Goal: Information Seeking & Learning: Learn about a topic

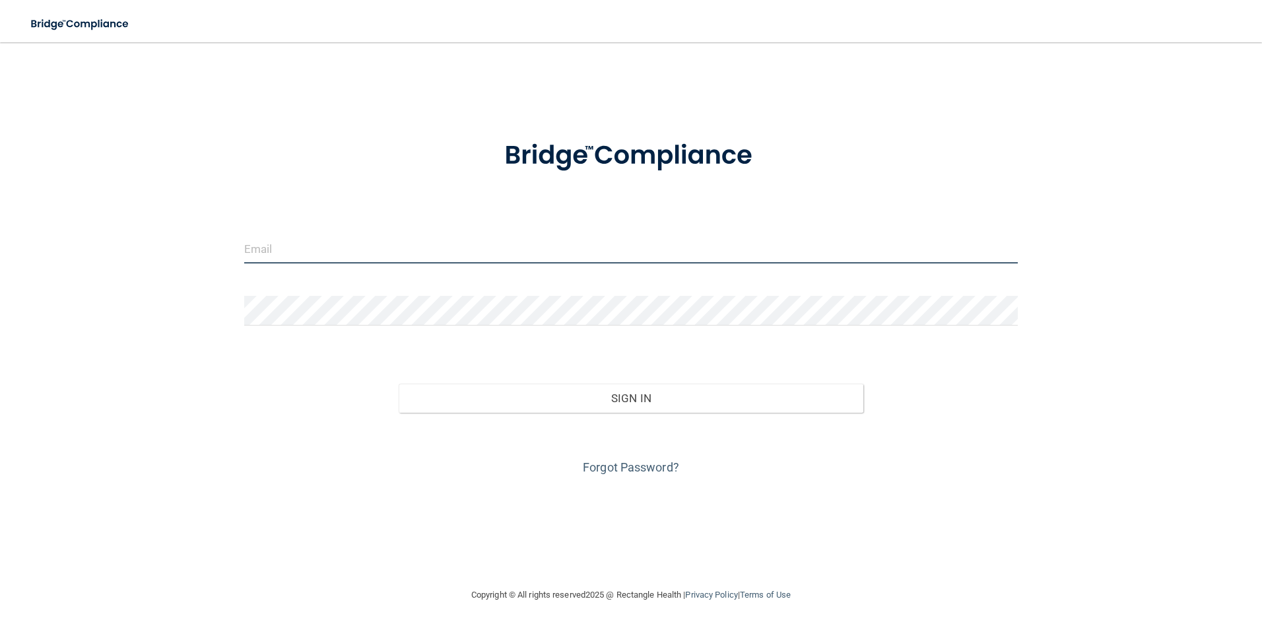
click at [290, 253] on input "email" at bounding box center [631, 249] width 774 height 30
type input "[EMAIL_ADDRESS][DOMAIN_NAME]"
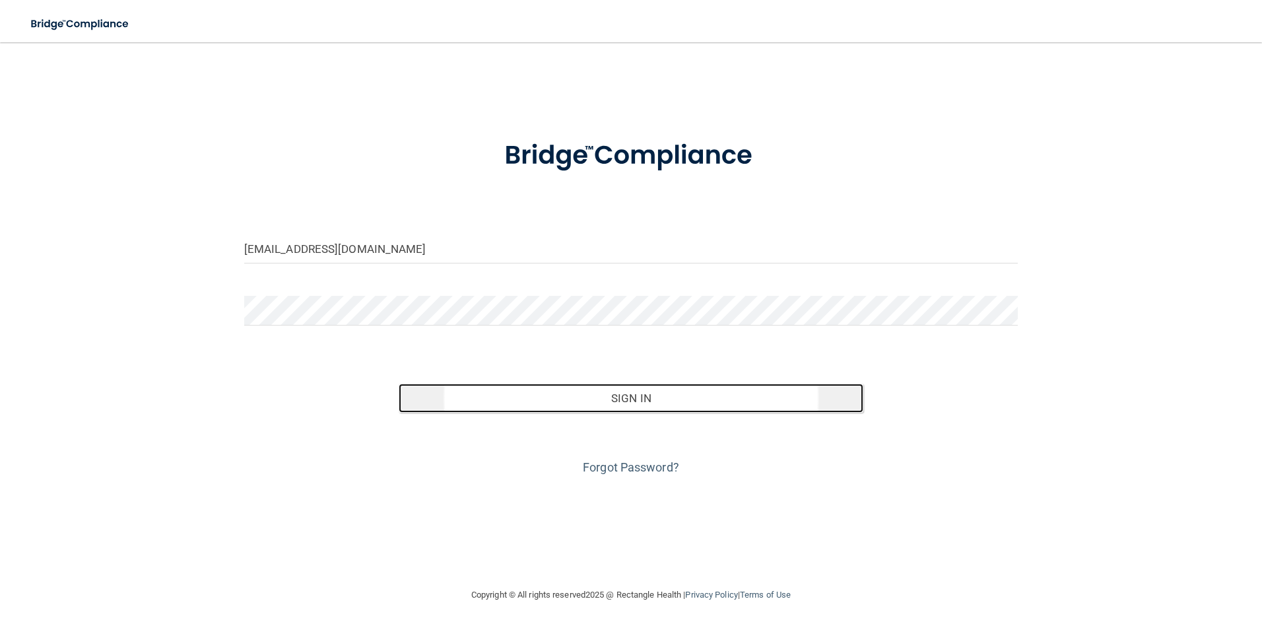
click at [638, 410] on button "Sign In" at bounding box center [631, 397] width 465 height 29
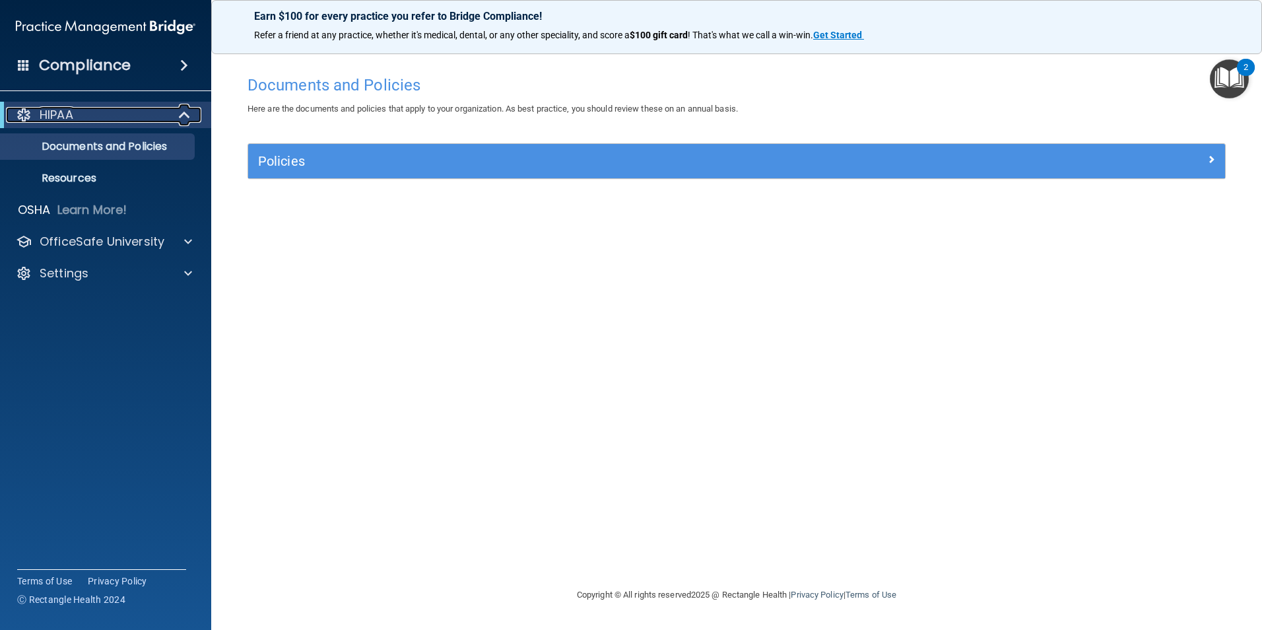
click at [108, 115] on div "HIPAA" at bounding box center [87, 115] width 163 height 16
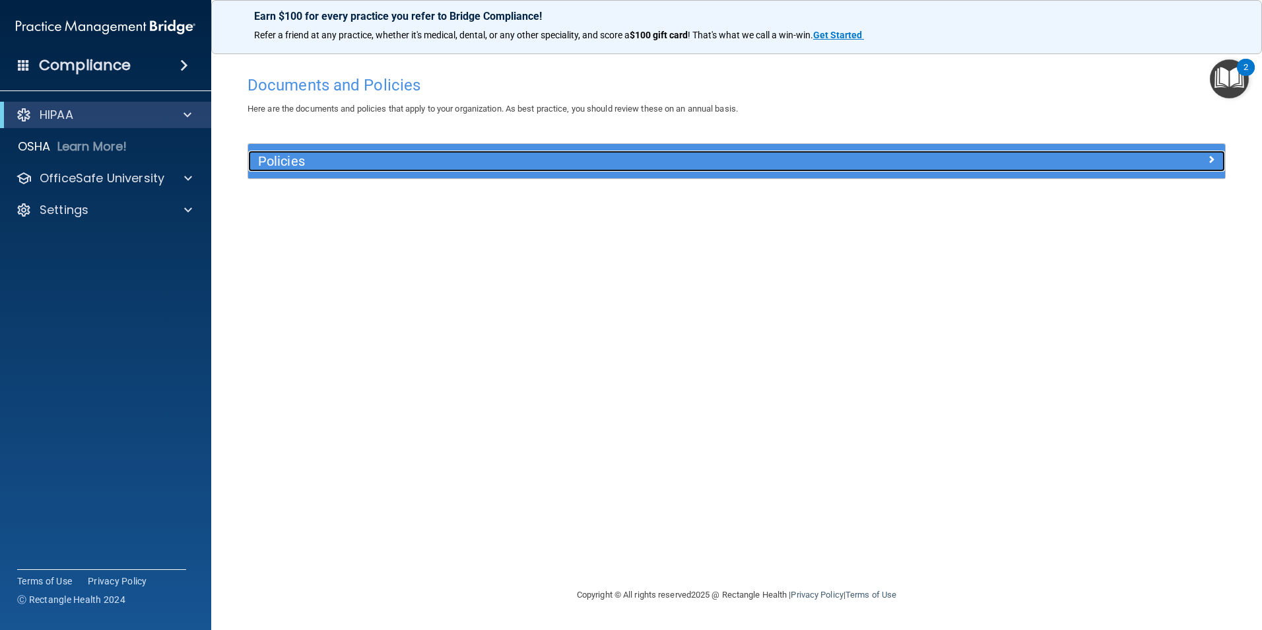
click at [1200, 159] on div at bounding box center [1103, 158] width 244 height 16
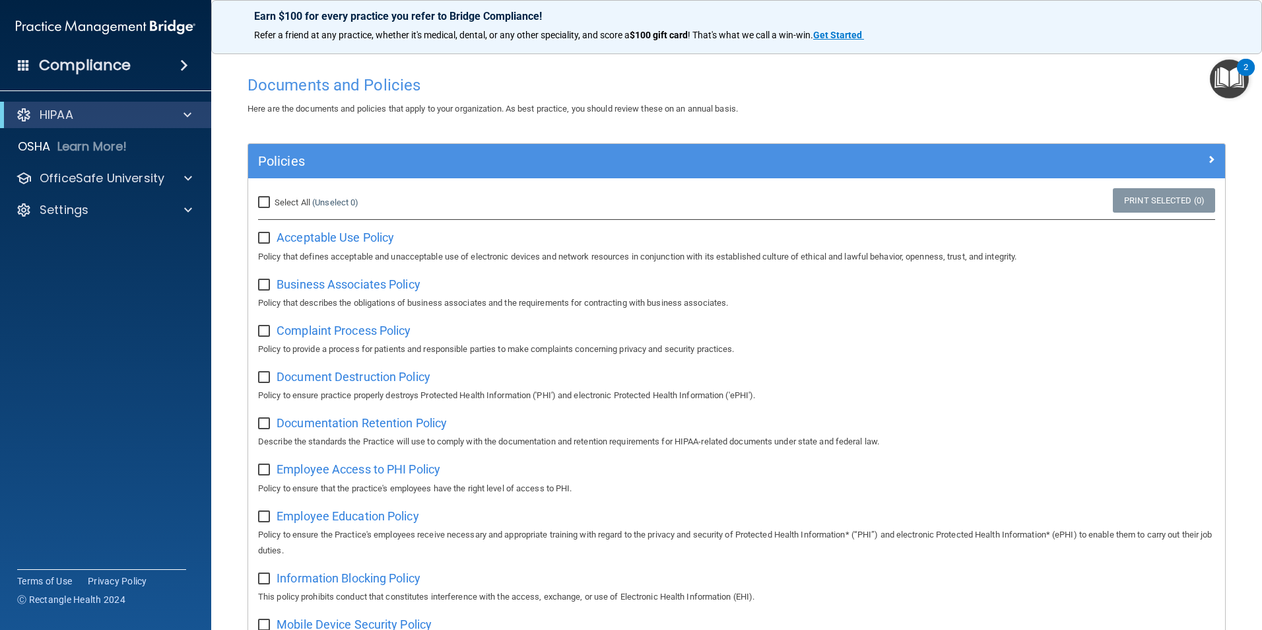
click at [263, 205] on input "Select All (Unselect 0) Unselect All" at bounding box center [265, 202] width 15 height 11
checkbox input "true"
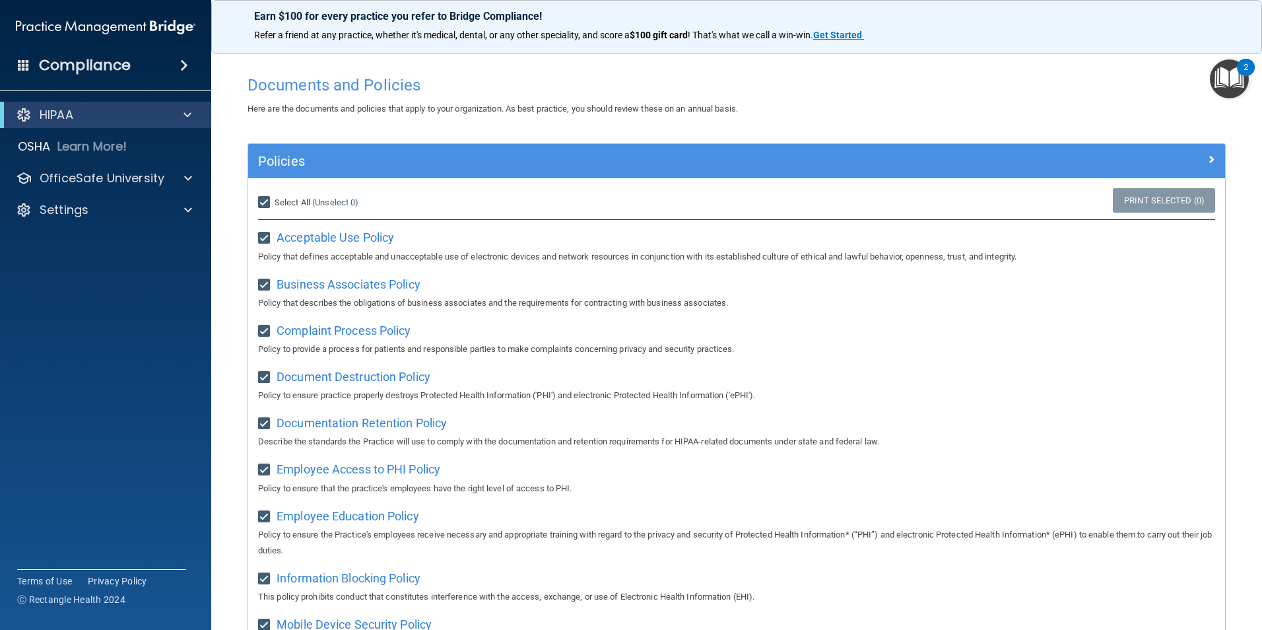
checkbox input "true"
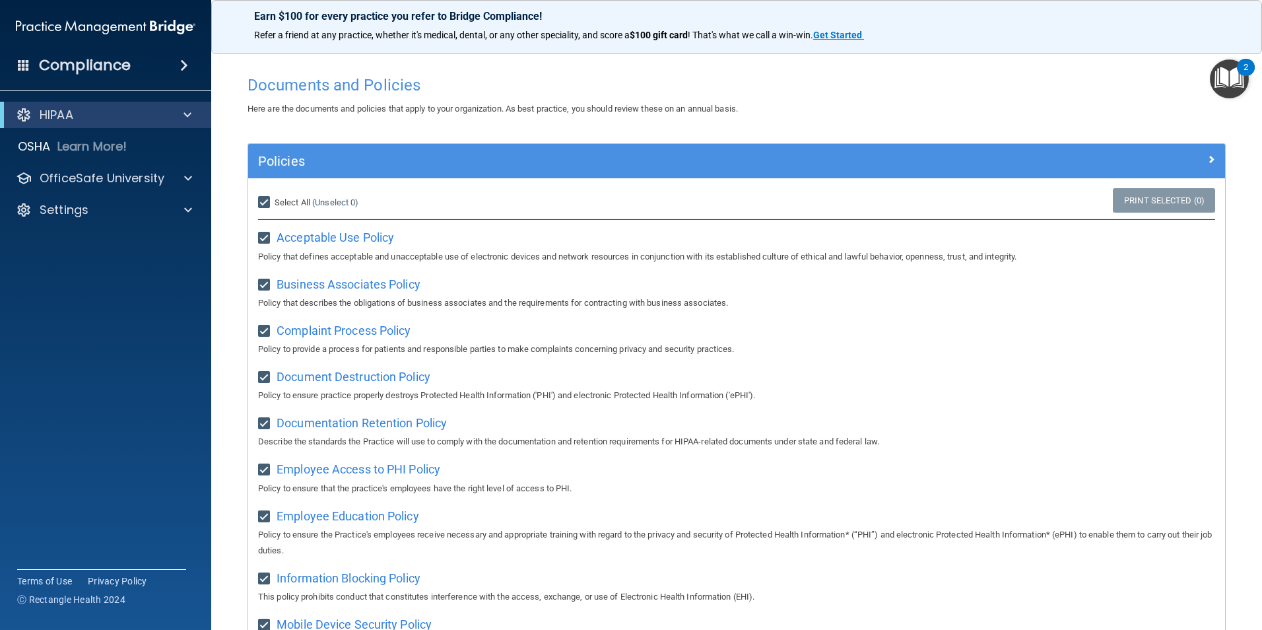
checkbox input "true"
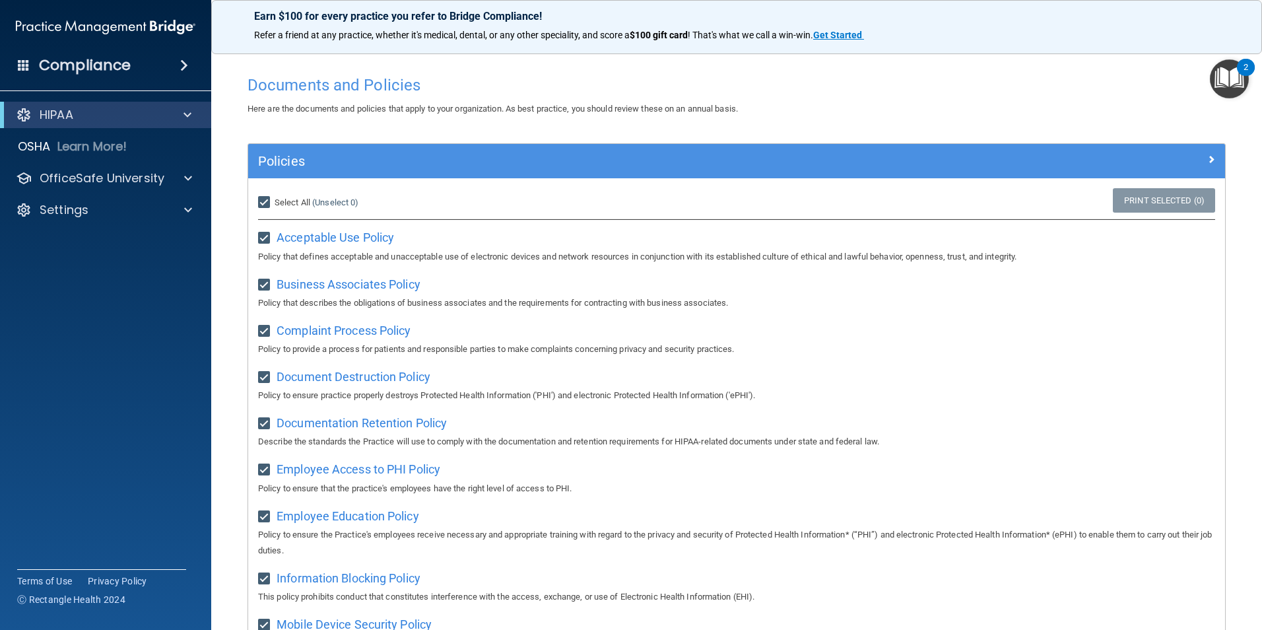
checkbox input "true"
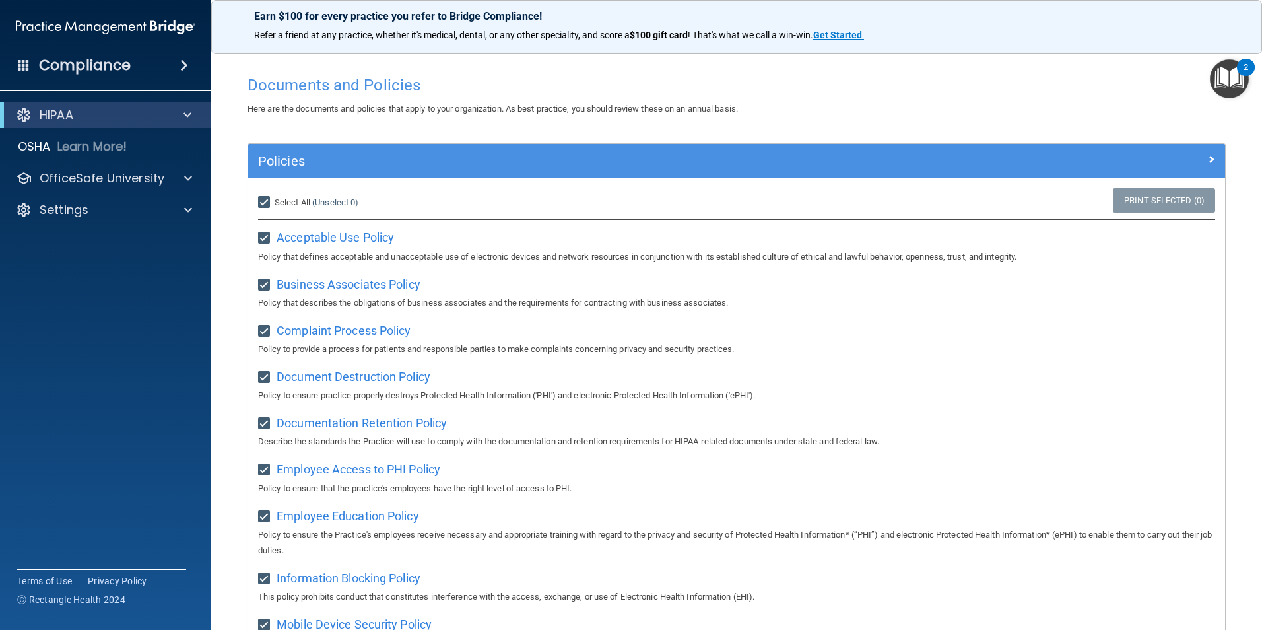
checkbox input "true"
click at [1246, 69] on div "2" at bounding box center [1245, 75] width 5 height 17
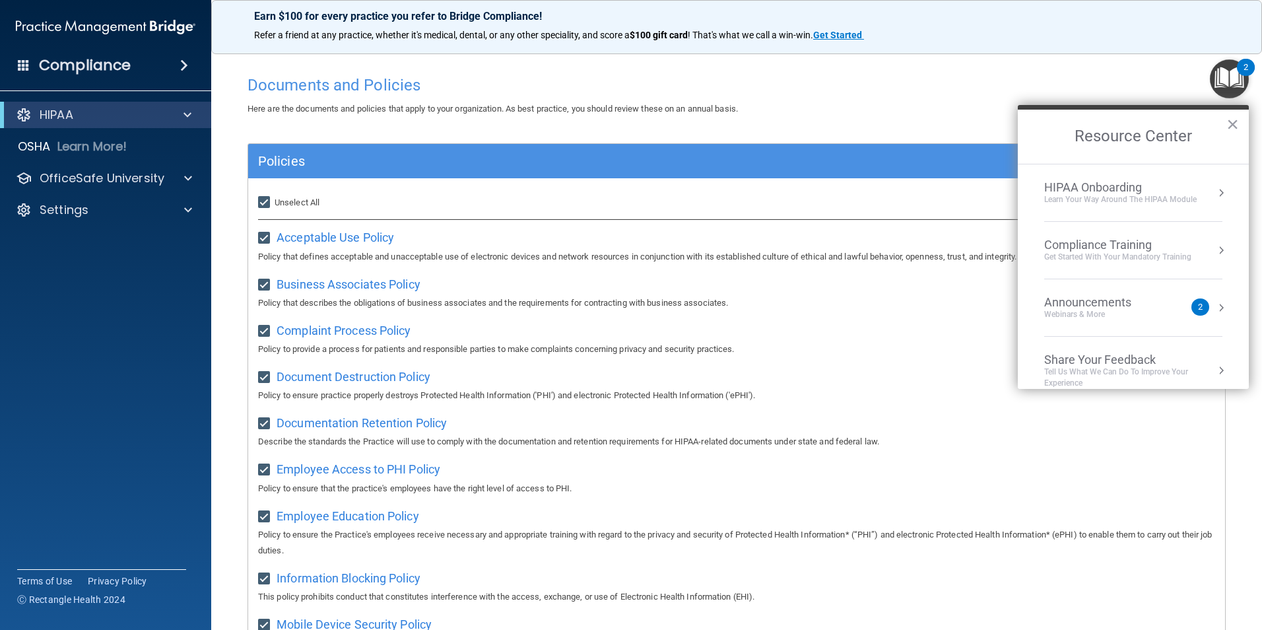
click at [1185, 193] on div "HIPAA Onboarding" at bounding box center [1120, 187] width 152 height 15
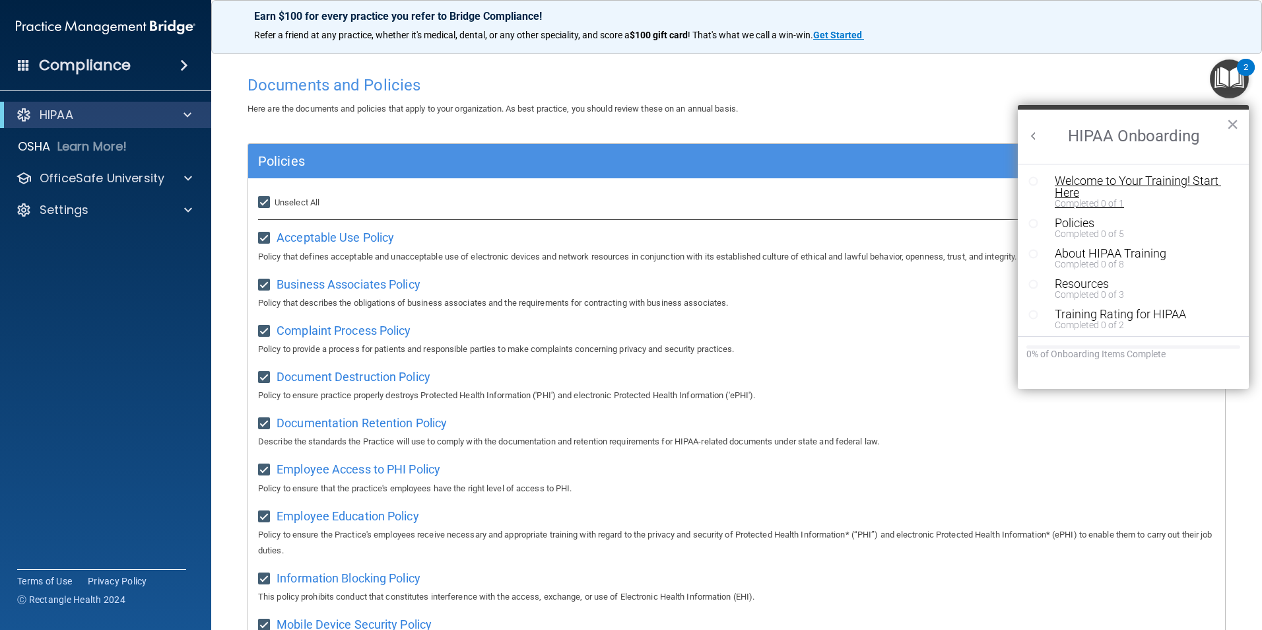
click at [1092, 181] on div "Welcome to Your Training! Start Here" at bounding box center [1138, 187] width 167 height 24
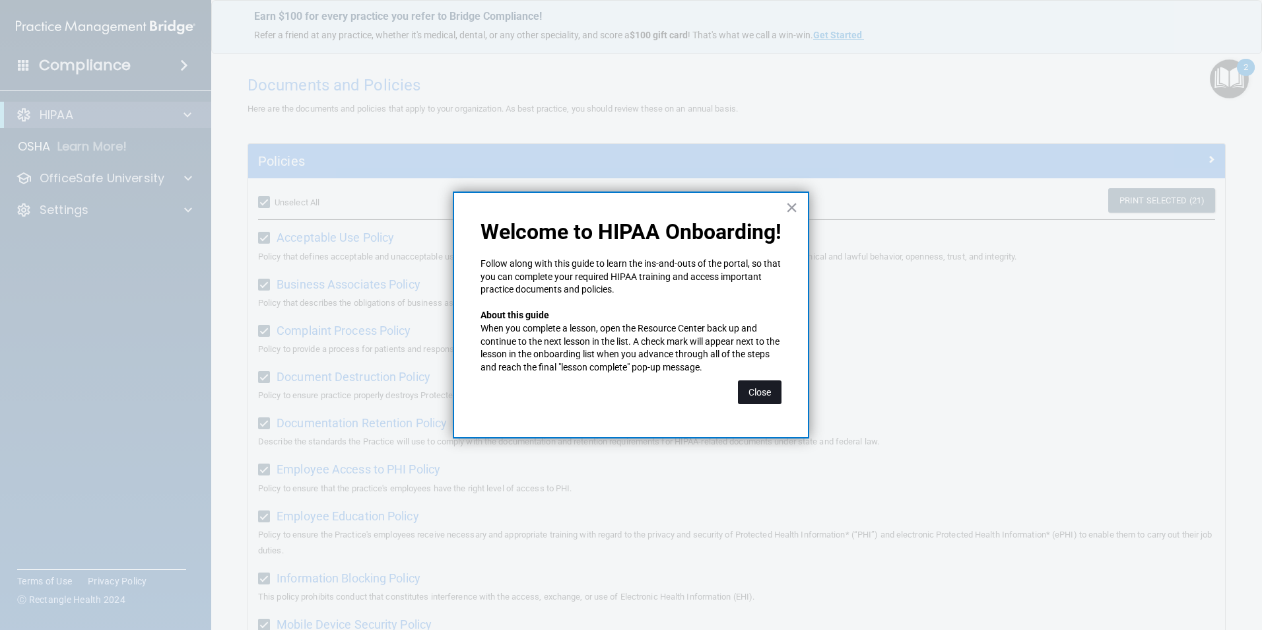
click at [764, 391] on button "Close" at bounding box center [760, 392] width 44 height 24
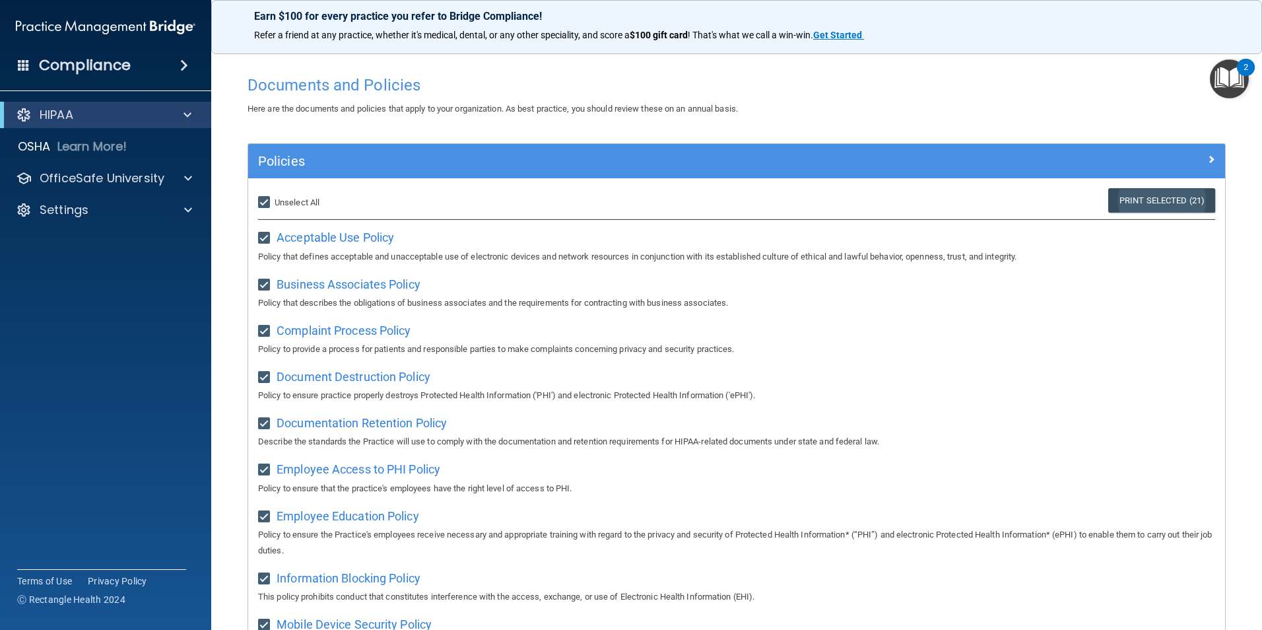
click at [1142, 197] on link "Print Selected (21)" at bounding box center [1161, 200] width 107 height 24
click at [1171, 198] on link "Print Selected (21)" at bounding box center [1161, 200] width 107 height 24
click at [94, 145] on p "Learn More!" at bounding box center [92, 147] width 70 height 16
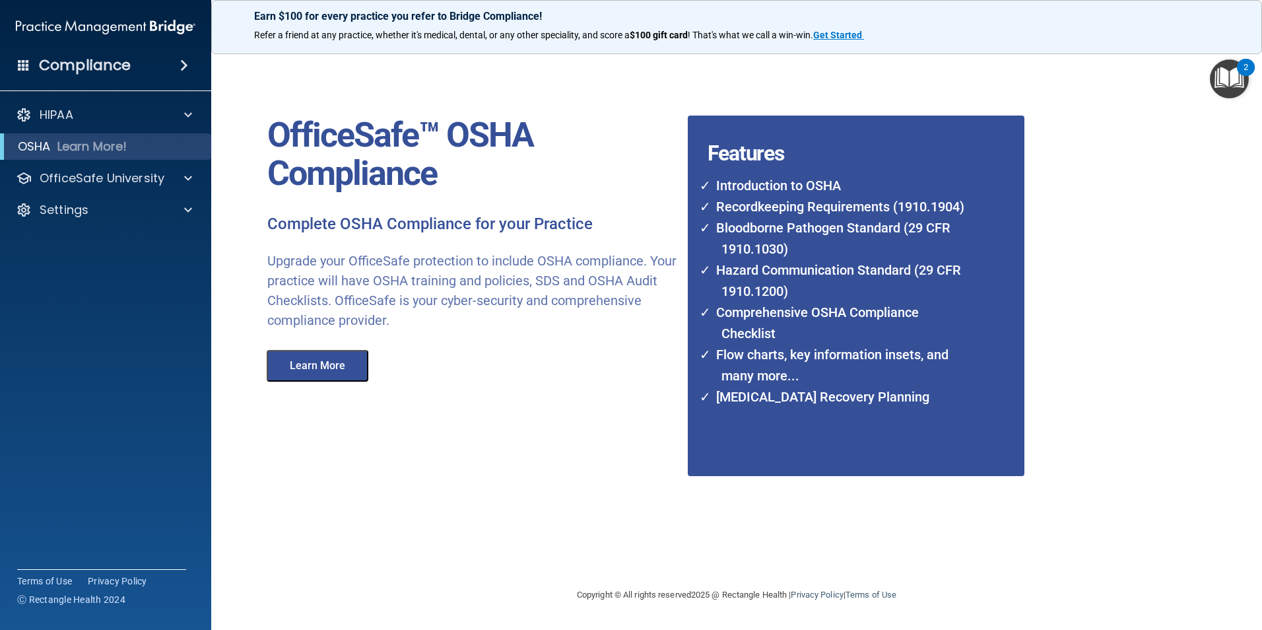
click at [329, 381] on button "Learn More" at bounding box center [318, 366] width 102 height 32
click at [100, 109] on div "HIPAA" at bounding box center [88, 115] width 164 height 16
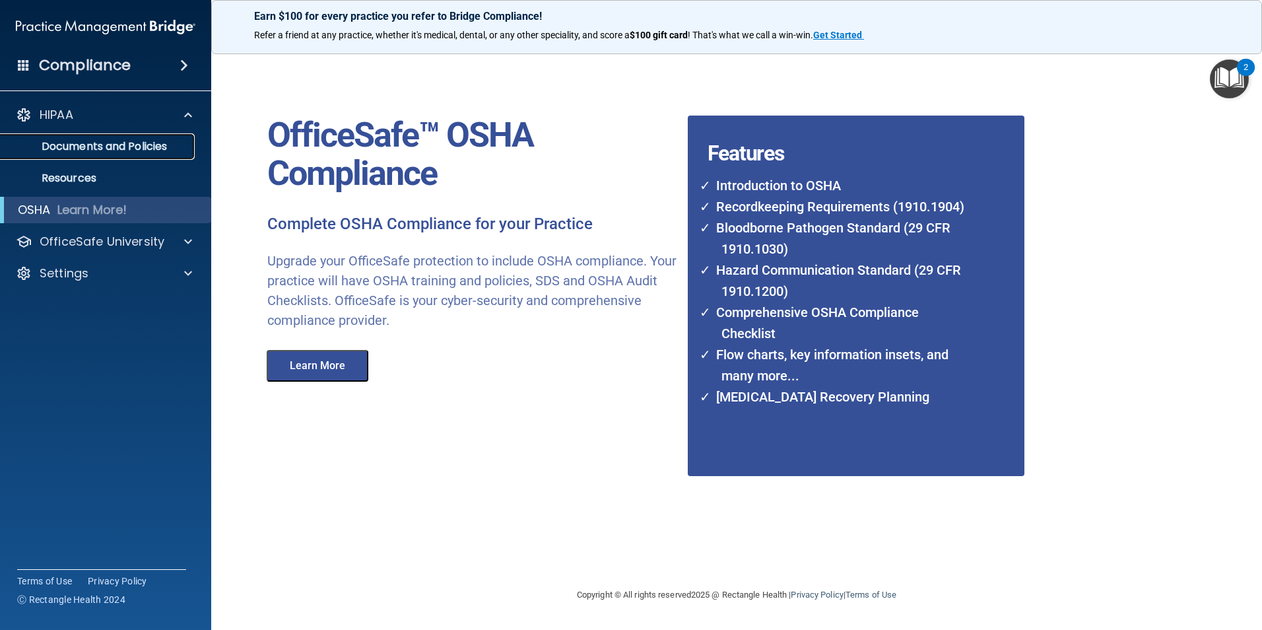
click at [102, 145] on p "Documents and Policies" at bounding box center [99, 146] width 180 height 13
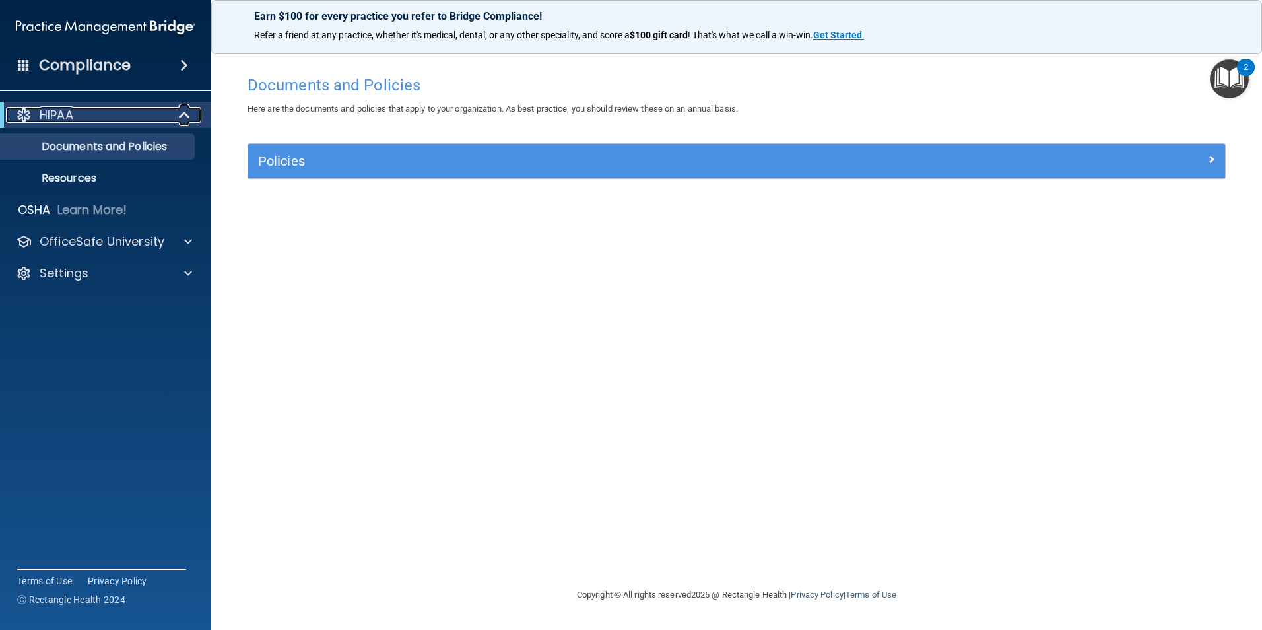
click at [108, 120] on div "HIPAA" at bounding box center [87, 115] width 163 height 16
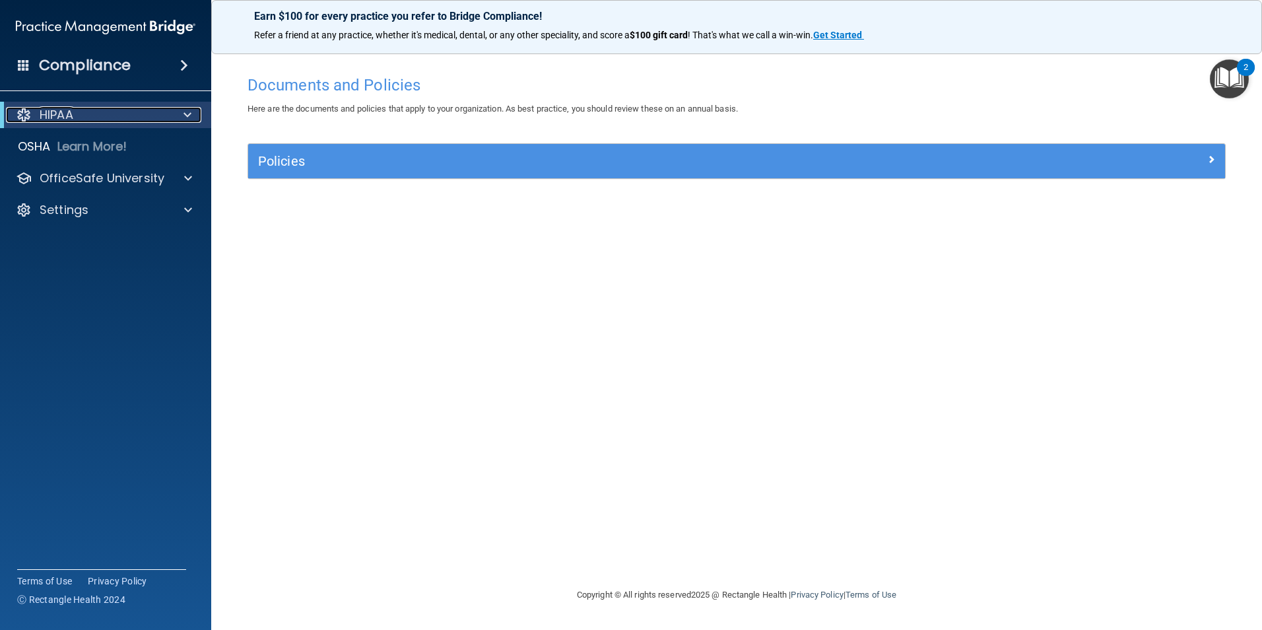
click at [95, 113] on div "HIPAA" at bounding box center [87, 115] width 163 height 16
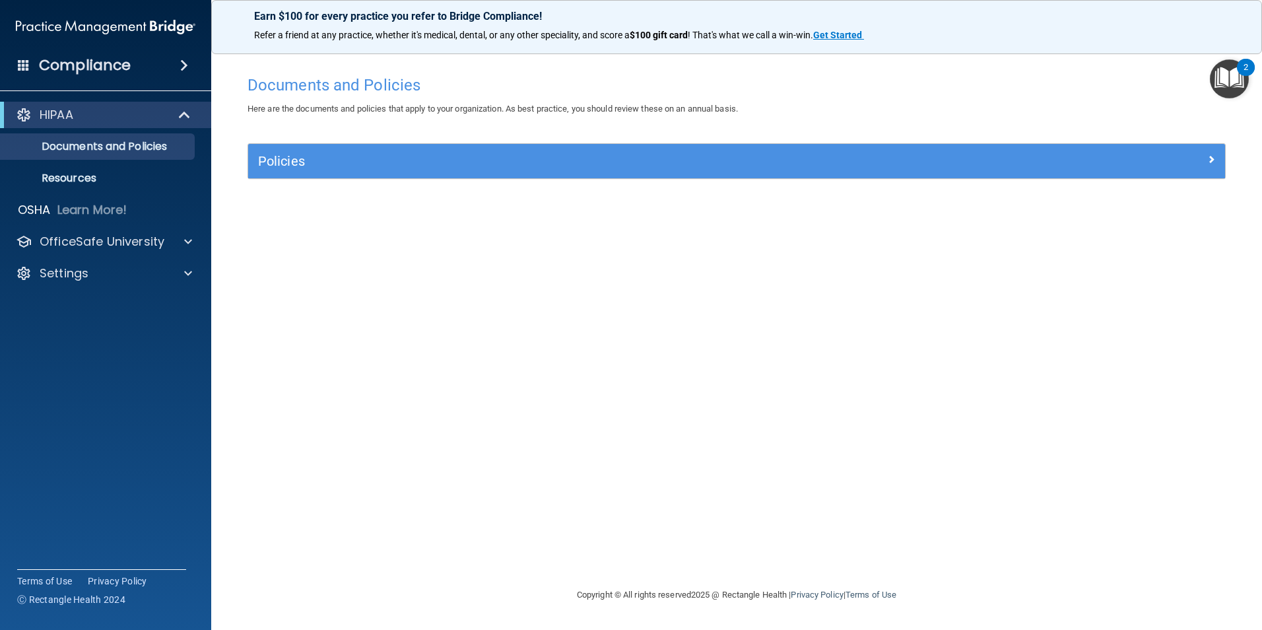
click at [496, 180] on div "Policies Select All (Unselect 0) Unselect All Print Selected (0) Acceptable Use…" at bounding box center [737, 168] width 998 height 51
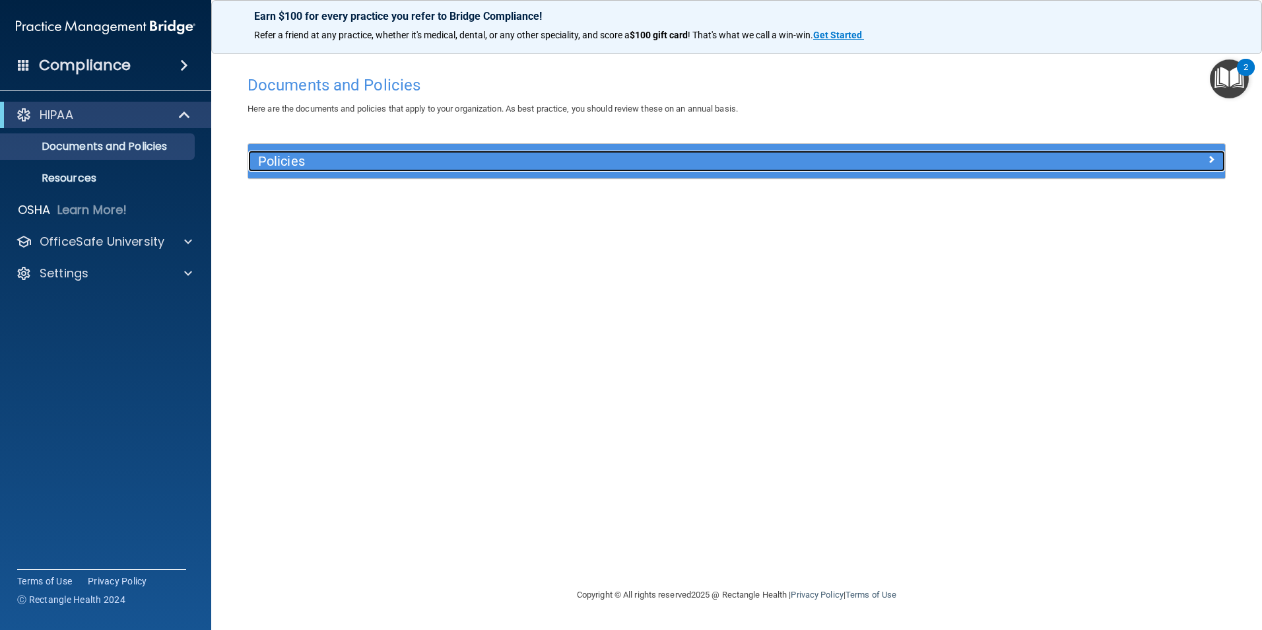
click at [1210, 157] on span at bounding box center [1211, 159] width 8 height 16
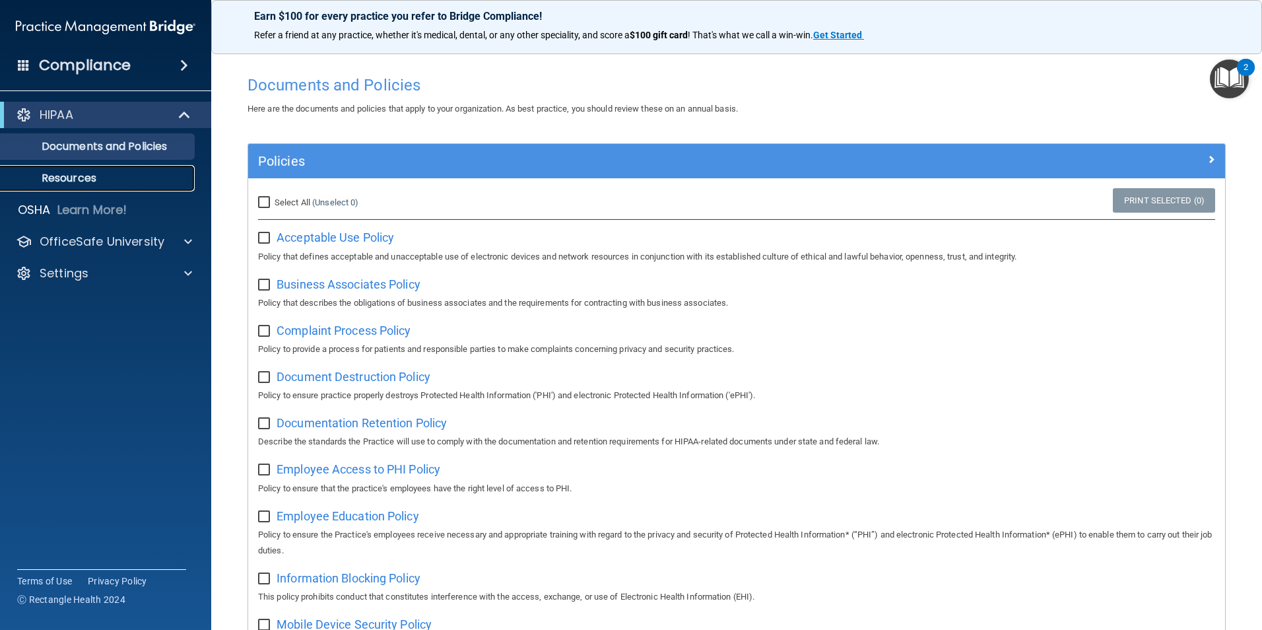
click at [67, 187] on link "Resources" at bounding box center [91, 178] width 208 height 26
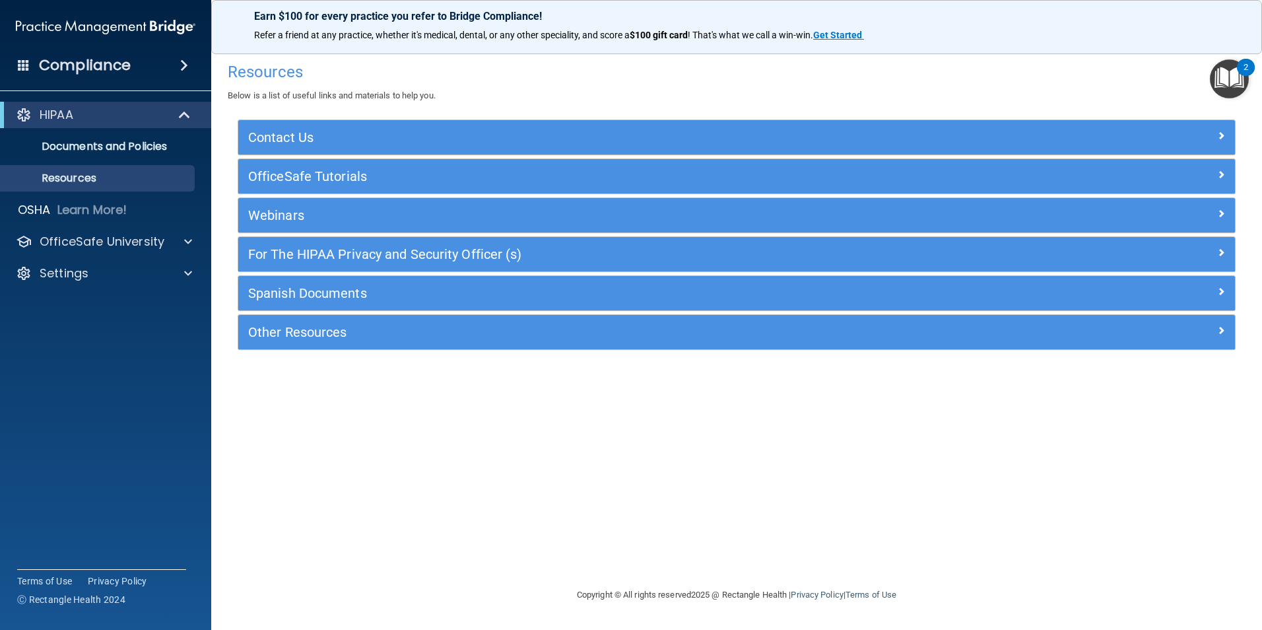
click at [183, 57] on div "Compliance" at bounding box center [105, 65] width 211 height 29
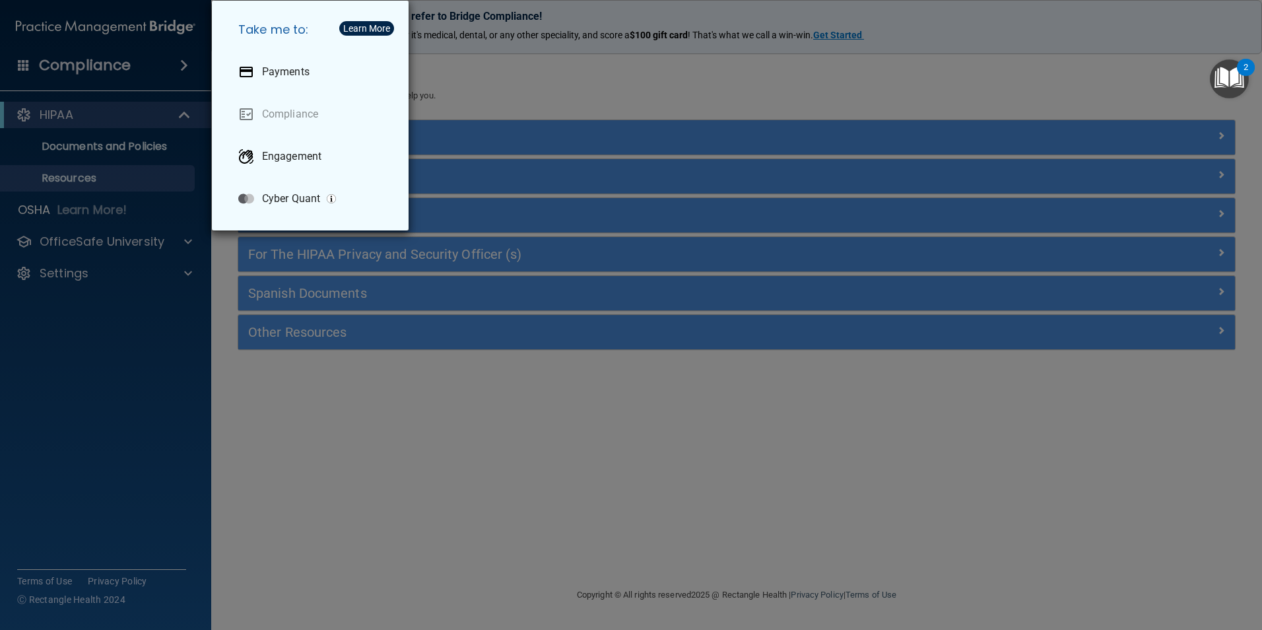
click at [114, 70] on div "Take me to: Payments Compliance Engagement Cyber Quant" at bounding box center [631, 315] width 1262 height 630
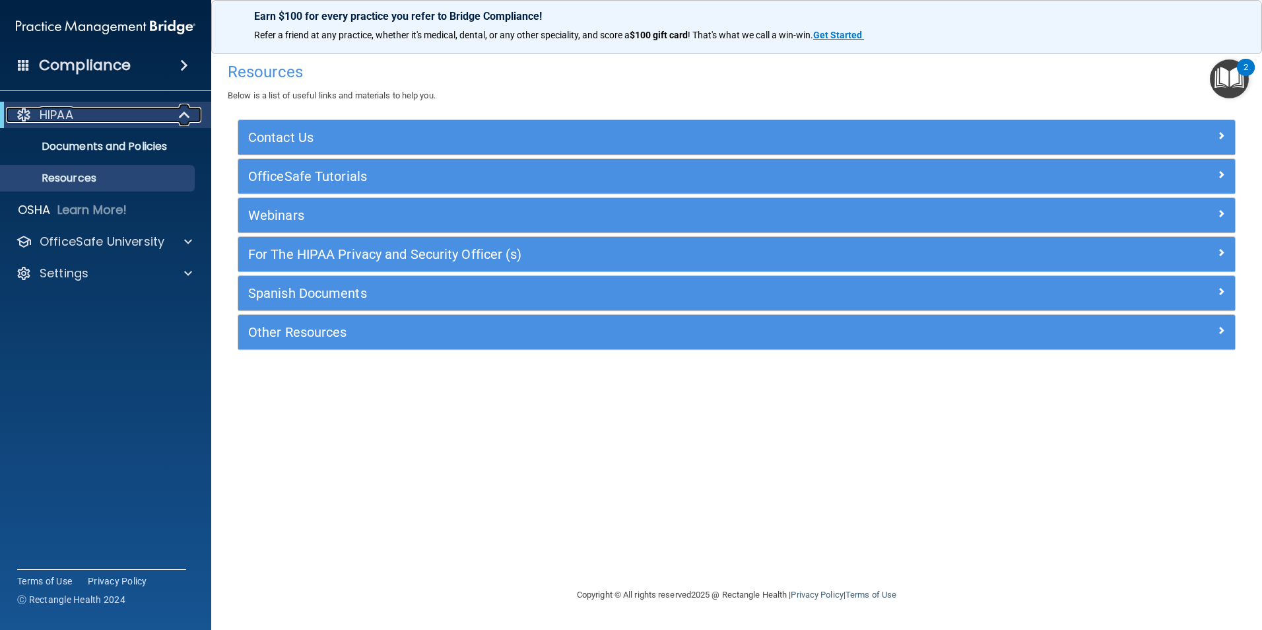
click at [84, 117] on div "HIPAA" at bounding box center [87, 115] width 163 height 16
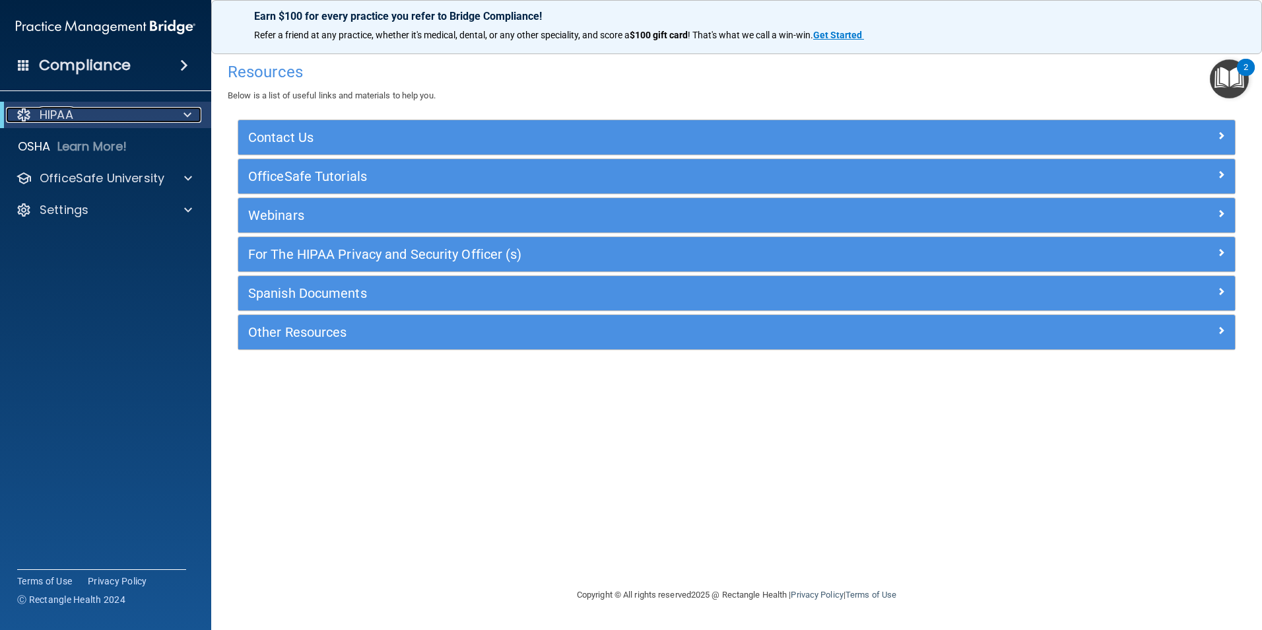
click at [177, 120] on div at bounding box center [185, 115] width 32 height 16
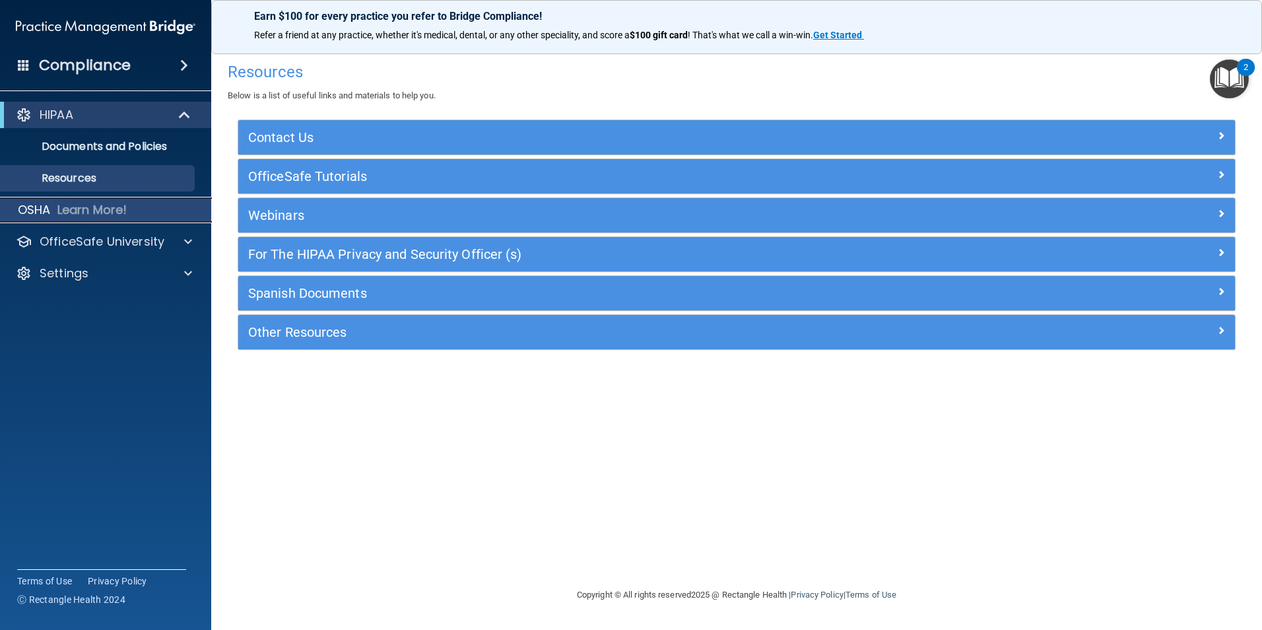
click at [113, 217] on p "Learn More!" at bounding box center [92, 210] width 70 height 16
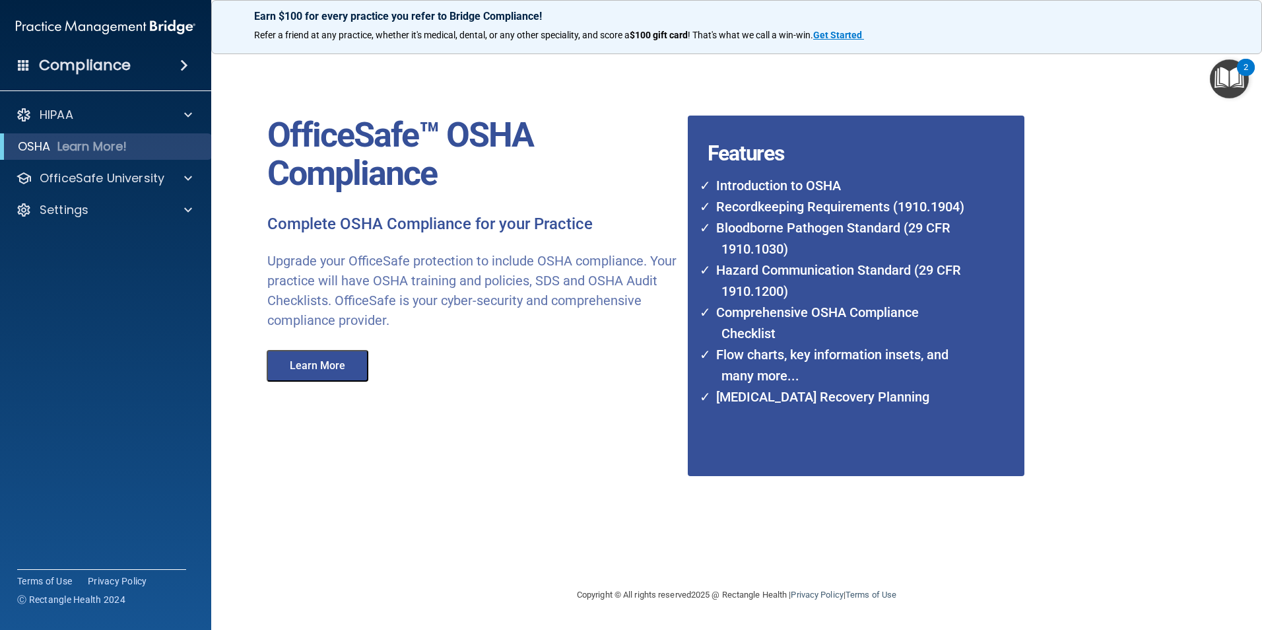
click at [344, 354] on button "Learn More" at bounding box center [318, 366] width 102 height 32
click at [133, 180] on p "OfficeSafe University" at bounding box center [102, 178] width 125 height 16
click at [121, 211] on div "HIPAA Training" at bounding box center [99, 209] width 180 height 13
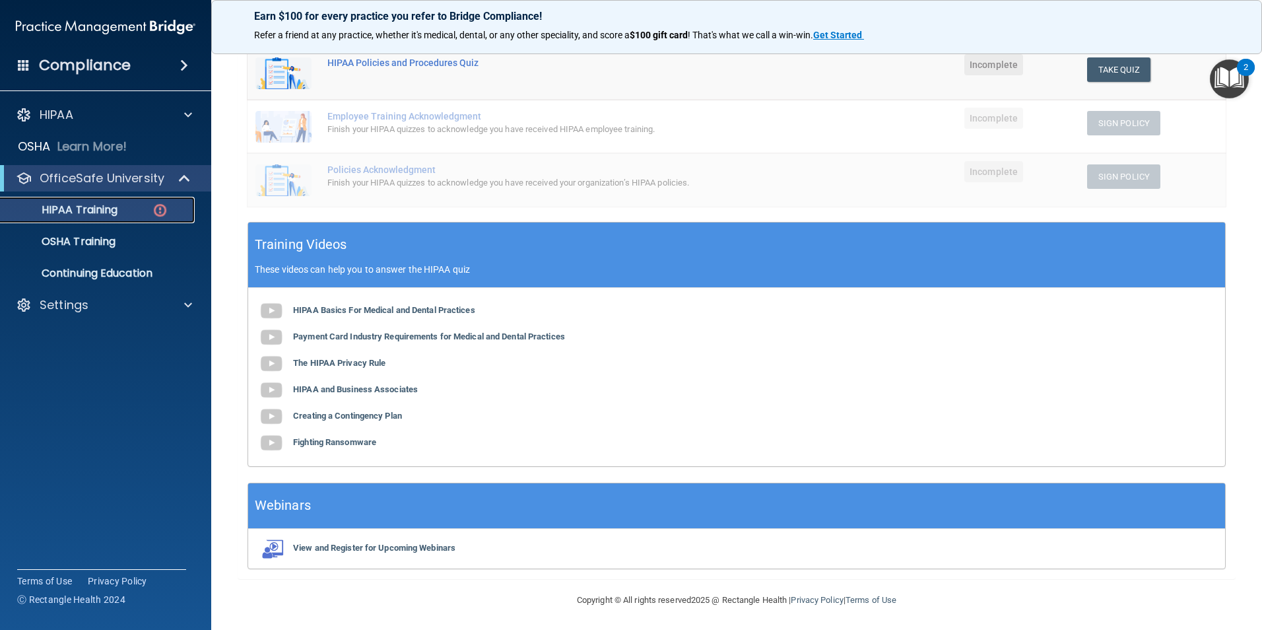
scroll to position [295, 0]
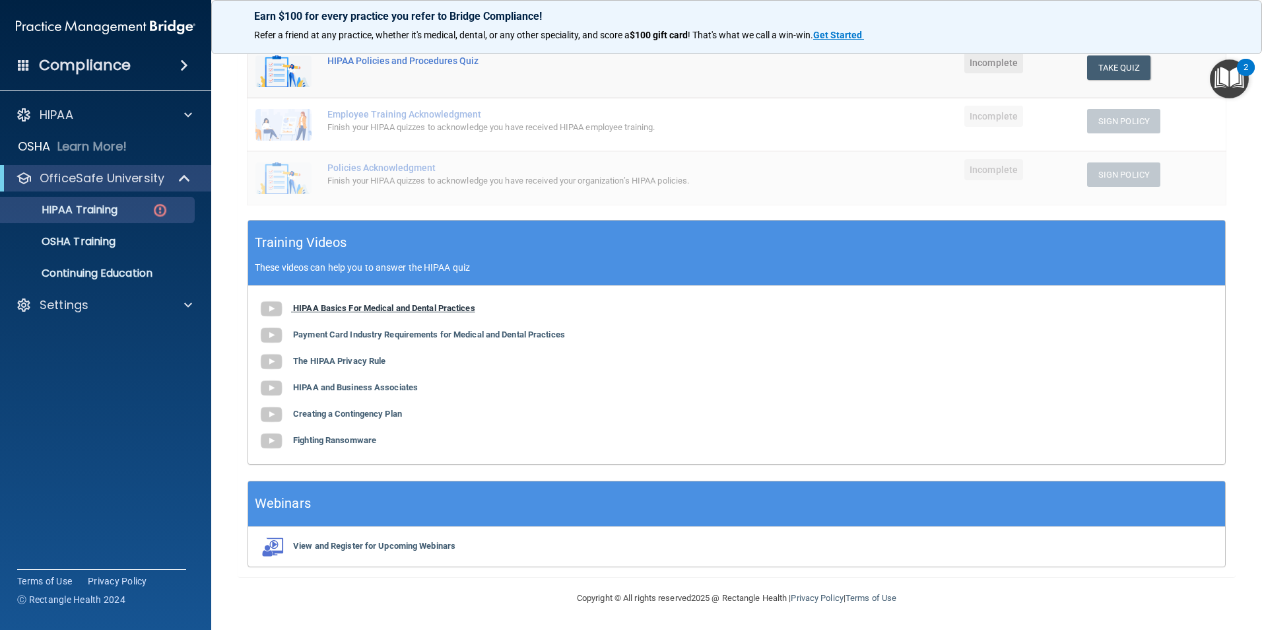
click at [385, 308] on b "HIPAA Basics For Medical and Dental Practices" at bounding box center [384, 308] width 182 height 10
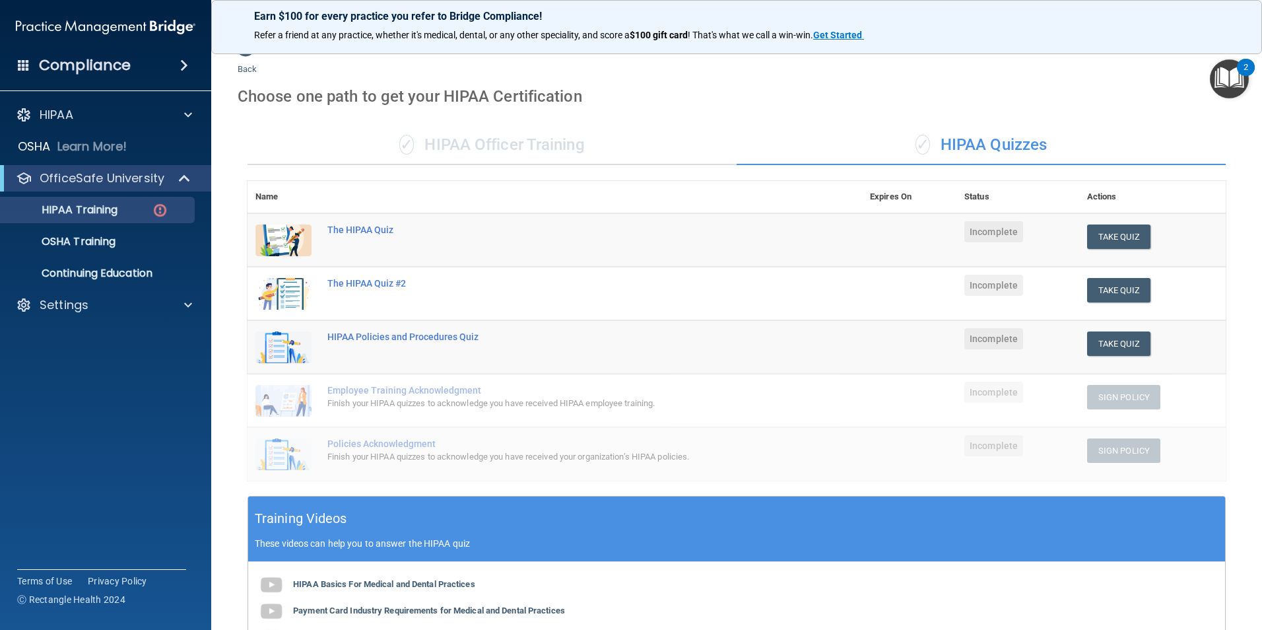
scroll to position [0, 0]
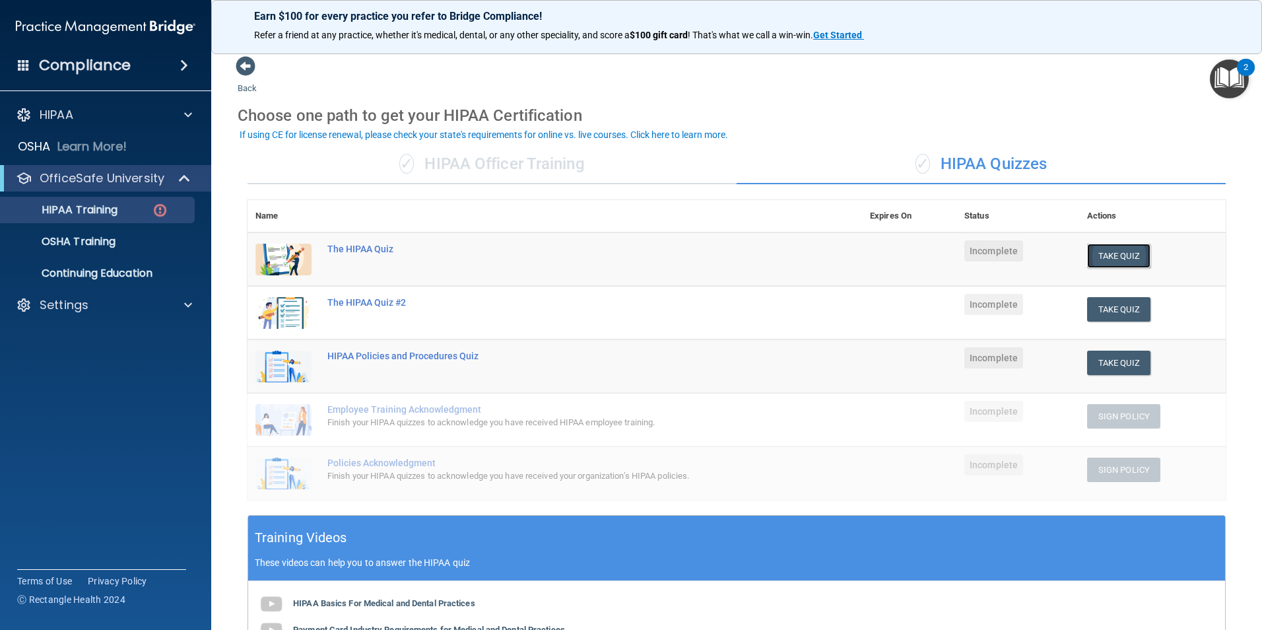
click at [1114, 259] on button "Take Quiz" at bounding box center [1118, 256] width 63 height 24
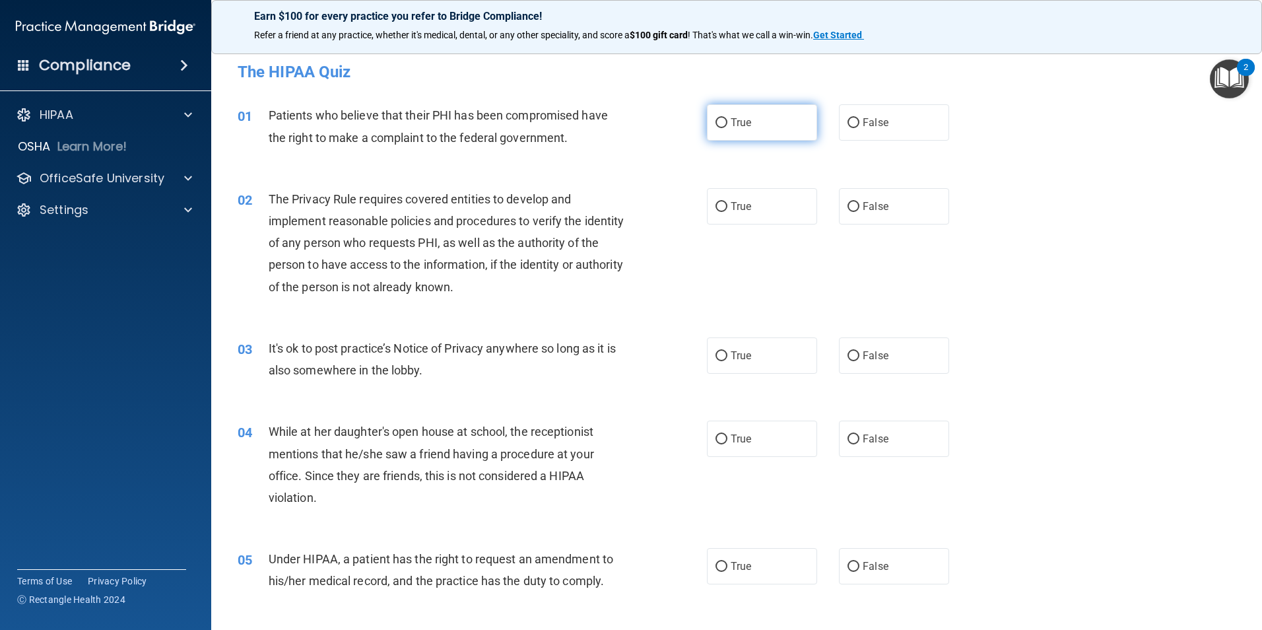
click at [715, 123] on input "True" at bounding box center [721, 123] width 12 height 10
radio input "true"
click at [715, 354] on input "True" at bounding box center [721, 356] width 12 height 10
radio input "true"
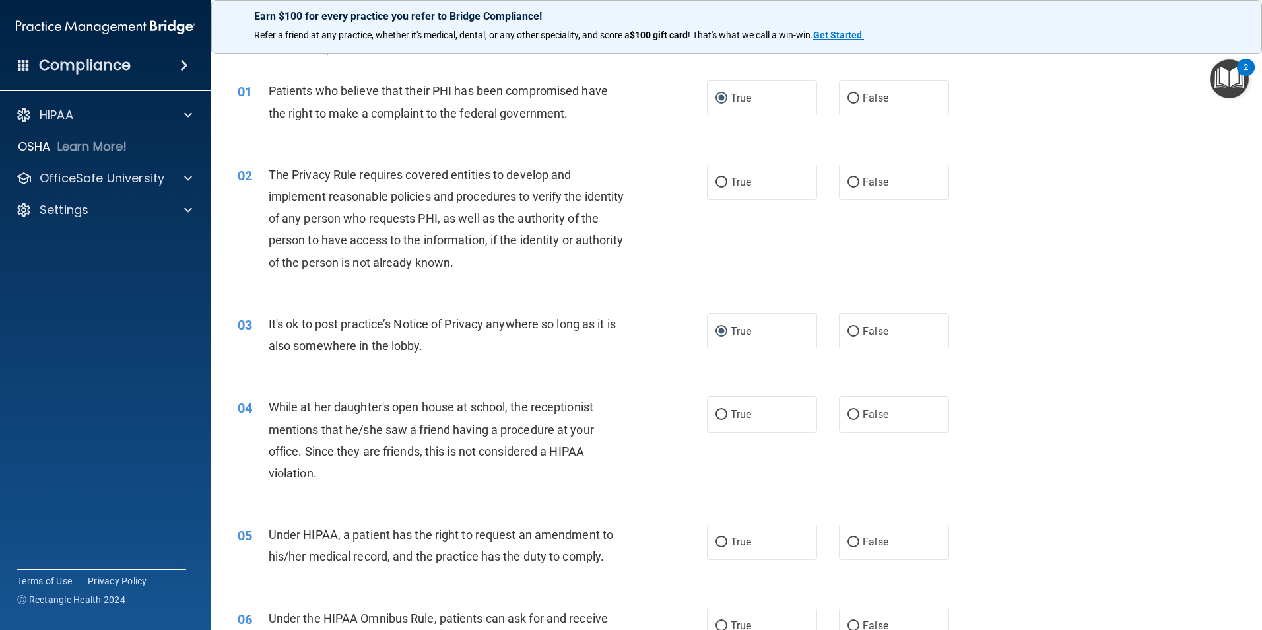
scroll to position [66, 0]
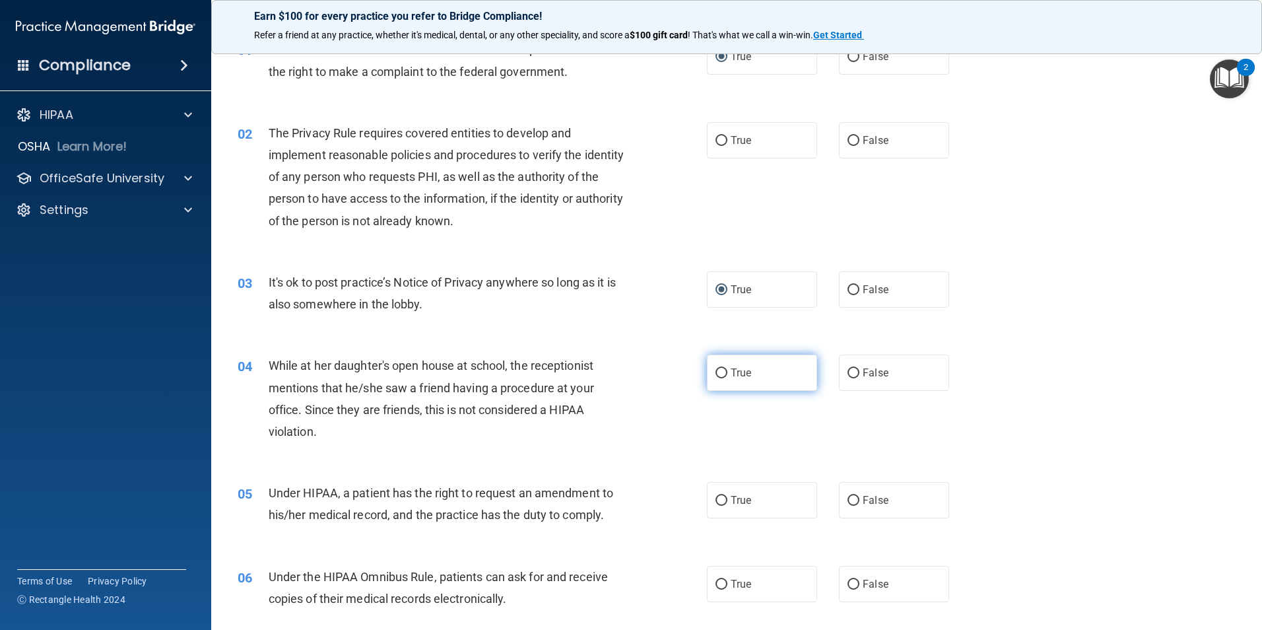
click at [715, 374] on input "True" at bounding box center [721, 373] width 12 height 10
radio input "true"
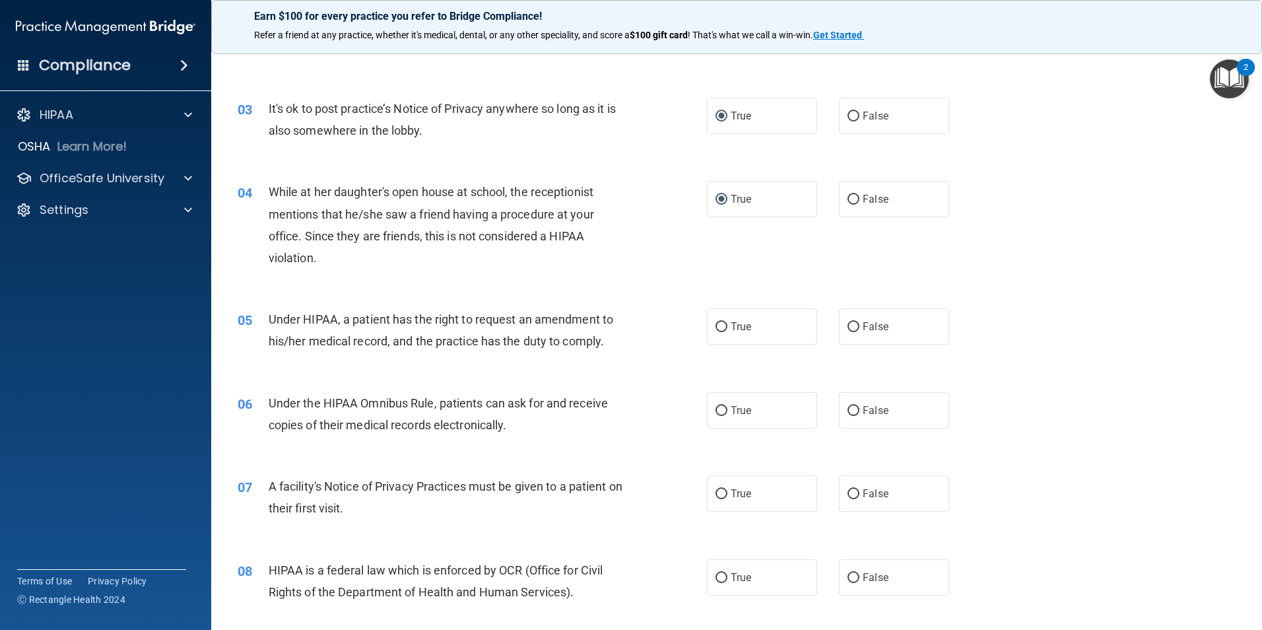
scroll to position [264, 0]
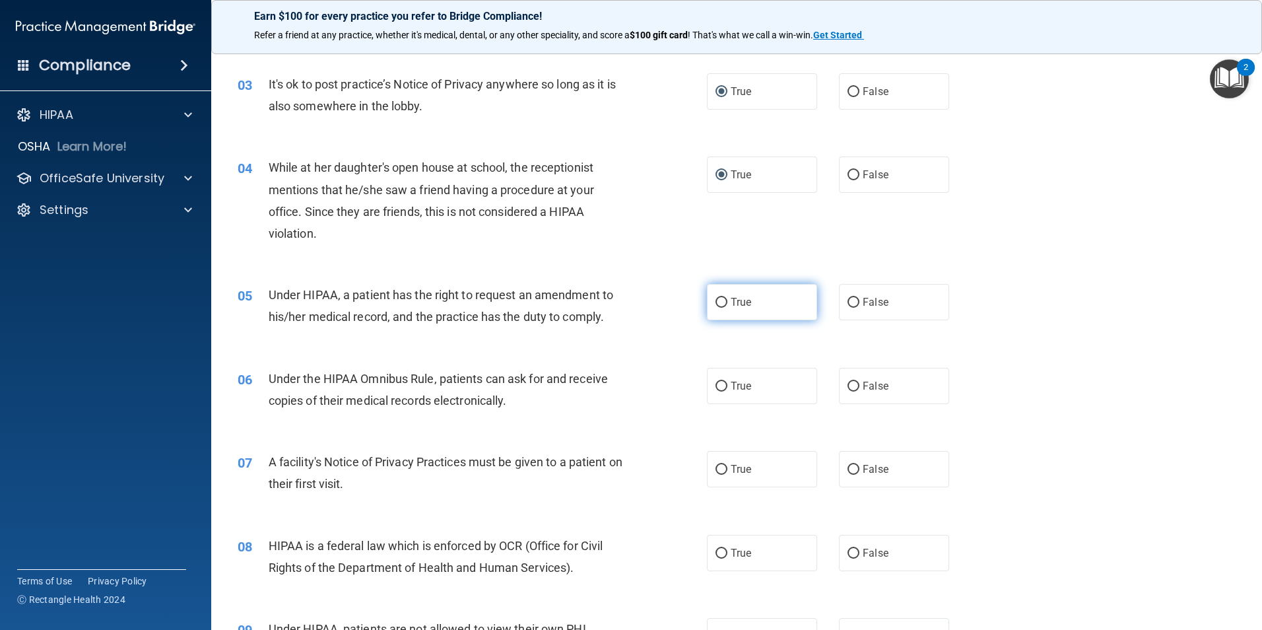
click at [717, 301] on input "True" at bounding box center [721, 303] width 12 height 10
radio input "true"
click at [847, 389] on input "False" at bounding box center [853, 386] width 12 height 10
radio input "true"
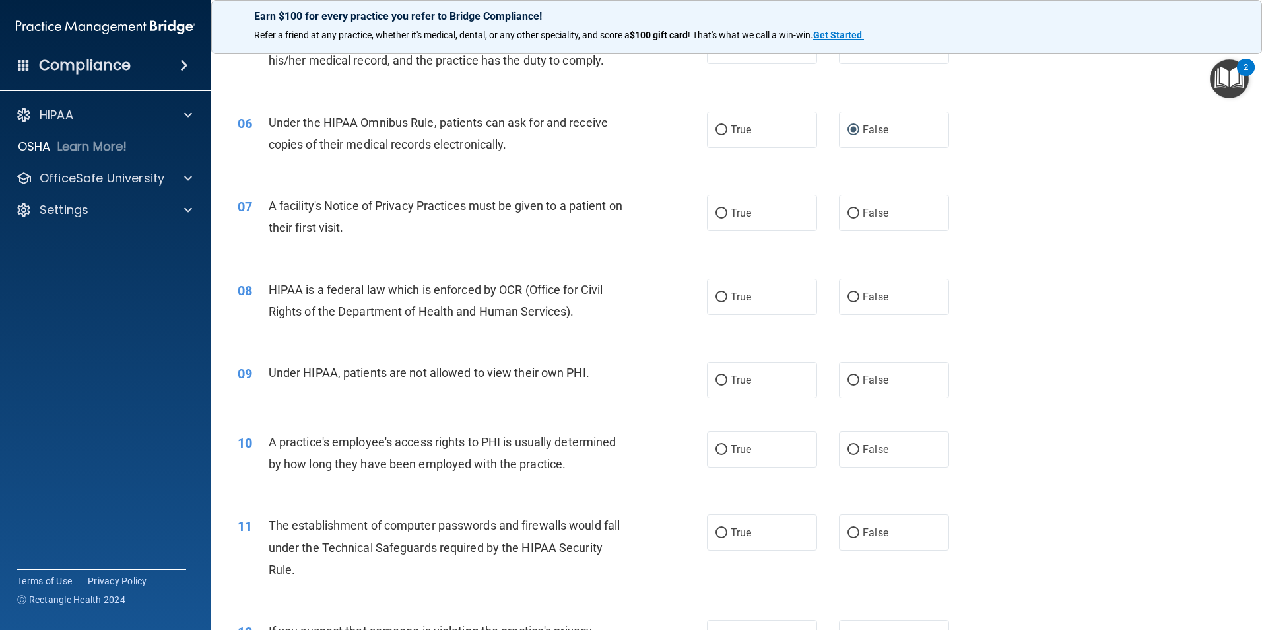
scroll to position [528, 0]
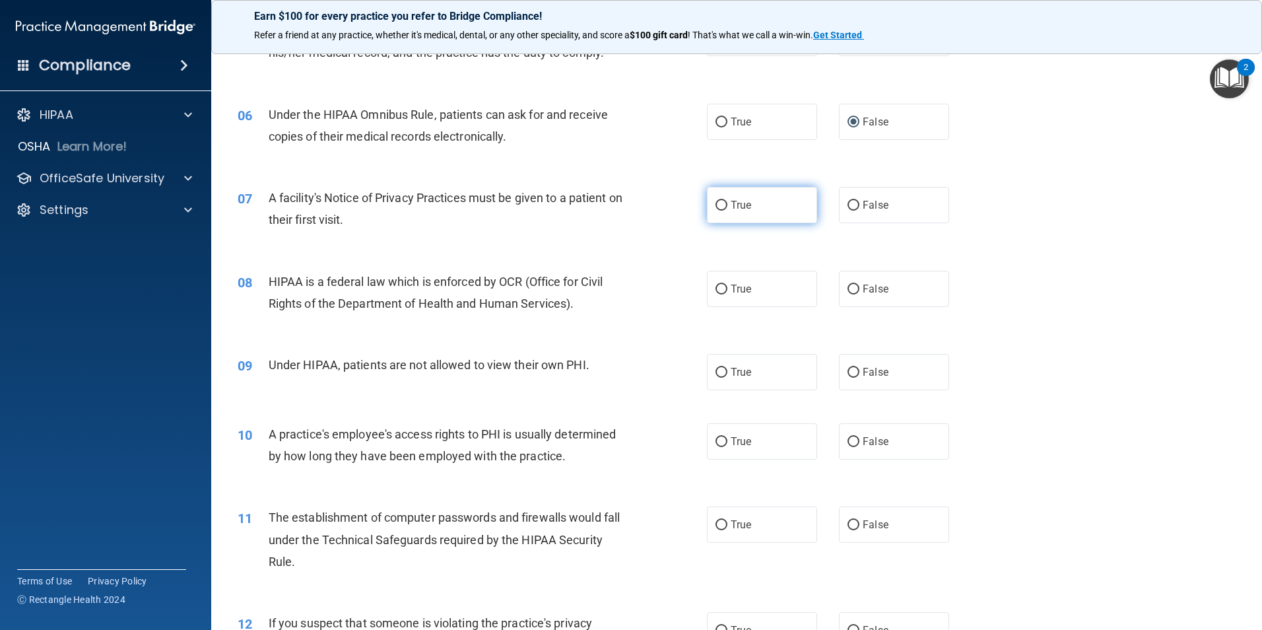
click at [715, 207] on input "True" at bounding box center [721, 206] width 12 height 10
radio input "true"
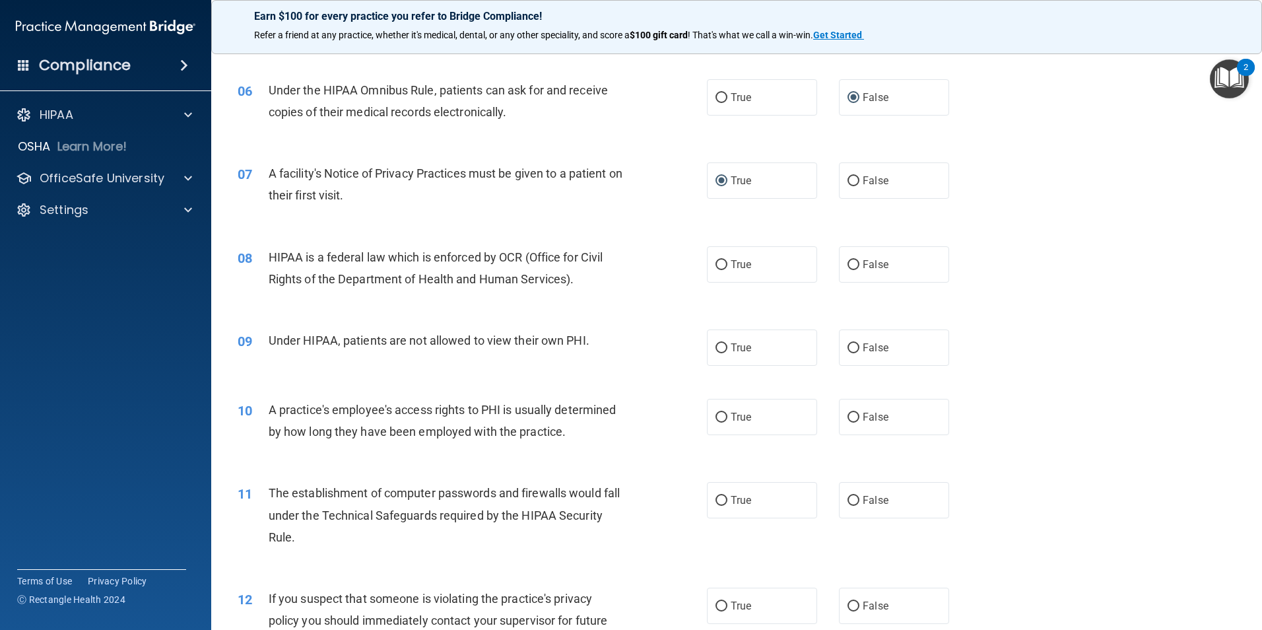
scroll to position [594, 0]
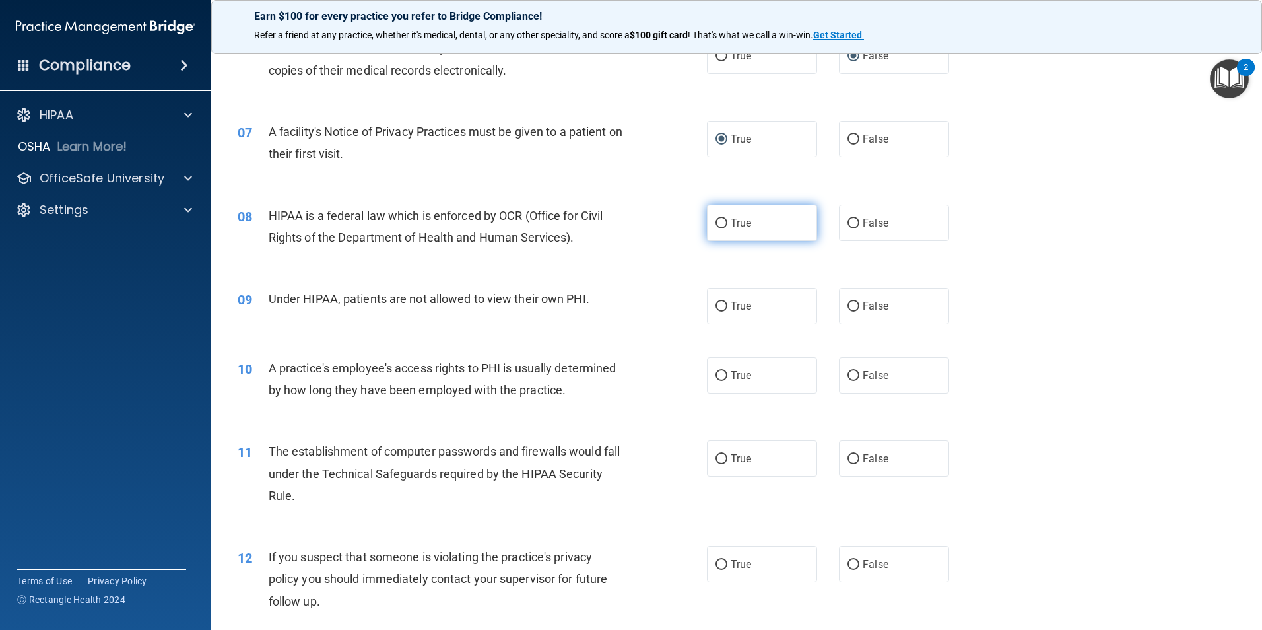
click at [717, 224] on input "True" at bounding box center [721, 223] width 12 height 10
radio input "true"
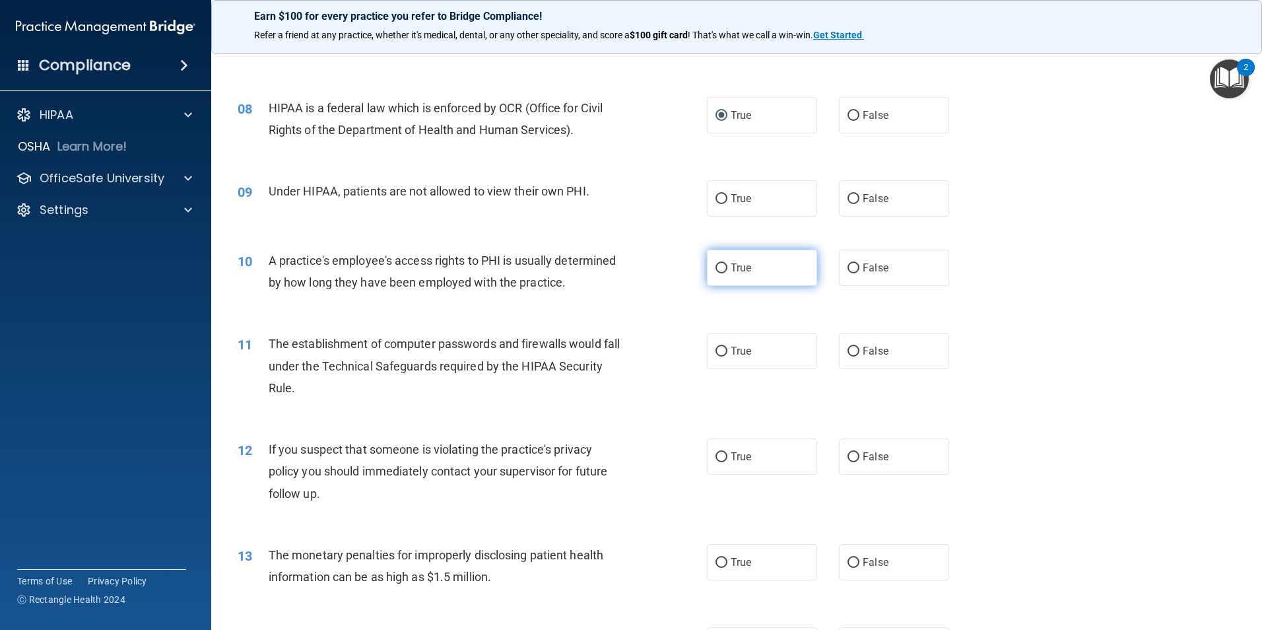
scroll to position [726, 0]
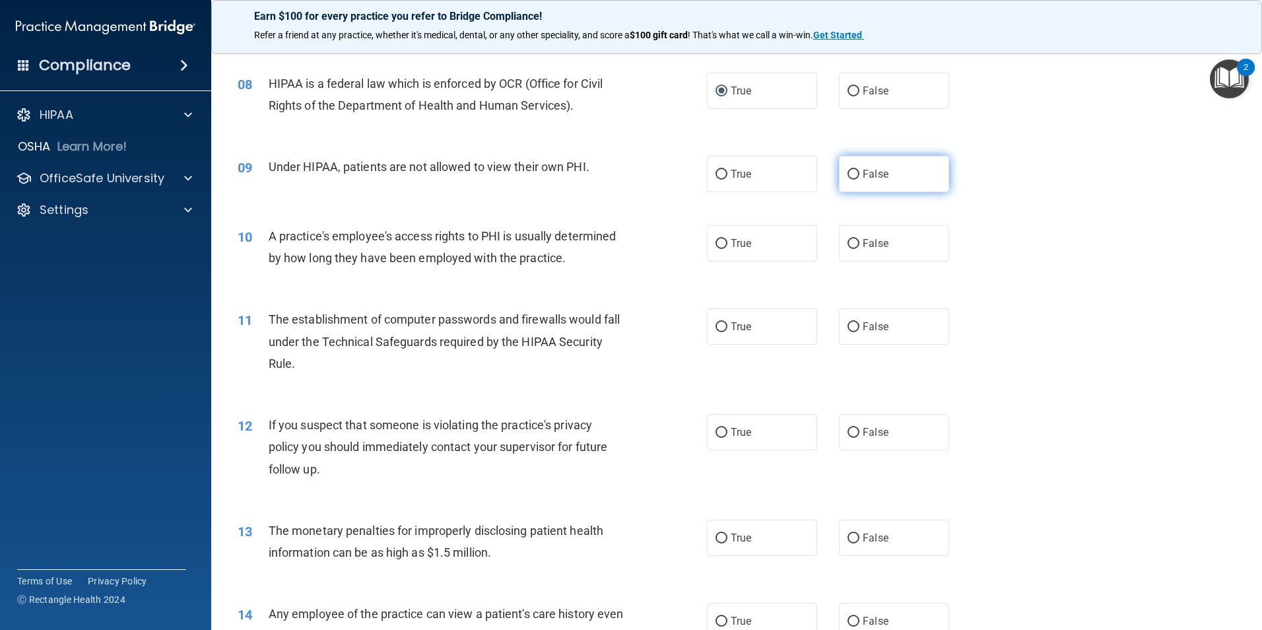
click at [839, 174] on label "False" at bounding box center [894, 174] width 110 height 36
click at [847, 174] on input "False" at bounding box center [853, 175] width 12 height 10
radio input "true"
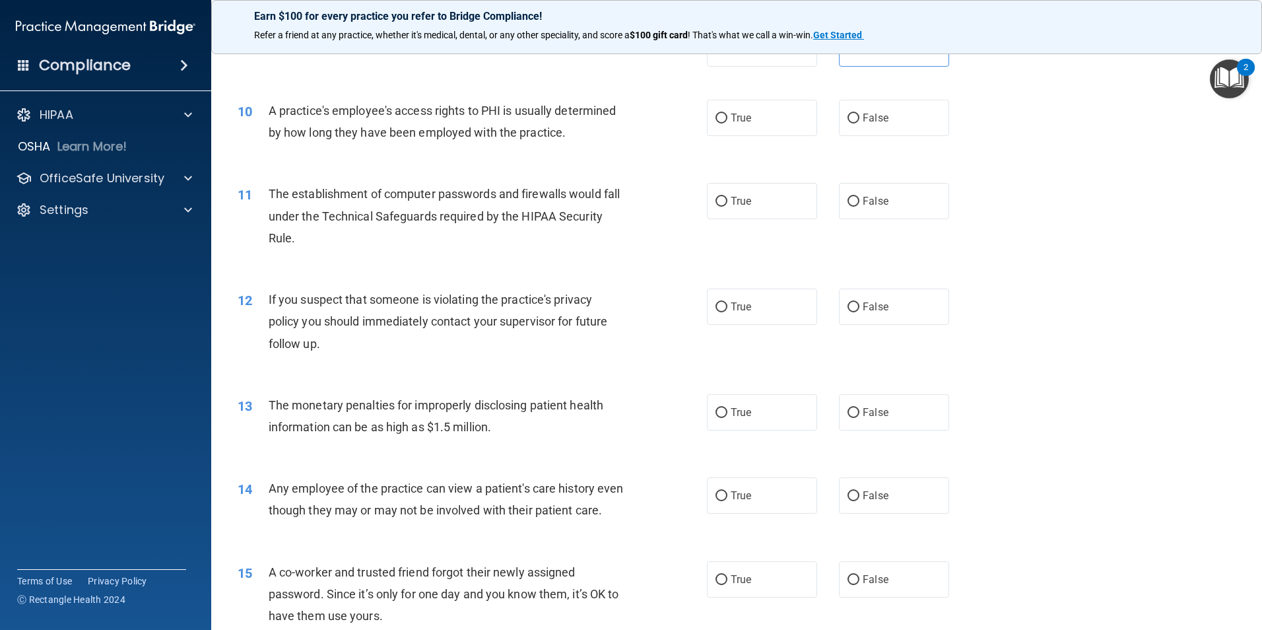
scroll to position [858, 0]
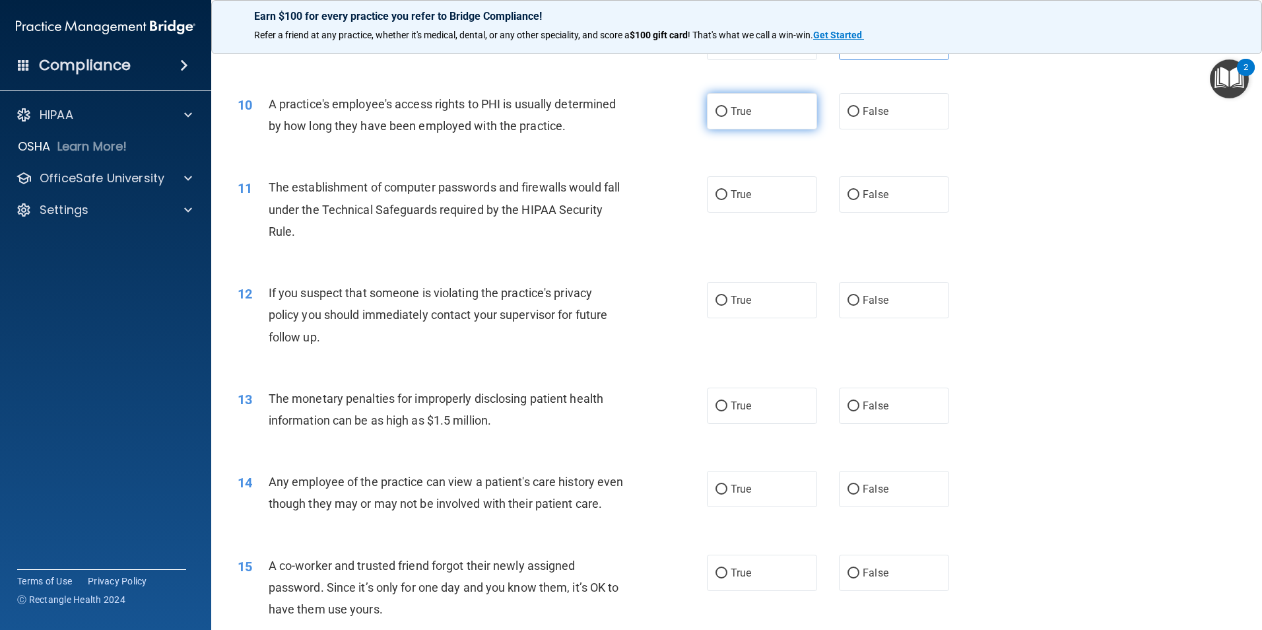
click at [721, 111] on input "True" at bounding box center [721, 112] width 12 height 10
radio input "true"
click at [721, 197] on input "True" at bounding box center [721, 195] width 12 height 10
radio input "true"
click at [851, 301] on input "False" at bounding box center [853, 301] width 12 height 10
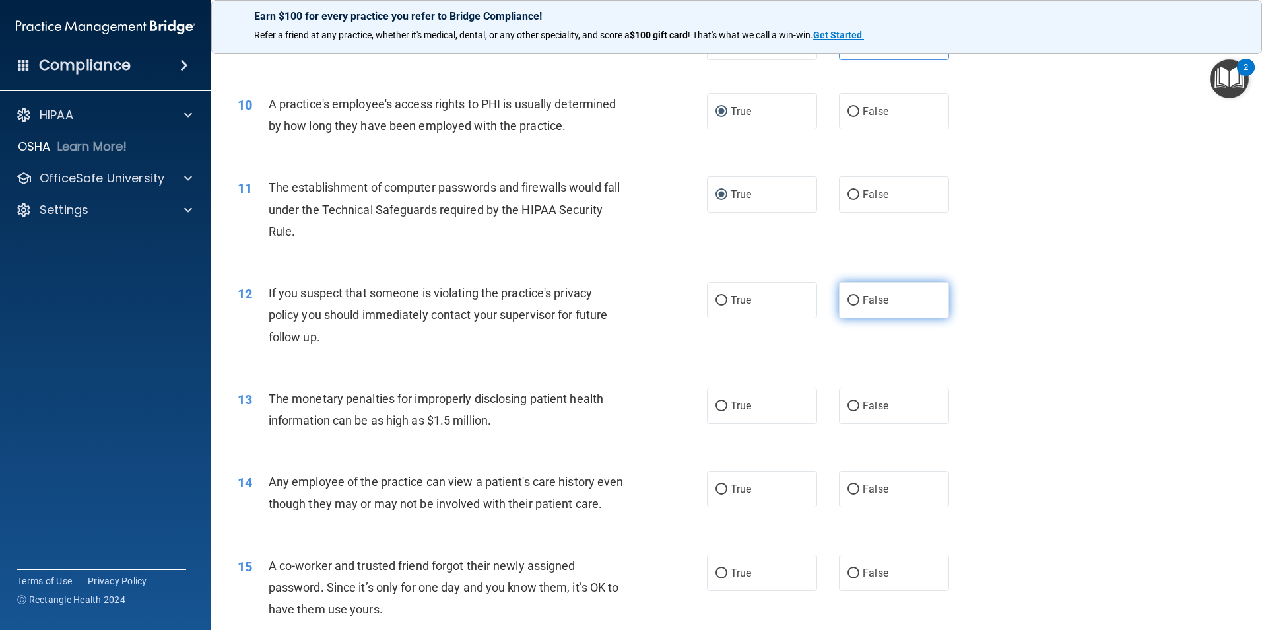
radio input "true"
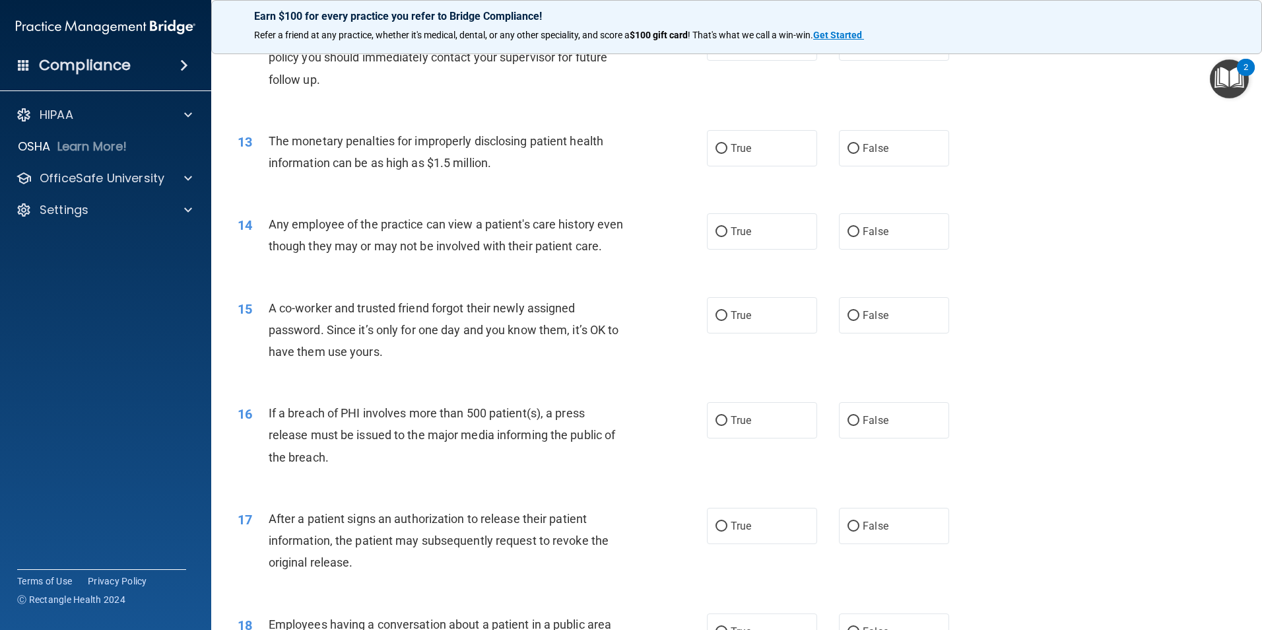
scroll to position [1122, 0]
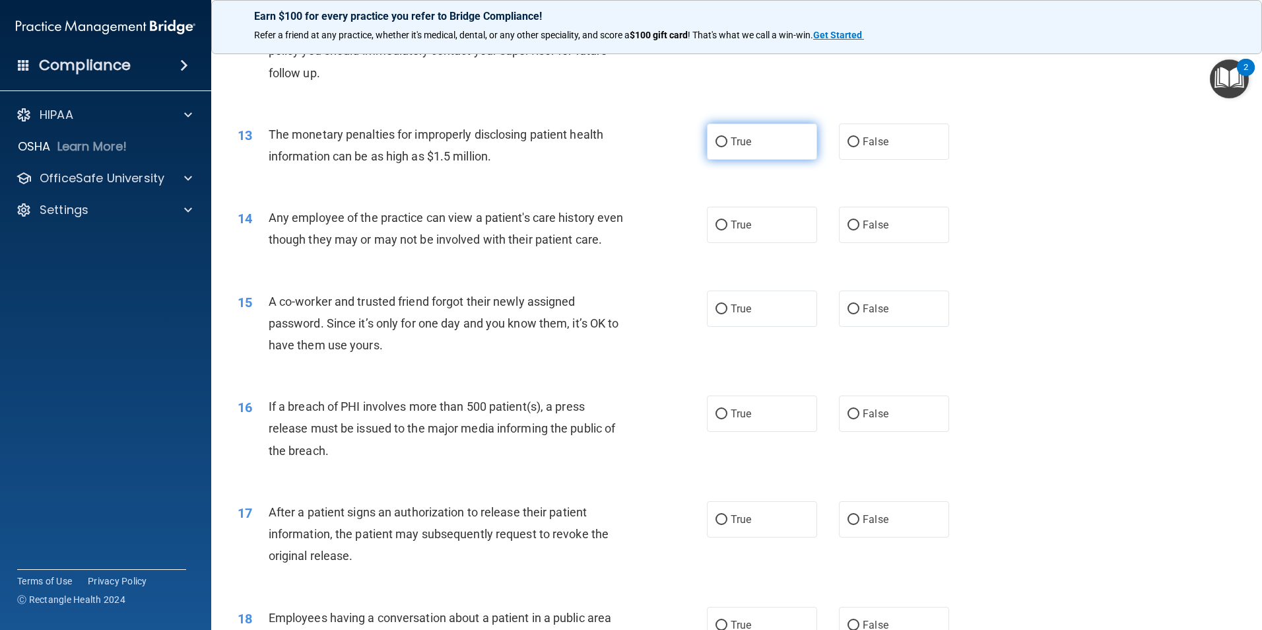
click at [713, 147] on label "True" at bounding box center [762, 141] width 110 height 36
click at [715, 147] on input "True" at bounding box center [721, 142] width 12 height 10
radio input "true"
click at [717, 226] on input "True" at bounding box center [721, 225] width 12 height 10
radio input "true"
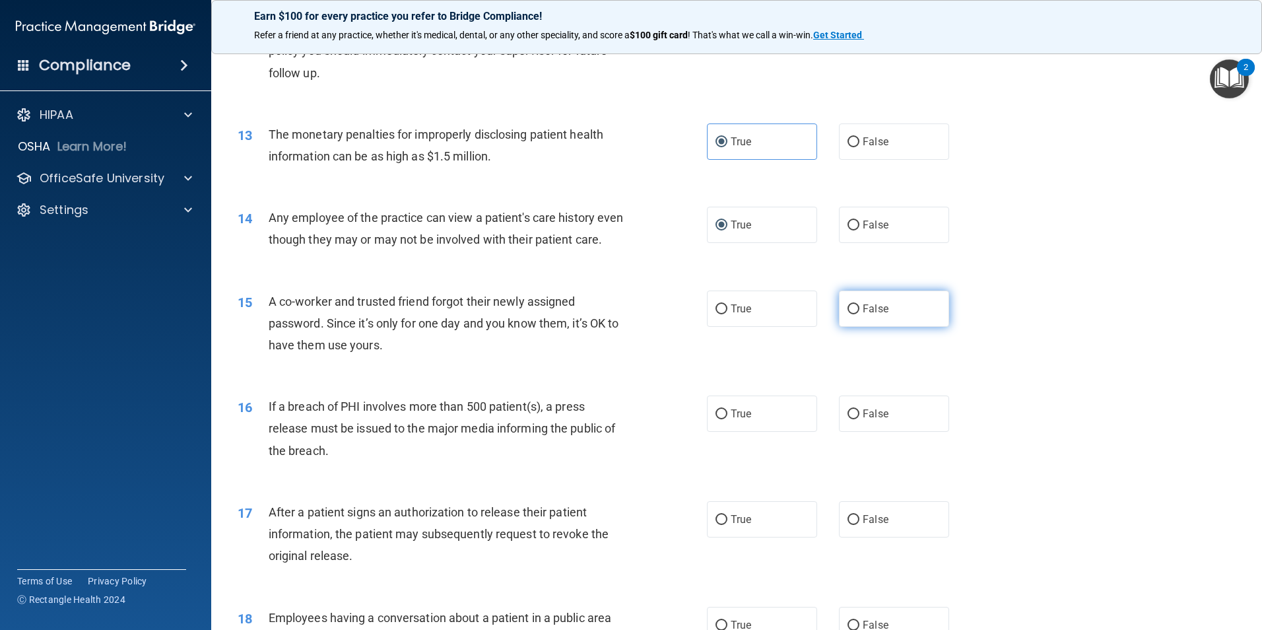
click at [847, 314] on input "False" at bounding box center [853, 309] width 12 height 10
radio input "true"
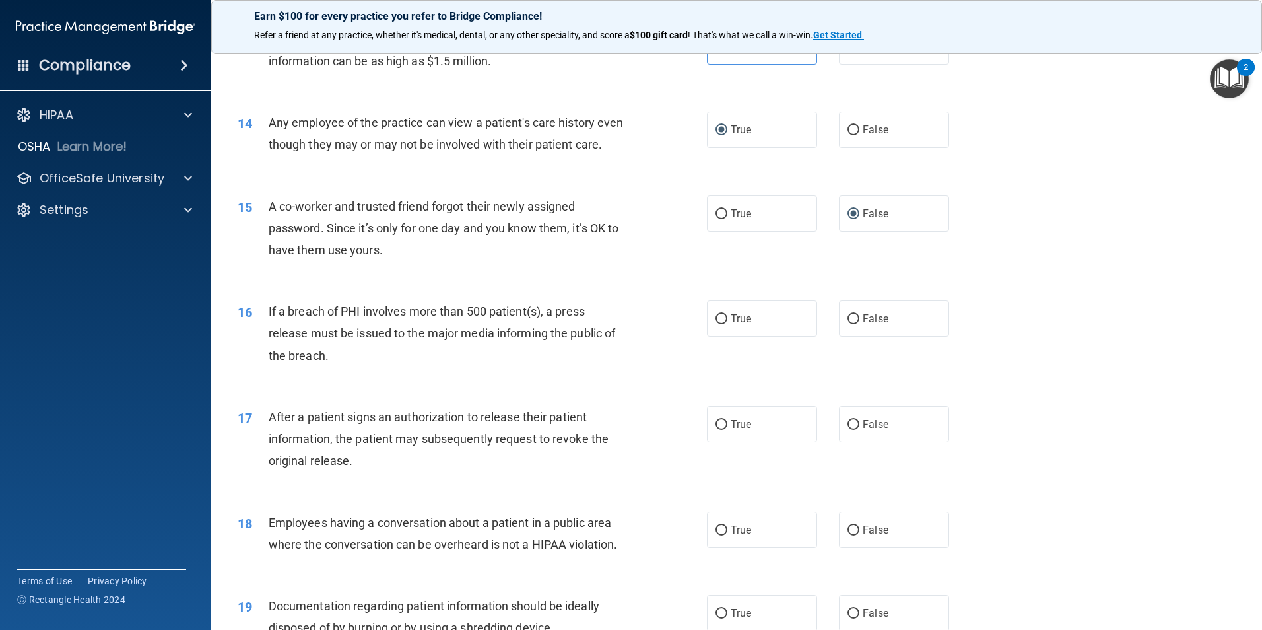
scroll to position [1254, 0]
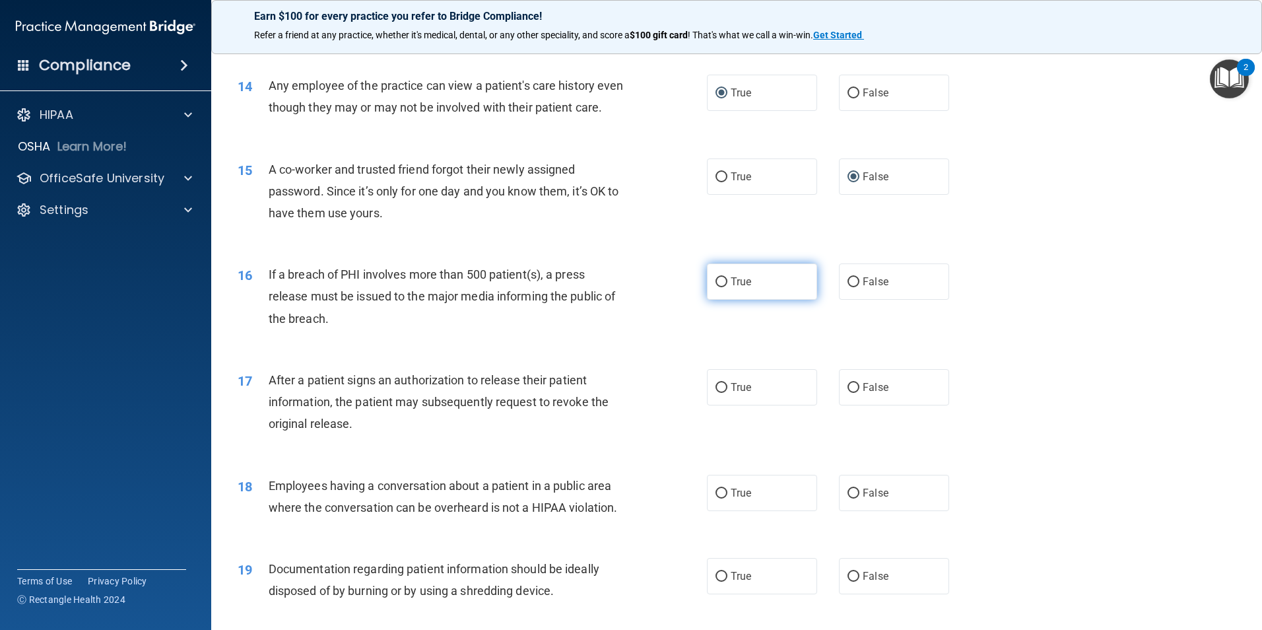
click at [717, 287] on input "True" at bounding box center [721, 282] width 12 height 10
radio input "true"
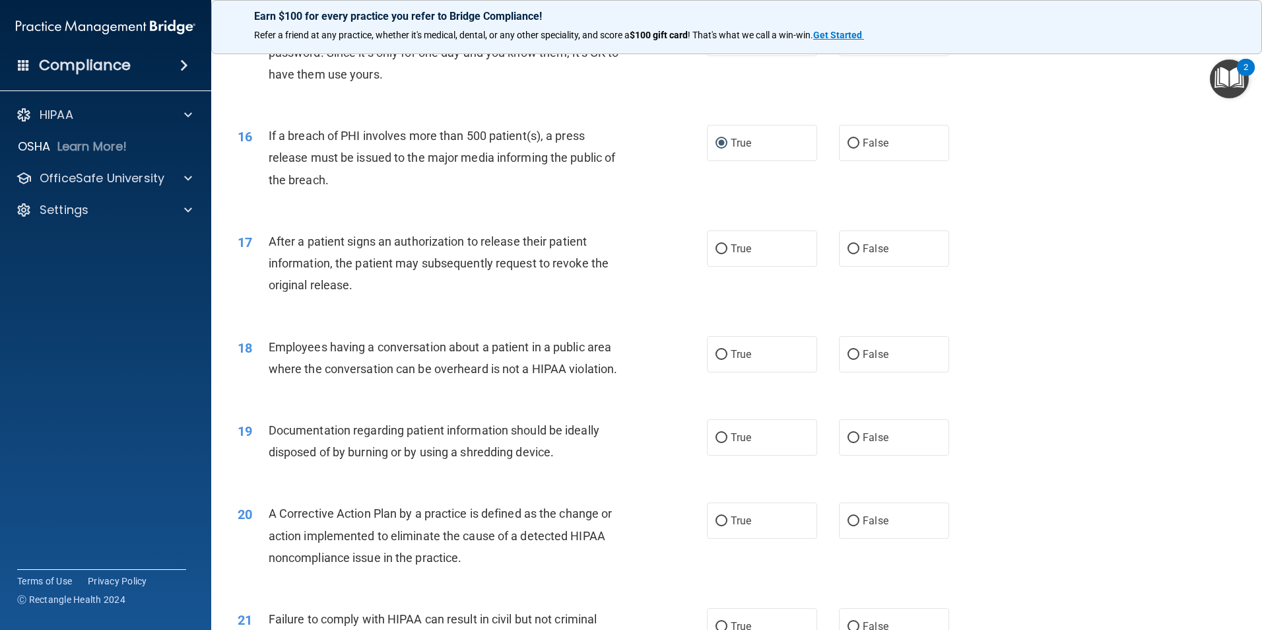
scroll to position [1452, 0]
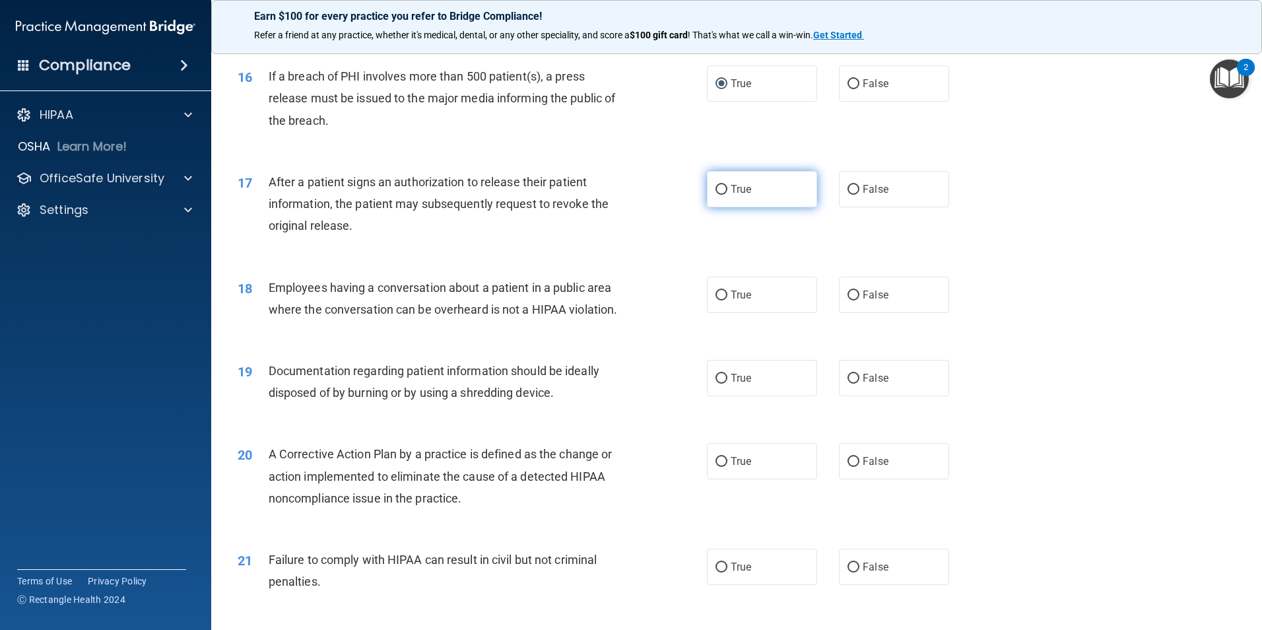
click at [721, 195] on input "True" at bounding box center [721, 190] width 12 height 10
radio input "true"
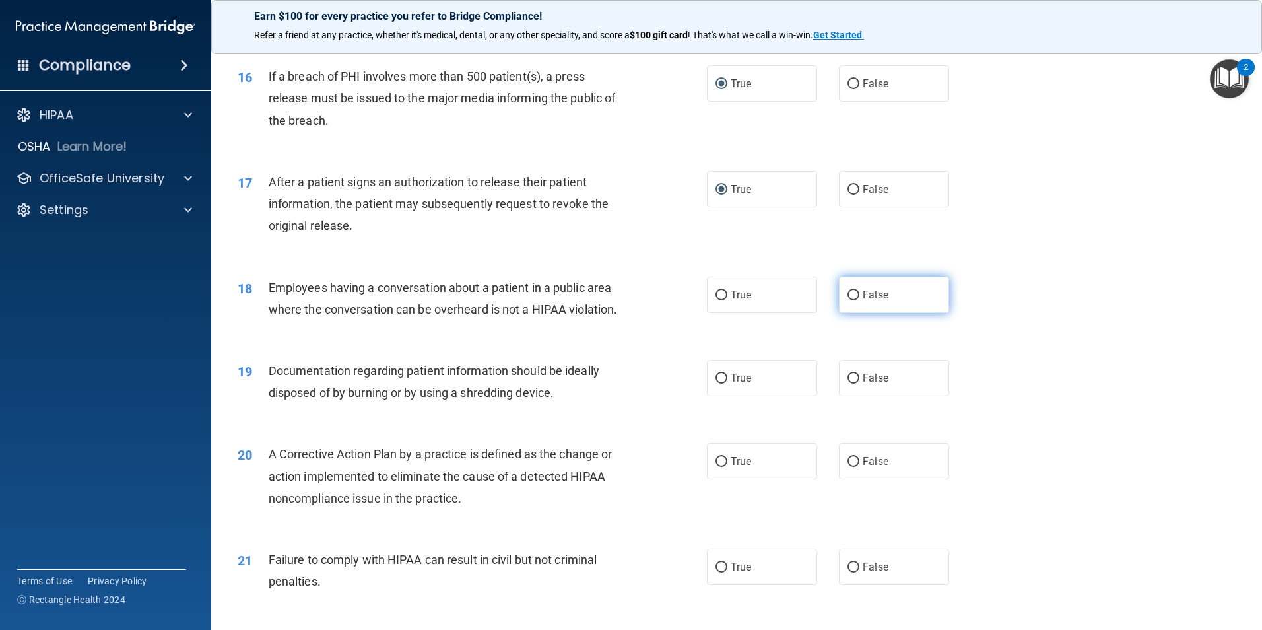
click at [852, 313] on label "False" at bounding box center [894, 294] width 110 height 36
drag, startPoint x: 852, startPoint y: 318, endPoint x: 841, endPoint y: 315, distance: 11.7
click at [847, 300] on input "False" at bounding box center [853, 295] width 12 height 10
radio input "true"
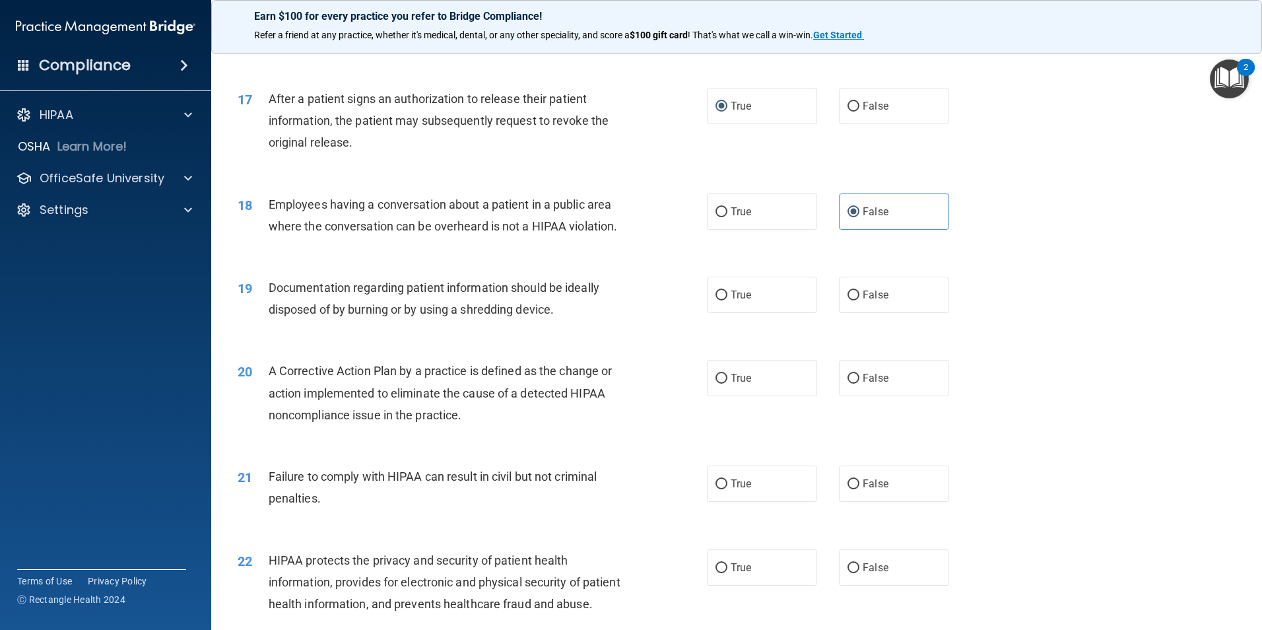
scroll to position [1584, 0]
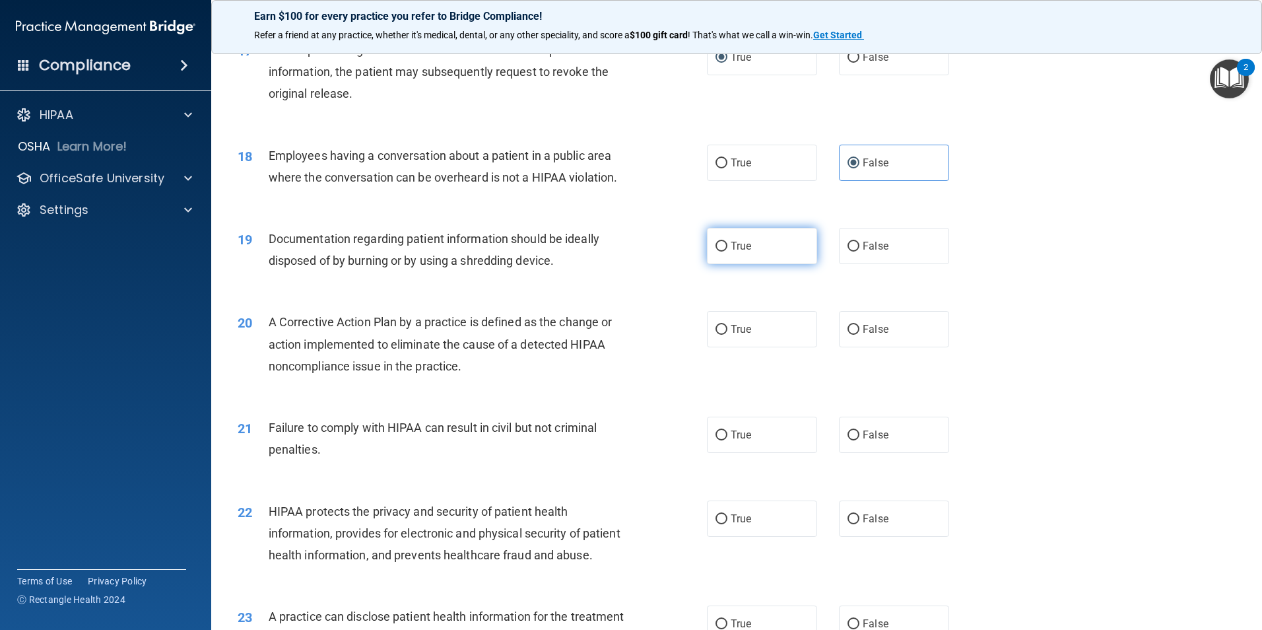
click at [715, 251] on input "True" at bounding box center [721, 247] width 12 height 10
radio input "true"
click at [847, 335] on input "False" at bounding box center [853, 330] width 12 height 10
radio input "true"
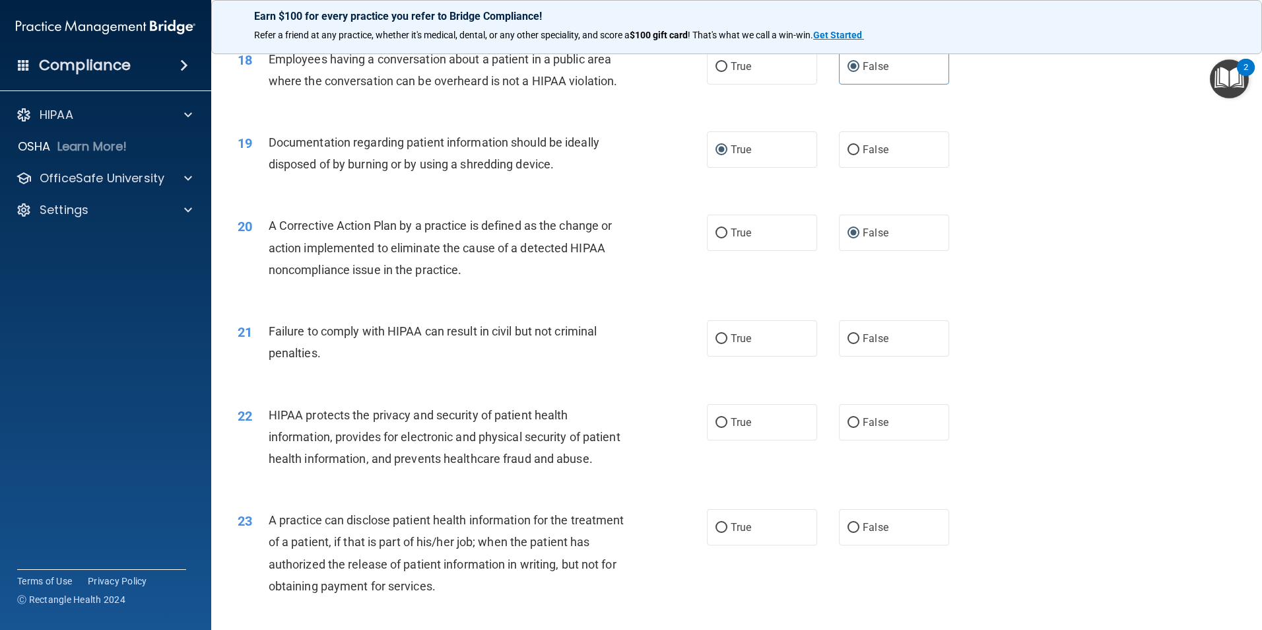
scroll to position [1716, 0]
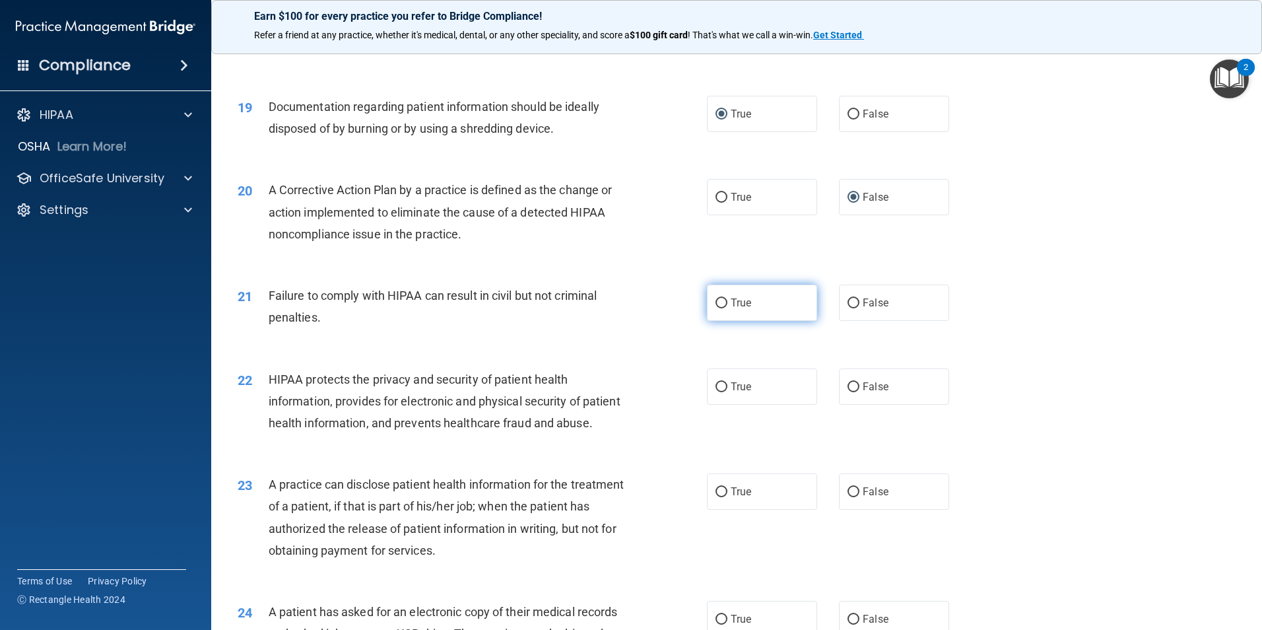
click at [715, 308] on input "True" at bounding box center [721, 303] width 12 height 10
radio input "true"
click at [715, 392] on input "True" at bounding box center [721, 387] width 12 height 10
radio input "true"
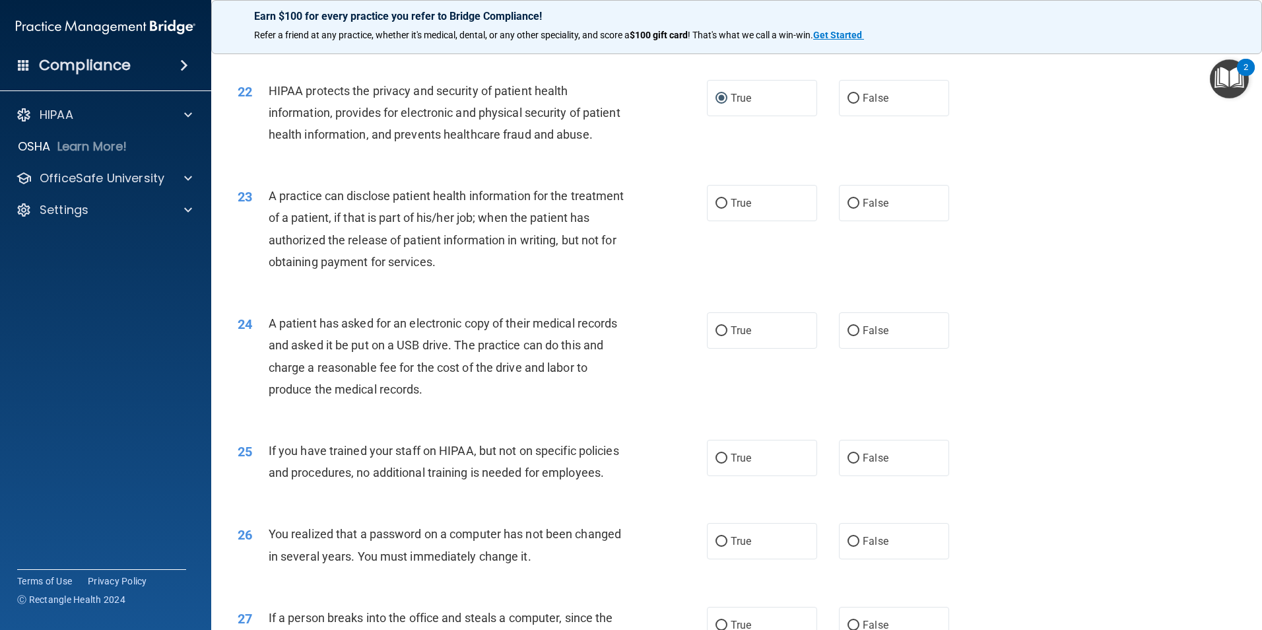
scroll to position [2046, 0]
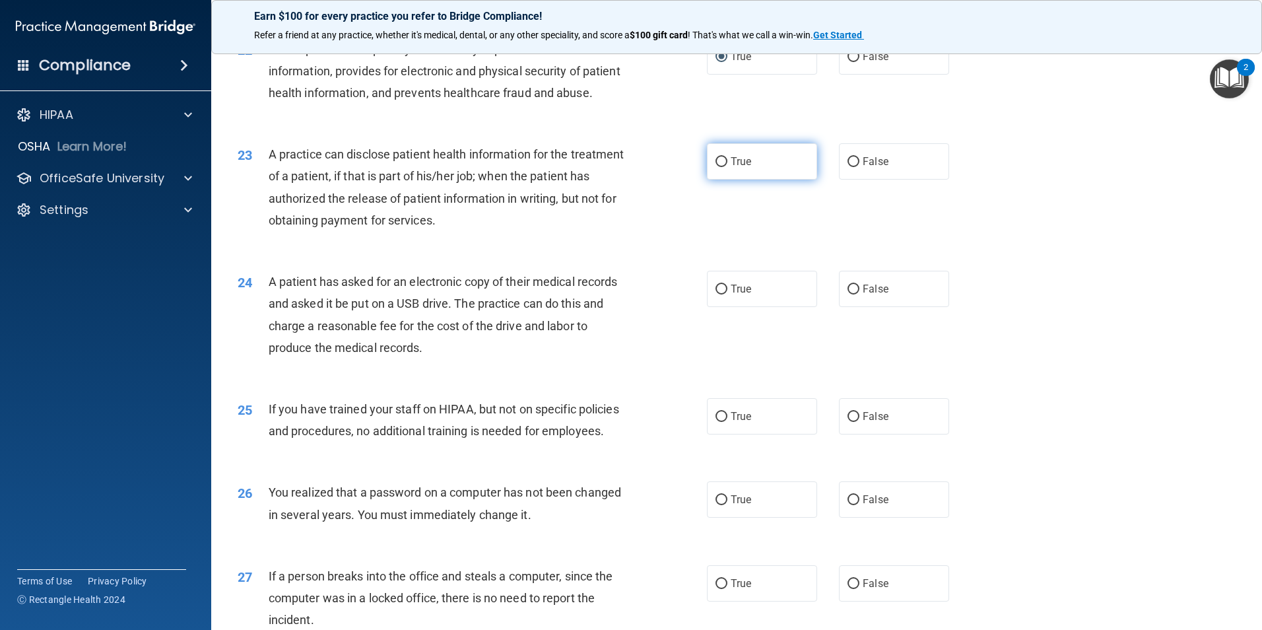
click at [715, 167] on input "True" at bounding box center [721, 162] width 12 height 10
radio input "true"
click at [849, 294] on input "False" at bounding box center [853, 289] width 12 height 10
radio input "true"
click at [852, 422] on input "False" at bounding box center [853, 417] width 12 height 10
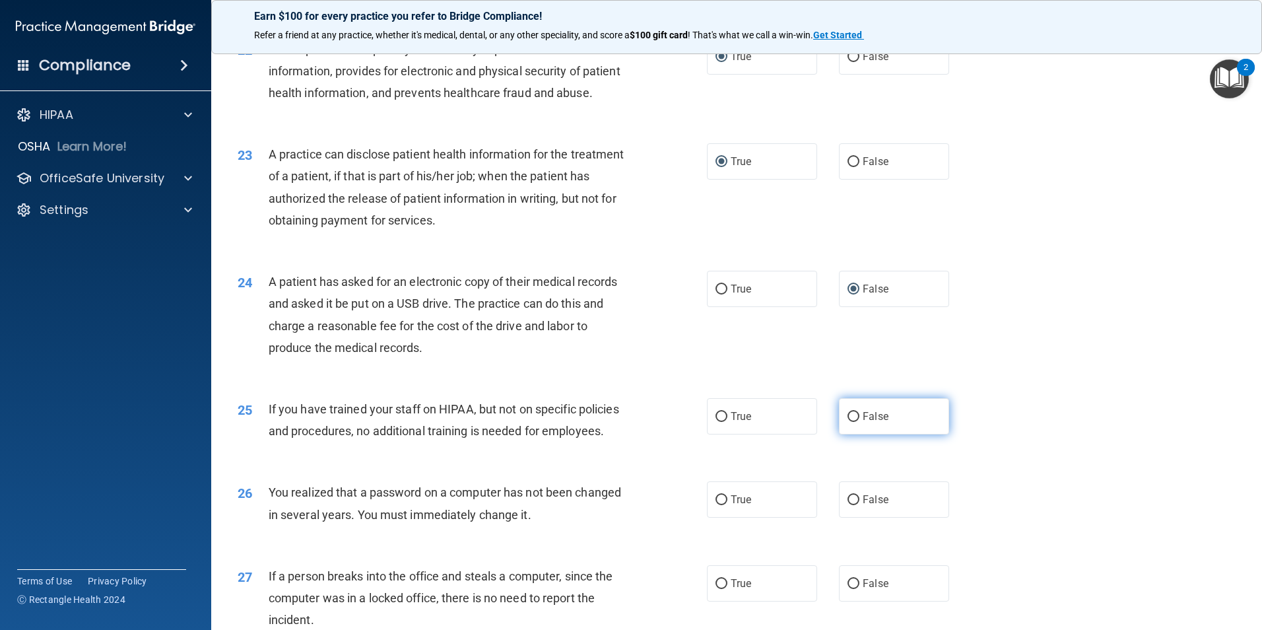
radio input "true"
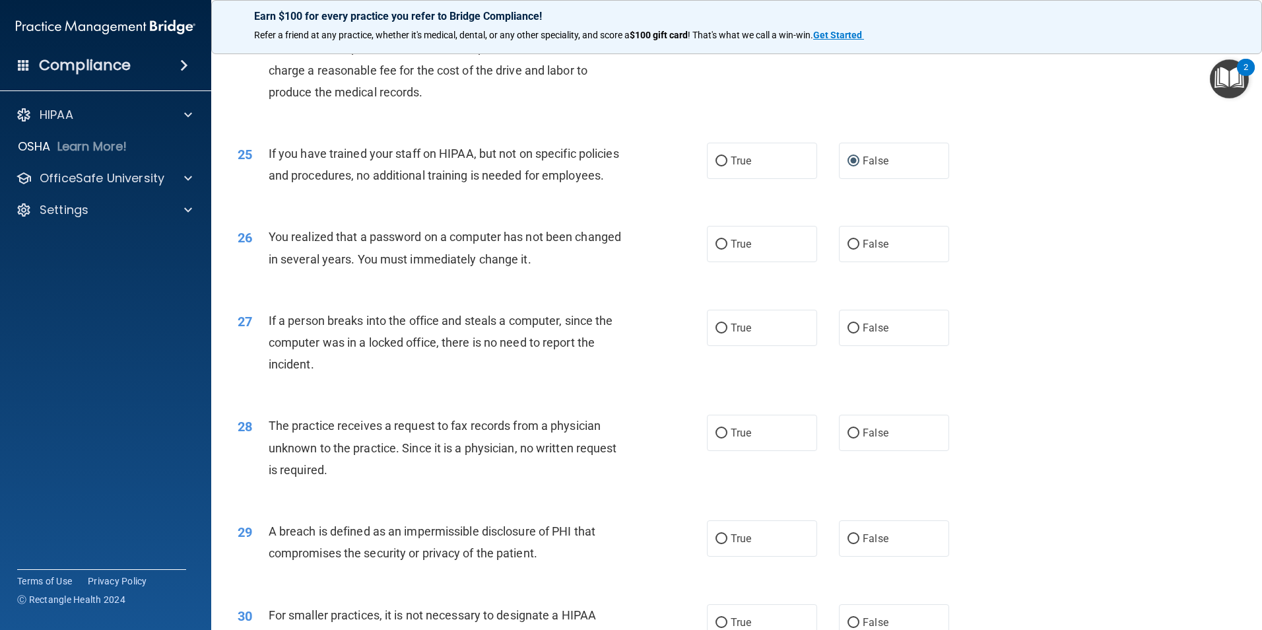
scroll to position [2310, 0]
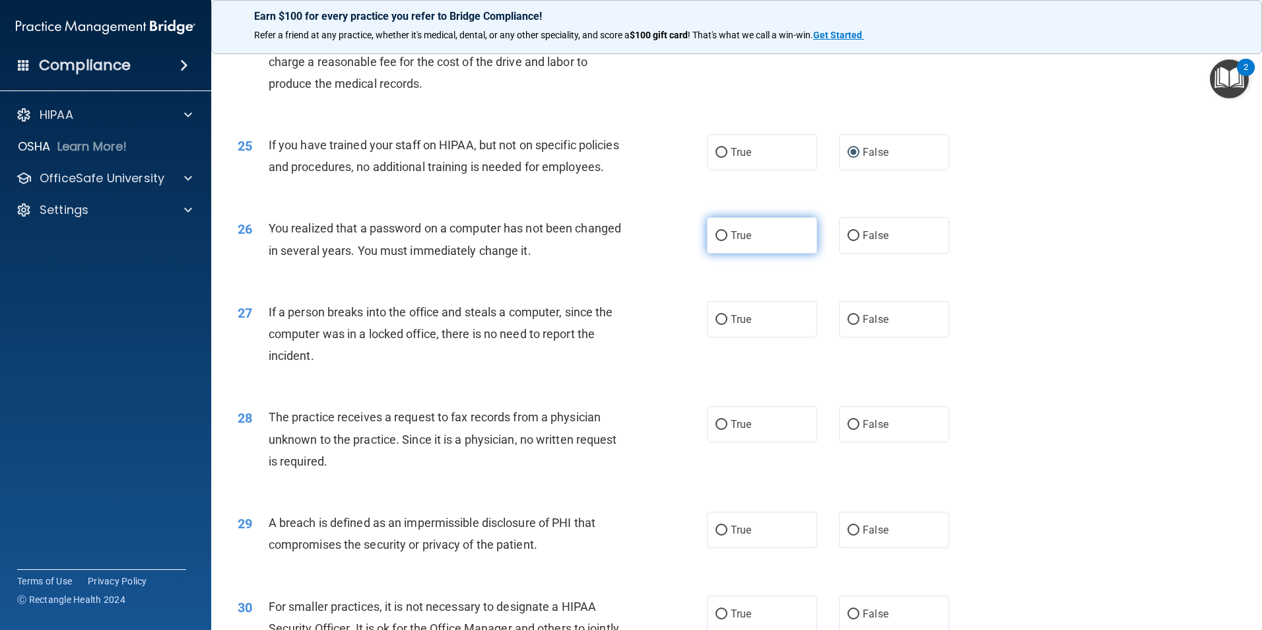
click at [722, 253] on label "True" at bounding box center [762, 235] width 110 height 36
click at [722, 241] on input "True" at bounding box center [721, 236] width 12 height 10
radio input "true"
click at [845, 337] on label "False" at bounding box center [894, 319] width 110 height 36
click at [847, 325] on input "False" at bounding box center [853, 320] width 12 height 10
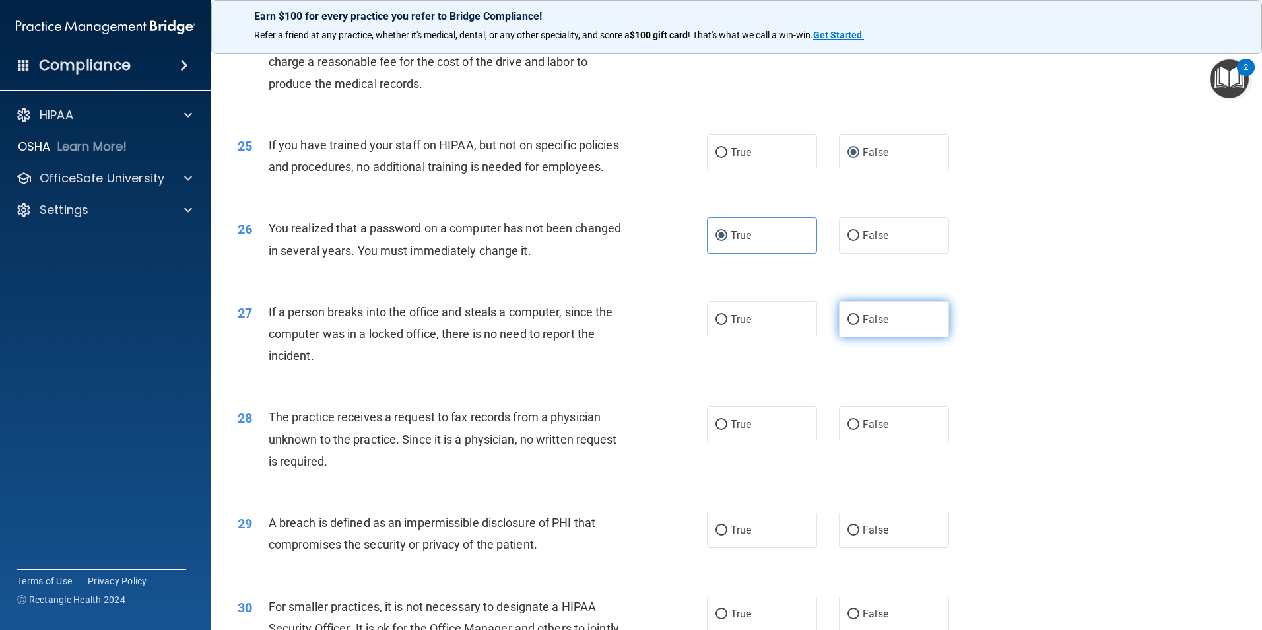
radio input "true"
click at [847, 430] on input "False" at bounding box center [853, 425] width 12 height 10
radio input "true"
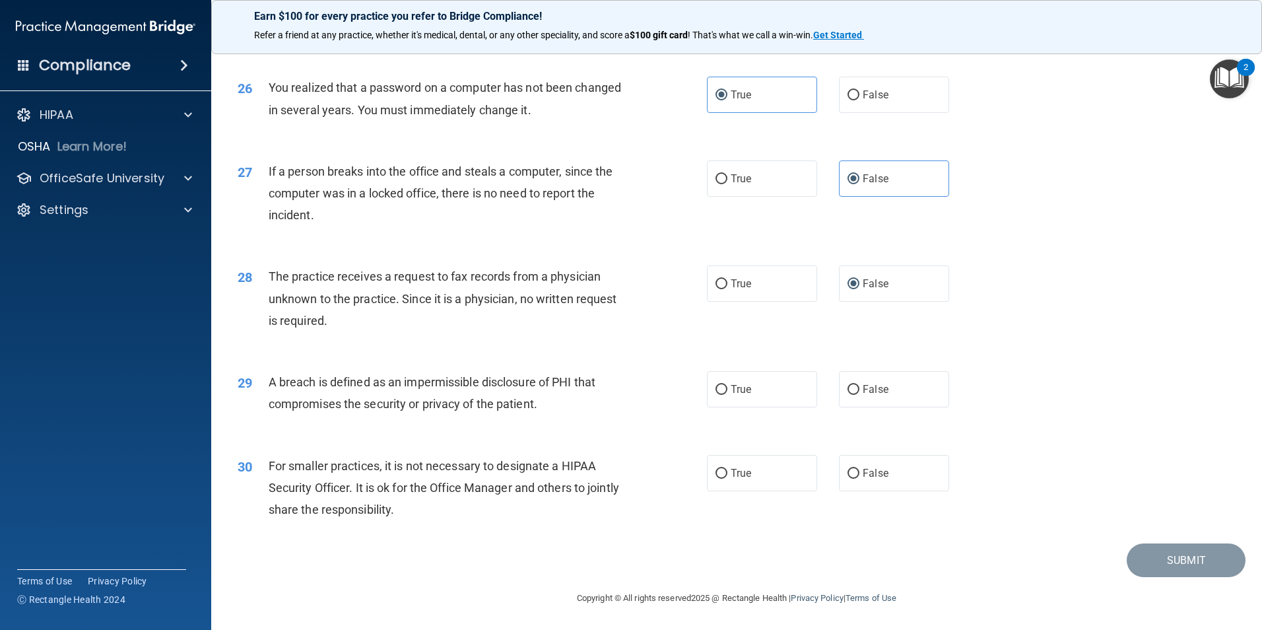
scroll to position [2516, 0]
click at [715, 393] on input "True" at bounding box center [721, 390] width 12 height 10
radio input "true"
click at [847, 471] on input "False" at bounding box center [853, 474] width 12 height 10
radio input "true"
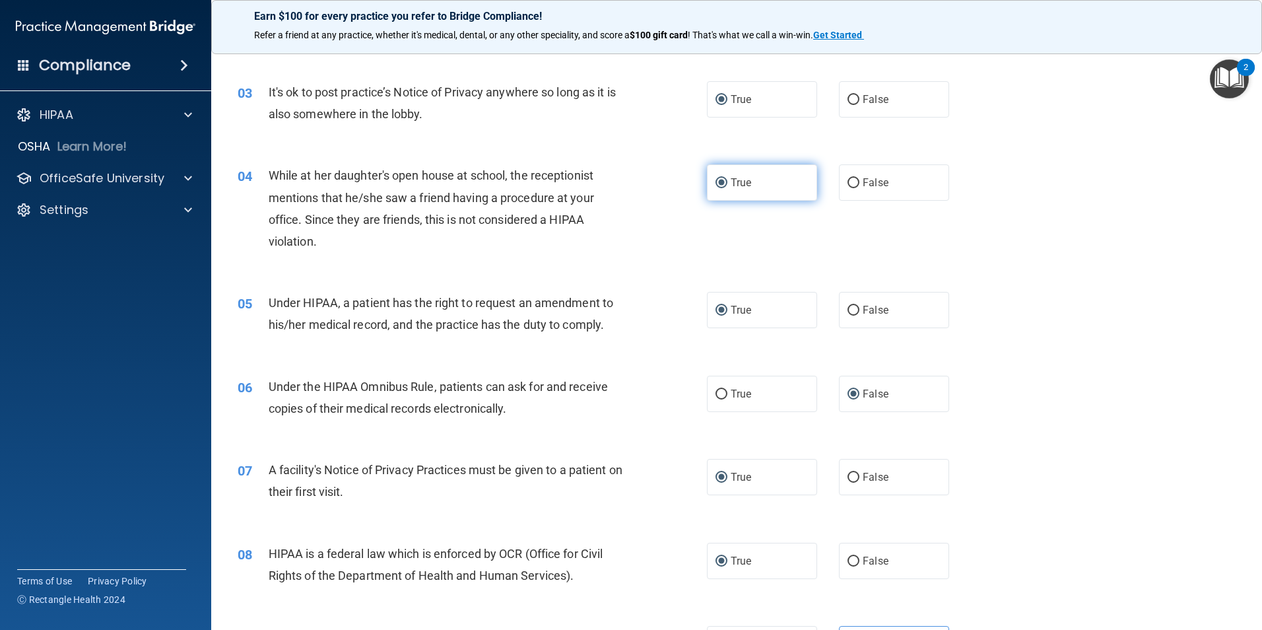
scroll to position [264, 0]
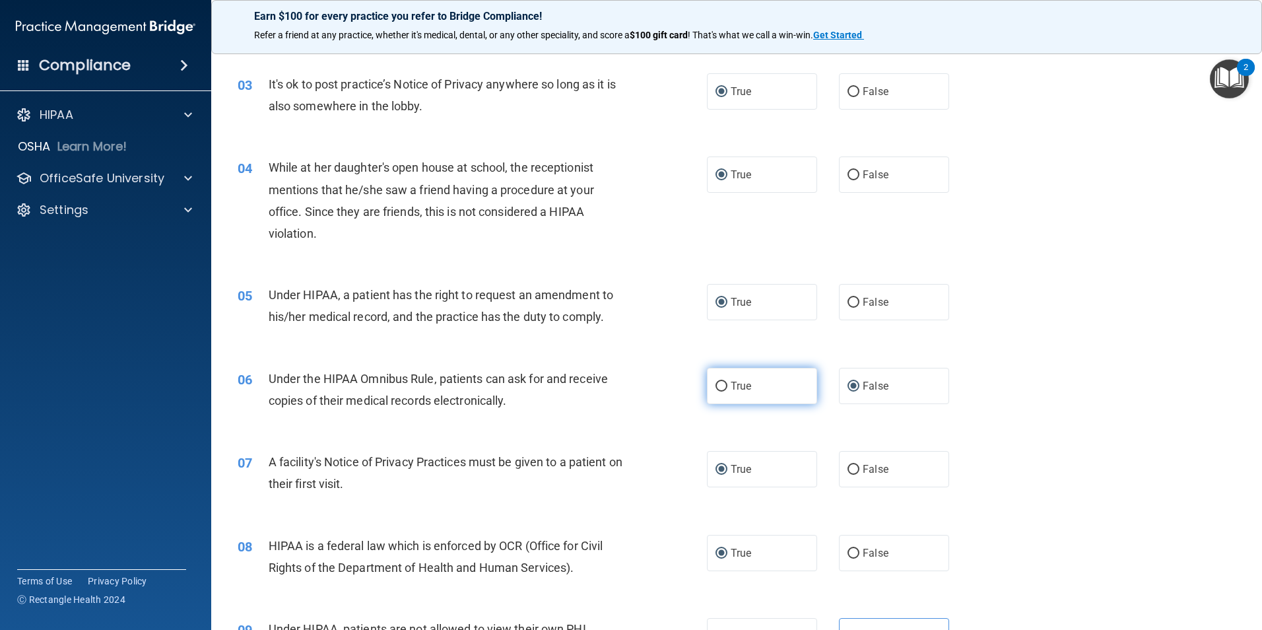
click at [715, 386] on input "True" at bounding box center [721, 386] width 12 height 10
radio input "true"
radio input "false"
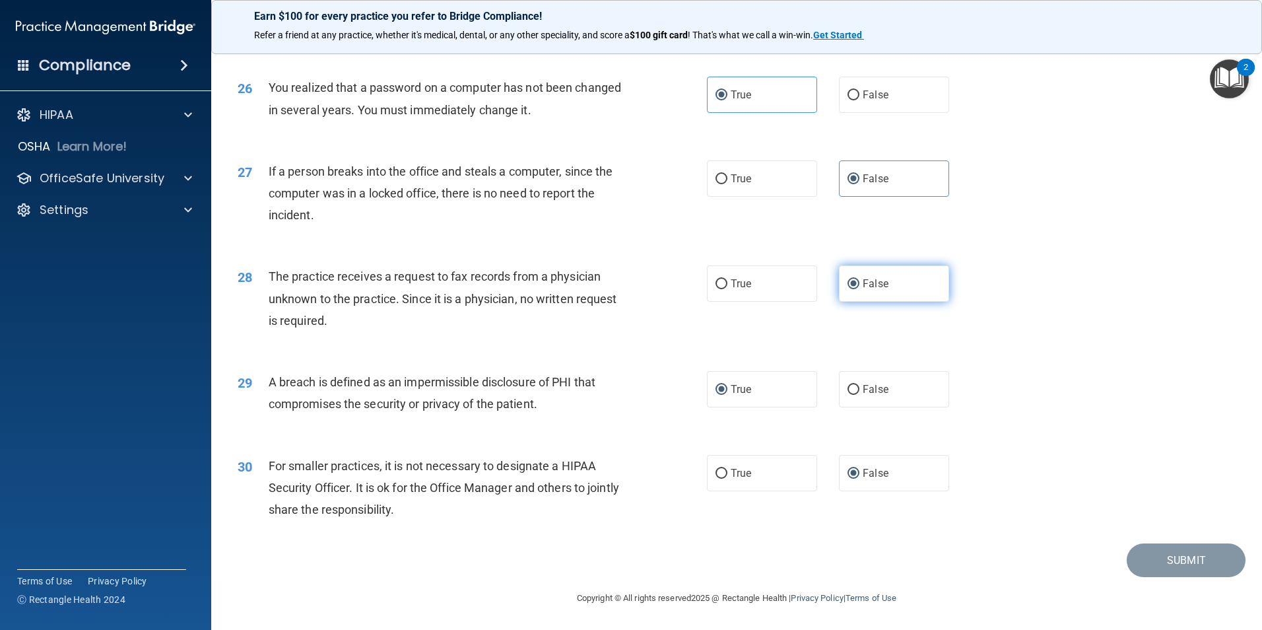
scroll to position [2508, 0]
click at [1196, 585] on main "- The HIPAA Quiz This quiz doesn’t expire until . Are you sure you want to take…" at bounding box center [736, 335] width 1051 height 587
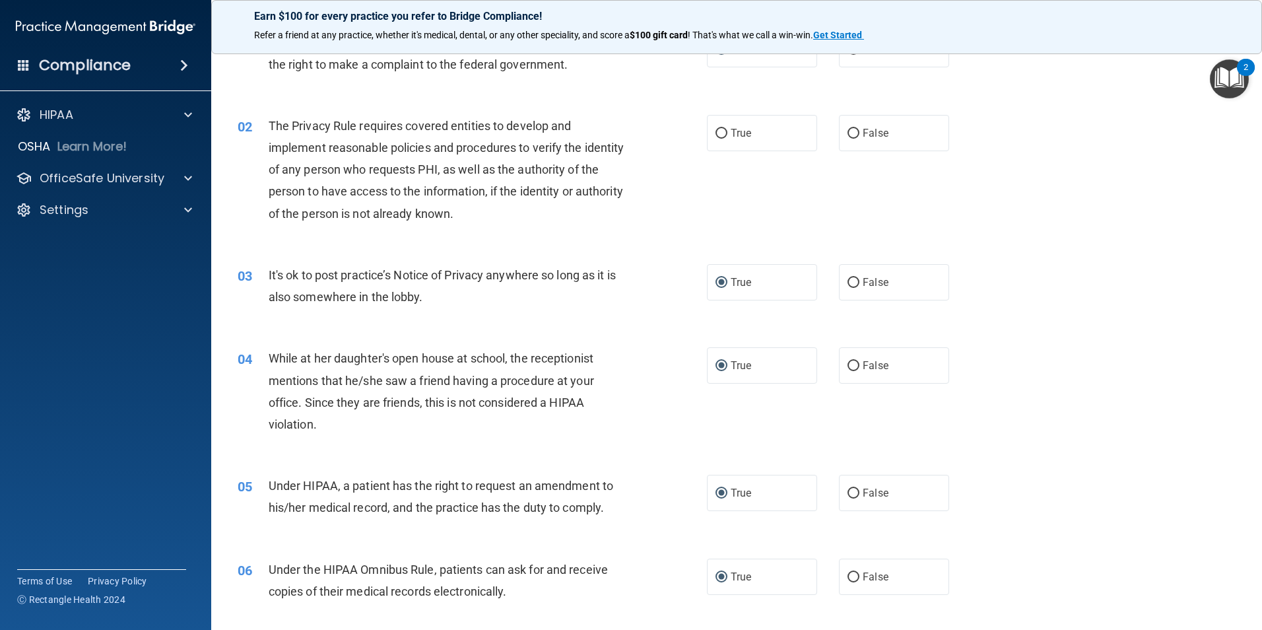
scroll to position [0, 0]
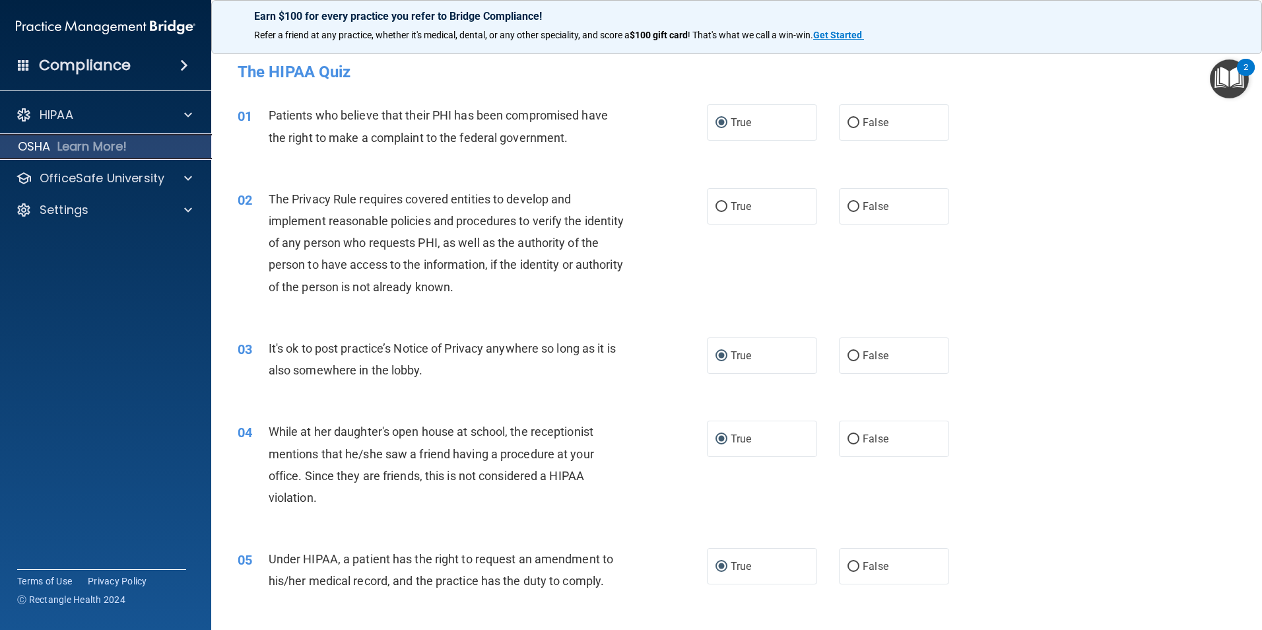
click at [110, 150] on p "Learn More!" at bounding box center [92, 147] width 70 height 16
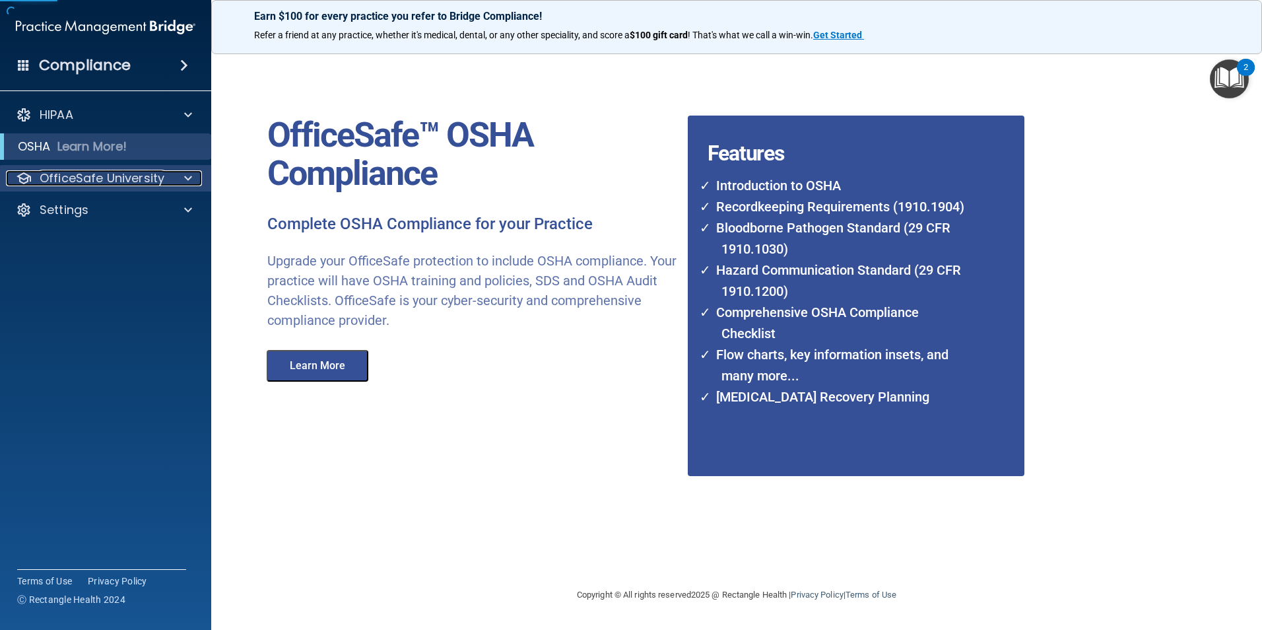
click at [104, 178] on p "OfficeSafe University" at bounding box center [102, 178] width 125 height 16
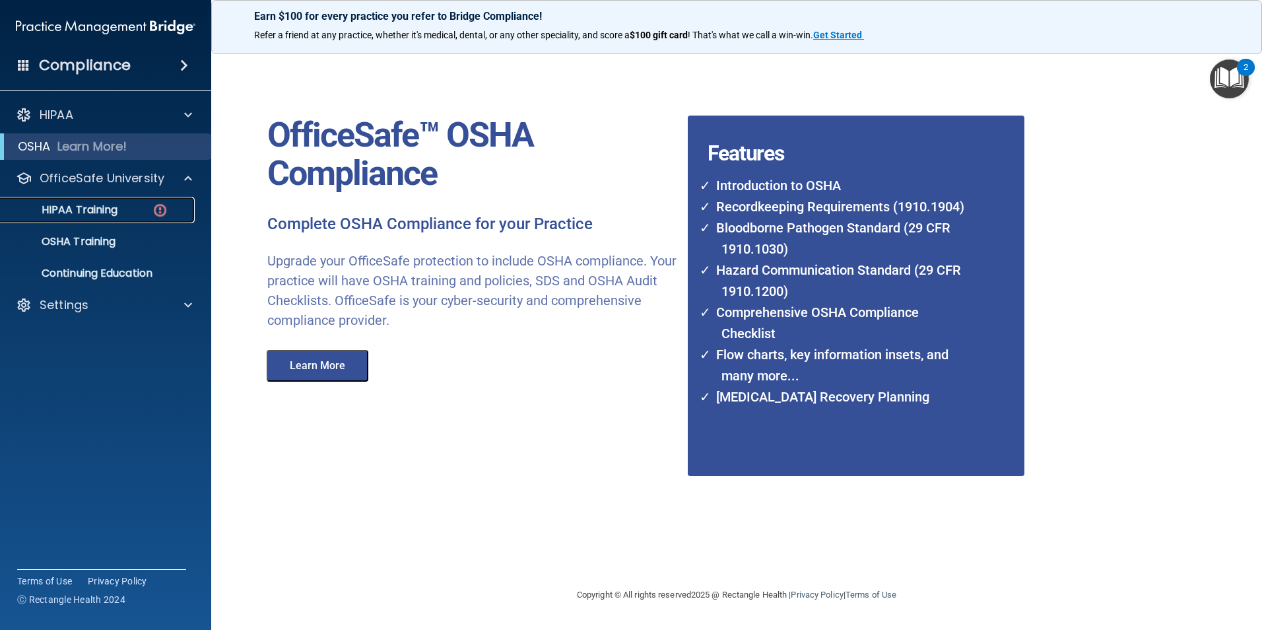
click at [106, 210] on p "HIPAA Training" at bounding box center [63, 209] width 109 height 13
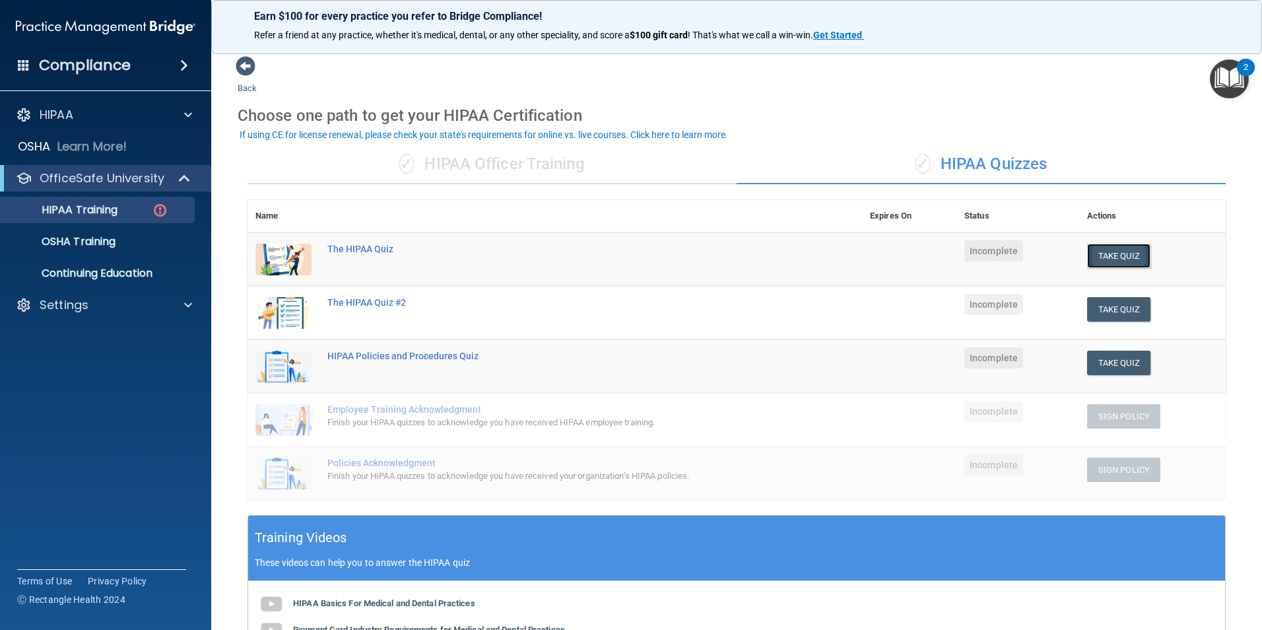
click at [1103, 257] on button "Take Quiz" at bounding box center [1118, 256] width 63 height 24
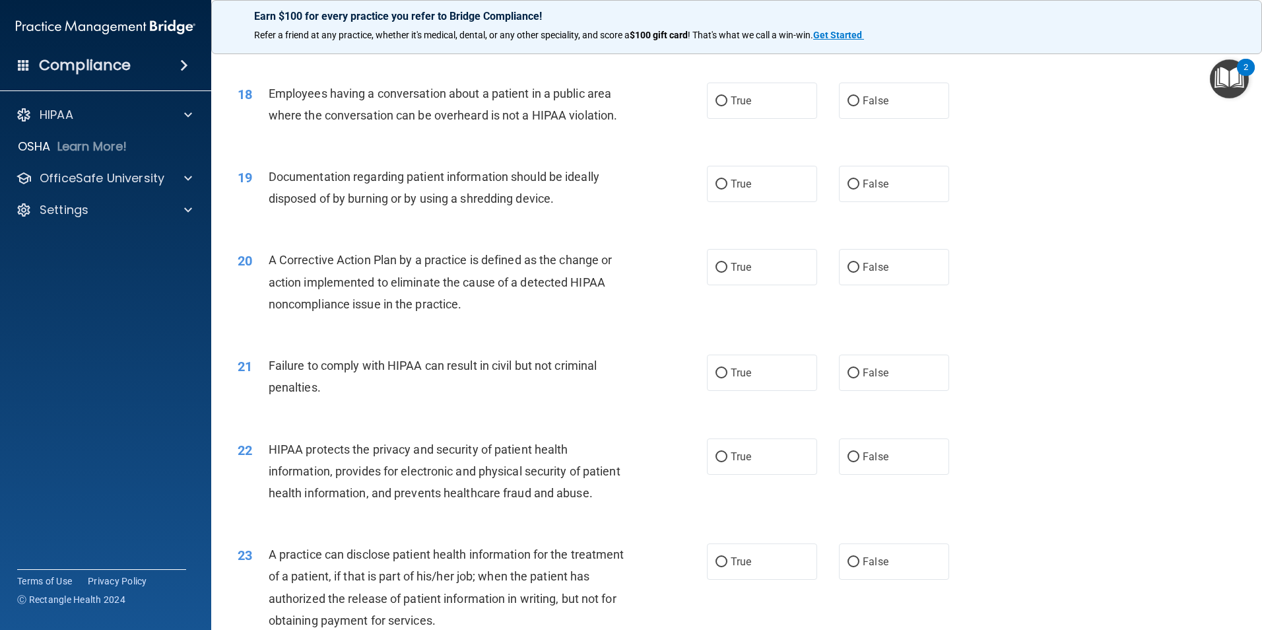
scroll to position [1592, 0]
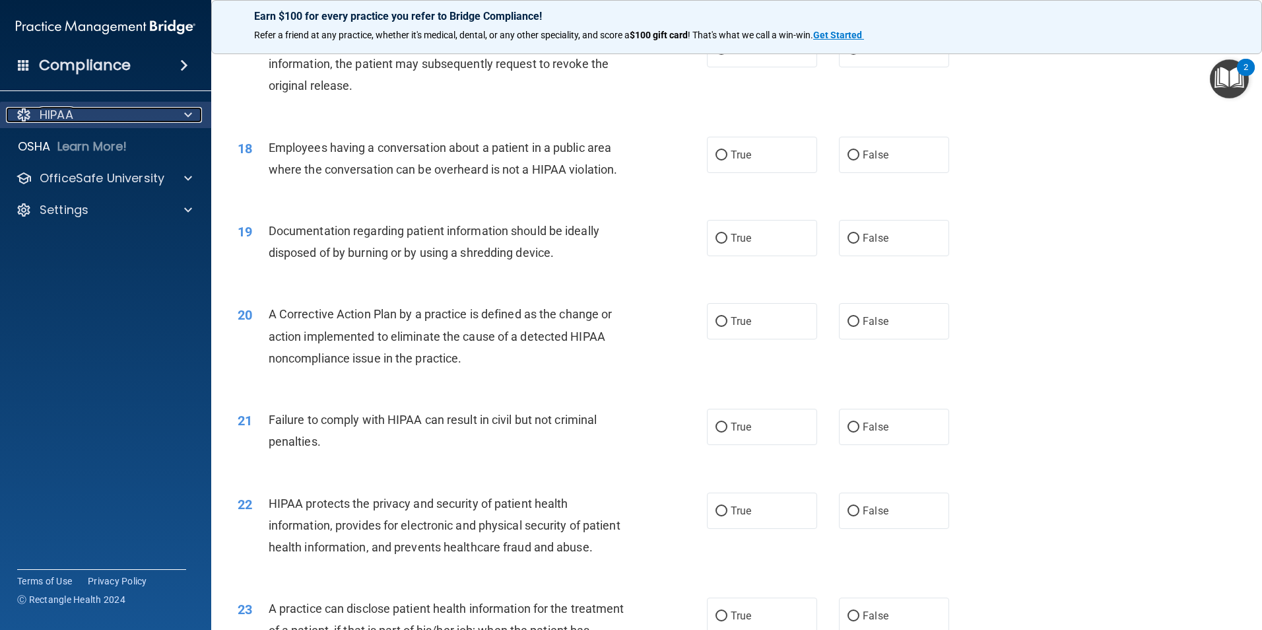
click at [52, 122] on p "HIPAA" at bounding box center [57, 115] width 34 height 16
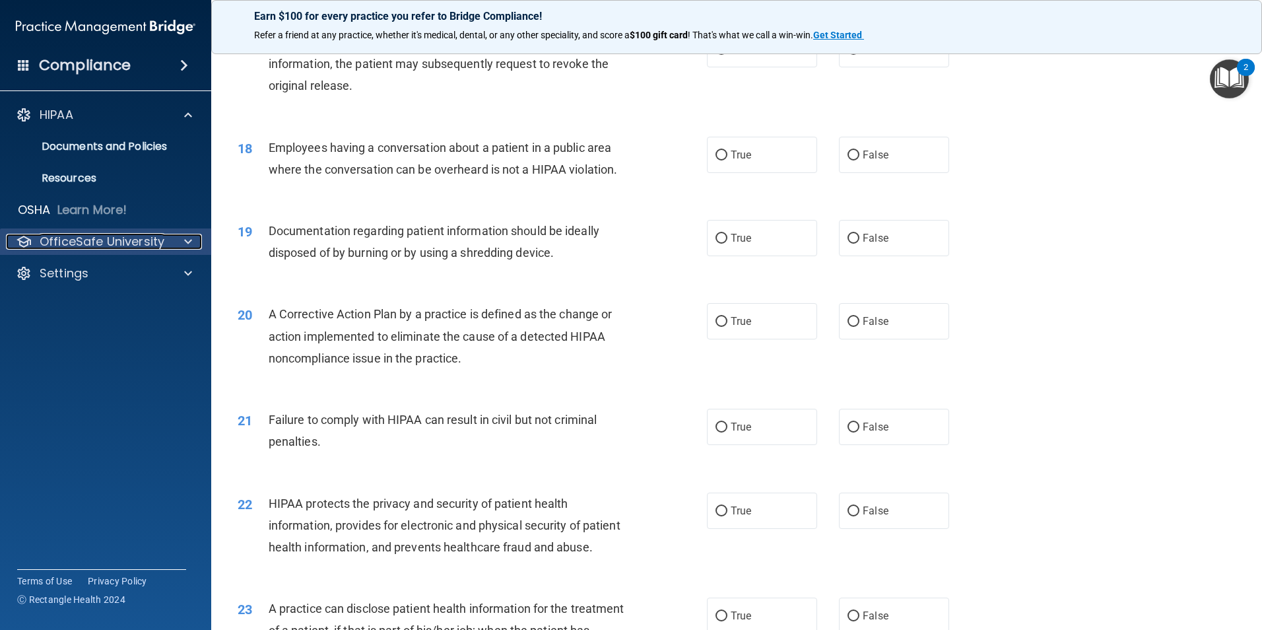
click at [81, 245] on p "OfficeSafe University" at bounding box center [102, 242] width 125 height 16
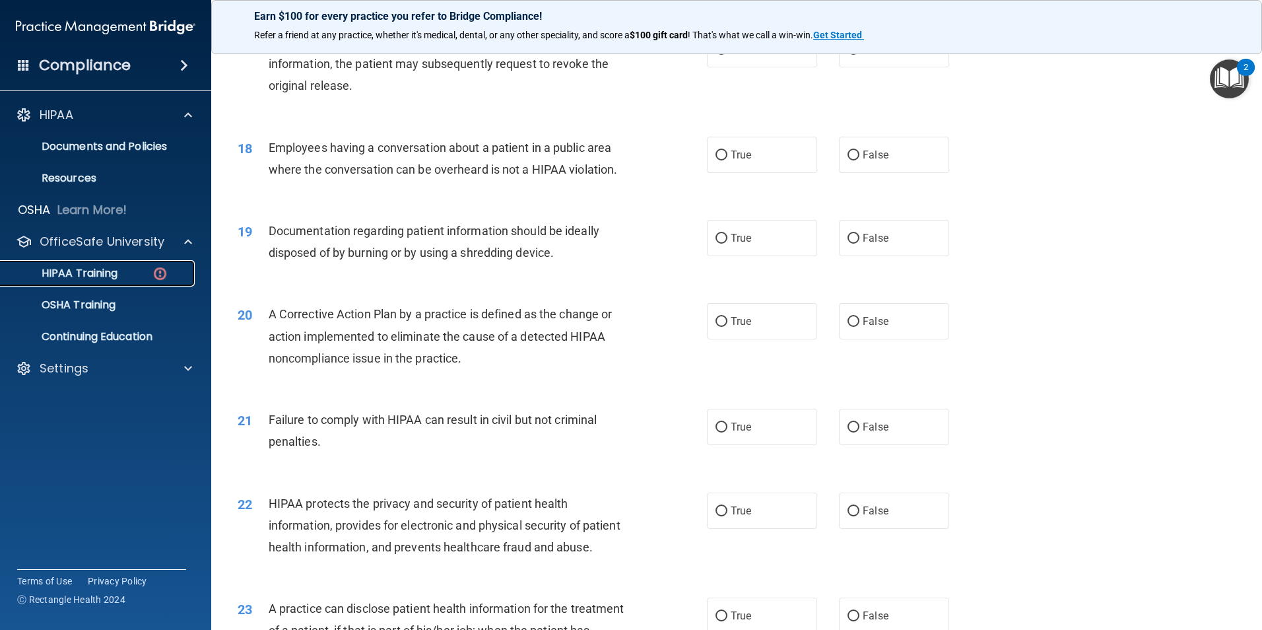
click at [134, 265] on link "HIPAA Training" at bounding box center [91, 273] width 208 height 26
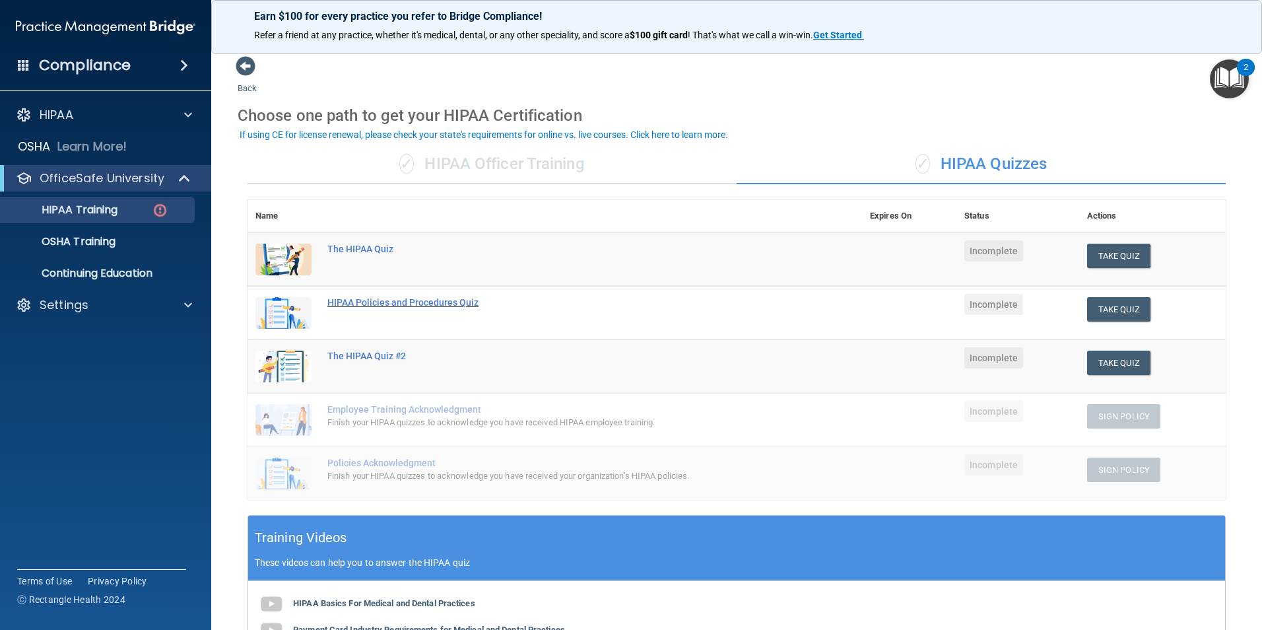
click at [439, 306] on div "HIPAA Policies and Procedures Quiz" at bounding box center [561, 302] width 469 height 11
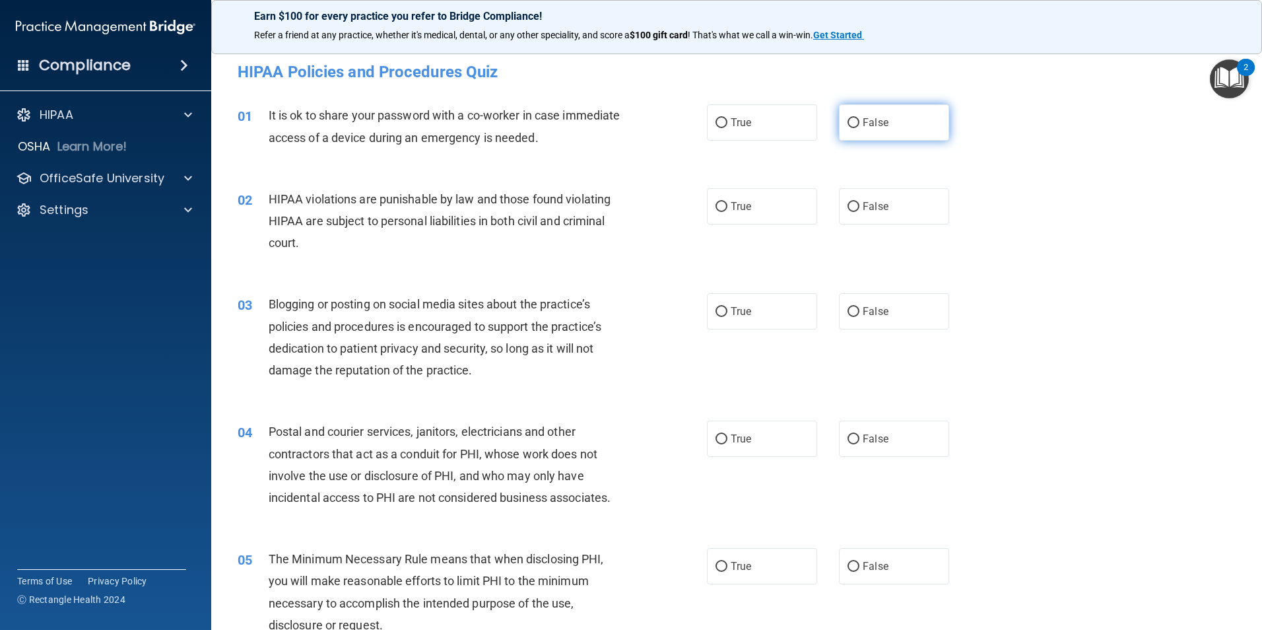
click at [839, 120] on label "False" at bounding box center [894, 122] width 110 height 36
click at [847, 120] on input "False" at bounding box center [853, 123] width 12 height 10
radio input "true"
click at [717, 202] on input "True" at bounding box center [721, 207] width 12 height 10
radio input "true"
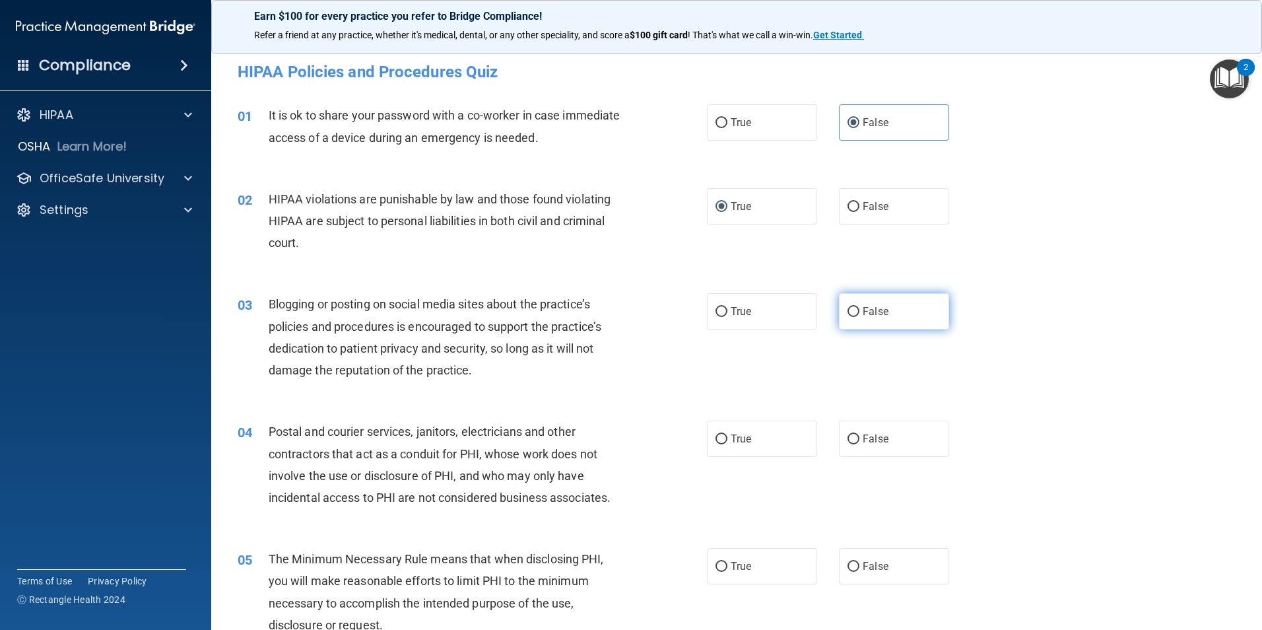
click at [847, 311] on input "False" at bounding box center [853, 312] width 12 height 10
radio input "true"
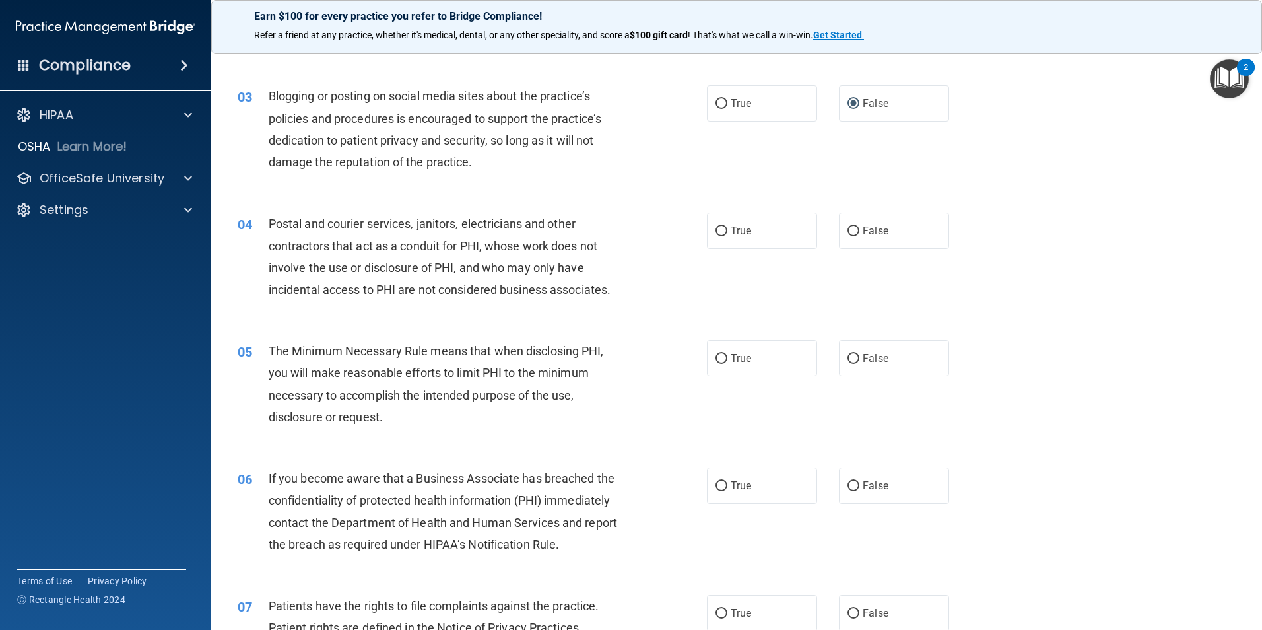
scroll to position [198, 0]
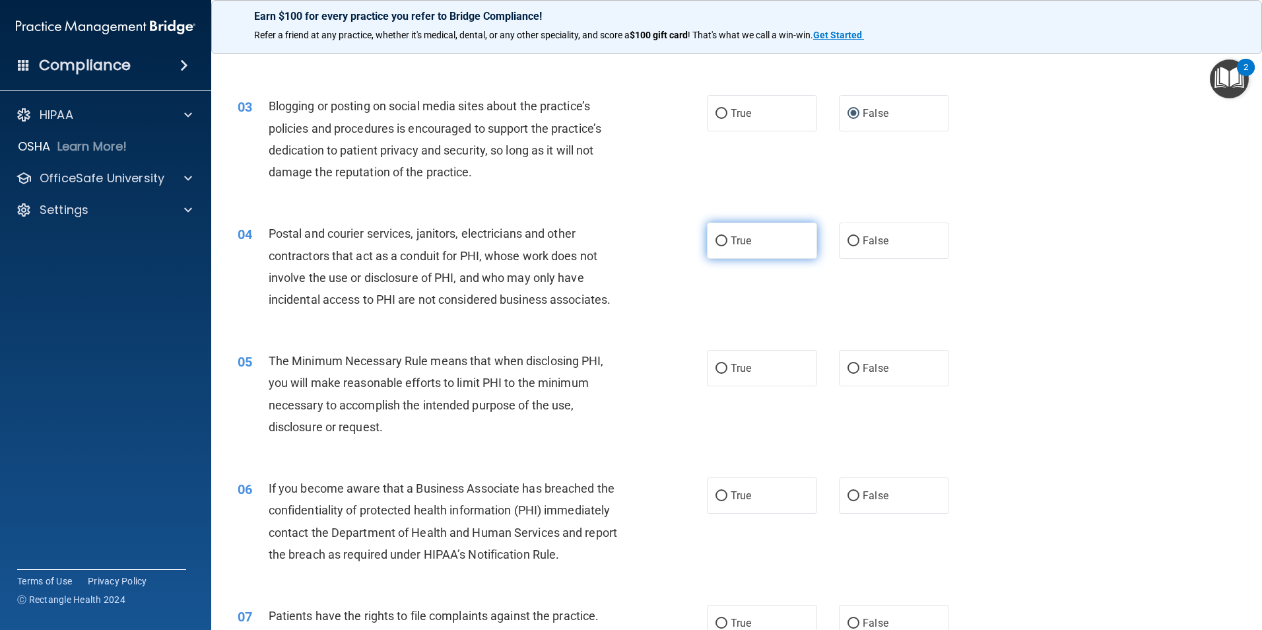
click at [718, 242] on input "True" at bounding box center [721, 241] width 12 height 10
radio input "true"
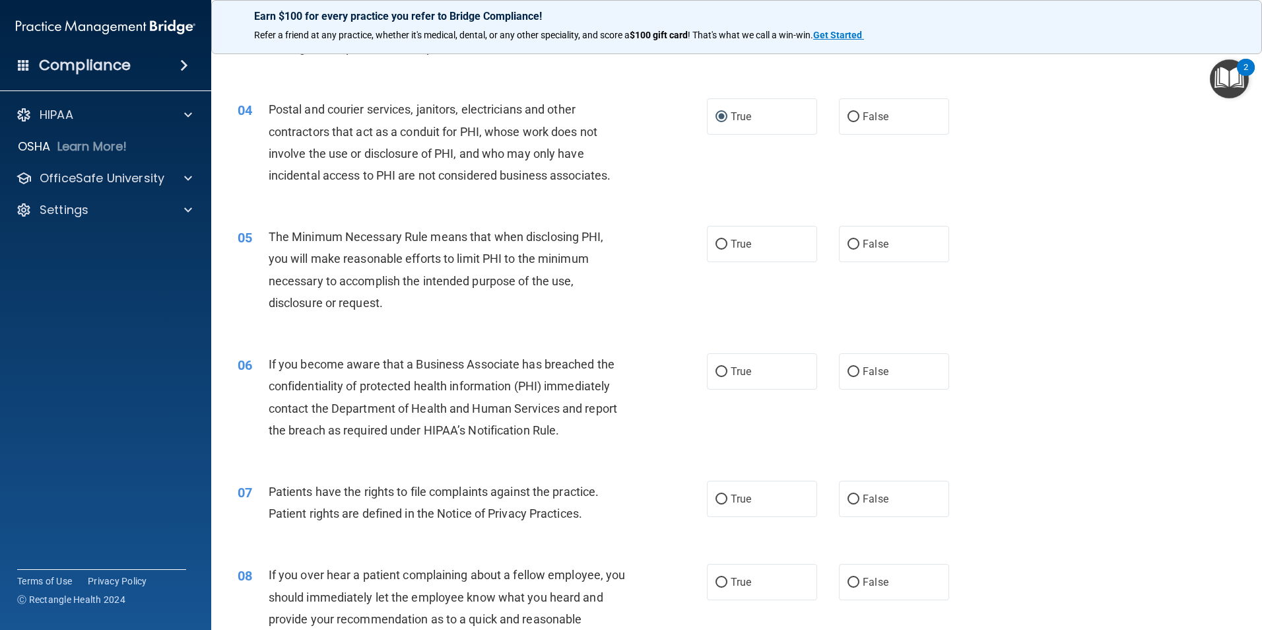
scroll to position [330, 0]
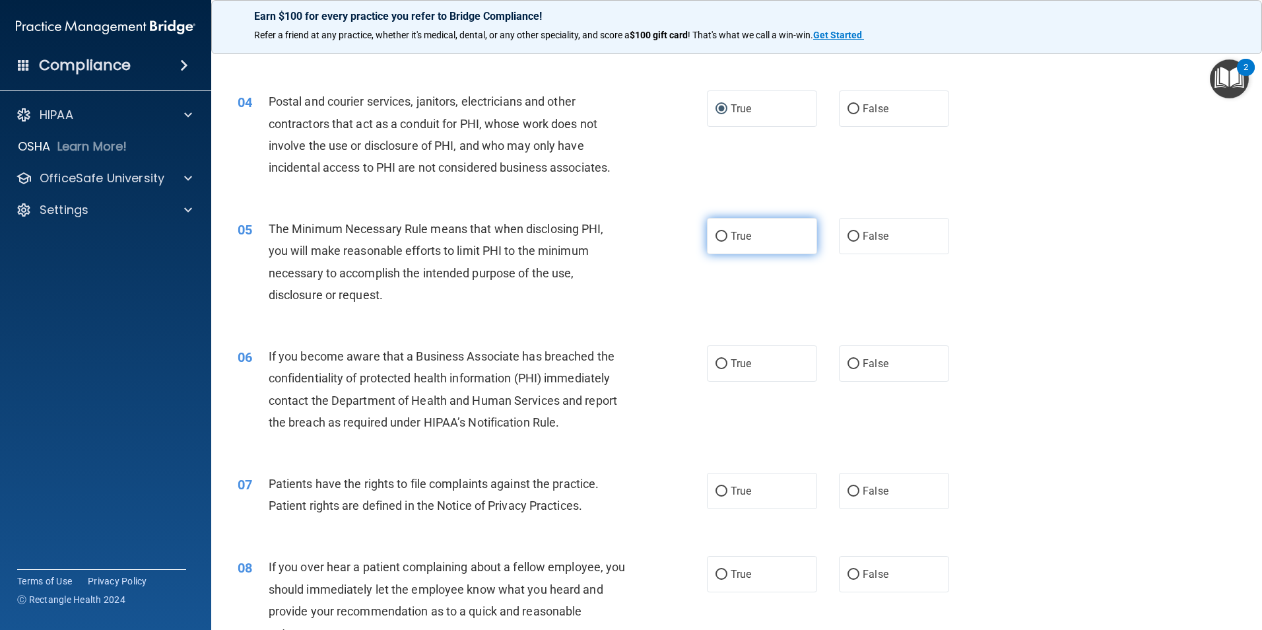
click at [709, 236] on label "True" at bounding box center [762, 236] width 110 height 36
click at [715, 236] on input "True" at bounding box center [721, 237] width 12 height 10
radio input "true"
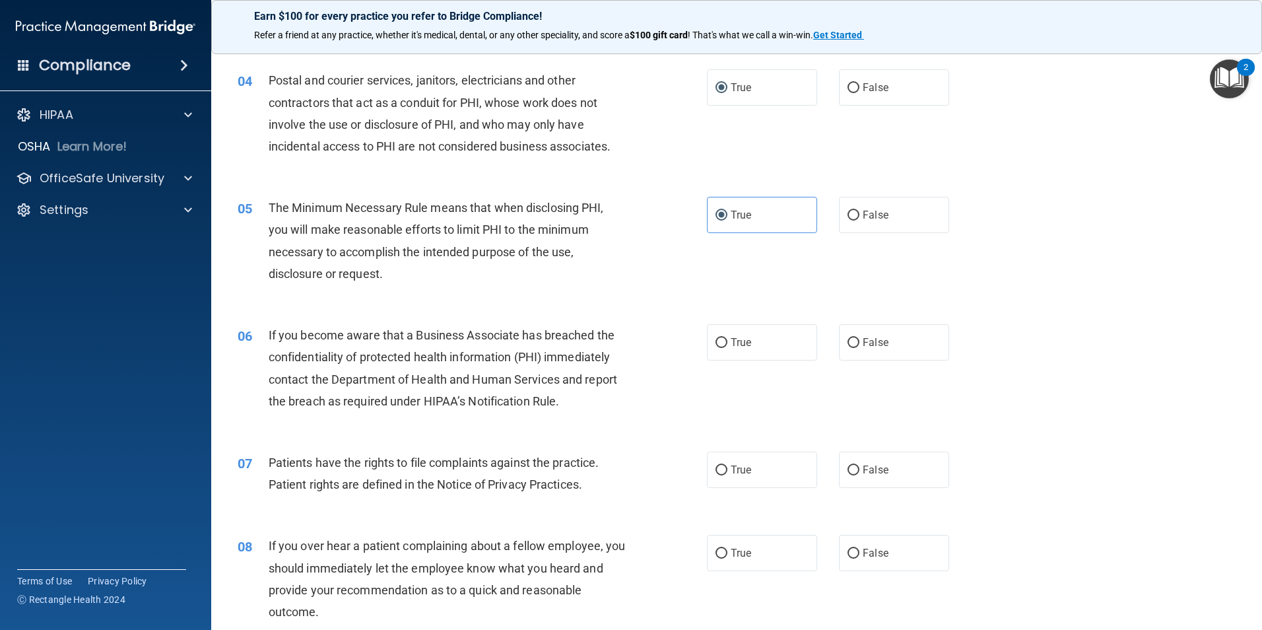
scroll to position [396, 0]
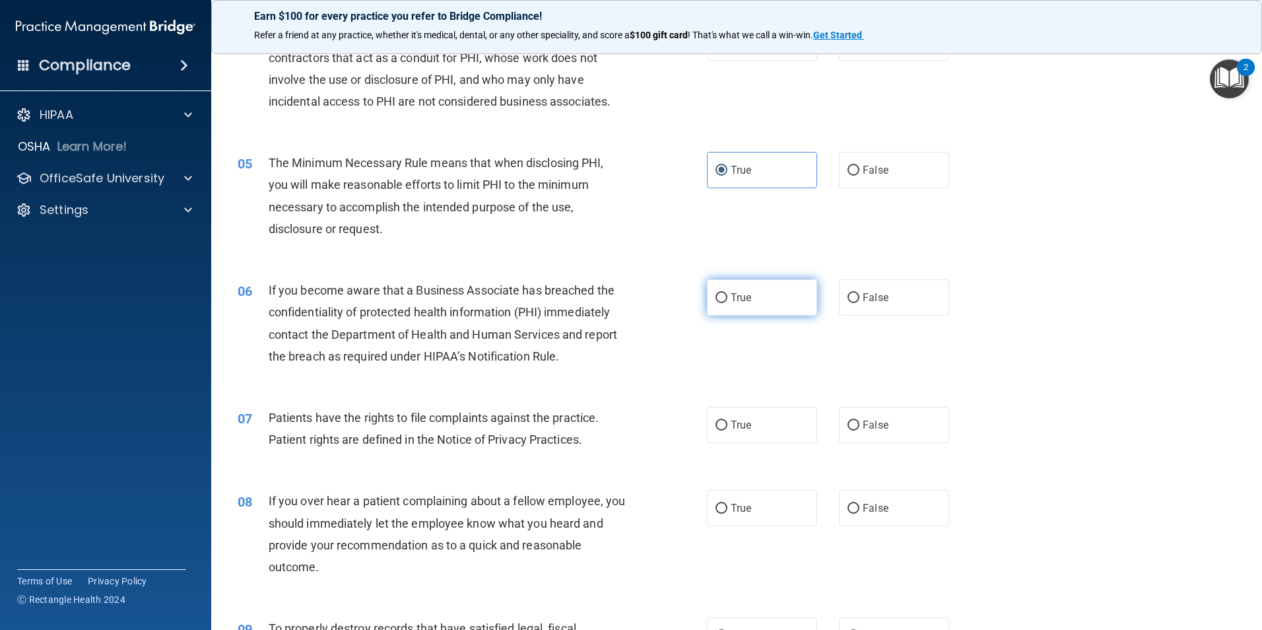
click at [722, 300] on input "True" at bounding box center [721, 298] width 12 height 10
radio input "true"
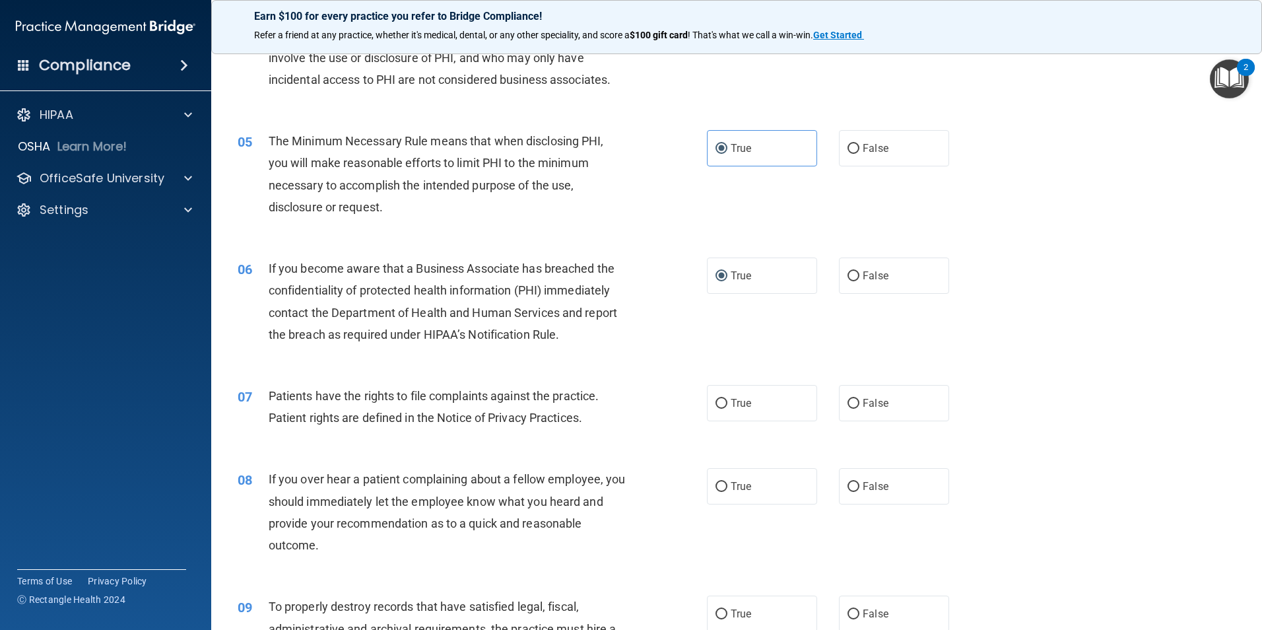
scroll to position [462, 0]
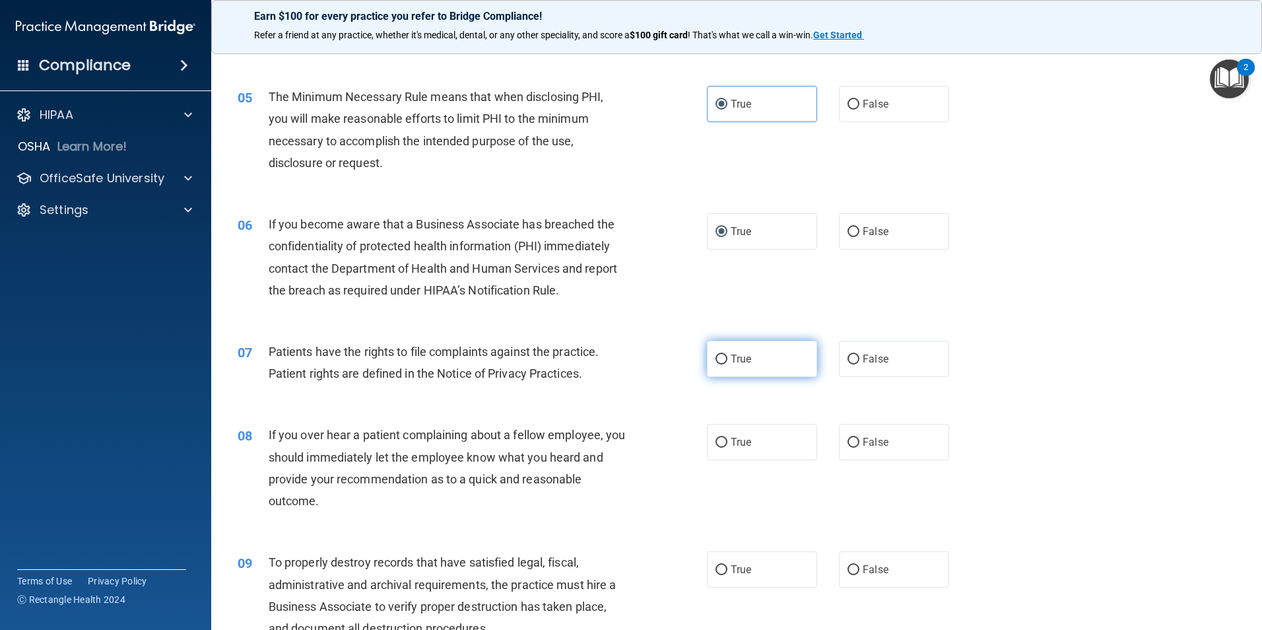
click at [731, 358] on span "True" at bounding box center [741, 358] width 20 height 13
click at [727, 358] on input "True" at bounding box center [721, 359] width 12 height 10
radio input "true"
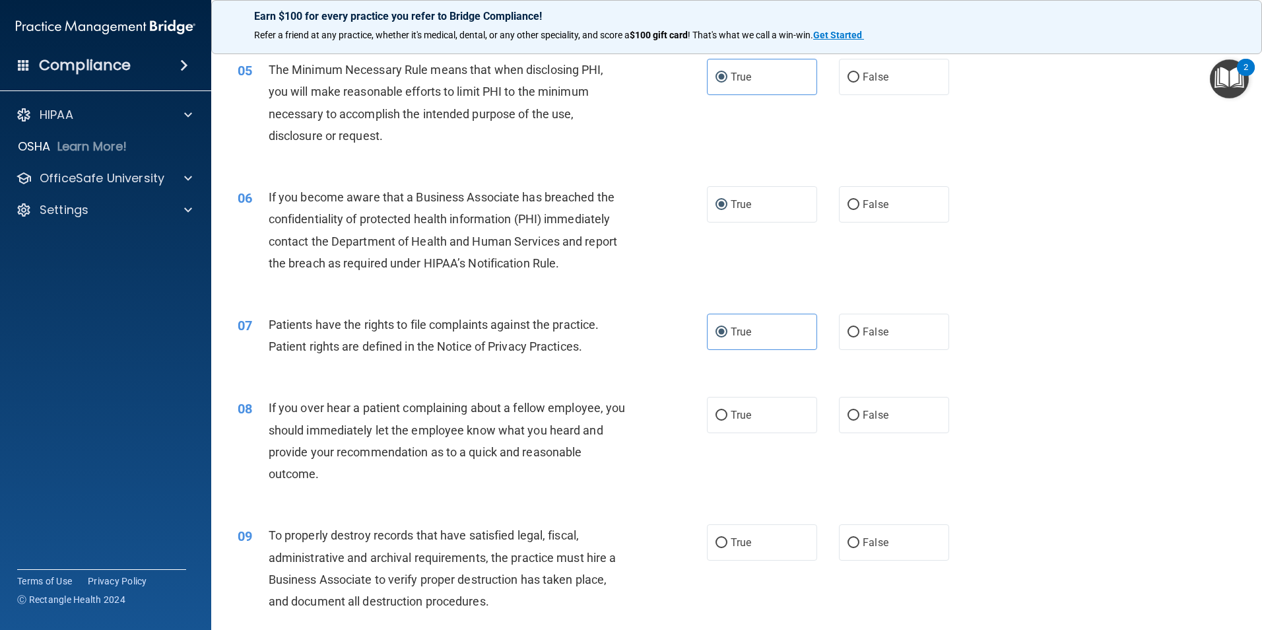
scroll to position [660, 0]
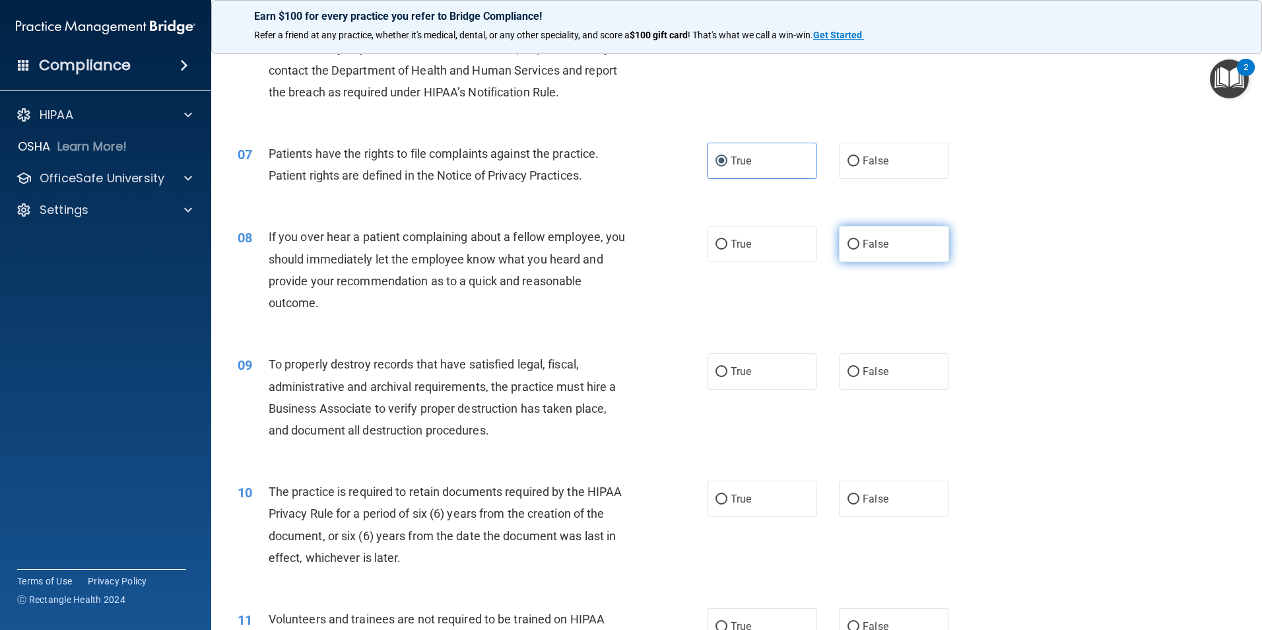
click at [848, 249] on label "False" at bounding box center [894, 244] width 110 height 36
click at [719, 372] on input "True" at bounding box center [721, 372] width 12 height 10
radio input "true"
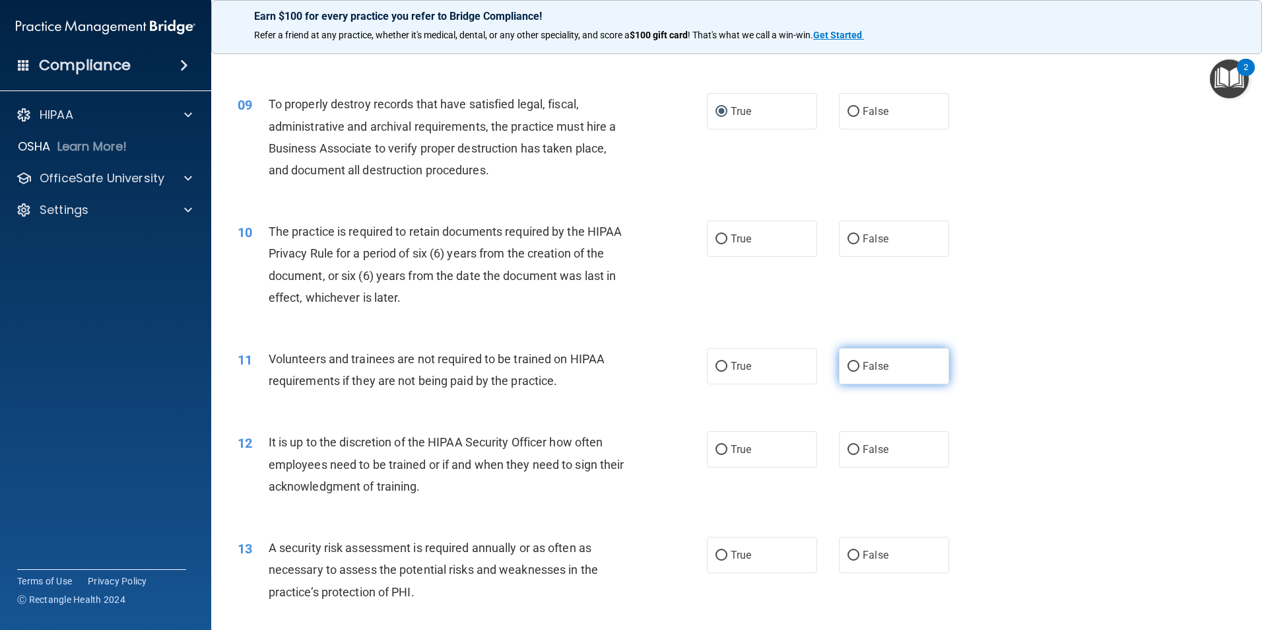
scroll to position [924, 0]
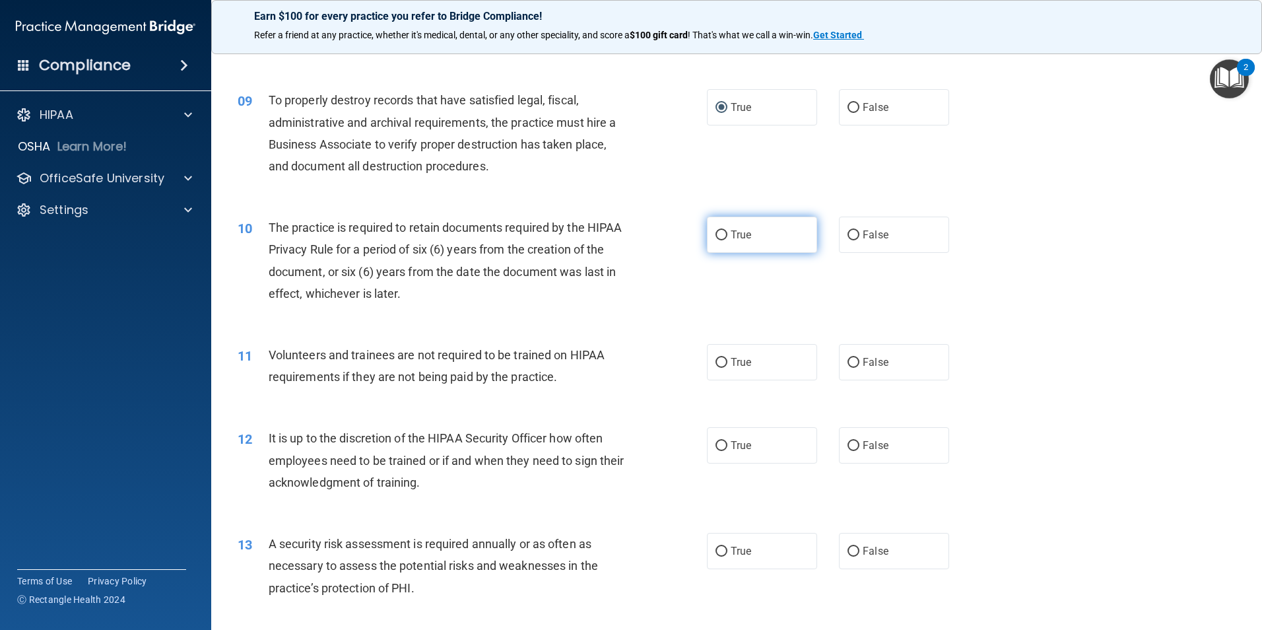
click at [737, 236] on span "True" at bounding box center [741, 234] width 20 height 13
click at [727, 236] on input "True" at bounding box center [721, 235] width 12 height 10
radio input "true"
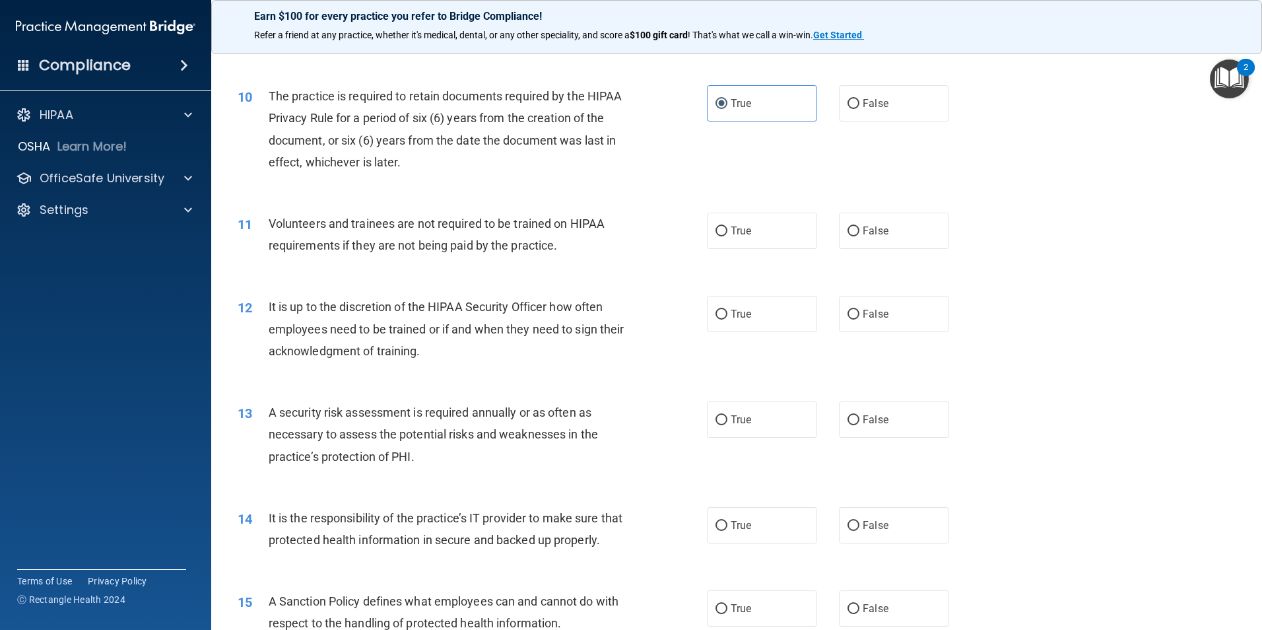
scroll to position [1056, 0]
click at [856, 225] on label "False" at bounding box center [894, 230] width 110 height 36
click at [856, 226] on input "False" at bounding box center [853, 231] width 12 height 10
radio input "true"
click at [847, 309] on input "False" at bounding box center [853, 314] width 12 height 10
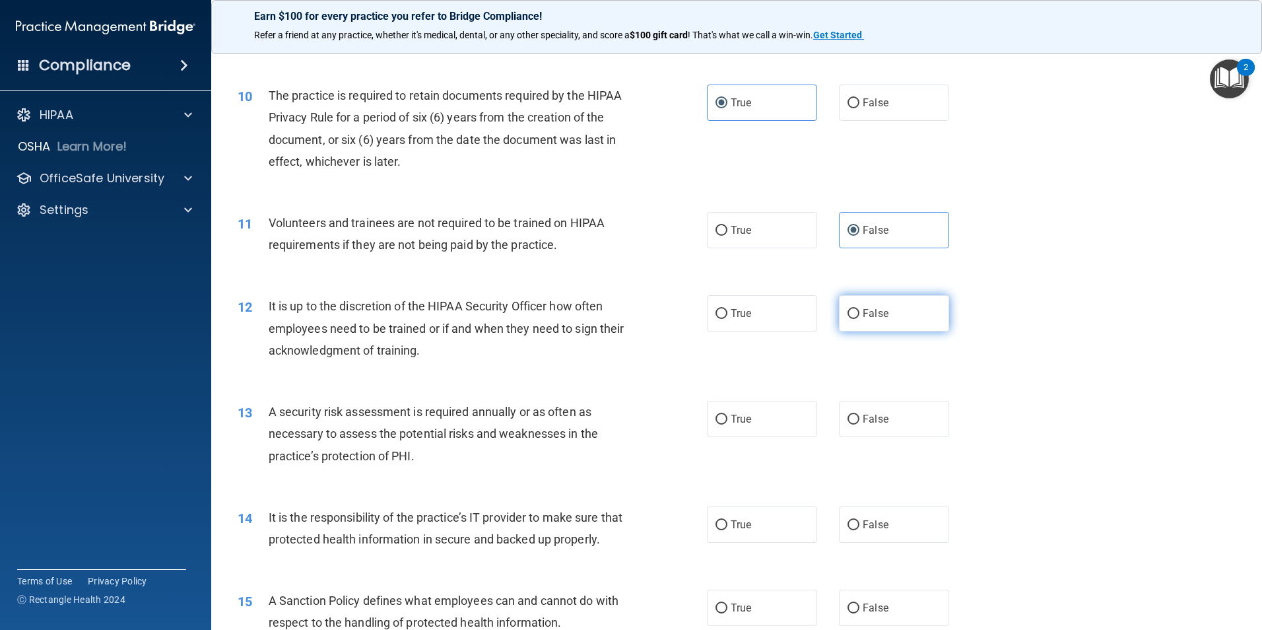
radio input "true"
click at [731, 417] on span "True" at bounding box center [741, 418] width 20 height 13
click at [727, 417] on input "True" at bounding box center [721, 419] width 12 height 10
radio input "true"
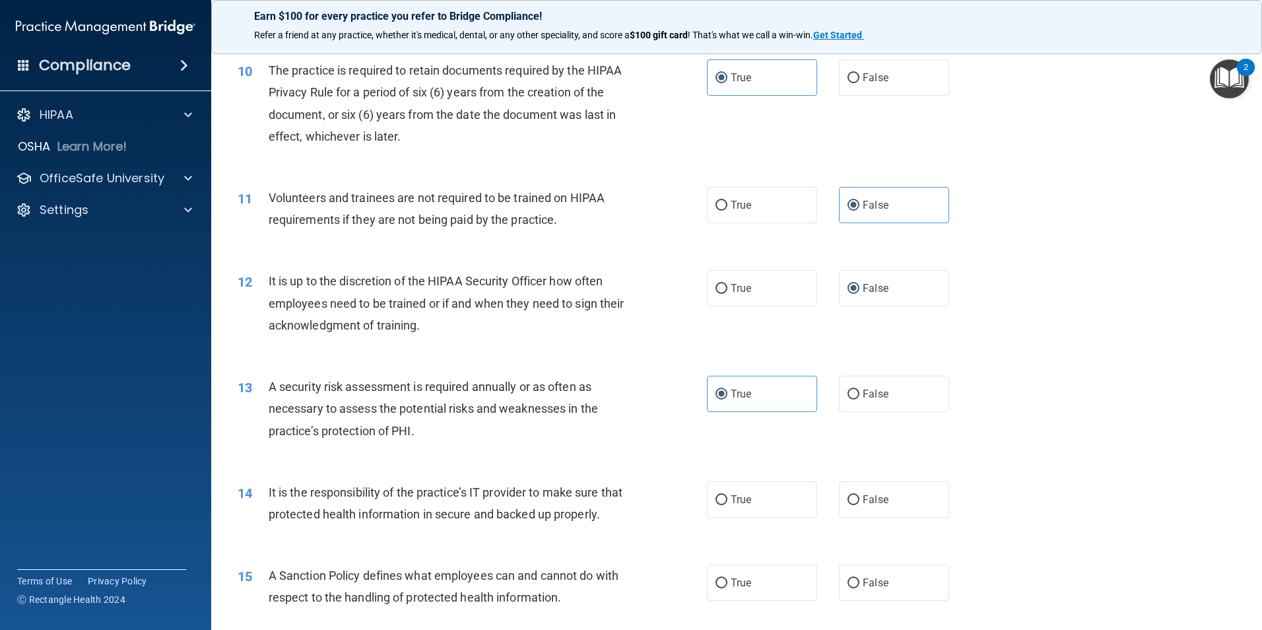
scroll to position [1188, 0]
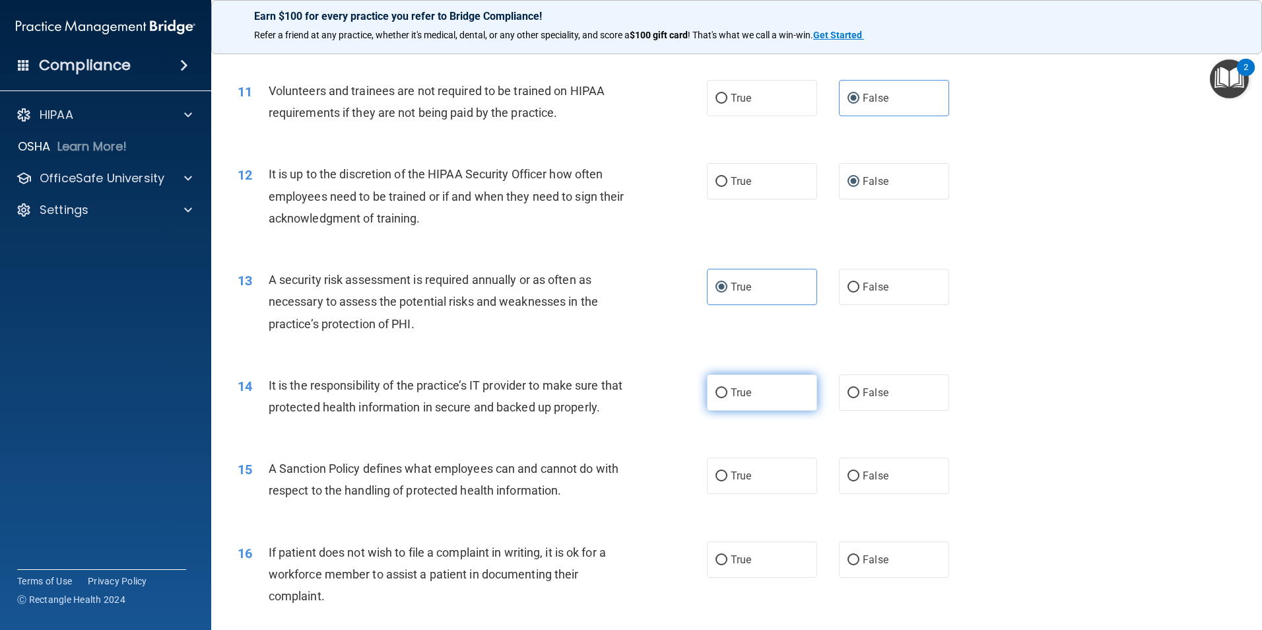
click at [715, 388] on input "True" at bounding box center [721, 393] width 12 height 10
radio input "true"
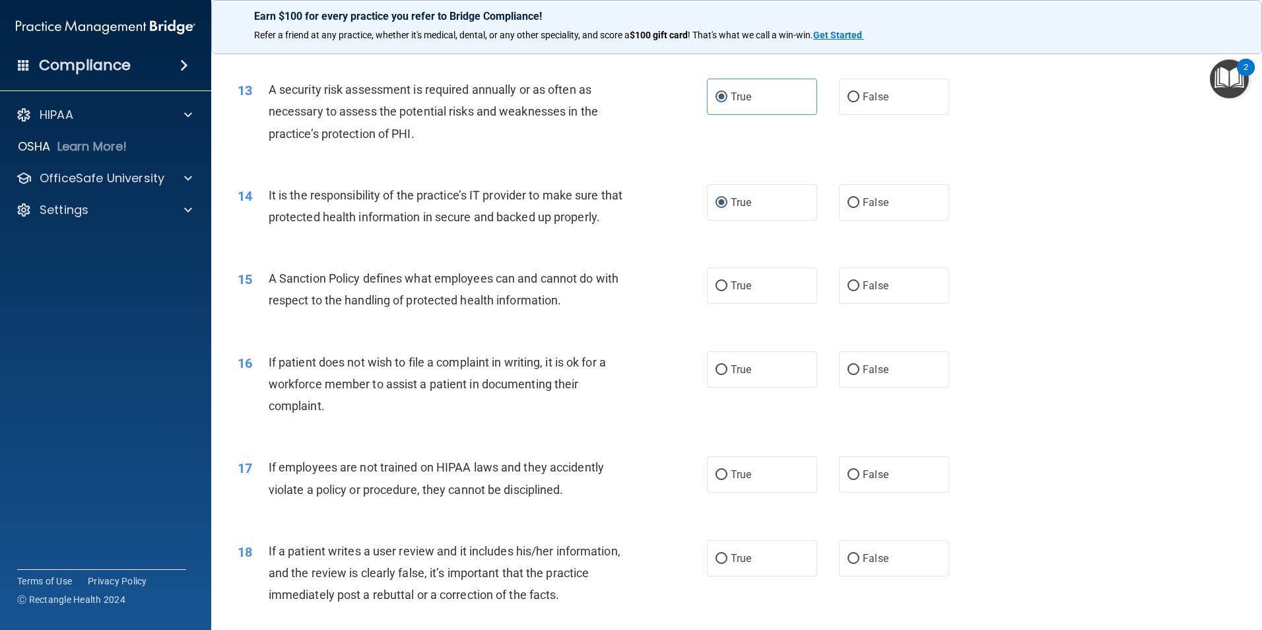
scroll to position [1386, 0]
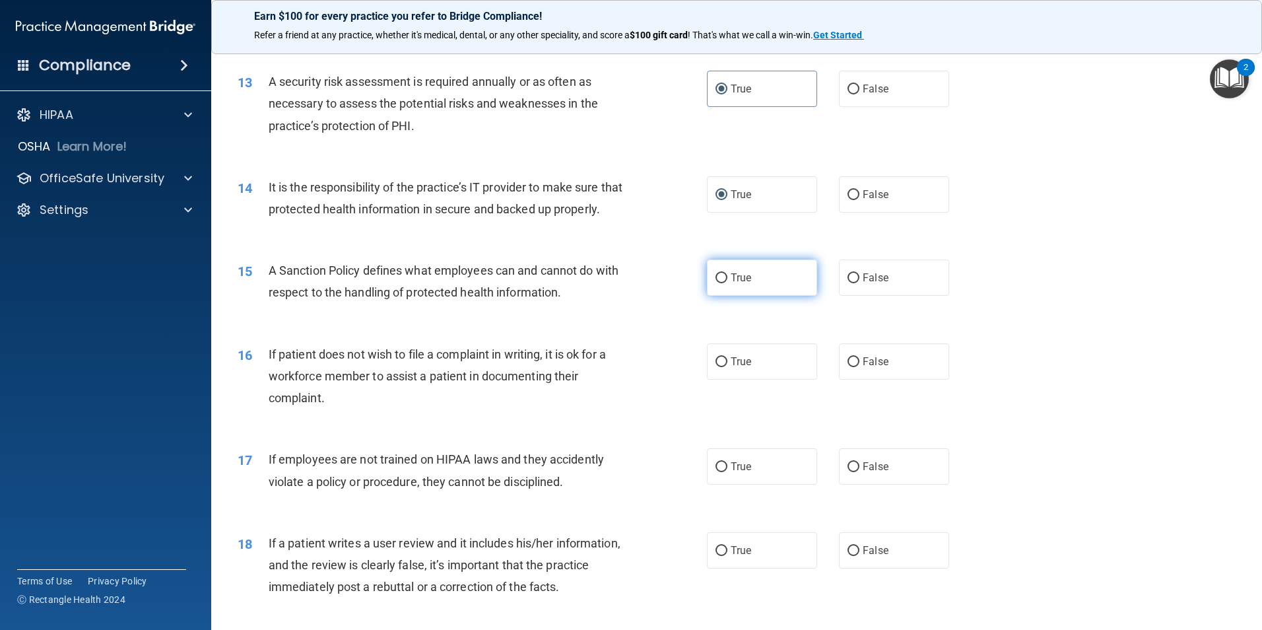
click at [722, 296] on label "True" at bounding box center [762, 277] width 110 height 36
click at [847, 367] on input "False" at bounding box center [853, 362] width 12 height 10
radio input "true"
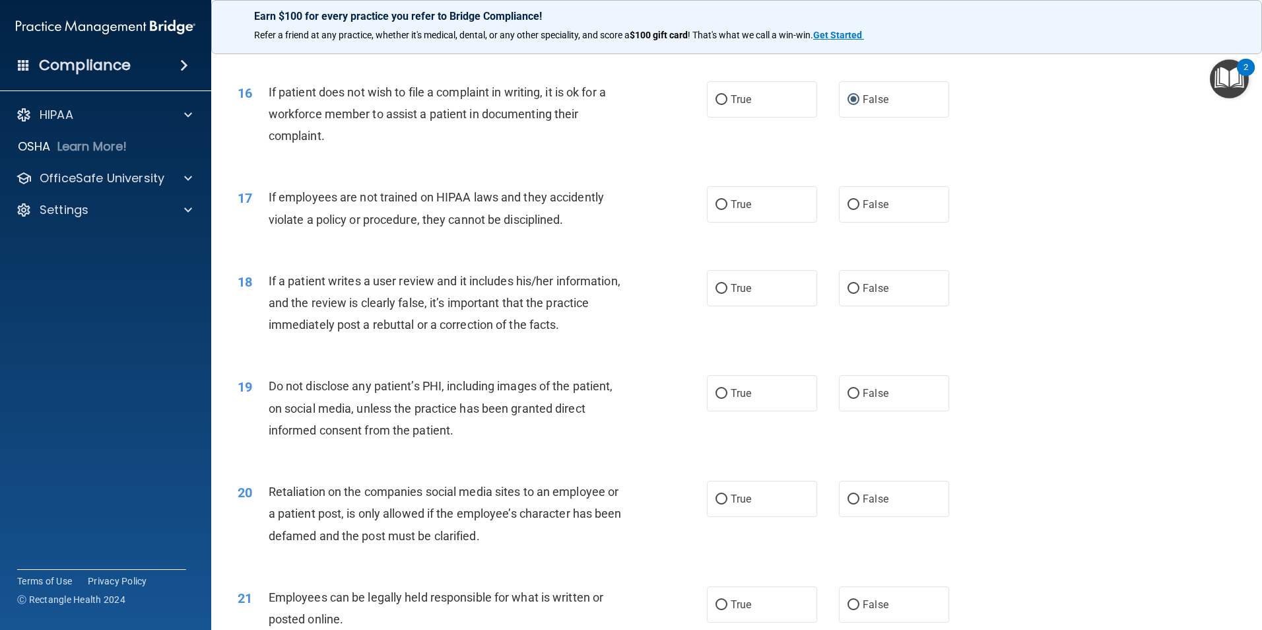
scroll to position [1584, 0]
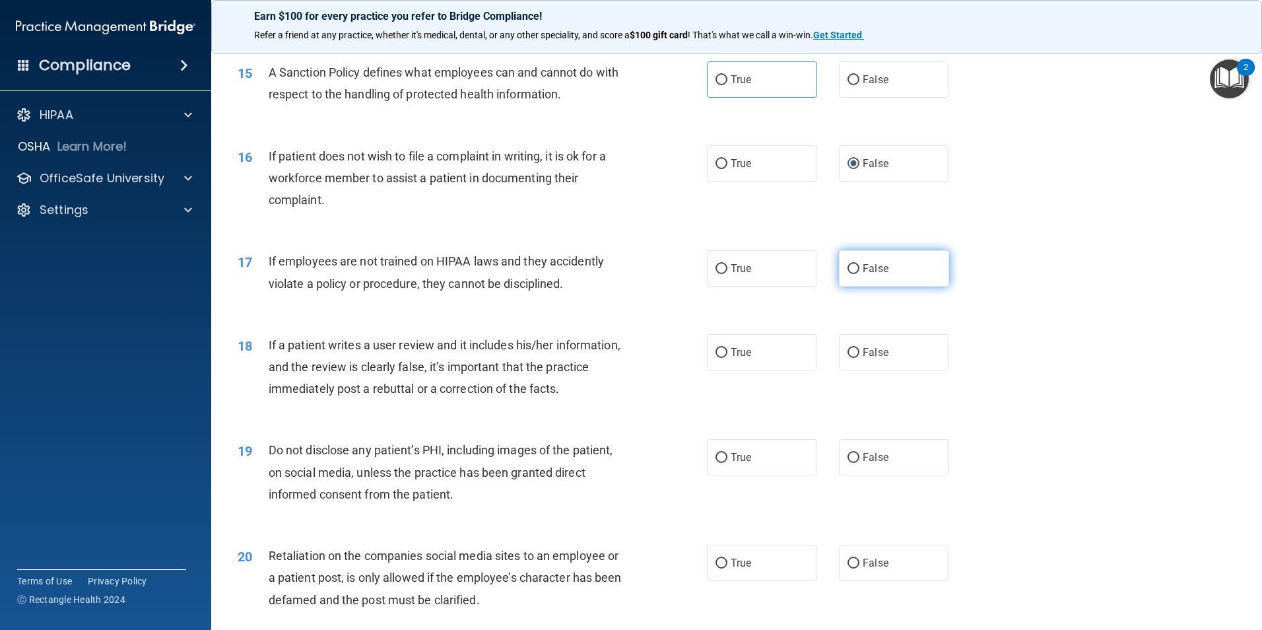
click at [850, 274] on input "False" at bounding box center [853, 269] width 12 height 10
radio input "true"
click at [717, 358] on input "True" at bounding box center [721, 353] width 12 height 10
radio input "true"
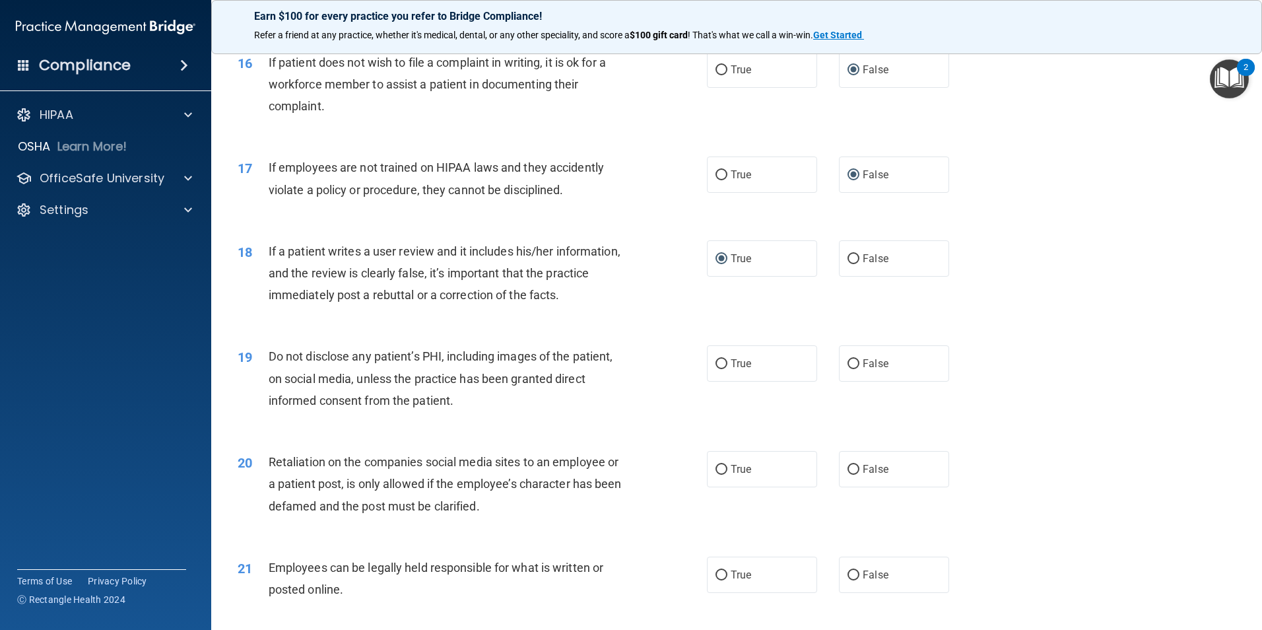
scroll to position [1716, 0]
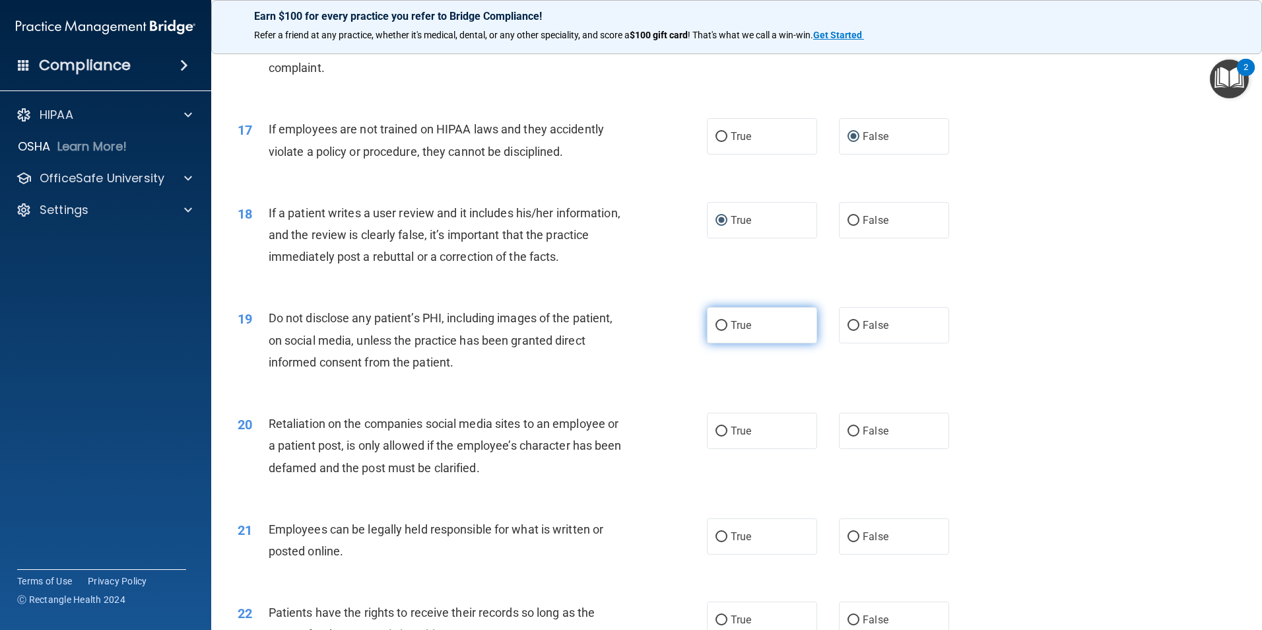
click at [739, 343] on label "True" at bounding box center [762, 325] width 110 height 36
click at [727, 331] on input "True" at bounding box center [721, 326] width 12 height 10
radio input "true"
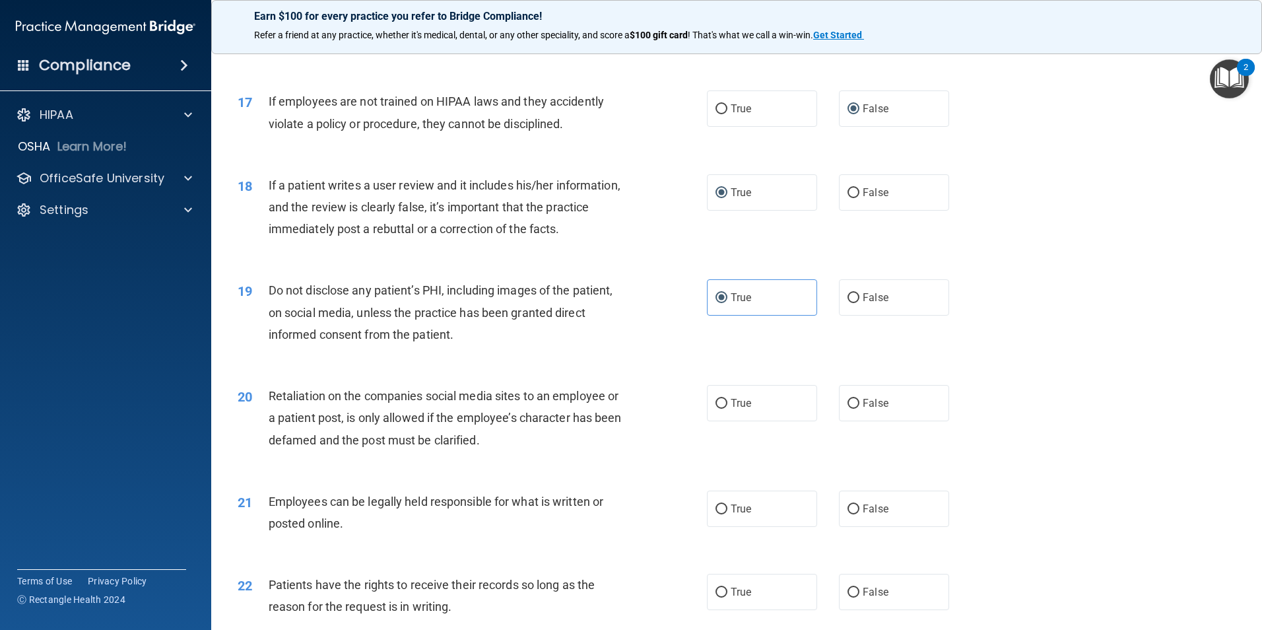
scroll to position [1848, 0]
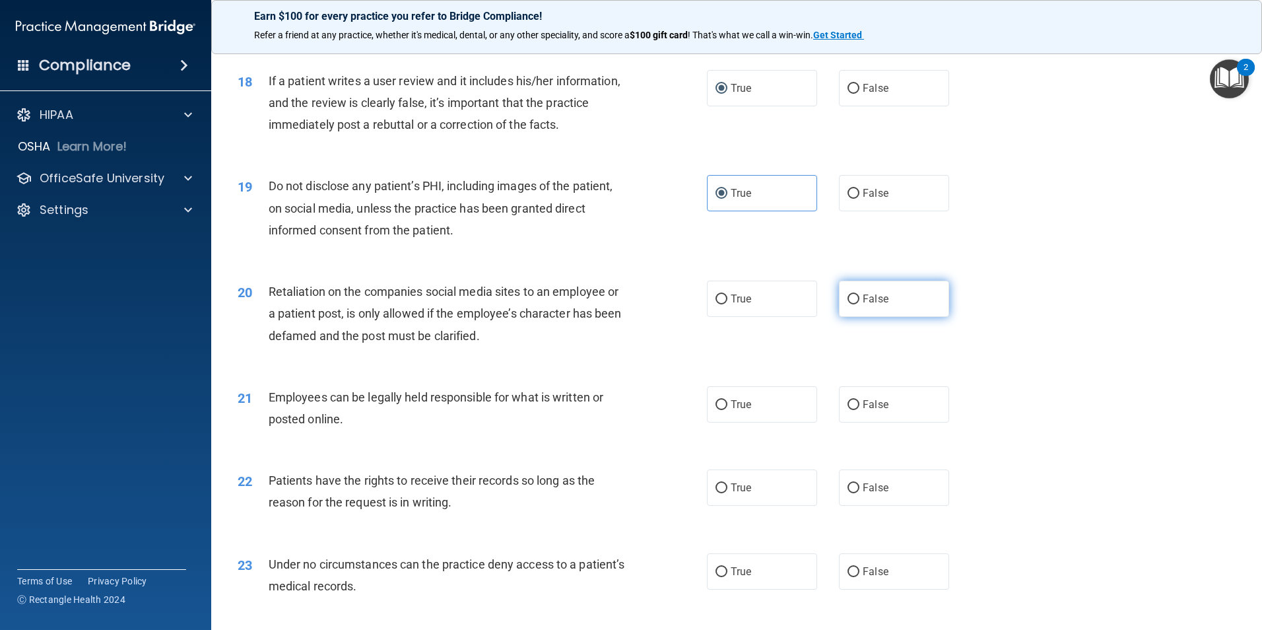
click at [862, 305] on span "False" at bounding box center [875, 298] width 26 height 13
click at [859, 304] on input "False" at bounding box center [853, 299] width 12 height 10
radio input "true"
click at [699, 436] on div "21 Employees can be legally held responsible for what is written or posted onli…" at bounding box center [472, 411] width 509 height 50
click at [715, 410] on input "True" at bounding box center [721, 405] width 12 height 10
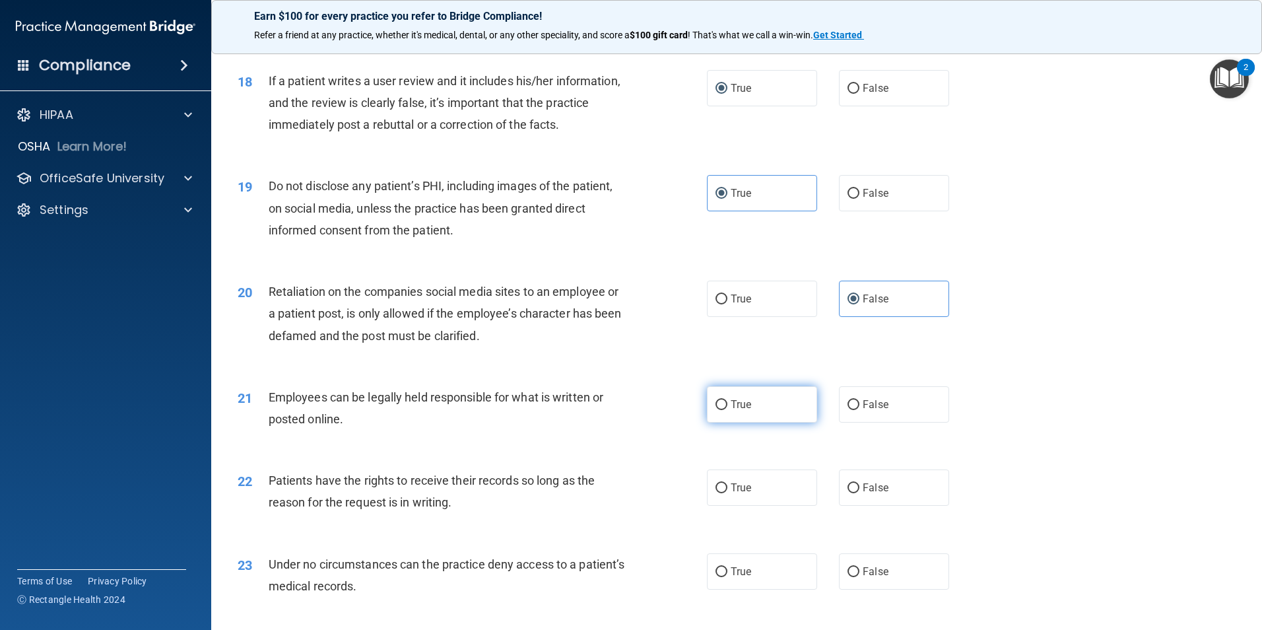
radio input "true"
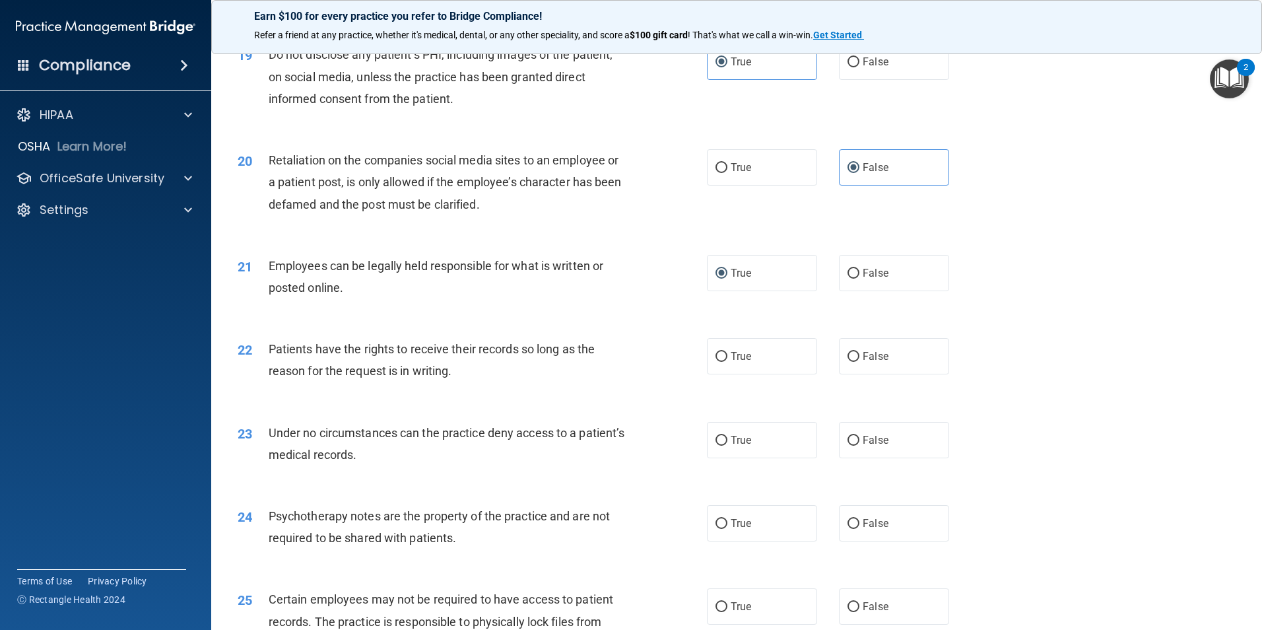
scroll to position [1980, 0]
click at [719, 361] on input "True" at bounding box center [721, 356] width 12 height 10
radio input "true"
click at [862, 445] on span "False" at bounding box center [875, 439] width 26 height 13
click at [859, 445] on input "False" at bounding box center [853, 440] width 12 height 10
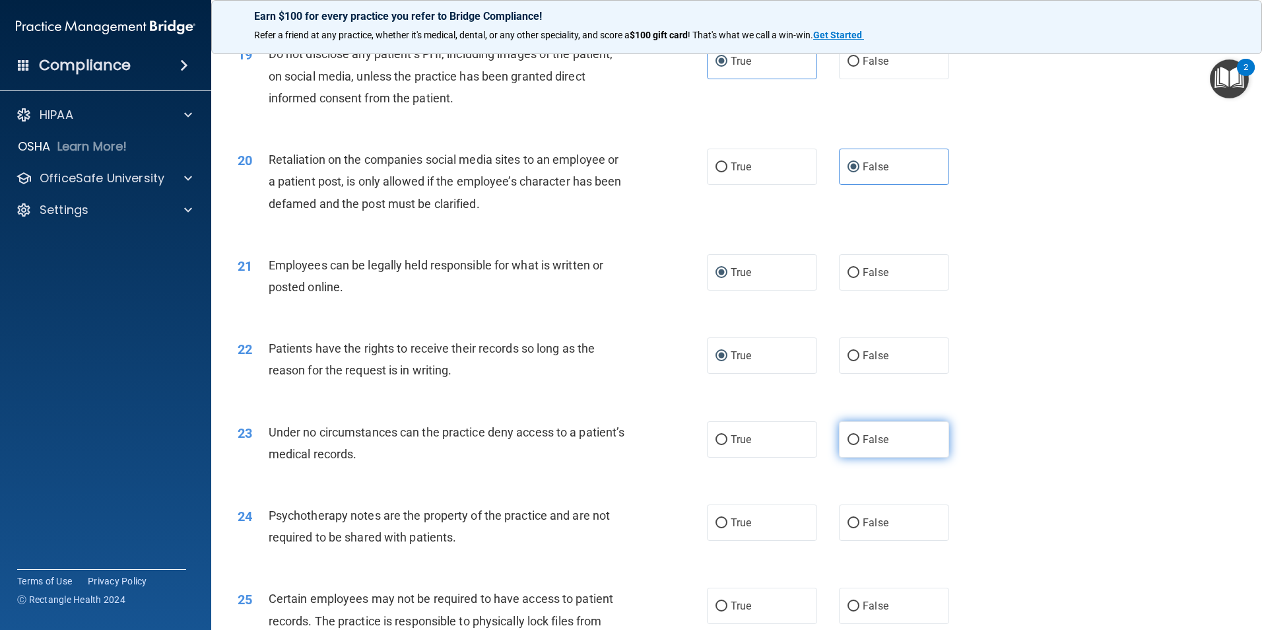
radio input "true"
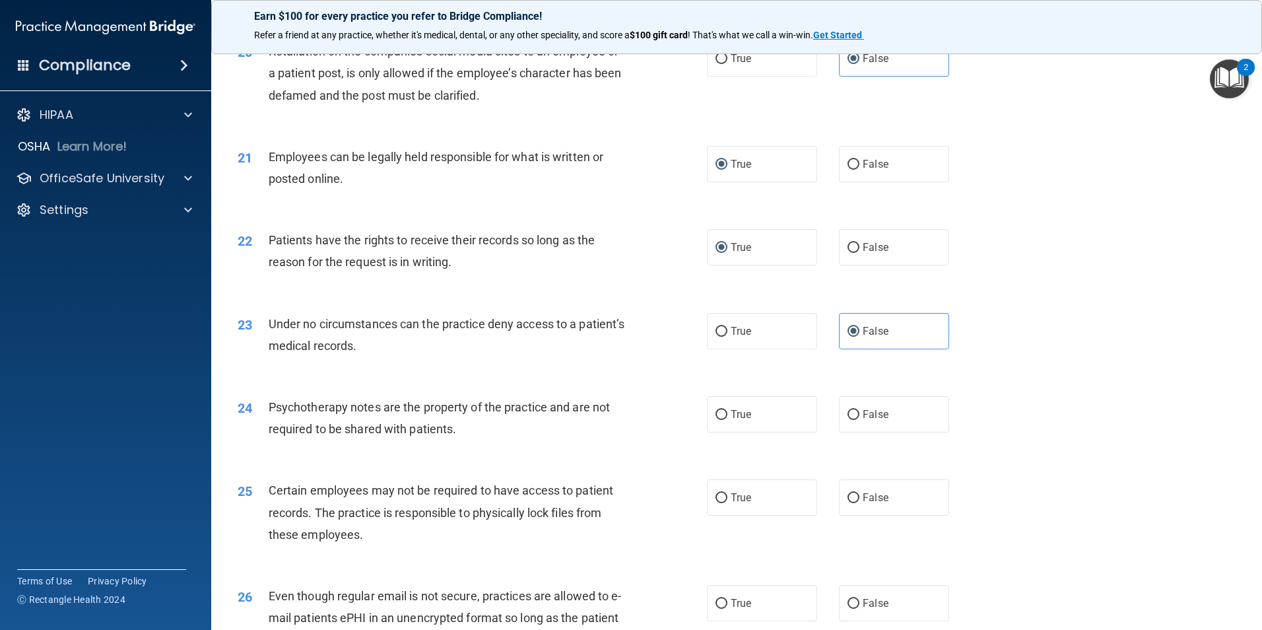
scroll to position [2112, 0]
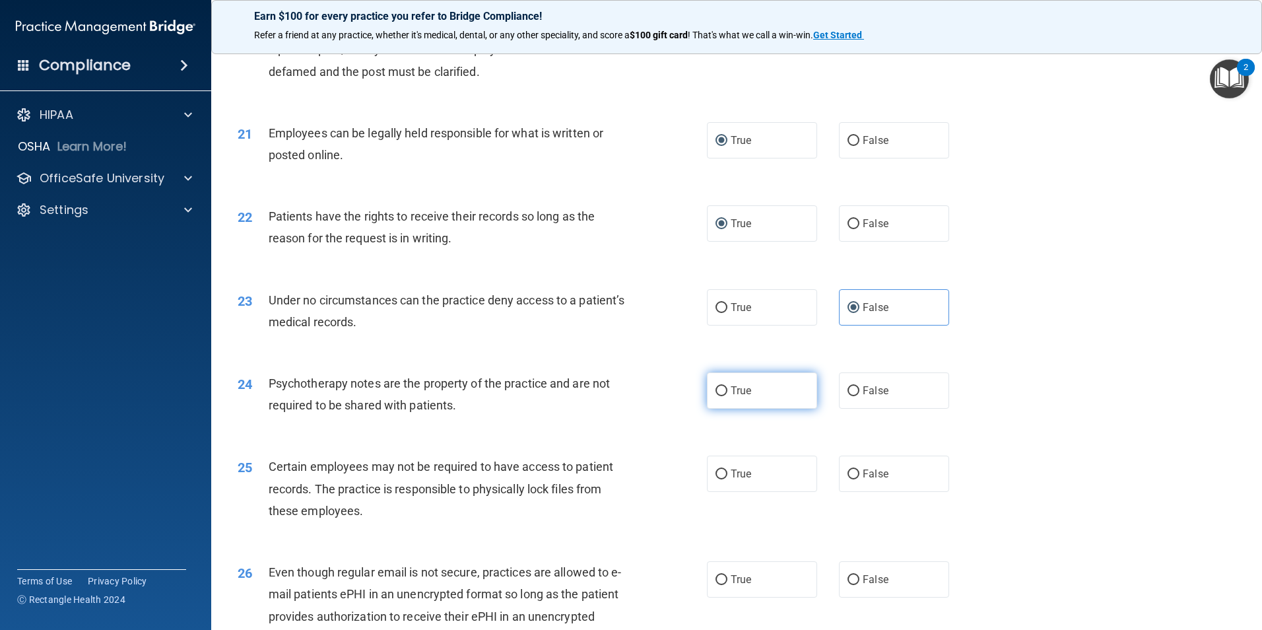
click at [717, 396] on input "True" at bounding box center [721, 391] width 12 height 10
radio input "true"
click at [717, 479] on input "True" at bounding box center [721, 474] width 12 height 10
radio input "true"
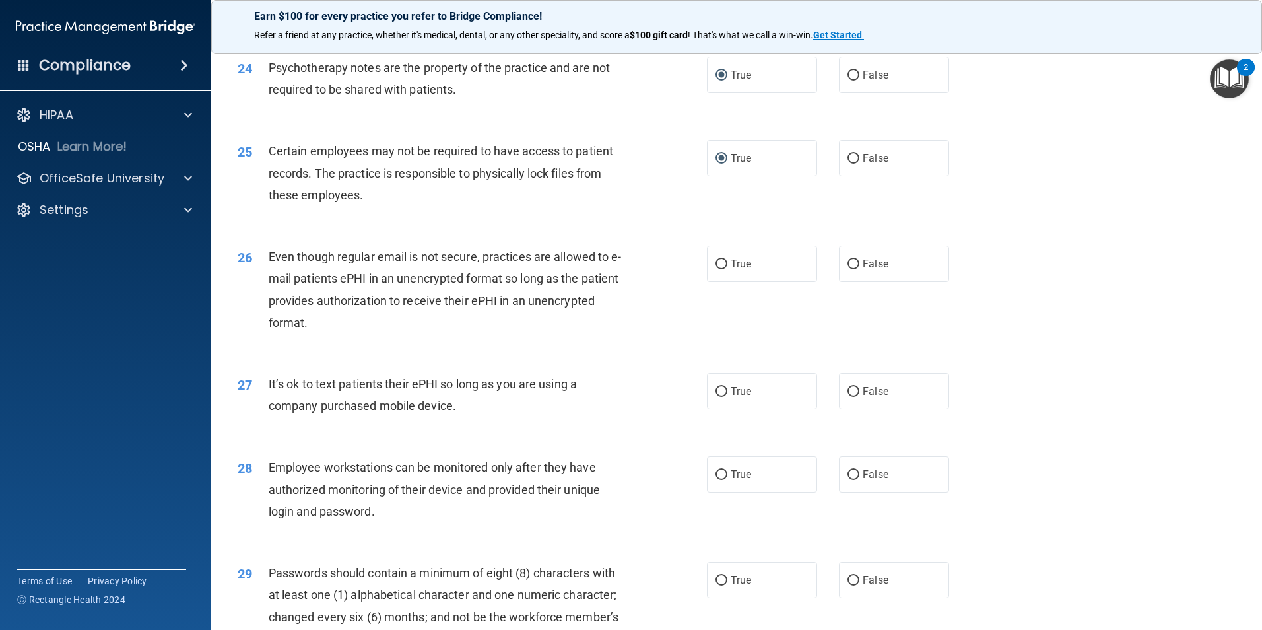
scroll to position [2442, 0]
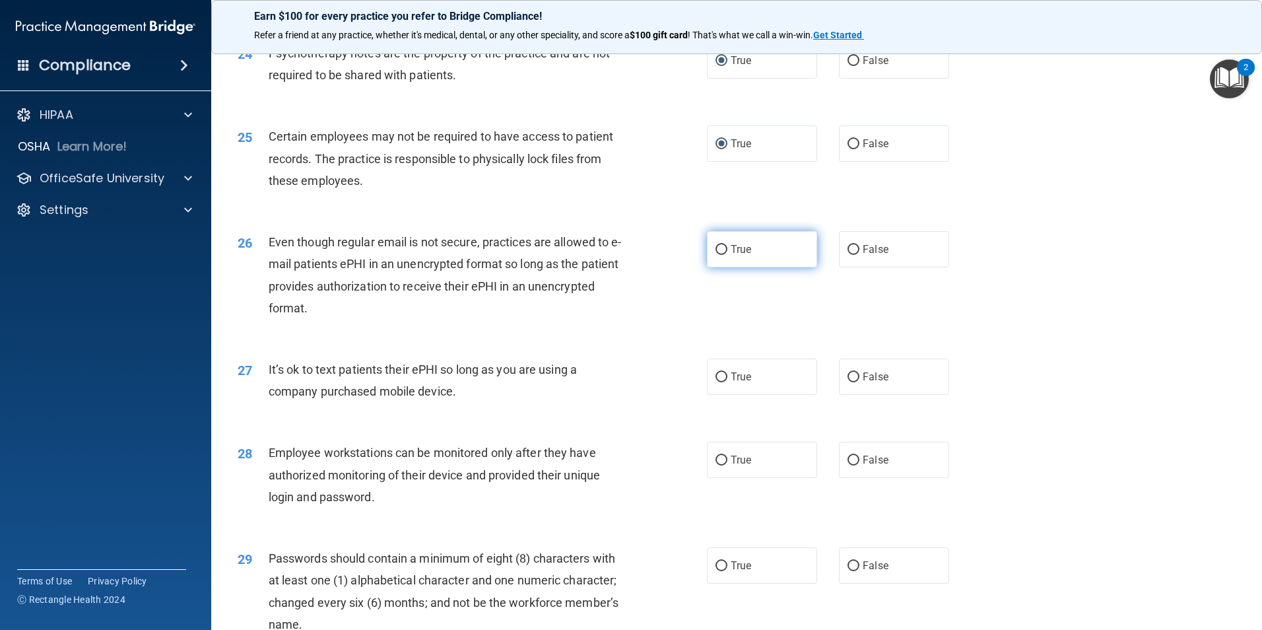
click at [709, 267] on label "True" at bounding box center [762, 249] width 110 height 36
click at [715, 255] on input "True" at bounding box center [721, 250] width 12 height 10
radio input "true"
click at [847, 382] on input "False" at bounding box center [853, 377] width 12 height 10
radio input "true"
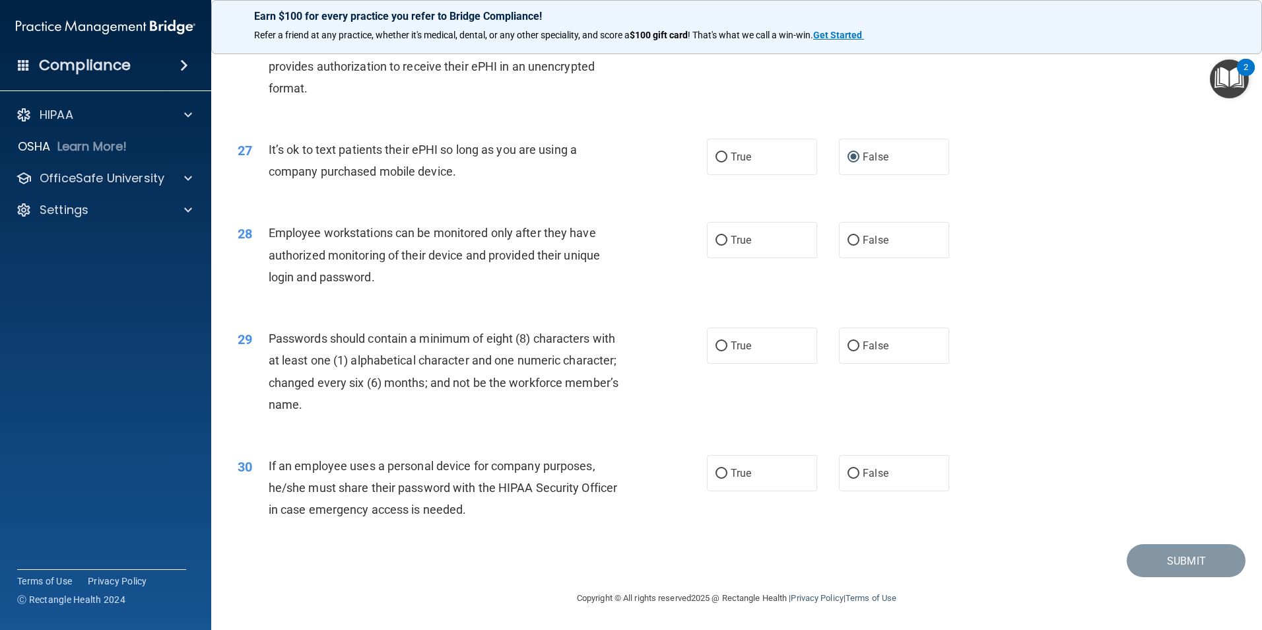
scroll to position [2683, 0]
click at [855, 244] on label "False" at bounding box center [894, 240] width 110 height 36
click at [855, 244] on input "False" at bounding box center [853, 241] width 12 height 10
radio input "true"
click at [716, 347] on input "True" at bounding box center [721, 346] width 12 height 10
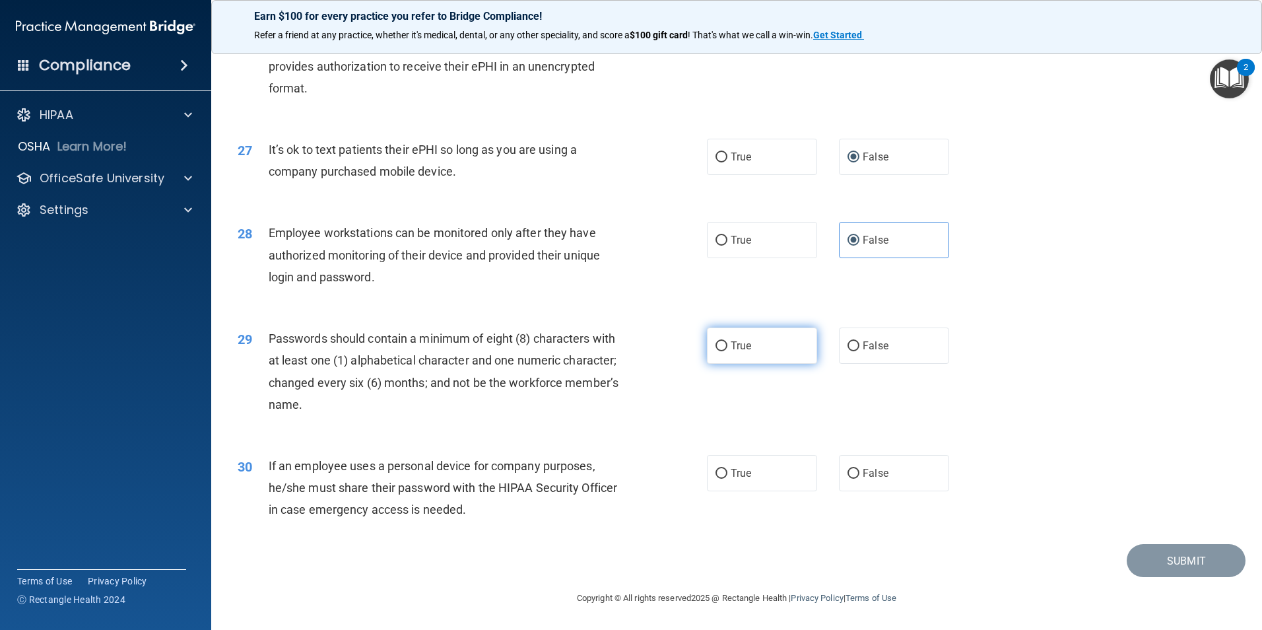
radio input "true"
click at [853, 473] on input "False" at bounding box center [853, 474] width 12 height 10
radio input "true"
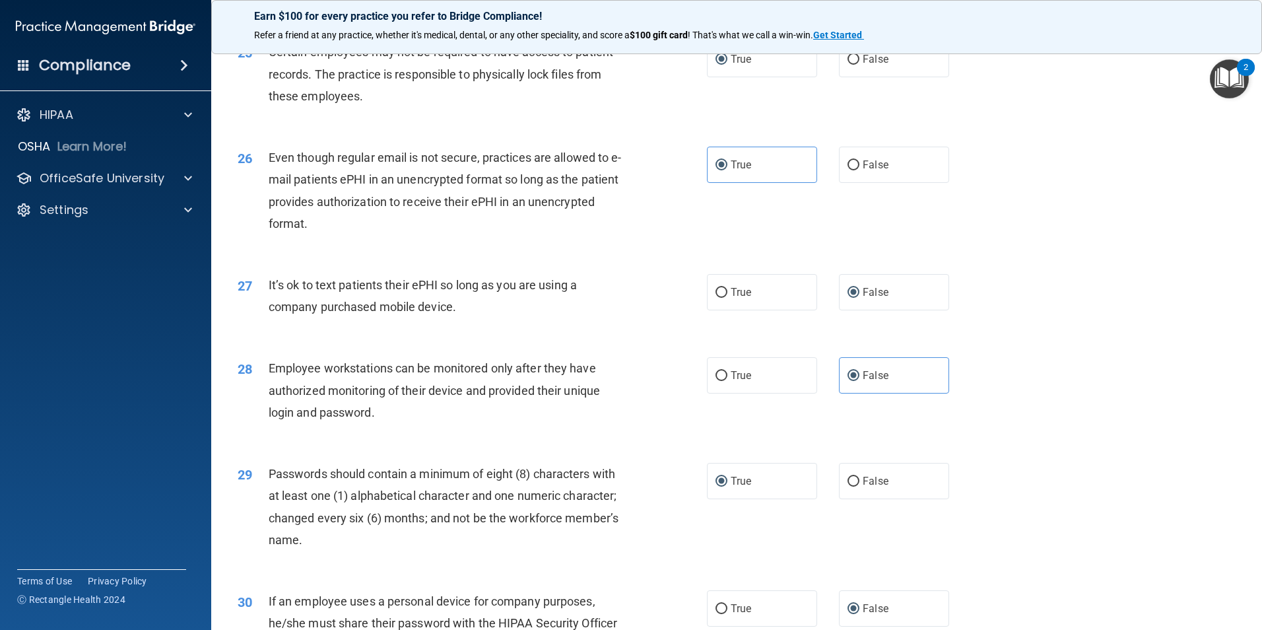
scroll to position [2353, 0]
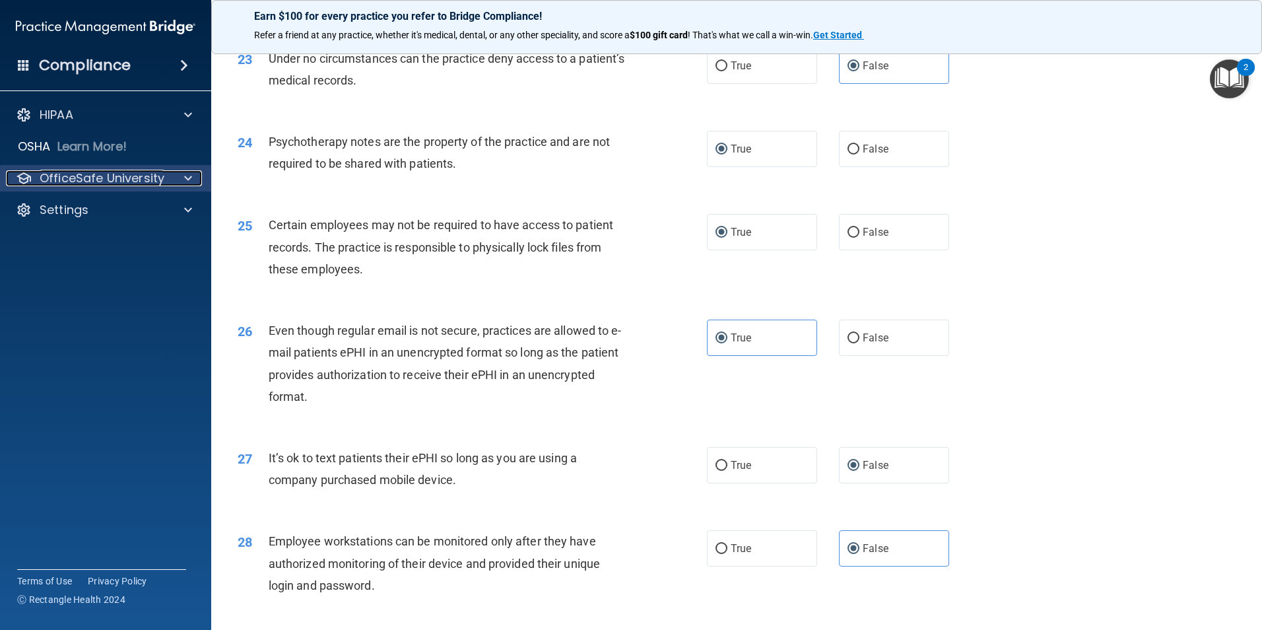
click at [129, 182] on p "OfficeSafe University" at bounding box center [102, 178] width 125 height 16
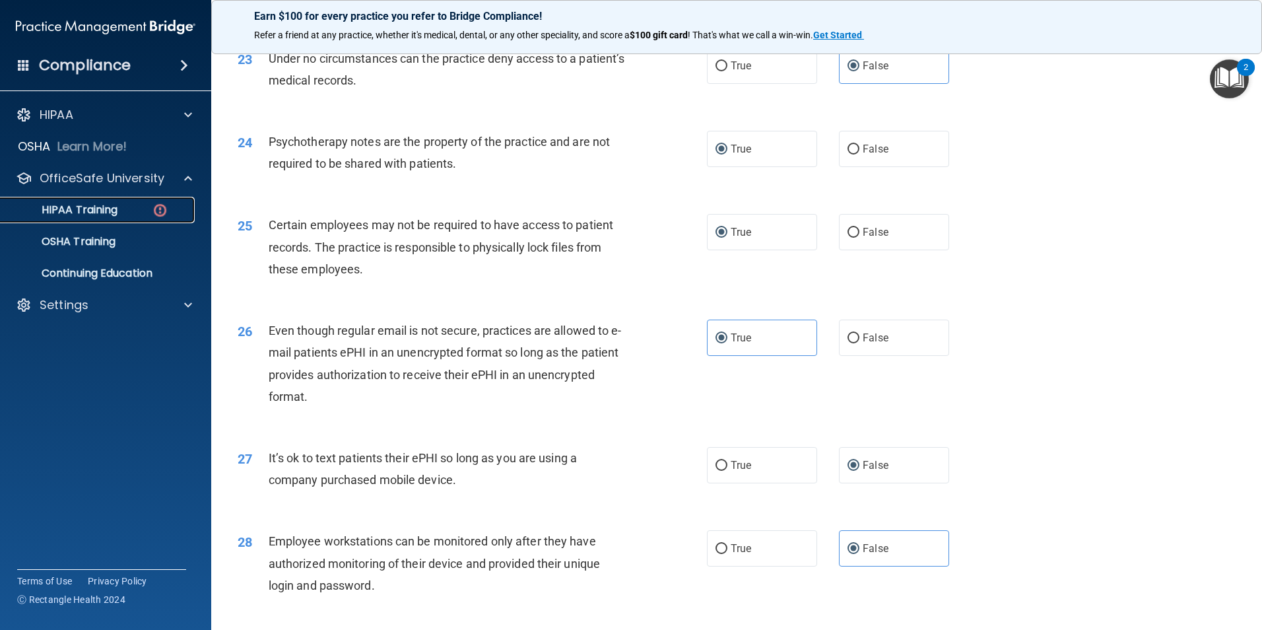
click at [113, 212] on p "HIPAA Training" at bounding box center [63, 209] width 109 height 13
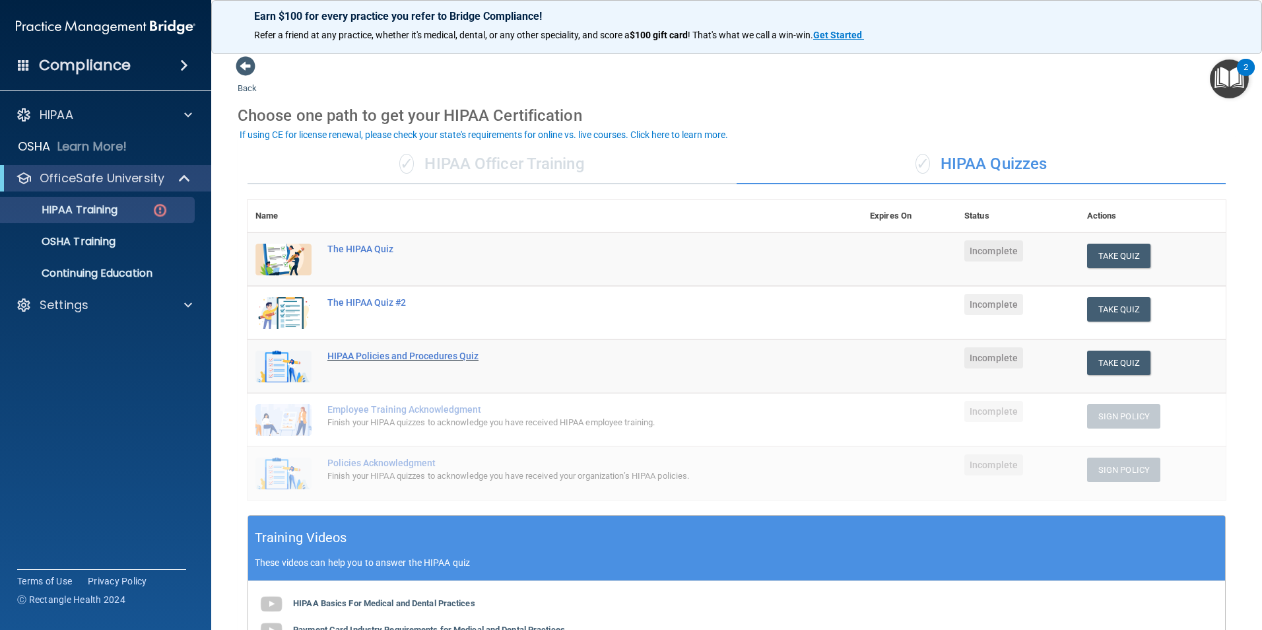
click at [445, 354] on div "HIPAA Policies and Procedures Quiz" at bounding box center [561, 355] width 469 height 11
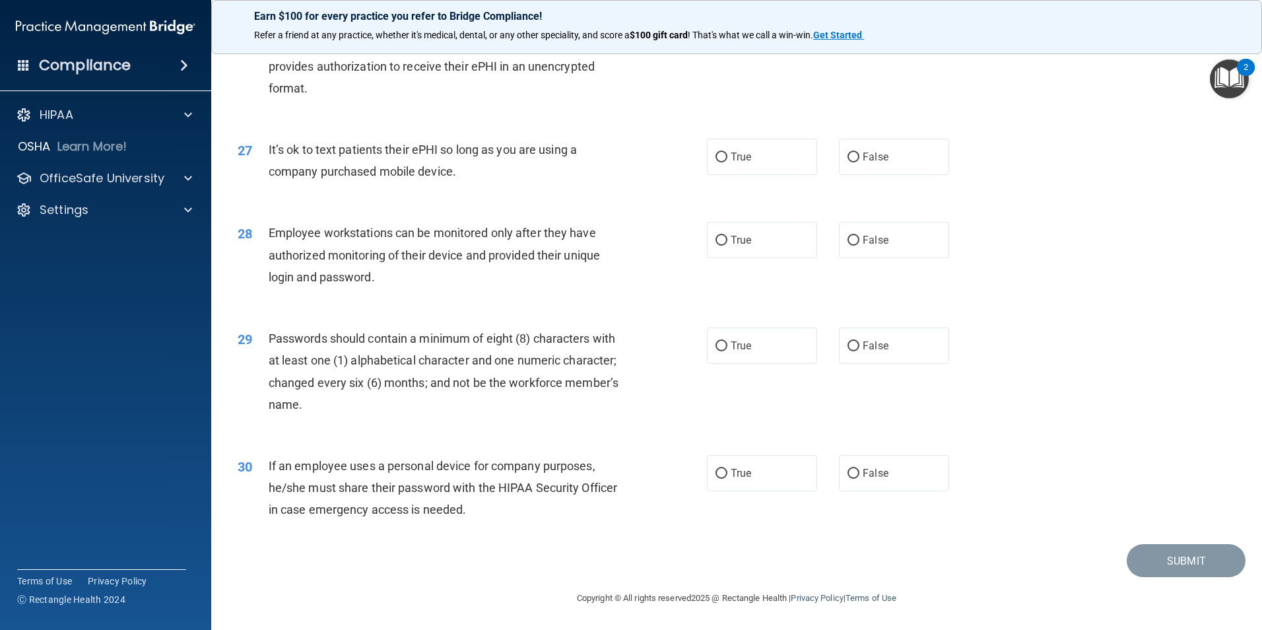
scroll to position [2683, 0]
click at [111, 177] on p "OfficeSafe University" at bounding box center [102, 178] width 125 height 16
click at [148, 212] on div "HIPAA Training" at bounding box center [99, 209] width 180 height 13
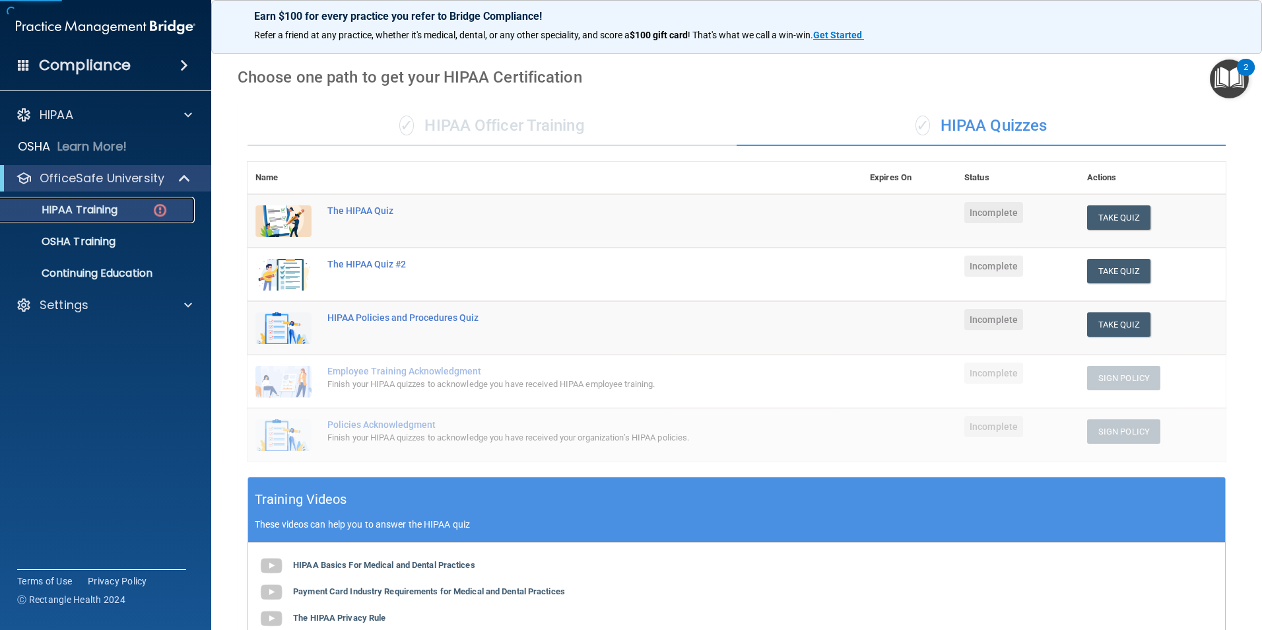
scroll to position [31, 0]
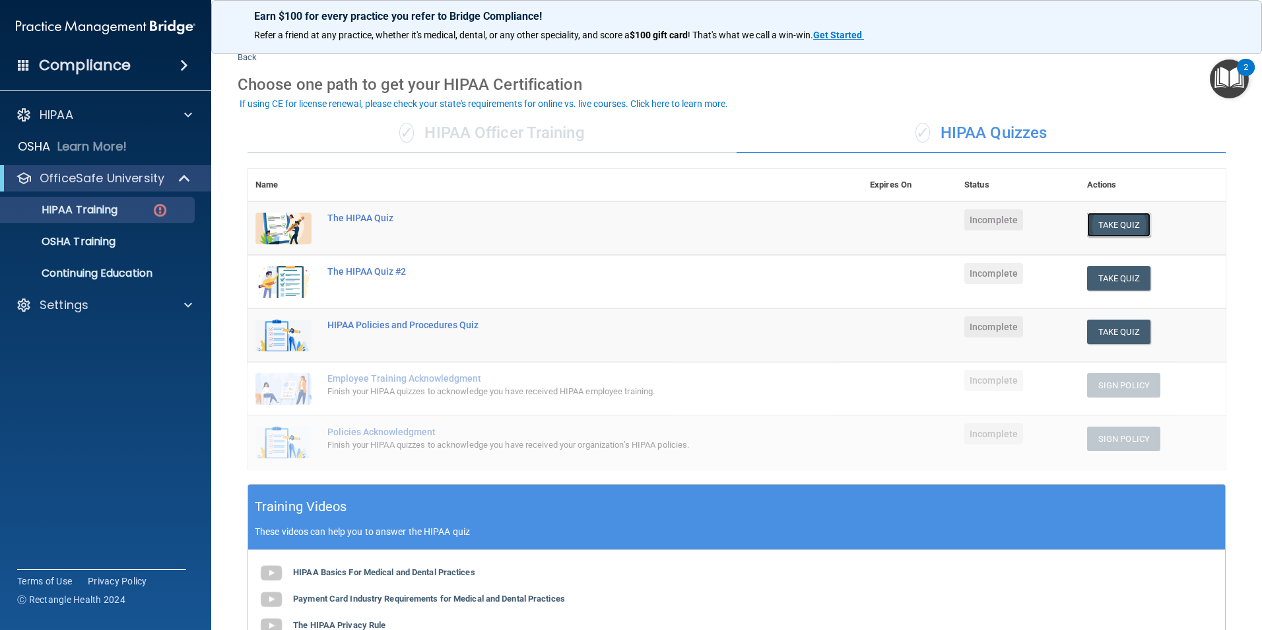
click at [1110, 225] on button "Take Quiz" at bounding box center [1118, 224] width 63 height 24
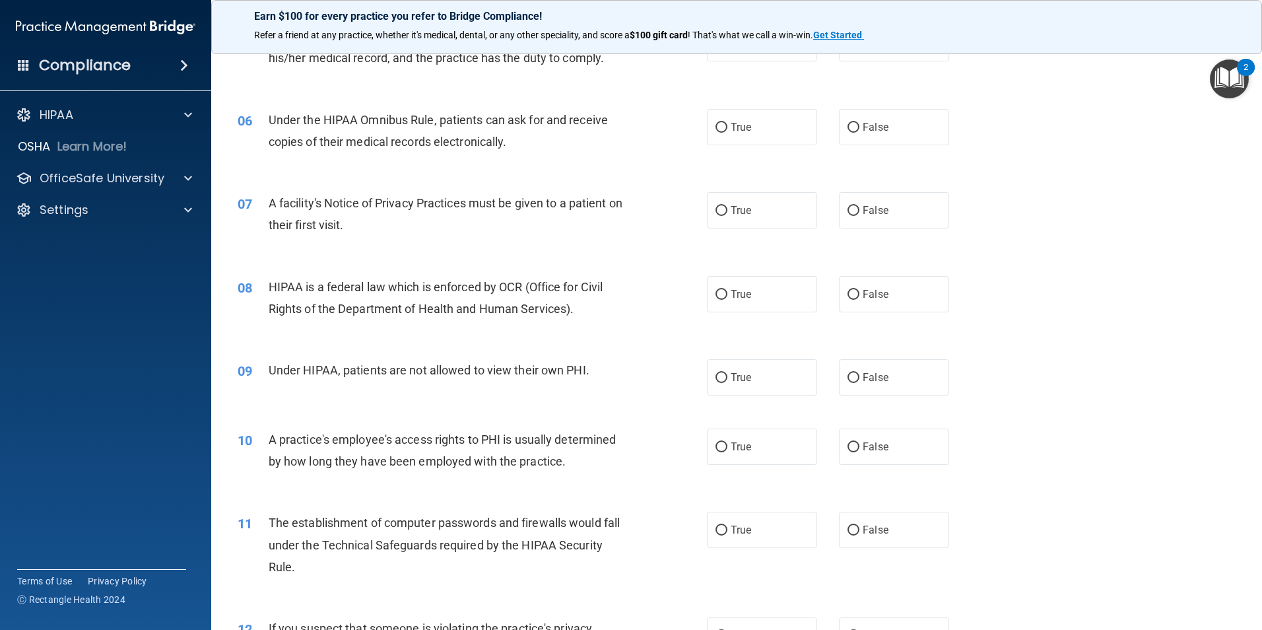
scroll to position [528, 0]
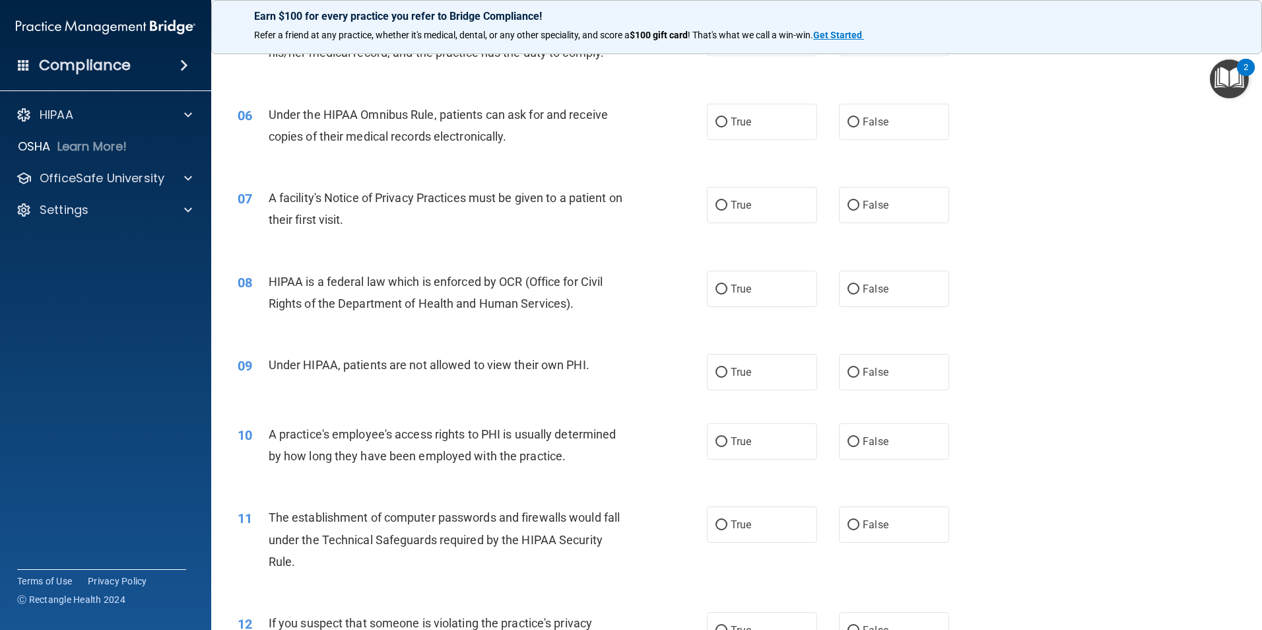
click at [1239, 71] on div "2" at bounding box center [1246, 67] width 18 height 17
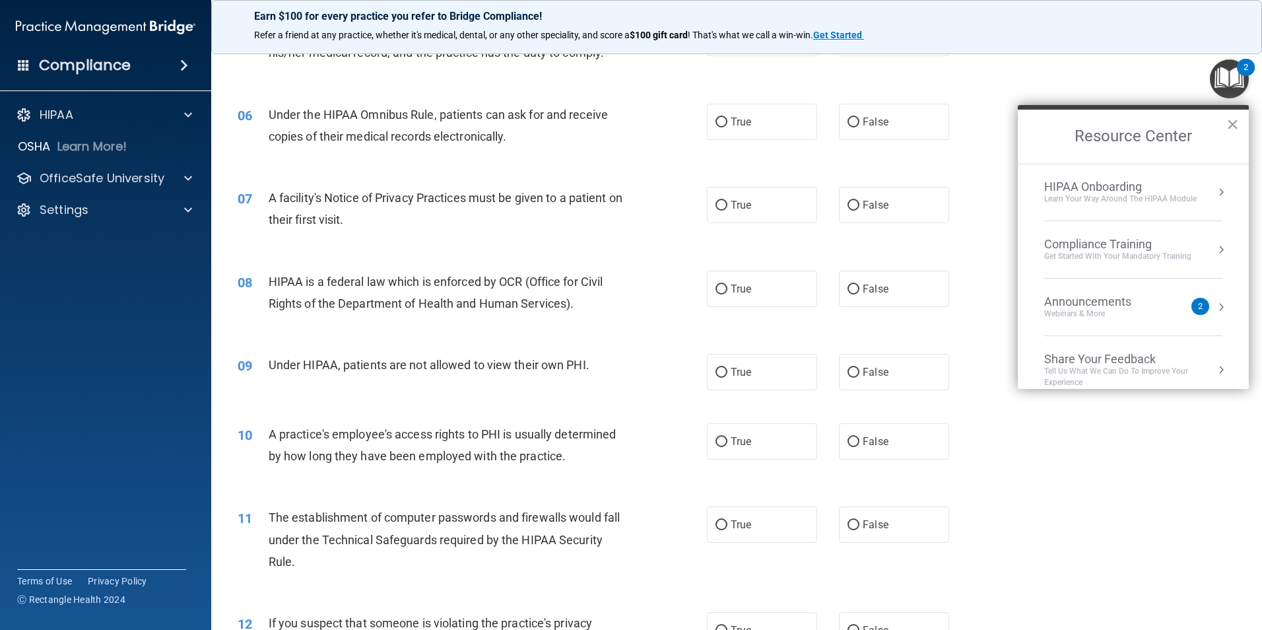
scroll to position [0, 0]
drag, startPoint x: 1173, startPoint y: 307, endPoint x: 1172, endPoint y: 318, distance: 11.3
click at [1172, 318] on div "Announcements Webinars & More" at bounding box center [1114, 307] width 140 height 25
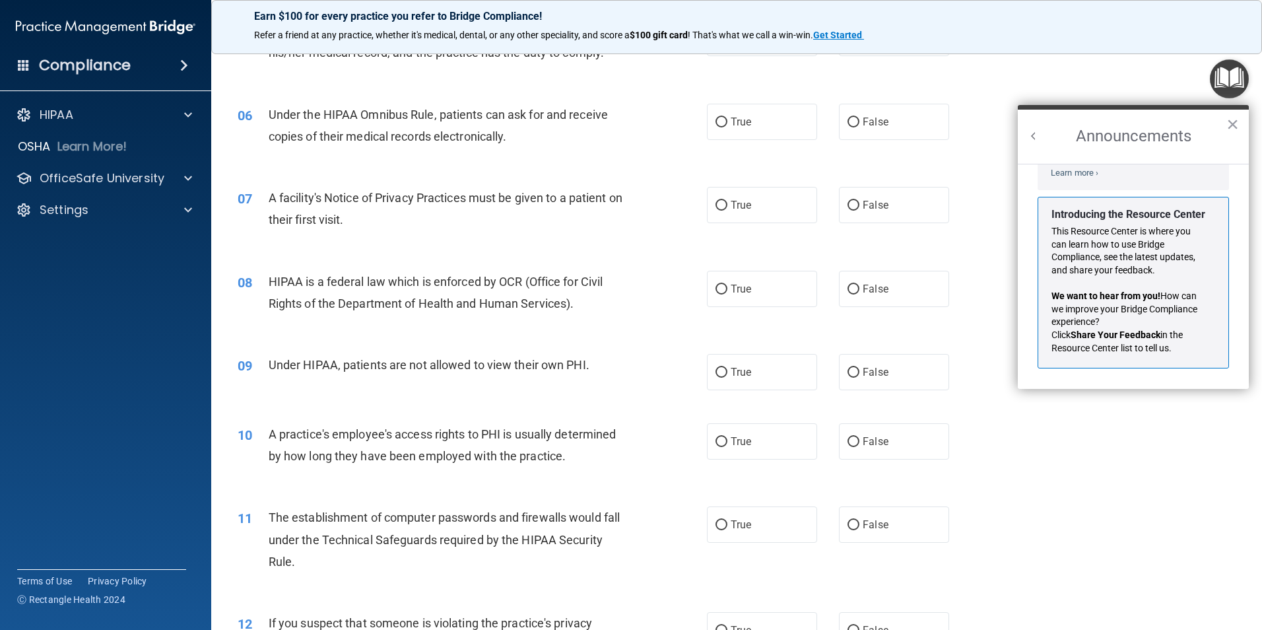
scroll to position [232, 0]
click at [1226, 128] on button "×" at bounding box center [1232, 124] width 13 height 21
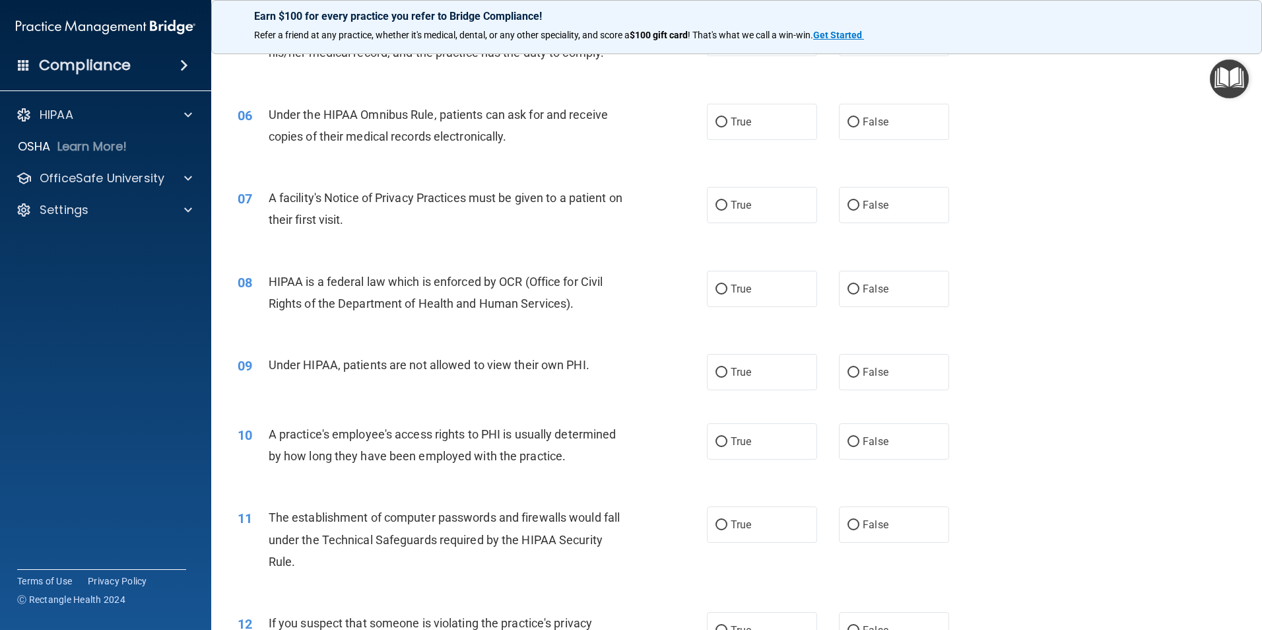
click at [1208, 74] on div "05 Under HIPAA, a patient has the right to request an amendment to his/her medi…" at bounding box center [737, 44] width 1018 height 83
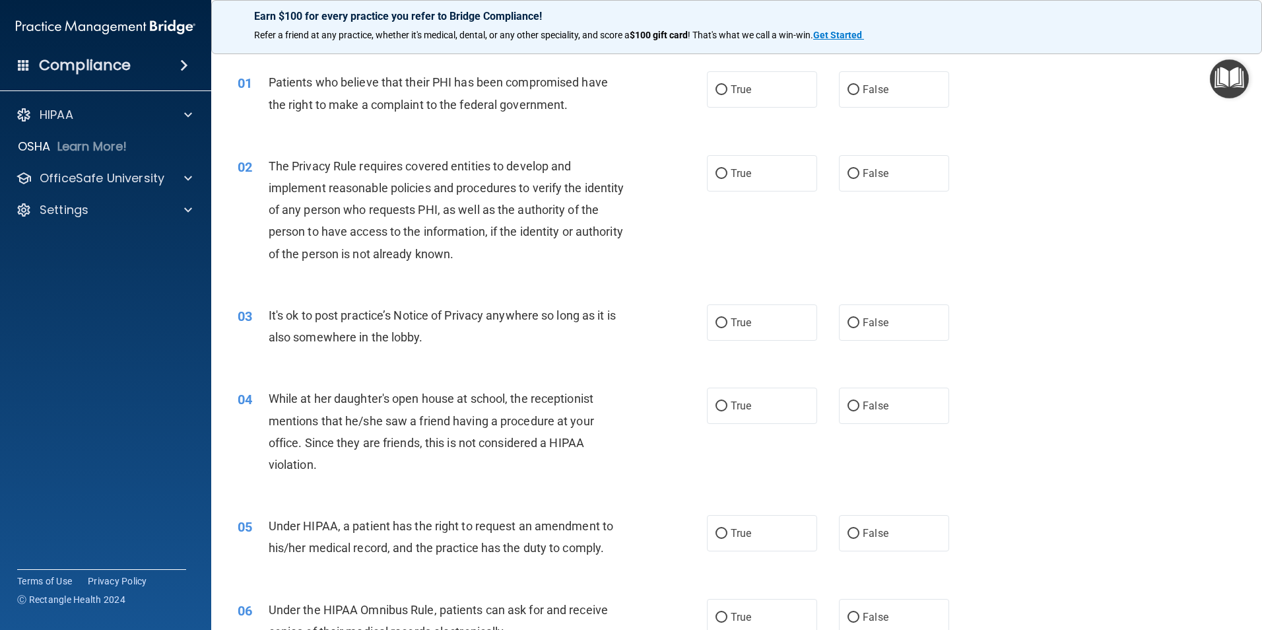
scroll to position [0, 0]
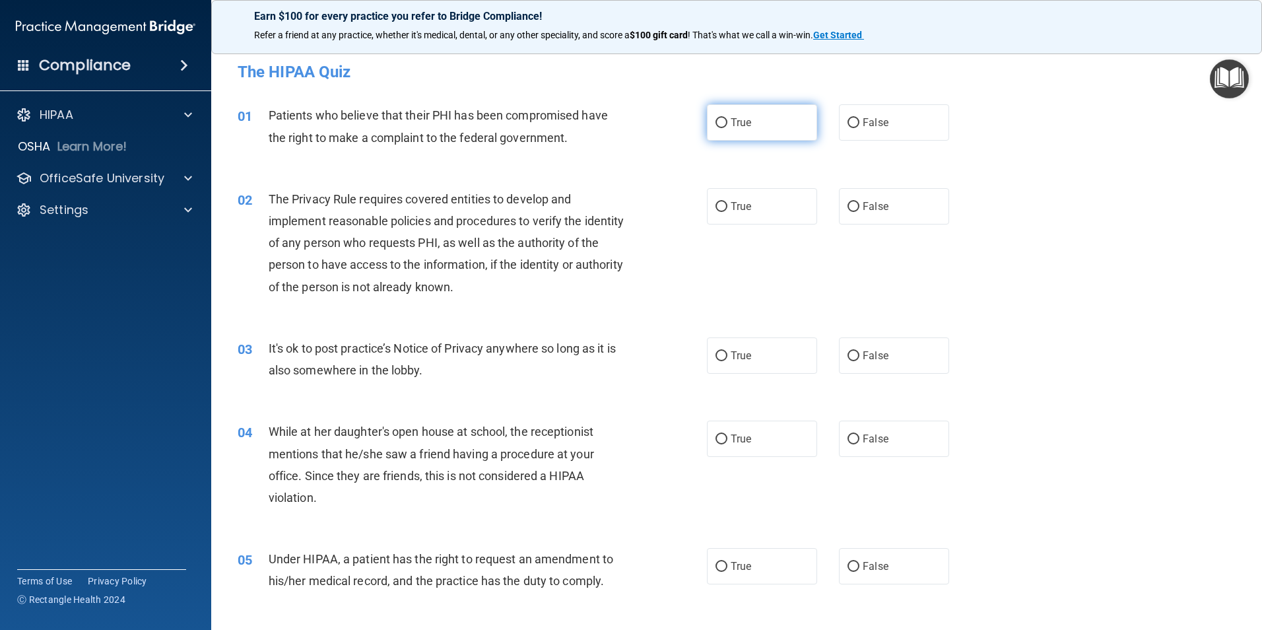
drag, startPoint x: 717, startPoint y: 119, endPoint x: 720, endPoint y: 126, distance: 7.4
click at [717, 120] on input "True" at bounding box center [721, 123] width 12 height 10
radio input "true"
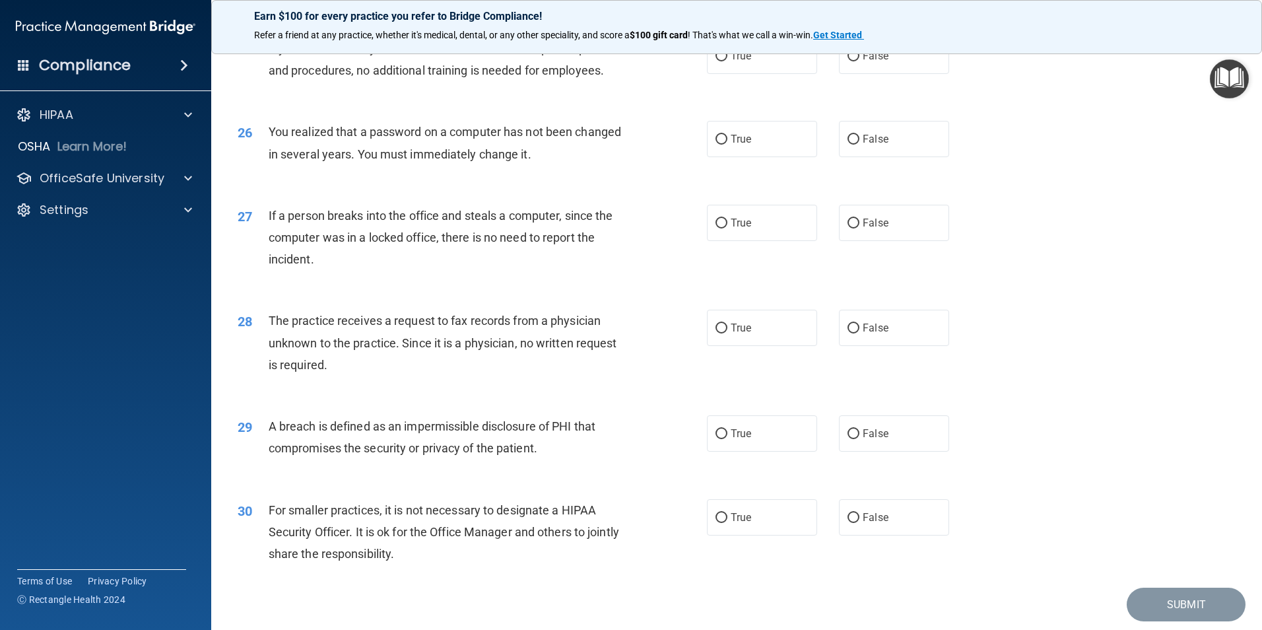
scroll to position [2516, 0]
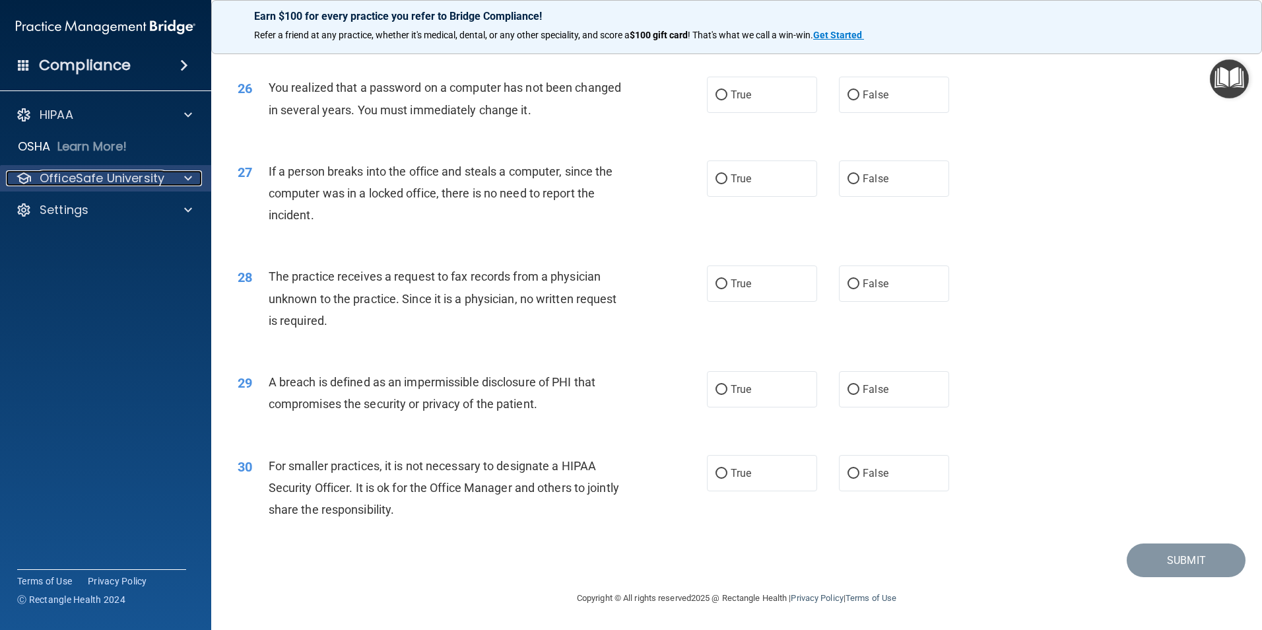
click at [141, 176] on p "OfficeSafe University" at bounding box center [102, 178] width 125 height 16
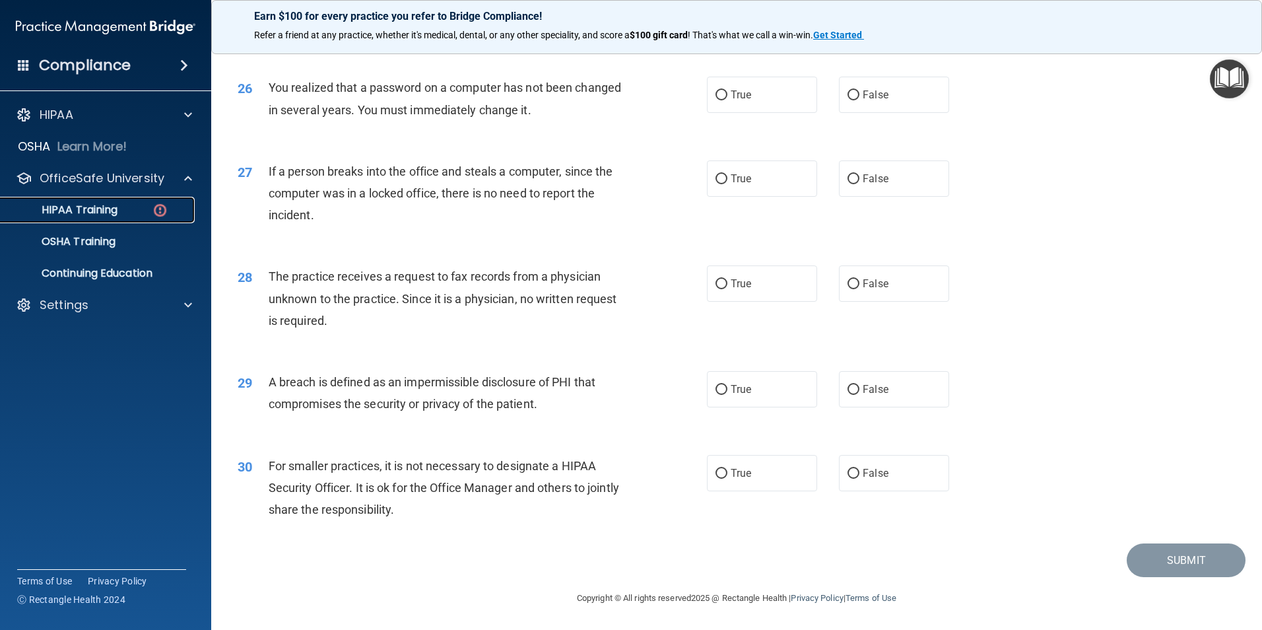
click at [131, 211] on div "HIPAA Training" at bounding box center [99, 209] width 180 height 13
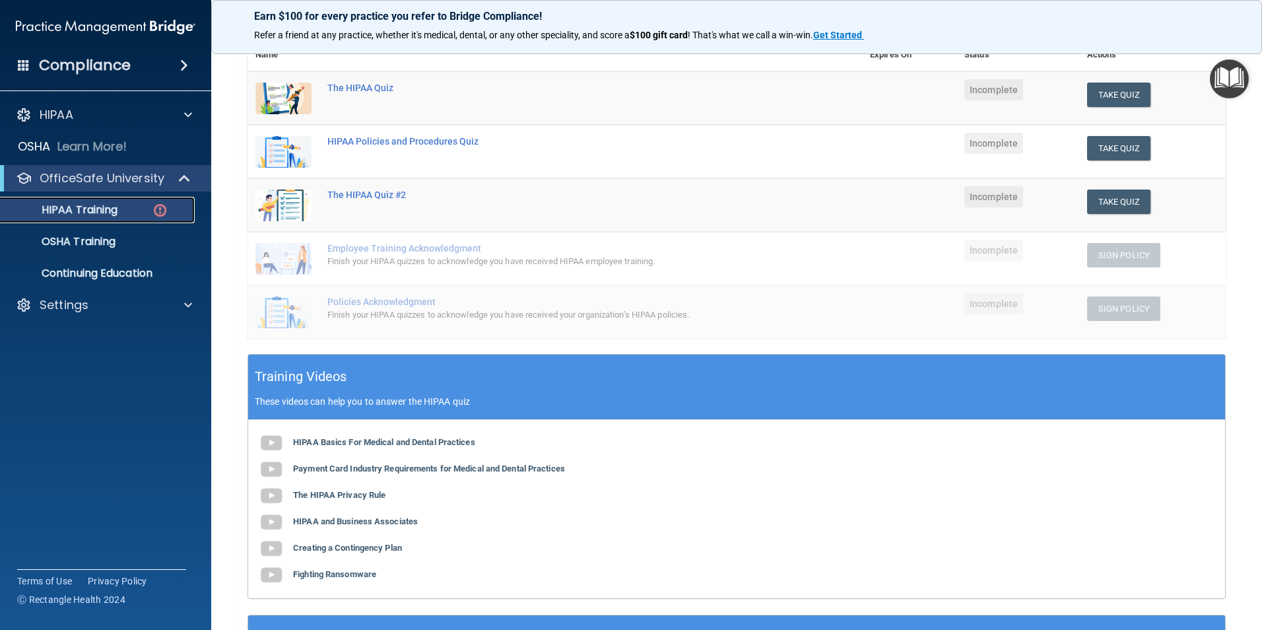
scroll to position [31, 0]
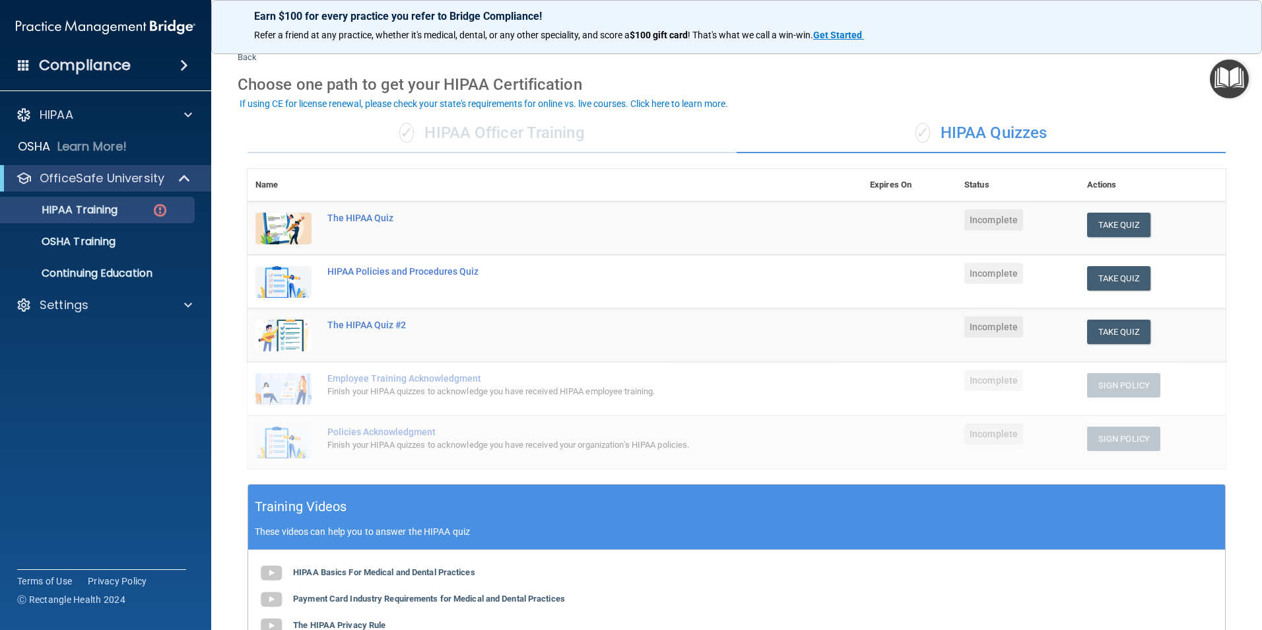
click at [662, 104] on div "If using CE for license renewal, please check your state's requirements for onl…" at bounding box center [484, 103] width 488 height 9
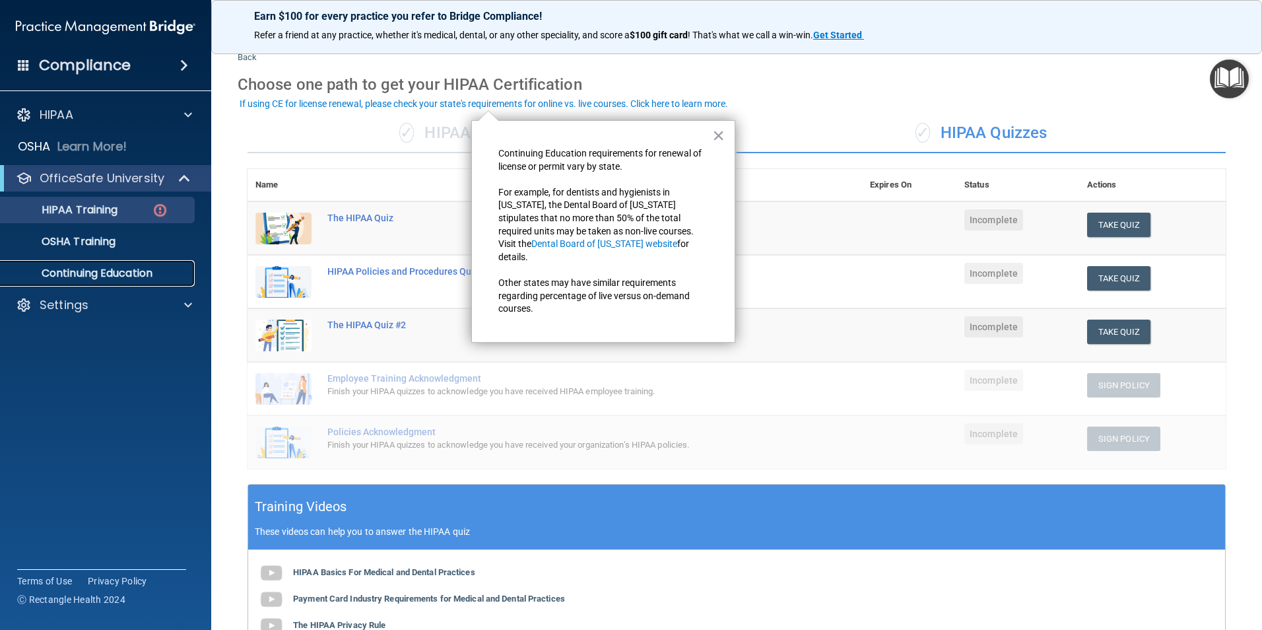
click at [67, 278] on p "Continuing Education" at bounding box center [99, 273] width 180 height 13
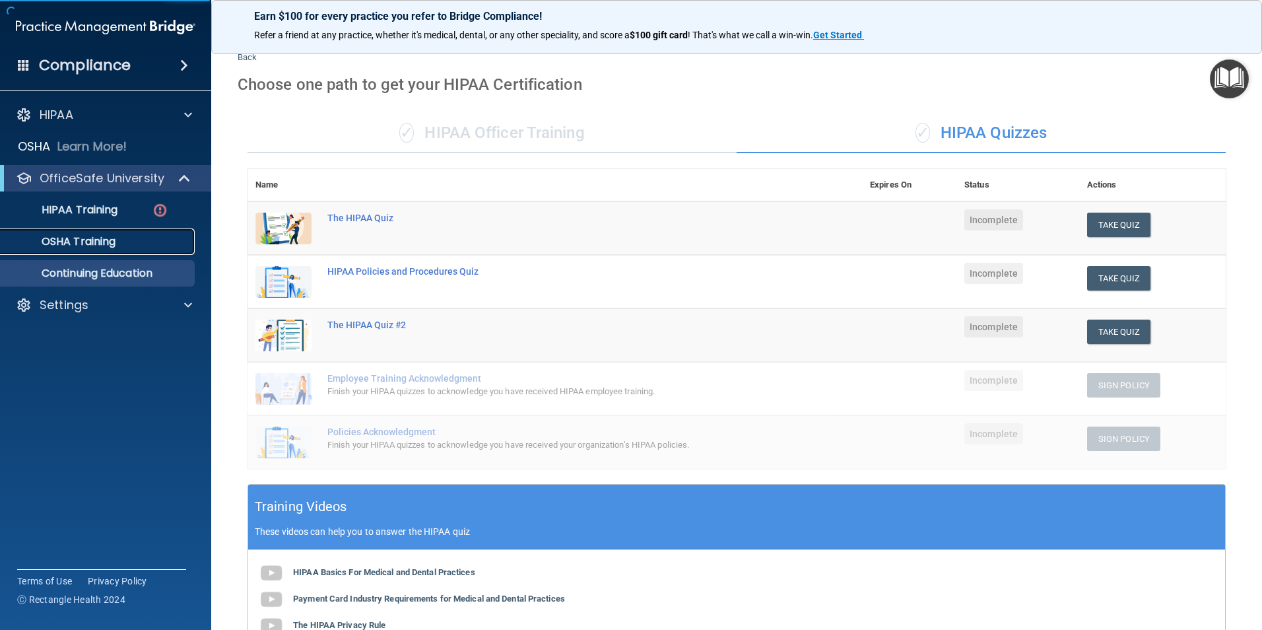
click at [93, 241] on p "OSHA Training" at bounding box center [62, 241] width 107 height 13
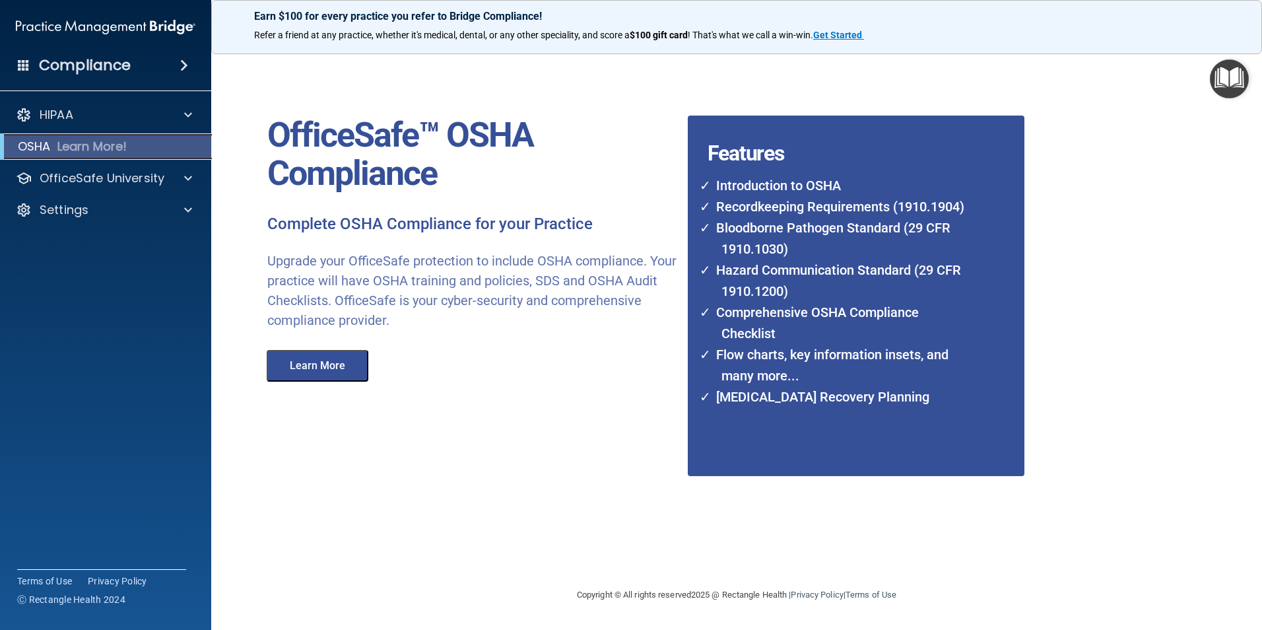
click at [107, 148] on p "Learn More!" at bounding box center [92, 147] width 70 height 16
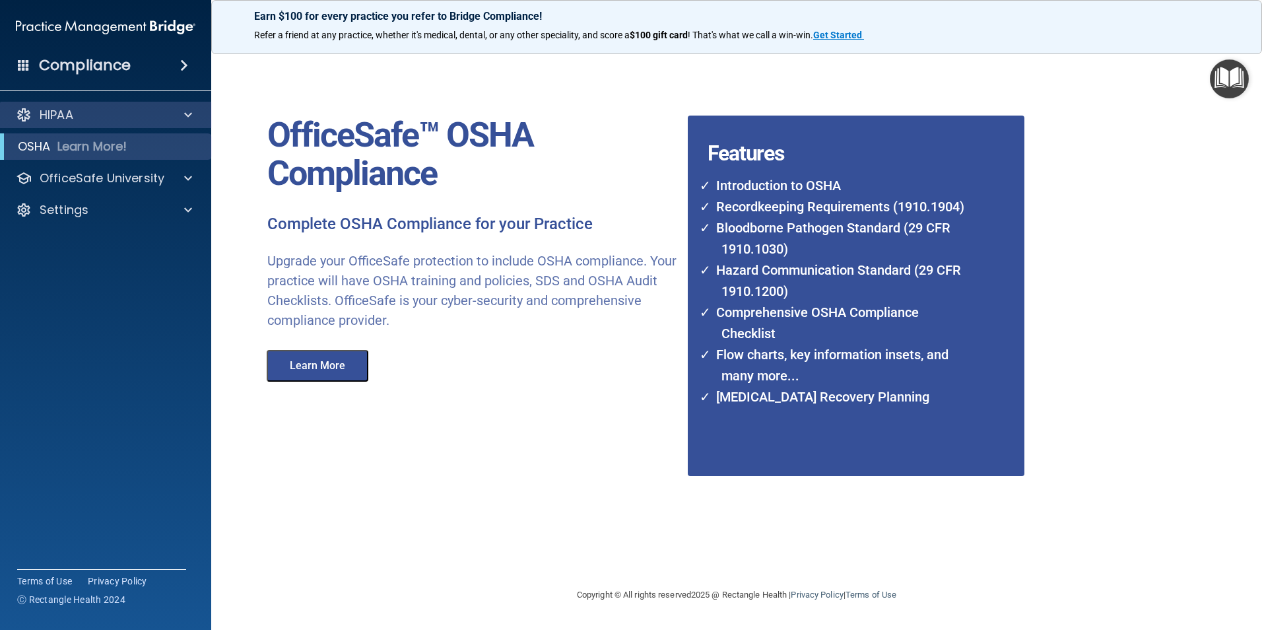
click at [115, 123] on div "HIPAA" at bounding box center [106, 115] width 212 height 26
click at [185, 112] on span at bounding box center [188, 115] width 8 height 16
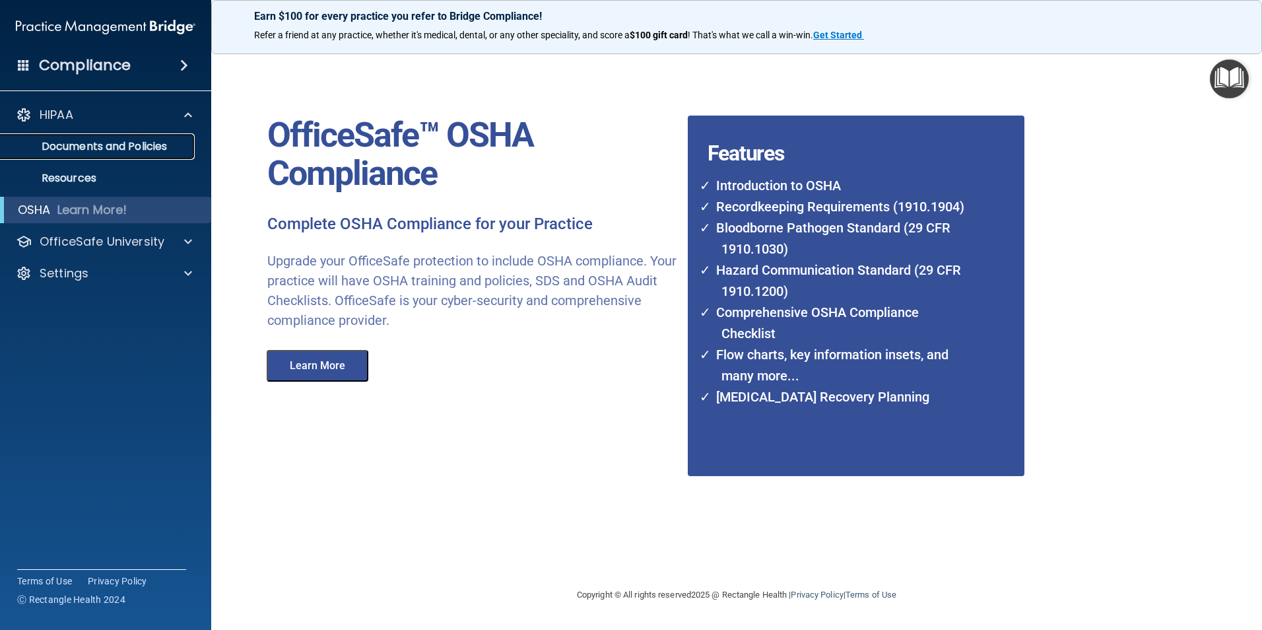
click at [141, 148] on p "Documents and Policies" at bounding box center [99, 146] width 180 height 13
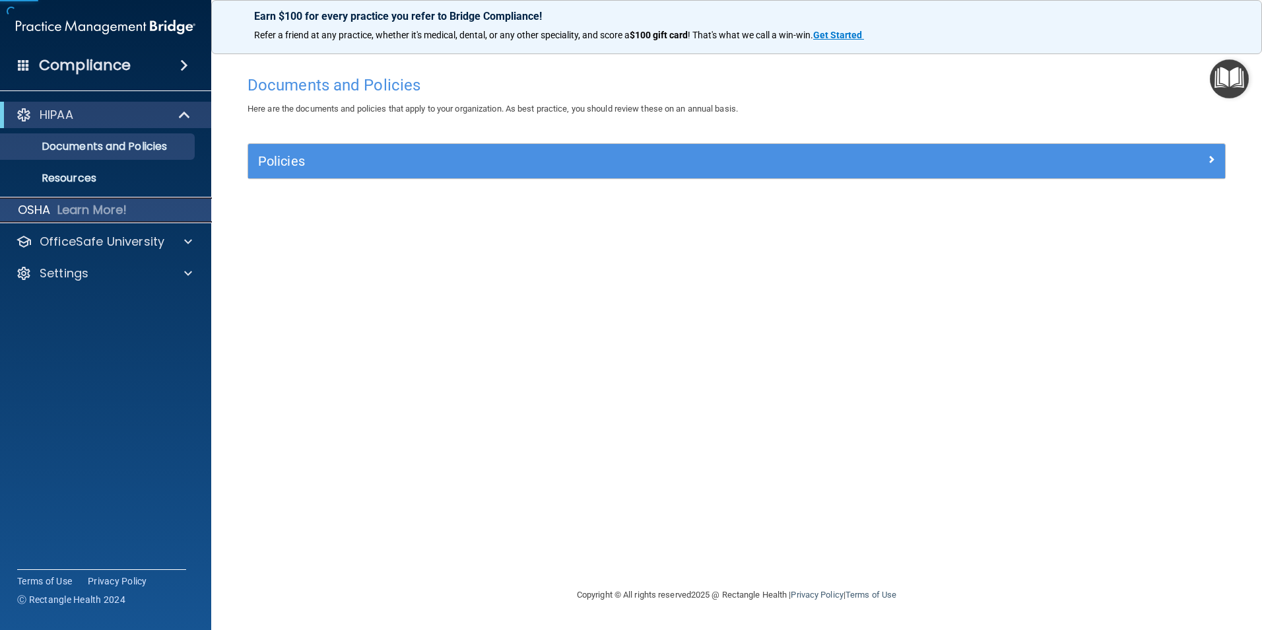
click at [66, 212] on p "Learn More!" at bounding box center [92, 210] width 70 height 16
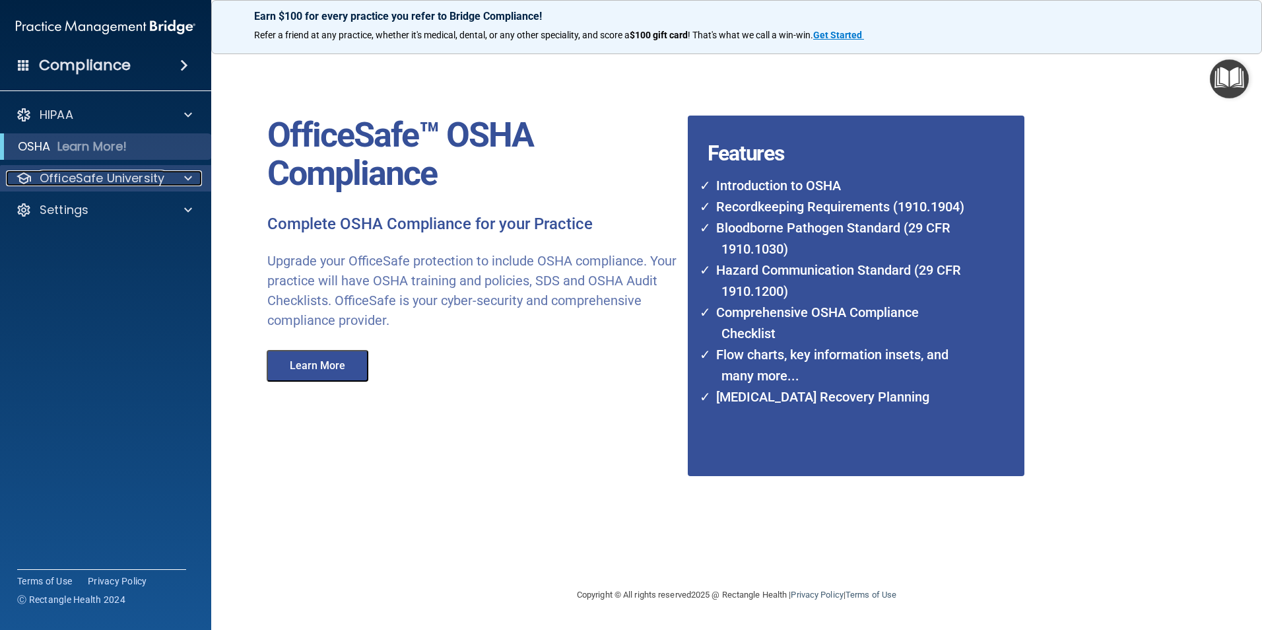
click at [152, 182] on p "OfficeSafe University" at bounding box center [102, 178] width 125 height 16
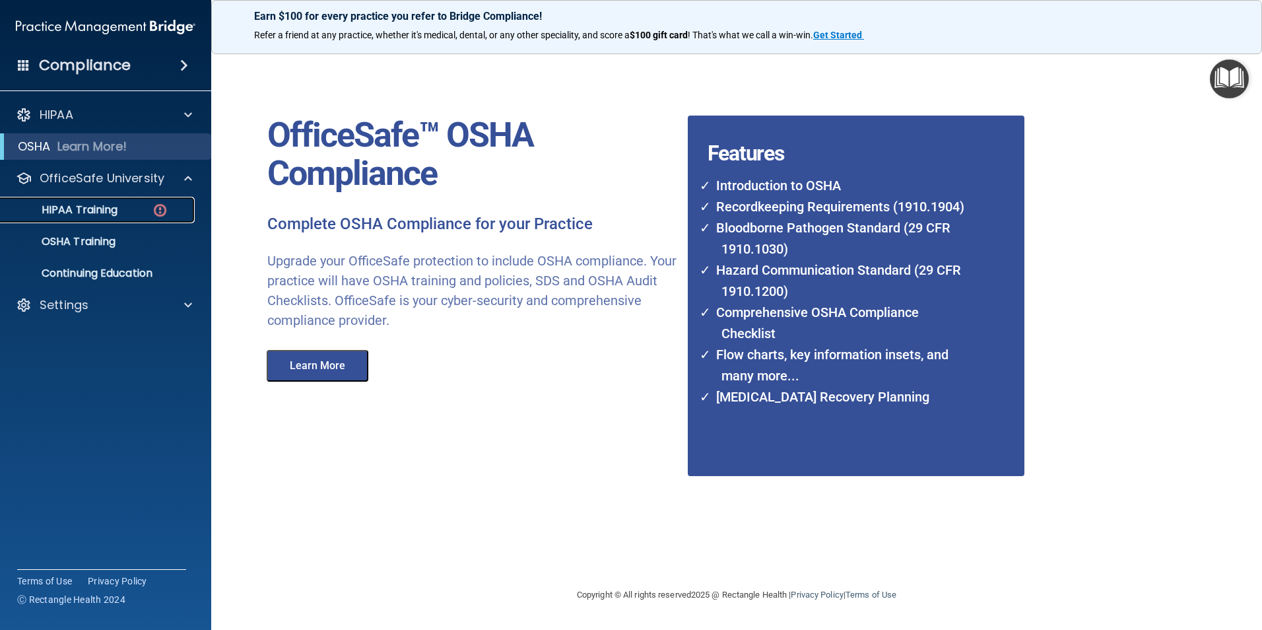
click at [160, 211] on img at bounding box center [160, 210] width 16 height 16
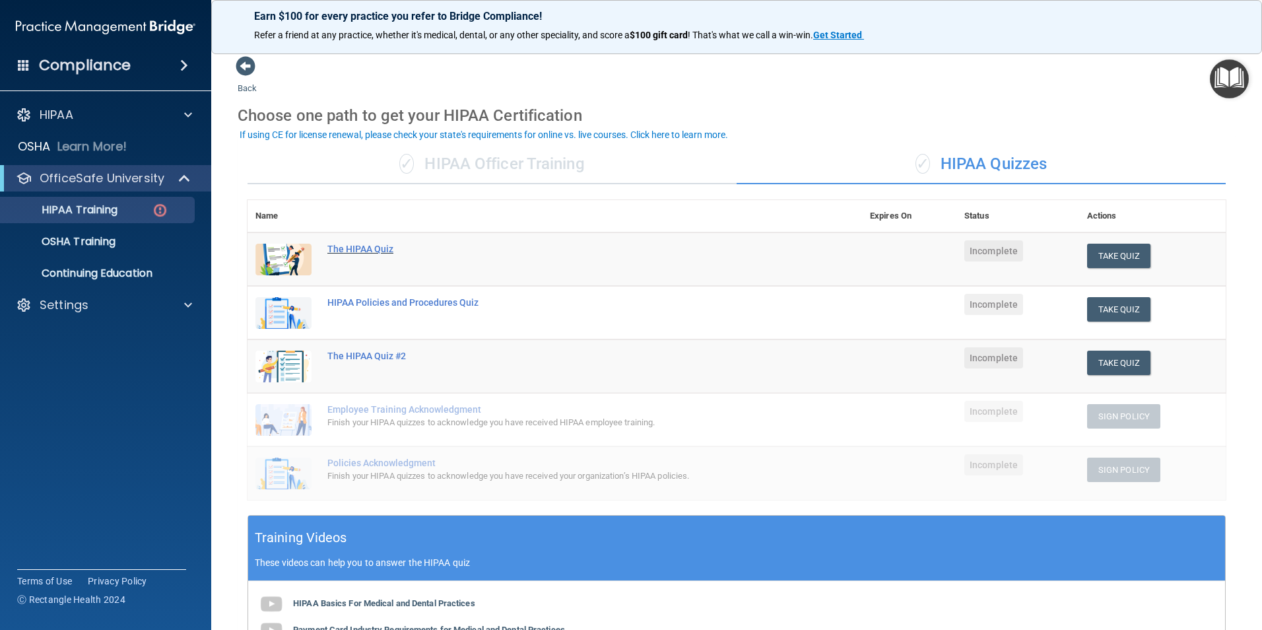
click at [368, 245] on div "The HIPAA Quiz" at bounding box center [561, 249] width 469 height 11
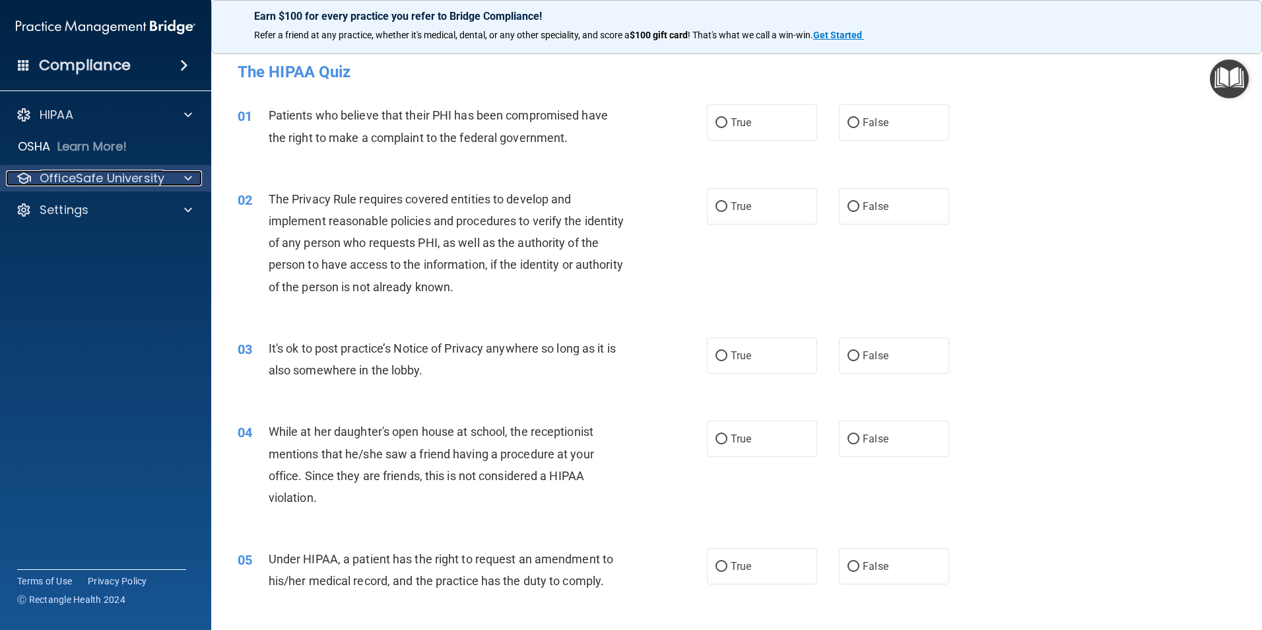
click at [79, 181] on p "OfficeSafe University" at bounding box center [102, 178] width 125 height 16
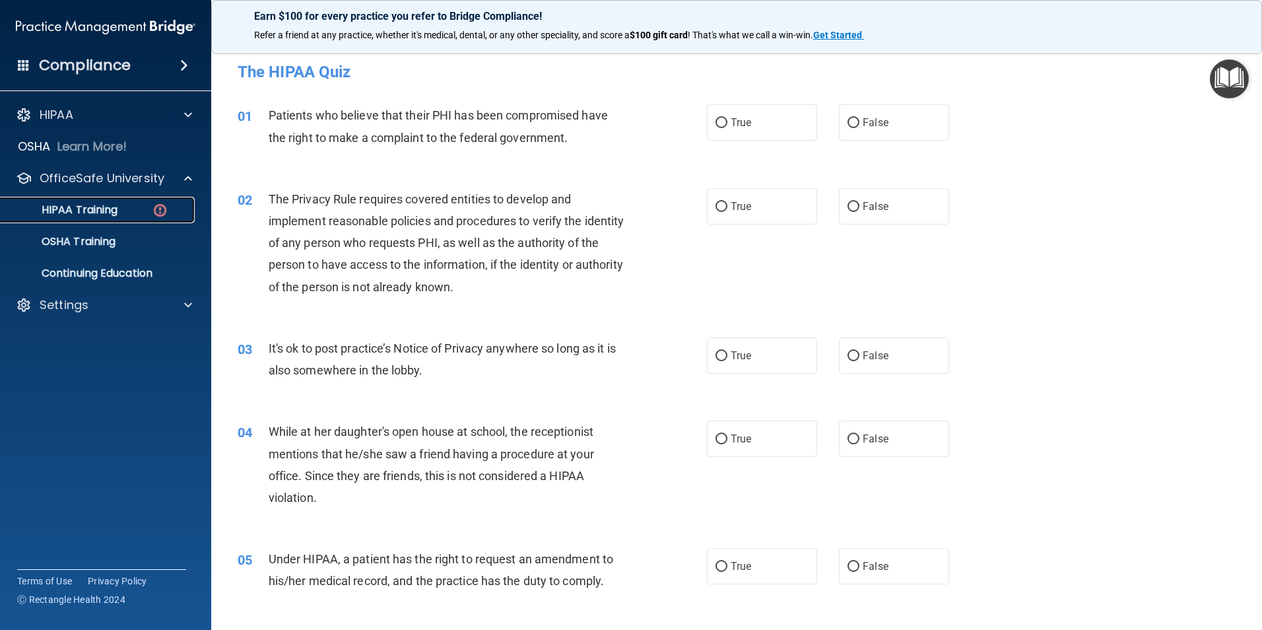
click at [98, 208] on p "HIPAA Training" at bounding box center [63, 209] width 109 height 13
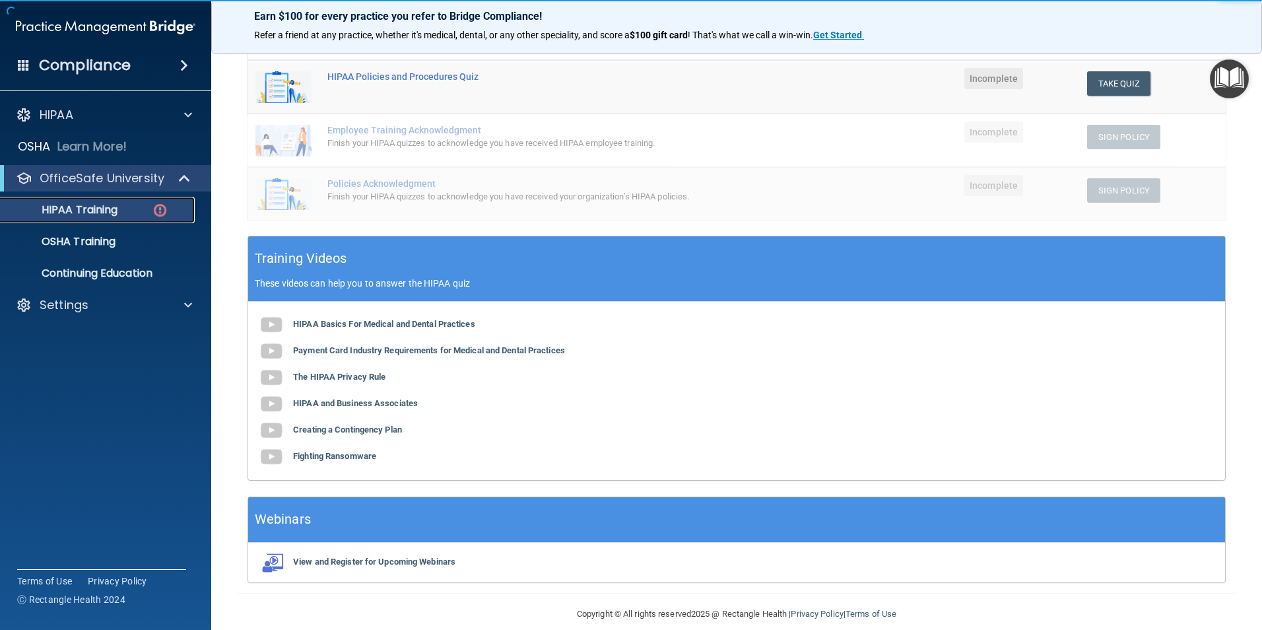
scroll to position [295, 0]
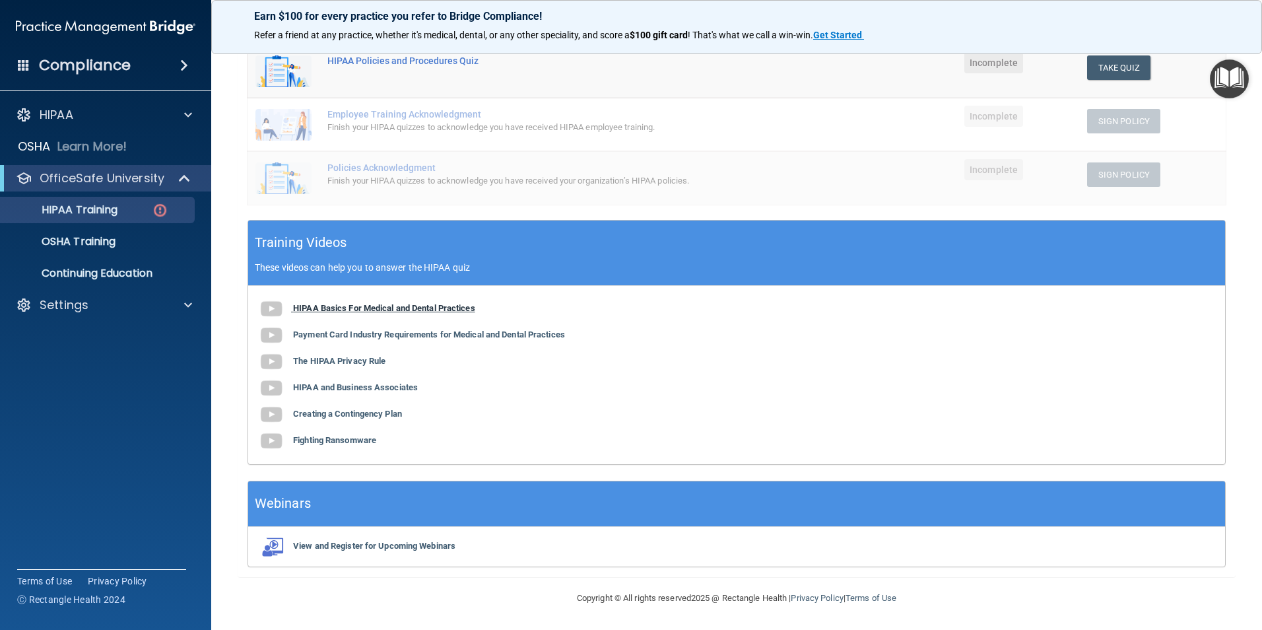
click at [381, 307] on b "HIPAA Basics For Medical and Dental Practices" at bounding box center [384, 308] width 182 height 10
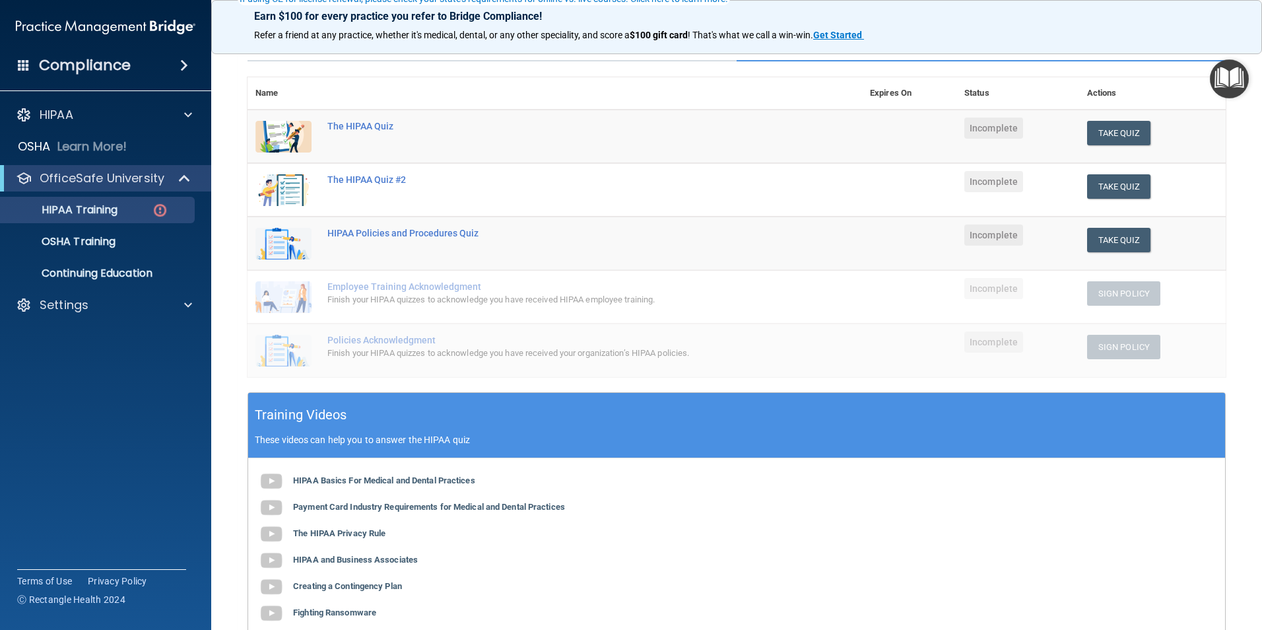
scroll to position [229, 0]
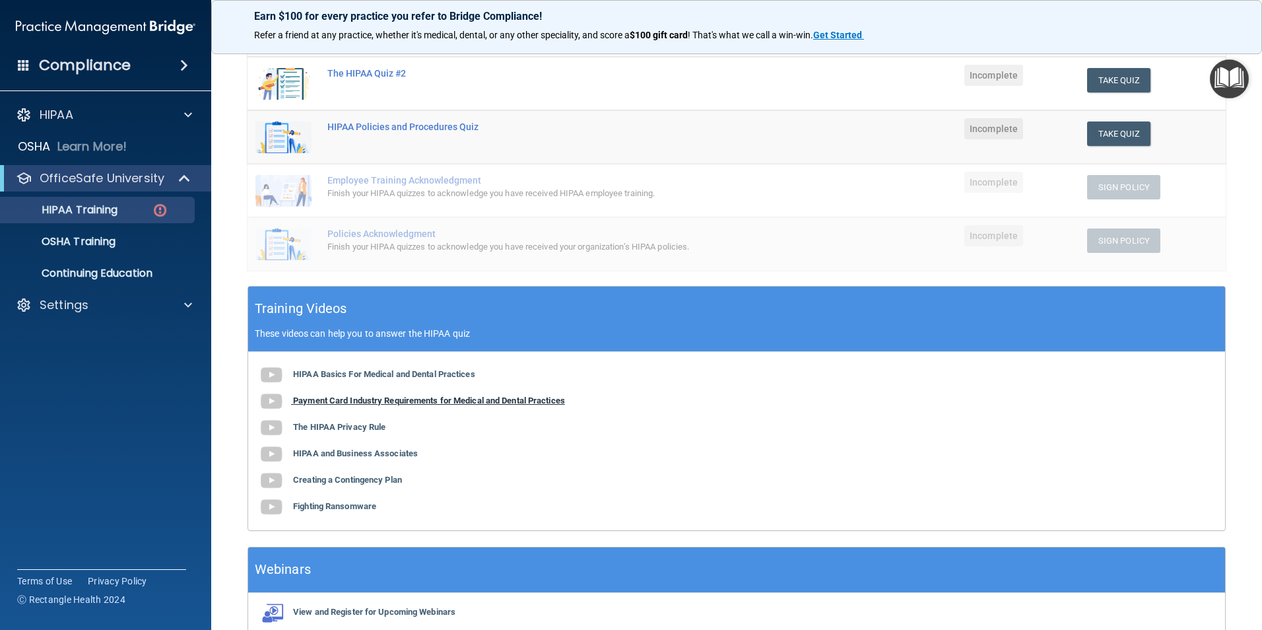
click at [362, 402] on b "Payment Card Industry Requirements for Medical and Dental Practices" at bounding box center [429, 400] width 272 height 10
click at [331, 423] on b "The HIPAA Privacy Rule" at bounding box center [339, 427] width 92 height 10
click at [352, 452] on b "HIPAA and Business Associates" at bounding box center [355, 453] width 125 height 10
click at [380, 481] on b "Creating a Contingency Plan" at bounding box center [347, 479] width 109 height 10
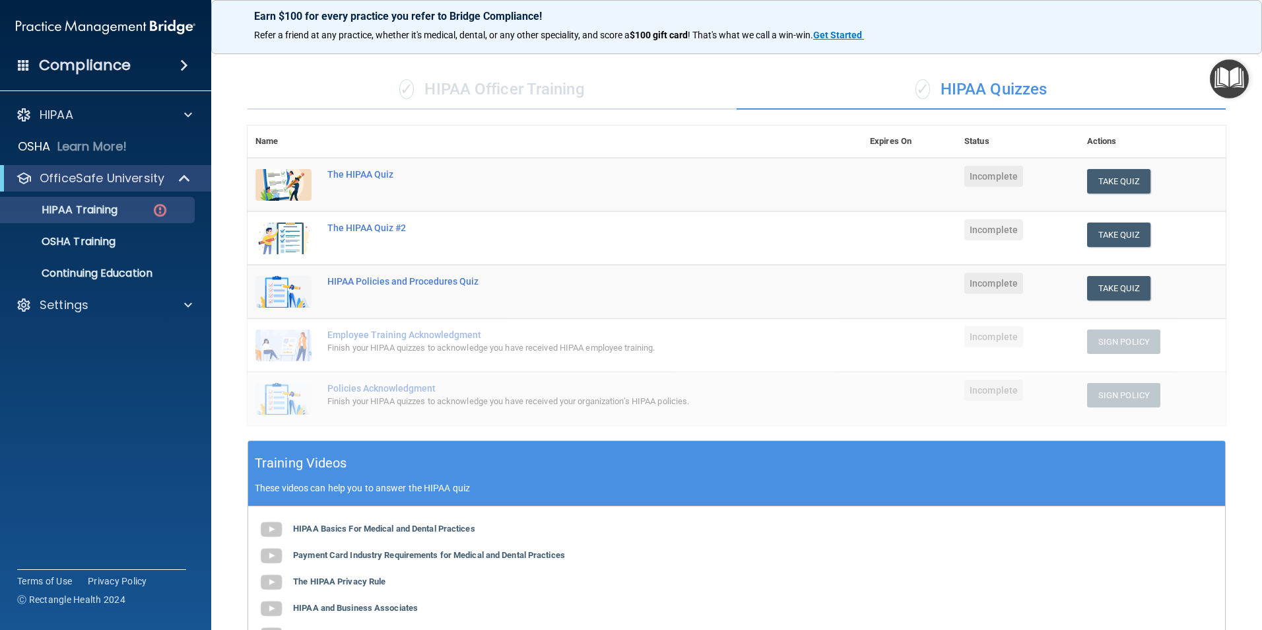
scroll to position [0, 0]
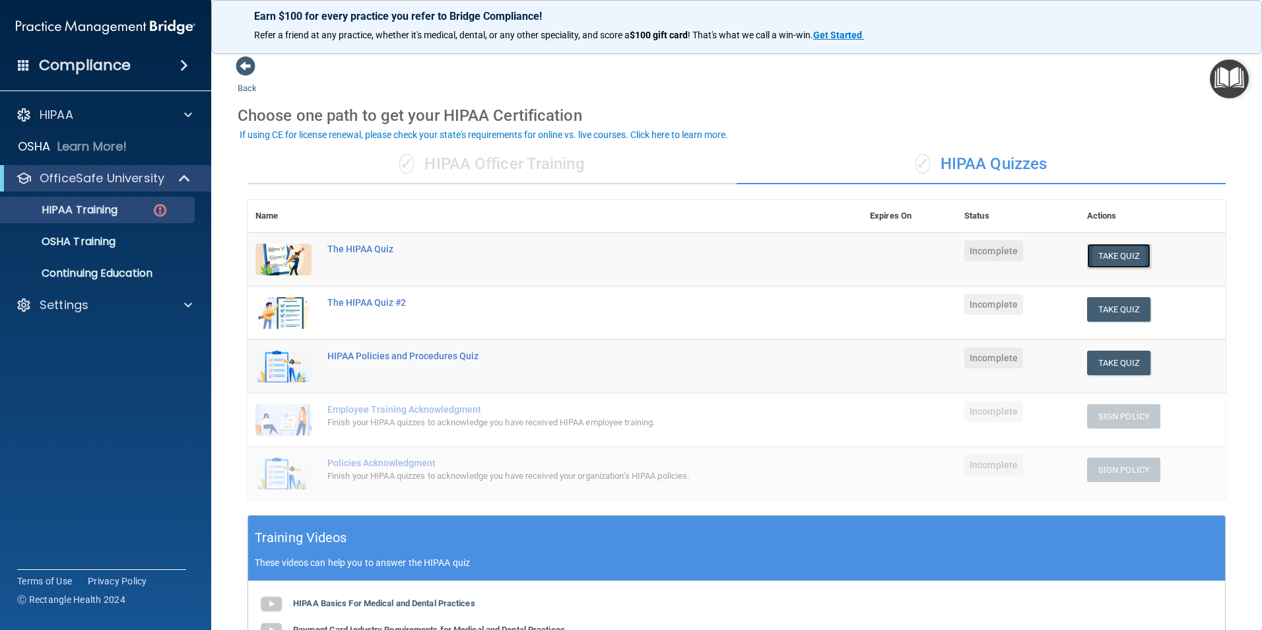
click at [1110, 253] on button "Take Quiz" at bounding box center [1118, 256] width 63 height 24
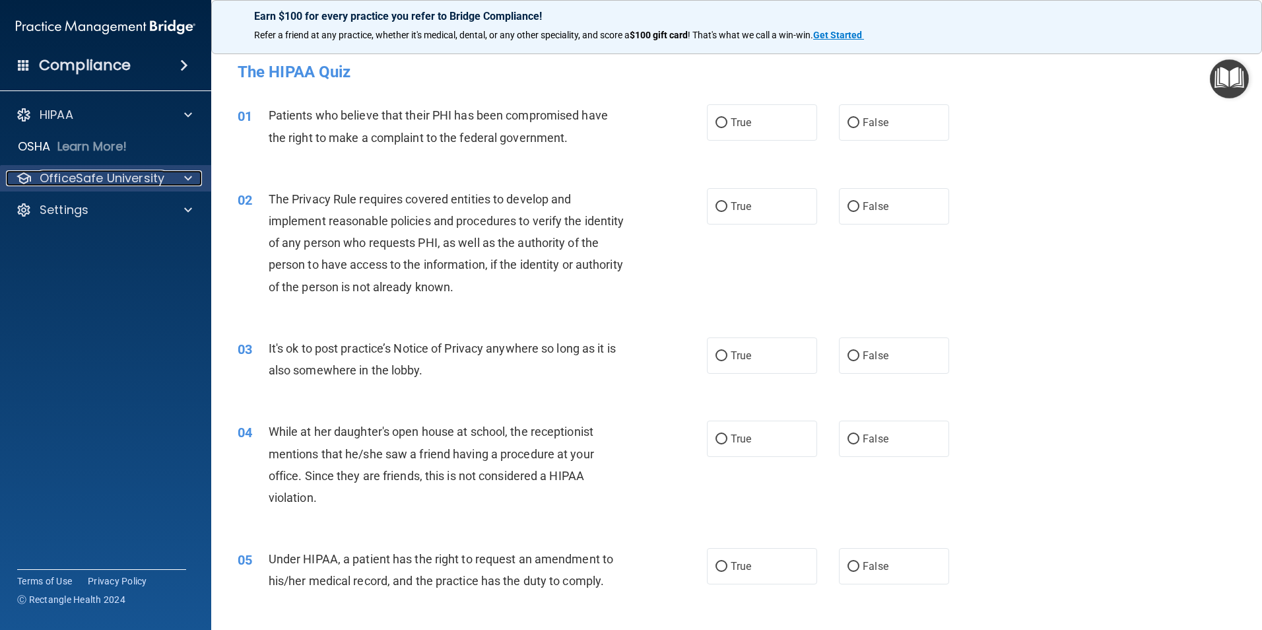
click at [130, 181] on p "OfficeSafe University" at bounding box center [102, 178] width 125 height 16
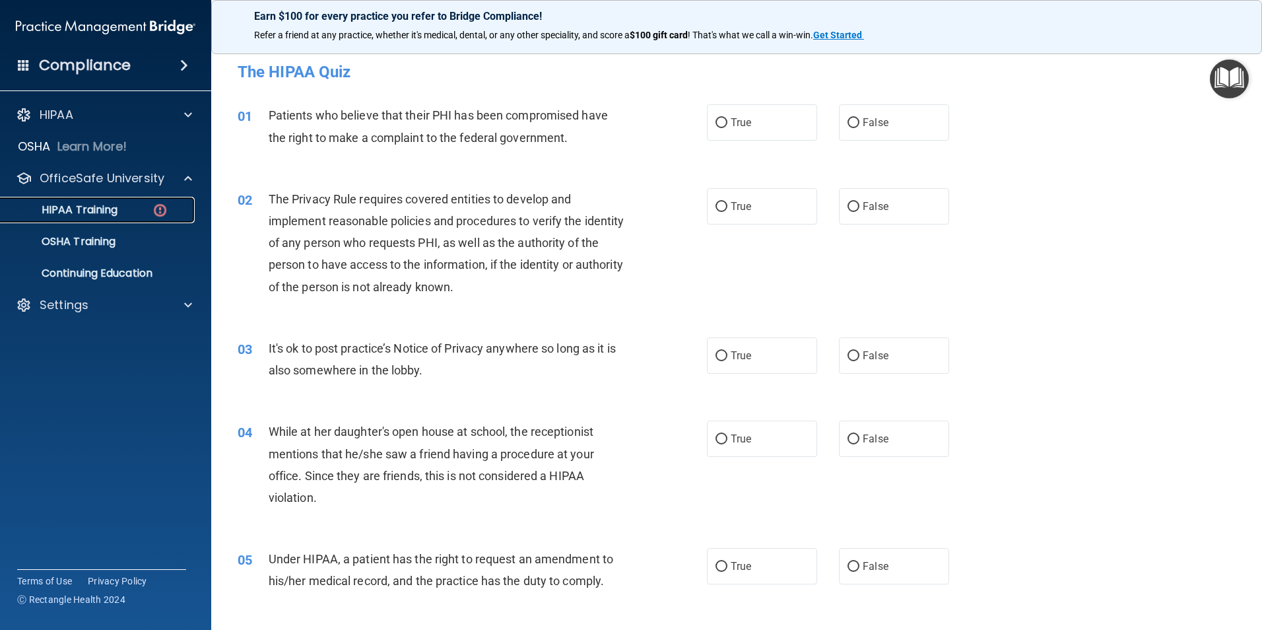
click at [100, 212] on p "HIPAA Training" at bounding box center [63, 209] width 109 height 13
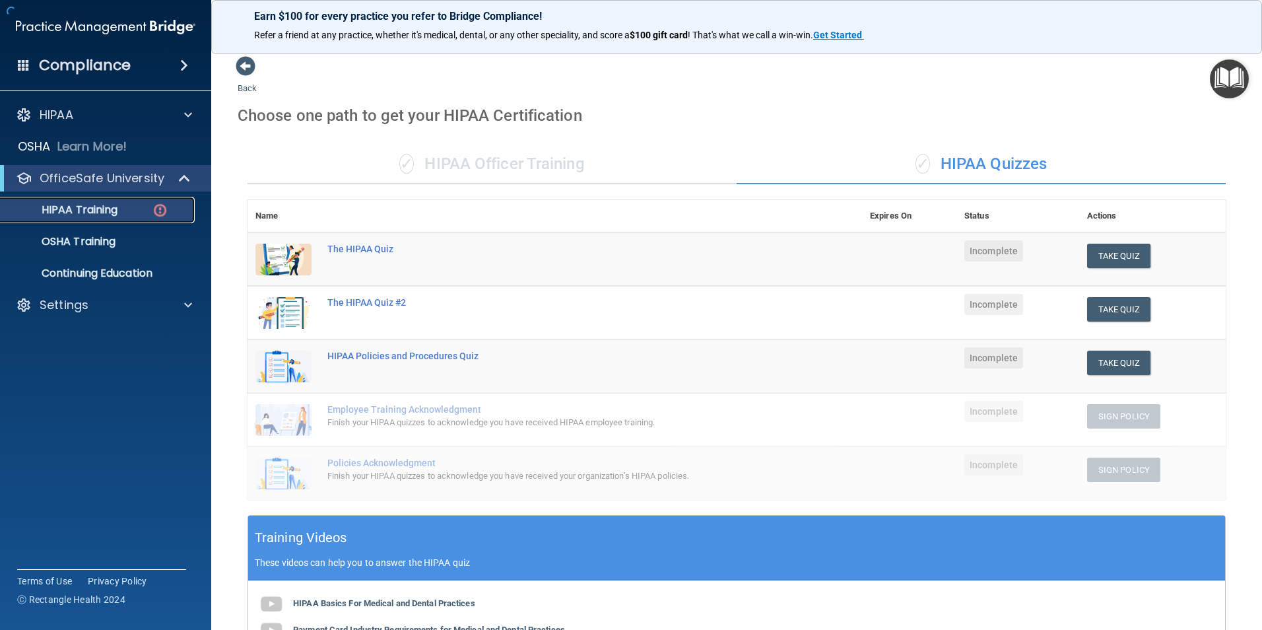
click at [162, 211] on img at bounding box center [160, 210] width 16 height 16
drag, startPoint x: 1103, startPoint y: 261, endPoint x: 1111, endPoint y: 284, distance: 24.0
click at [1111, 284] on td "Take Quiz Download Certificate" at bounding box center [1152, 259] width 146 height 54
drag, startPoint x: 1112, startPoint y: 255, endPoint x: 1112, endPoint y: 265, distance: 9.2
click at [1112, 265] on button "Take Quiz" at bounding box center [1118, 256] width 63 height 24
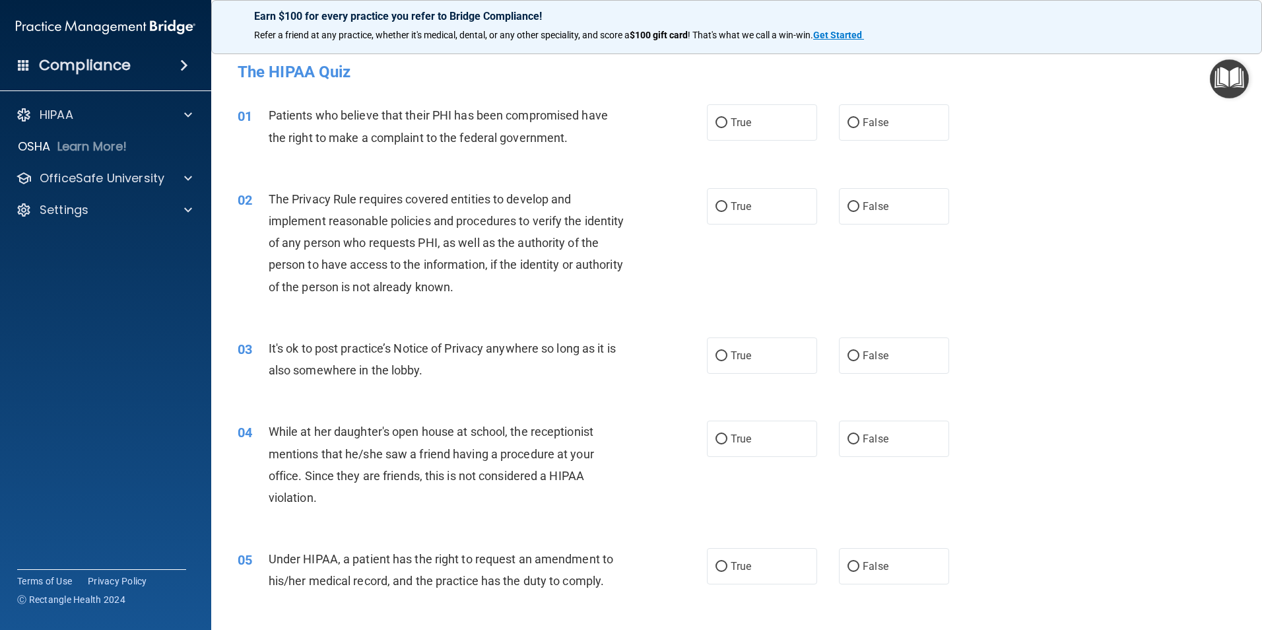
click at [700, 119] on div "01 Patients who believe that their PHI has been compromised have the right to m…" at bounding box center [472, 129] width 509 height 50
click at [715, 121] on input "True" at bounding box center [721, 123] width 12 height 10
radio input "true"
click at [718, 209] on input "True" at bounding box center [721, 207] width 12 height 10
radio input "true"
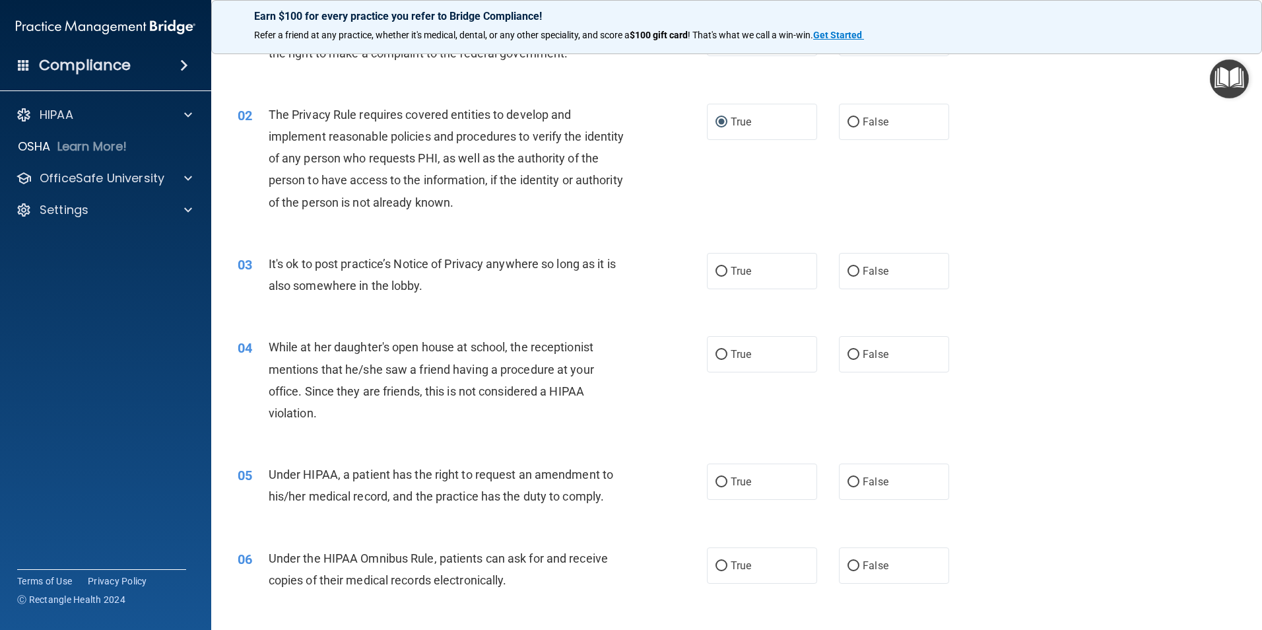
scroll to position [132, 0]
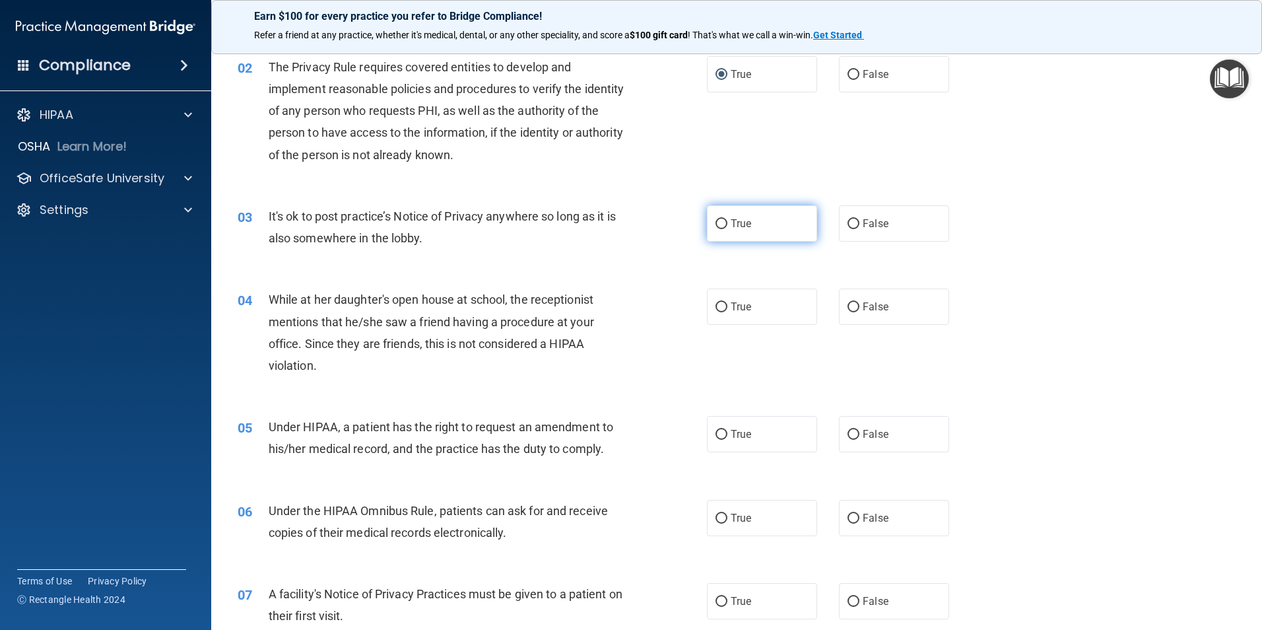
click at [719, 219] on input "True" at bounding box center [721, 224] width 12 height 10
radio input "true"
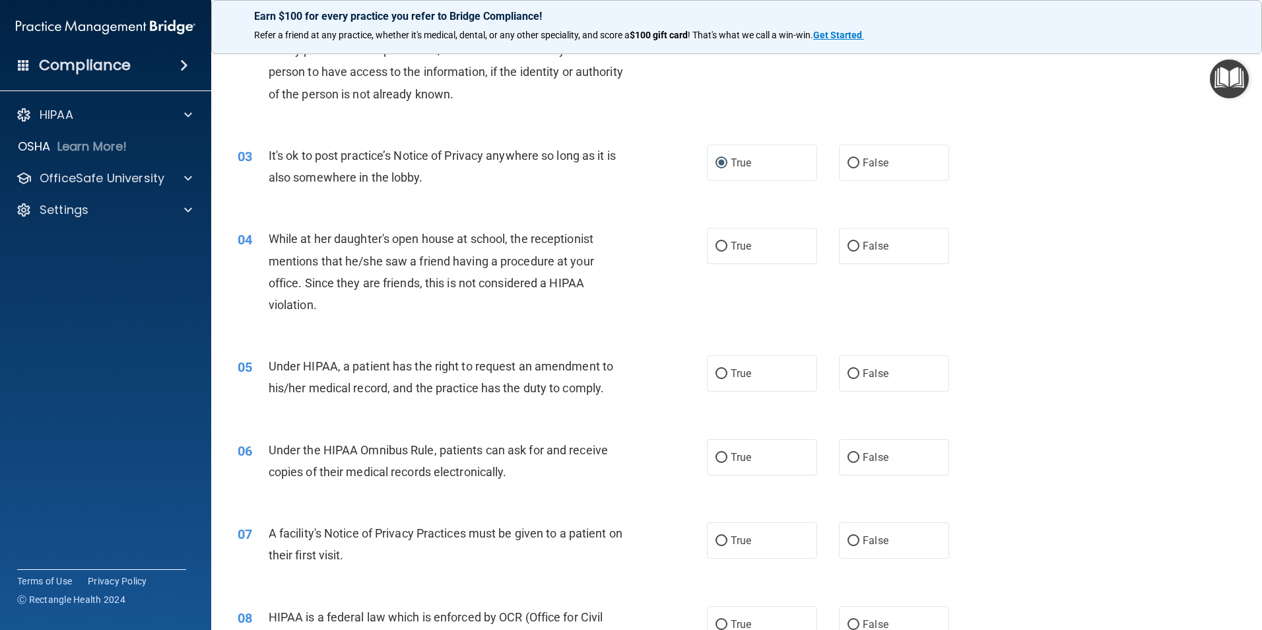
scroll to position [198, 0]
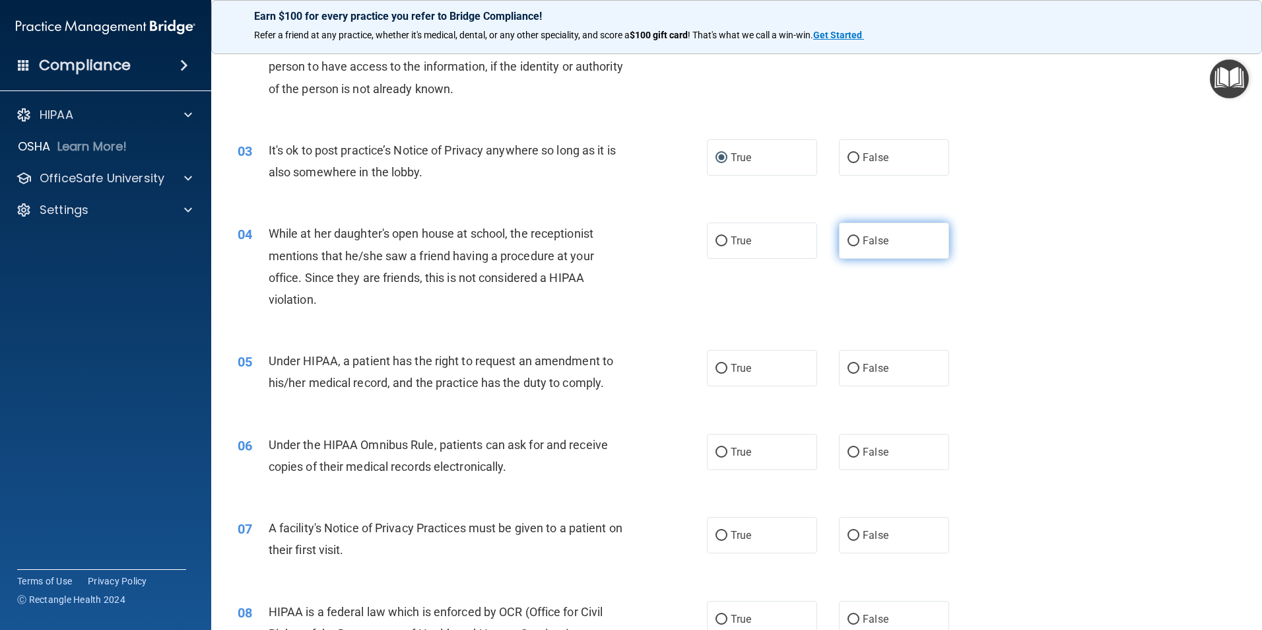
click at [852, 237] on input "False" at bounding box center [853, 241] width 12 height 10
radio input "true"
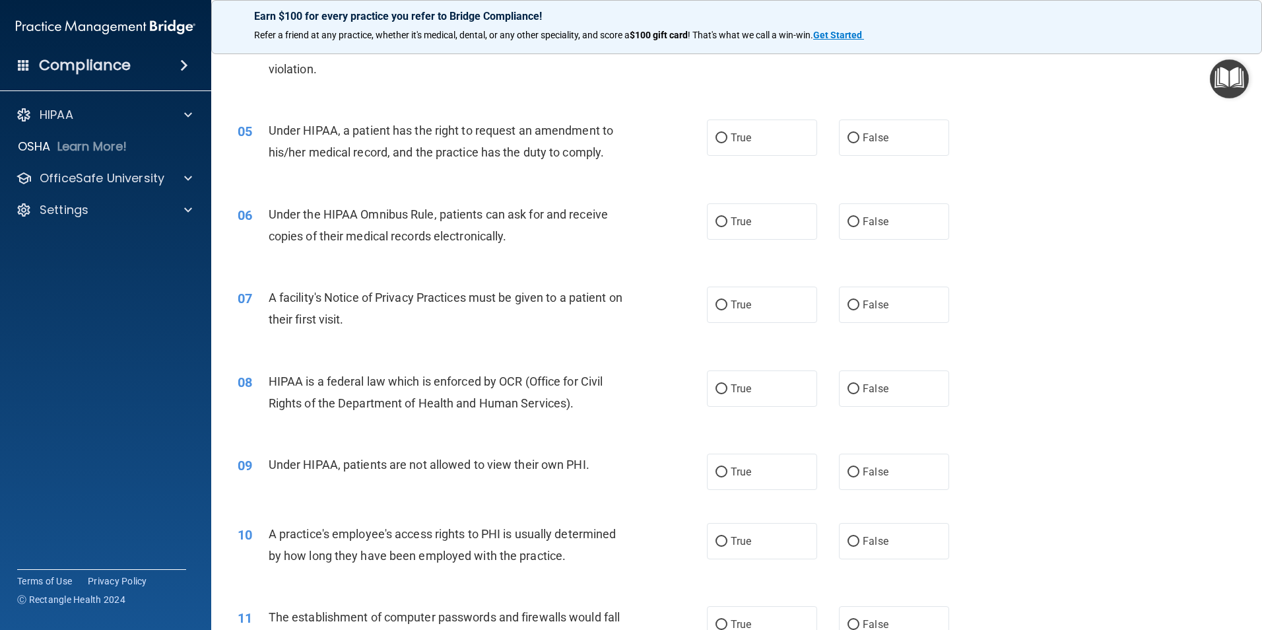
scroll to position [462, 0]
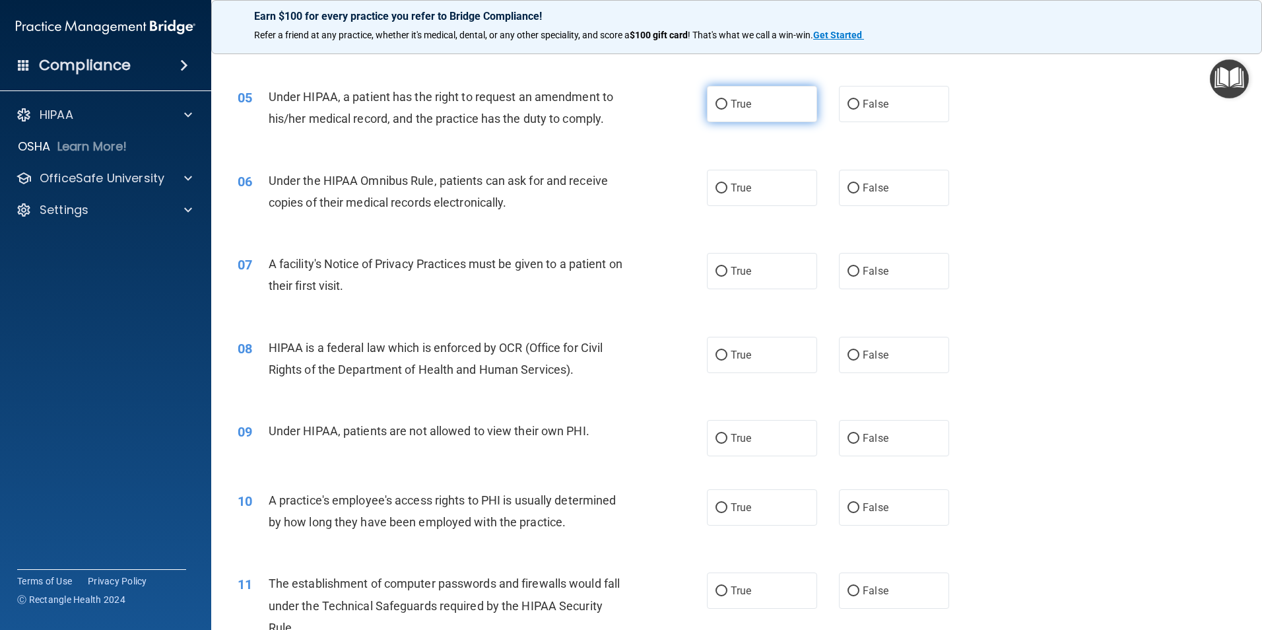
click at [721, 112] on label "True" at bounding box center [762, 104] width 110 height 36
click at [721, 110] on input "True" at bounding box center [721, 105] width 12 height 10
radio input "true"
click at [715, 185] on input "True" at bounding box center [721, 188] width 12 height 10
radio input "true"
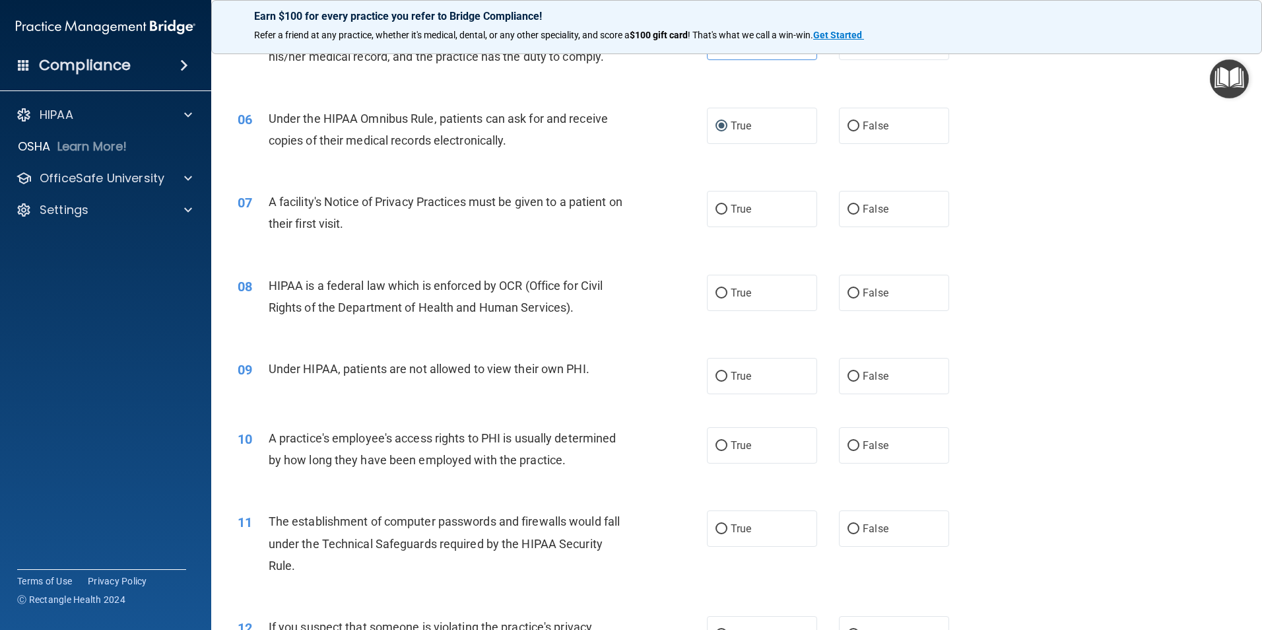
scroll to position [528, 0]
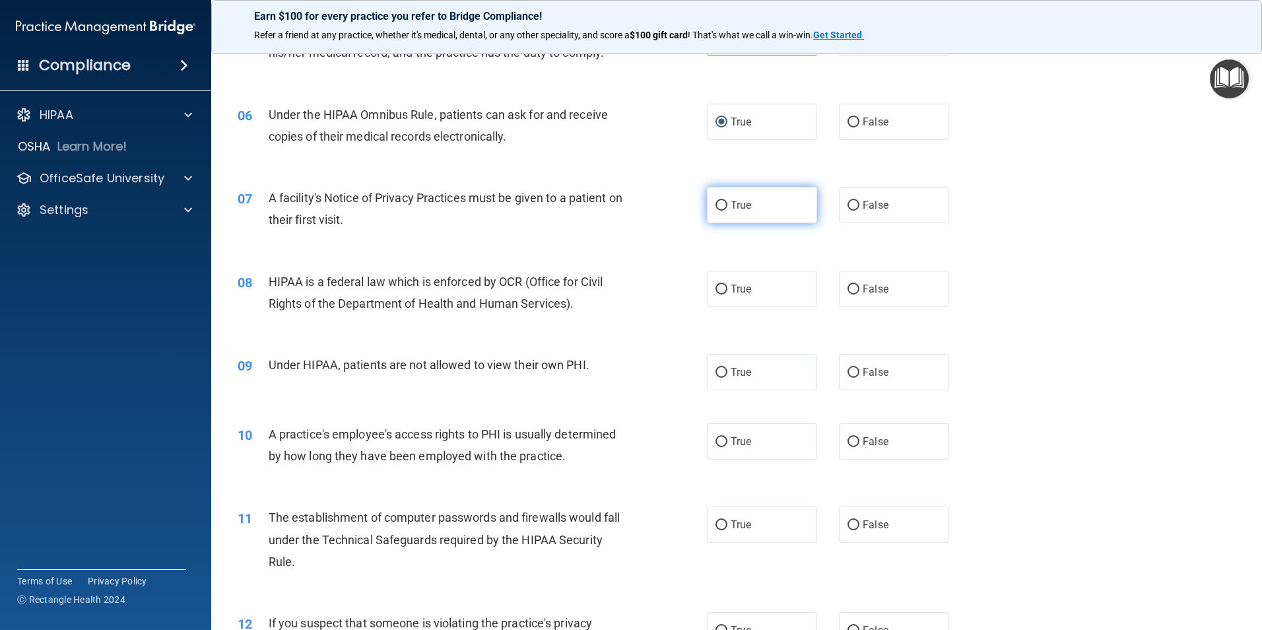
click at [721, 205] on input "True" at bounding box center [721, 206] width 12 height 10
radio input "true"
click at [719, 291] on input "True" at bounding box center [721, 289] width 12 height 10
radio input "true"
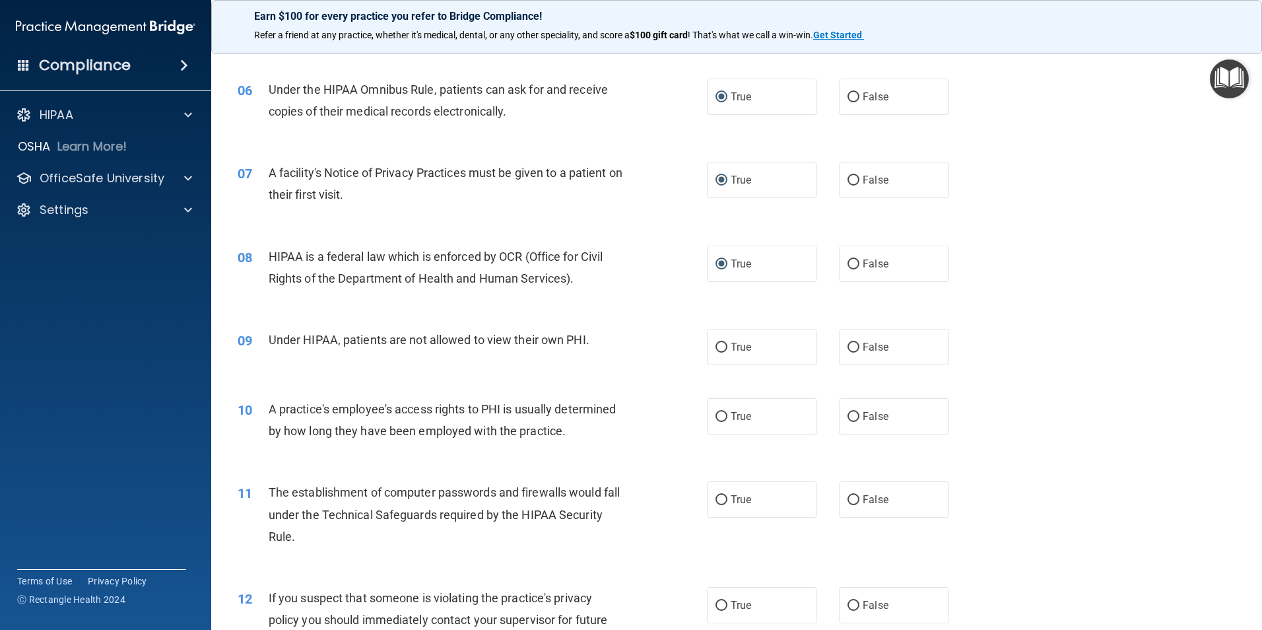
scroll to position [660, 0]
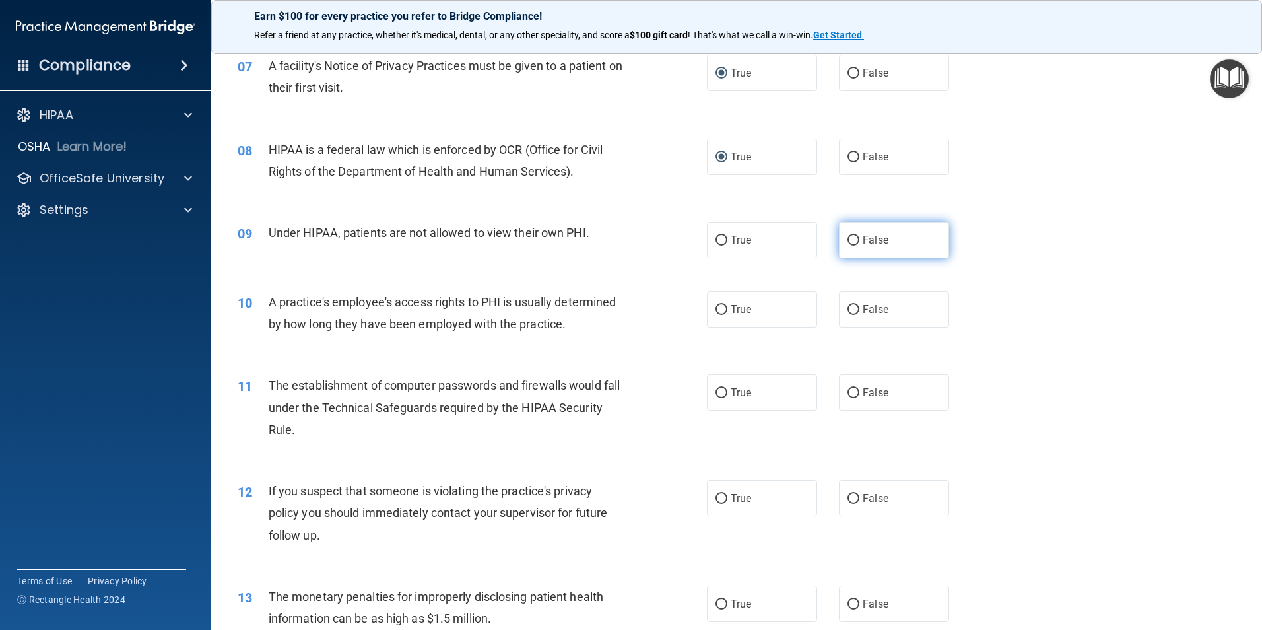
click at [847, 239] on input "False" at bounding box center [853, 241] width 12 height 10
radio input "true"
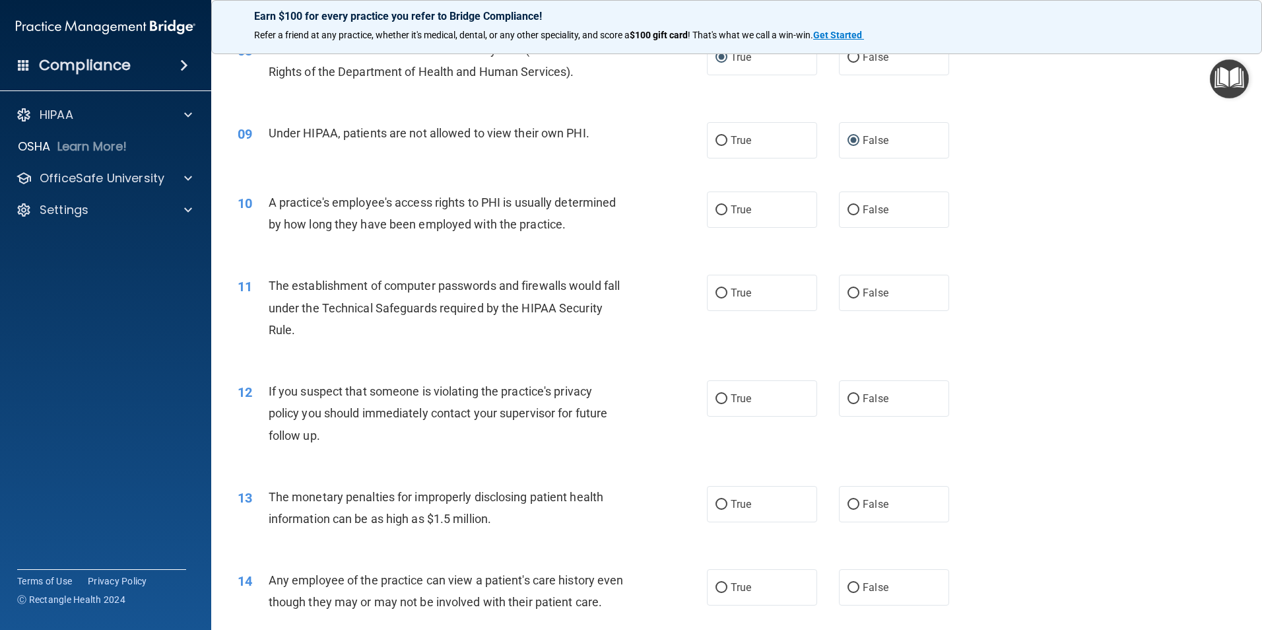
scroll to position [792, 0]
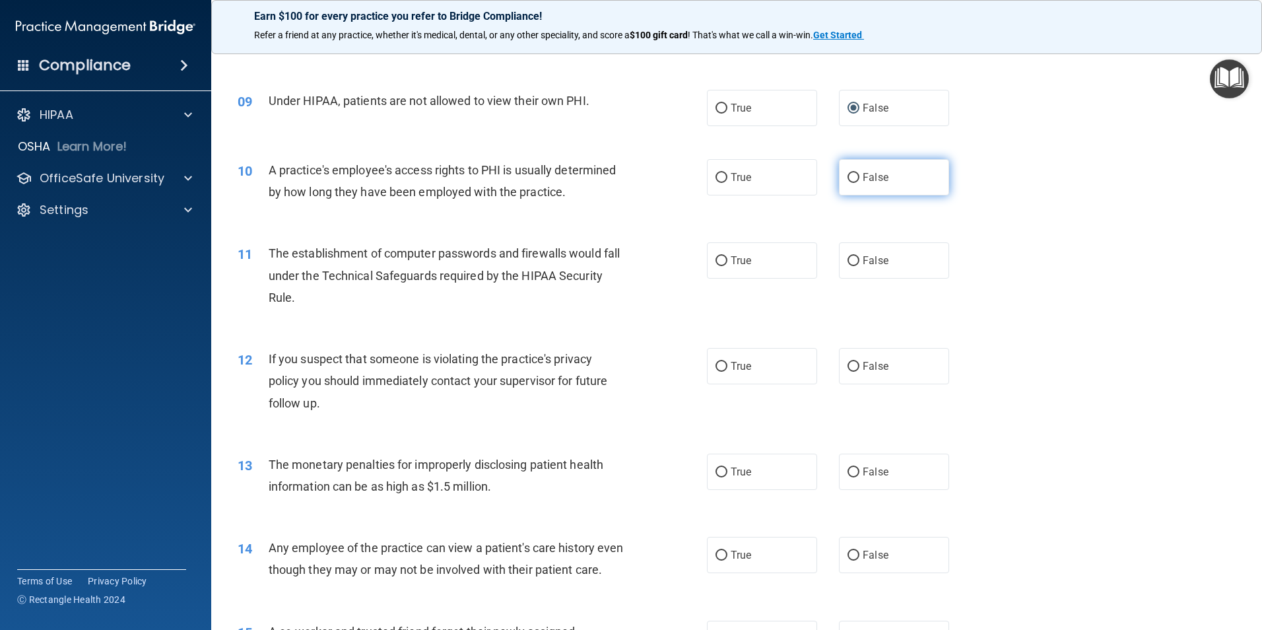
click at [847, 176] on input "False" at bounding box center [853, 178] width 12 height 10
radio input "true"
click at [721, 258] on input "True" at bounding box center [721, 261] width 12 height 10
radio input "true"
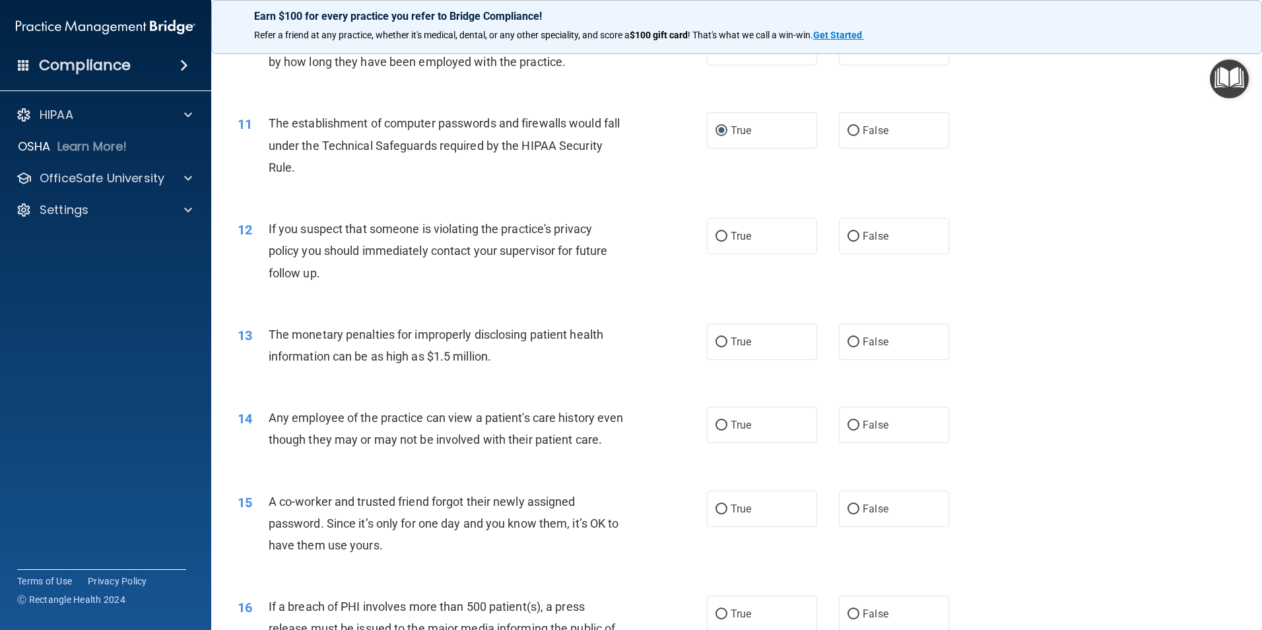
scroll to position [924, 0]
click at [847, 230] on input "False" at bounding box center [853, 235] width 12 height 10
radio input "true"
click at [715, 341] on input "True" at bounding box center [721, 340] width 12 height 10
radio input "true"
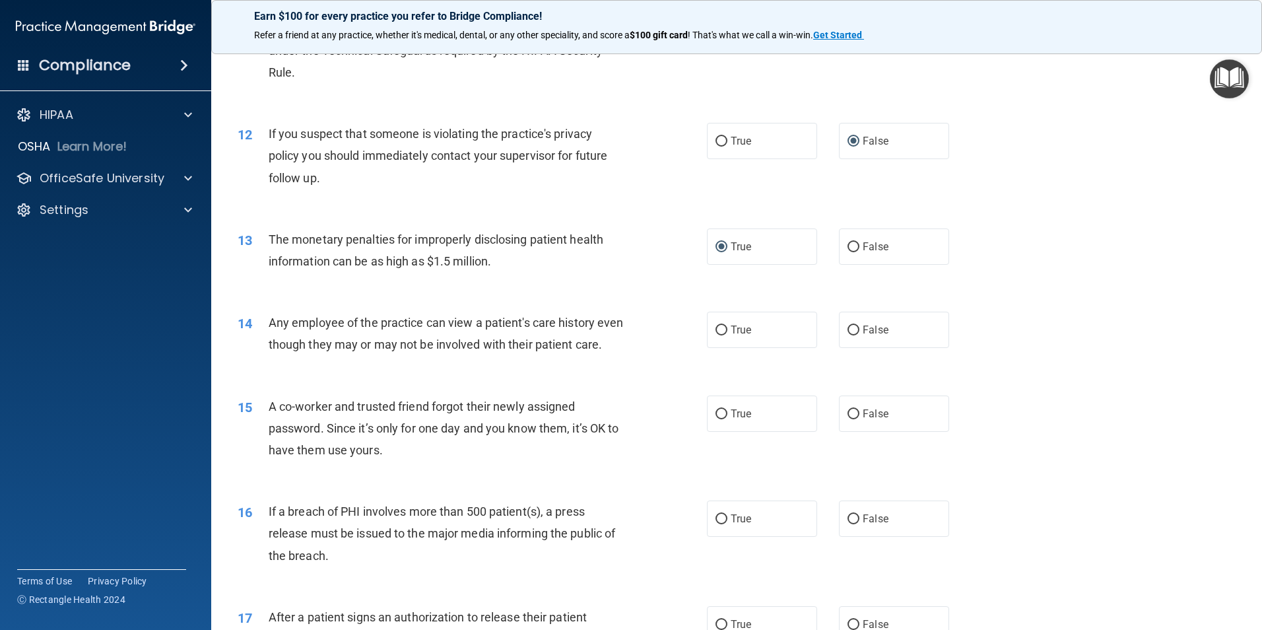
scroll to position [1056, 0]
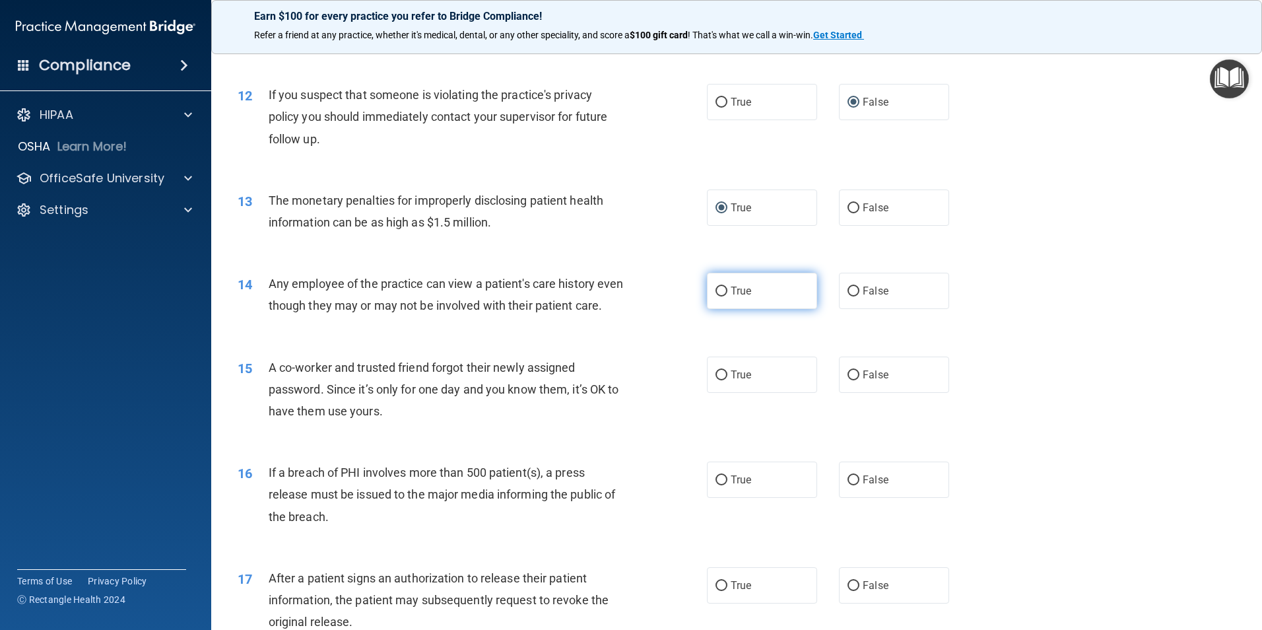
click at [737, 286] on span "True" at bounding box center [741, 290] width 20 height 13
click at [727, 286] on input "True" at bounding box center [721, 291] width 12 height 10
radio input "true"
click at [847, 380] on input "False" at bounding box center [853, 375] width 12 height 10
radio input "true"
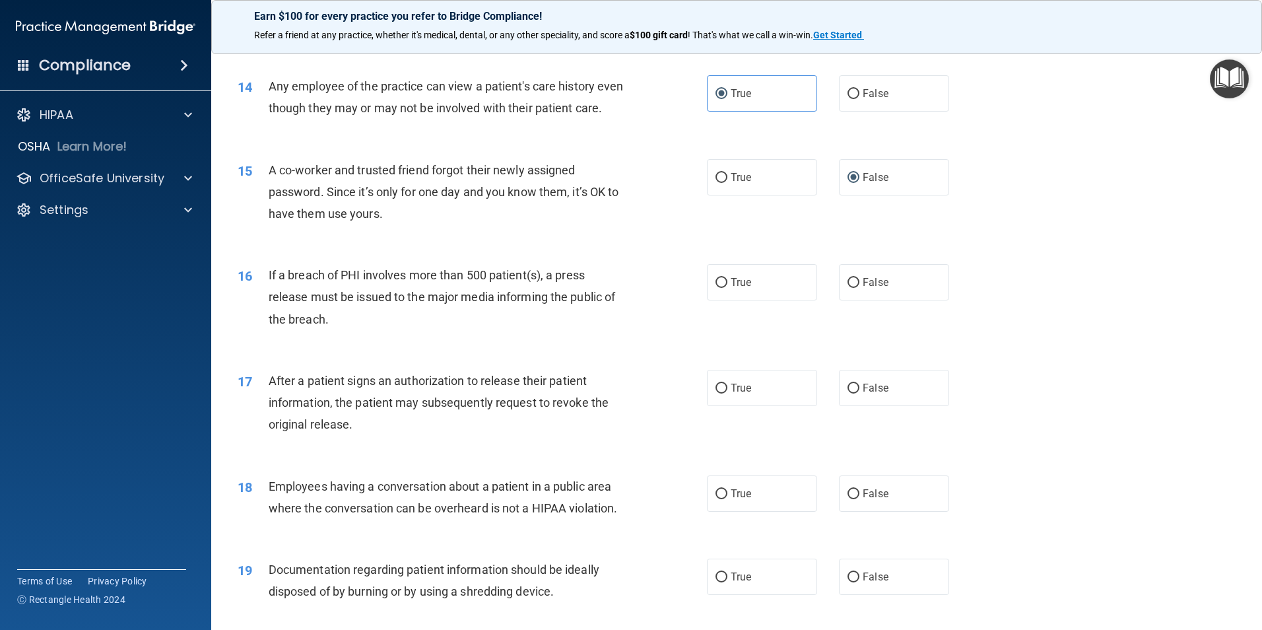
scroll to position [1254, 0]
click at [721, 287] on input "True" at bounding box center [721, 282] width 12 height 10
radio input "true"
click at [718, 393] on input "True" at bounding box center [721, 388] width 12 height 10
radio input "true"
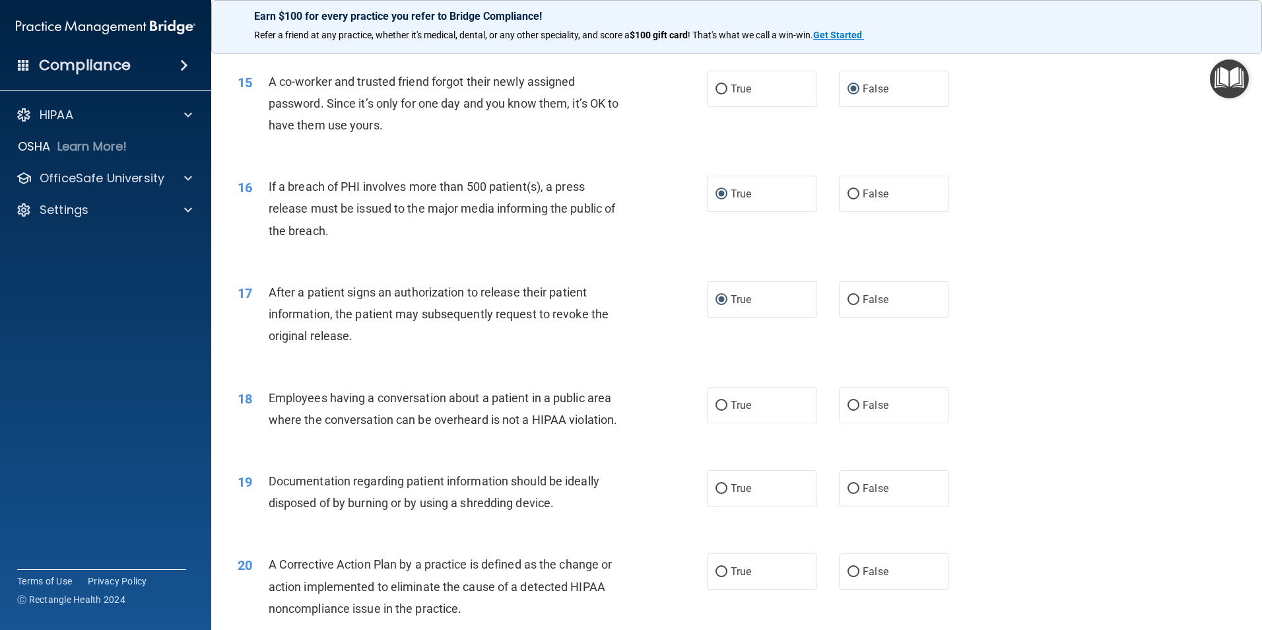
scroll to position [1386, 0]
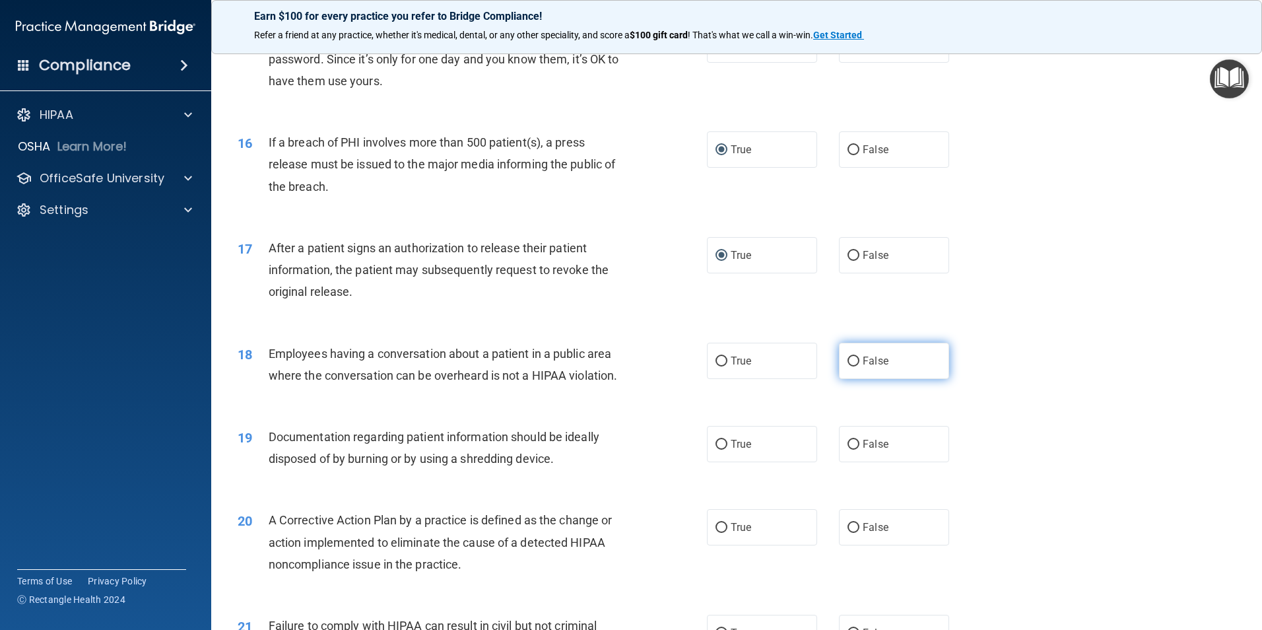
click at [847, 366] on input "False" at bounding box center [853, 361] width 12 height 10
radio input "true"
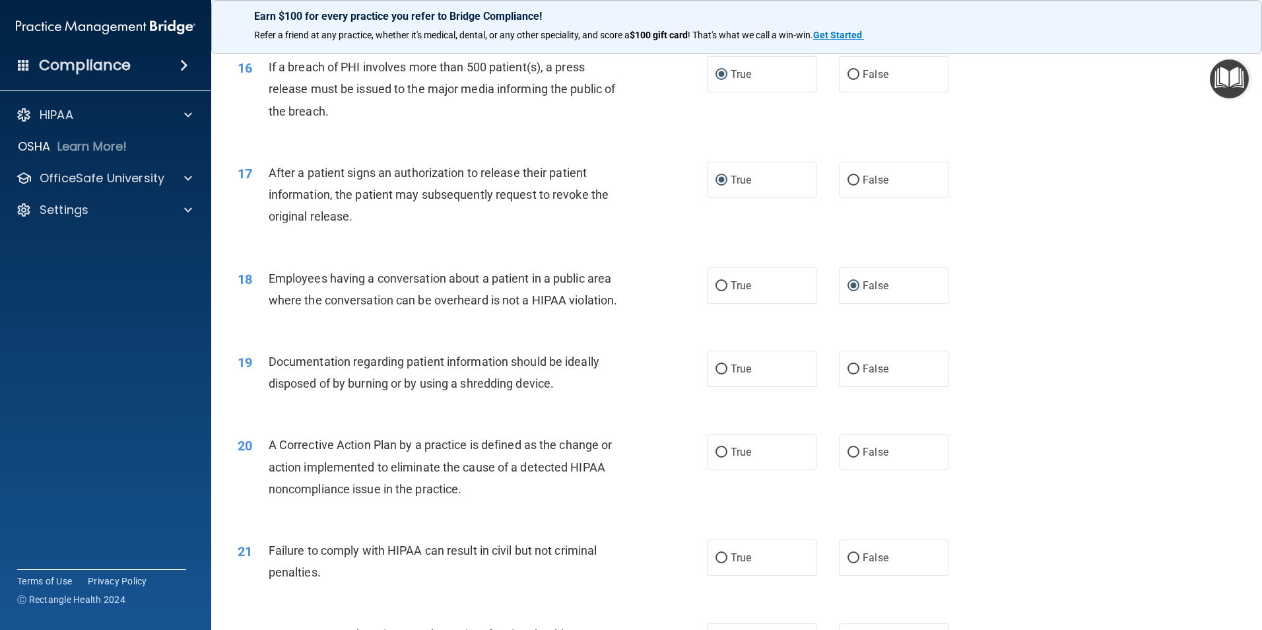
scroll to position [1518, 0]
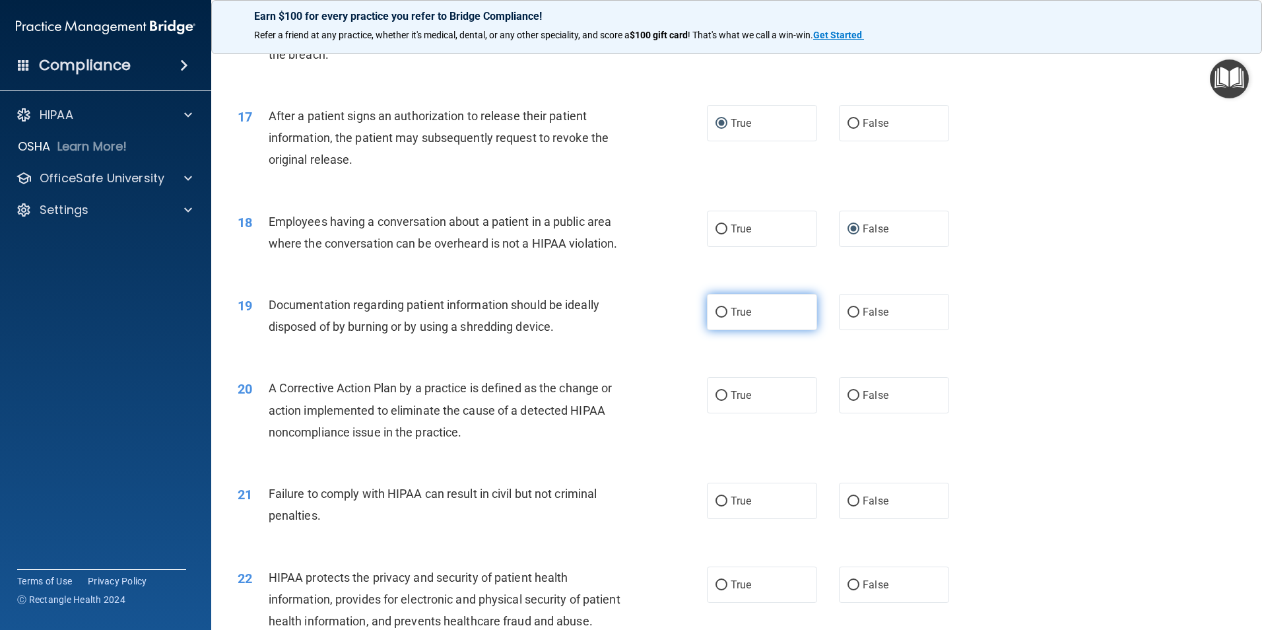
click at [723, 330] on label "True" at bounding box center [762, 312] width 110 height 36
click at [723, 317] on input "True" at bounding box center [721, 313] width 12 height 10
radio input "true"
click at [715, 401] on input "True" at bounding box center [721, 396] width 12 height 10
radio input "true"
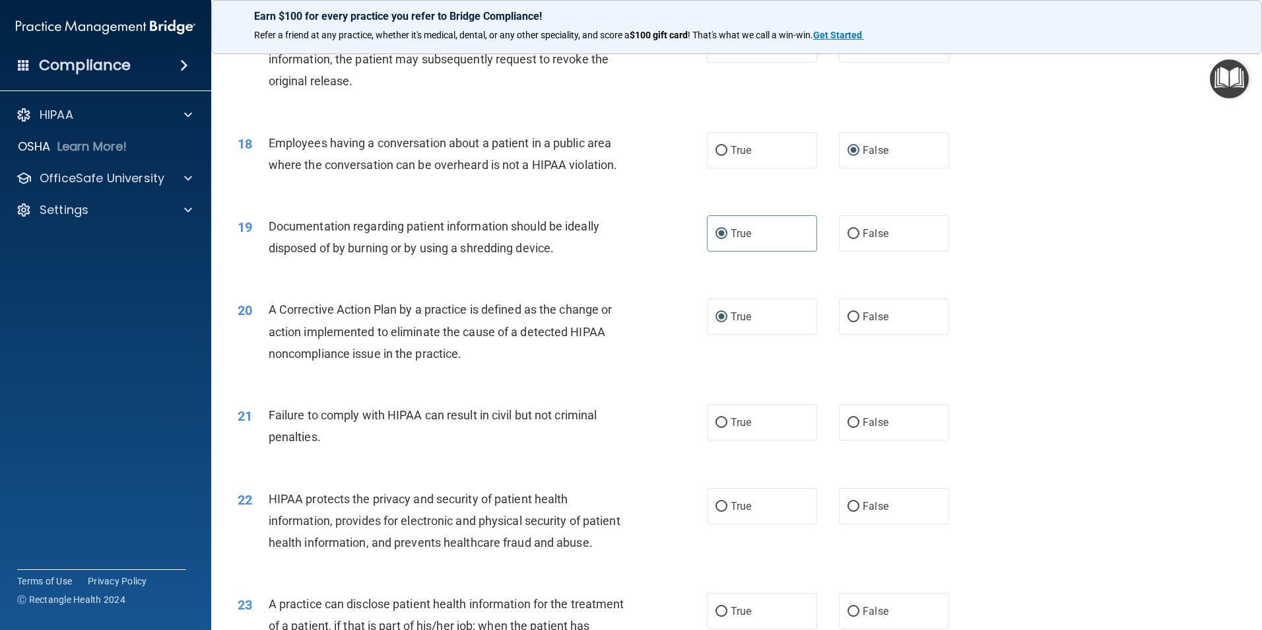
scroll to position [1650, 0]
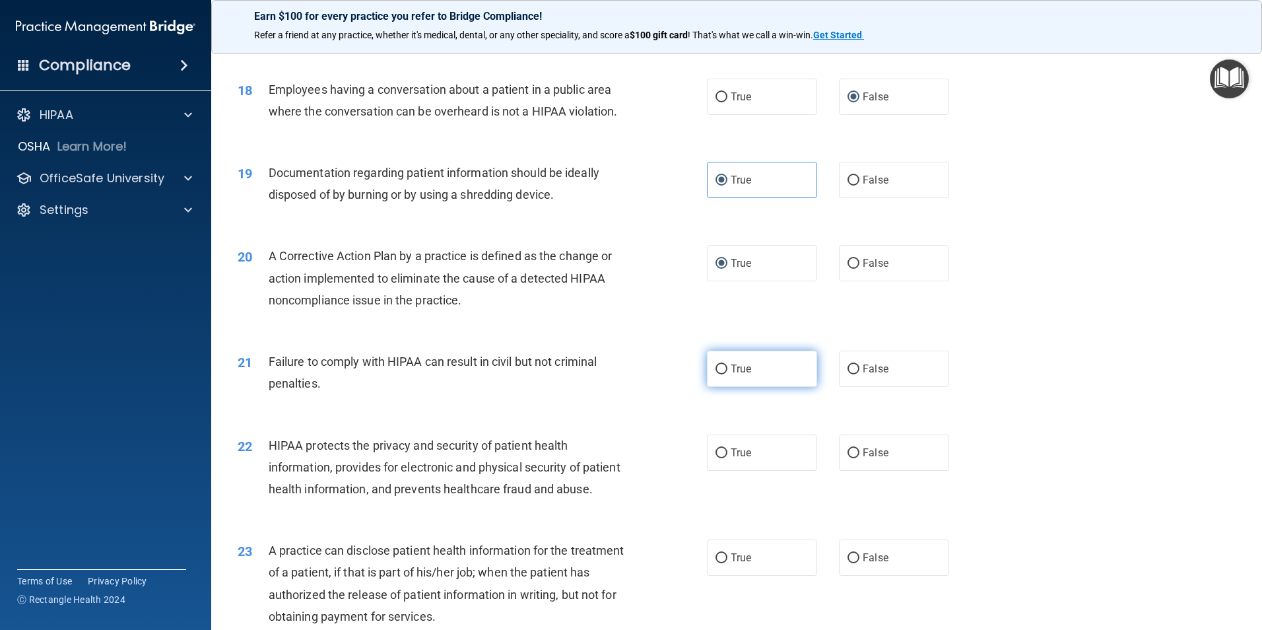
click at [721, 374] on input "True" at bounding box center [721, 369] width 12 height 10
radio input "true"
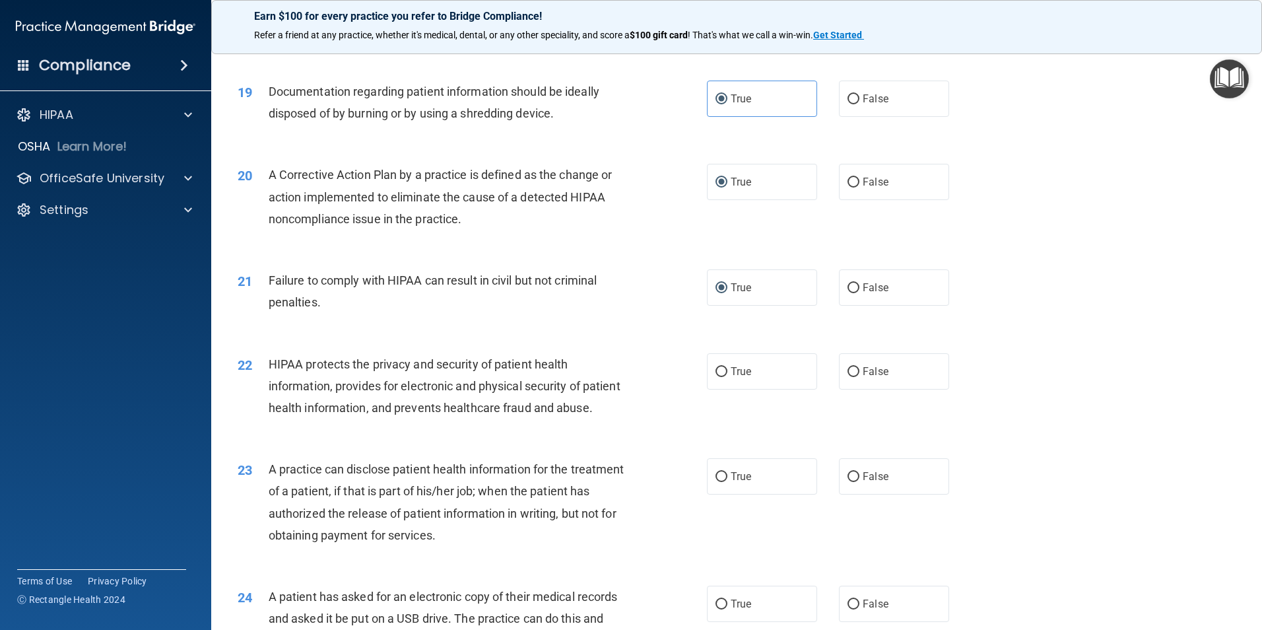
scroll to position [1848, 0]
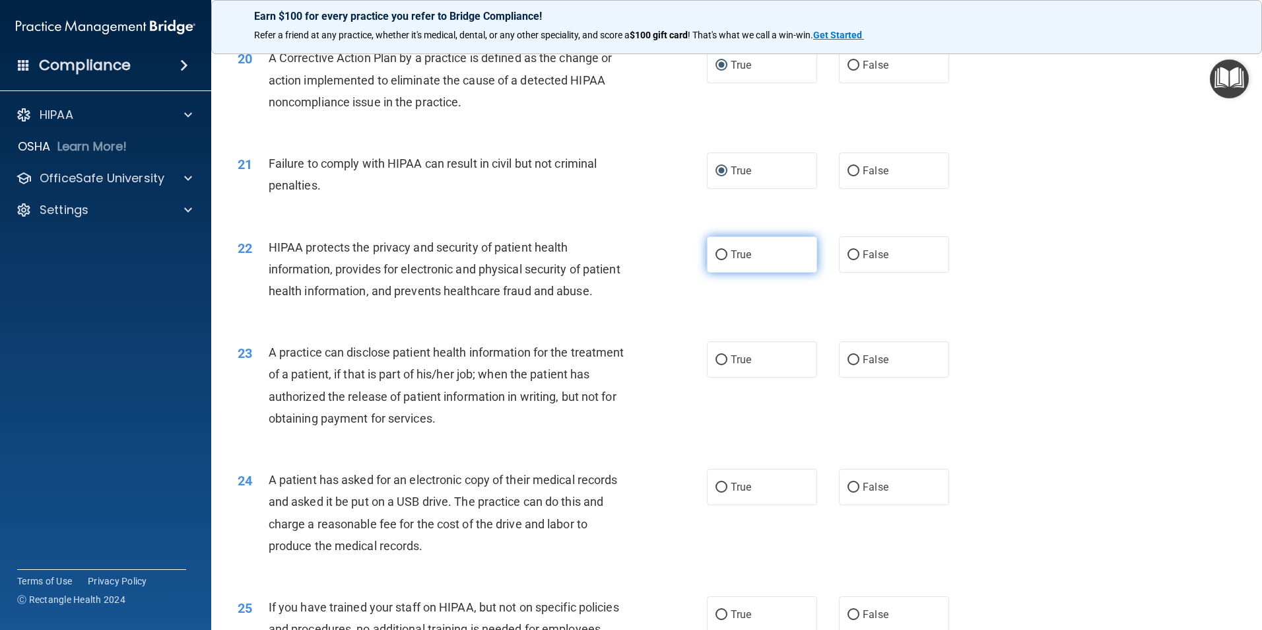
click at [716, 260] on input "True" at bounding box center [721, 255] width 12 height 10
radio input "true"
click at [851, 365] on input "False" at bounding box center [853, 360] width 12 height 10
radio input "true"
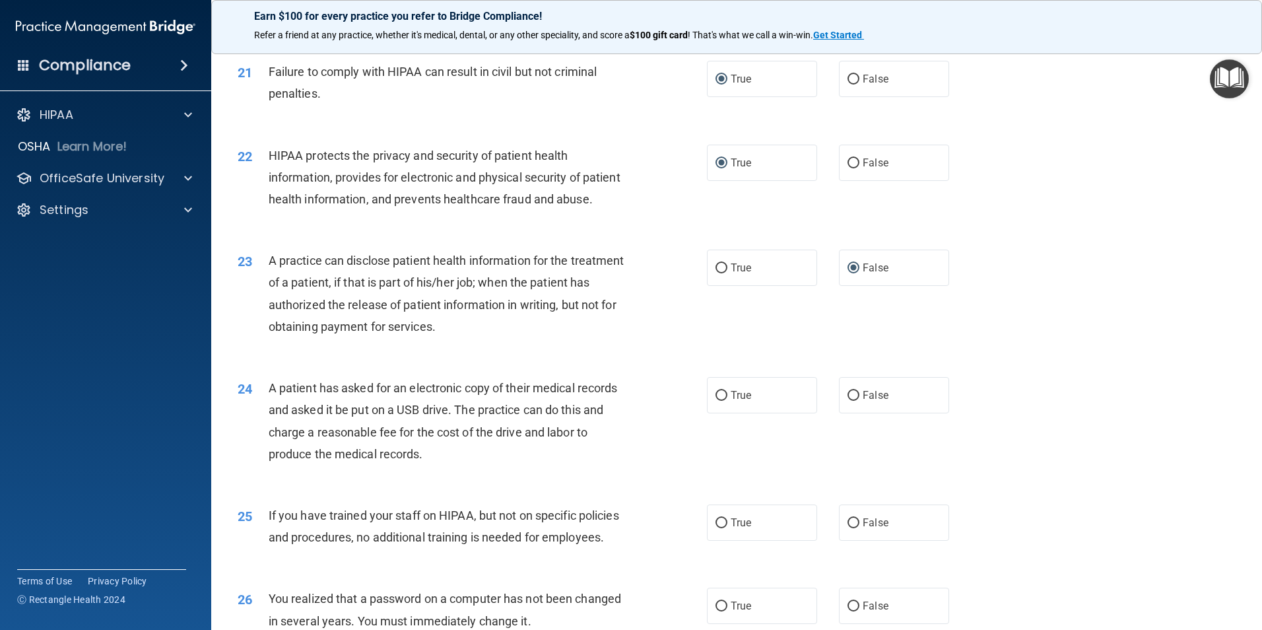
scroll to position [1980, 0]
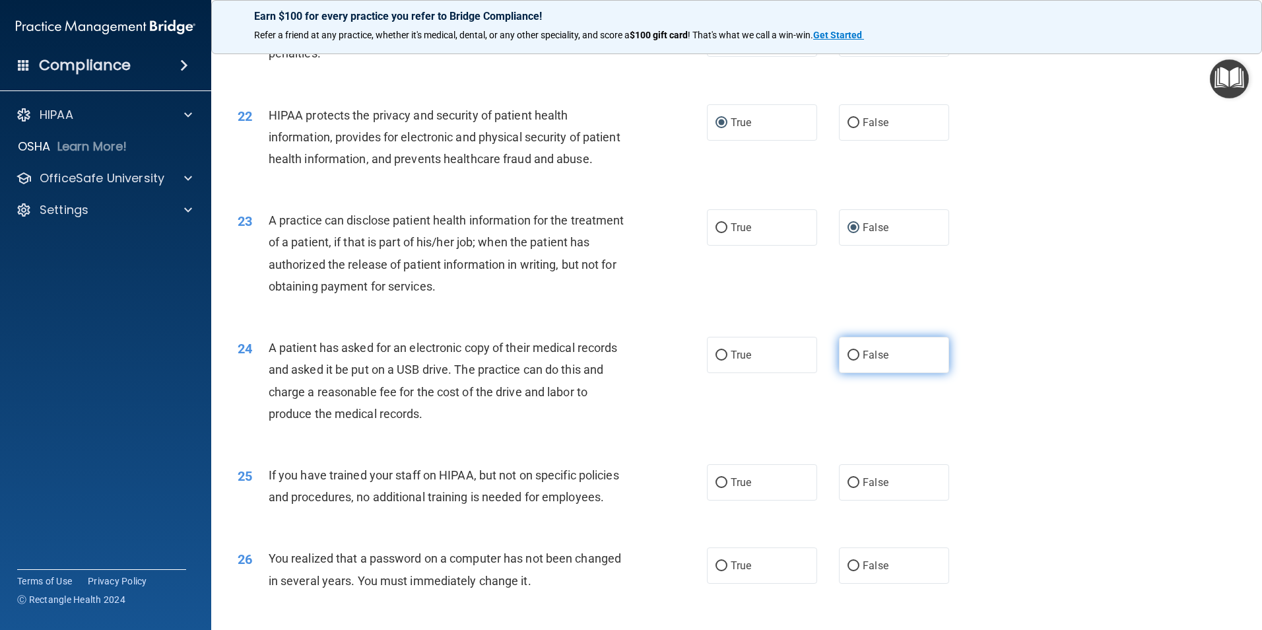
click at [847, 360] on input "False" at bounding box center [853, 355] width 12 height 10
radio input "true"
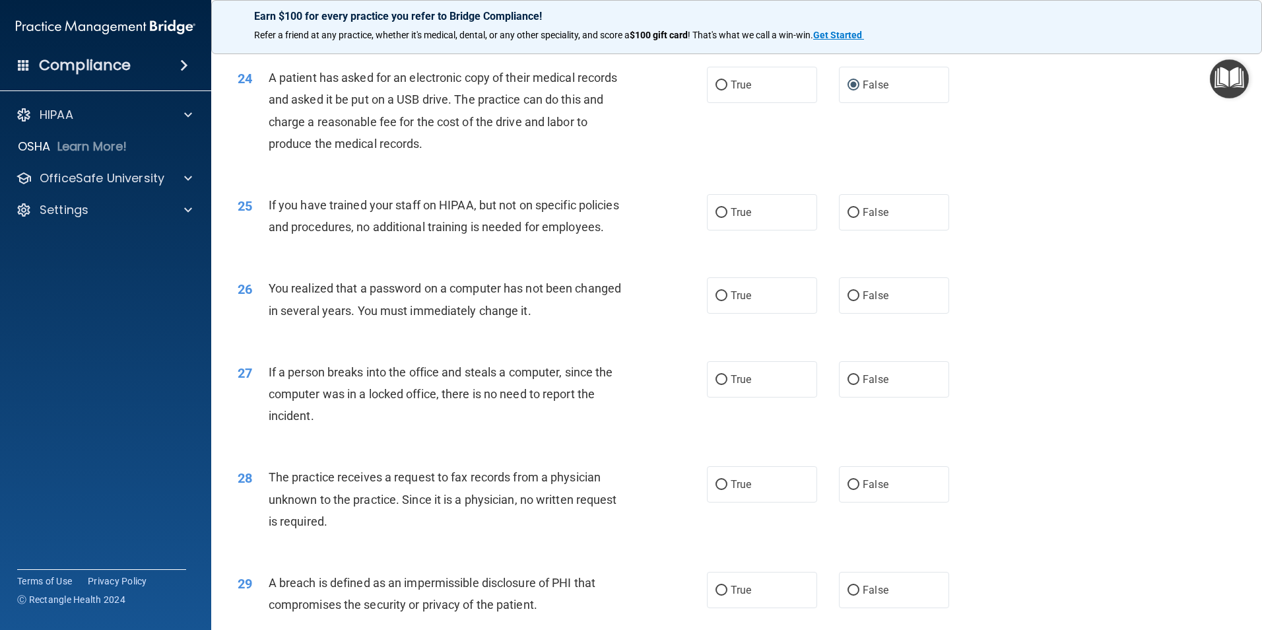
scroll to position [2244, 0]
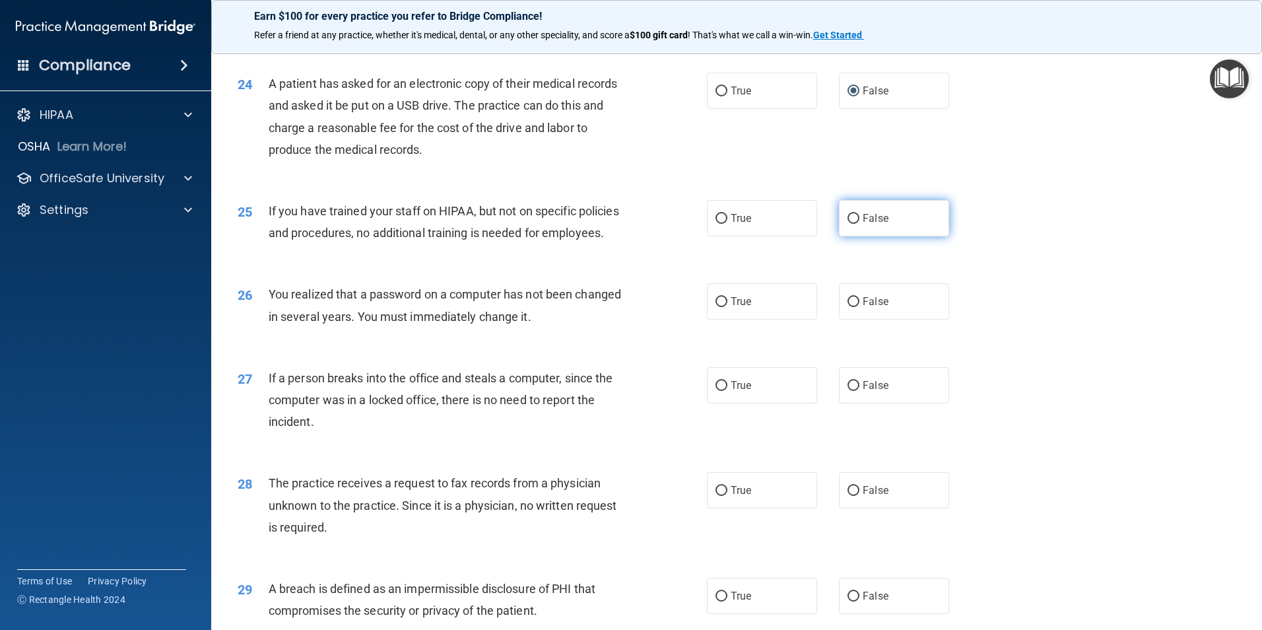
click at [849, 224] on input "False" at bounding box center [853, 219] width 12 height 10
radio input "true"
click at [719, 307] on input "True" at bounding box center [721, 302] width 12 height 10
radio input "true"
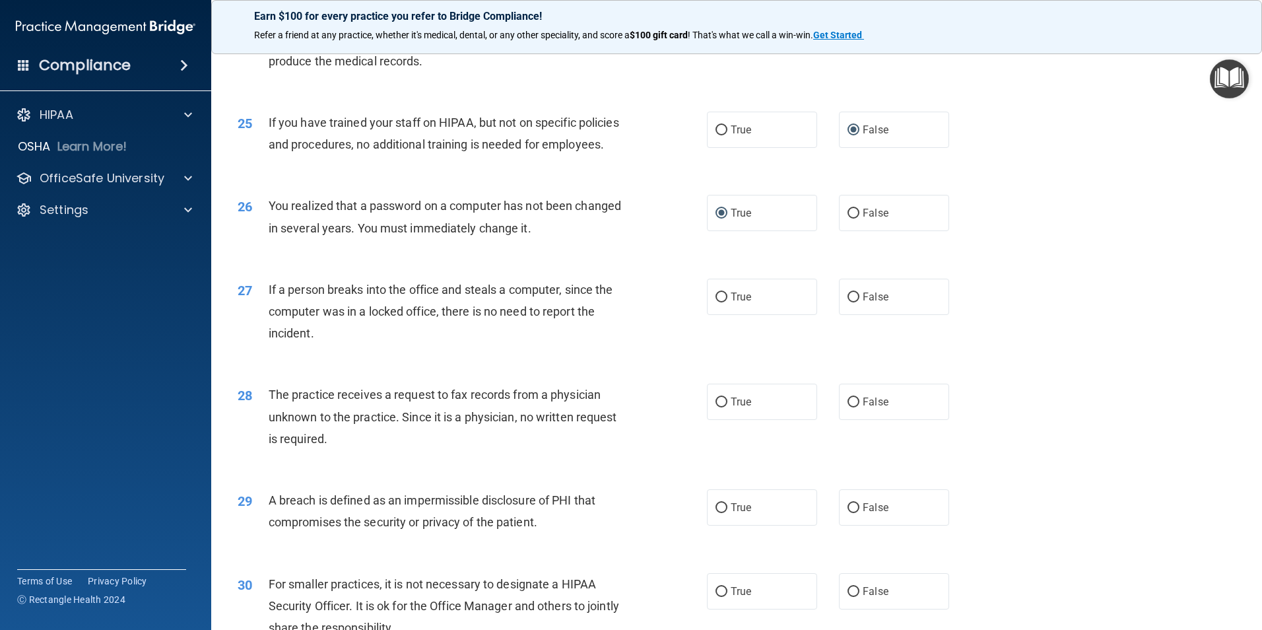
scroll to position [2376, 0]
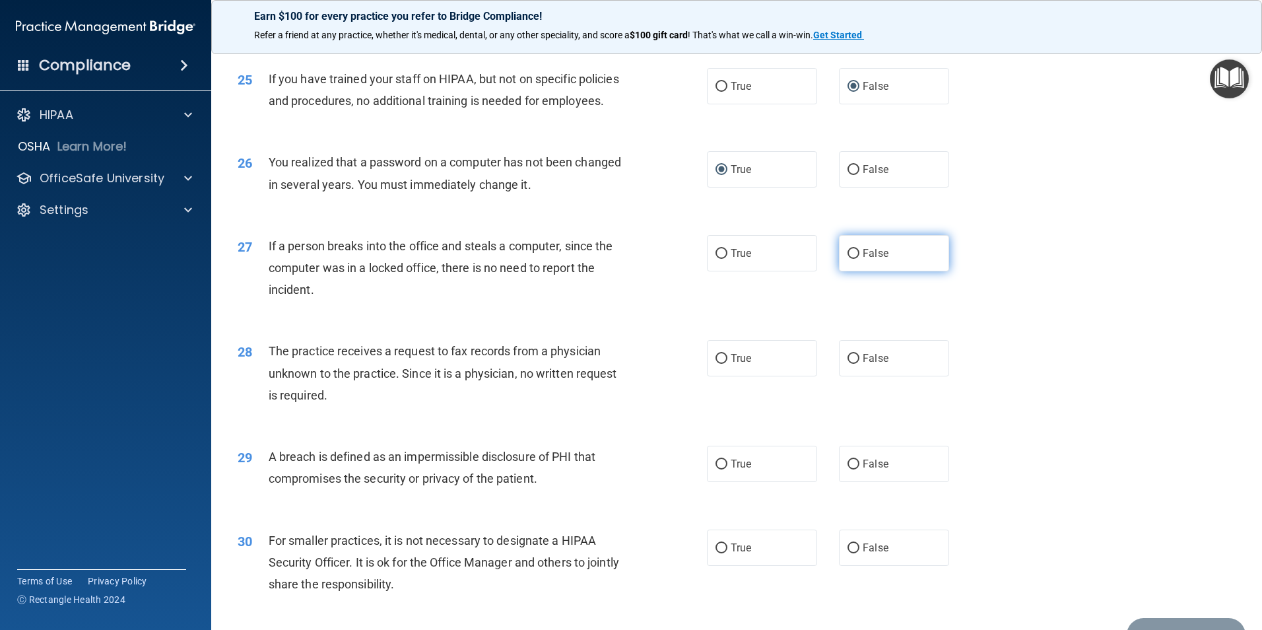
click at [847, 259] on input "False" at bounding box center [853, 254] width 12 height 10
radio input "true"
click at [849, 364] on input "False" at bounding box center [853, 359] width 12 height 10
radio input "true"
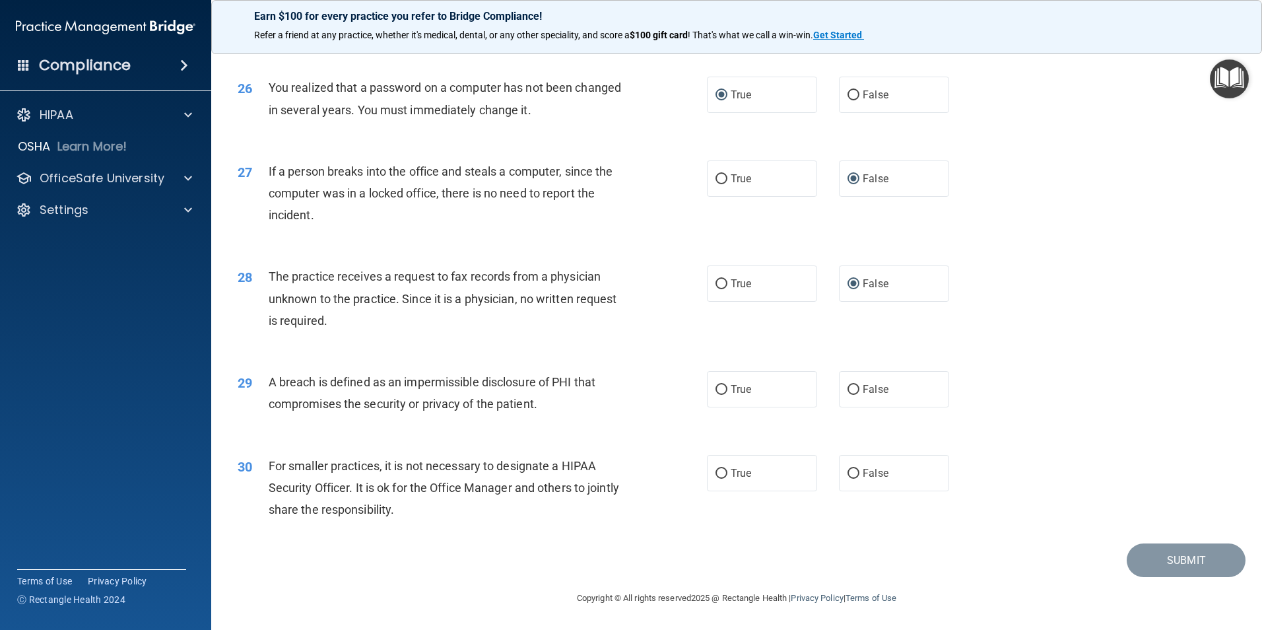
scroll to position [2508, 0]
click at [708, 393] on label "True" at bounding box center [762, 389] width 110 height 36
click at [715, 393] on input "True" at bounding box center [721, 390] width 12 height 10
radio input "true"
click at [851, 476] on input "False" at bounding box center [853, 474] width 12 height 10
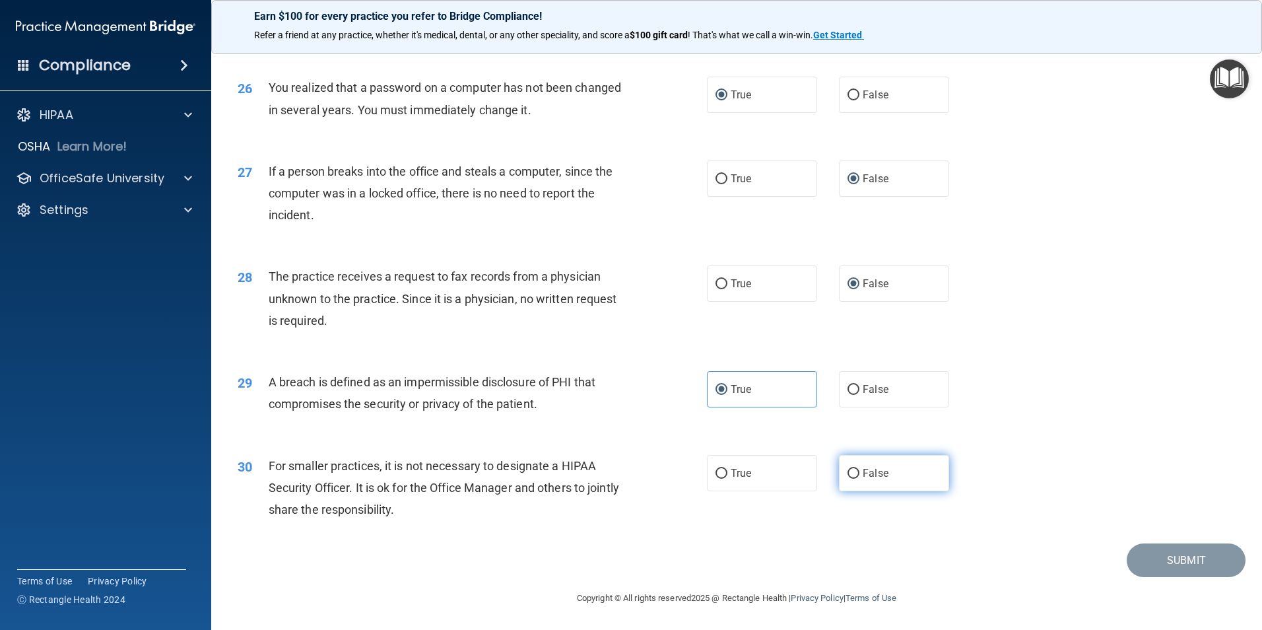
radio input "true"
drag, startPoint x: 1181, startPoint y: 554, endPoint x: 1186, endPoint y: 561, distance: 8.9
click at [1186, 562] on button "Submit" at bounding box center [1185, 560] width 119 height 34
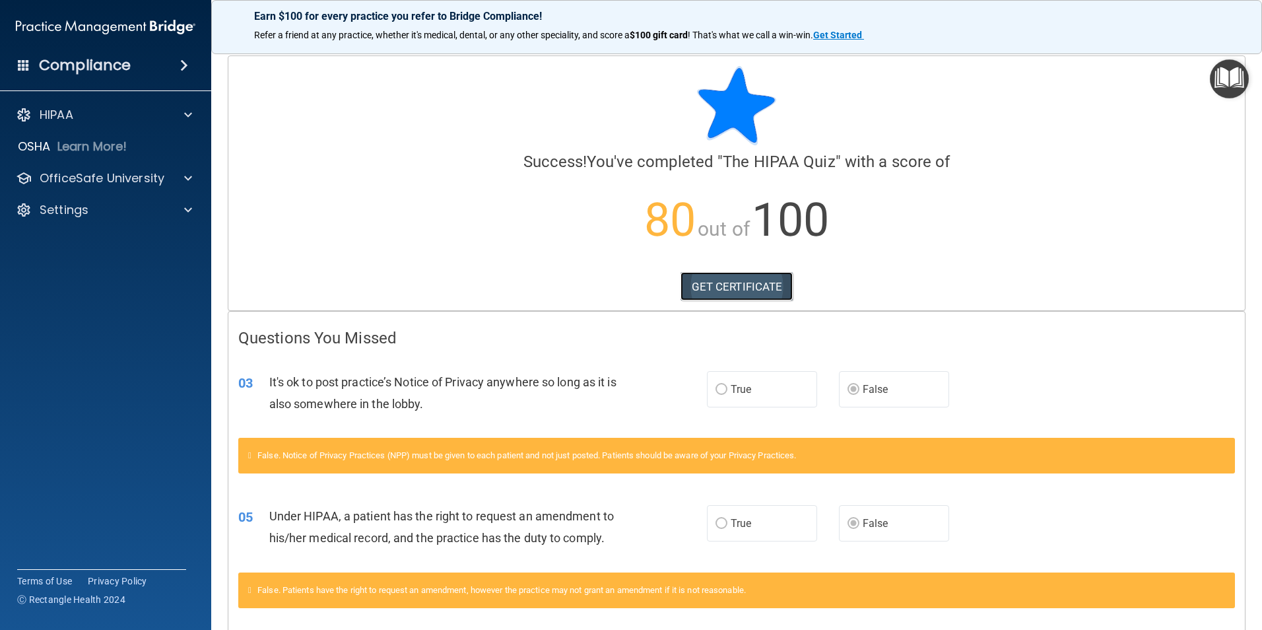
click at [723, 290] on link "GET CERTIFICATE" at bounding box center [736, 286] width 113 height 29
click at [116, 188] on div "OfficeSafe University" at bounding box center [106, 178] width 212 height 26
click at [180, 178] on div at bounding box center [186, 178] width 33 height 16
click at [87, 208] on p "HIPAA Training" at bounding box center [63, 209] width 109 height 13
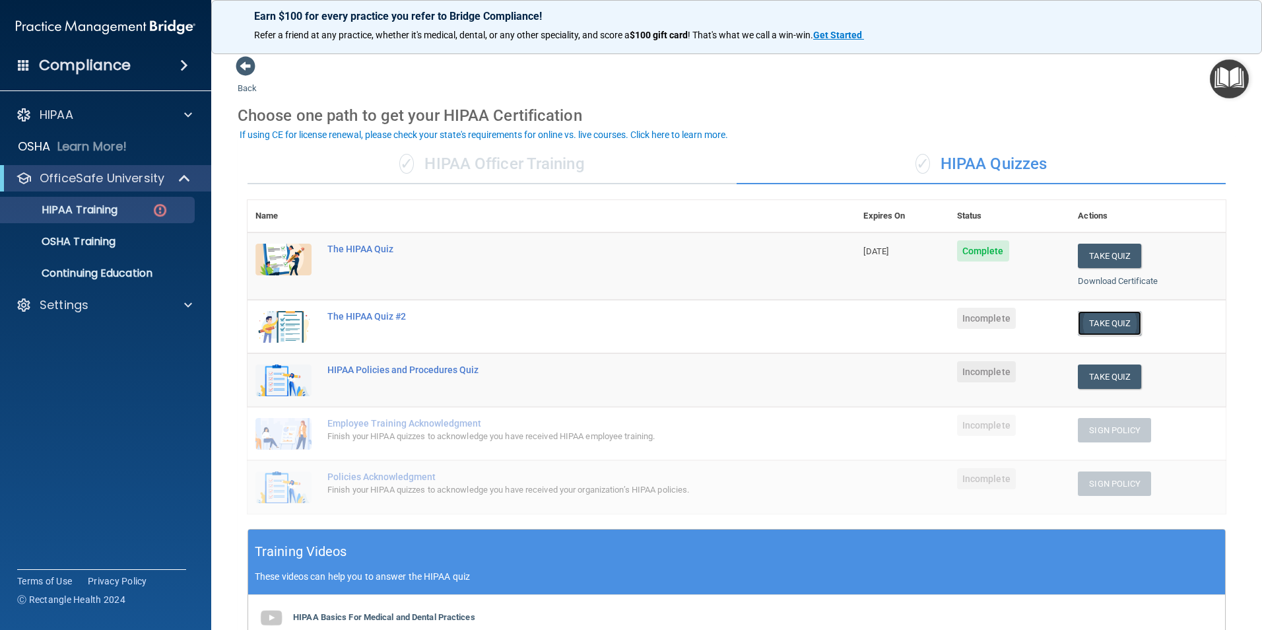
click at [1115, 325] on button "Take Quiz" at bounding box center [1109, 323] width 63 height 24
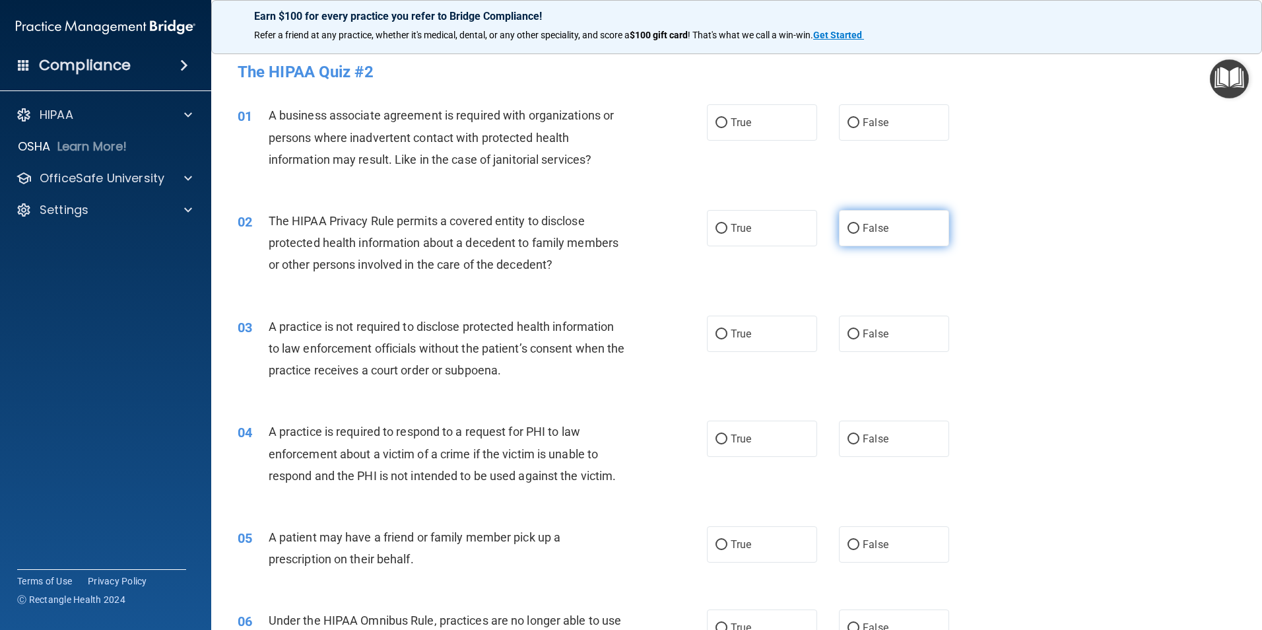
click at [847, 226] on input "False" at bounding box center [853, 229] width 12 height 10
radio input "true"
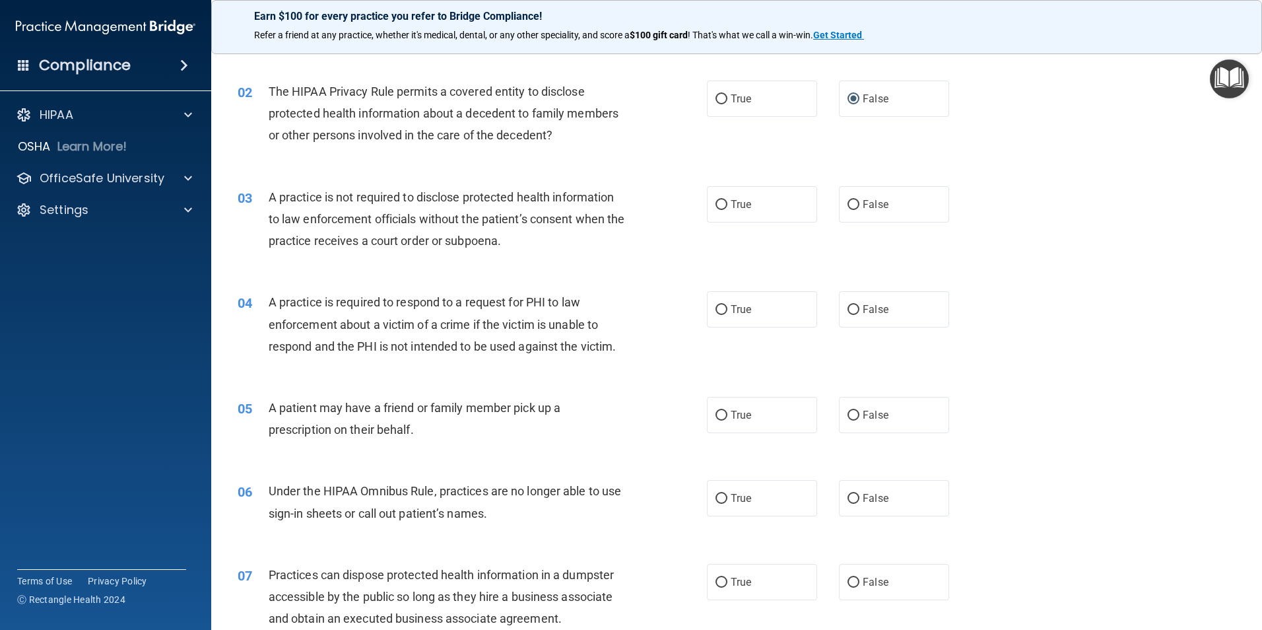
scroll to position [132, 0]
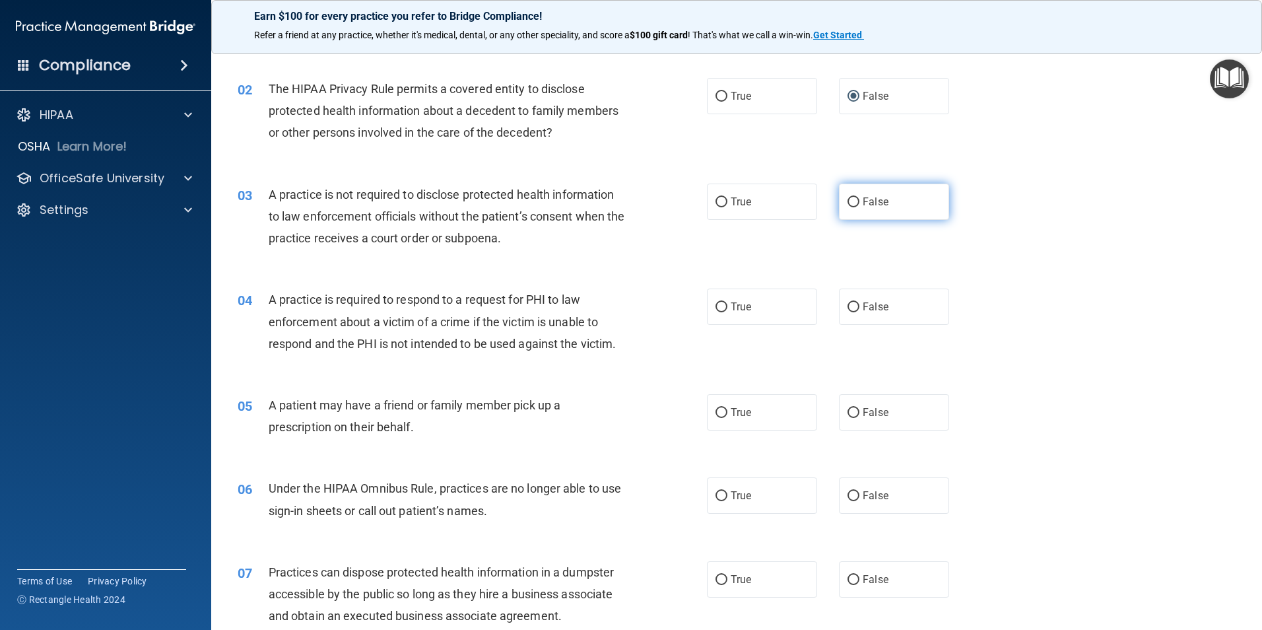
click at [847, 201] on input "False" at bounding box center [853, 202] width 12 height 10
radio input "true"
click at [852, 309] on input "False" at bounding box center [853, 307] width 12 height 10
radio input "true"
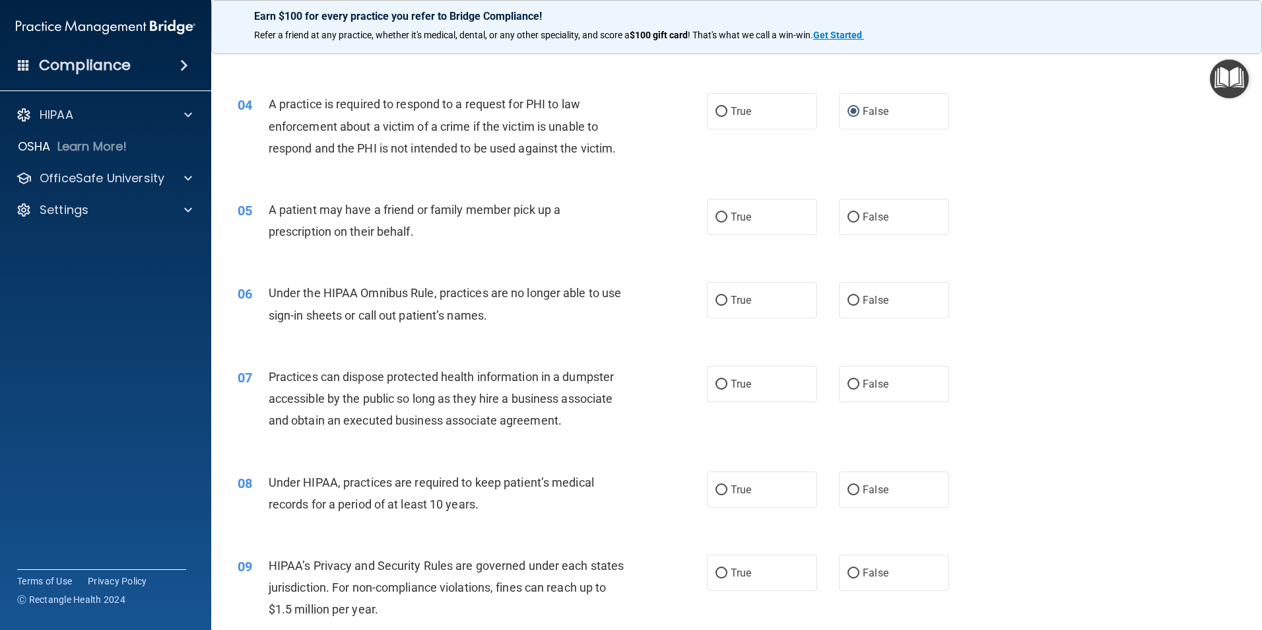
scroll to position [330, 0]
click at [715, 219] on input "True" at bounding box center [721, 215] width 12 height 10
radio input "true"
click at [850, 296] on input "False" at bounding box center [853, 298] width 12 height 10
radio input "true"
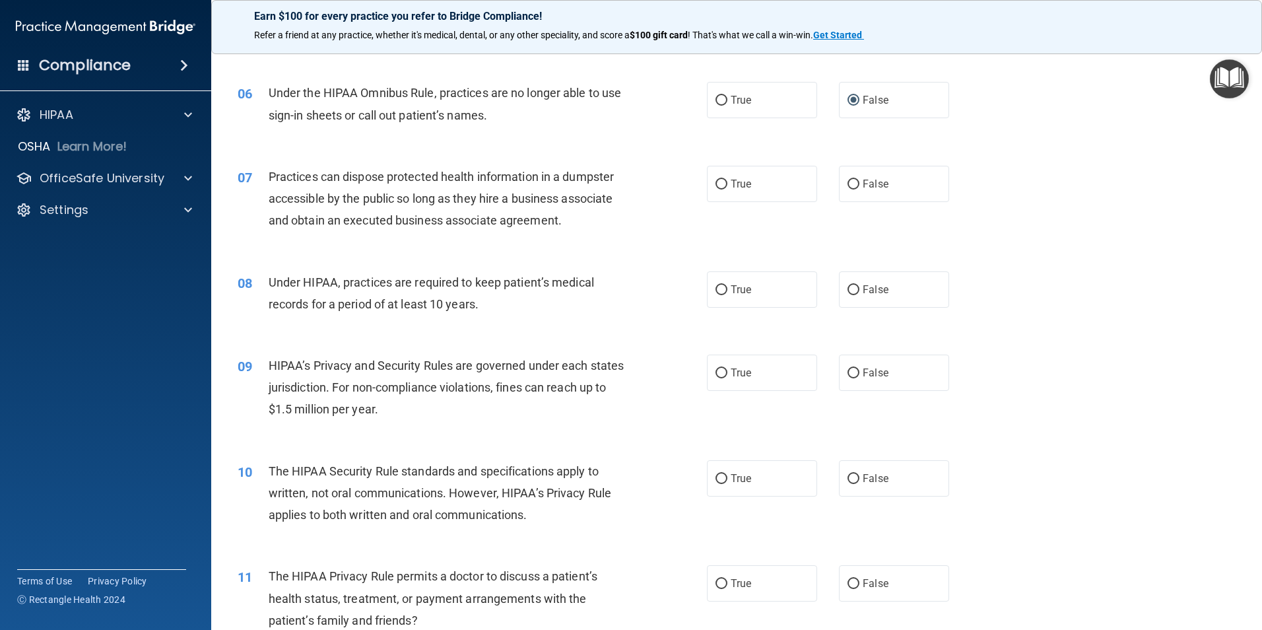
scroll to position [528, 0]
click at [847, 187] on input "False" at bounding box center [853, 184] width 12 height 10
radio input "true"
click at [717, 299] on label "True" at bounding box center [762, 289] width 110 height 36
click at [717, 294] on input "True" at bounding box center [721, 289] width 12 height 10
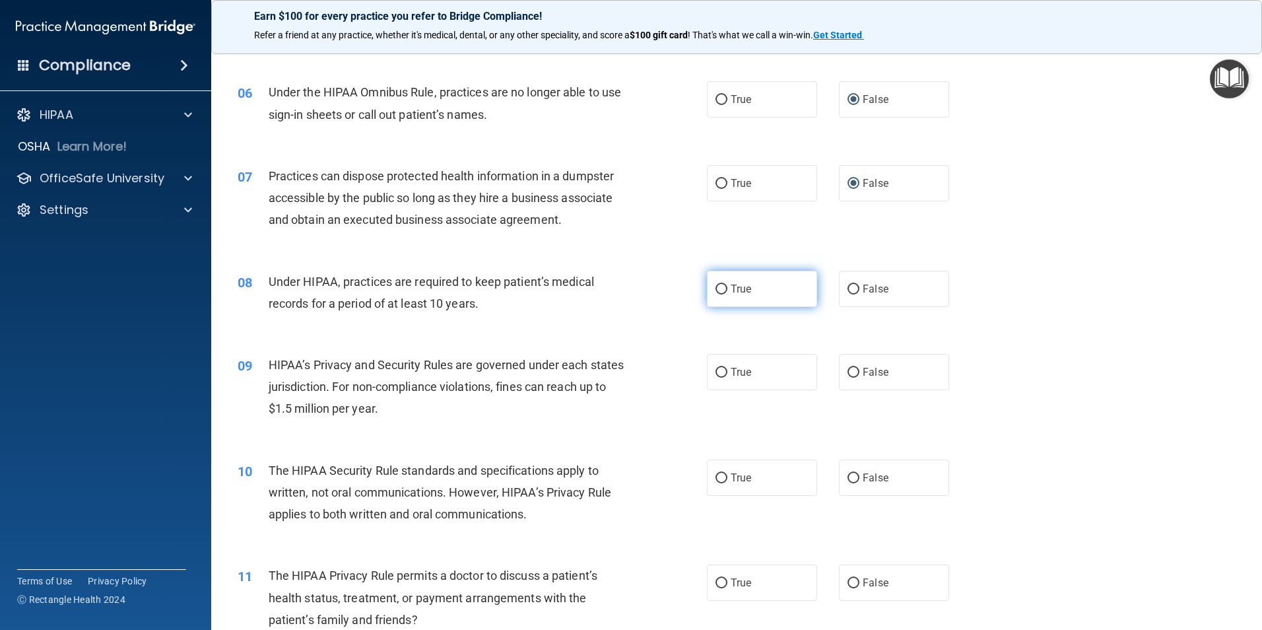
radio input "true"
click at [714, 381] on label "True" at bounding box center [762, 372] width 110 height 36
click at [715, 377] on input "True" at bounding box center [721, 373] width 12 height 10
radio input "true"
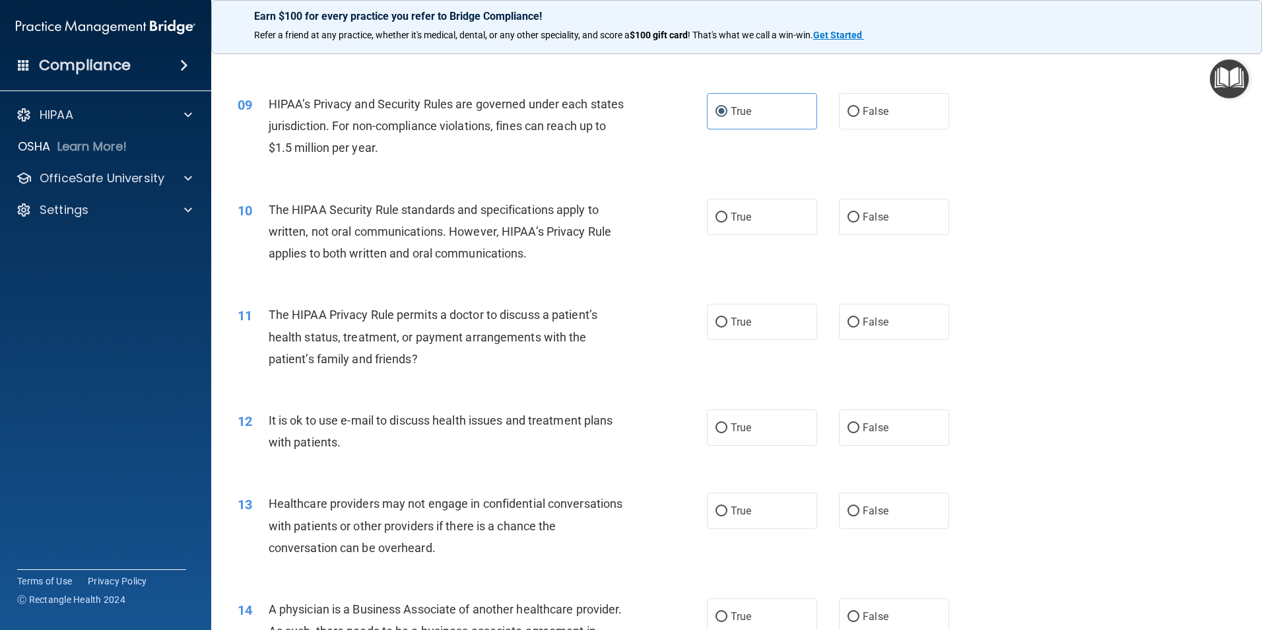
scroll to position [792, 0]
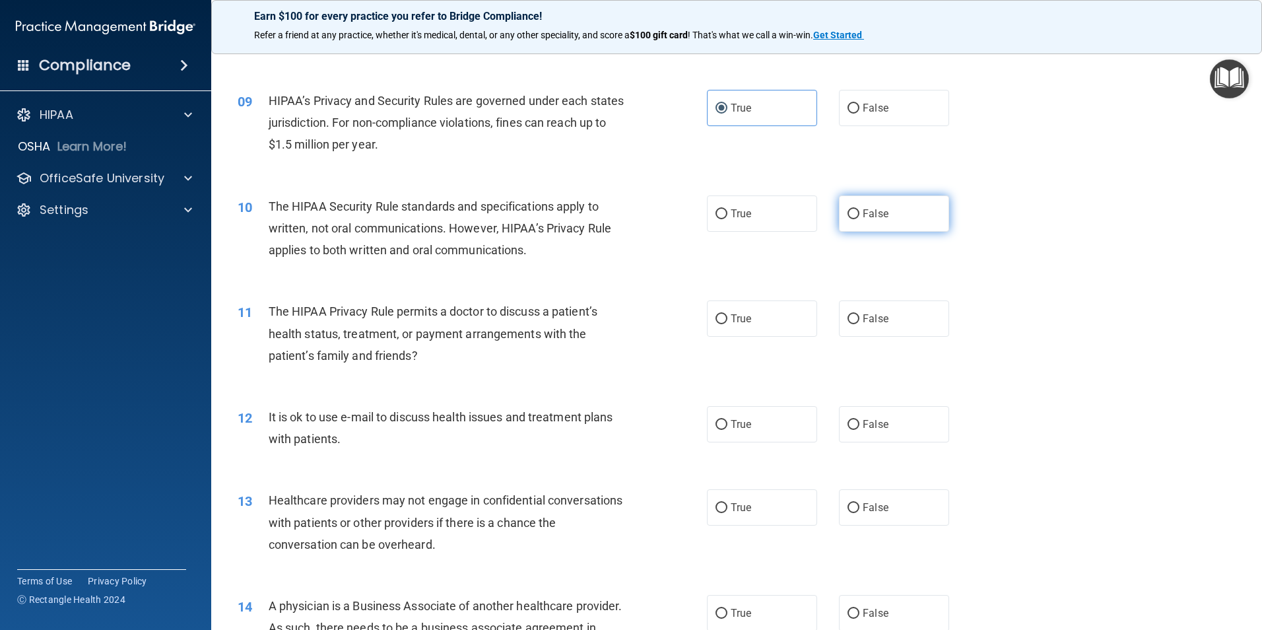
click at [848, 212] on input "False" at bounding box center [853, 214] width 12 height 10
radio input "true"
click at [718, 321] on input "True" at bounding box center [721, 319] width 12 height 10
radio input "true"
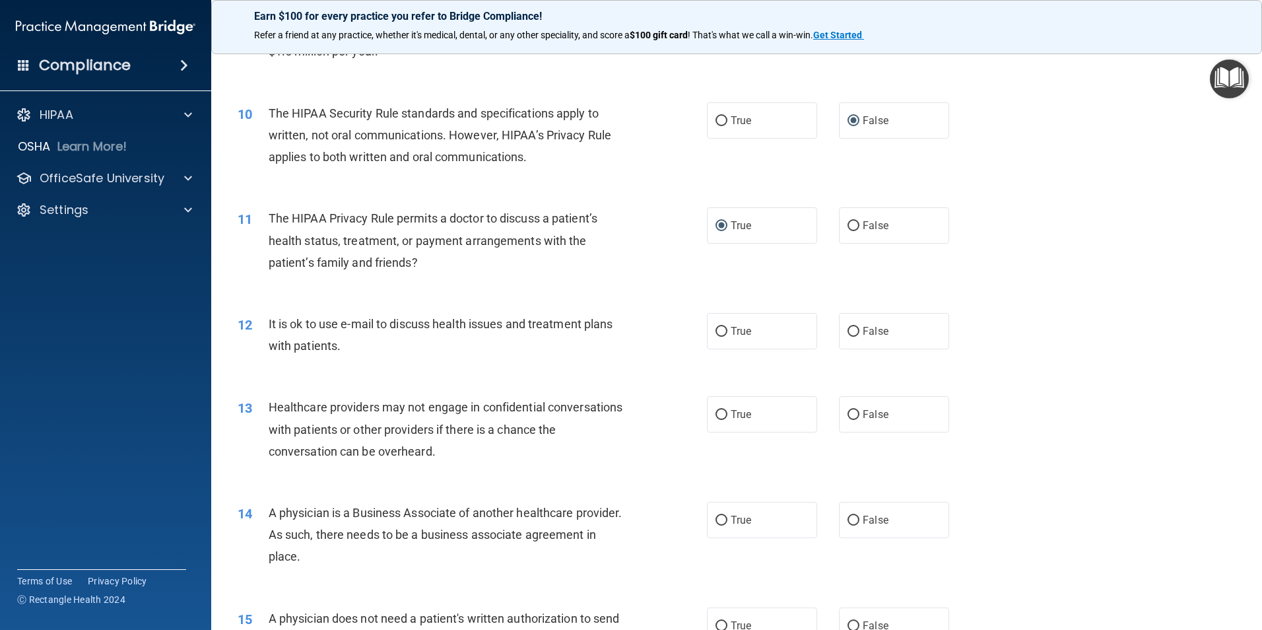
scroll to position [924, 0]
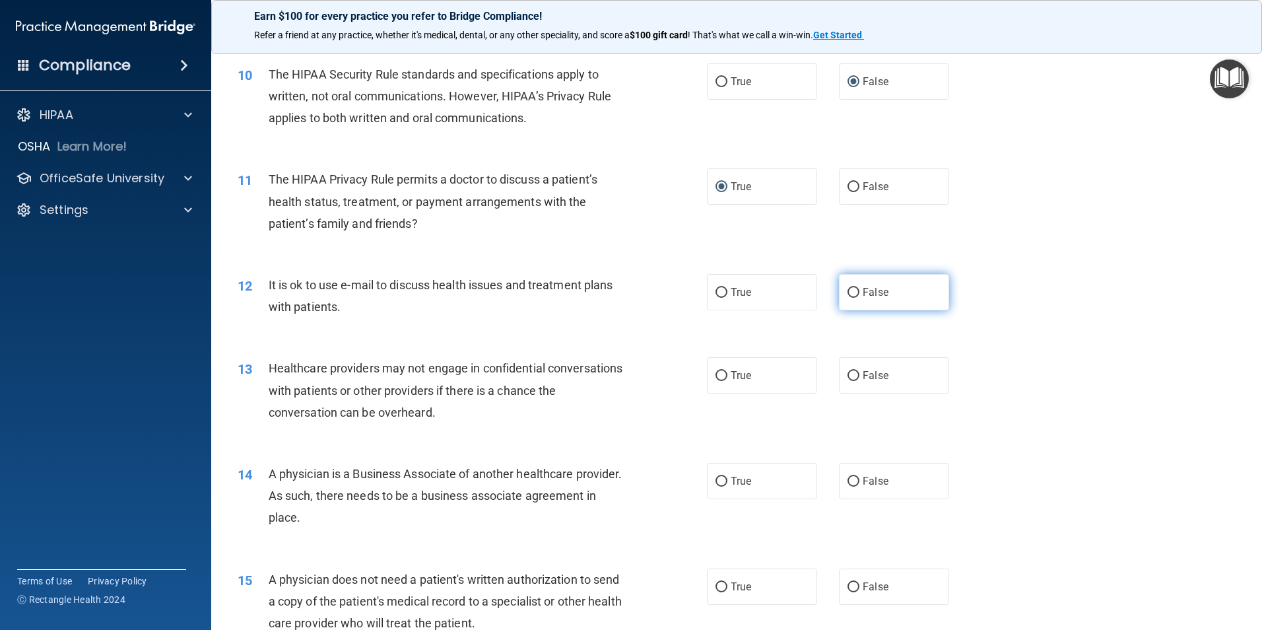
click at [855, 295] on label "False" at bounding box center [894, 292] width 110 height 36
click at [855, 295] on input "False" at bounding box center [853, 293] width 12 height 10
radio input "true"
click at [717, 375] on input "True" at bounding box center [721, 376] width 12 height 10
radio input "true"
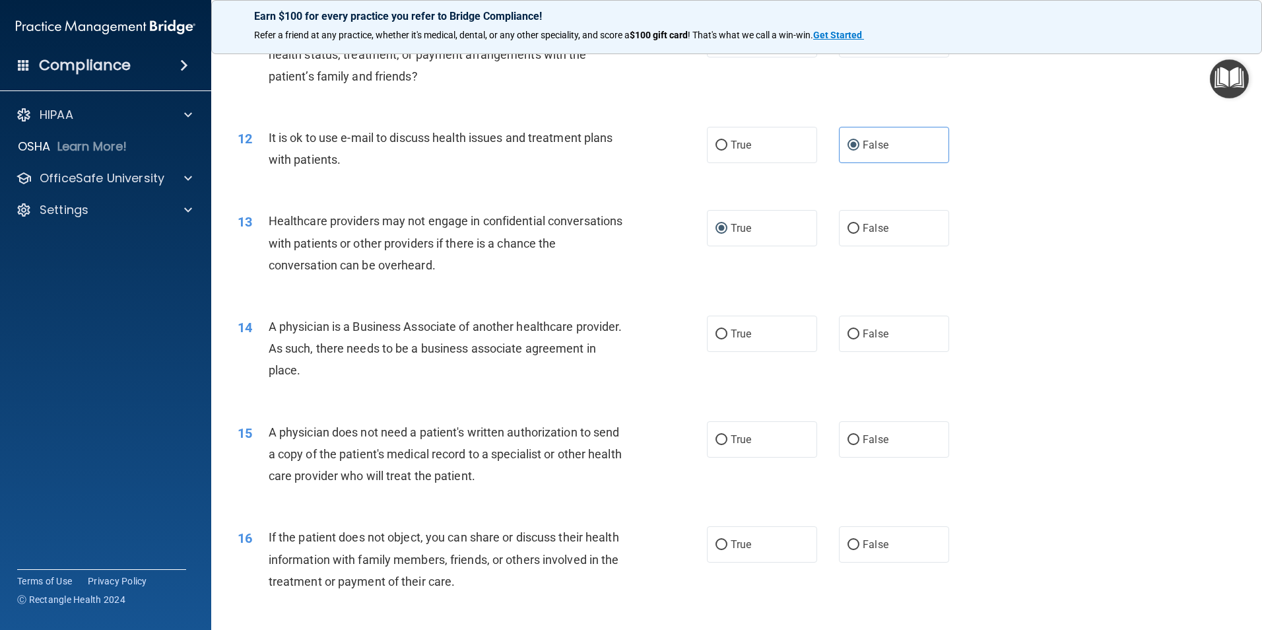
scroll to position [1122, 0]
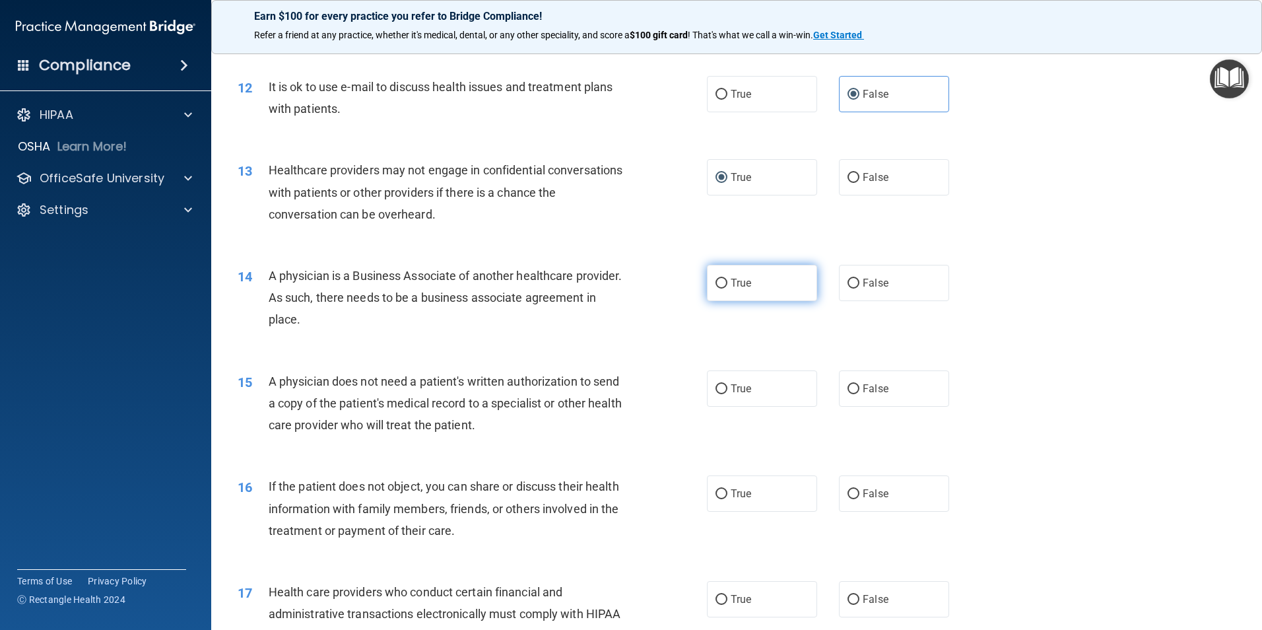
click at [717, 278] on input "True" at bounding box center [721, 283] width 12 height 10
radio input "true"
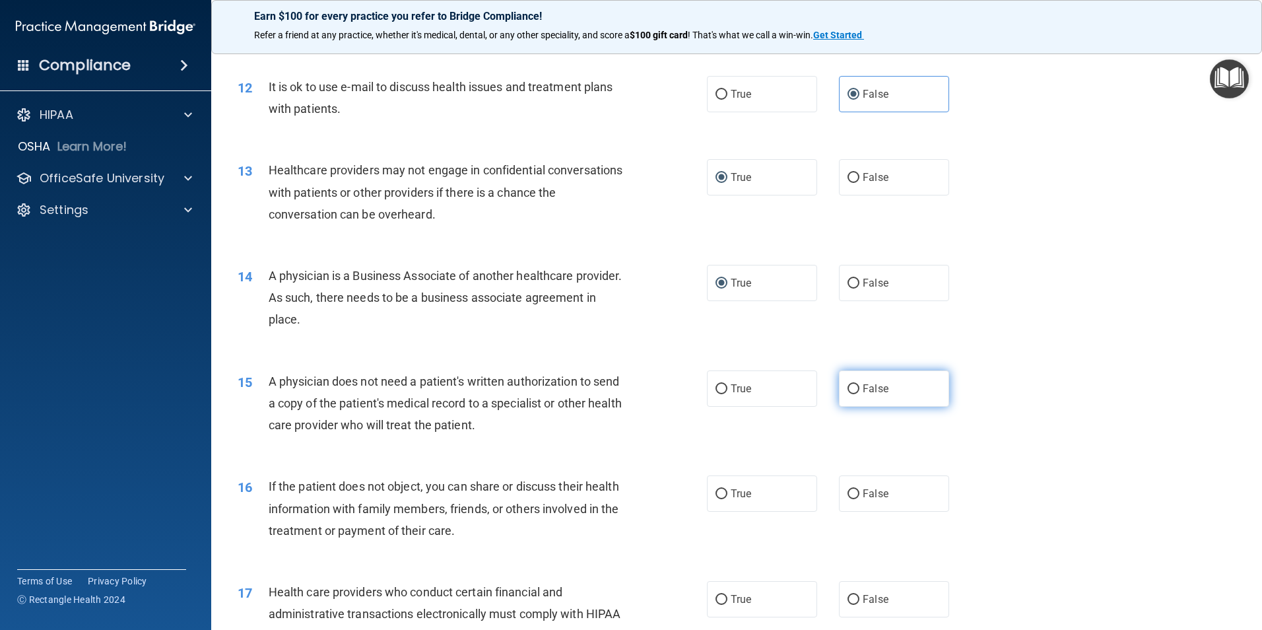
click at [851, 386] on input "False" at bounding box center [853, 389] width 12 height 10
radio input "true"
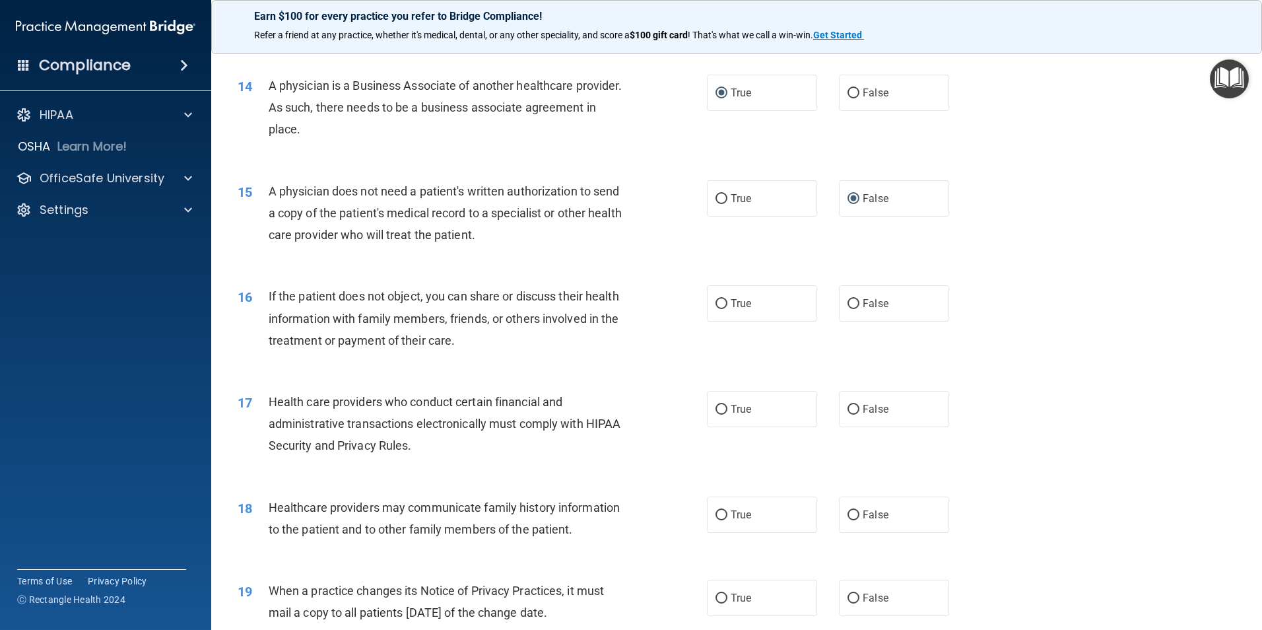
scroll to position [1320, 0]
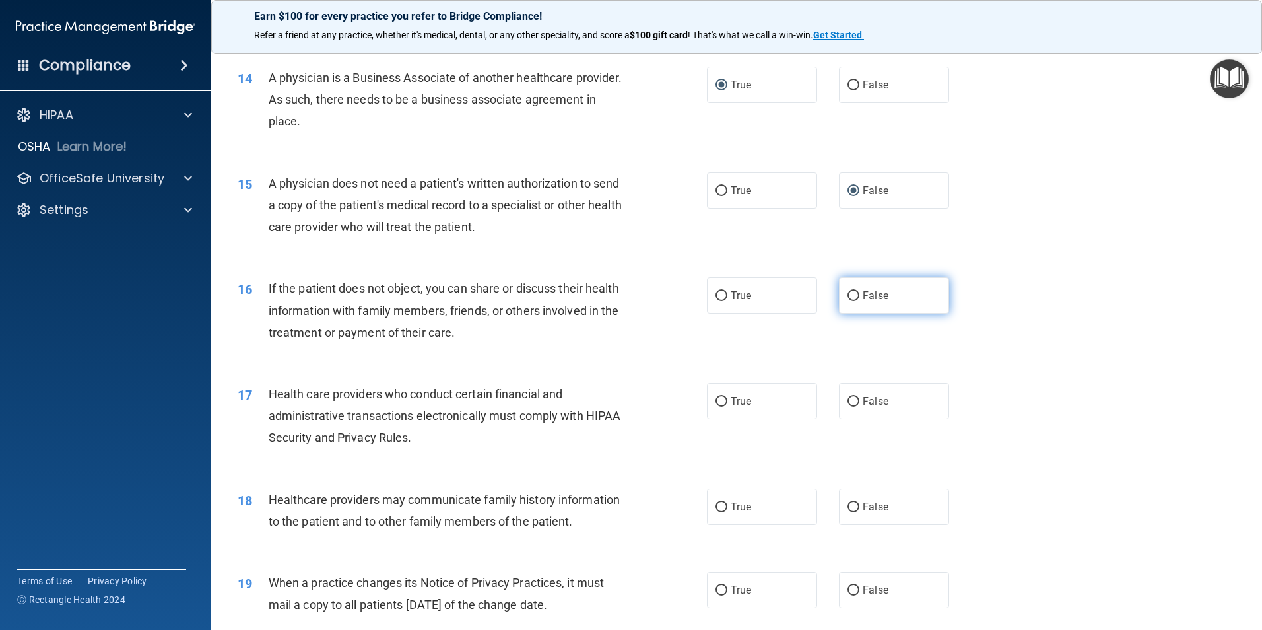
click at [848, 294] on input "False" at bounding box center [853, 296] width 12 height 10
radio input "true"
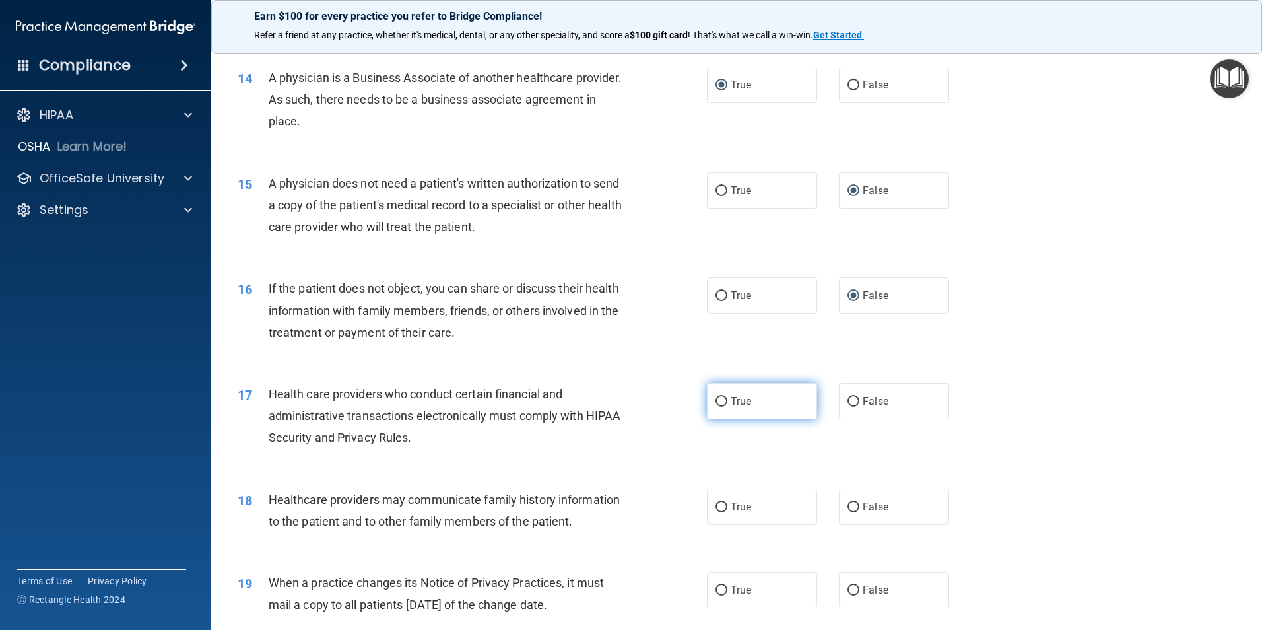
click at [715, 400] on input "True" at bounding box center [721, 402] width 12 height 10
radio input "true"
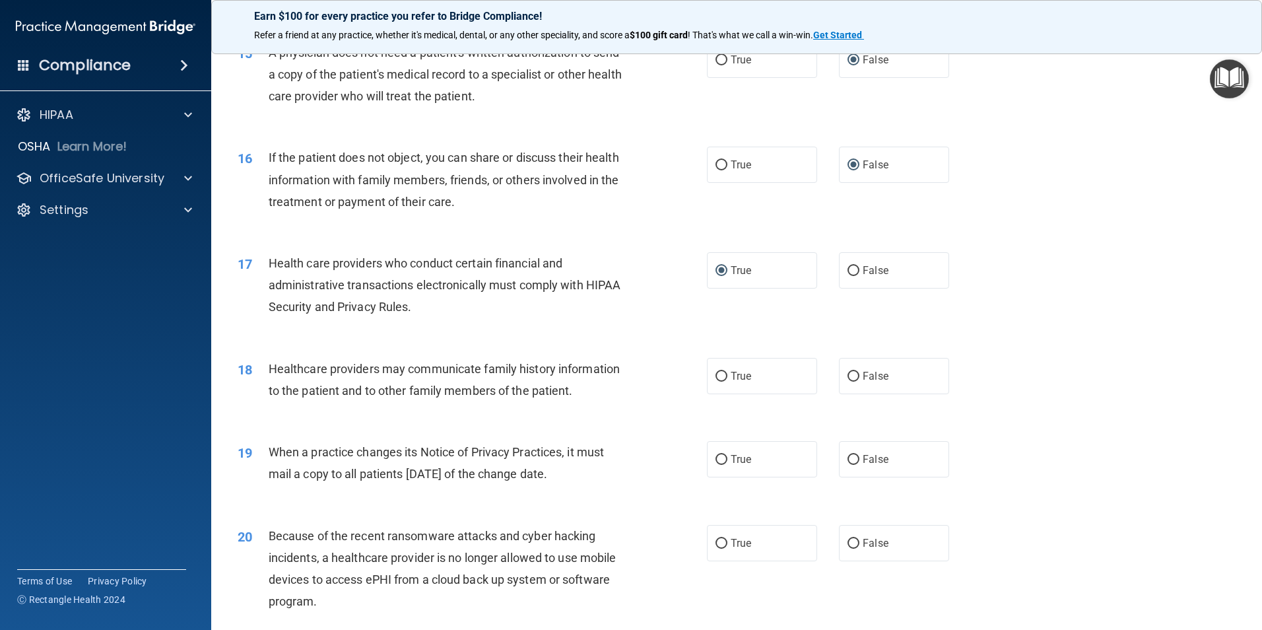
scroll to position [1518, 0]
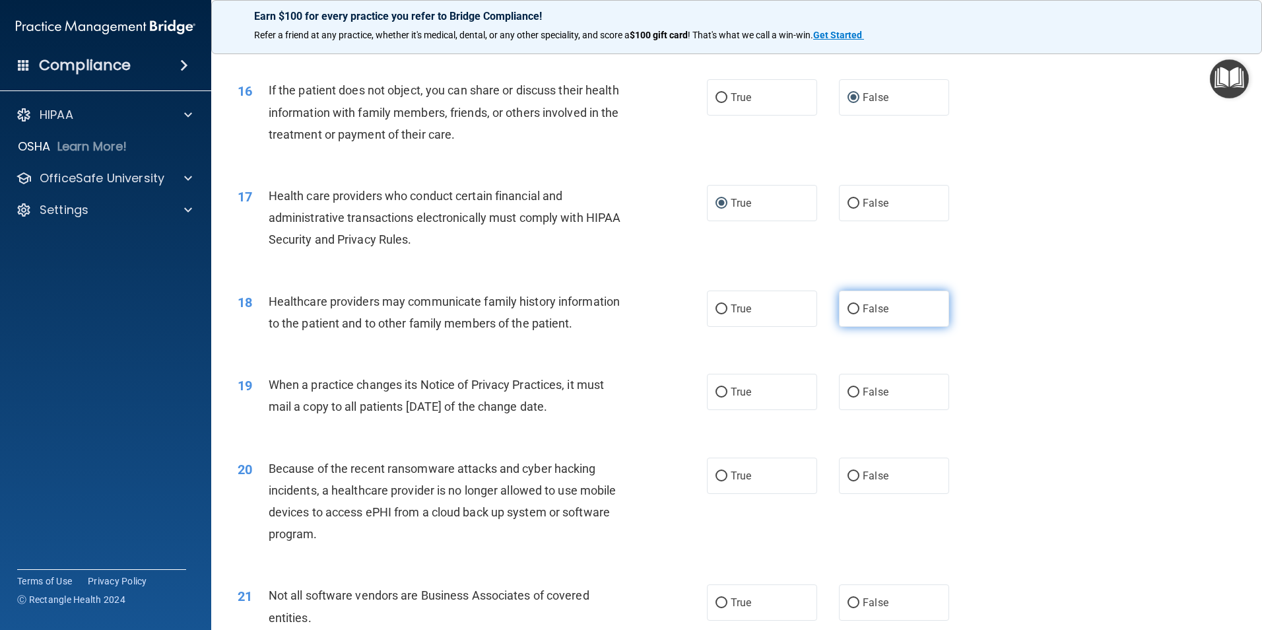
click at [847, 307] on input "False" at bounding box center [853, 309] width 12 height 10
radio input "true"
click at [715, 392] on input "True" at bounding box center [721, 392] width 12 height 10
radio input "true"
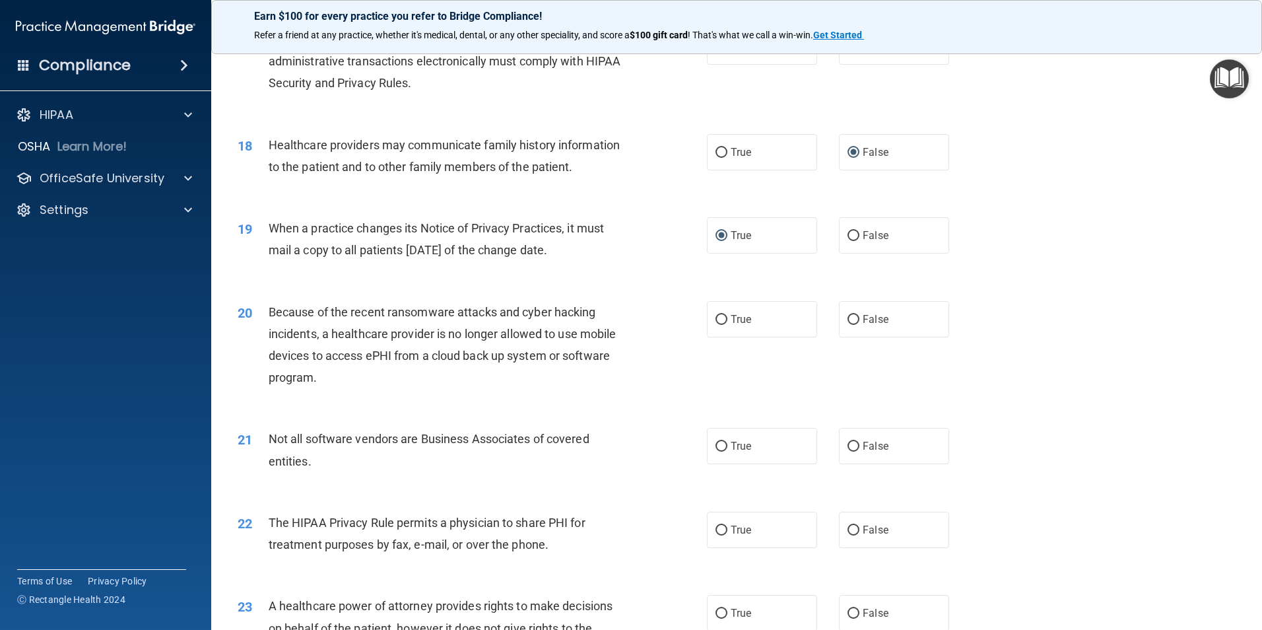
scroll to position [1716, 0]
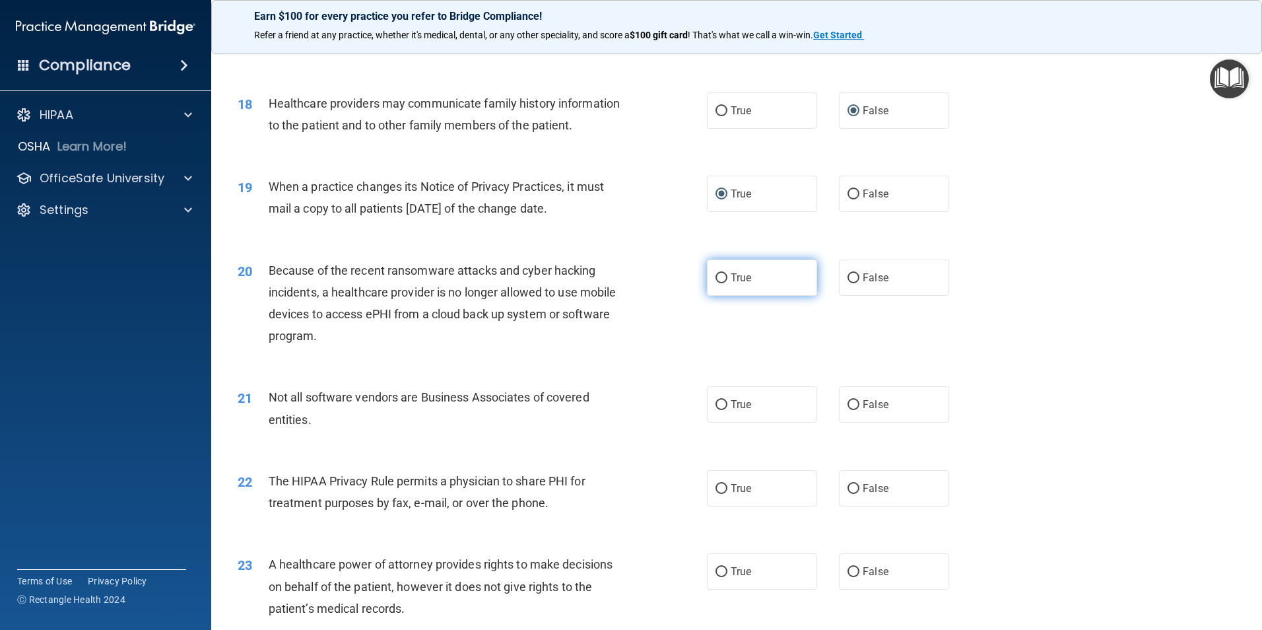
click at [731, 276] on span "True" at bounding box center [741, 277] width 20 height 13
click at [727, 276] on input "True" at bounding box center [721, 278] width 12 height 10
radio input "true"
click at [715, 409] on input "True" at bounding box center [721, 405] width 12 height 10
radio input "true"
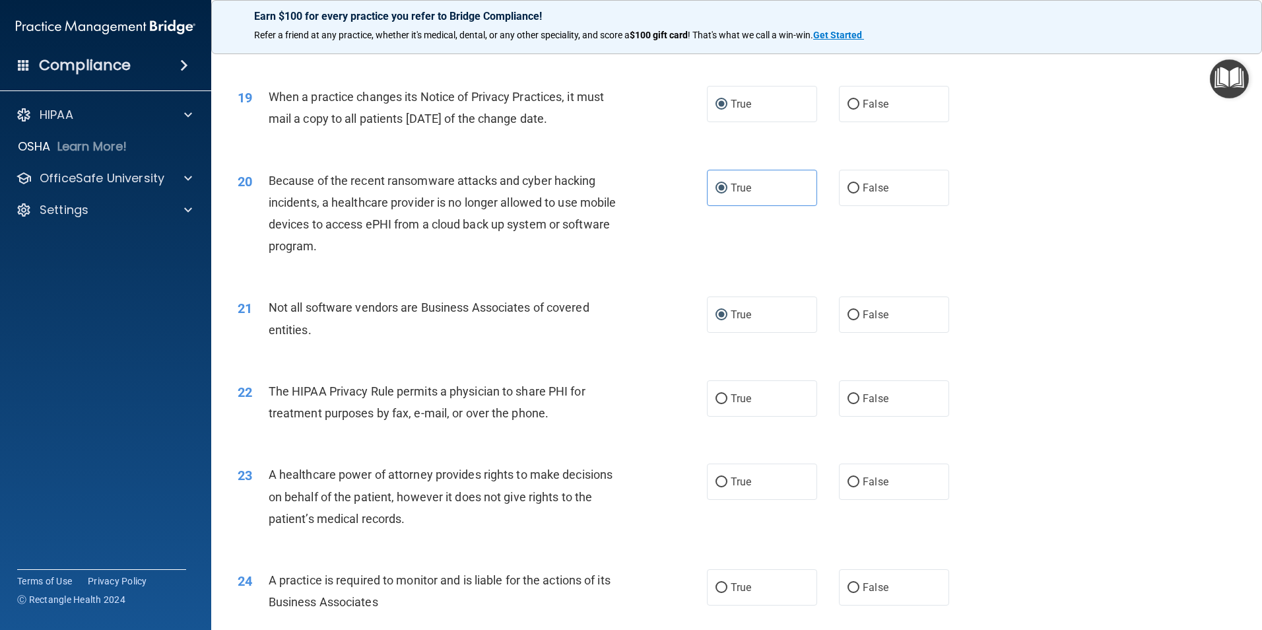
scroll to position [1848, 0]
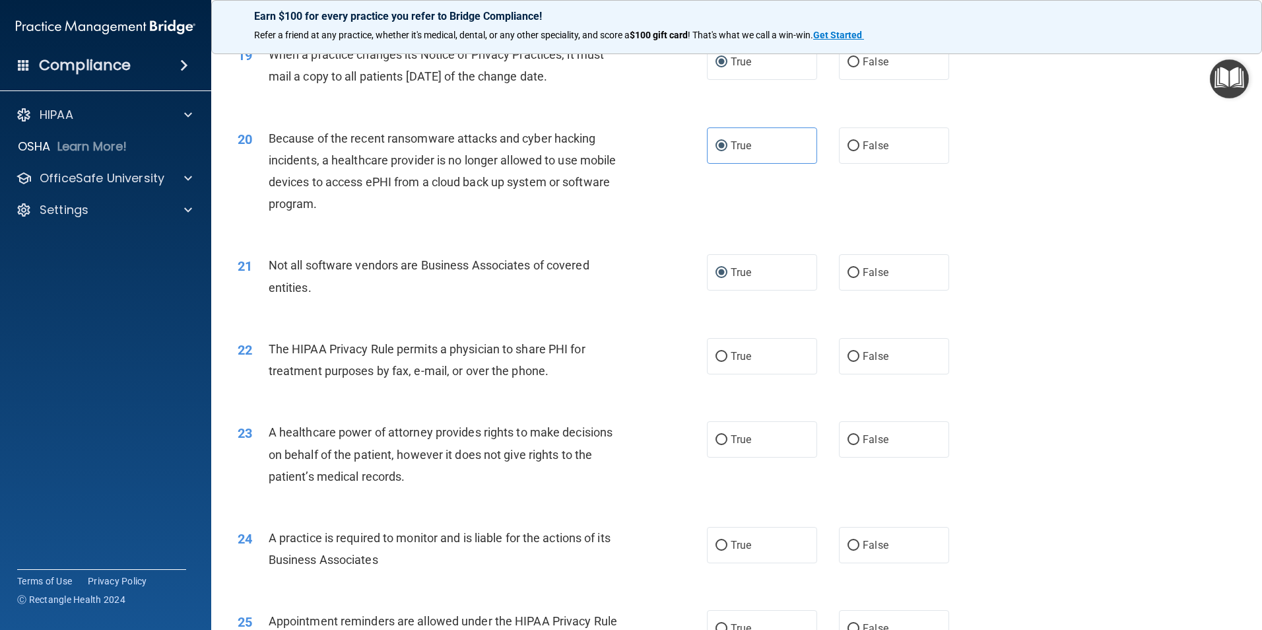
drag, startPoint x: 719, startPoint y: 360, endPoint x: 718, endPoint y: 405, distance: 44.9
click at [715, 354] on input "True" at bounding box center [721, 357] width 12 height 10
radio input "true"
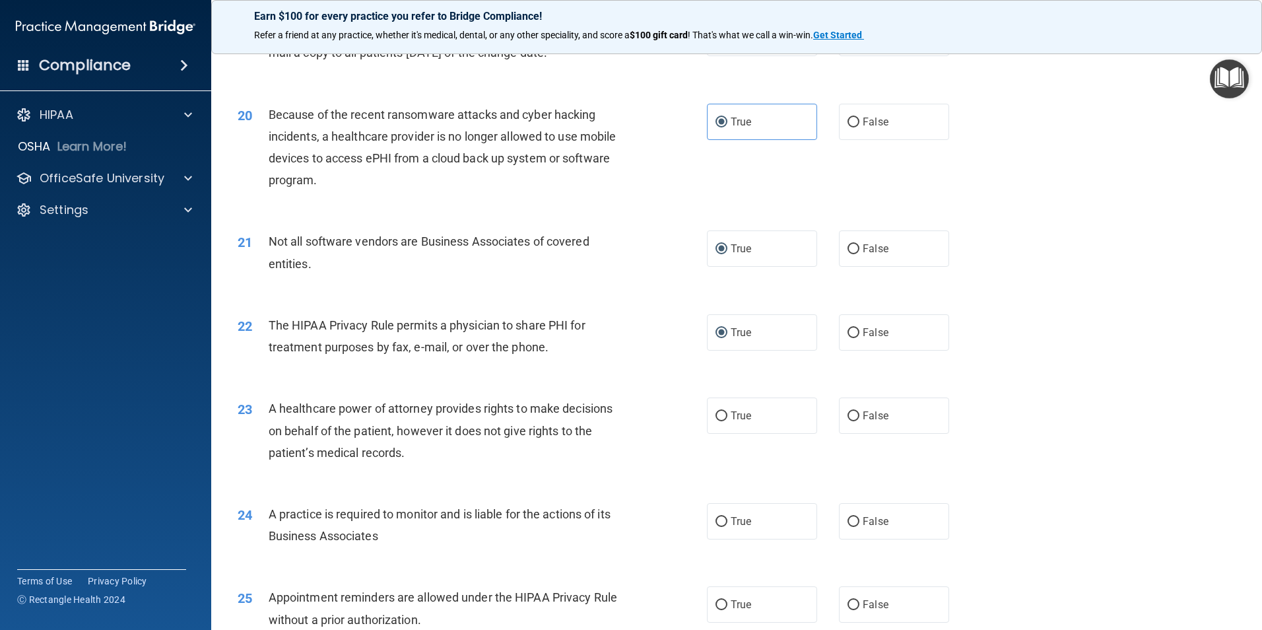
scroll to position [1980, 0]
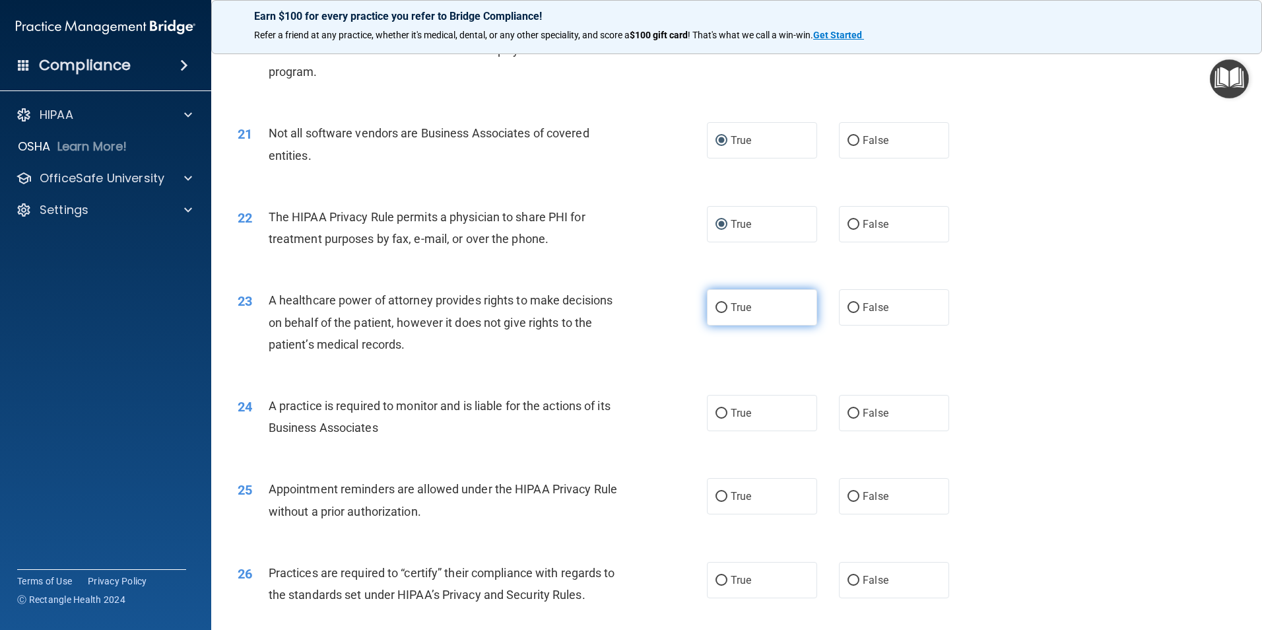
click at [717, 306] on input "True" at bounding box center [721, 308] width 12 height 10
radio input "true"
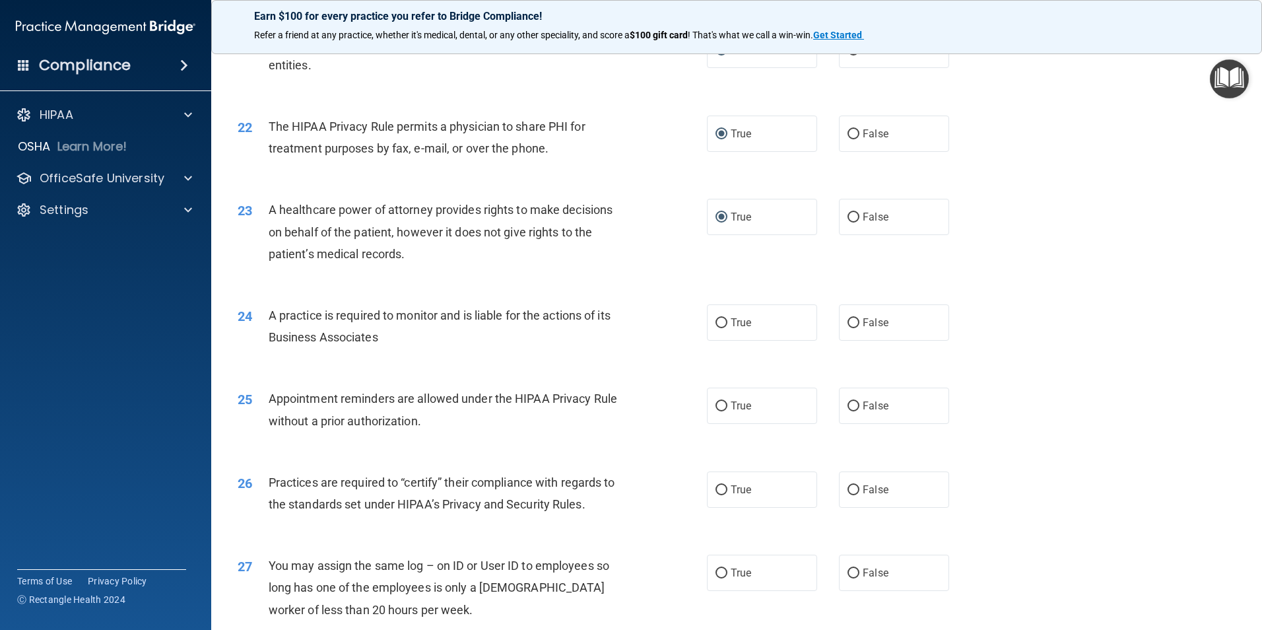
scroll to position [2112, 0]
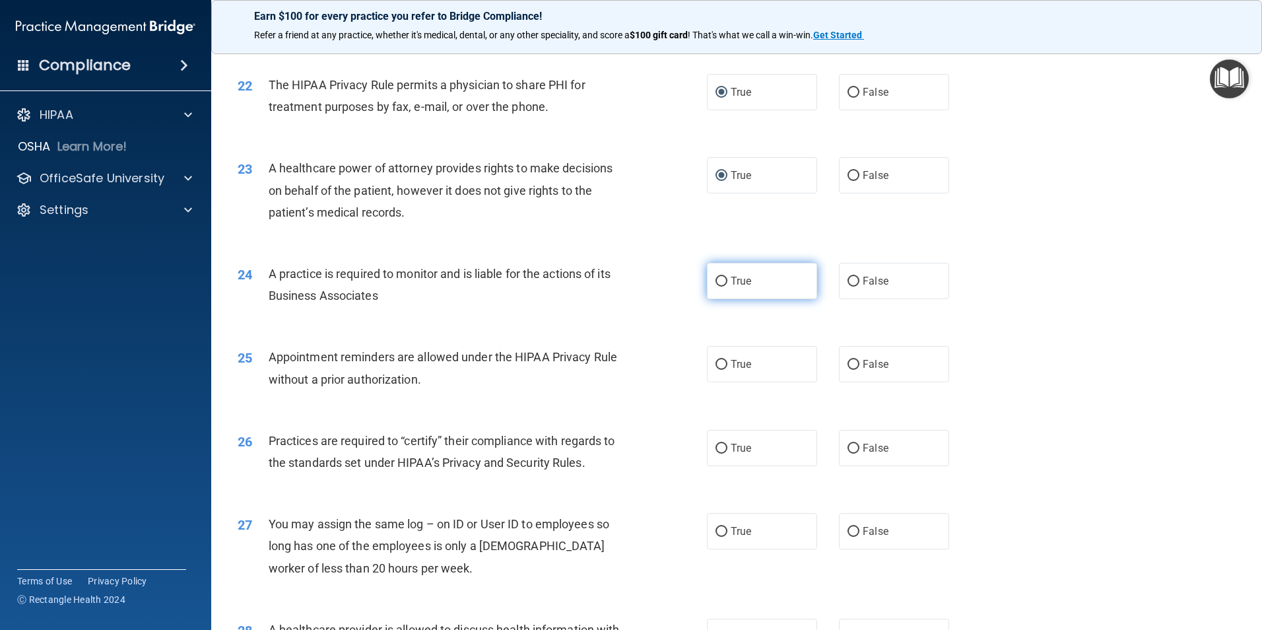
click at [715, 281] on input "True" at bounding box center [721, 281] width 12 height 10
radio input "true"
click at [719, 369] on input "True" at bounding box center [721, 365] width 12 height 10
radio input "true"
click at [723, 443] on label "True" at bounding box center [762, 448] width 110 height 36
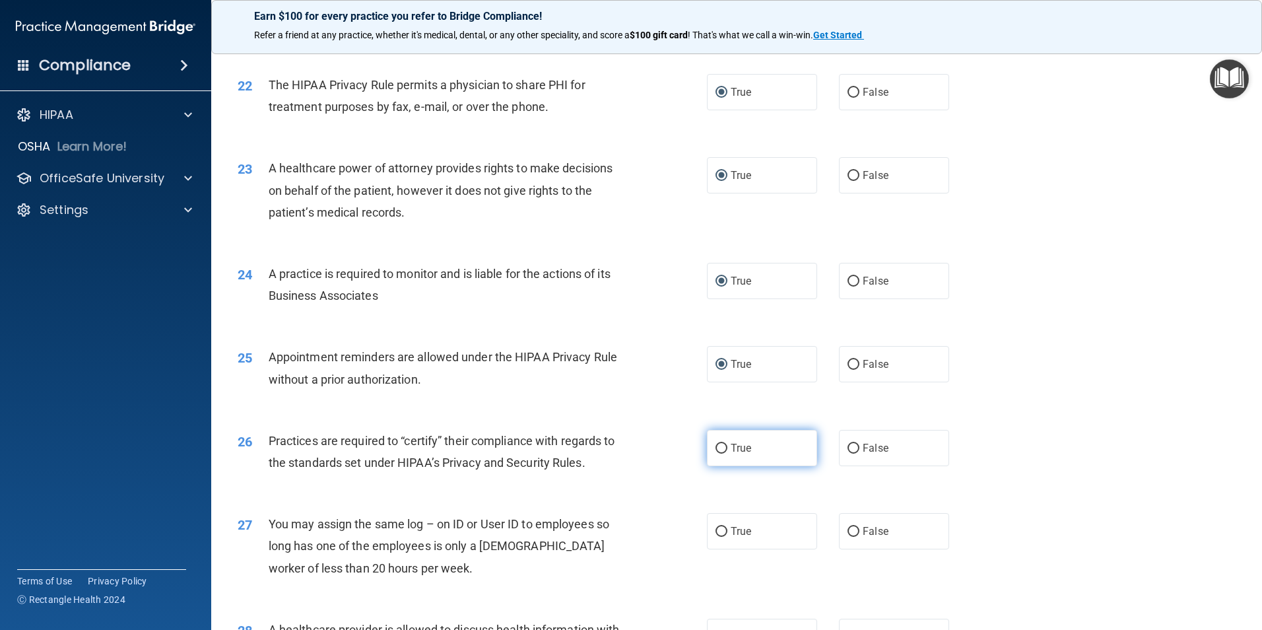
click at [723, 443] on input "True" at bounding box center [721, 448] width 12 height 10
radio input "true"
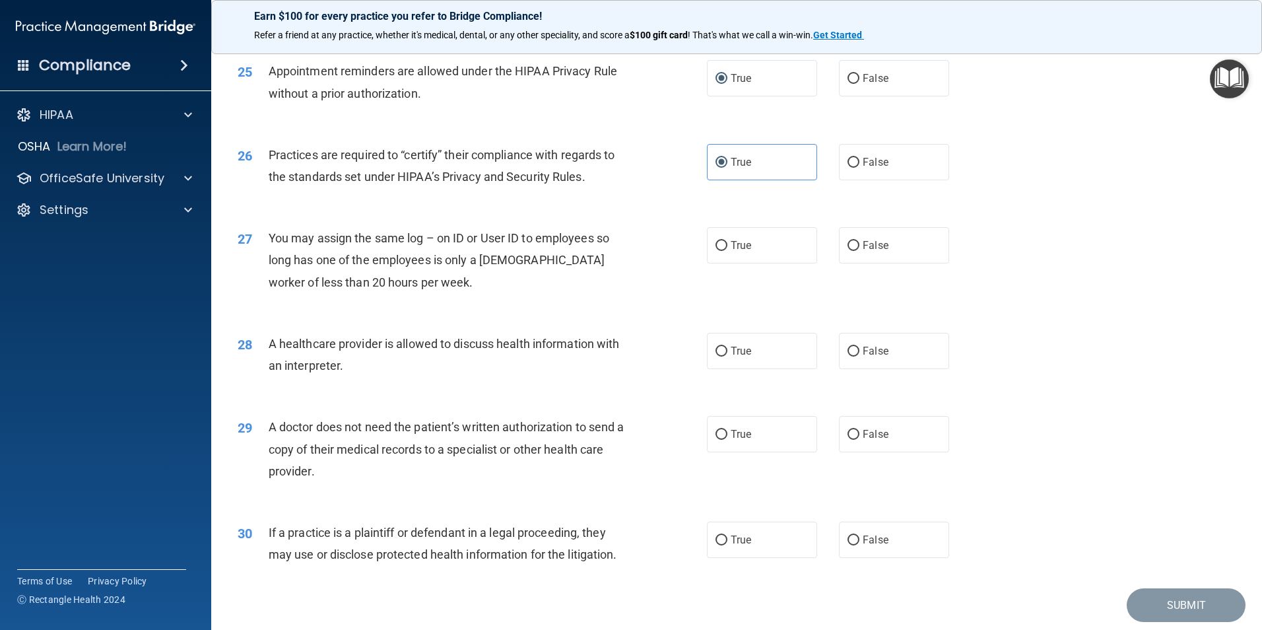
scroll to position [2442, 0]
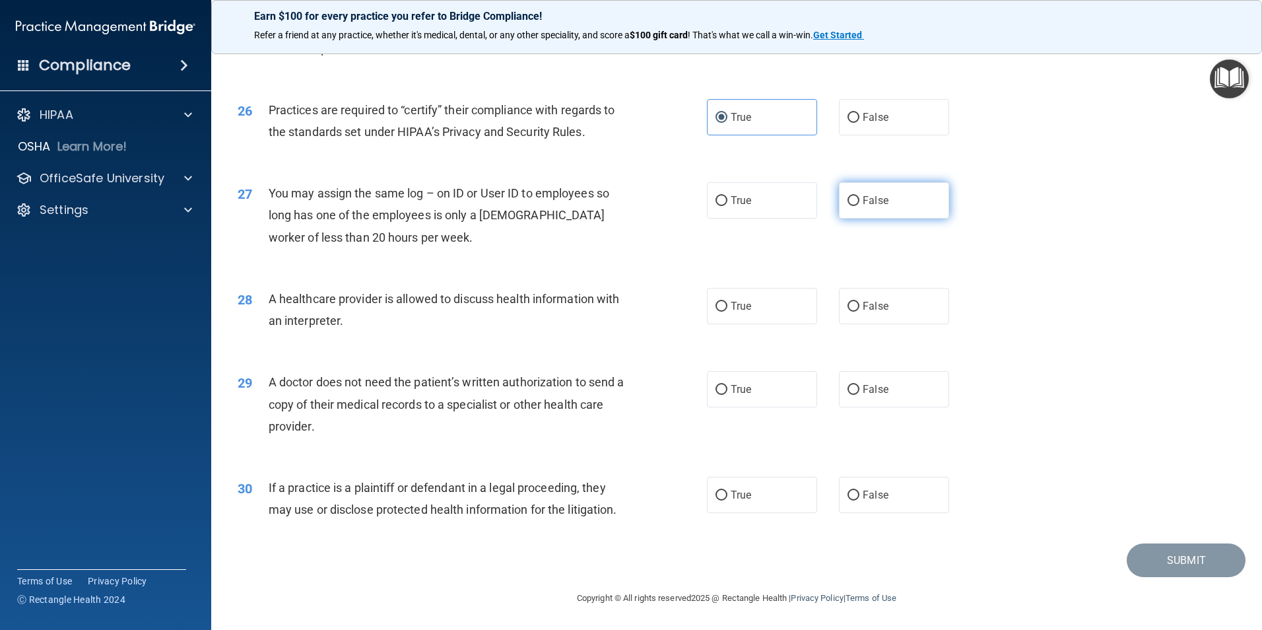
click at [847, 204] on input "False" at bounding box center [853, 201] width 12 height 10
radio input "true"
click at [715, 305] on input "True" at bounding box center [721, 307] width 12 height 10
radio input "true"
click at [847, 387] on input "False" at bounding box center [853, 390] width 12 height 10
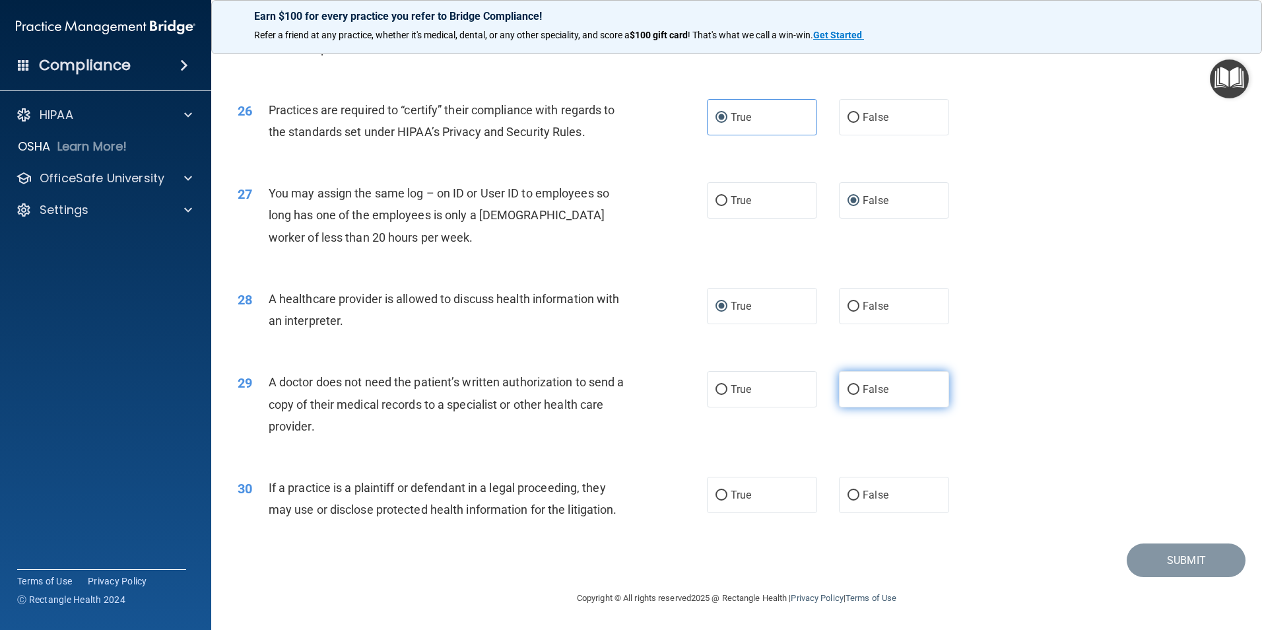
radio input "true"
click at [725, 490] on label "True" at bounding box center [762, 494] width 110 height 36
click at [725, 490] on input "True" at bounding box center [721, 495] width 12 height 10
radio input "true"
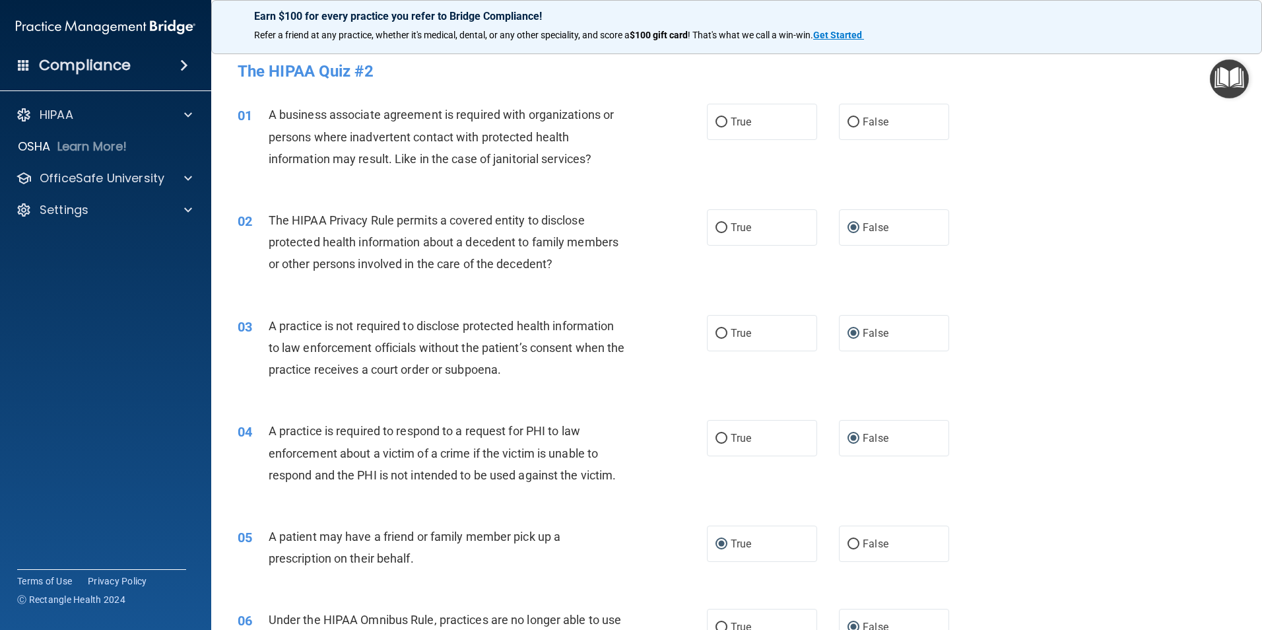
scroll to position [0, 0]
click at [731, 126] on span "True" at bounding box center [741, 122] width 20 height 13
click at [727, 126] on input "True" at bounding box center [721, 123] width 12 height 10
radio input "true"
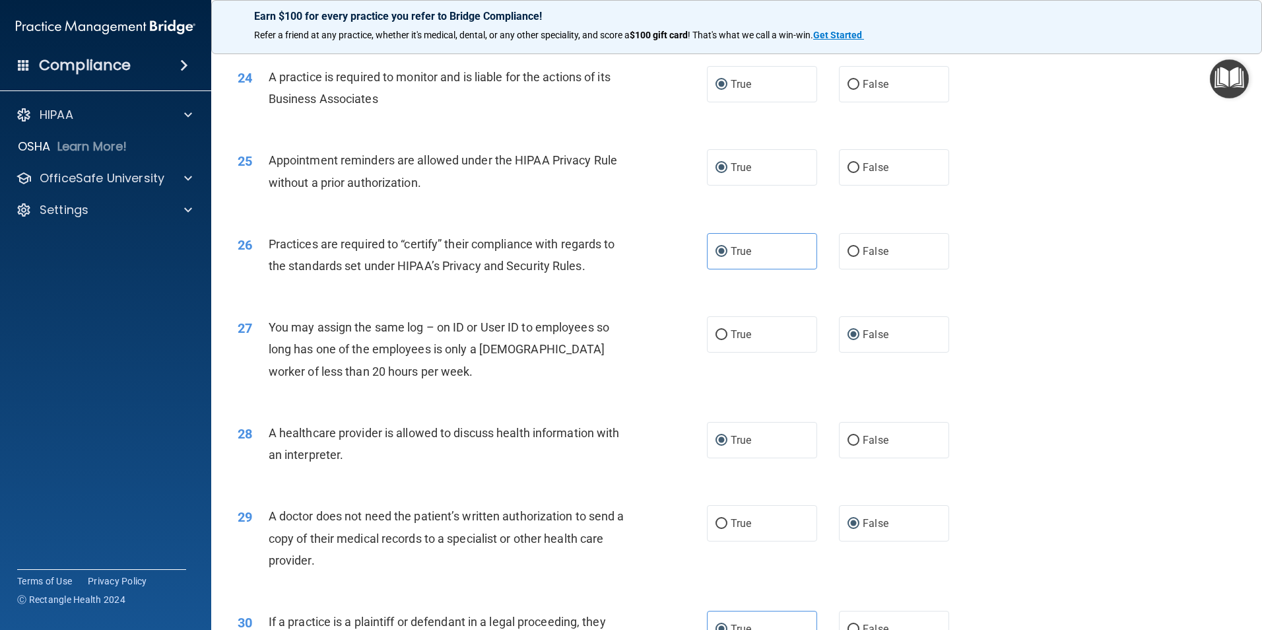
scroll to position [2442, 0]
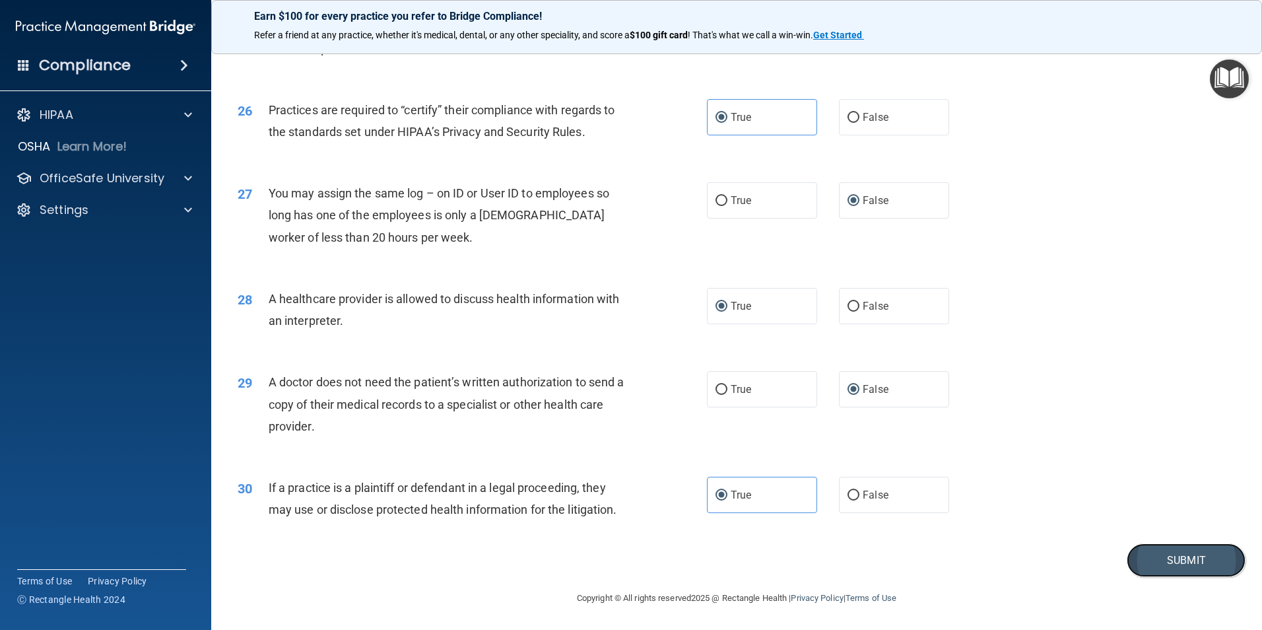
click at [1172, 561] on button "Submit" at bounding box center [1185, 560] width 119 height 34
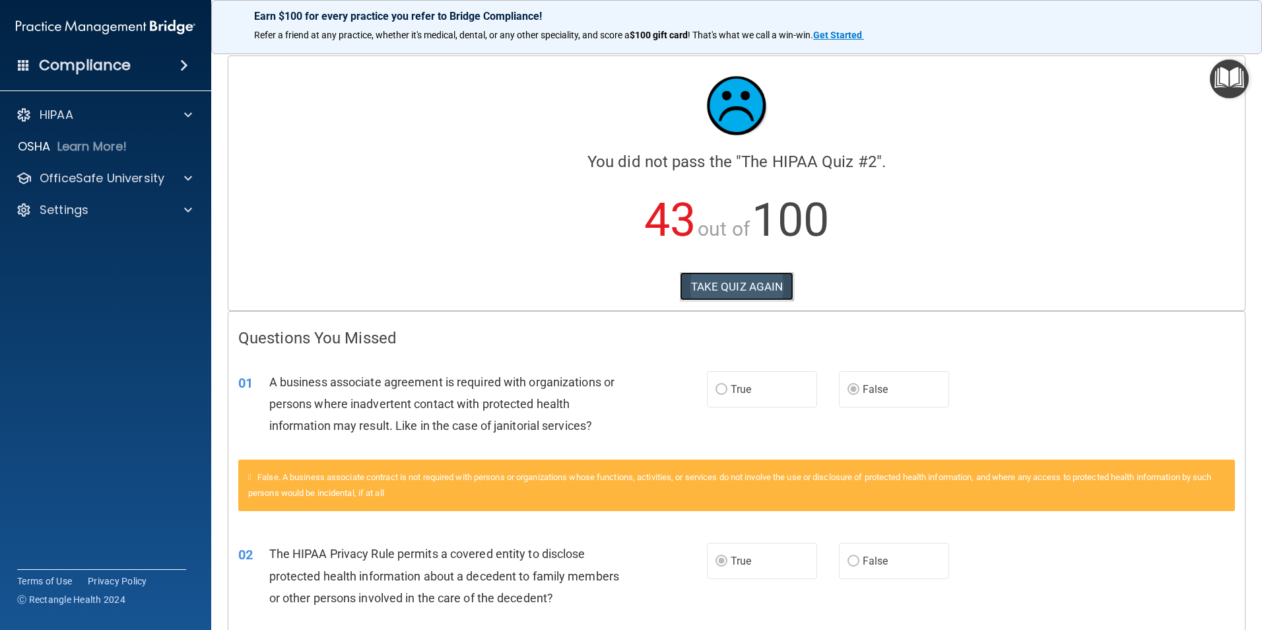
click at [744, 284] on button "TAKE QUIZ AGAIN" at bounding box center [737, 286] width 114 height 29
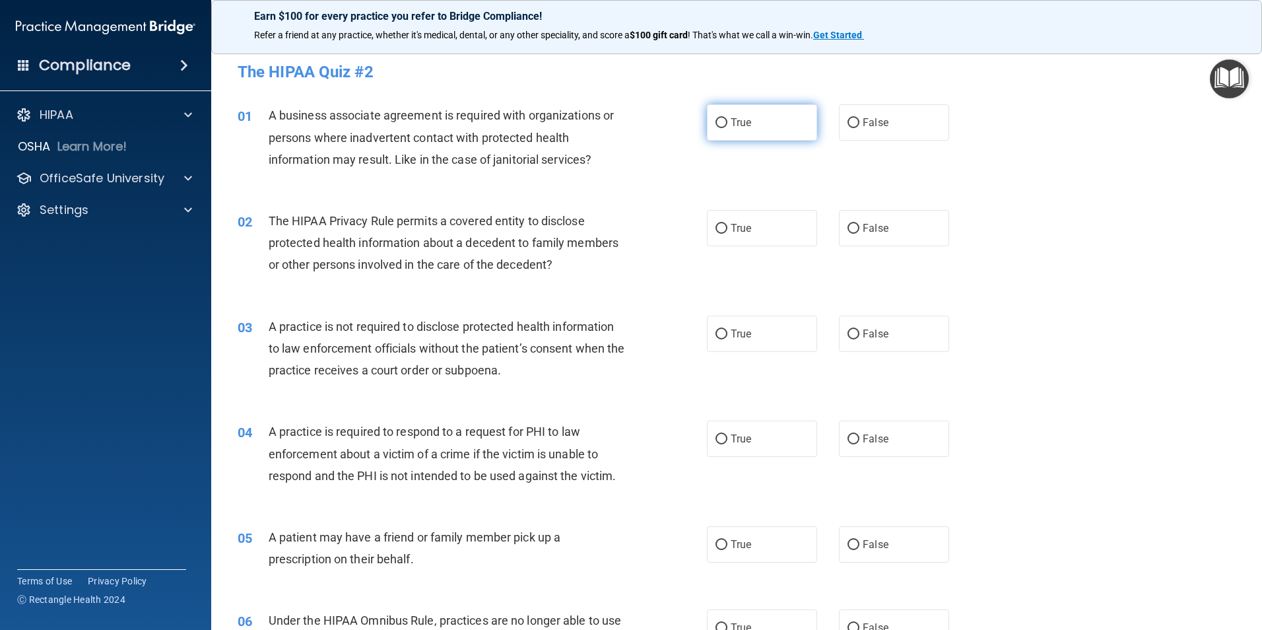
click at [715, 127] on input "True" at bounding box center [721, 123] width 12 height 10
radio input "true"
click at [851, 232] on input "False" at bounding box center [853, 229] width 12 height 10
radio input "true"
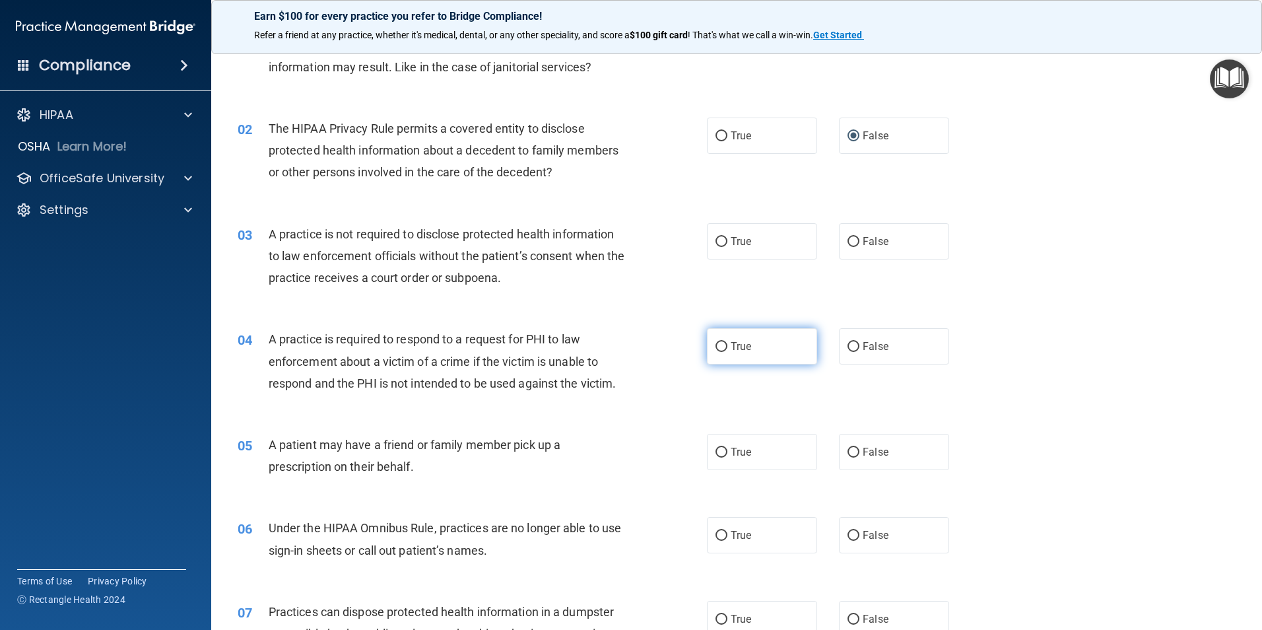
scroll to position [132, 0]
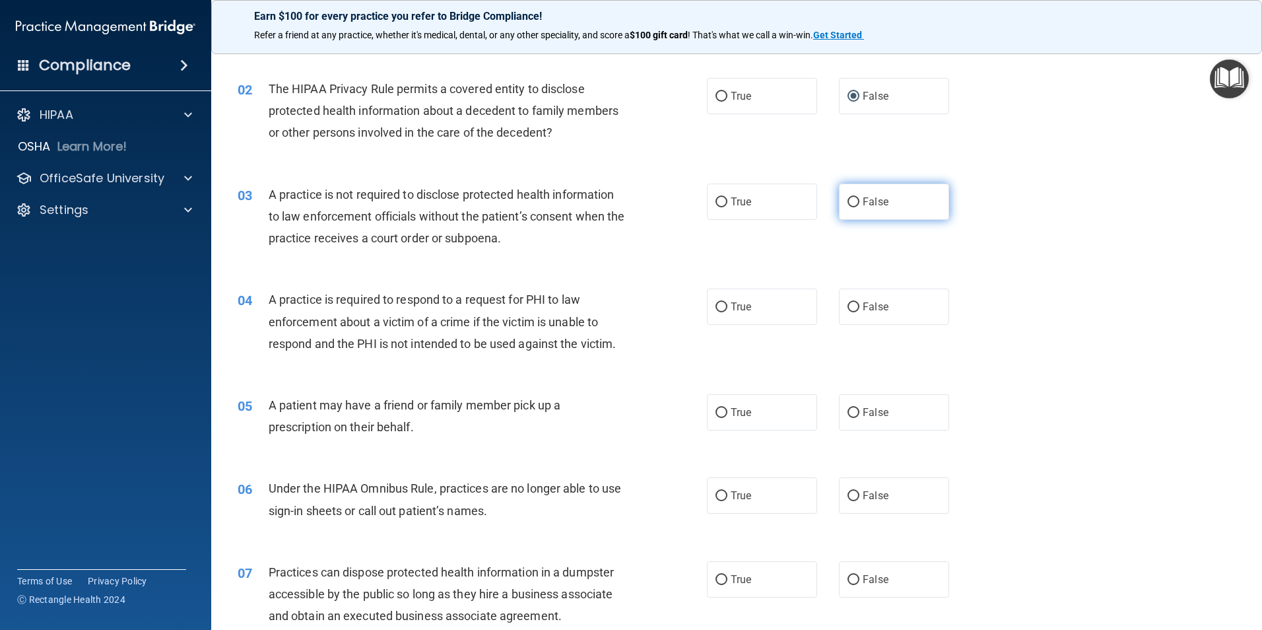
click at [847, 203] on input "False" at bounding box center [853, 202] width 12 height 10
radio input "true"
click at [715, 311] on input "True" at bounding box center [721, 307] width 12 height 10
radio input "true"
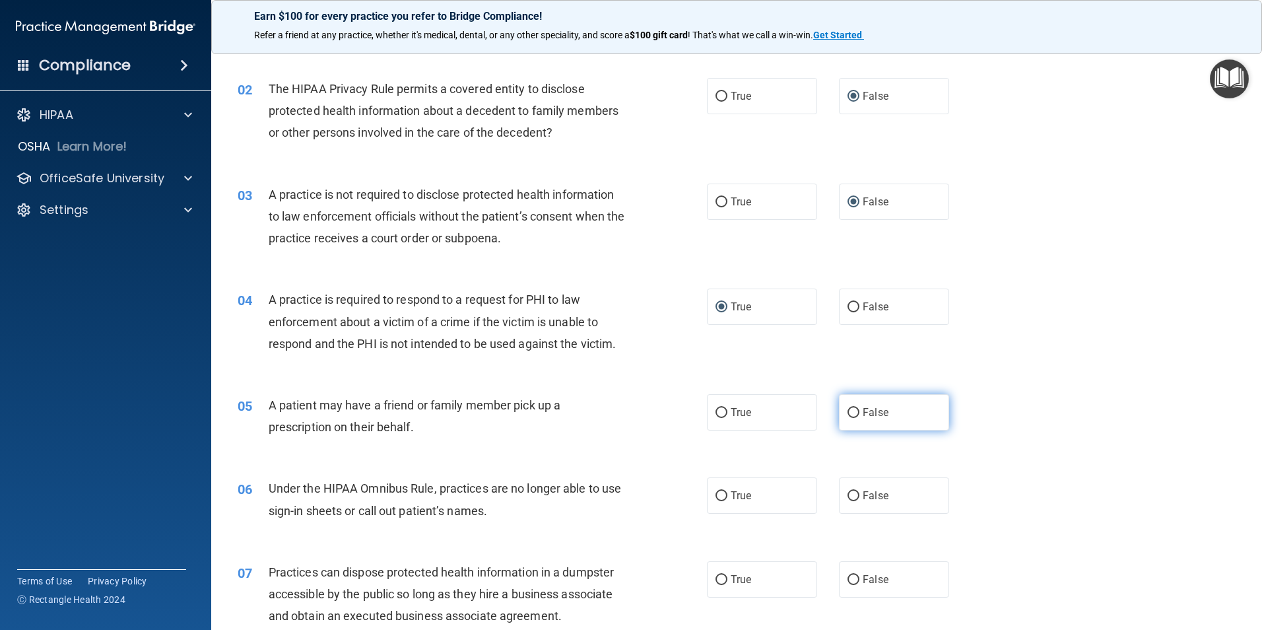
click at [849, 411] on input "False" at bounding box center [853, 413] width 12 height 10
radio input "true"
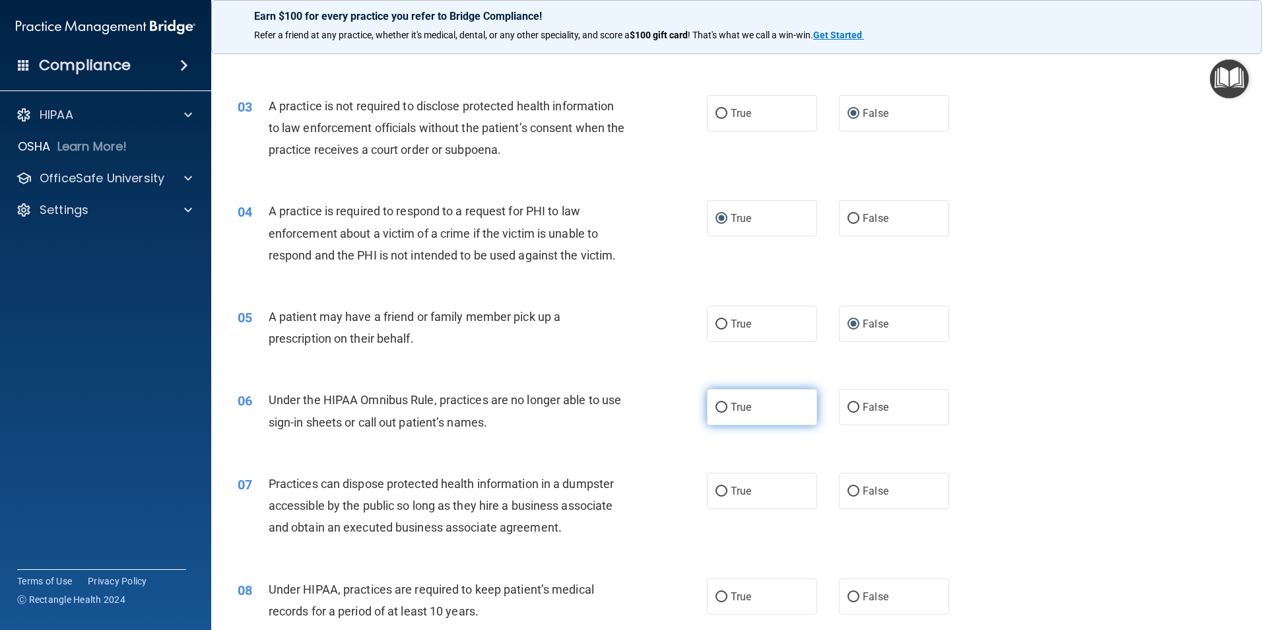
scroll to position [264, 0]
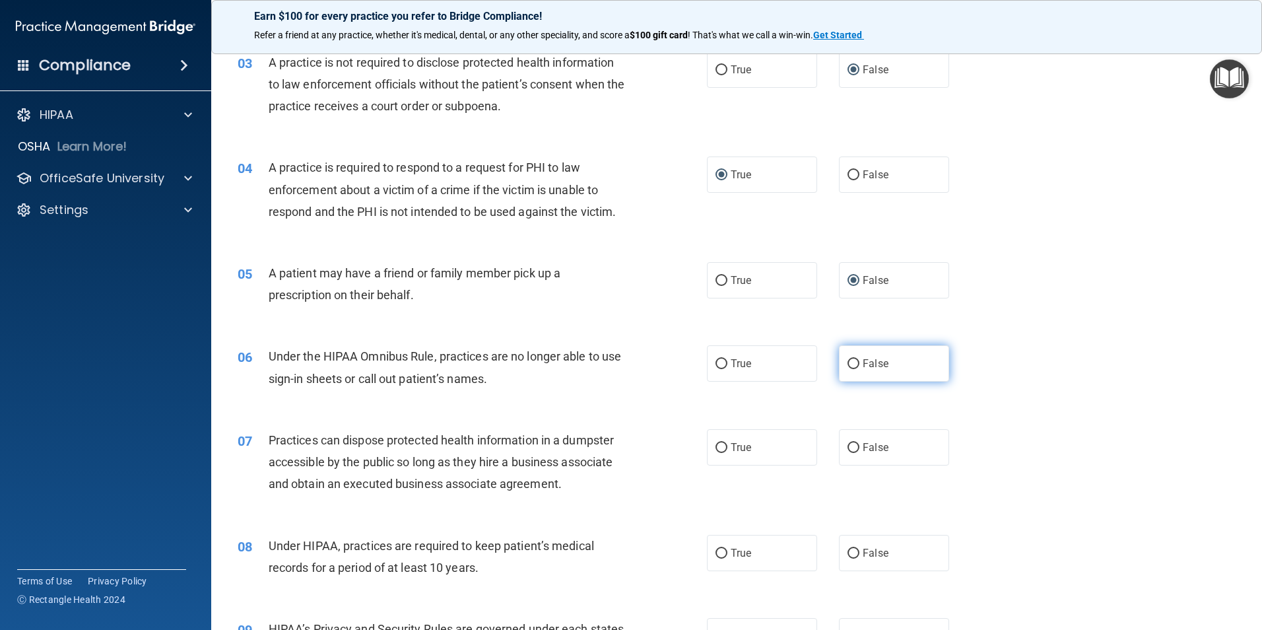
click at [849, 366] on input "False" at bounding box center [853, 364] width 12 height 10
radio input "true"
click at [847, 447] on input "False" at bounding box center [853, 448] width 12 height 10
radio input "true"
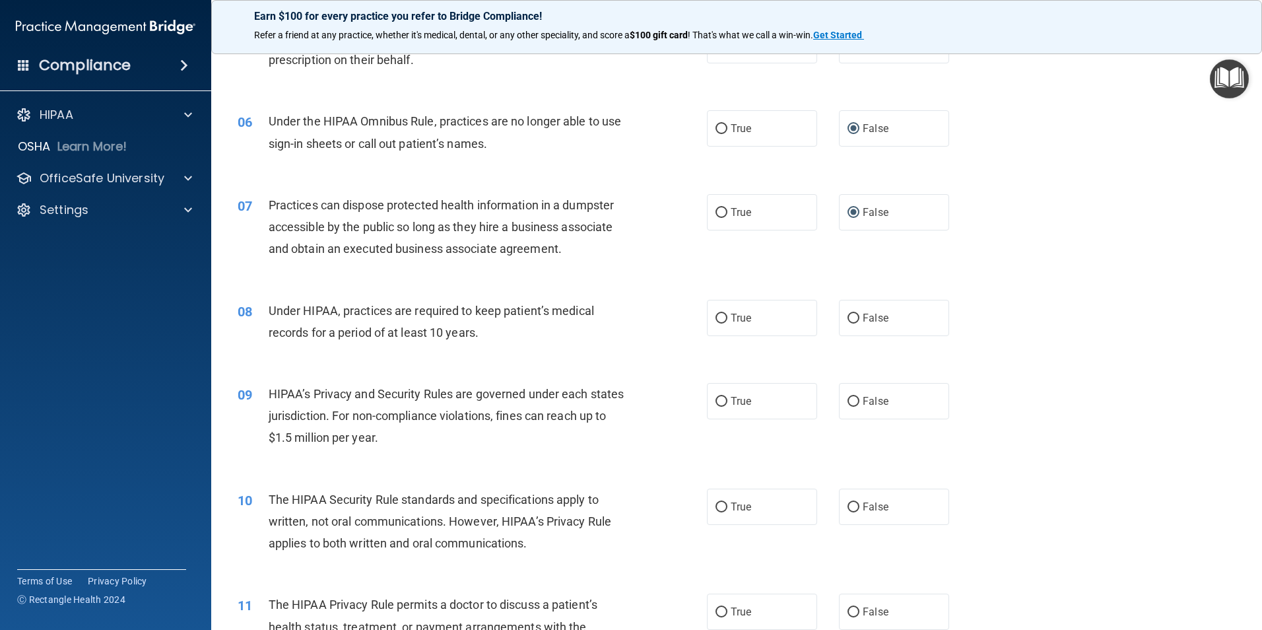
scroll to position [528, 0]
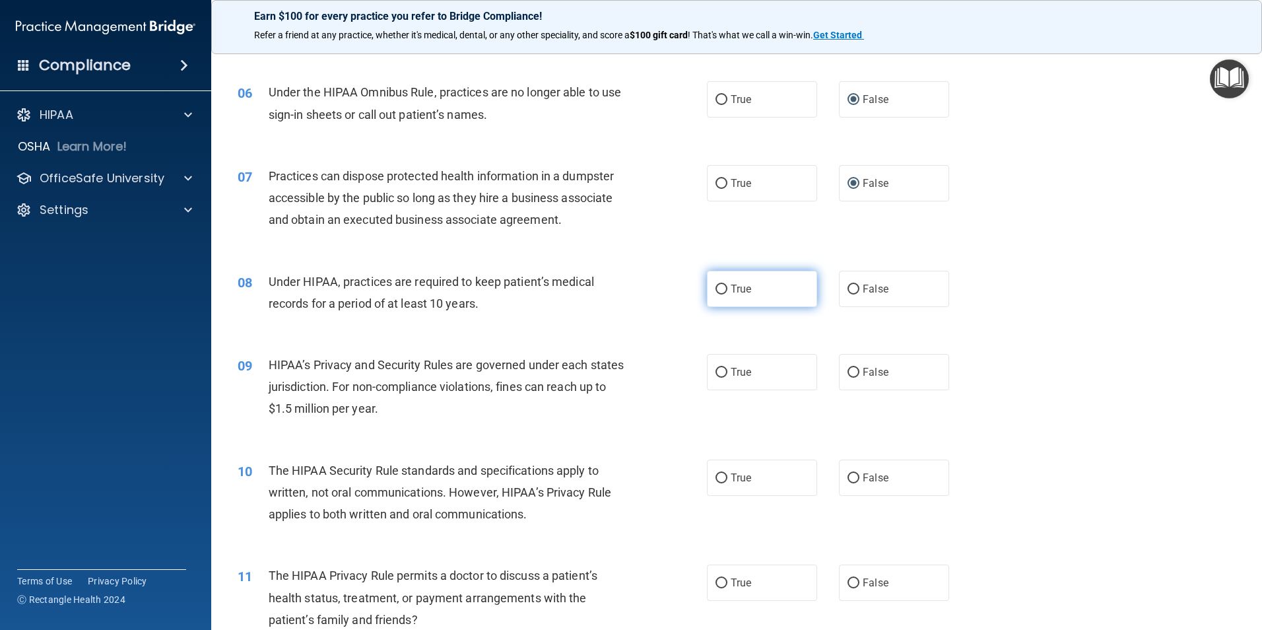
click at [707, 287] on label "True" at bounding box center [762, 289] width 110 height 36
click at [715, 287] on input "True" at bounding box center [721, 289] width 12 height 10
radio input "true"
click at [717, 370] on input "True" at bounding box center [721, 373] width 12 height 10
radio input "true"
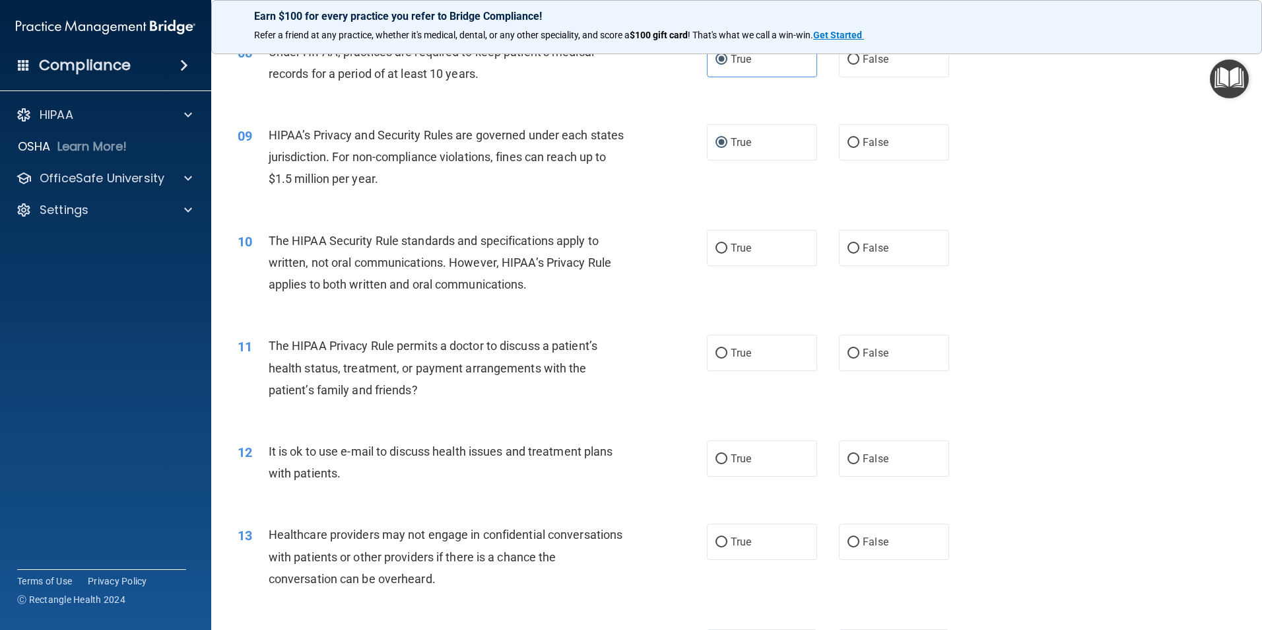
scroll to position [792, 0]
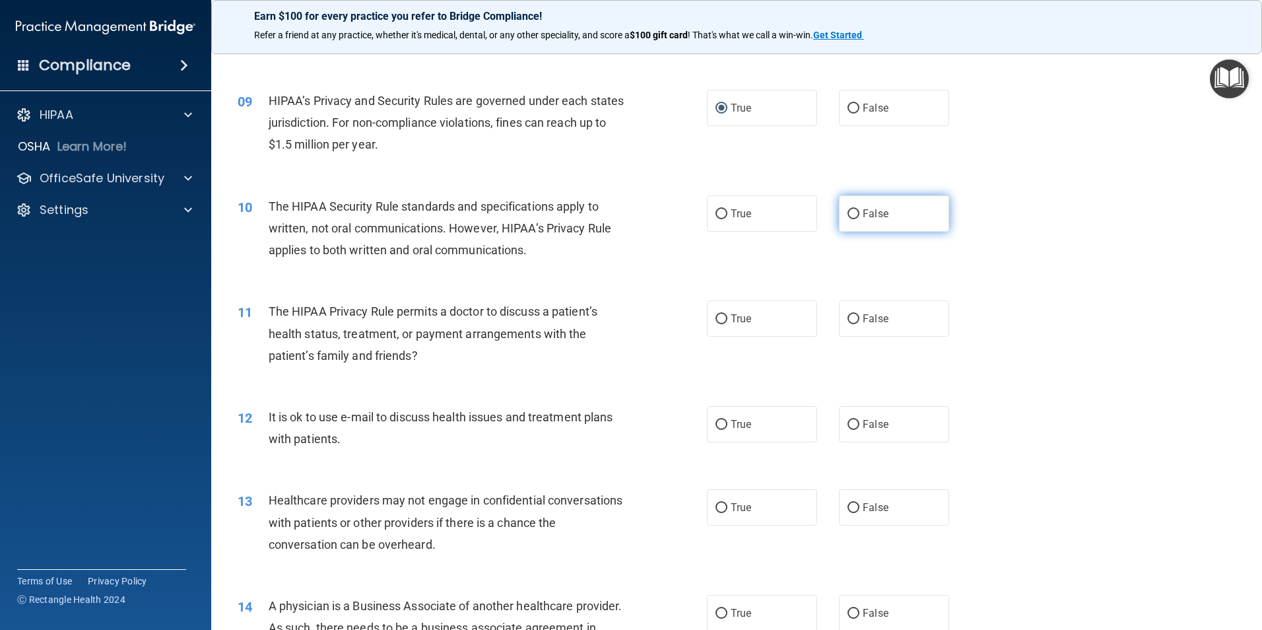
click at [851, 212] on input "False" at bounding box center [853, 214] width 12 height 10
radio input "true"
click at [722, 323] on label "True" at bounding box center [762, 318] width 110 height 36
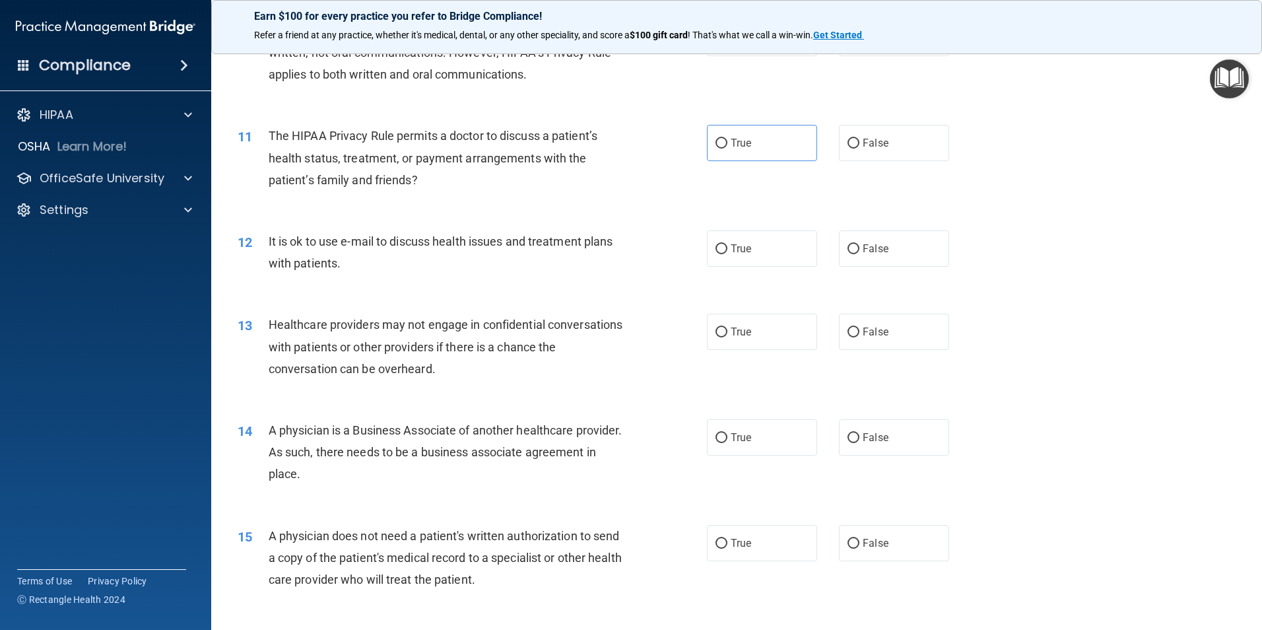
scroll to position [990, 0]
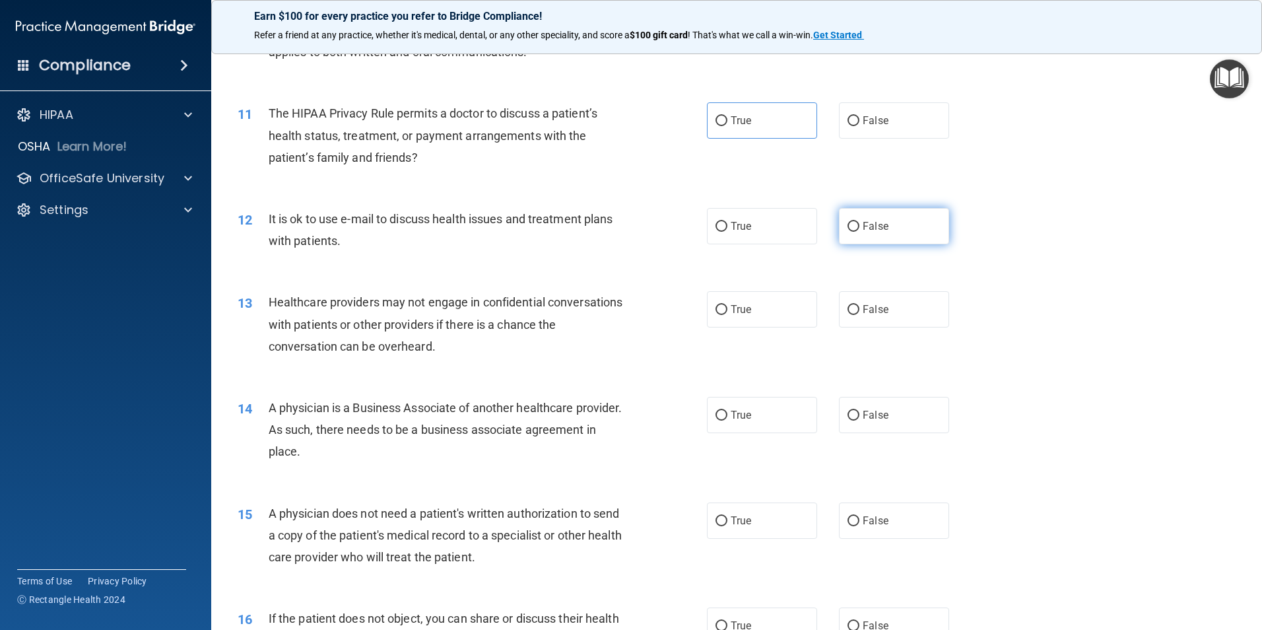
click at [851, 226] on input "False" at bounding box center [853, 227] width 12 height 10
radio input "true"
click at [862, 309] on span "False" at bounding box center [875, 309] width 26 height 13
click at [859, 309] on input "False" at bounding box center [853, 310] width 12 height 10
radio input "true"
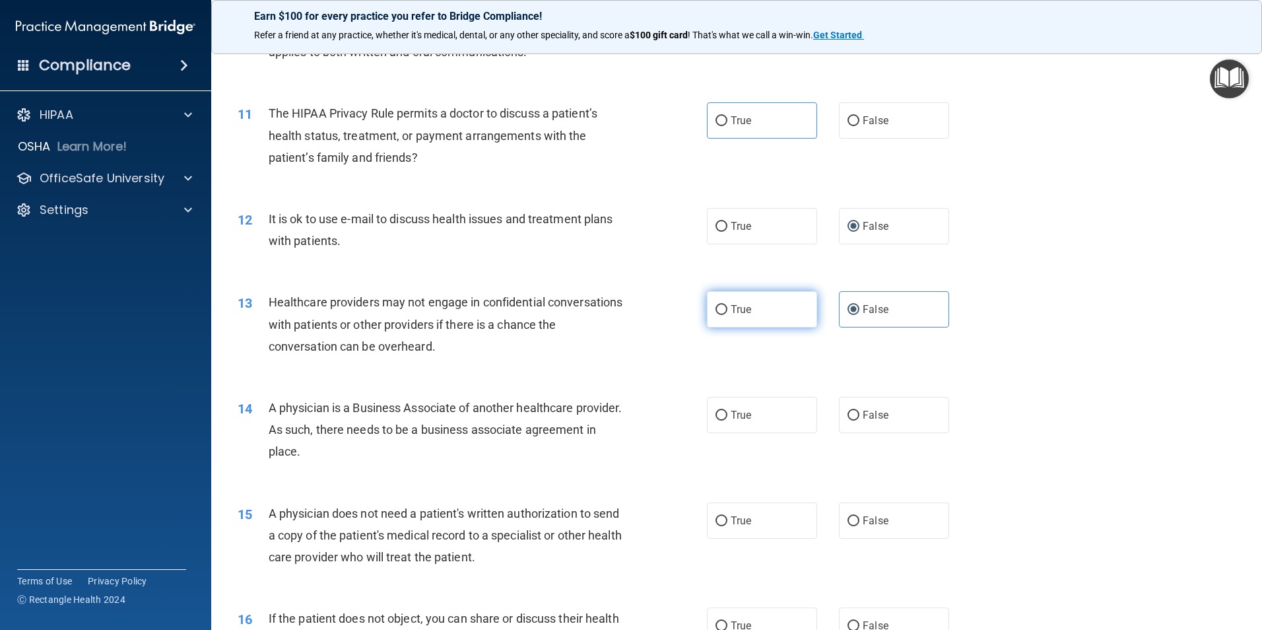
click at [719, 311] on input "True" at bounding box center [721, 310] width 12 height 10
radio input "true"
radio input "false"
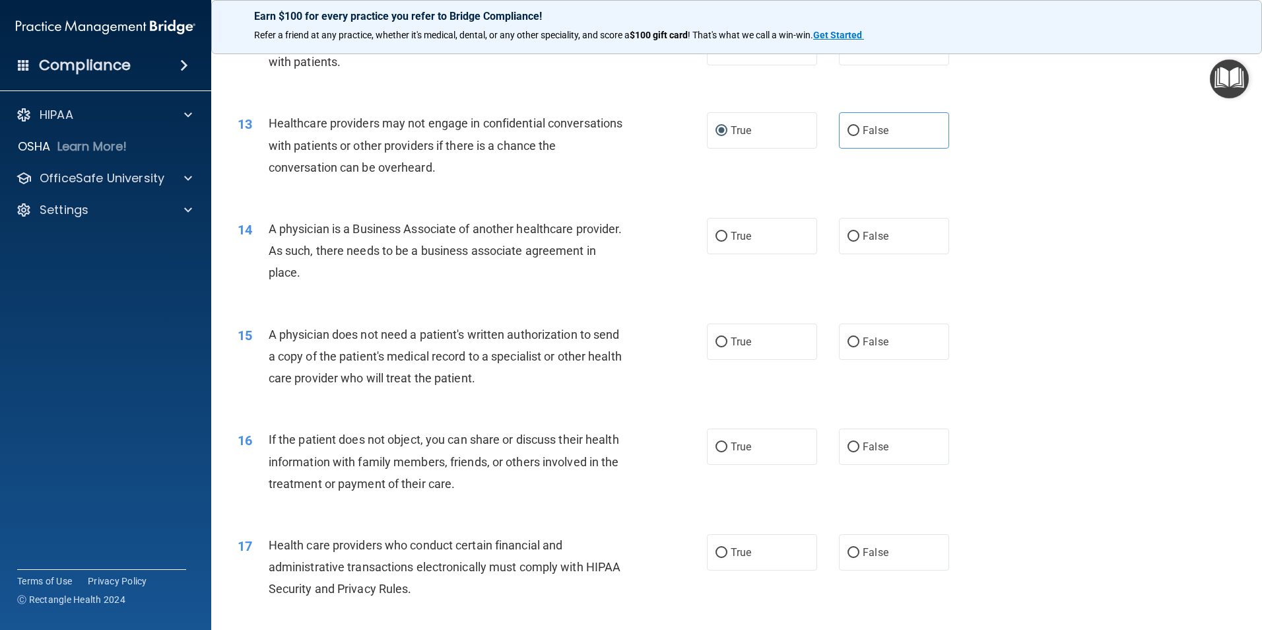
scroll to position [1188, 0]
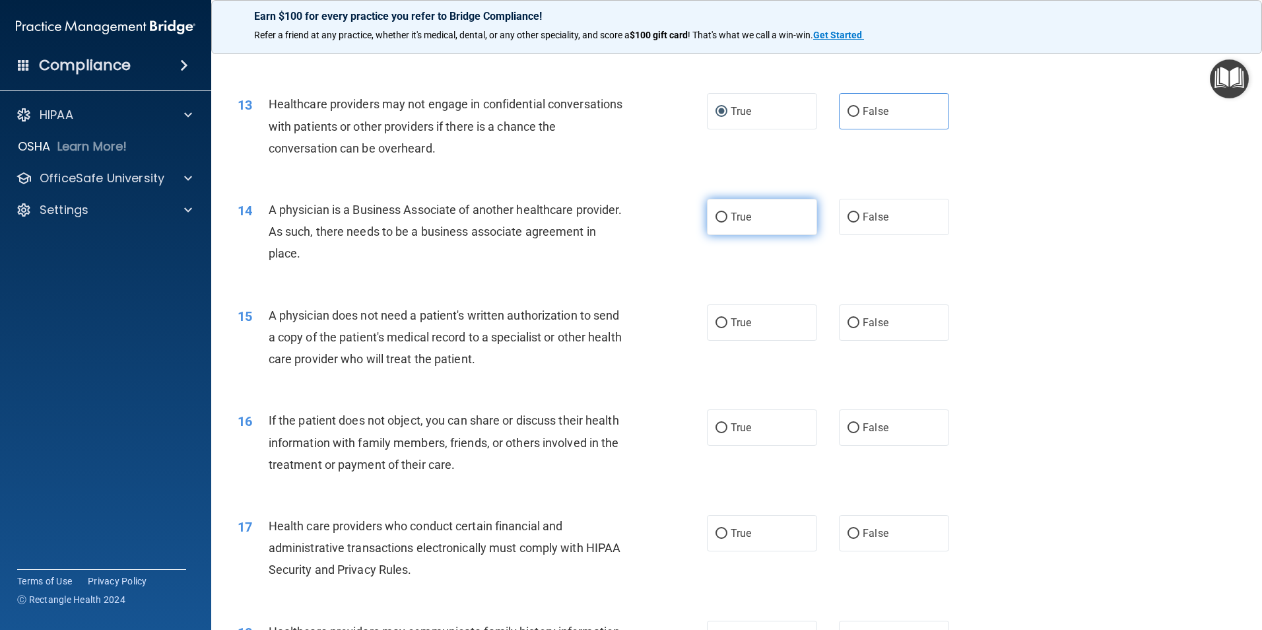
click at [719, 220] on input "True" at bounding box center [721, 217] width 12 height 10
radio input "true"
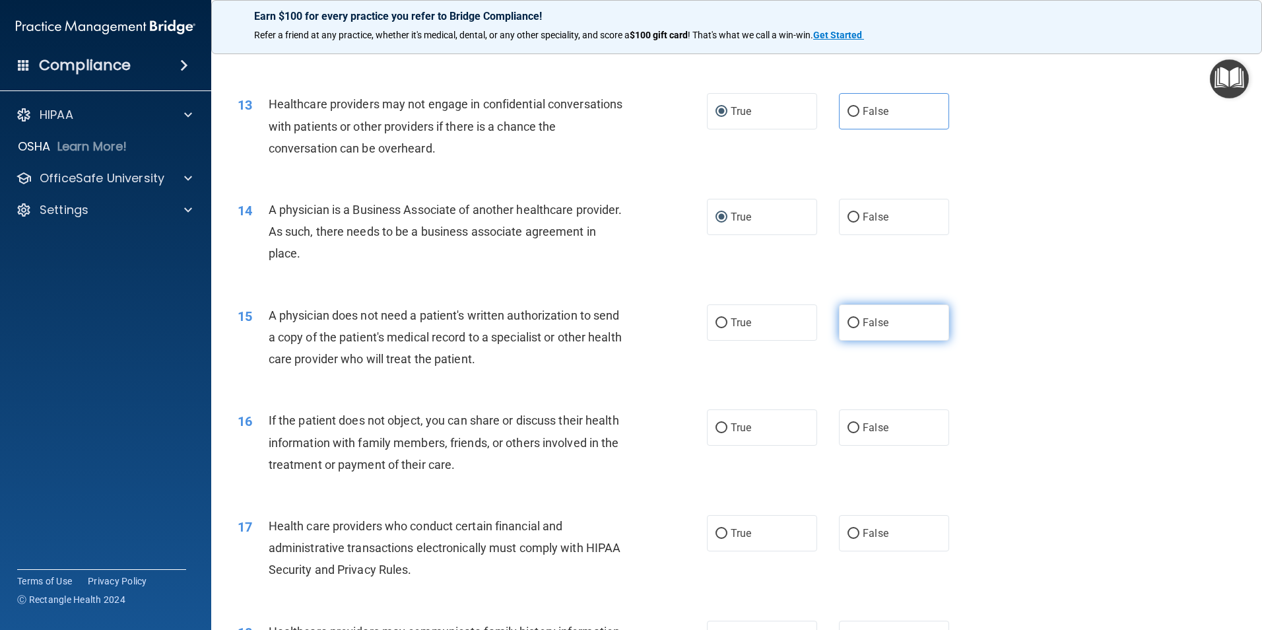
click at [862, 320] on span "False" at bounding box center [875, 322] width 26 height 13
click at [858, 320] on input "False" at bounding box center [853, 323] width 12 height 10
radio input "true"
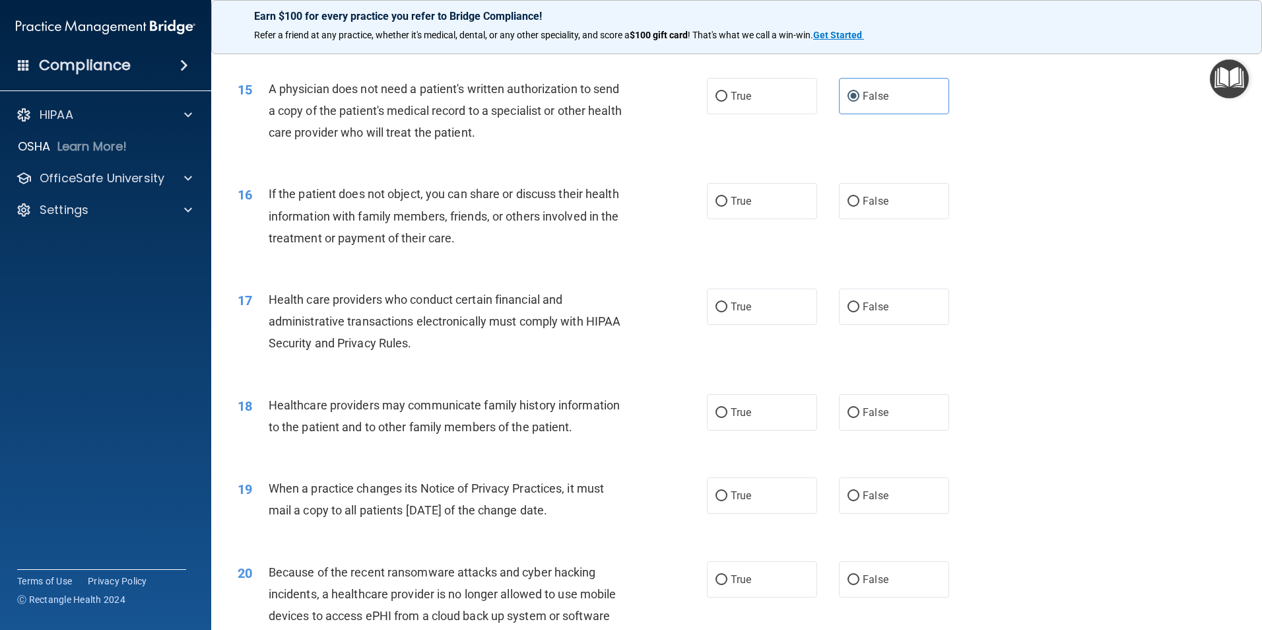
scroll to position [1452, 0]
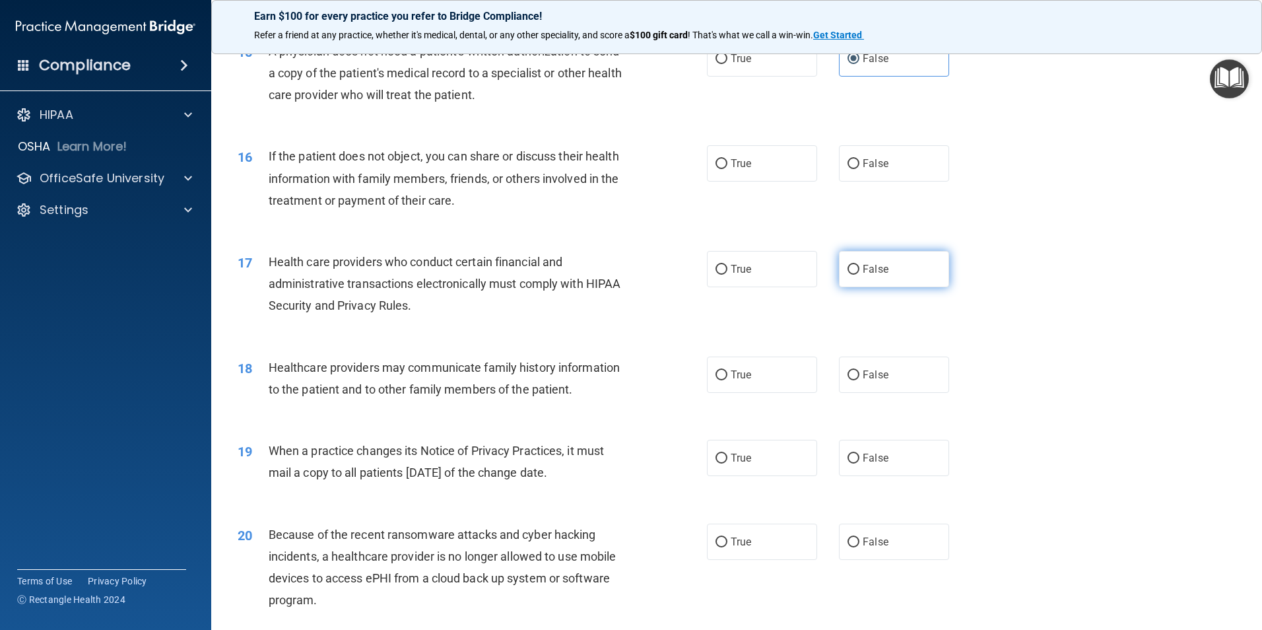
drag, startPoint x: 850, startPoint y: 267, endPoint x: 843, endPoint y: 268, distance: 6.6
click at [850, 268] on input "False" at bounding box center [853, 270] width 12 height 10
radio input "true"
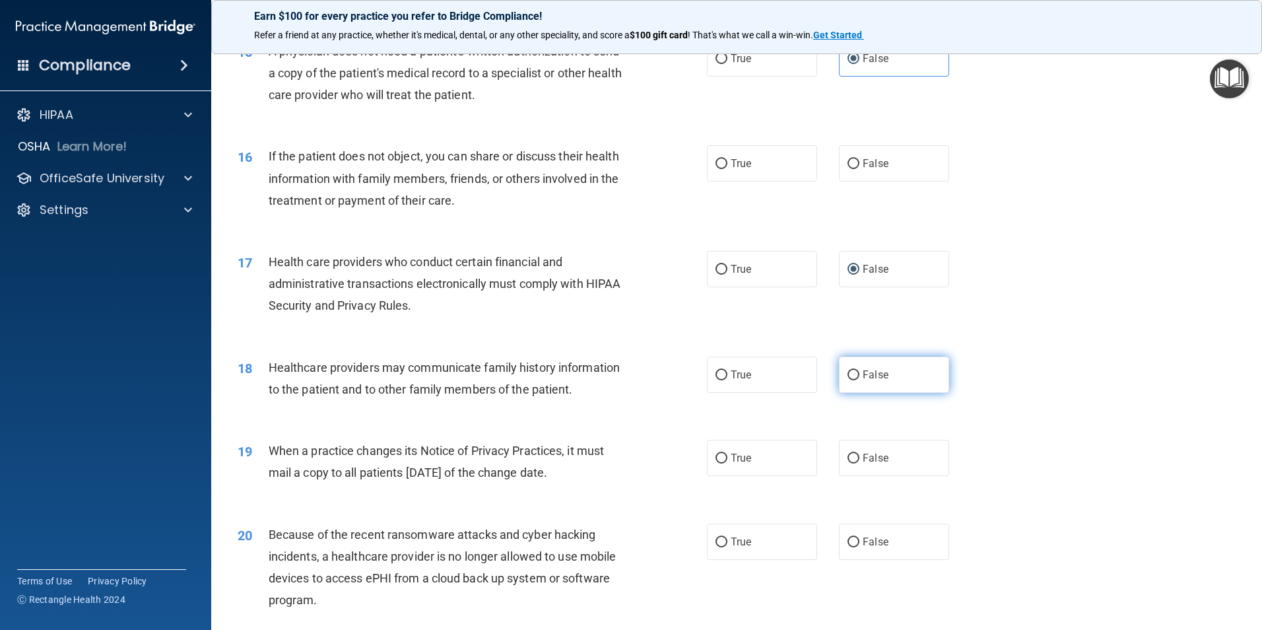
click at [847, 377] on input "False" at bounding box center [853, 375] width 12 height 10
radio input "true"
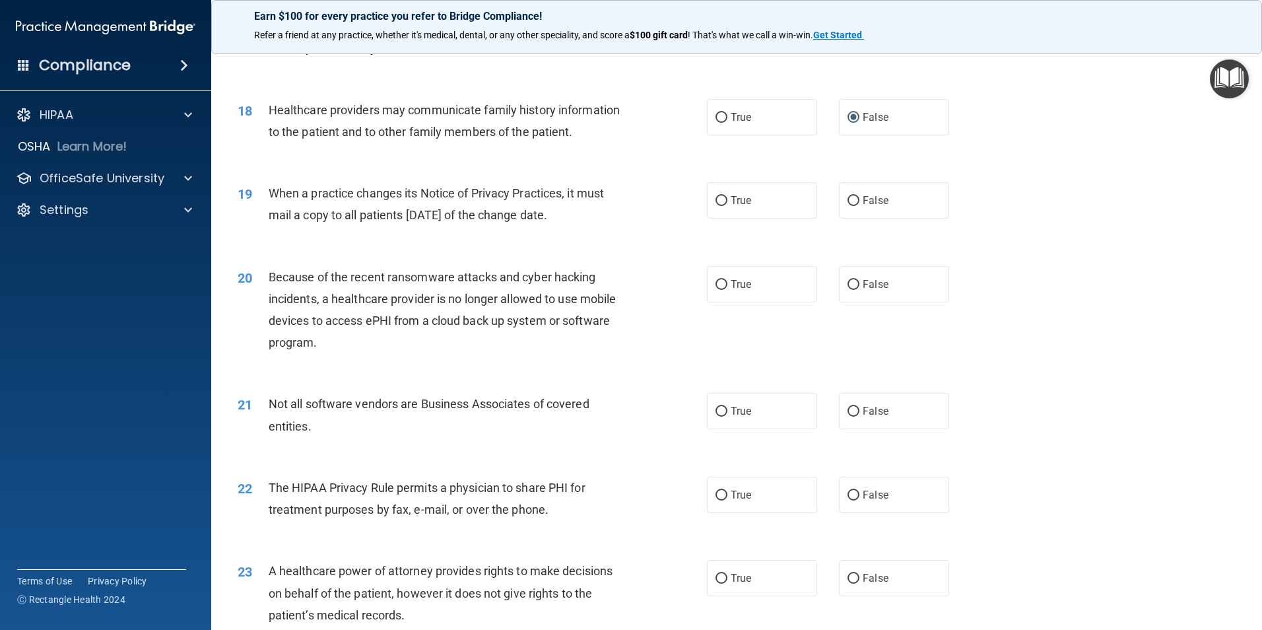
scroll to position [1716, 0]
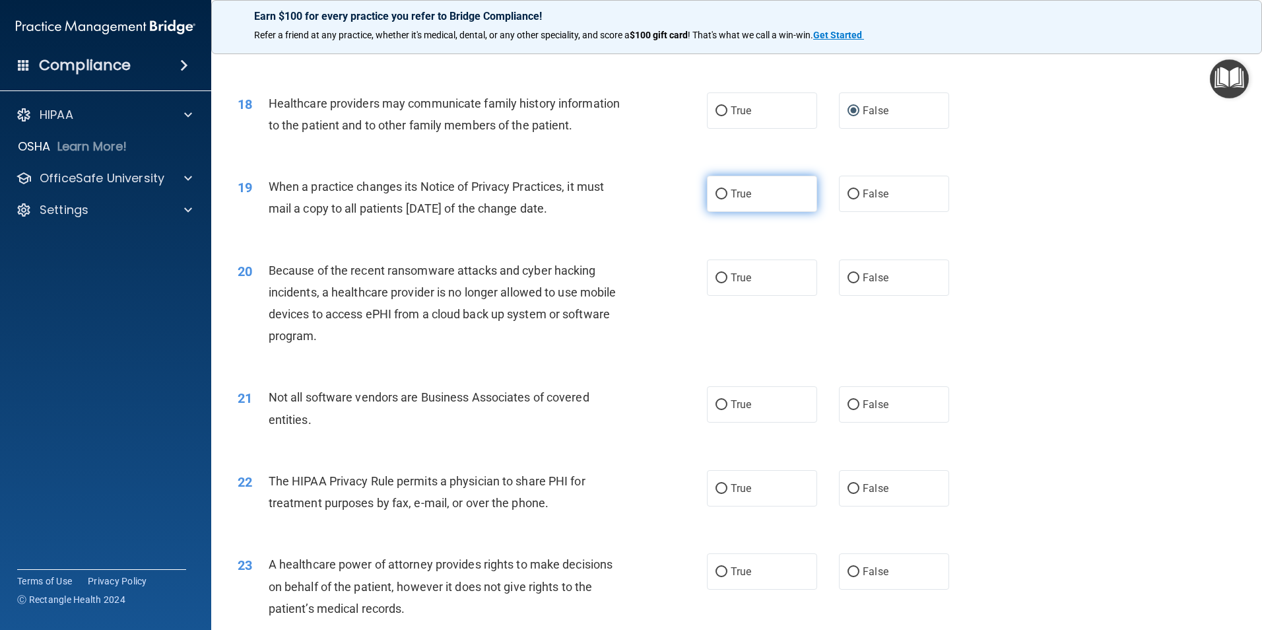
click at [725, 195] on label "True" at bounding box center [762, 194] width 110 height 36
click at [725, 195] on input "True" at bounding box center [721, 194] width 12 height 10
radio input "true"
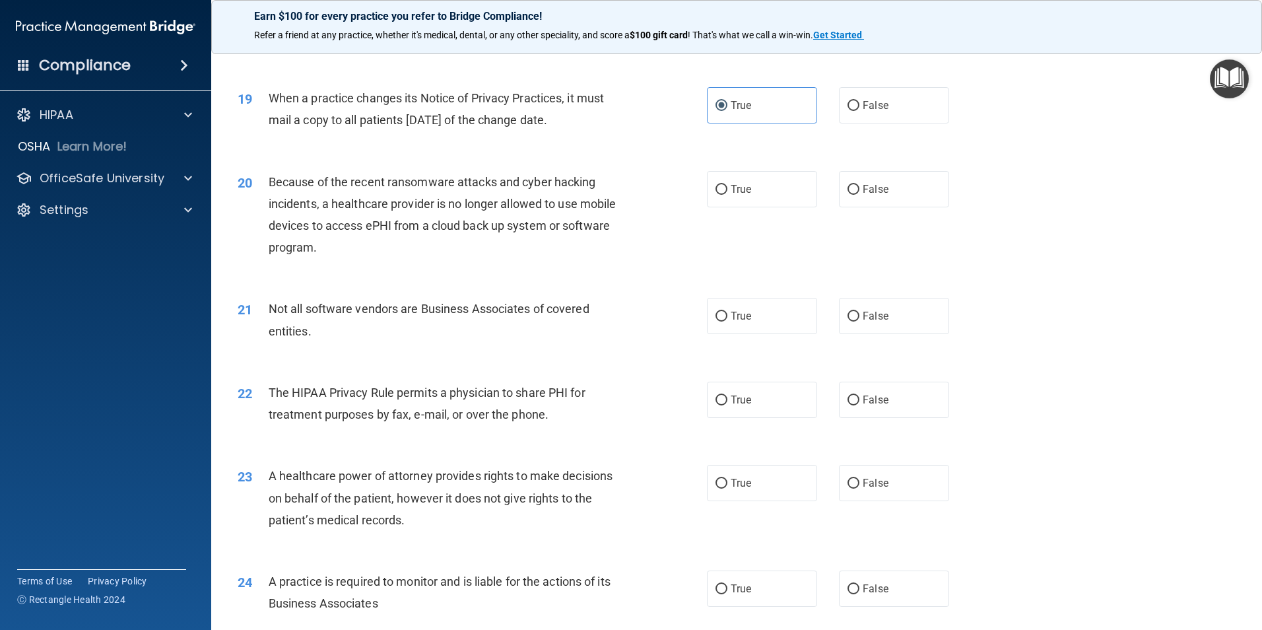
scroll to position [1848, 0]
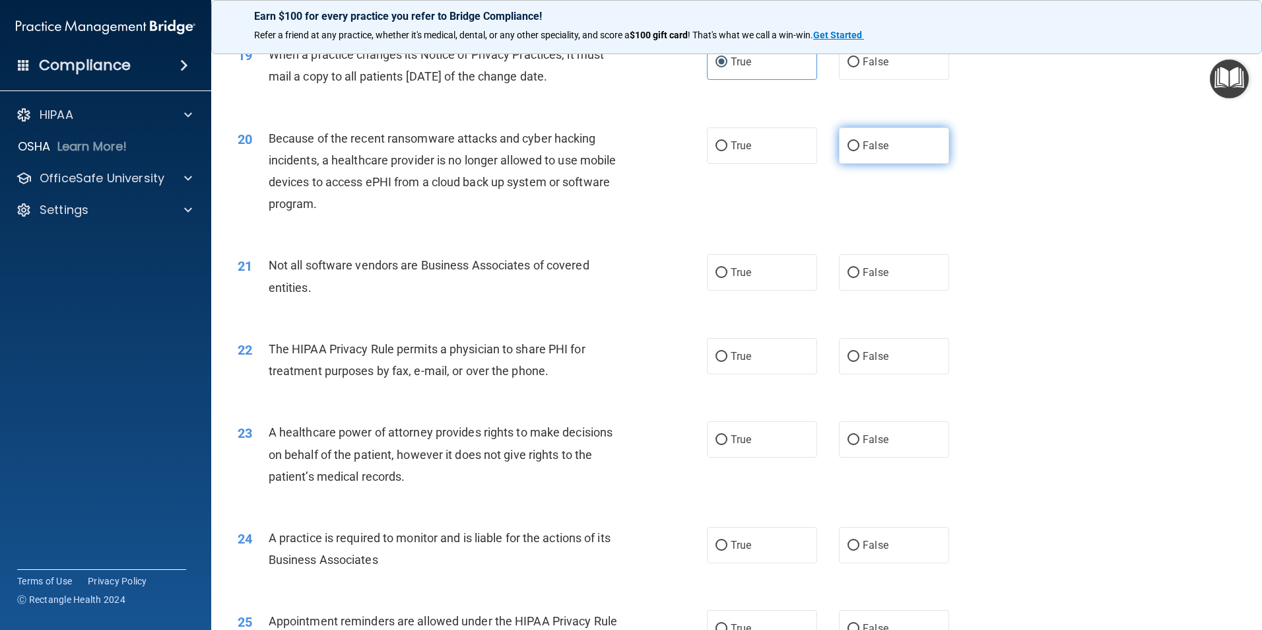
click at [853, 143] on label "False" at bounding box center [894, 145] width 110 height 36
click at [853, 143] on input "False" at bounding box center [853, 146] width 12 height 10
radio input "true"
click at [847, 272] on input "False" at bounding box center [853, 273] width 12 height 10
radio input "true"
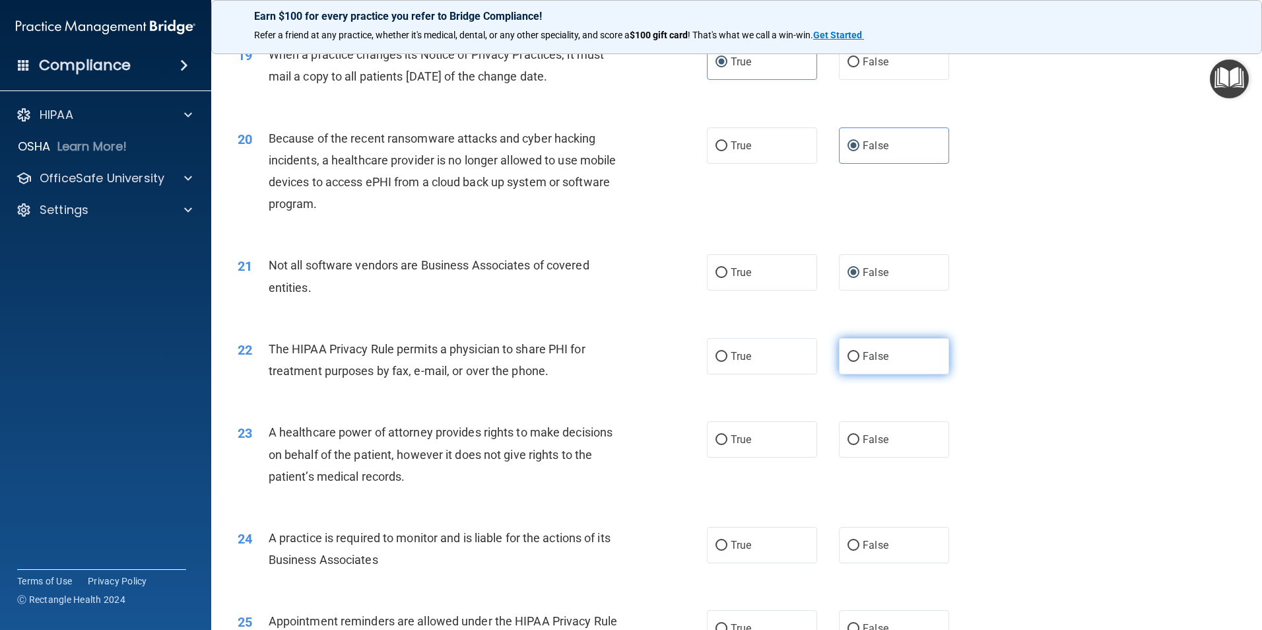
click at [840, 349] on label "False" at bounding box center [894, 356] width 110 height 36
click at [847, 352] on input "False" at bounding box center [853, 357] width 12 height 10
radio input "true"
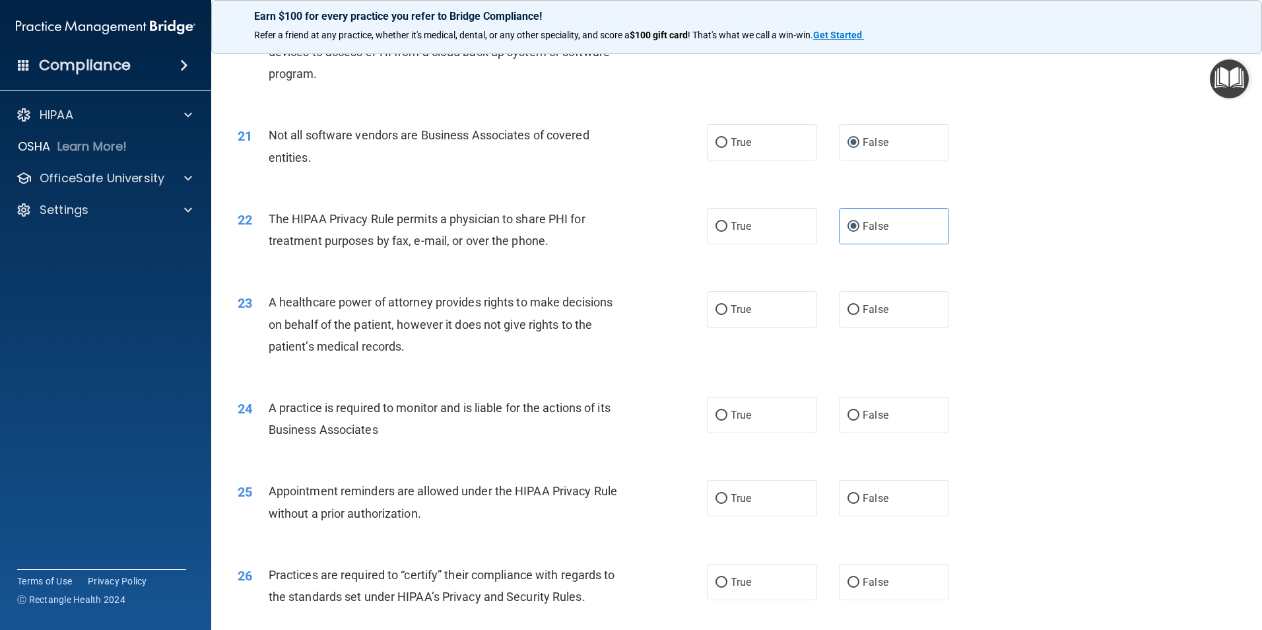
scroll to position [1980, 0]
click at [855, 309] on label "False" at bounding box center [894, 307] width 110 height 36
click at [855, 309] on input "False" at bounding box center [853, 308] width 12 height 10
radio input "true"
click at [715, 408] on input "True" at bounding box center [721, 413] width 12 height 10
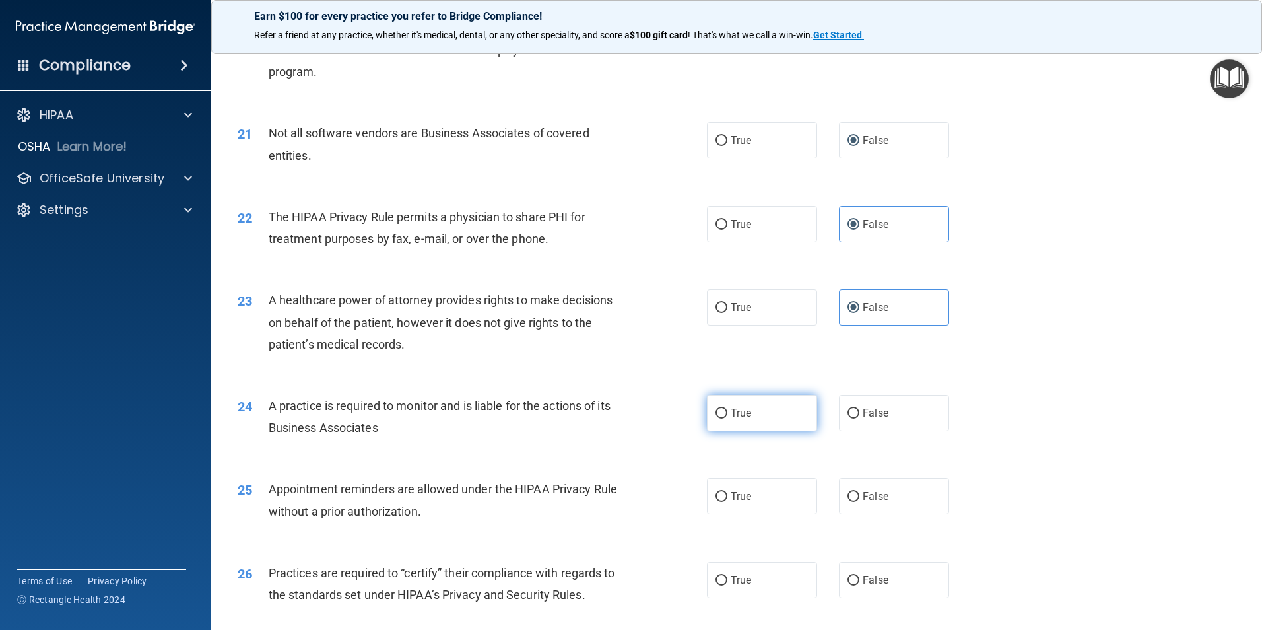
radio input "true"
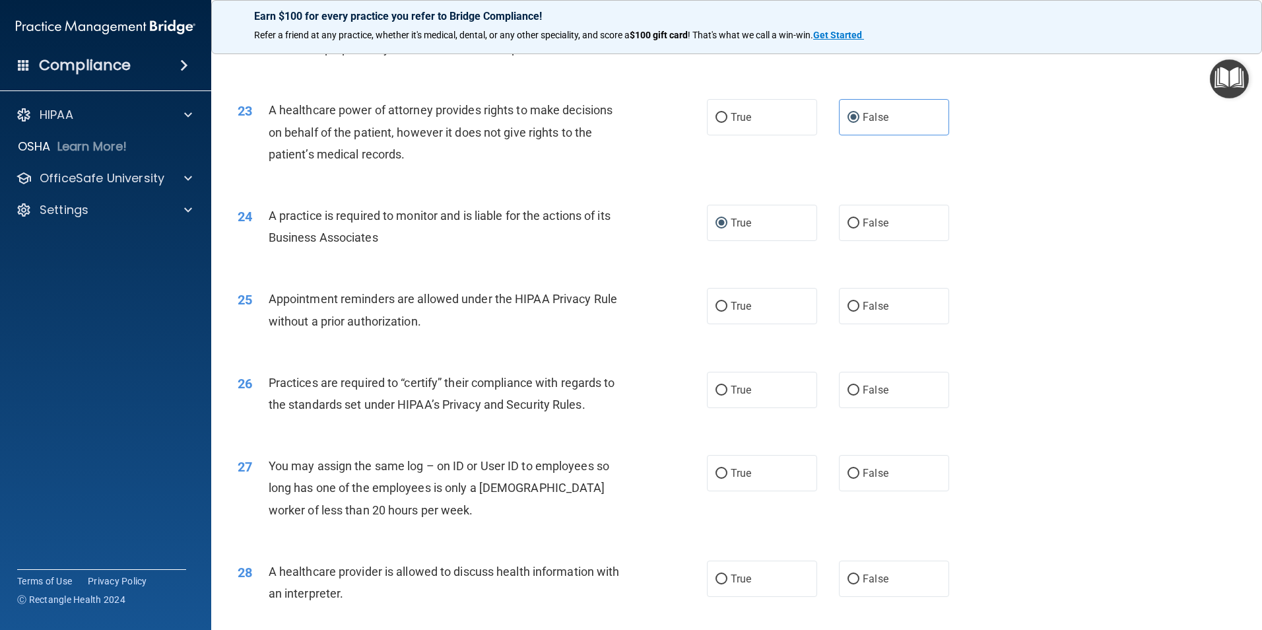
scroll to position [2178, 0]
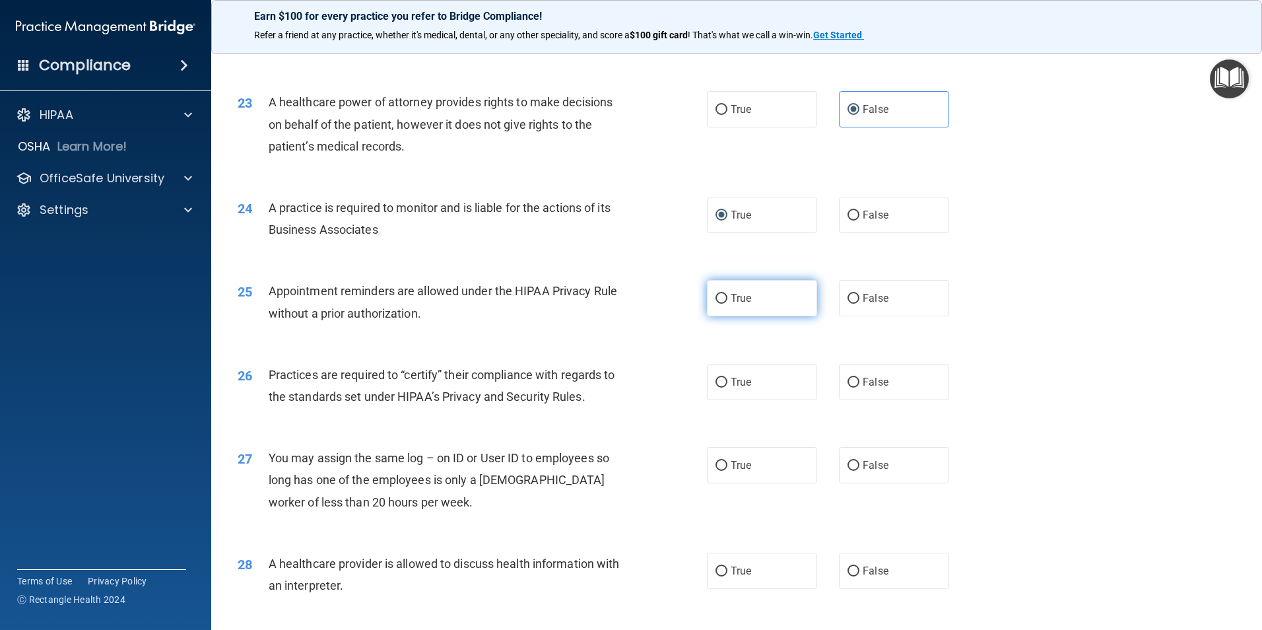
click at [726, 304] on label "True" at bounding box center [762, 298] width 110 height 36
click at [726, 304] on input "True" at bounding box center [721, 299] width 12 height 10
radio input "true"
click at [718, 378] on input "True" at bounding box center [721, 382] width 12 height 10
radio input "true"
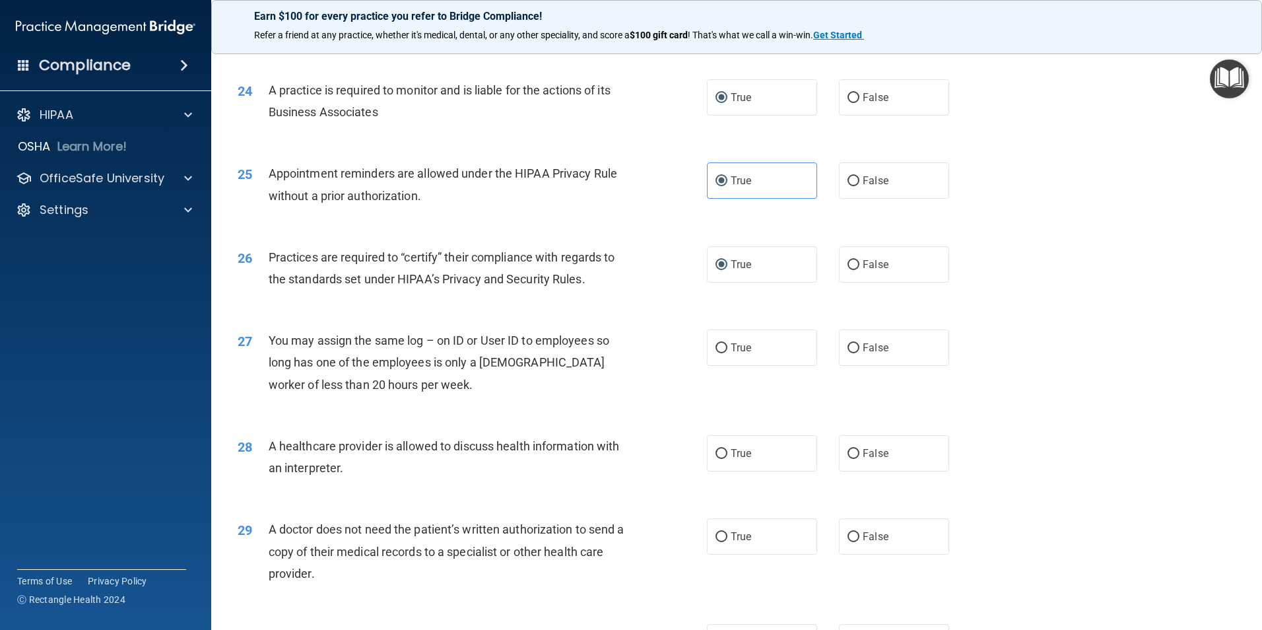
scroll to position [2310, 0]
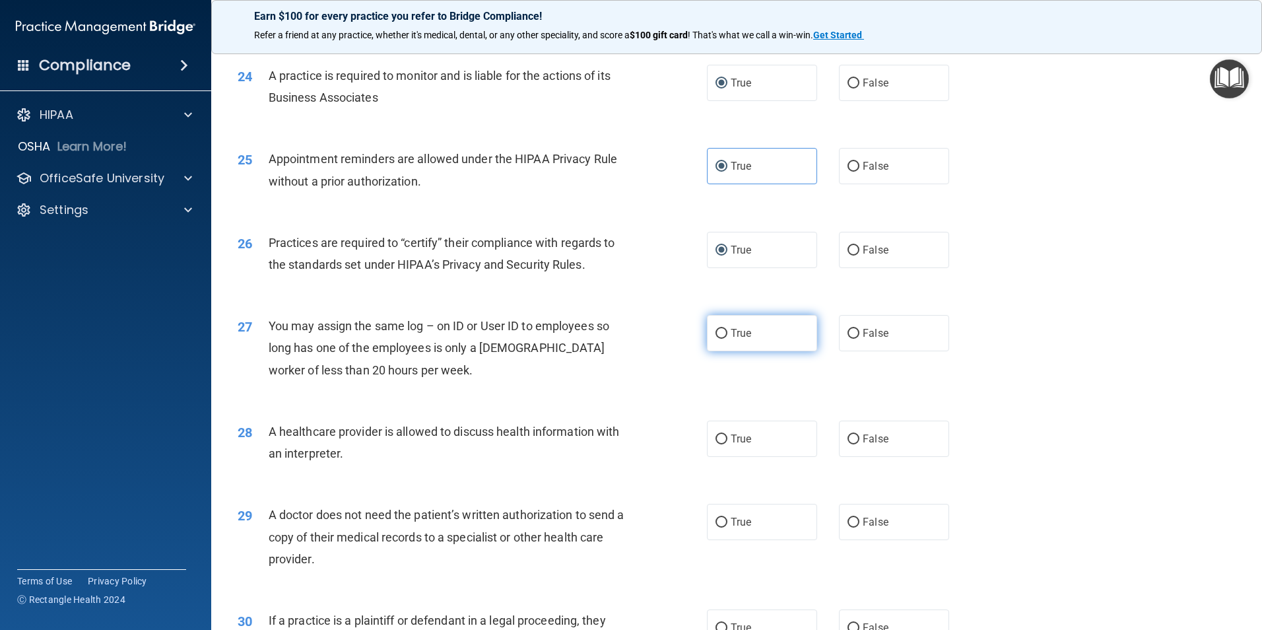
click at [735, 340] on label "True" at bounding box center [762, 333] width 110 height 36
click at [727, 339] on input "True" at bounding box center [721, 334] width 12 height 10
radio input "true"
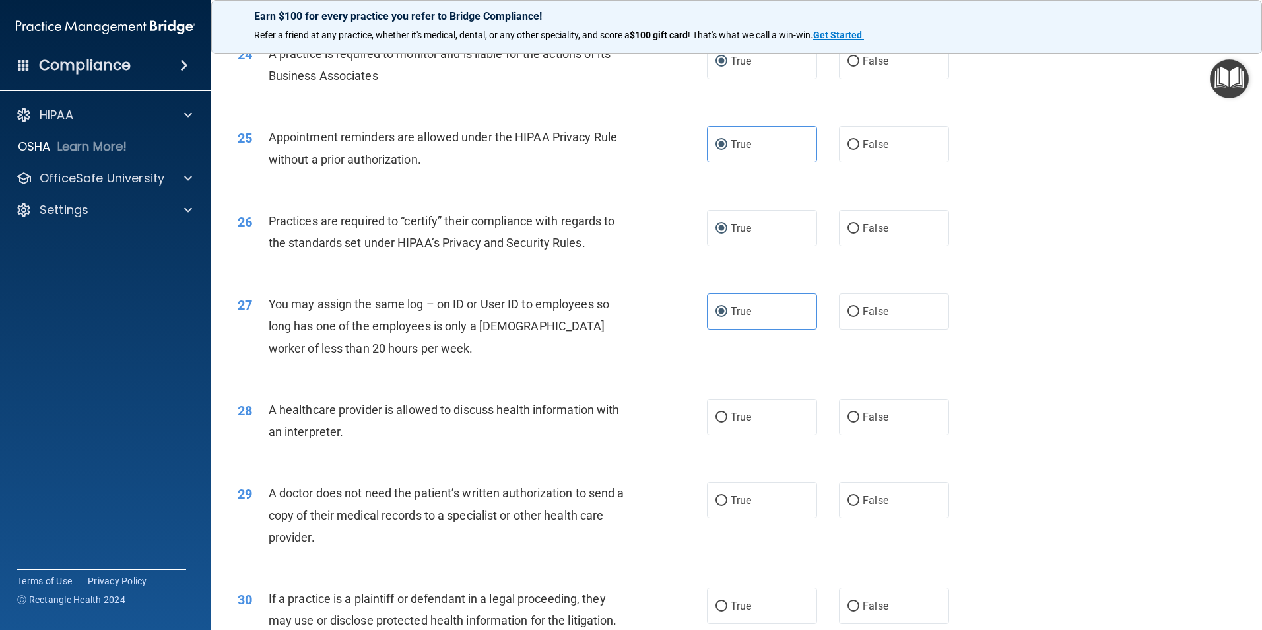
scroll to position [2376, 0]
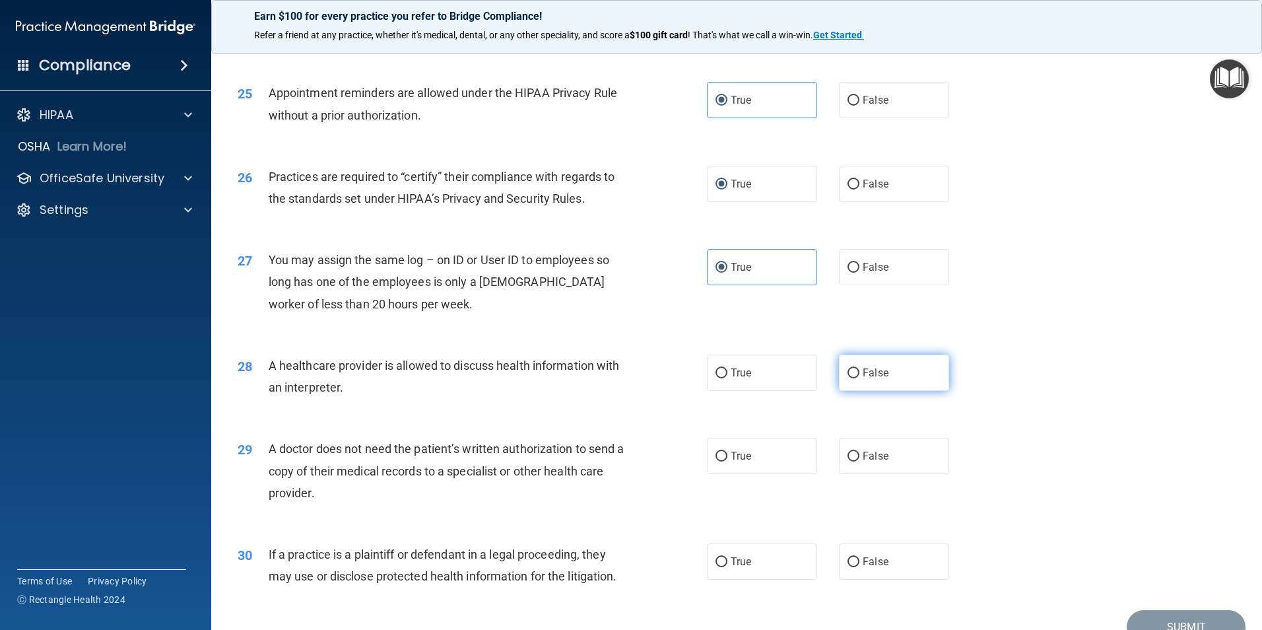
click at [849, 371] on input "False" at bounding box center [853, 373] width 12 height 10
radio input "true"
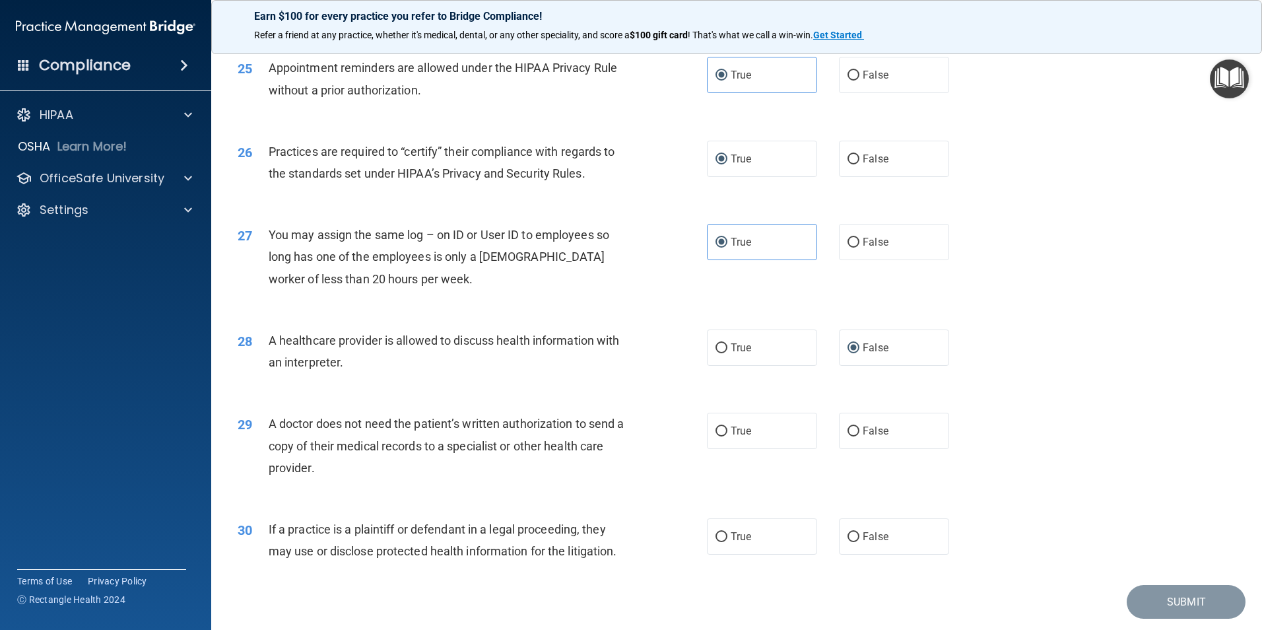
scroll to position [2442, 0]
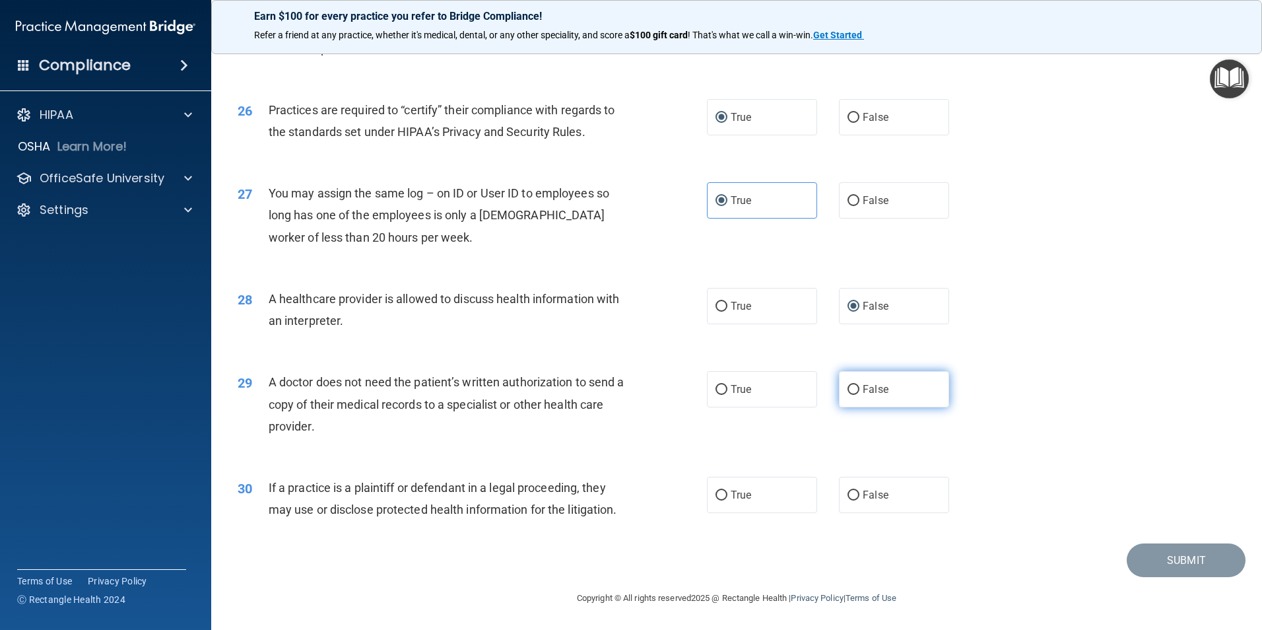
click at [848, 390] on input "False" at bounding box center [853, 390] width 12 height 10
radio input "true"
click at [851, 498] on input "False" at bounding box center [853, 495] width 12 height 10
radio input "true"
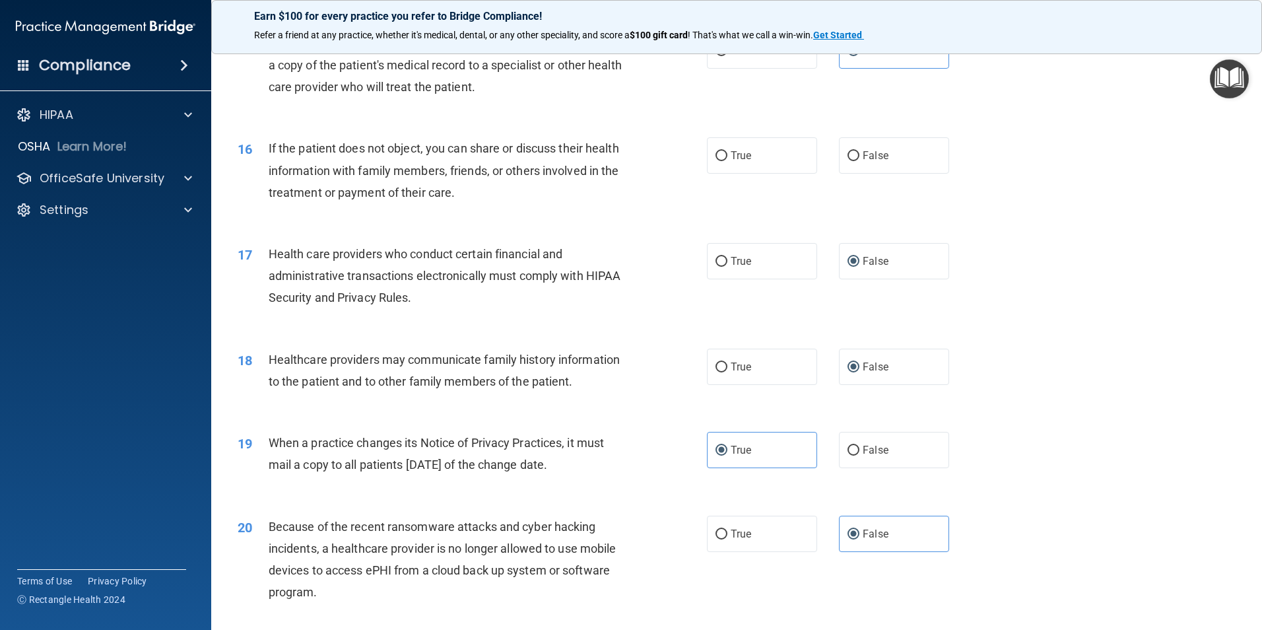
scroll to position [1452, 0]
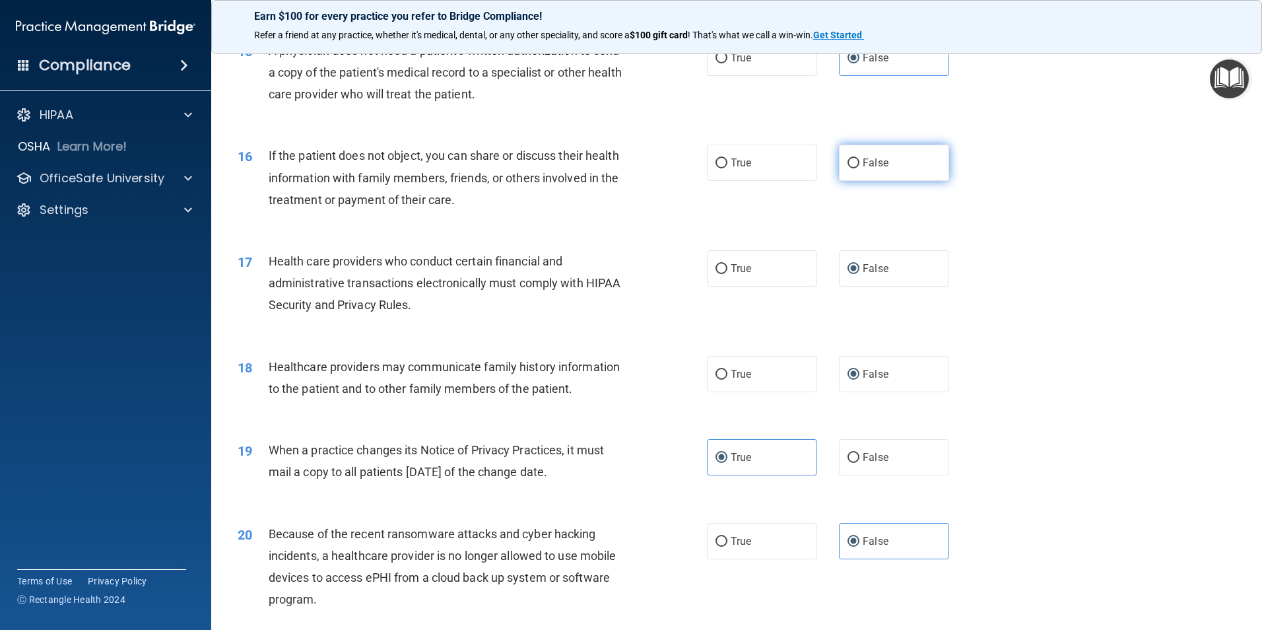
click at [862, 162] on span "False" at bounding box center [875, 162] width 26 height 13
click at [857, 162] on input "False" at bounding box center [853, 163] width 12 height 10
radio input "true"
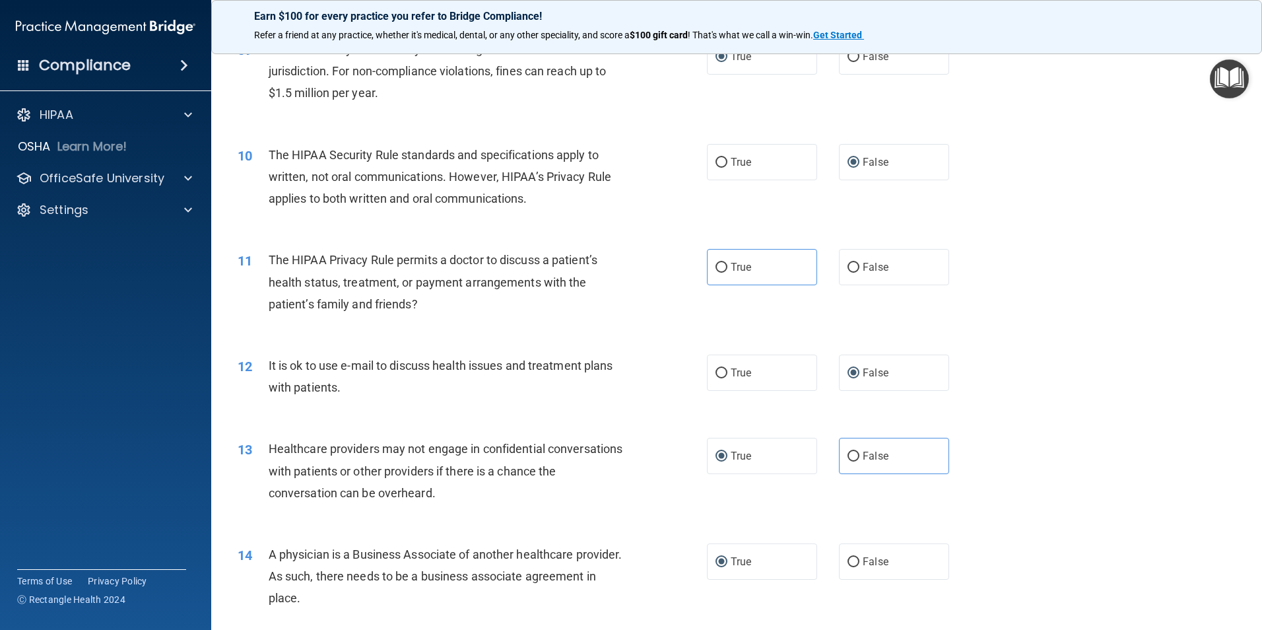
scroll to position [793, 0]
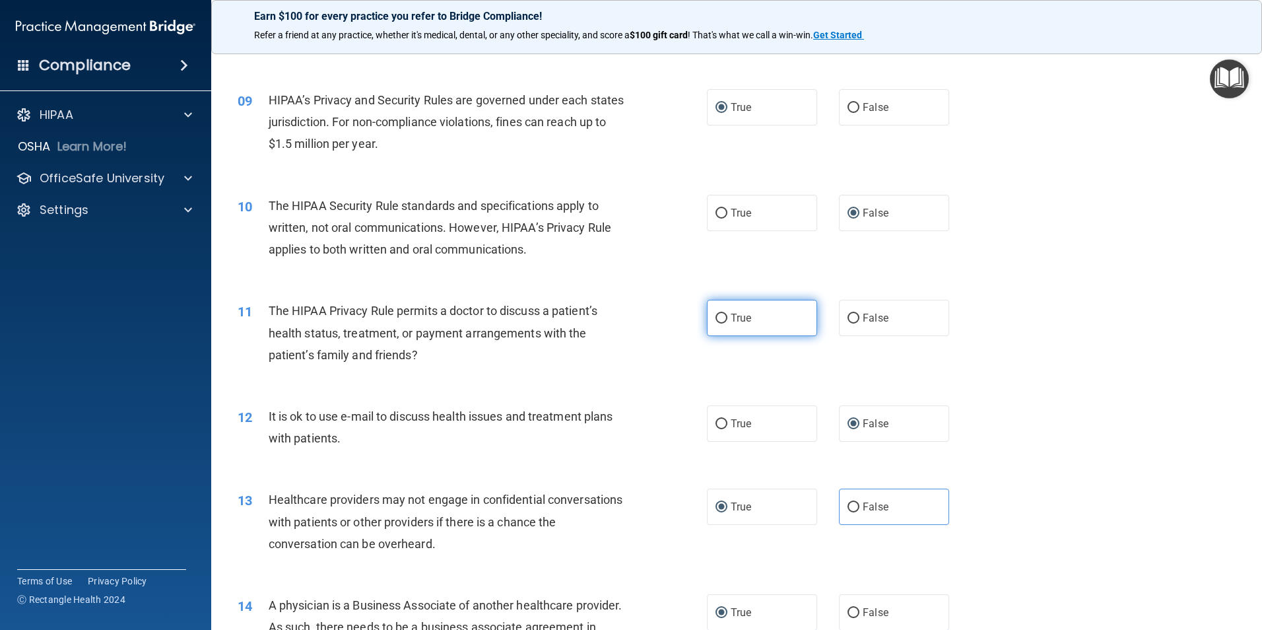
click at [719, 315] on input "True" at bounding box center [721, 318] width 12 height 10
radio input "true"
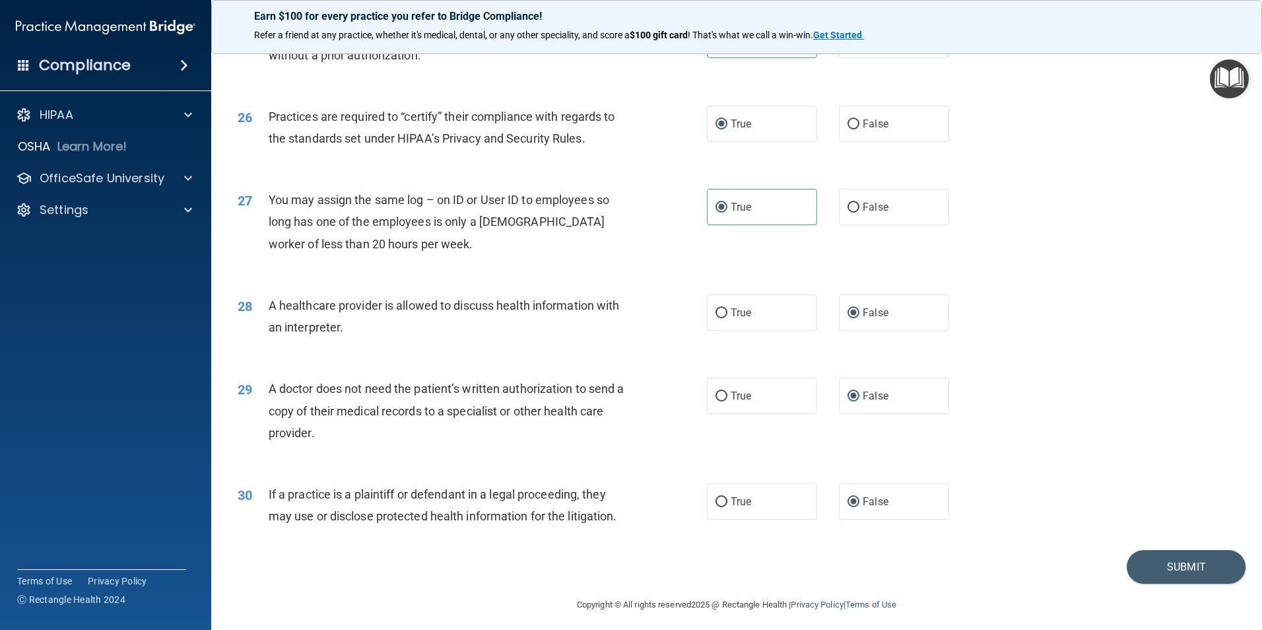
scroll to position [2442, 0]
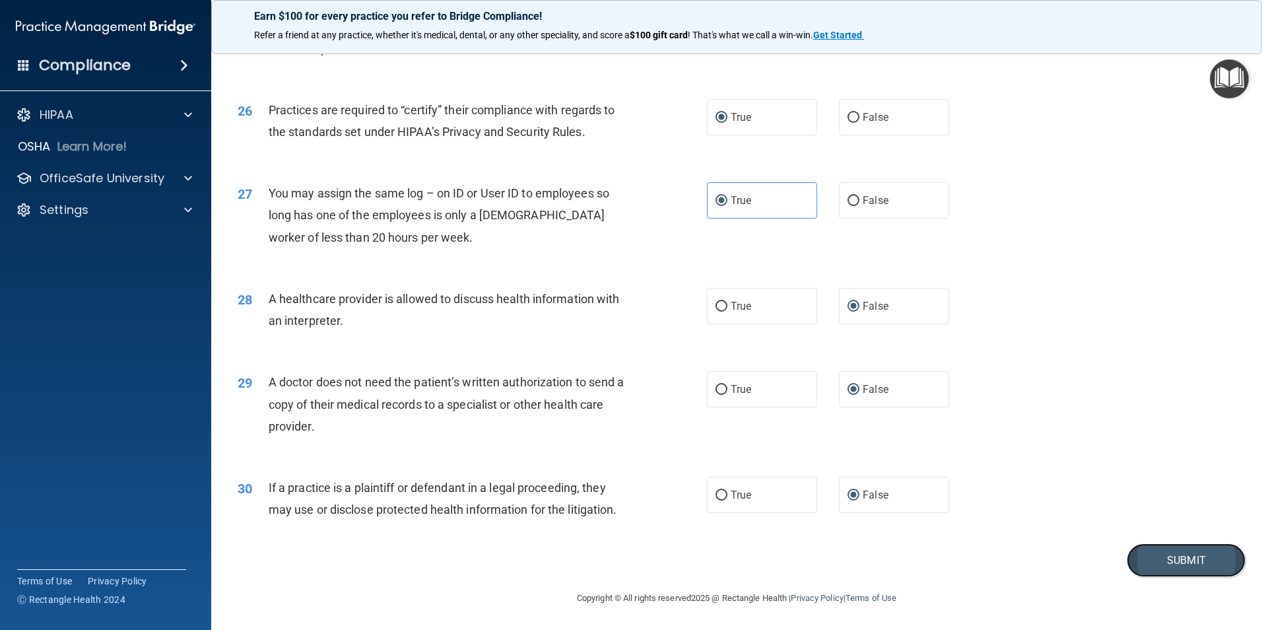
click at [1159, 558] on button "Submit" at bounding box center [1185, 560] width 119 height 34
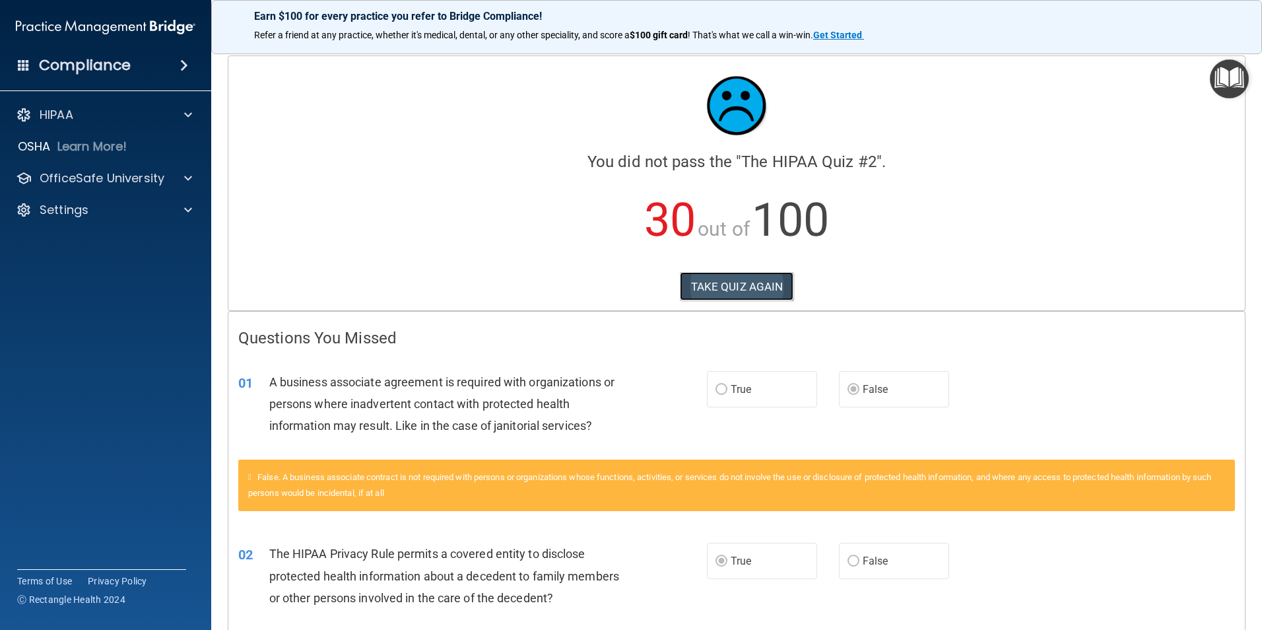
click at [768, 280] on button "TAKE QUIZ AGAIN" at bounding box center [737, 286] width 114 height 29
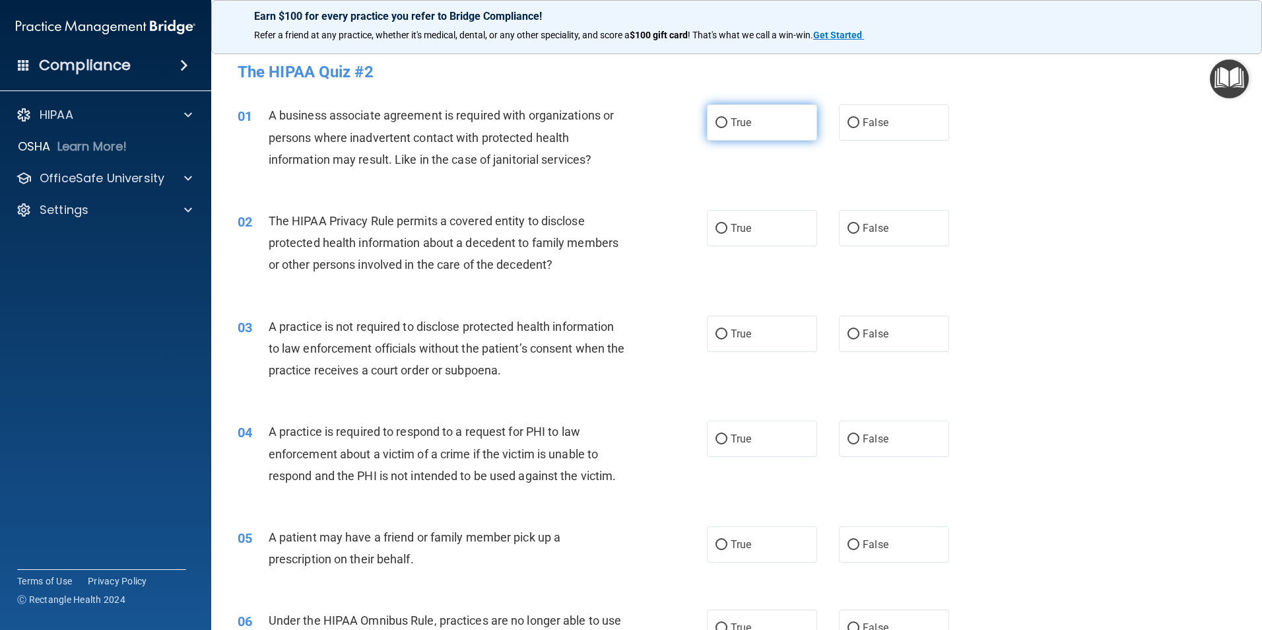
click at [715, 121] on input "True" at bounding box center [721, 123] width 12 height 10
radio input "true"
click at [847, 122] on input "False" at bounding box center [853, 123] width 12 height 10
radio input "true"
radio input "false"
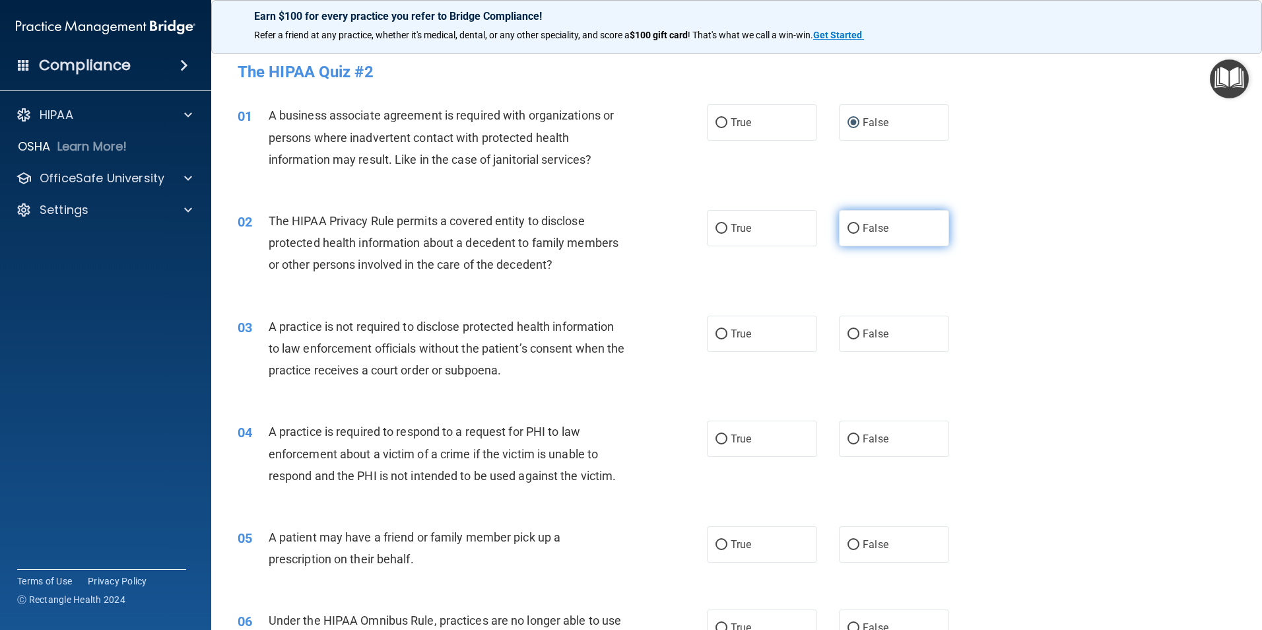
click at [850, 227] on input "False" at bounding box center [853, 229] width 12 height 10
radio input "true"
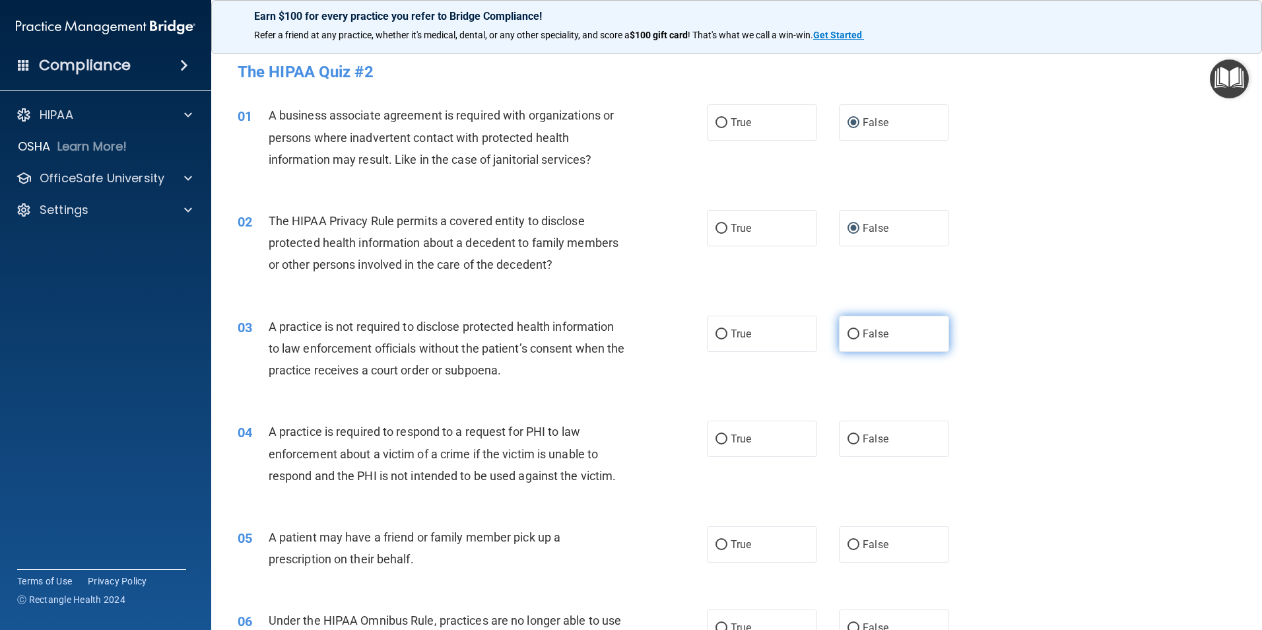
click at [847, 334] on input "False" at bounding box center [853, 334] width 12 height 10
radio input "true"
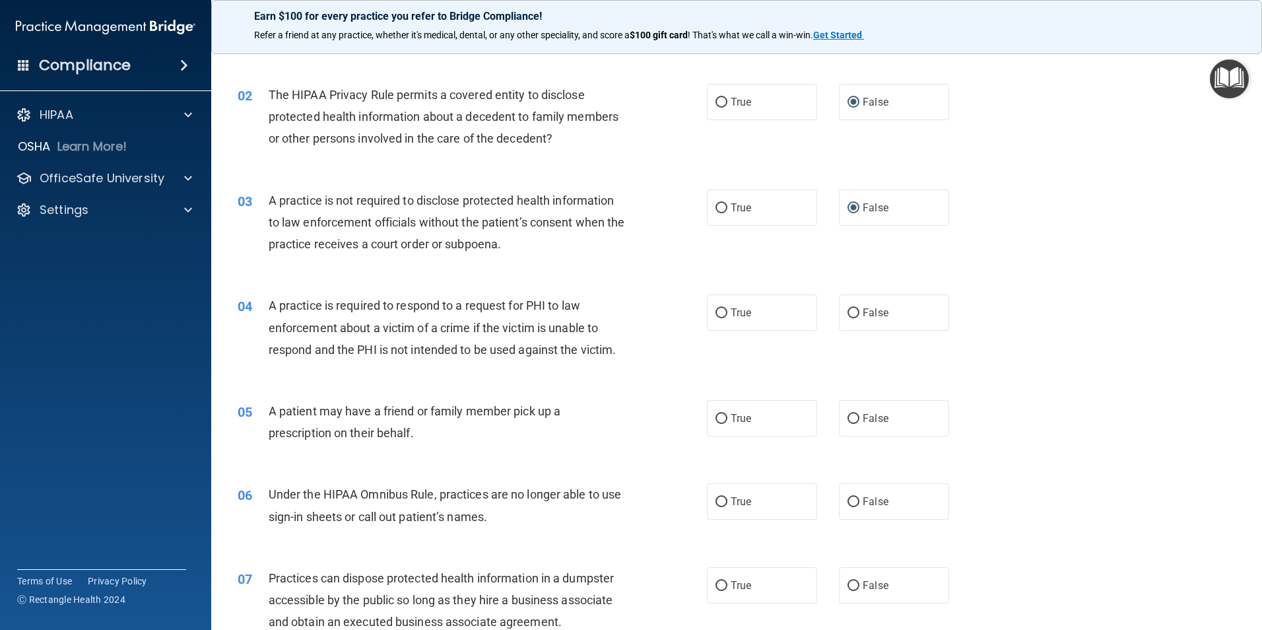
scroll to position [132, 0]
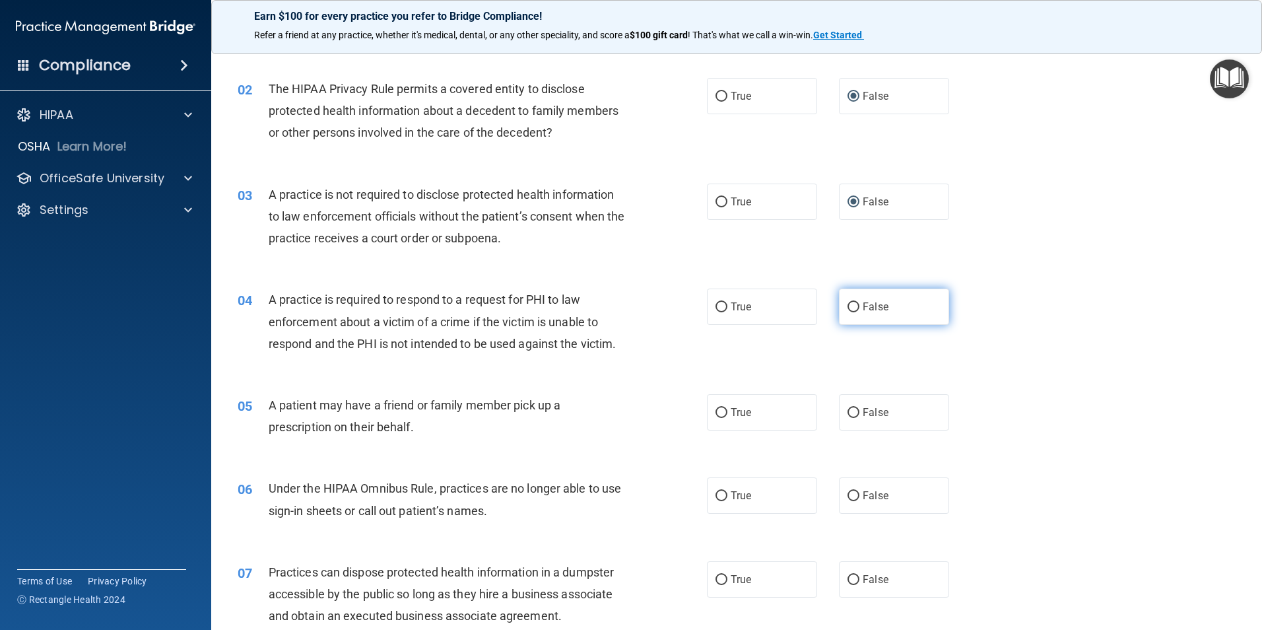
click at [839, 307] on label "False" at bounding box center [894, 306] width 110 height 36
click at [847, 307] on input "False" at bounding box center [853, 307] width 12 height 10
radio input "true"
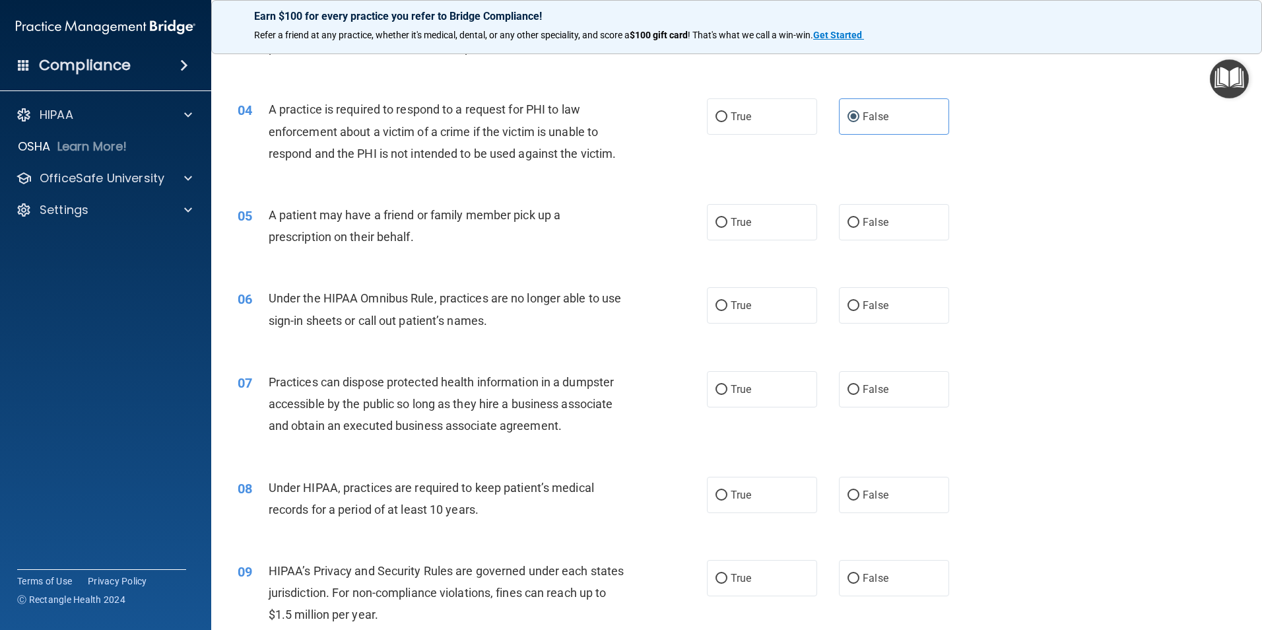
scroll to position [330, 0]
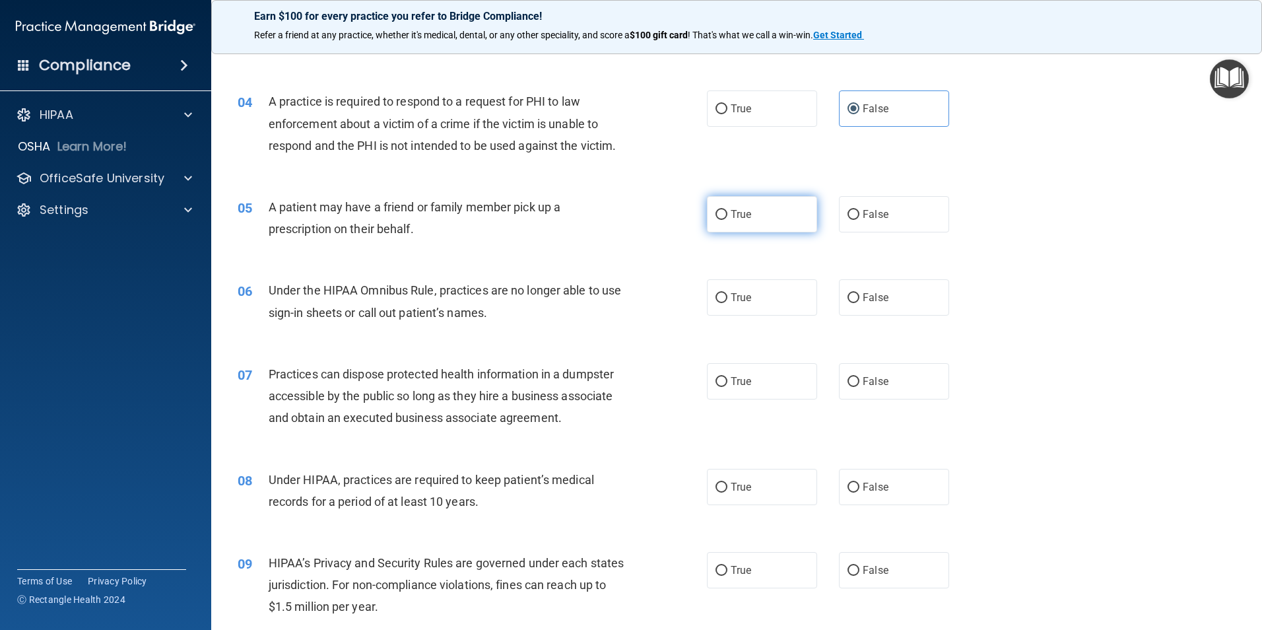
click at [719, 218] on input "True" at bounding box center [721, 215] width 12 height 10
radio input "true"
click at [847, 298] on input "False" at bounding box center [853, 298] width 12 height 10
radio input "true"
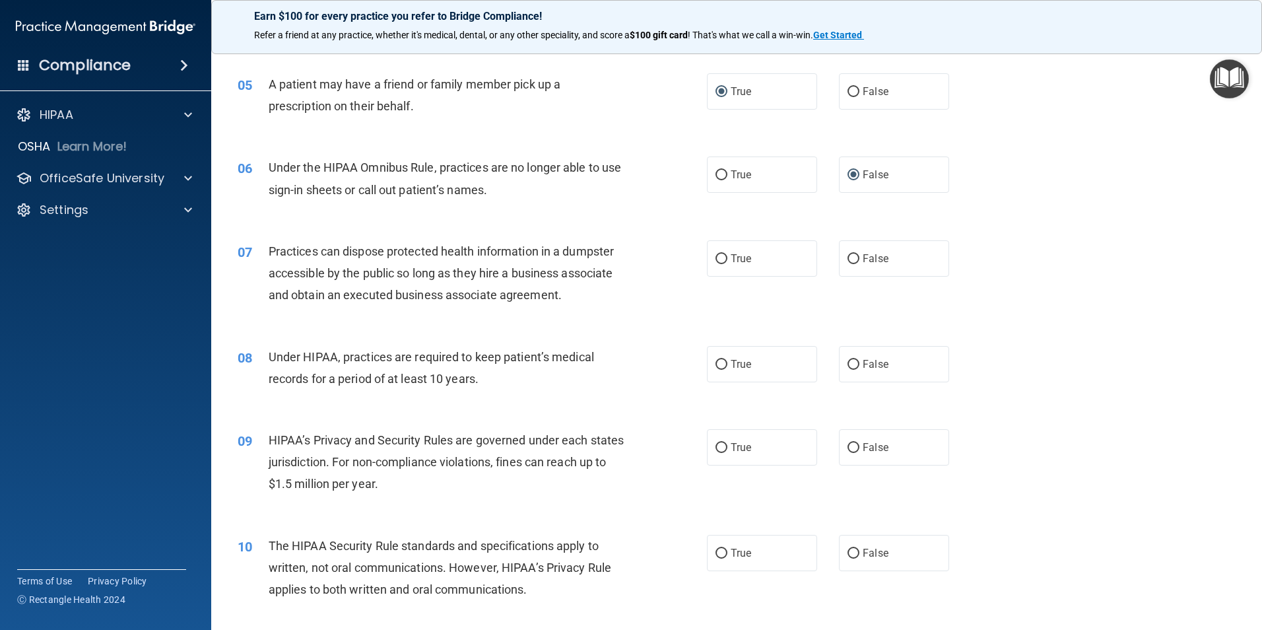
scroll to position [462, 0]
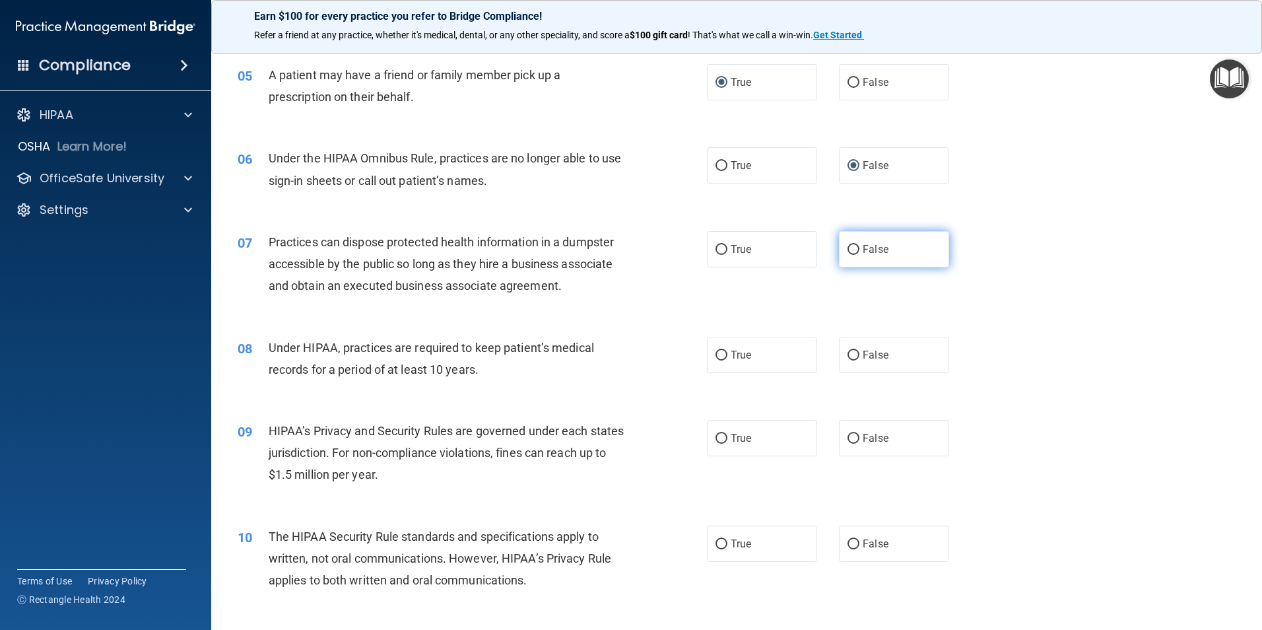
click at [855, 248] on label "False" at bounding box center [894, 249] width 110 height 36
click at [855, 248] on input "False" at bounding box center [853, 250] width 12 height 10
radio input "true"
click at [849, 350] on input "False" at bounding box center [853, 355] width 12 height 10
radio input "true"
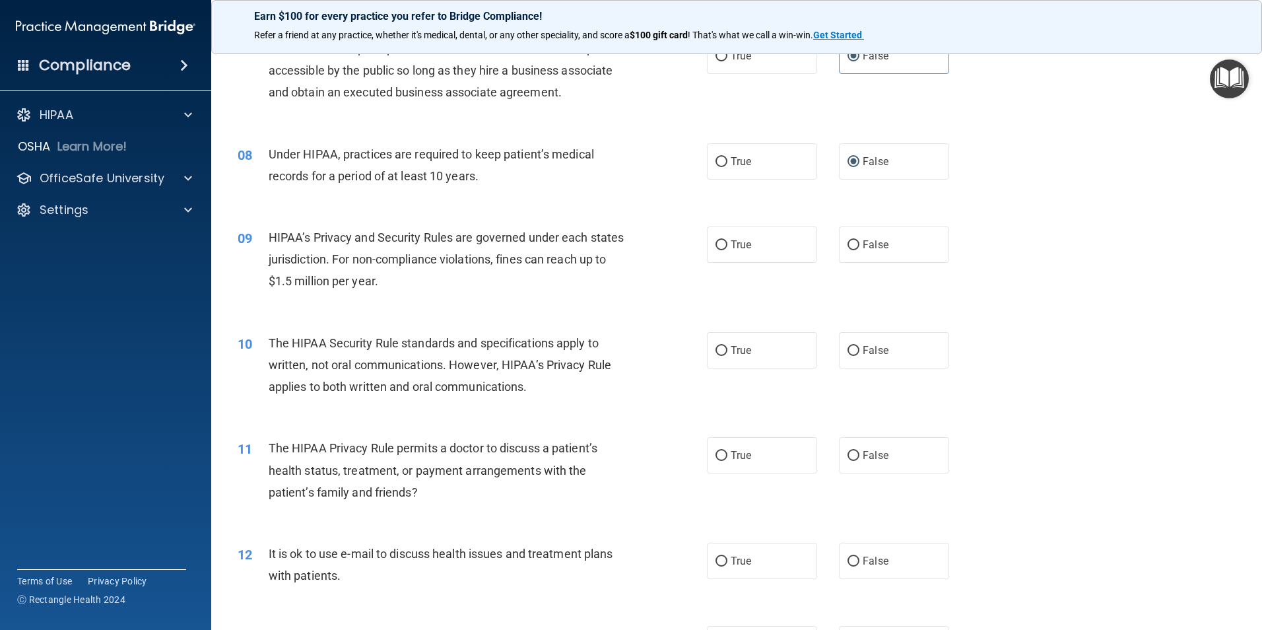
scroll to position [660, 0]
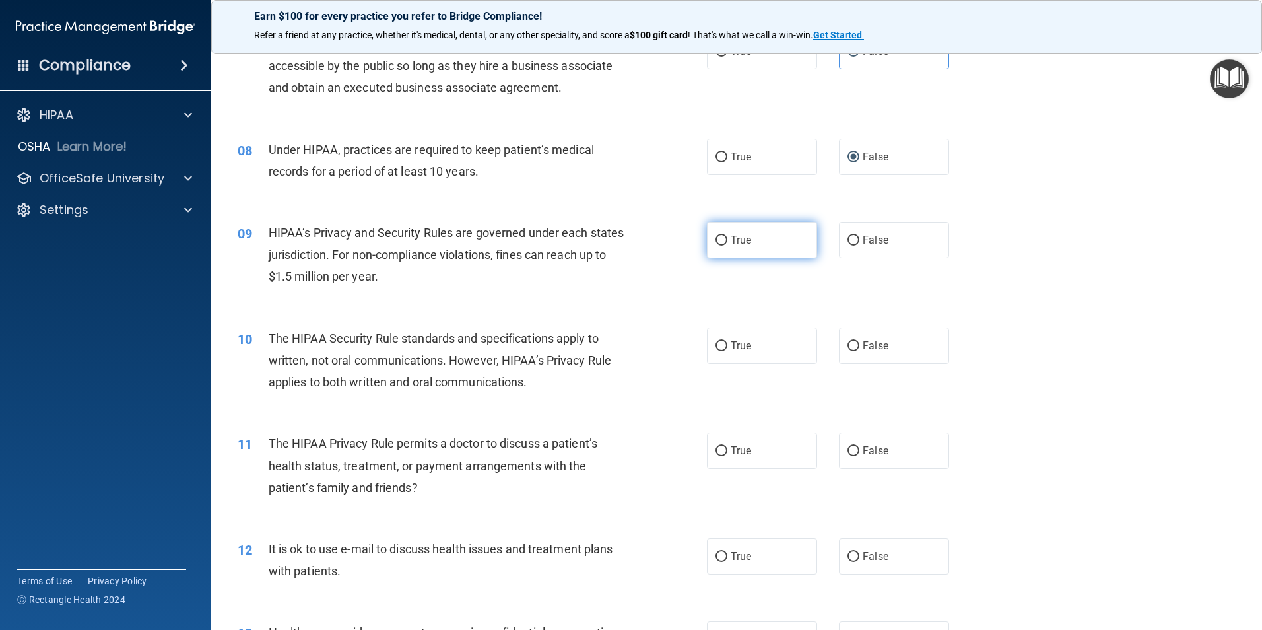
click at [715, 239] on input "True" at bounding box center [721, 241] width 12 height 10
radio input "true"
click at [847, 343] on input "False" at bounding box center [853, 346] width 12 height 10
radio input "true"
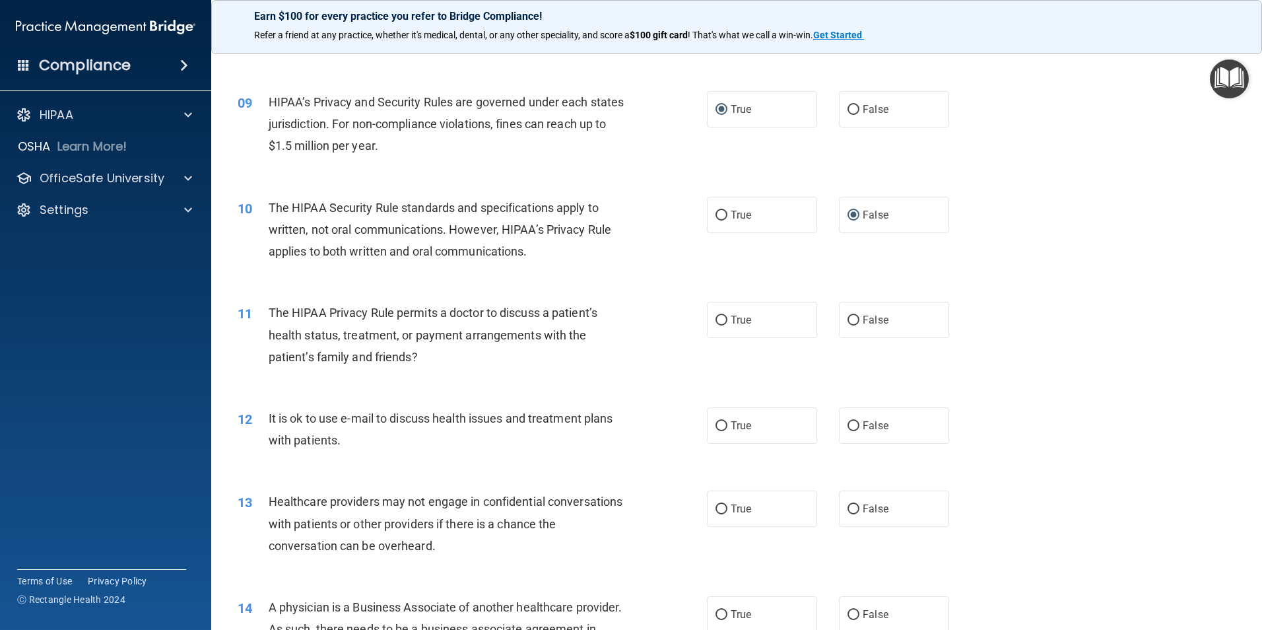
scroll to position [792, 0]
click at [847, 317] on input "False" at bounding box center [853, 319] width 12 height 10
radio input "true"
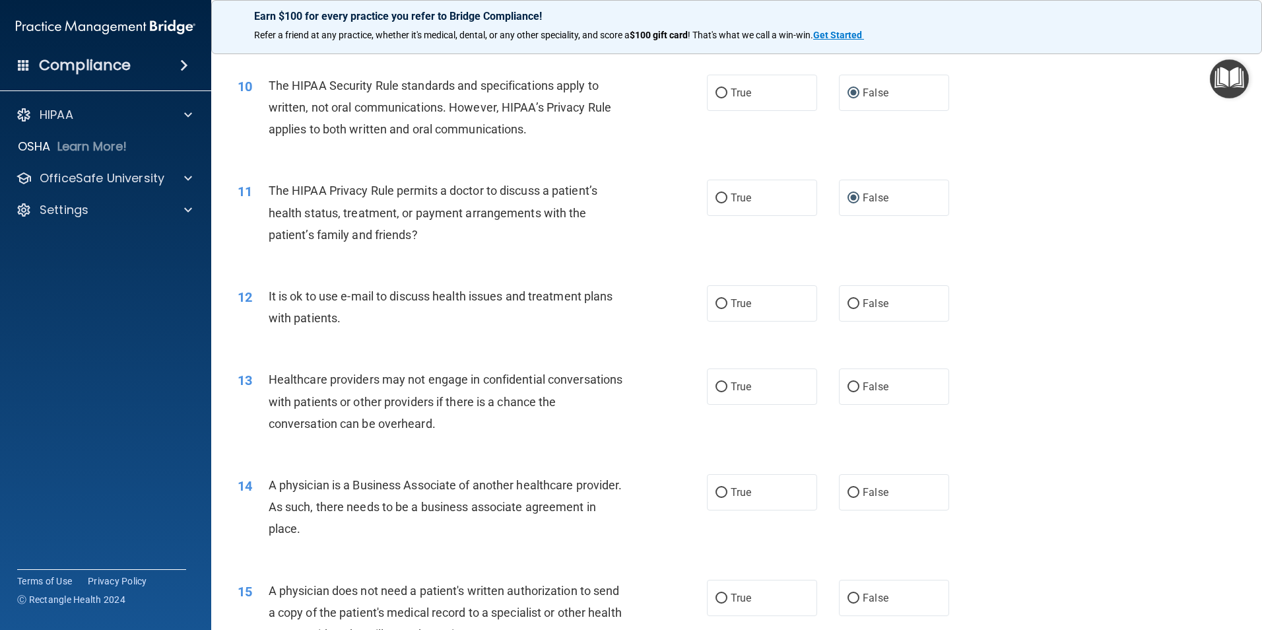
scroll to position [924, 0]
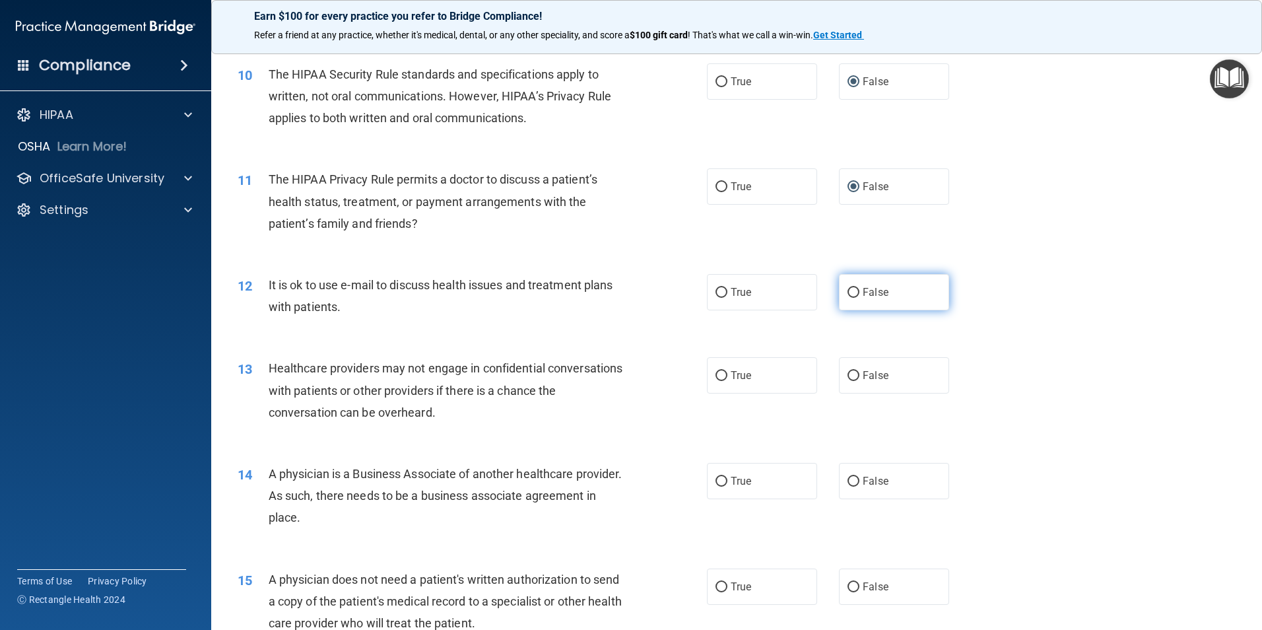
click at [849, 298] on label "False" at bounding box center [894, 292] width 110 height 36
click at [849, 298] on input "False" at bounding box center [853, 293] width 12 height 10
radio input "true"
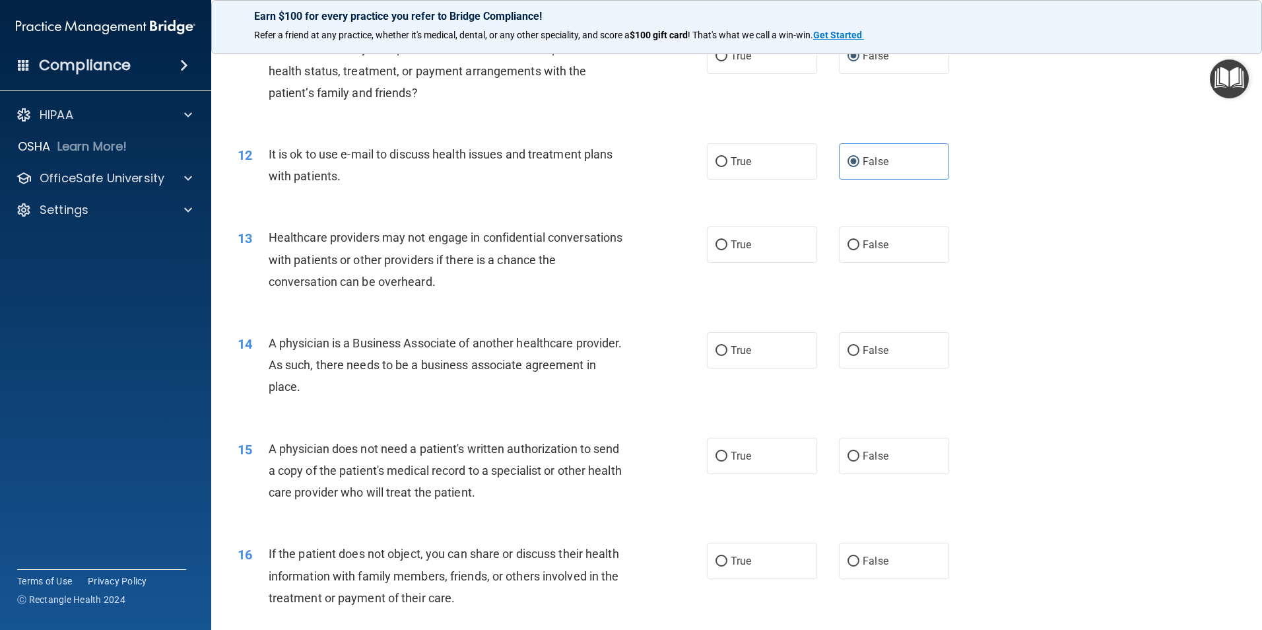
scroll to position [1056, 0]
click at [715, 244] on input "True" at bounding box center [721, 244] width 12 height 10
radio input "true"
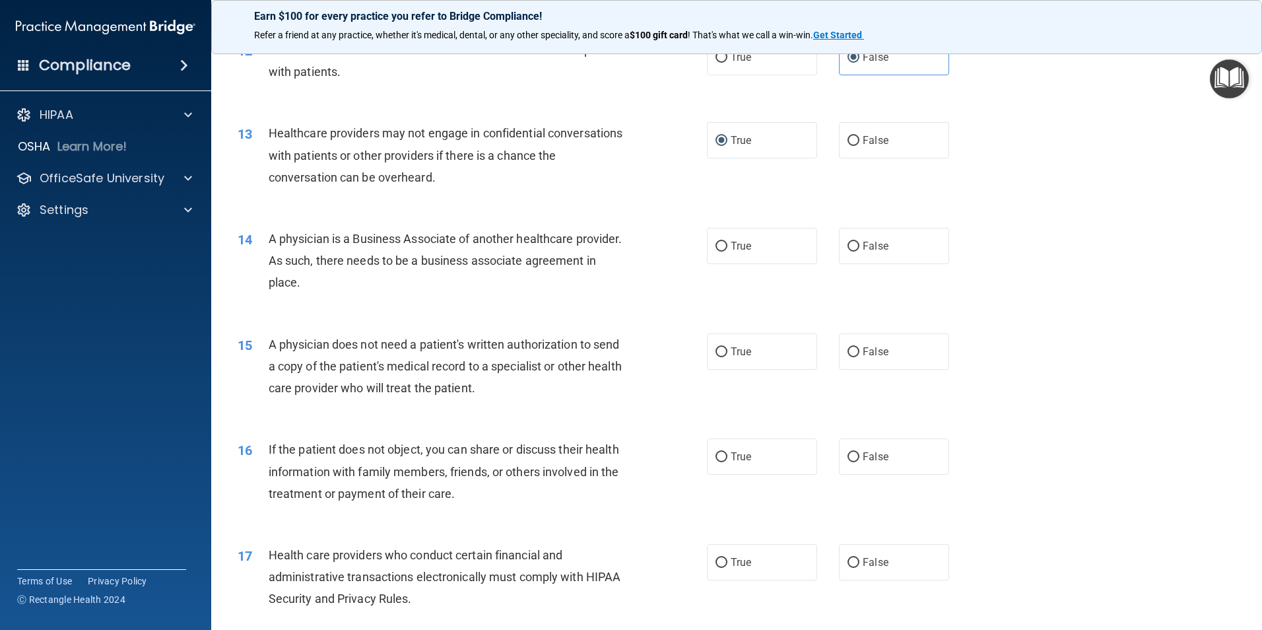
scroll to position [1254, 0]
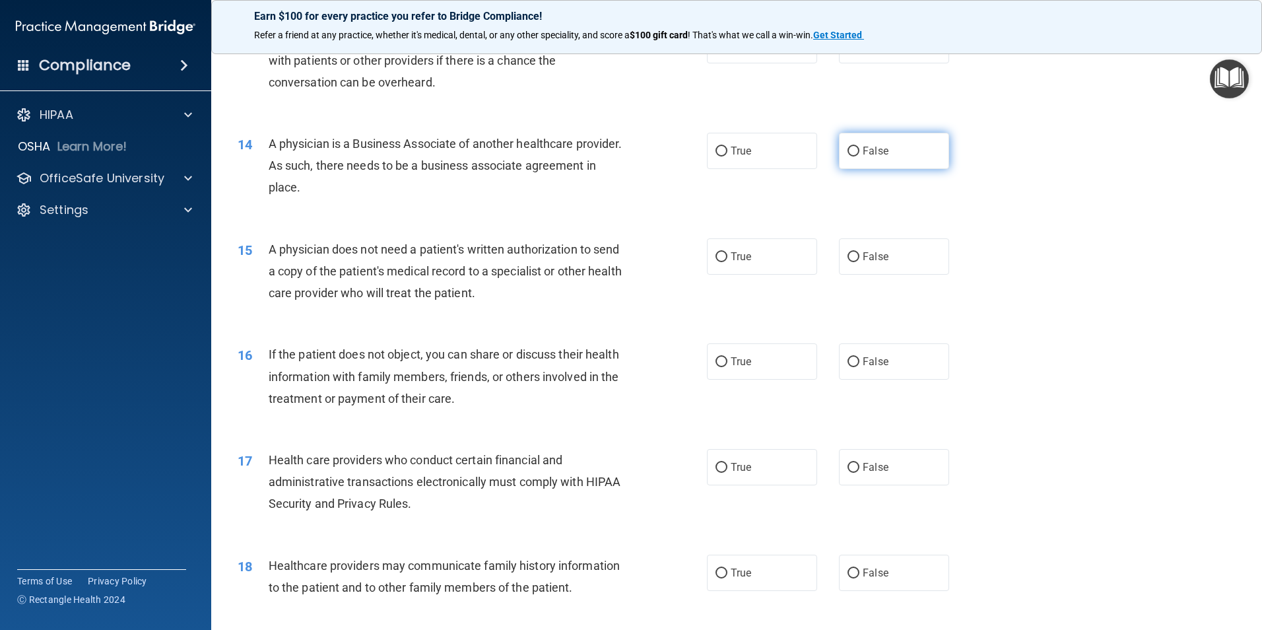
click at [839, 152] on label "False" at bounding box center [894, 151] width 110 height 36
click at [847, 152] on input "False" at bounding box center [853, 151] width 12 height 10
radio input "true"
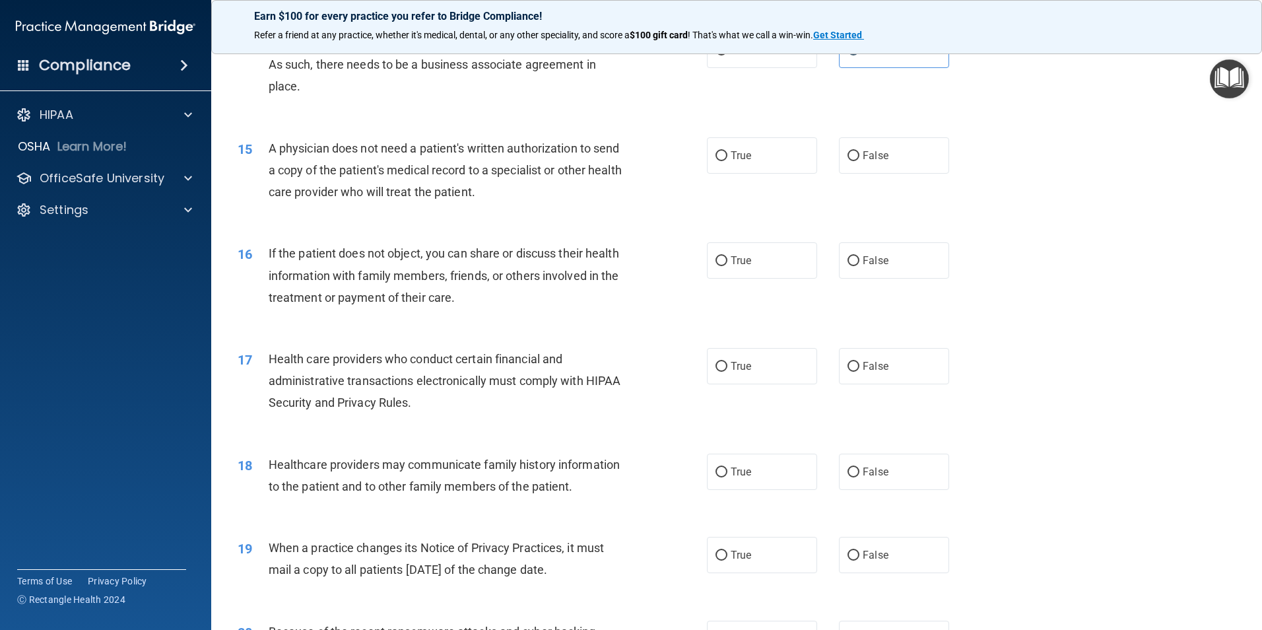
scroll to position [1386, 0]
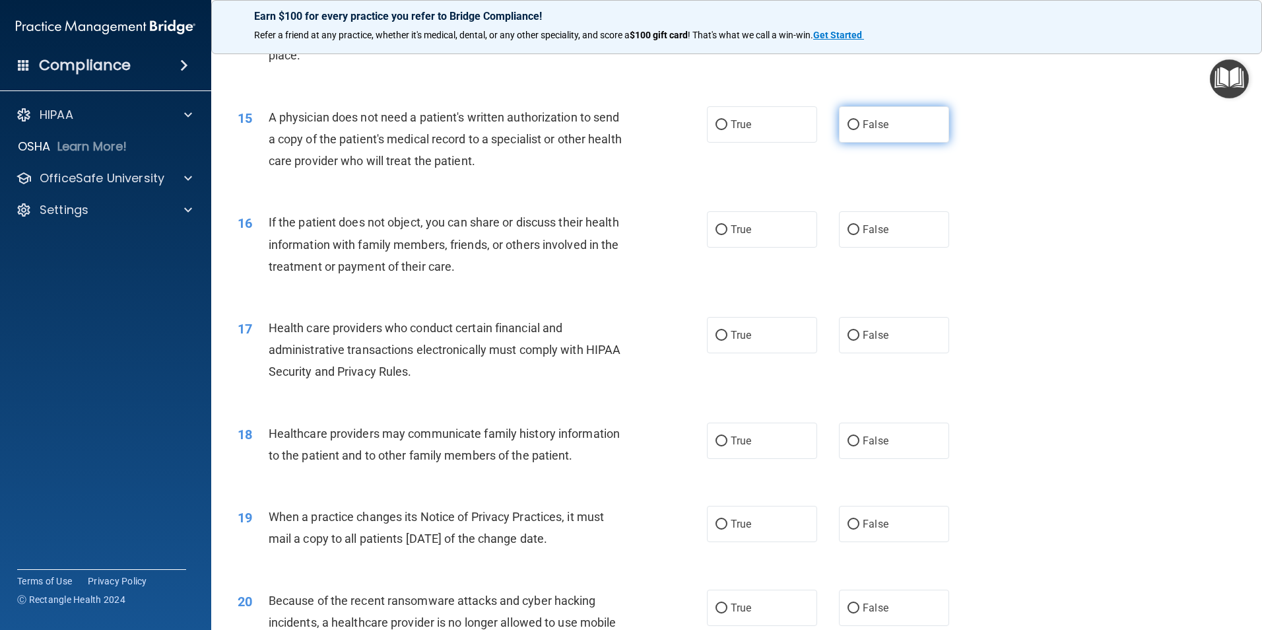
click at [847, 129] on input "False" at bounding box center [853, 125] width 12 height 10
radio input "true"
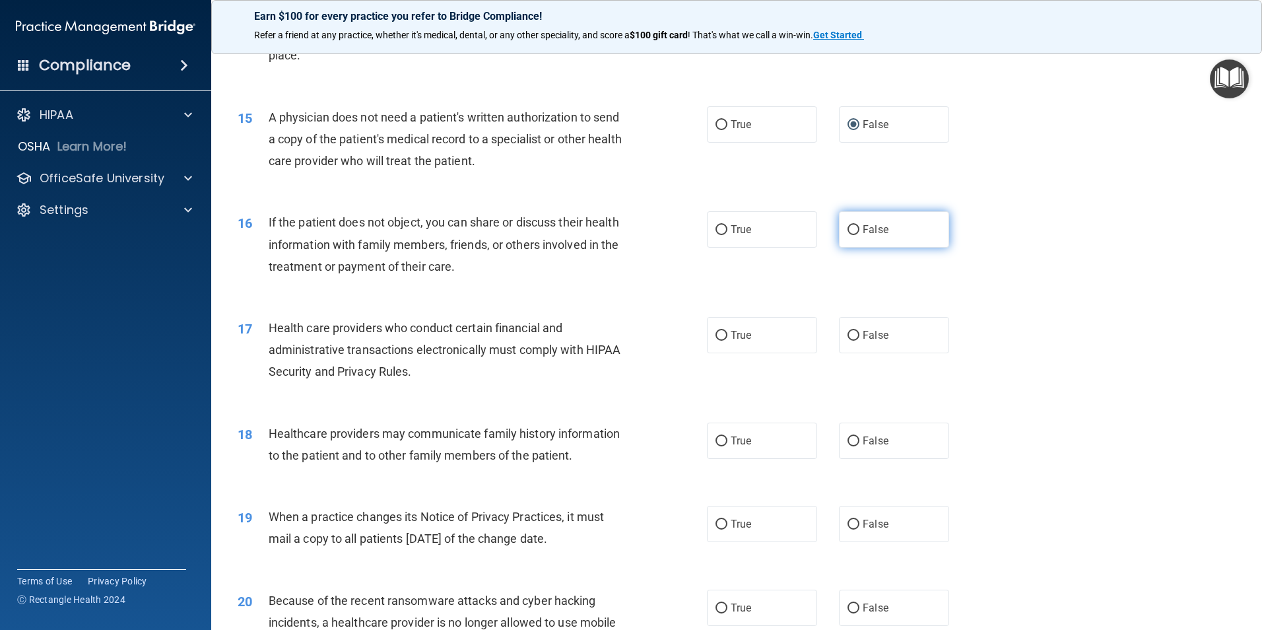
drag, startPoint x: 848, startPoint y: 228, endPoint x: 841, endPoint y: 233, distance: 8.1
click at [847, 228] on input "False" at bounding box center [853, 230] width 12 height 10
radio input "true"
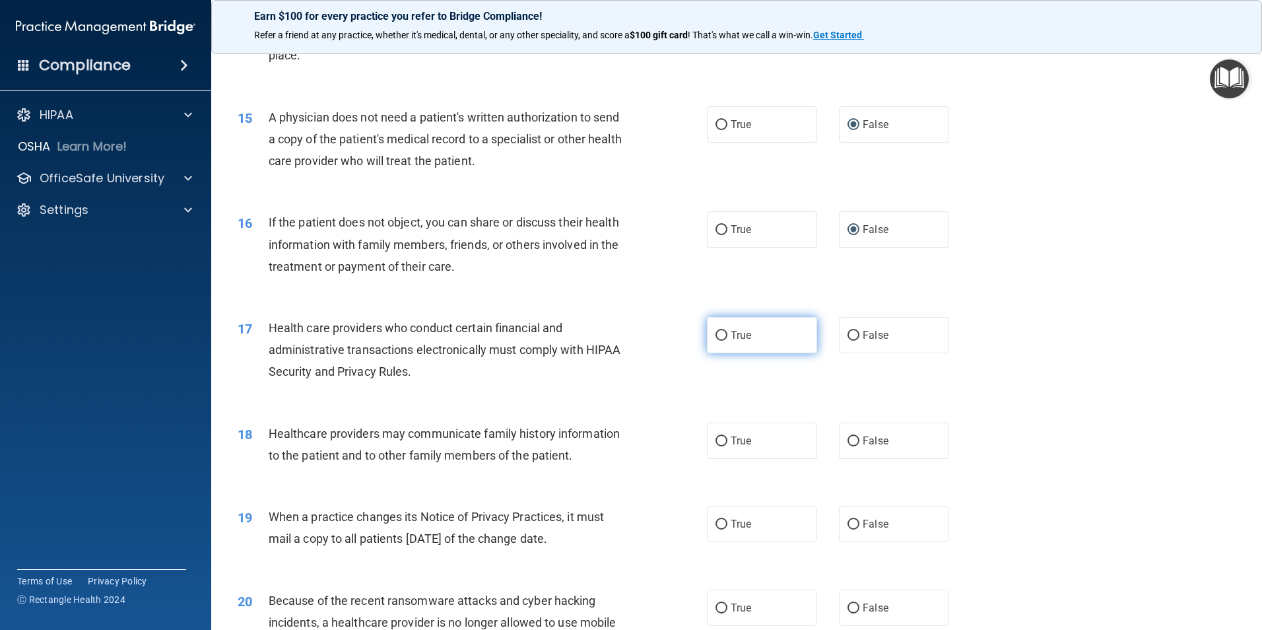
click at [720, 331] on input "True" at bounding box center [721, 336] width 12 height 10
radio input "true"
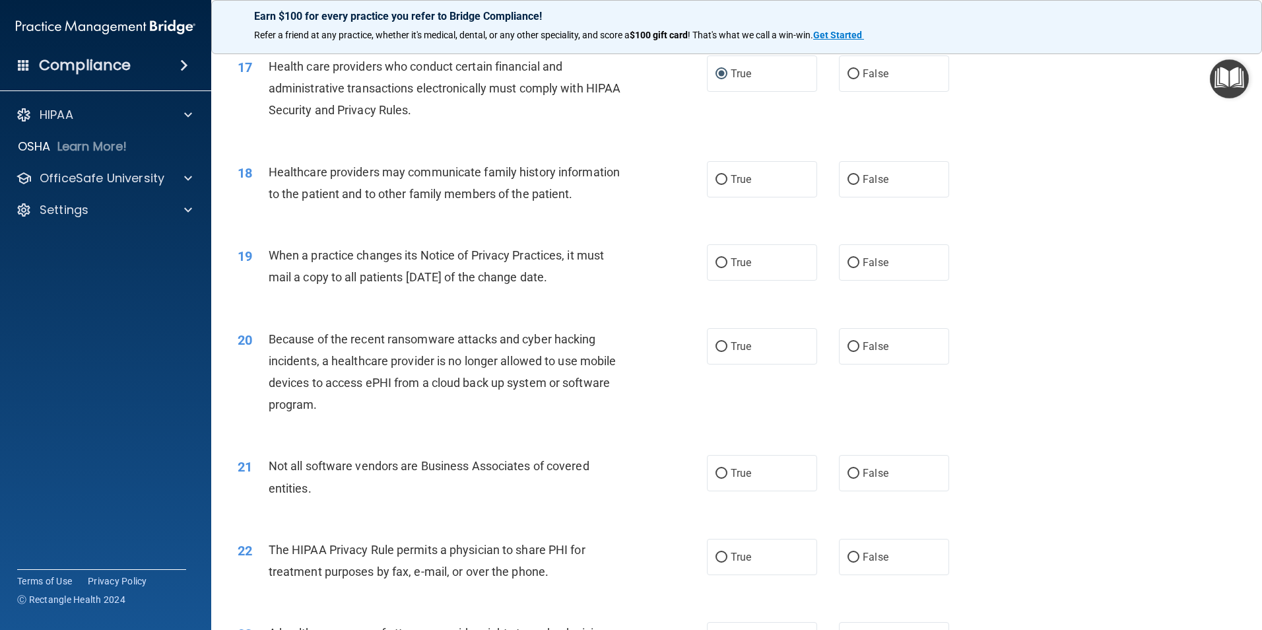
scroll to position [1584, 0]
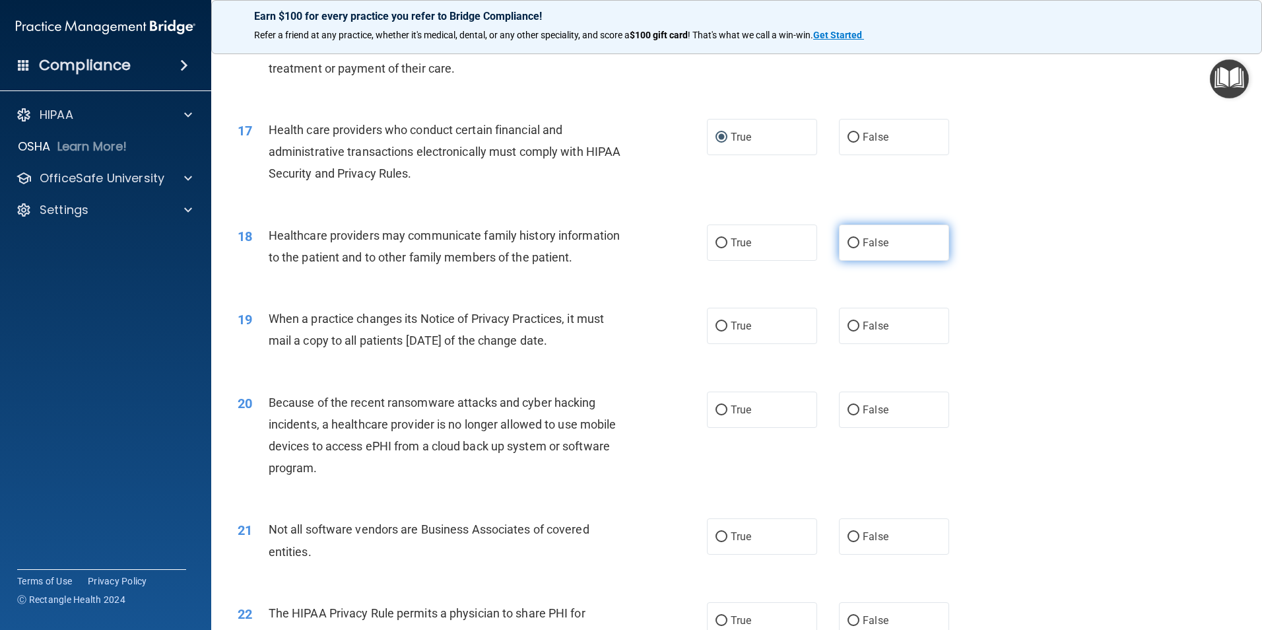
click at [848, 242] on input "False" at bounding box center [853, 243] width 12 height 10
radio input "true"
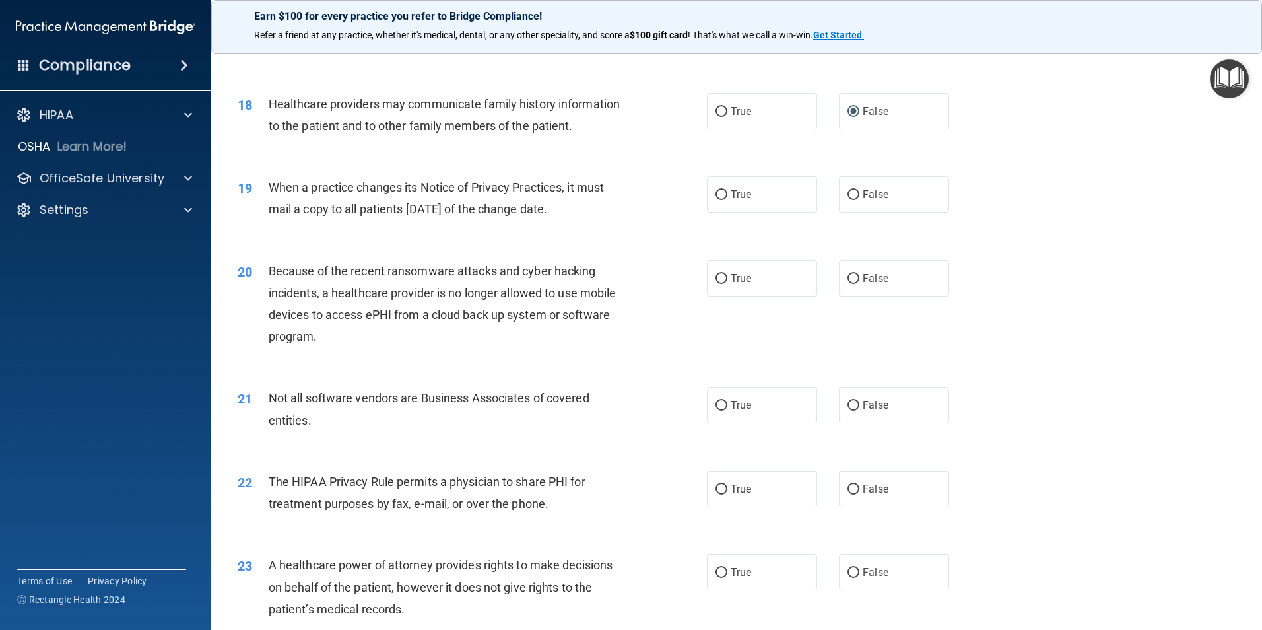
scroll to position [1716, 0]
click at [731, 193] on span "True" at bounding box center [741, 193] width 20 height 13
click at [727, 193] on input "True" at bounding box center [721, 194] width 12 height 10
radio input "true"
click at [854, 273] on label "False" at bounding box center [894, 277] width 110 height 36
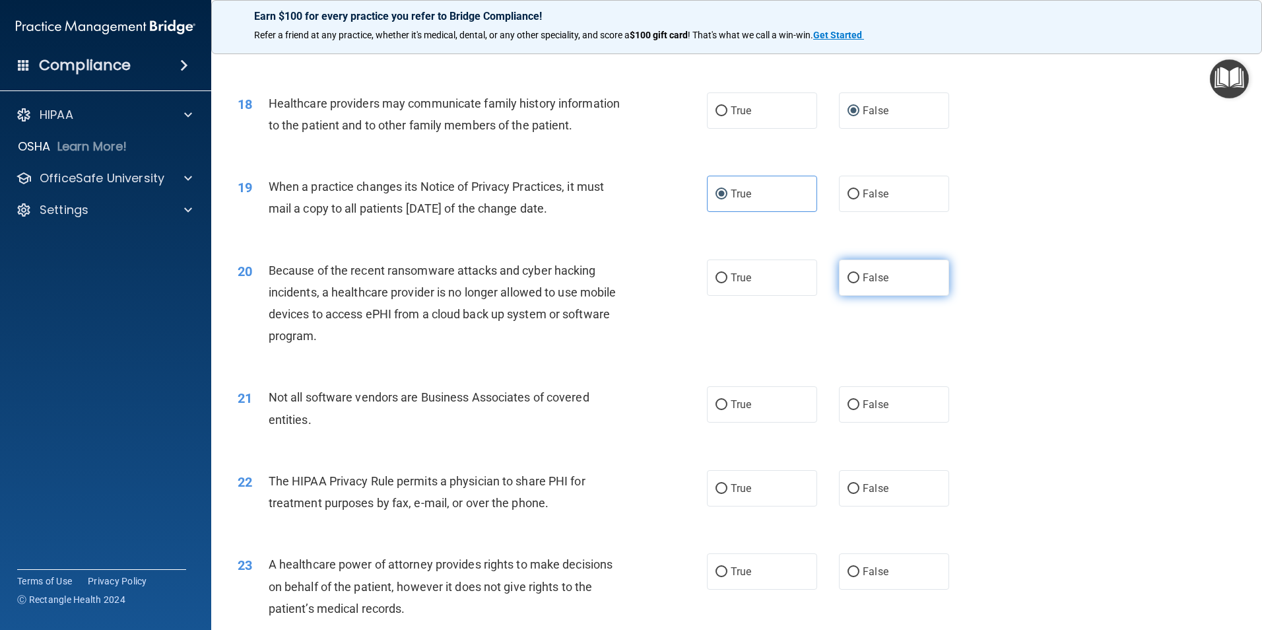
click at [854, 273] on input "False" at bounding box center [853, 278] width 12 height 10
radio input "true"
click at [719, 276] on input "True" at bounding box center [721, 278] width 12 height 10
radio input "true"
radio input "false"
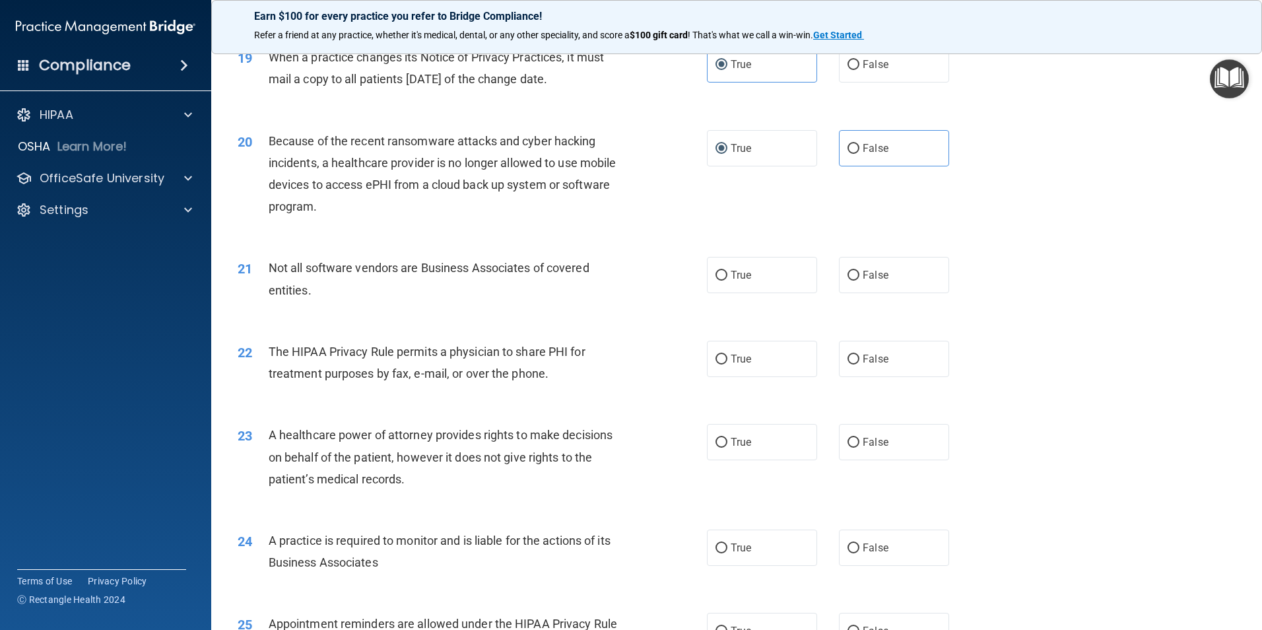
scroll to position [1848, 0]
click at [716, 271] on input "True" at bounding box center [721, 273] width 12 height 10
radio input "true"
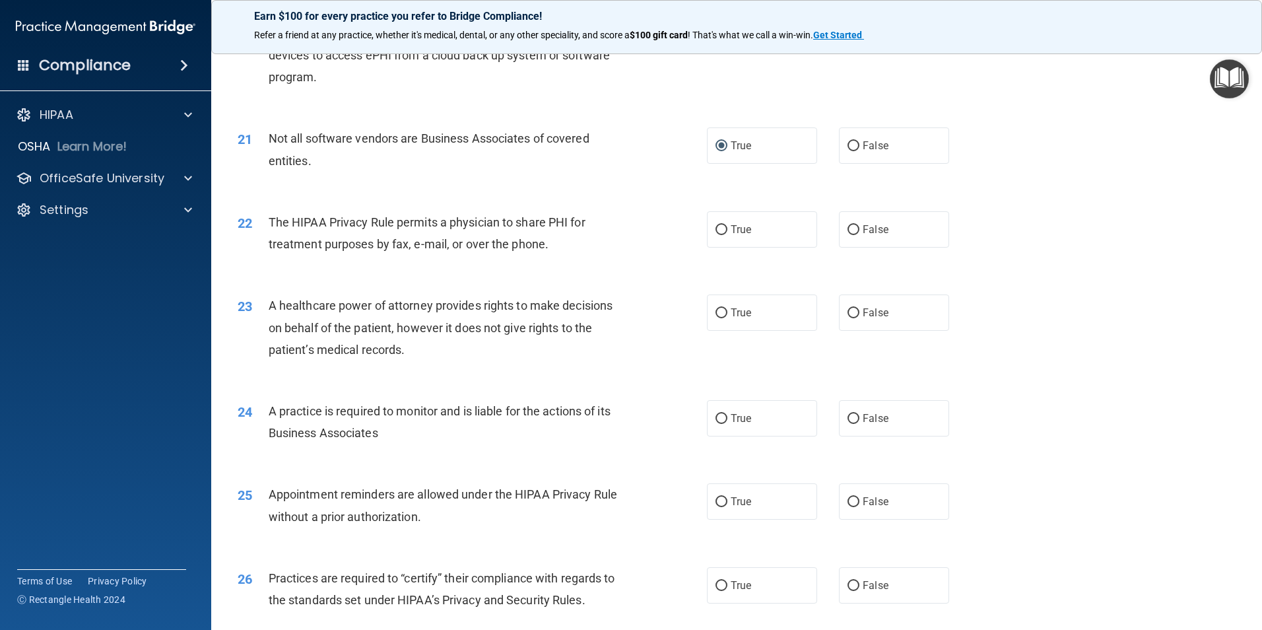
scroll to position [1980, 0]
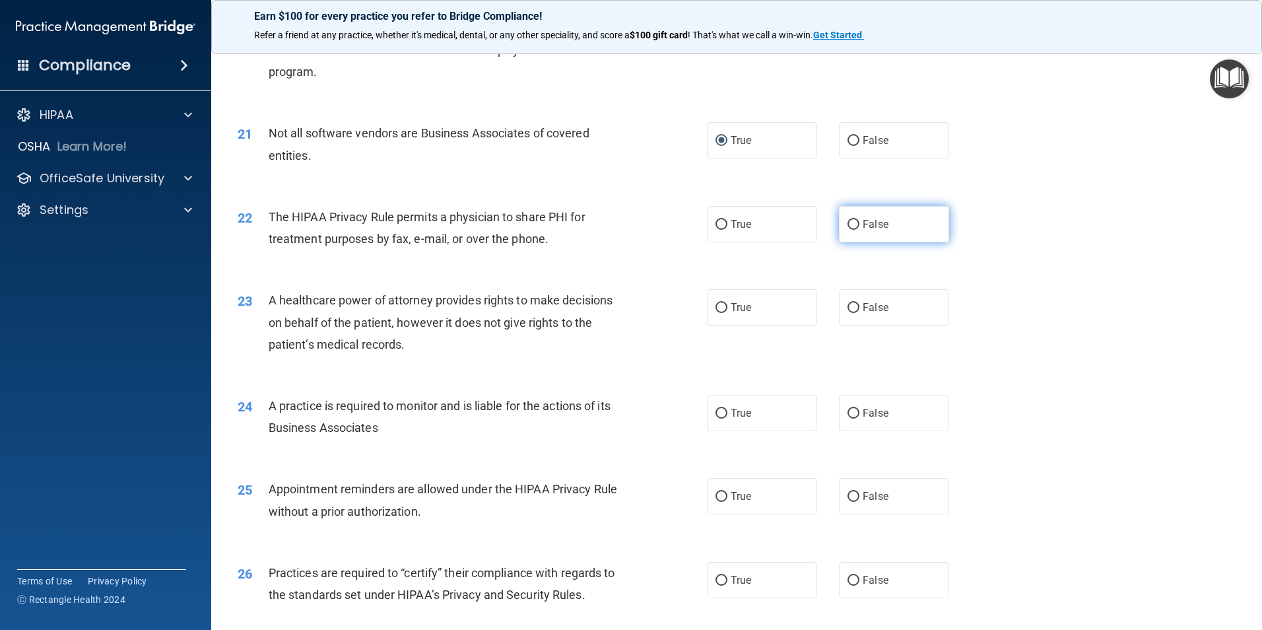
click at [847, 228] on input "False" at bounding box center [853, 225] width 12 height 10
click at [847, 309] on input "False" at bounding box center [853, 308] width 12 height 10
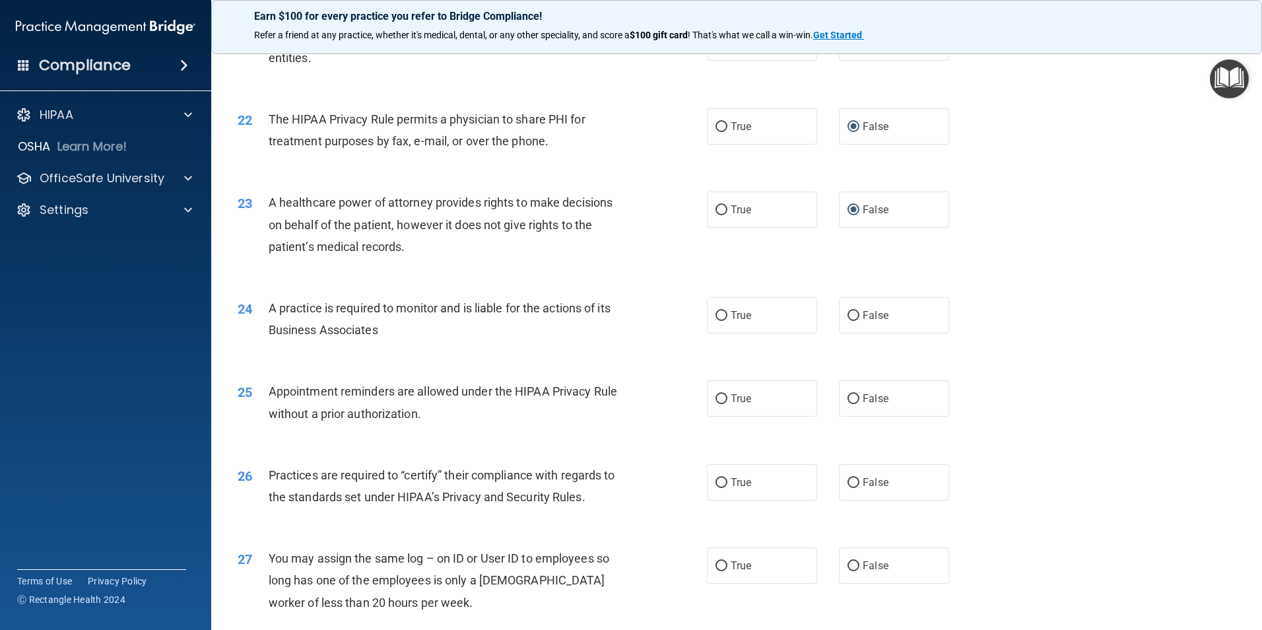
scroll to position [2112, 0]
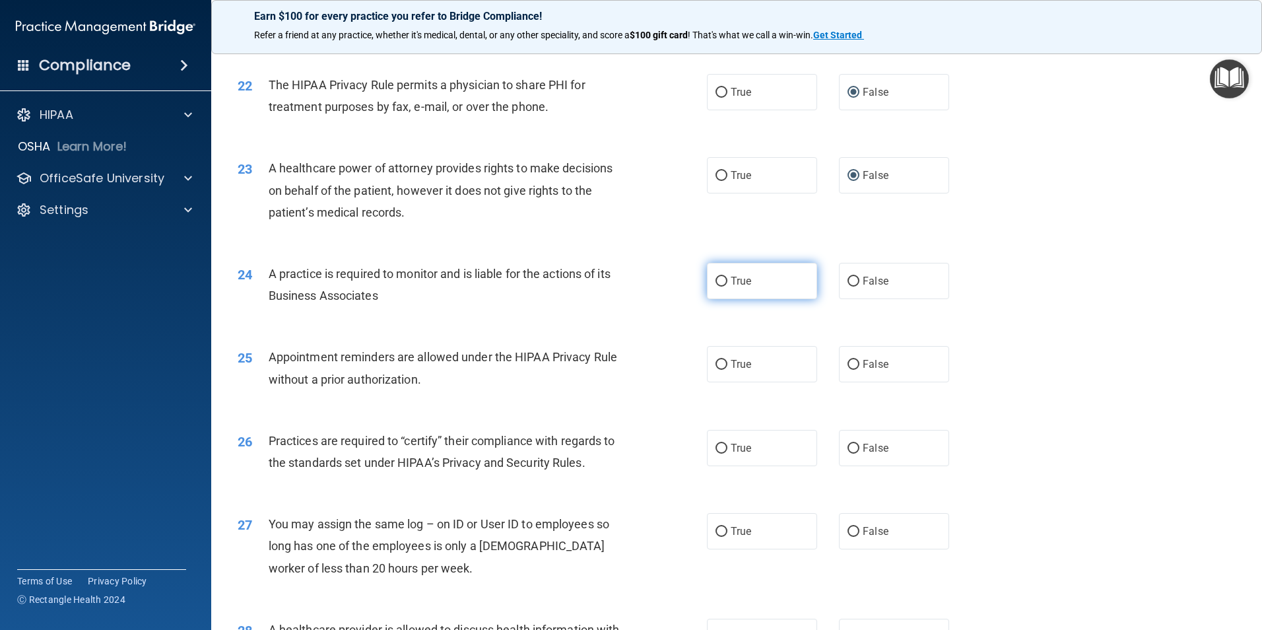
click at [707, 282] on label "True" at bounding box center [762, 281] width 110 height 36
click at [715, 282] on input "True" at bounding box center [721, 281] width 12 height 10
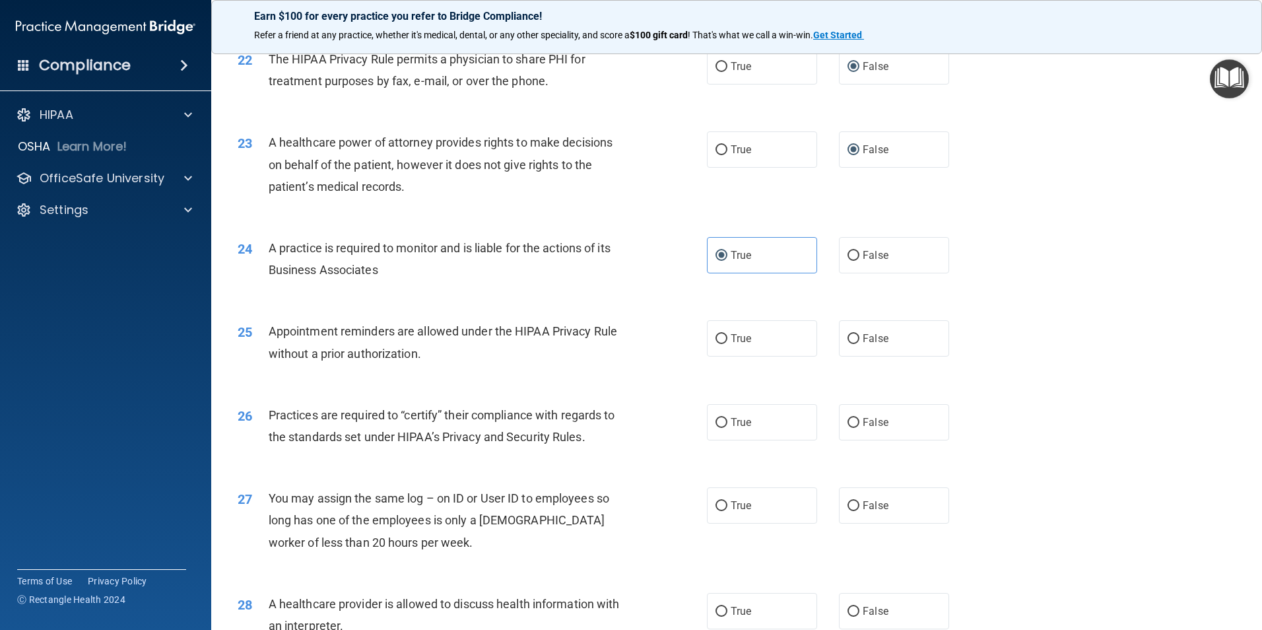
scroll to position [2178, 0]
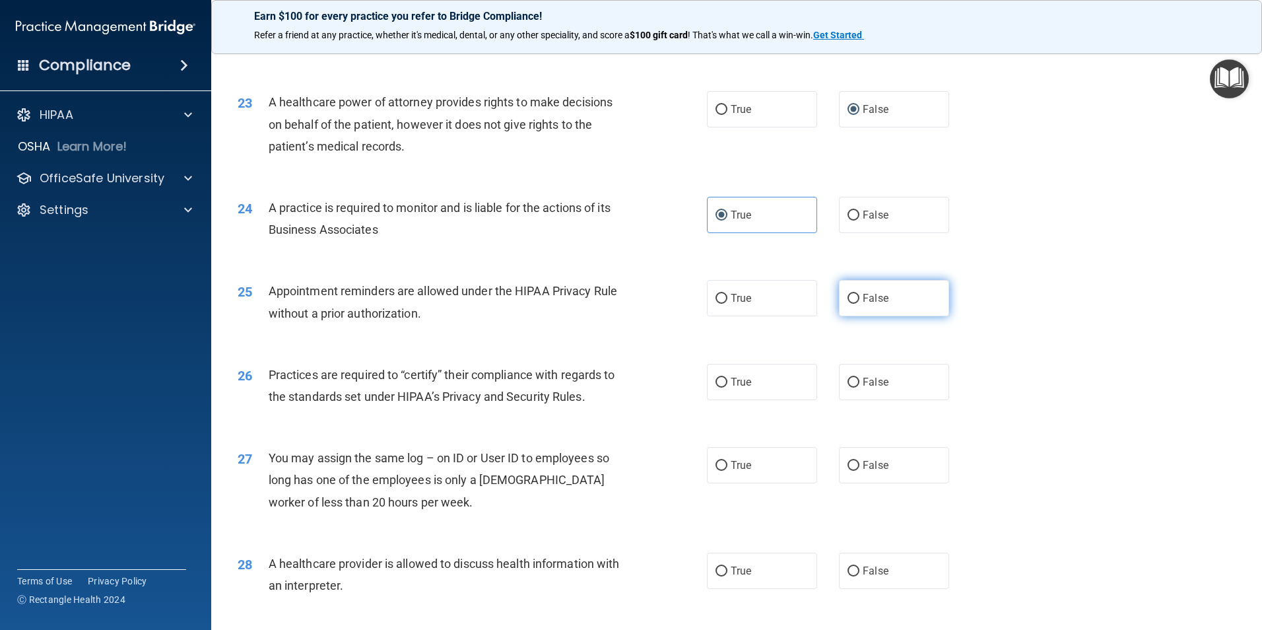
click at [839, 296] on label "False" at bounding box center [894, 298] width 110 height 36
click at [847, 296] on input "False" at bounding box center [853, 299] width 12 height 10
click at [721, 379] on input "True" at bounding box center [721, 382] width 12 height 10
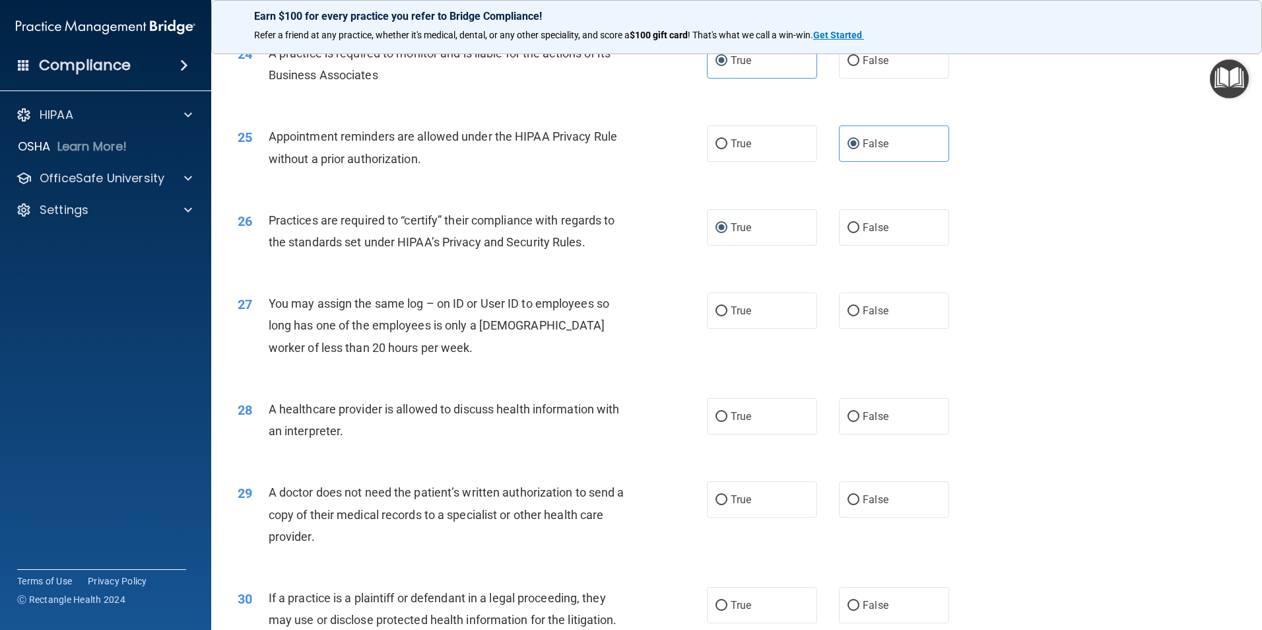
scroll to position [2376, 0]
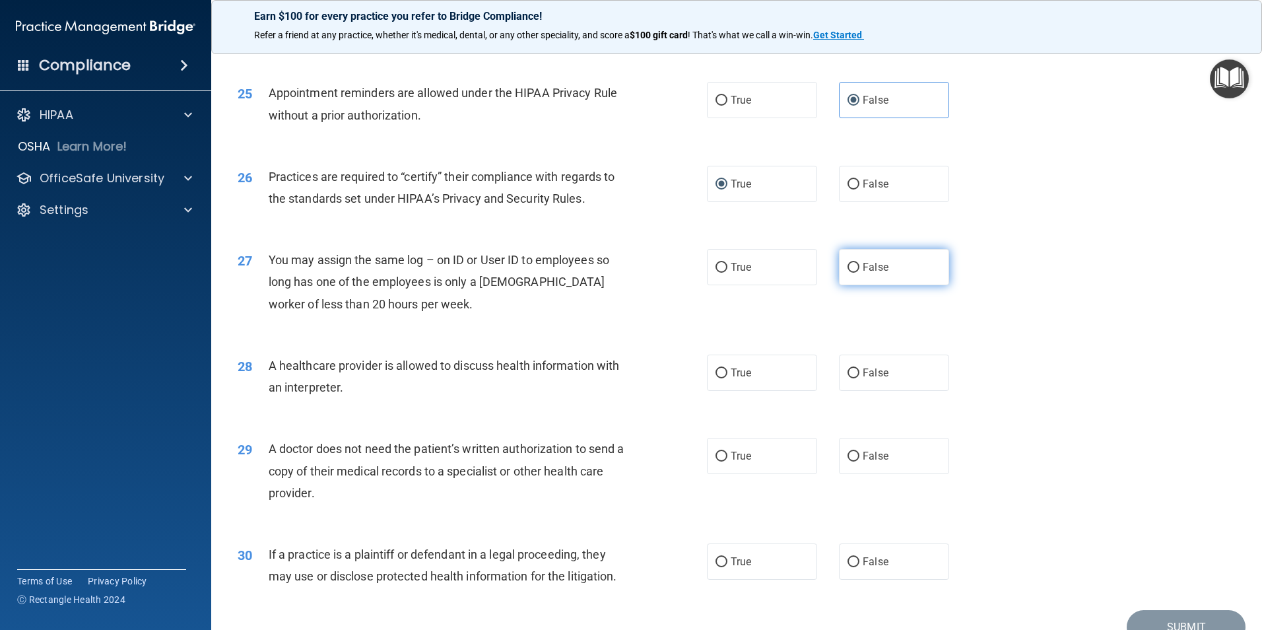
click at [847, 269] on input "False" at bounding box center [853, 268] width 12 height 10
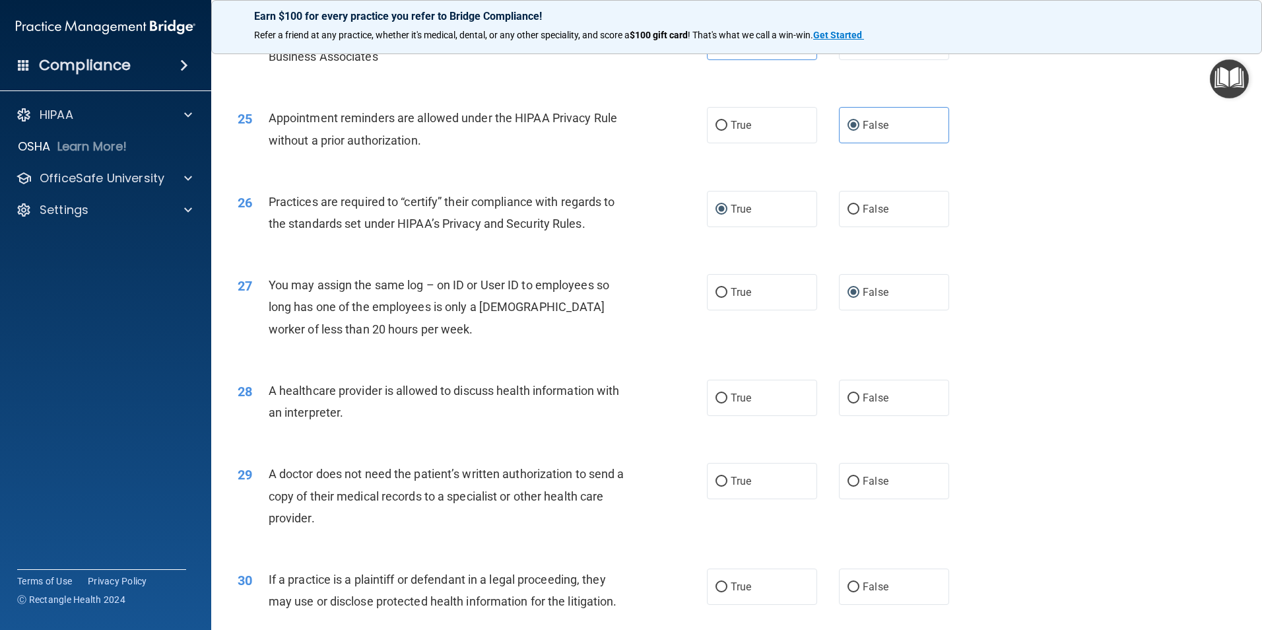
scroll to position [2310, 0]
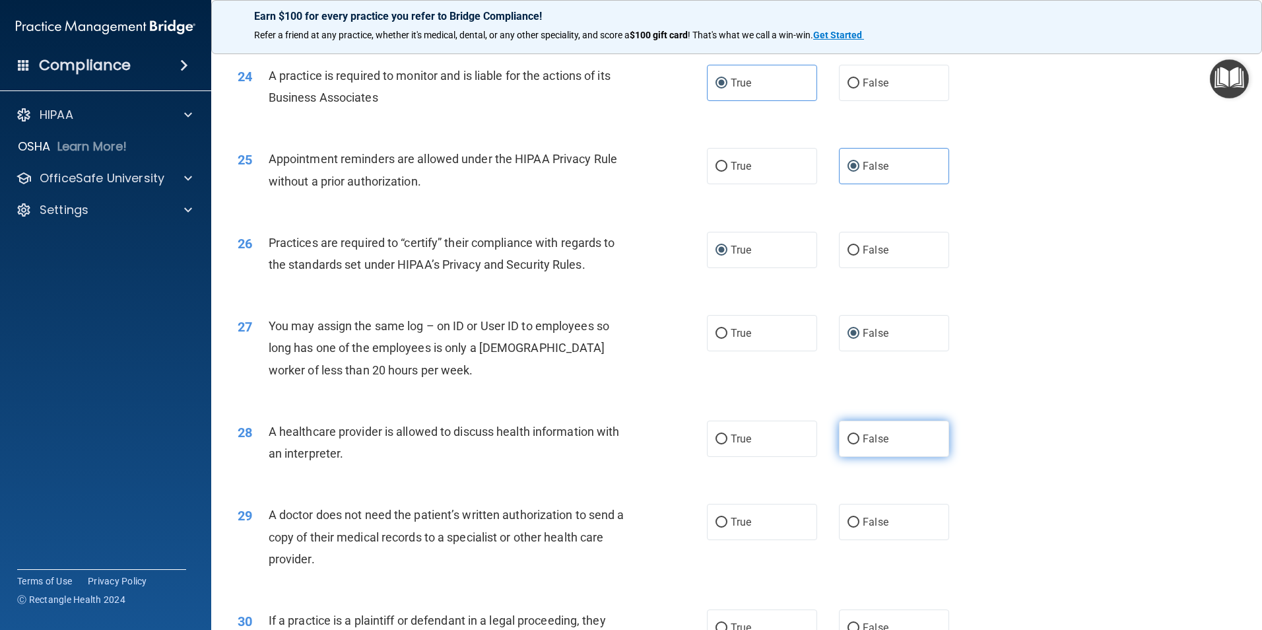
click at [847, 438] on input "False" at bounding box center [853, 439] width 12 height 10
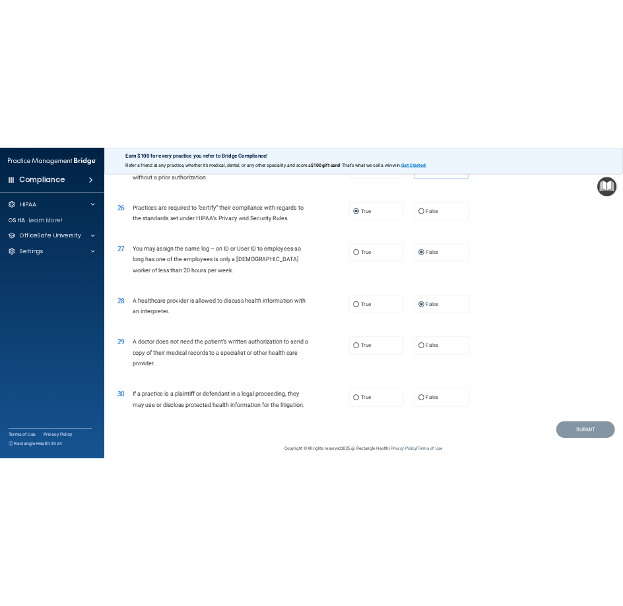
scroll to position [2442, 0]
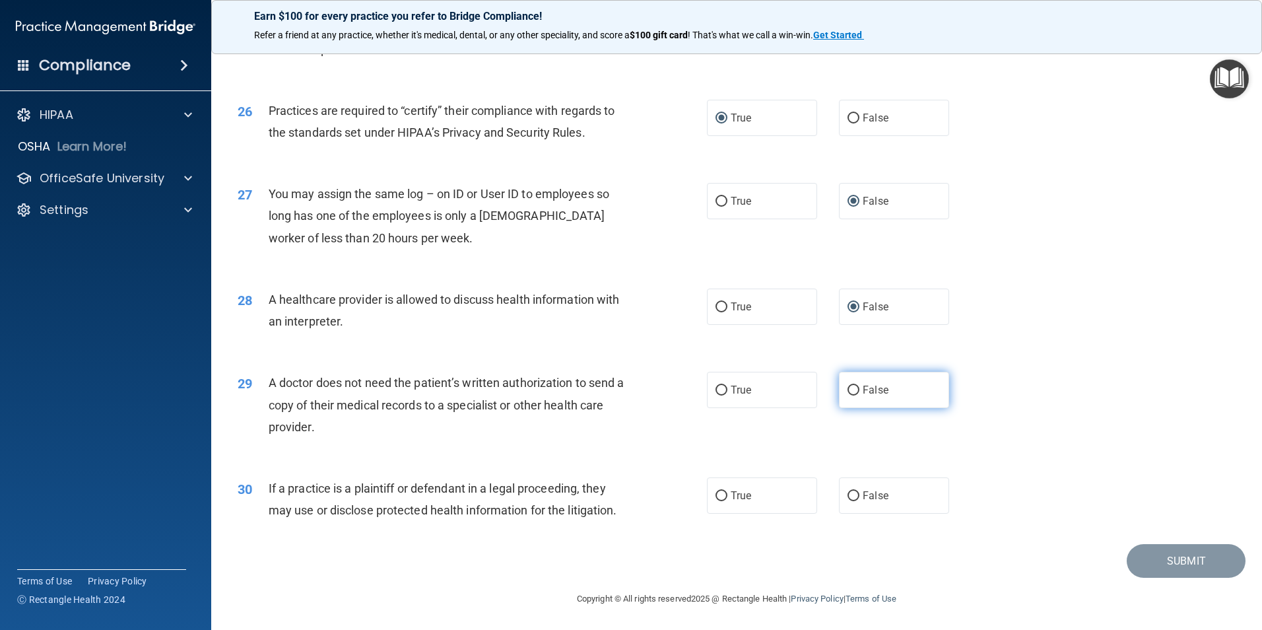
click at [849, 392] on input "False" at bounding box center [853, 390] width 12 height 10
click at [723, 492] on label "True" at bounding box center [762, 495] width 110 height 36
click at [723, 492] on input "True" at bounding box center [721, 496] width 12 height 10
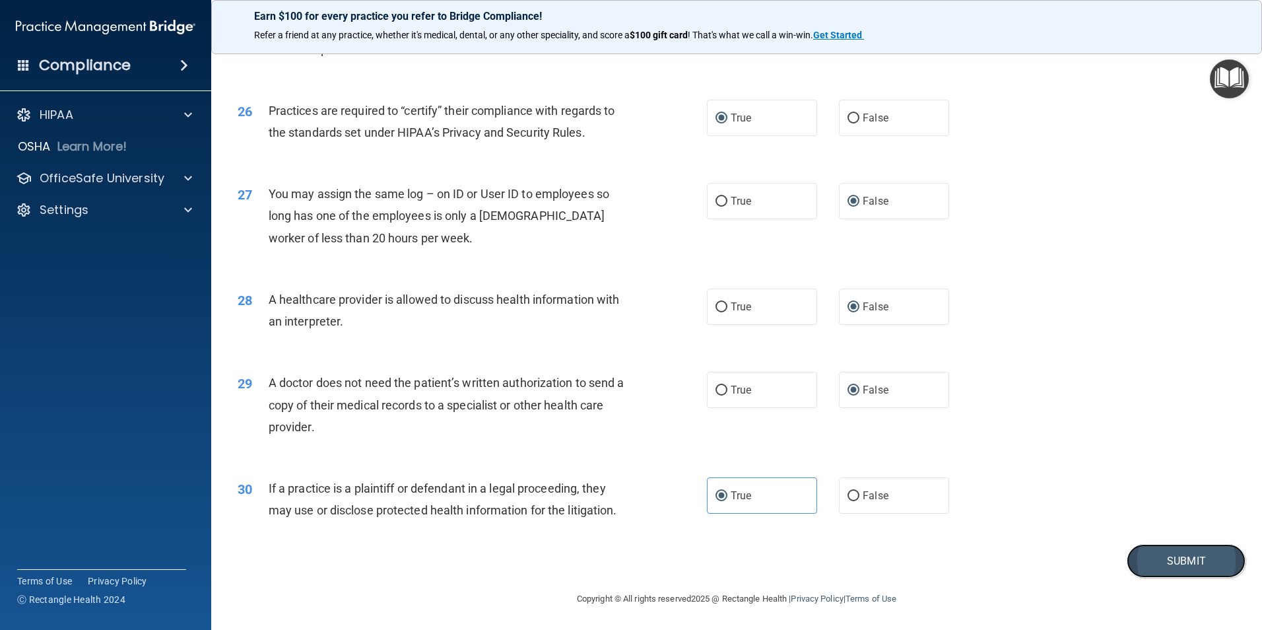
click at [1202, 562] on button "Submit" at bounding box center [1185, 561] width 119 height 34
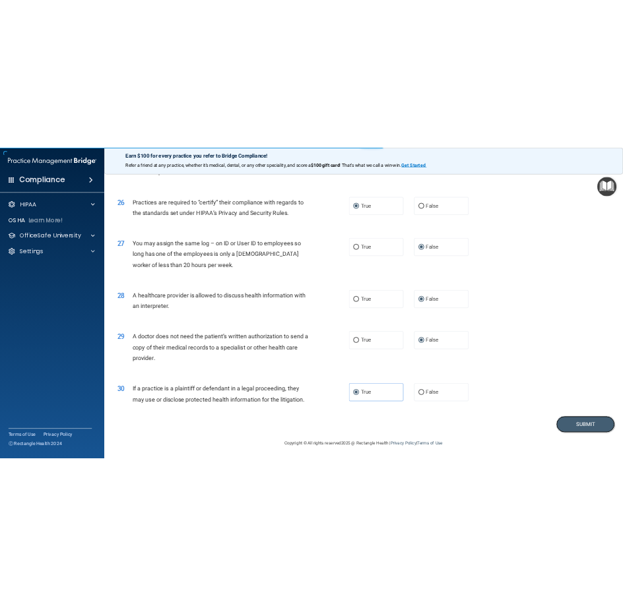
scroll to position [3932, 0]
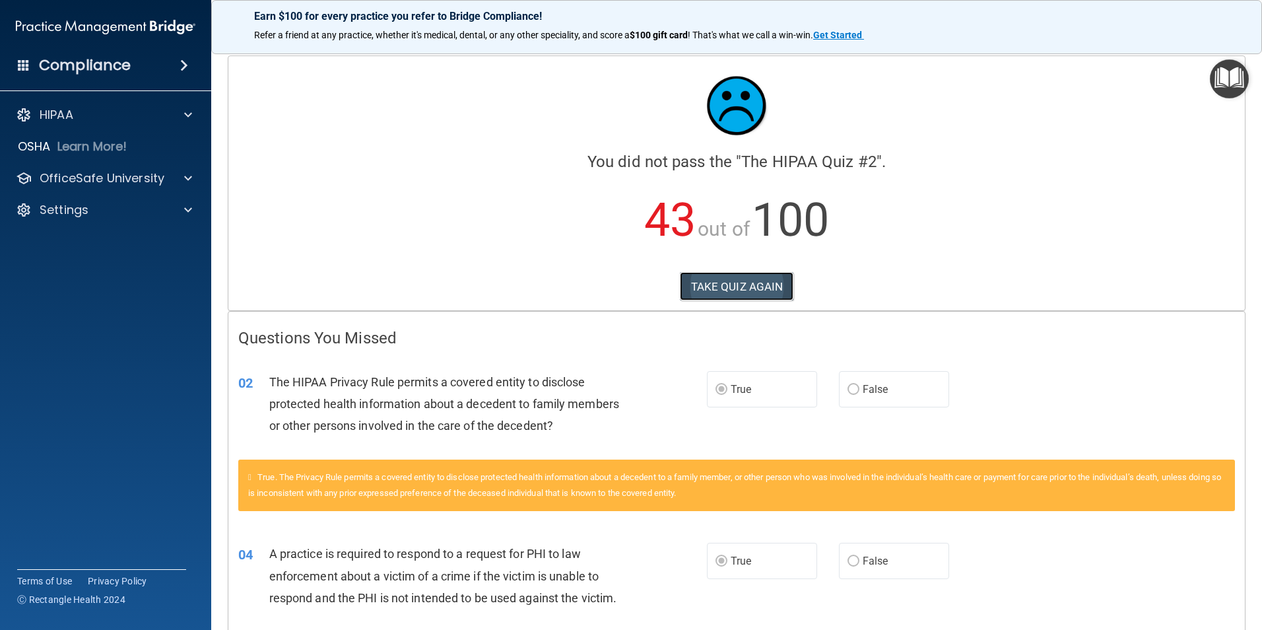
click at [756, 287] on button "TAKE QUIZ AGAIN" at bounding box center [737, 286] width 114 height 29
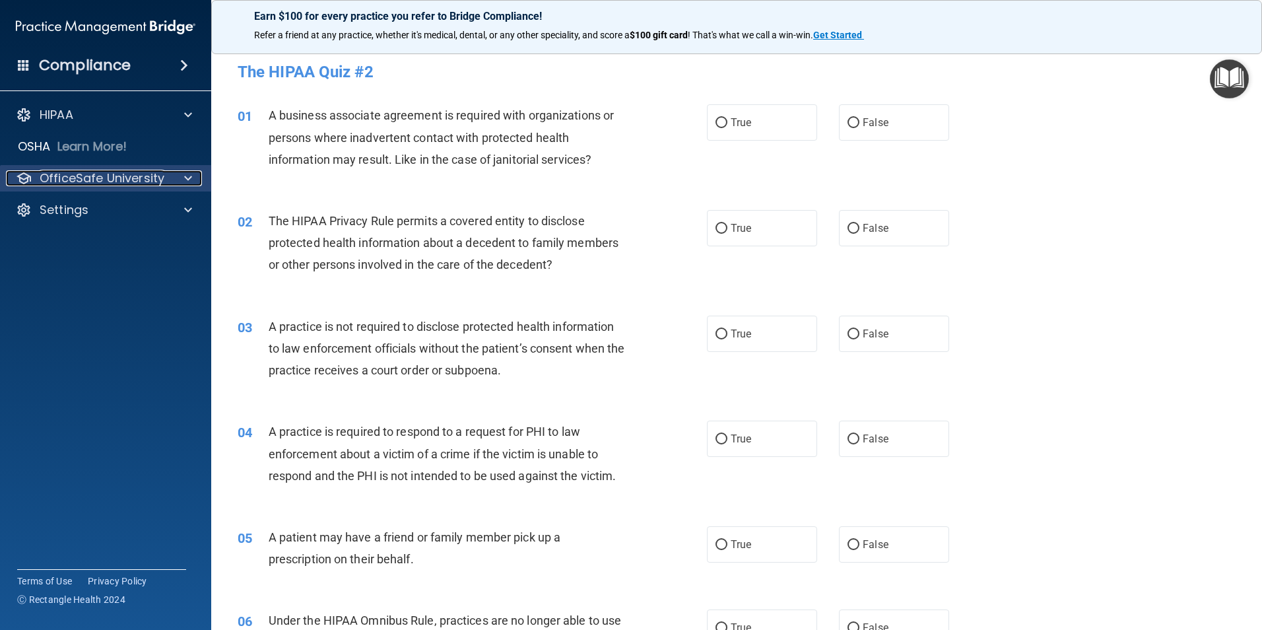
click at [127, 185] on p "OfficeSafe University" at bounding box center [102, 178] width 125 height 16
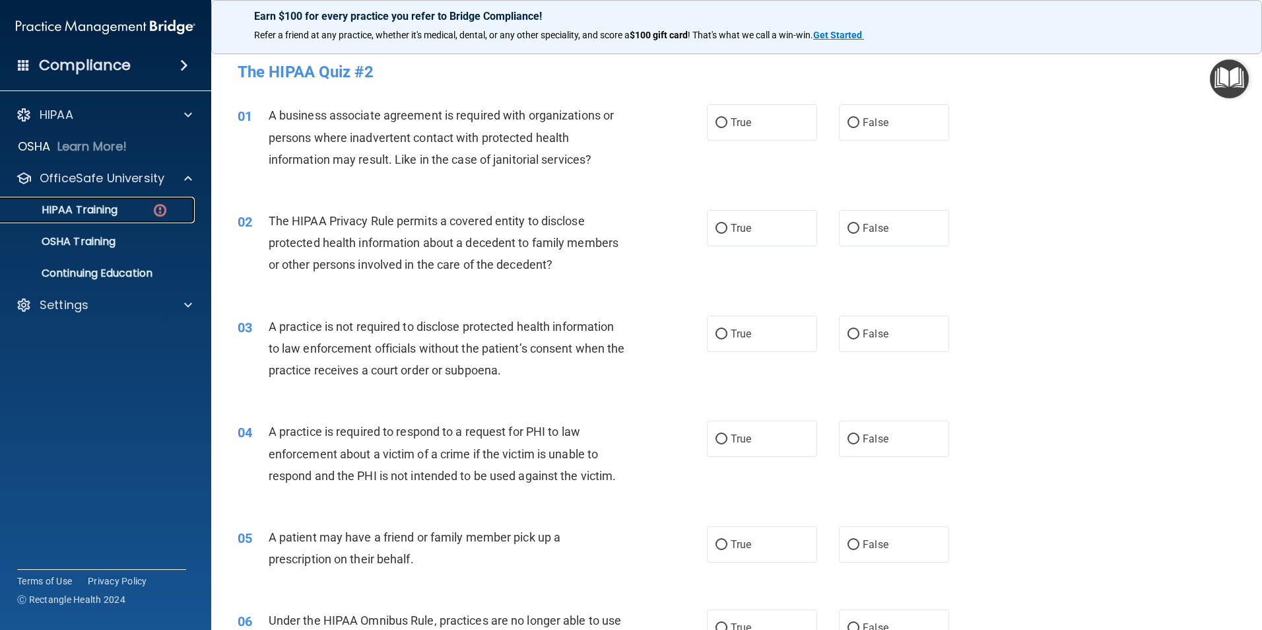
click at [123, 209] on div "HIPAA Training" at bounding box center [99, 209] width 180 height 13
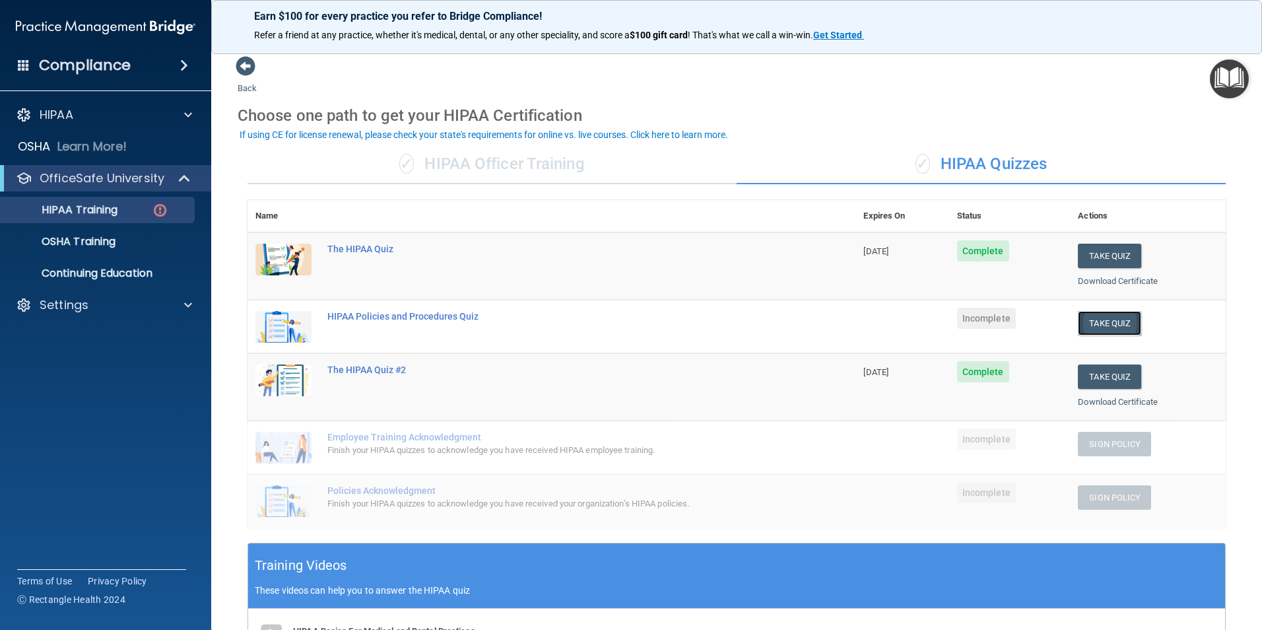
click at [1098, 322] on button "Take Quiz" at bounding box center [1109, 323] width 63 height 24
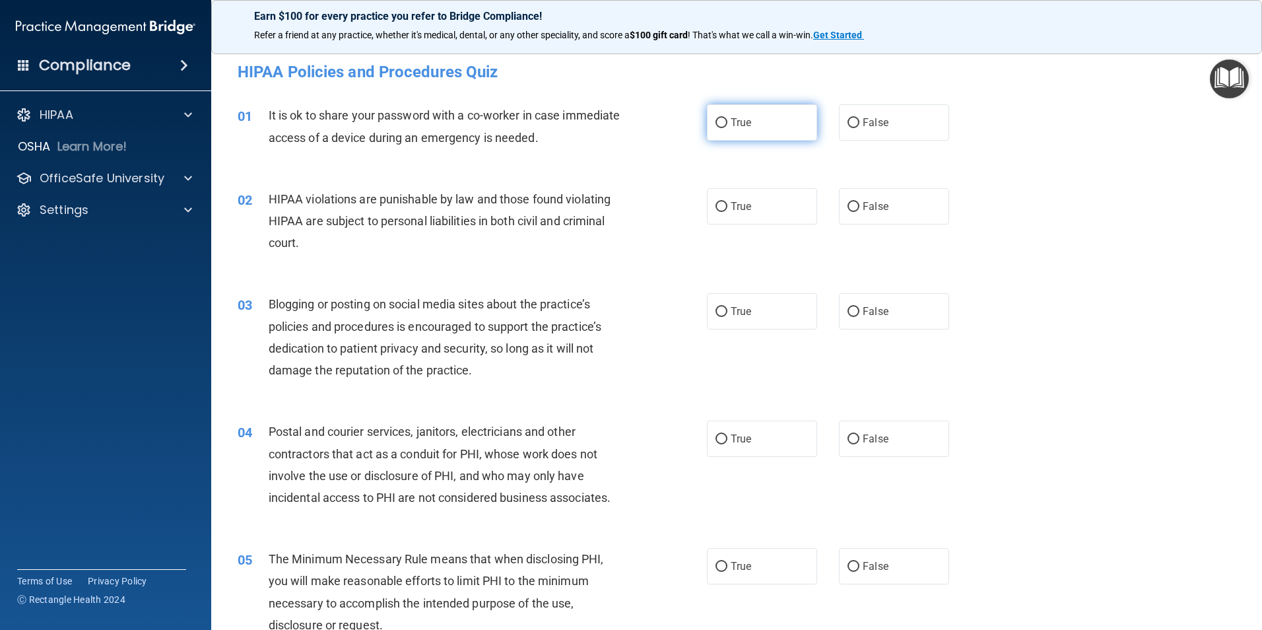
click at [718, 125] on input "True" at bounding box center [721, 123] width 12 height 10
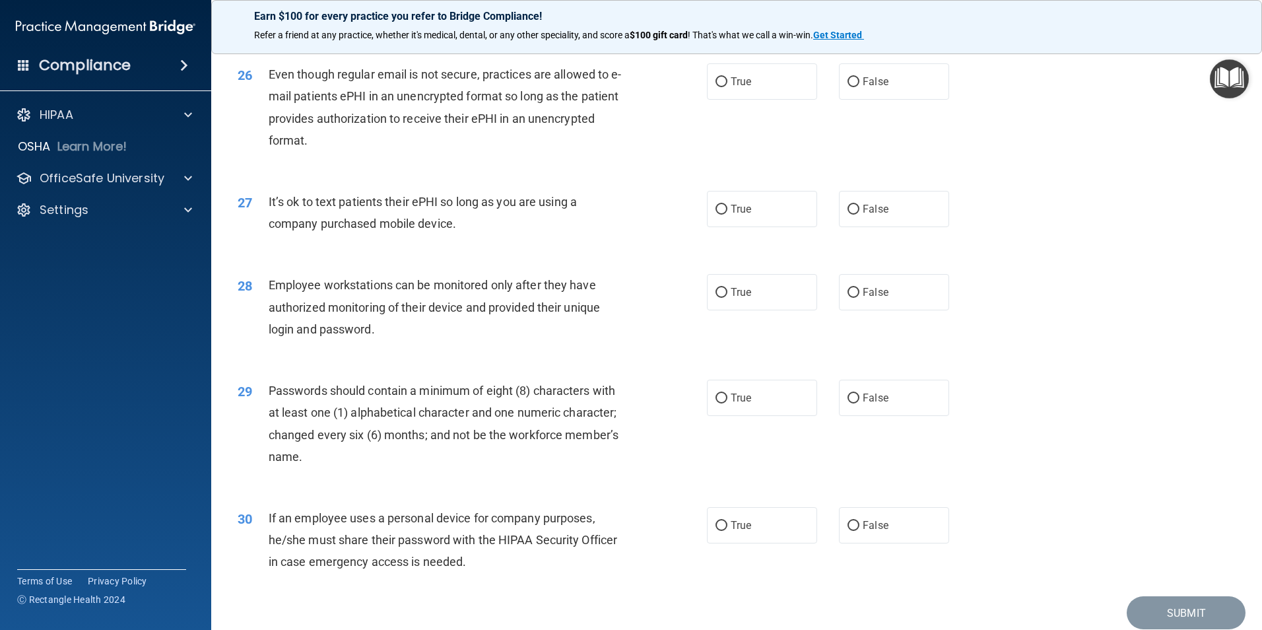
scroll to position [2683, 0]
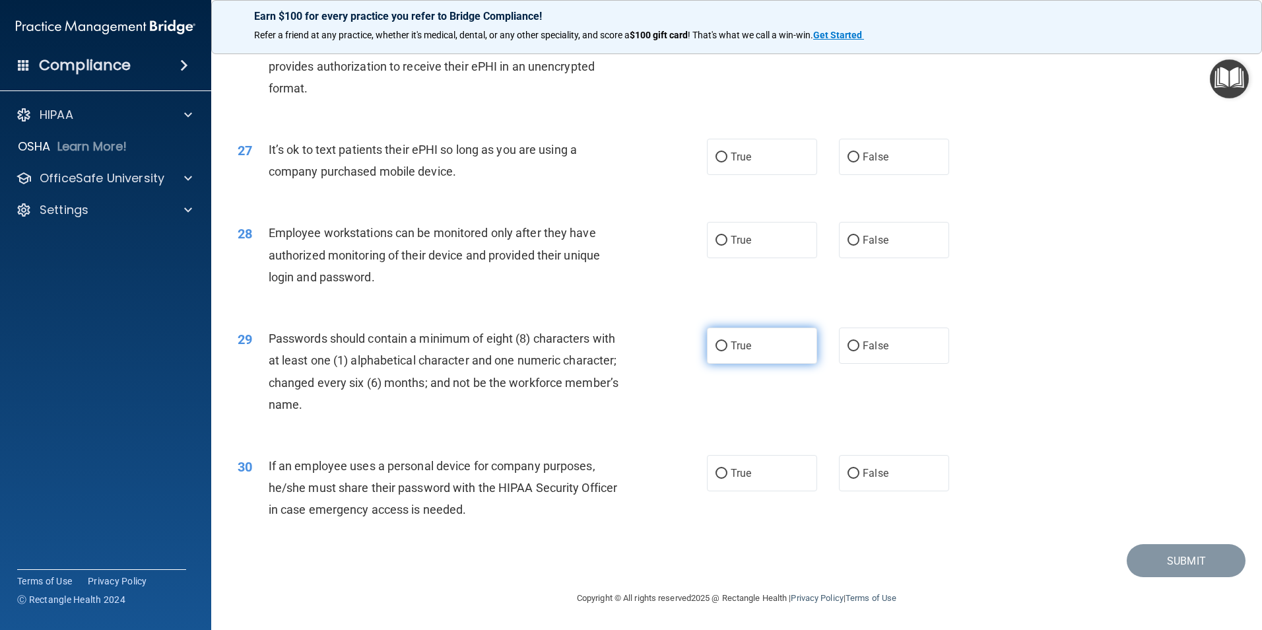
click at [722, 347] on input "True" at bounding box center [721, 346] width 12 height 10
click at [847, 475] on input "False" at bounding box center [853, 474] width 12 height 10
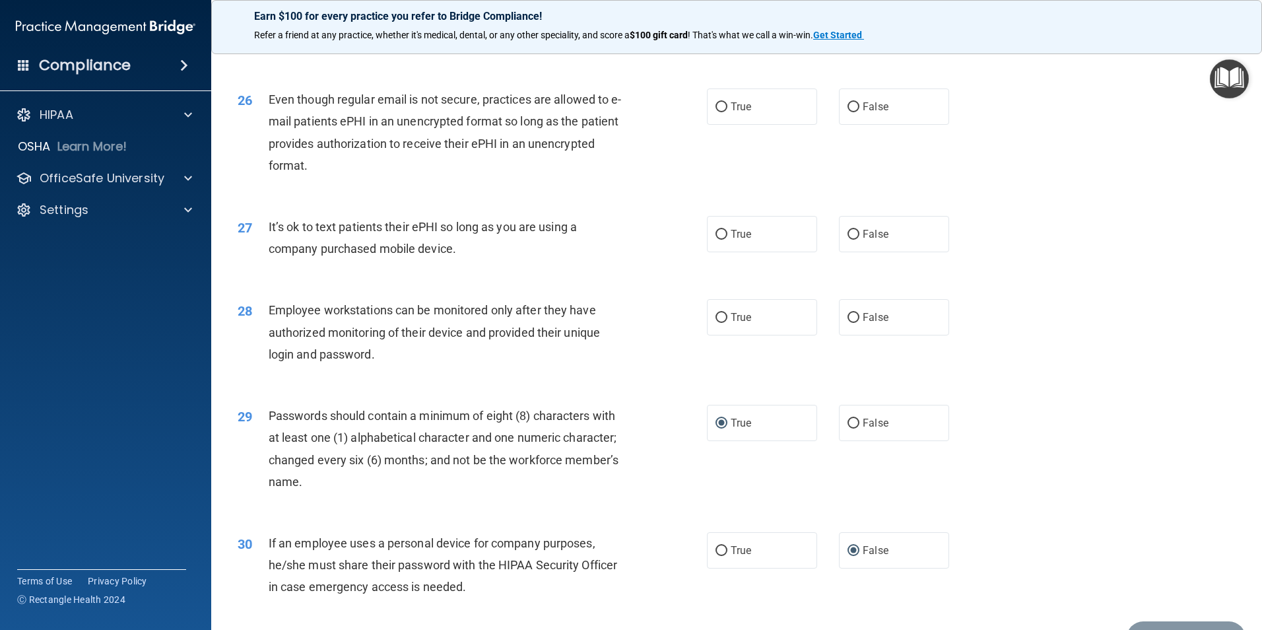
scroll to position [2485, 0]
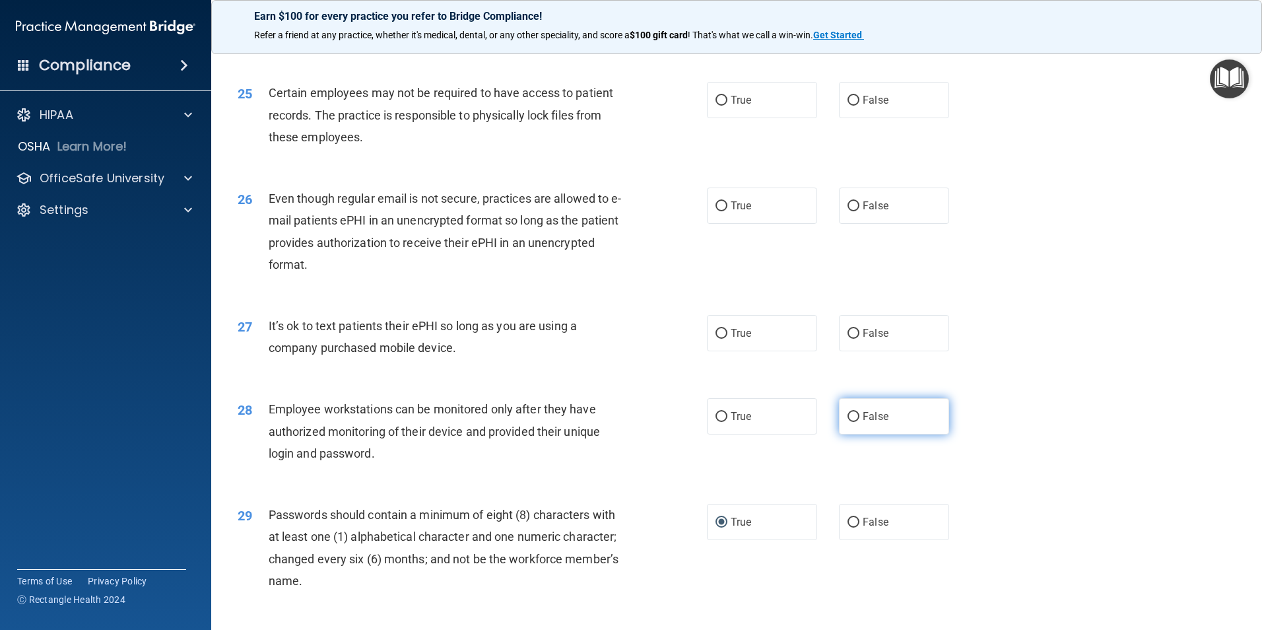
click at [855, 434] on label "False" at bounding box center [894, 416] width 110 height 36
click at [855, 422] on input "False" at bounding box center [853, 417] width 12 height 10
click at [847, 339] on input "False" at bounding box center [853, 334] width 12 height 10
click at [715, 211] on input "True" at bounding box center [721, 206] width 12 height 10
click at [715, 106] on input "True" at bounding box center [721, 101] width 12 height 10
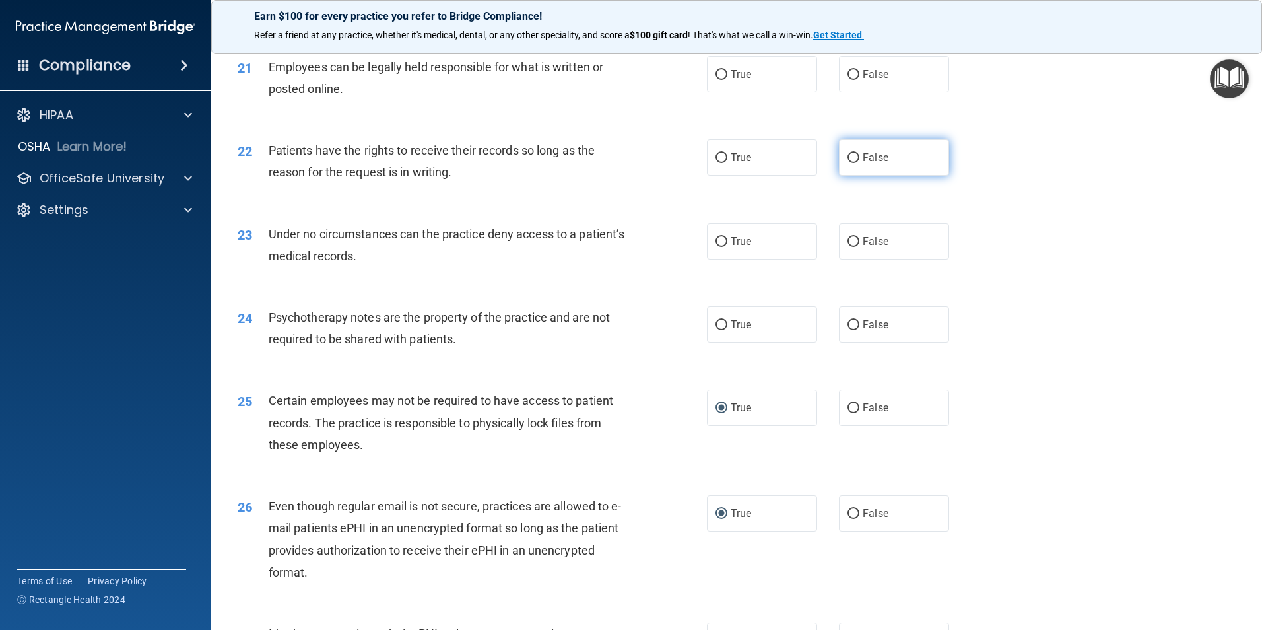
scroll to position [2155, 0]
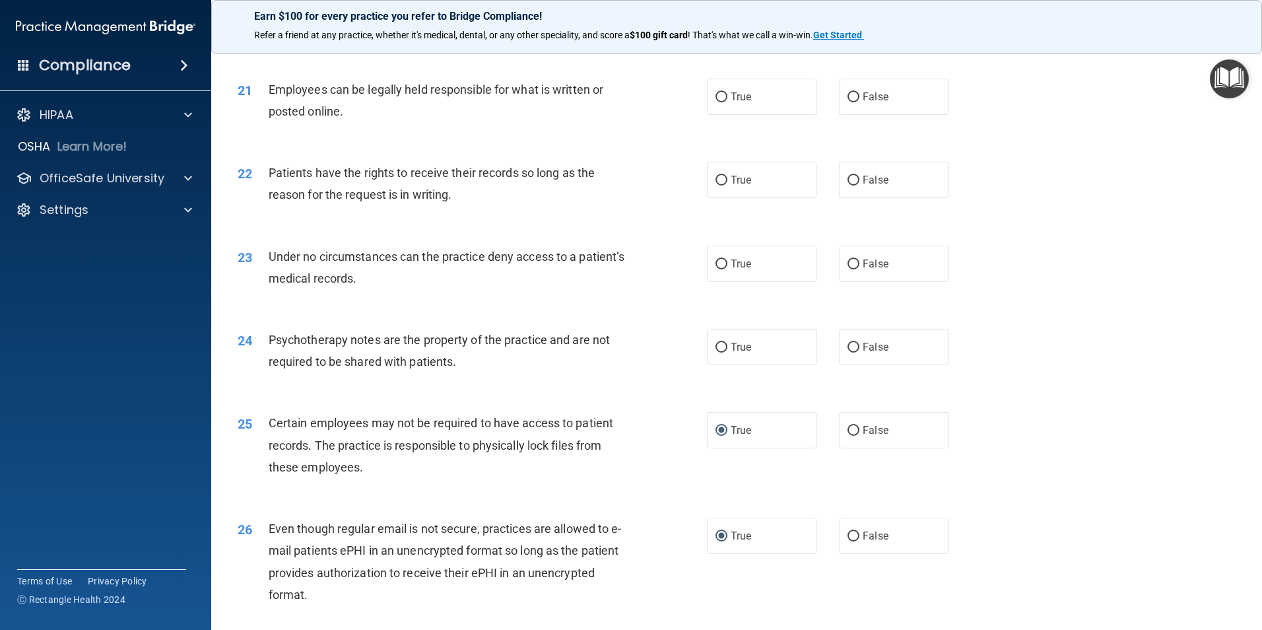
click at [700, 368] on div "24 Psychotherapy notes are the property of the practice and are not required to…" at bounding box center [472, 354] width 509 height 50
click at [716, 352] on input "True" at bounding box center [721, 347] width 12 height 10
click at [852, 269] on input "False" at bounding box center [853, 264] width 12 height 10
click at [715, 185] on input "True" at bounding box center [721, 181] width 12 height 10
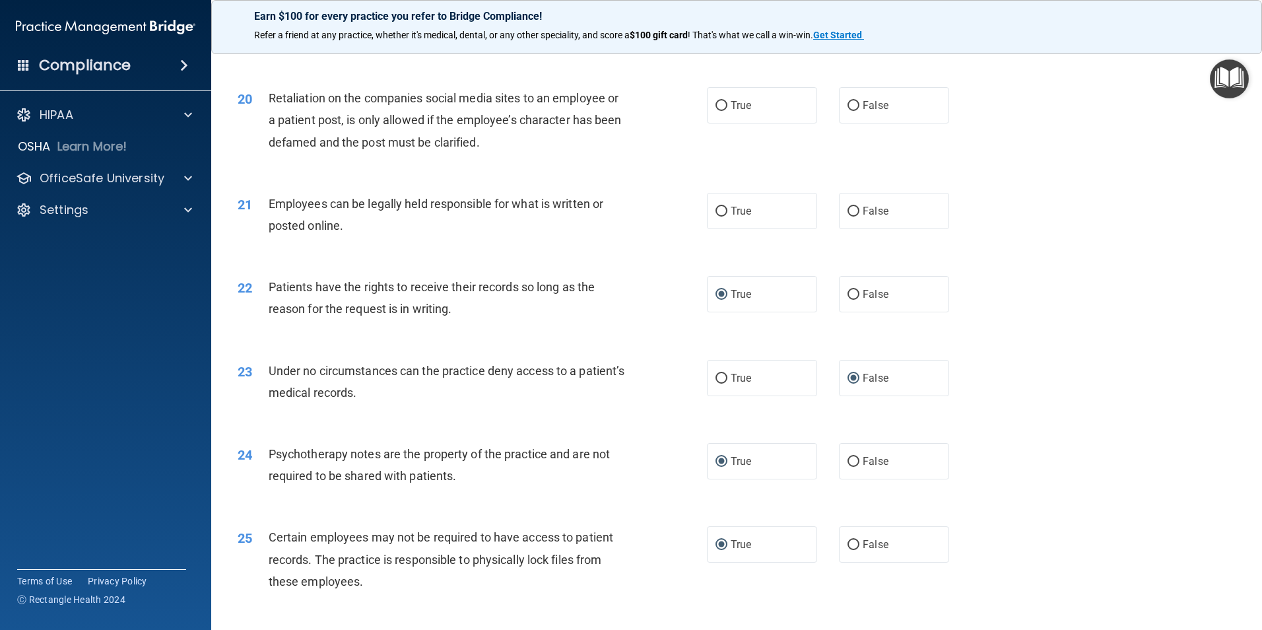
scroll to position [2023, 0]
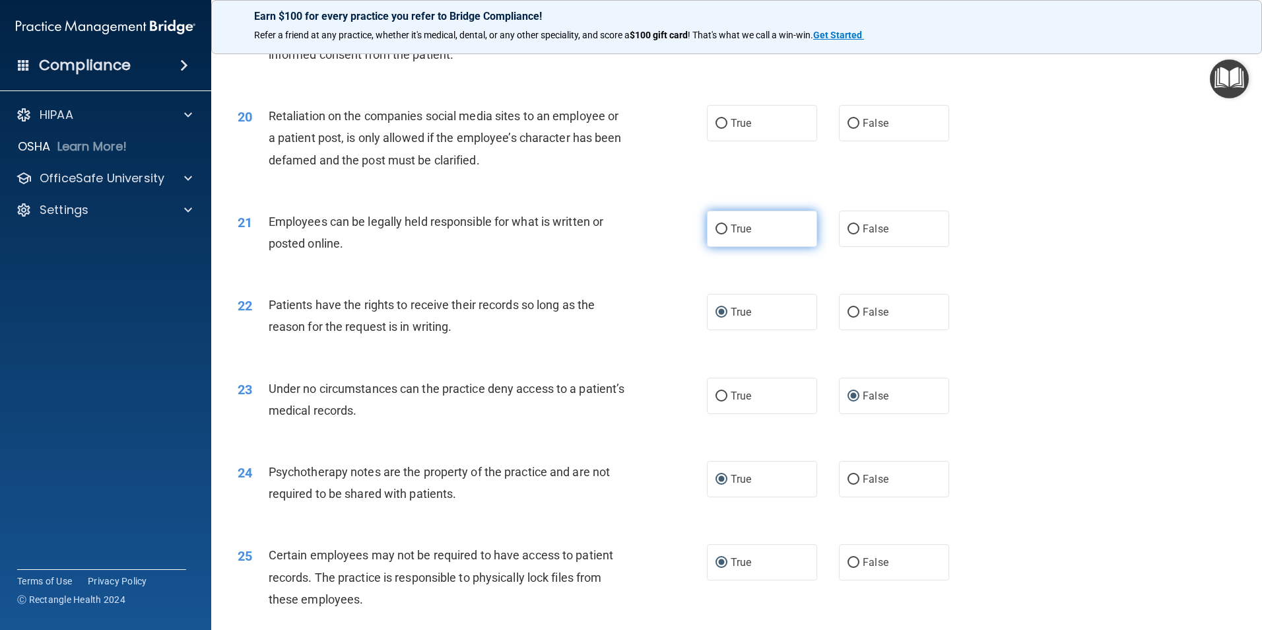
click at [716, 234] on input "True" at bounding box center [721, 229] width 12 height 10
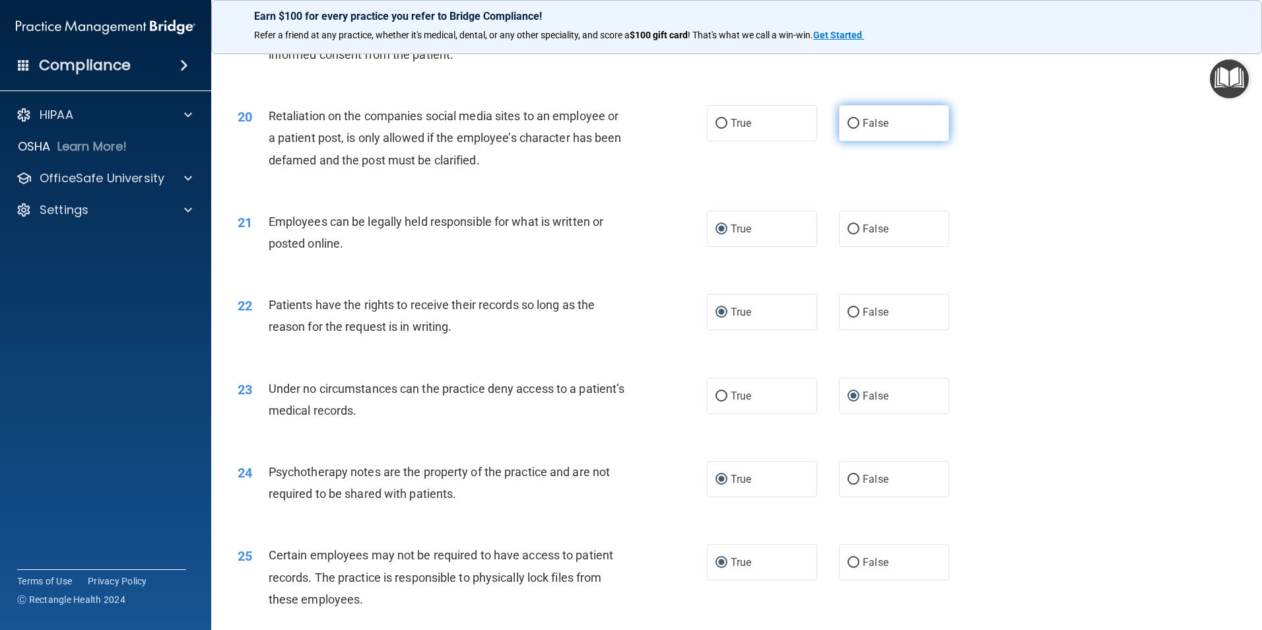
click at [847, 129] on input "False" at bounding box center [853, 124] width 12 height 10
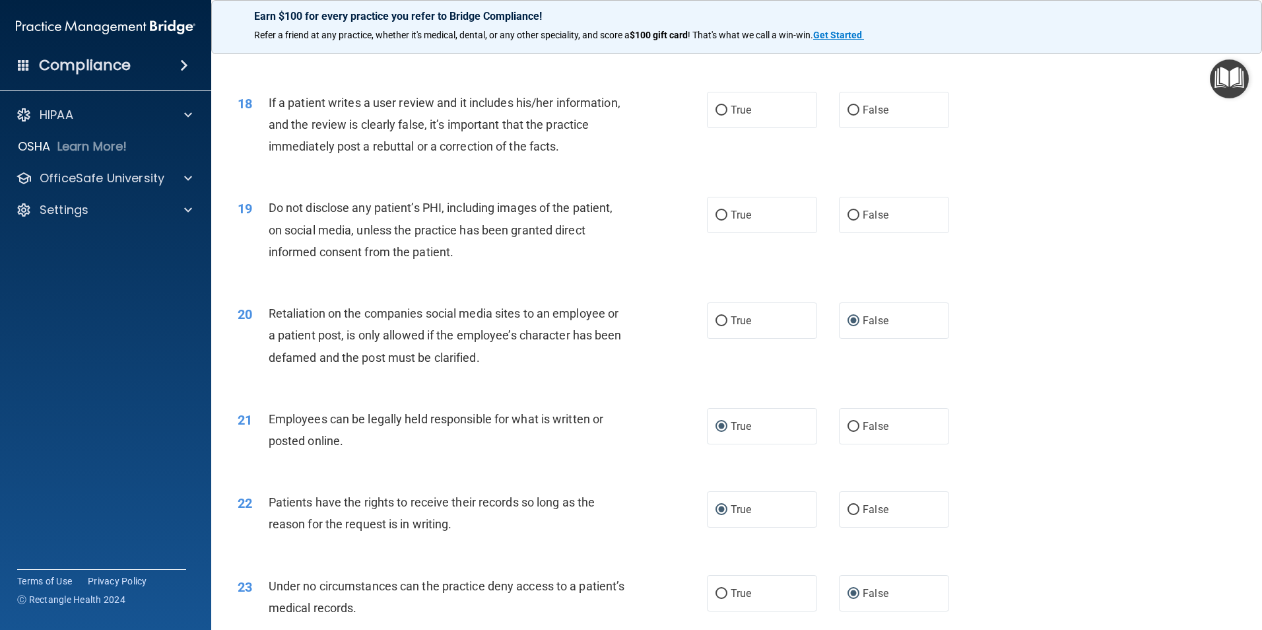
scroll to position [1825, 0]
click at [719, 221] on input "True" at bounding box center [721, 216] width 12 height 10
click at [854, 234] on label "False" at bounding box center [894, 215] width 110 height 36
click at [854, 221] on input "False" at bounding box center [853, 216] width 12 height 10
click at [847, 116] on input "False" at bounding box center [853, 111] width 12 height 10
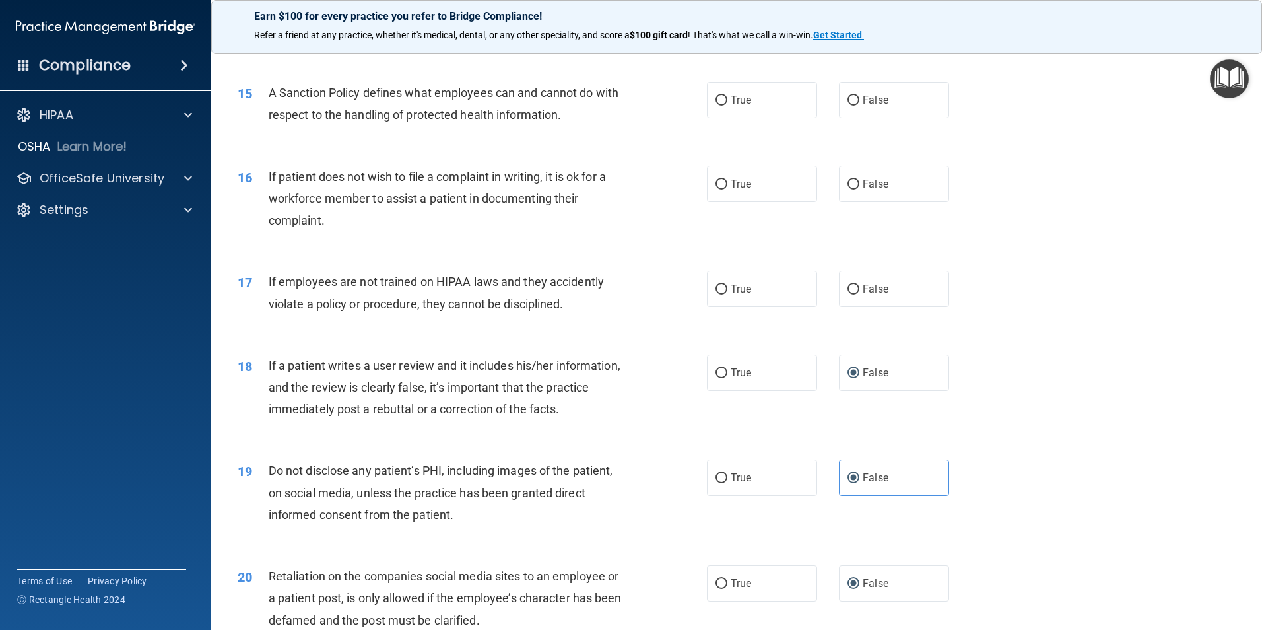
scroll to position [1561, 0]
click at [847, 191] on input "False" at bounding box center [853, 186] width 12 height 10
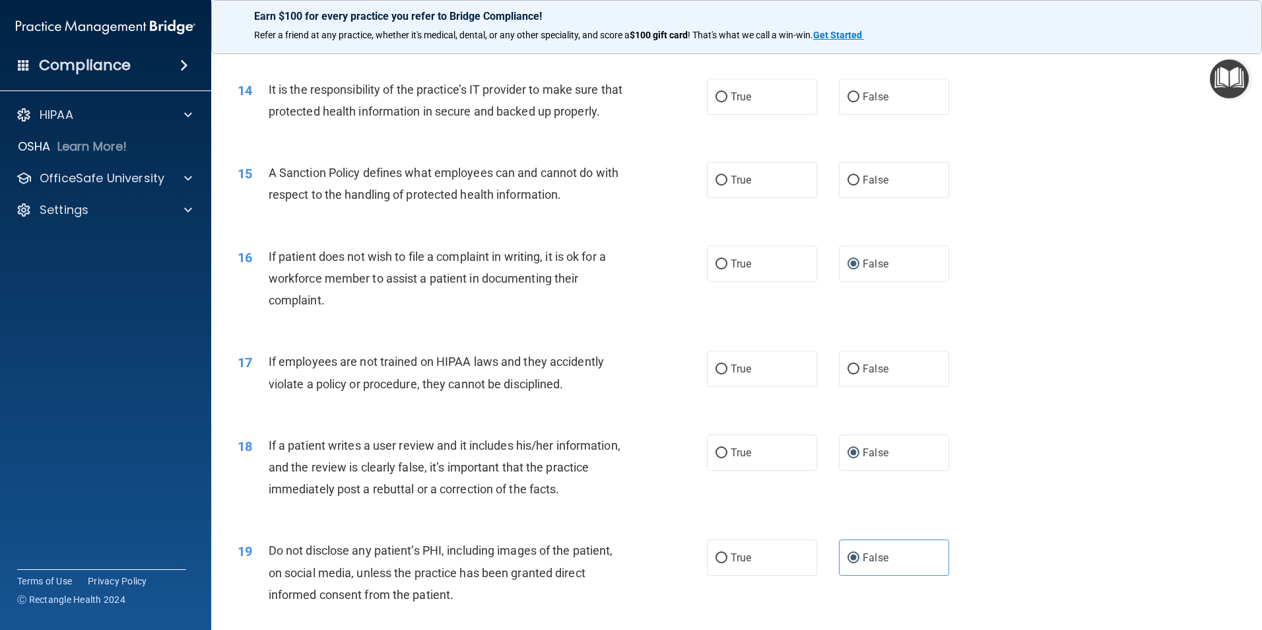
scroll to position [1429, 0]
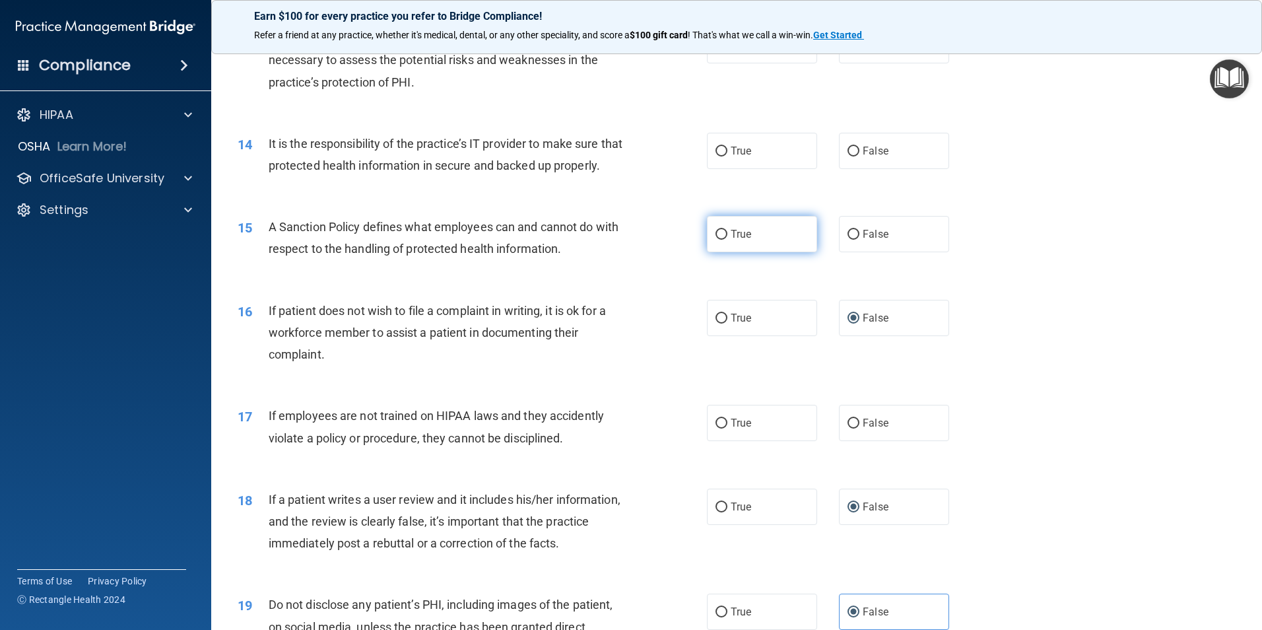
click at [725, 252] on label "True" at bounding box center [762, 234] width 110 height 36
click at [725, 240] on input "True" at bounding box center [721, 235] width 12 height 10
click at [721, 143] on label "True" at bounding box center [762, 151] width 110 height 36
click at [721, 146] on input "True" at bounding box center [721, 151] width 12 height 10
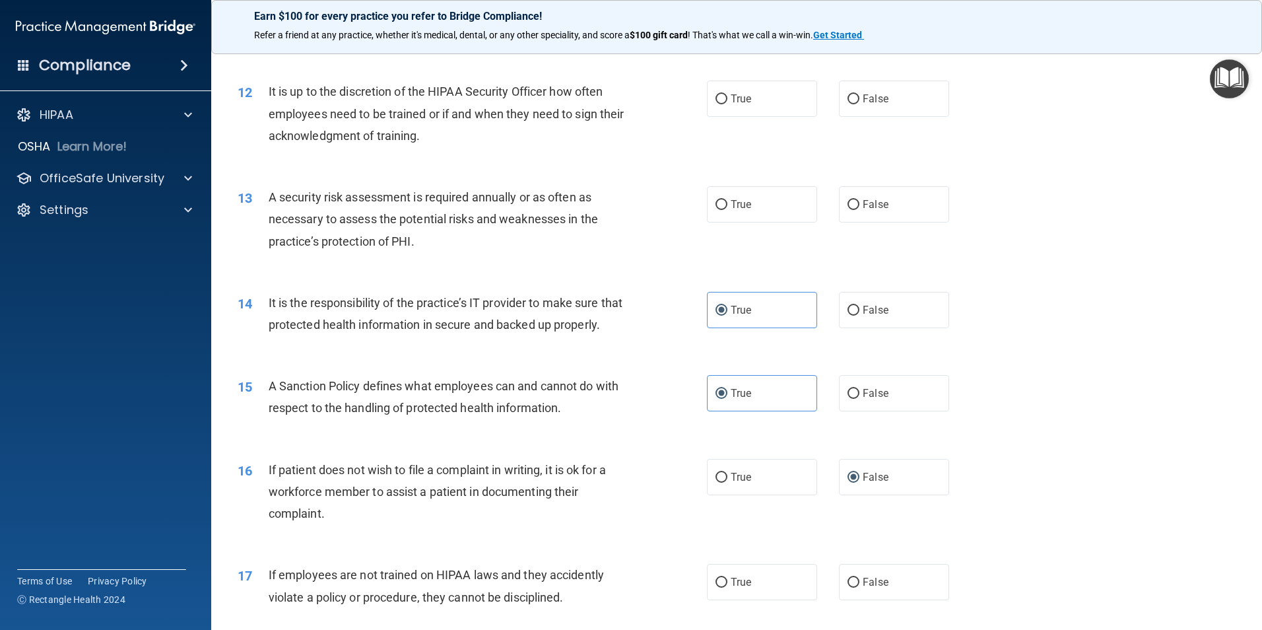
scroll to position [1165, 0]
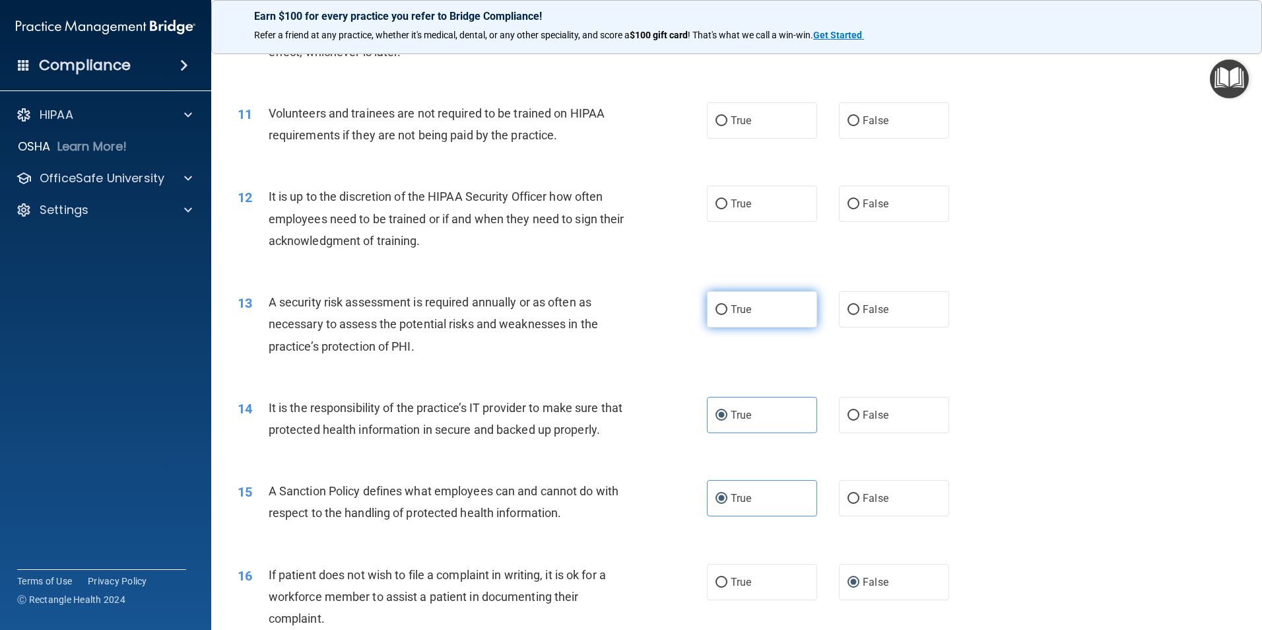
click at [715, 311] on input "True" at bounding box center [721, 310] width 12 height 10
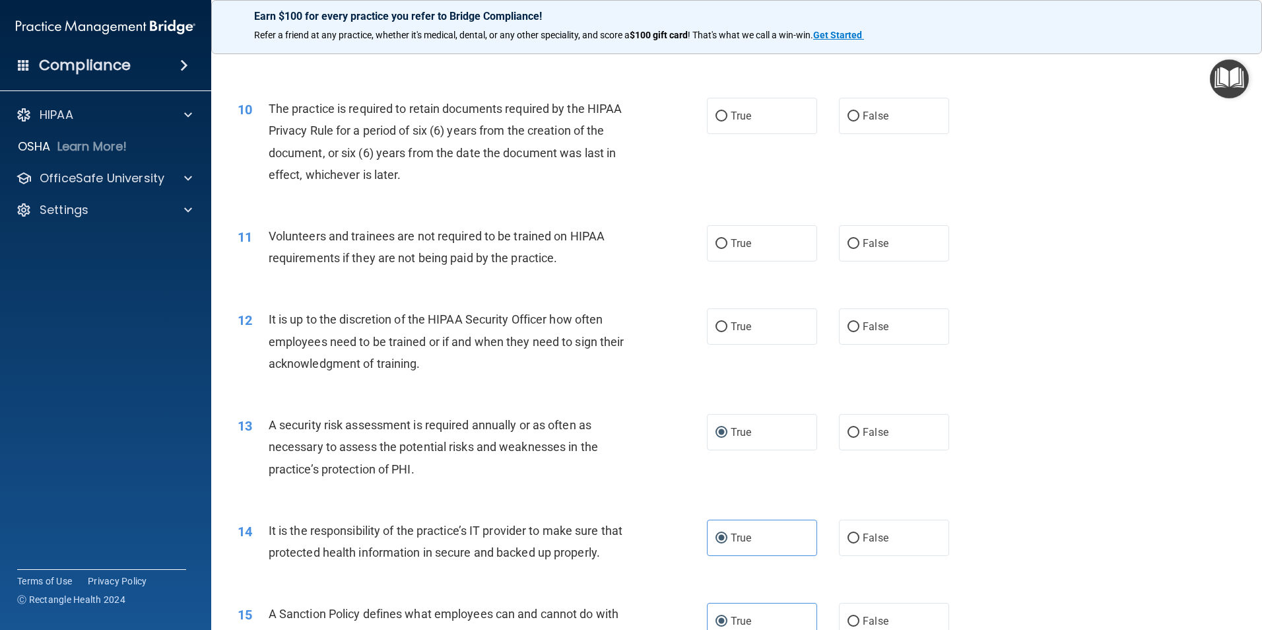
scroll to position [1033, 0]
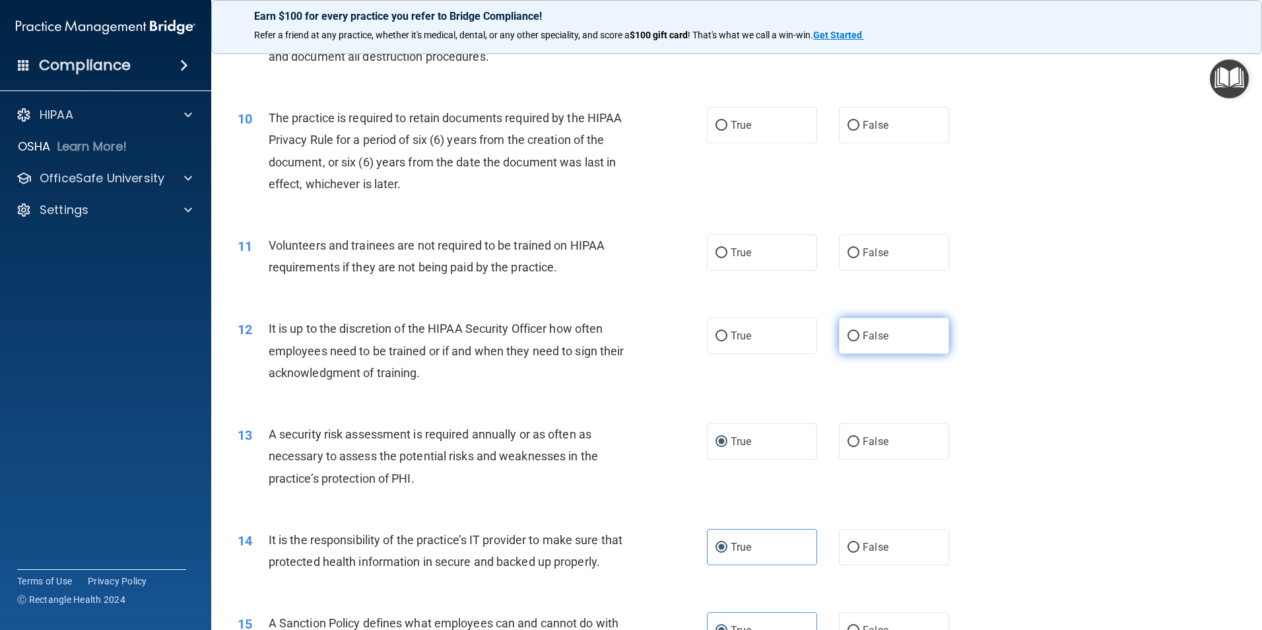
click at [847, 335] on input "False" at bounding box center [853, 336] width 12 height 10
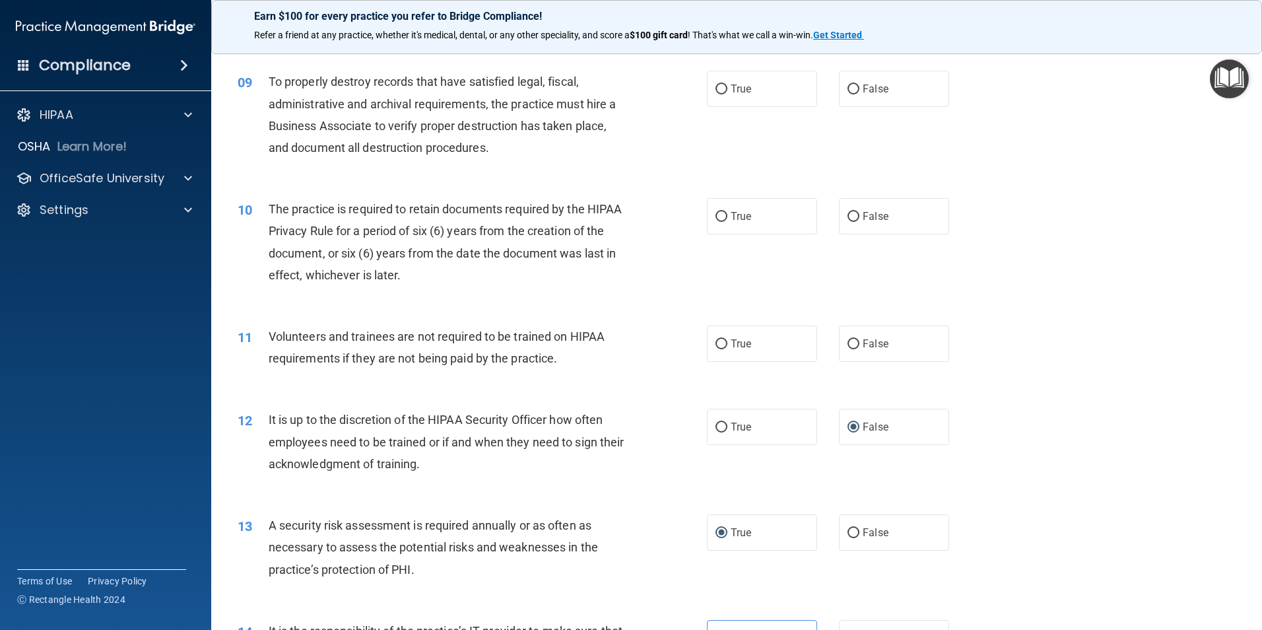
scroll to position [901, 0]
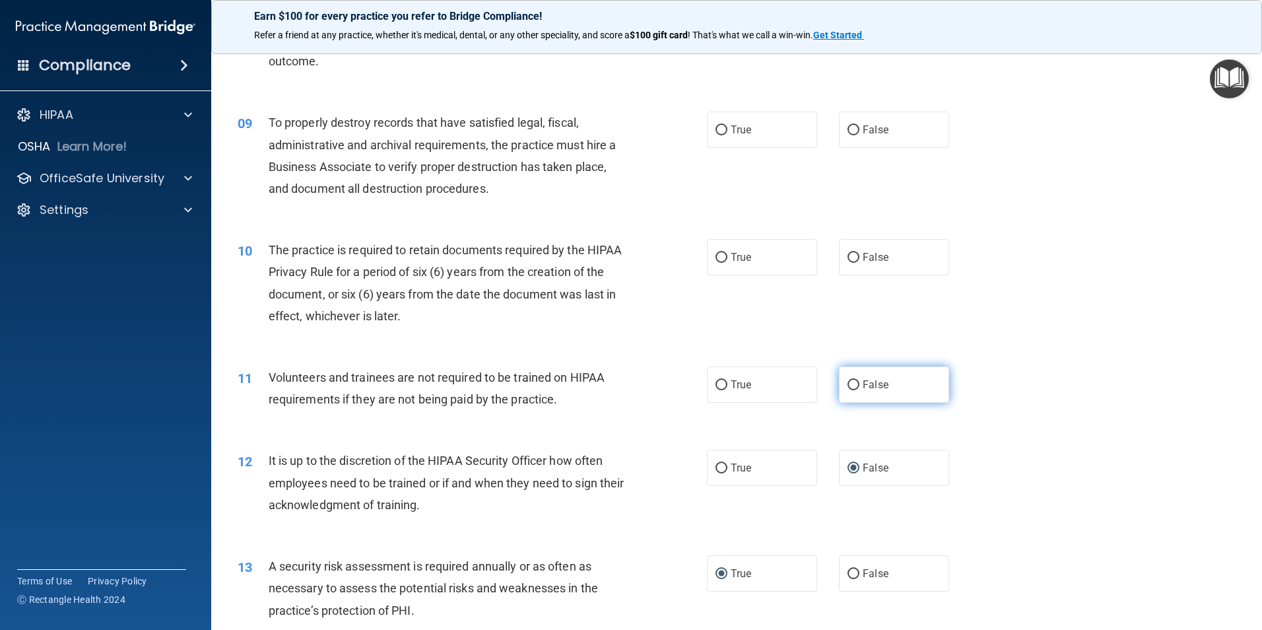
click at [853, 393] on label "False" at bounding box center [894, 384] width 110 height 36
click at [853, 390] on input "False" at bounding box center [853, 385] width 12 height 10
click at [716, 264] on label "True" at bounding box center [762, 257] width 110 height 36
click at [716, 263] on input "True" at bounding box center [721, 258] width 12 height 10
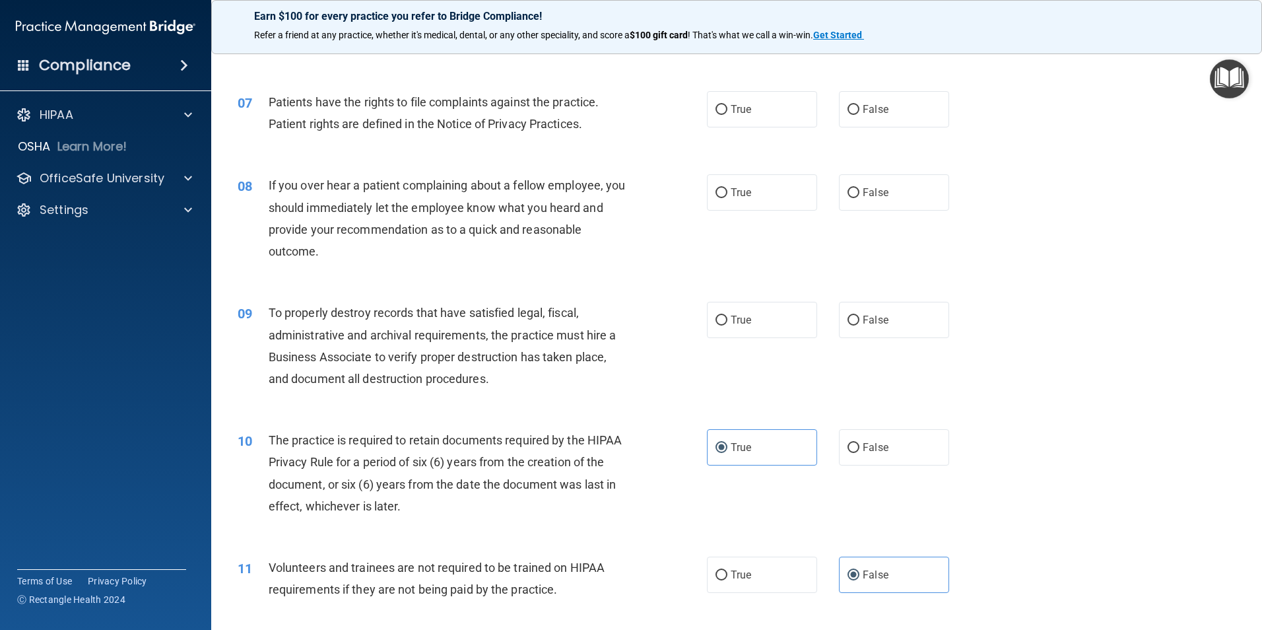
scroll to position [703, 0]
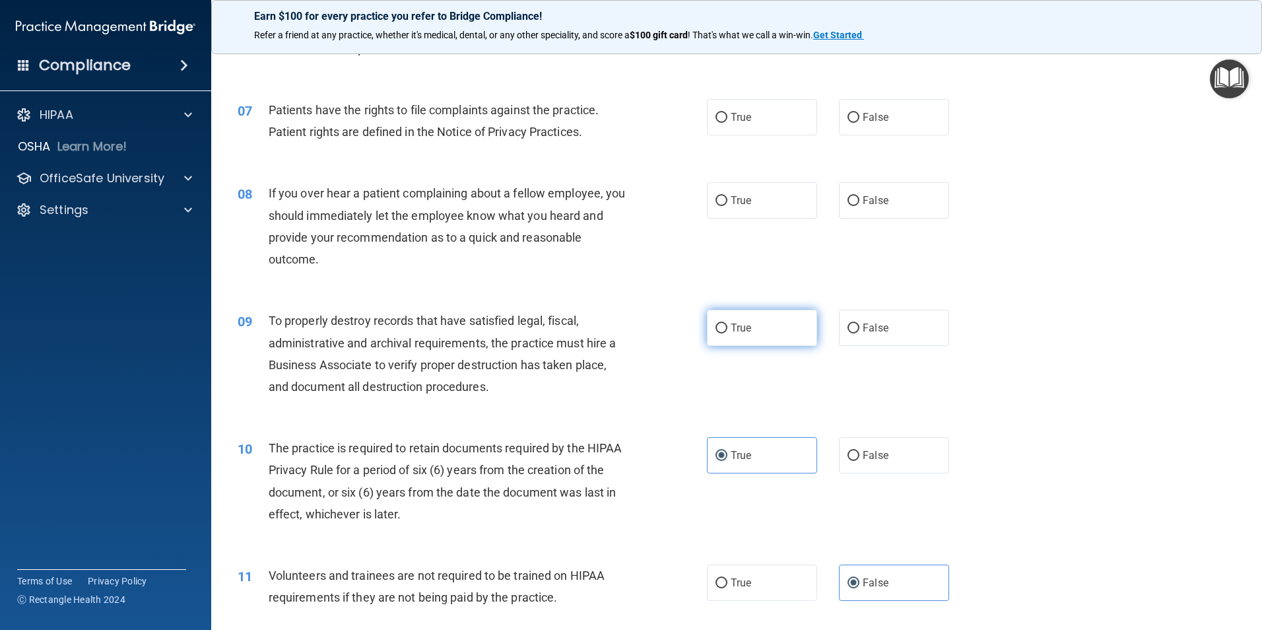
click at [719, 325] on input "True" at bounding box center [721, 328] width 12 height 10
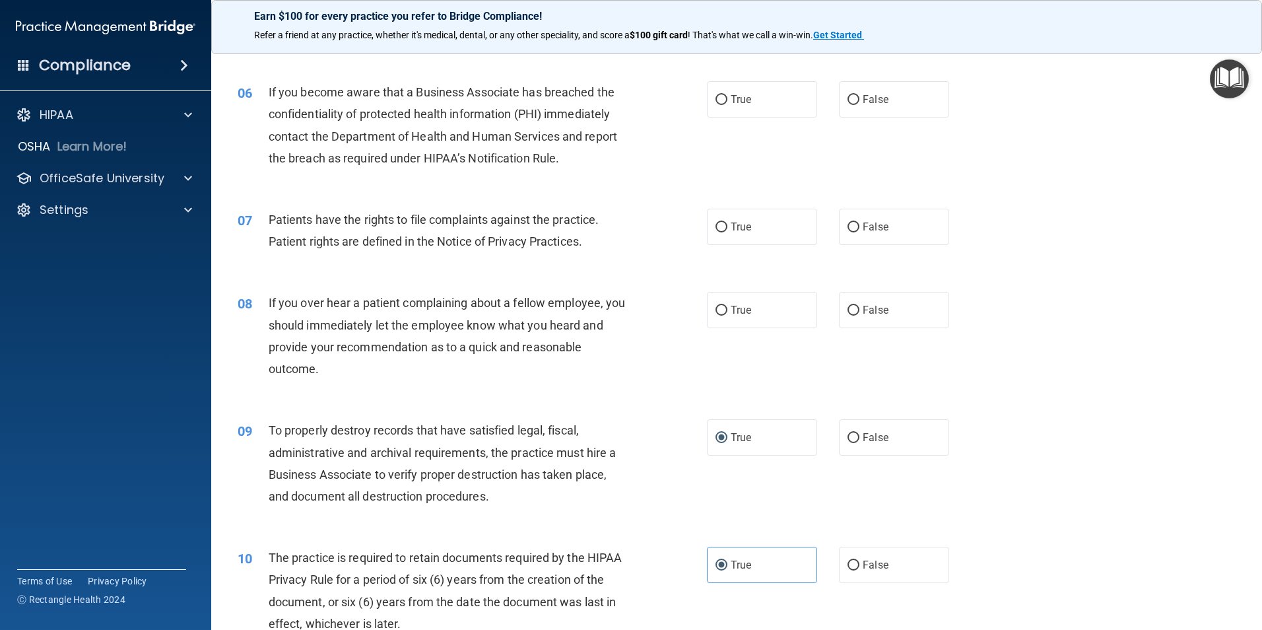
scroll to position [505, 0]
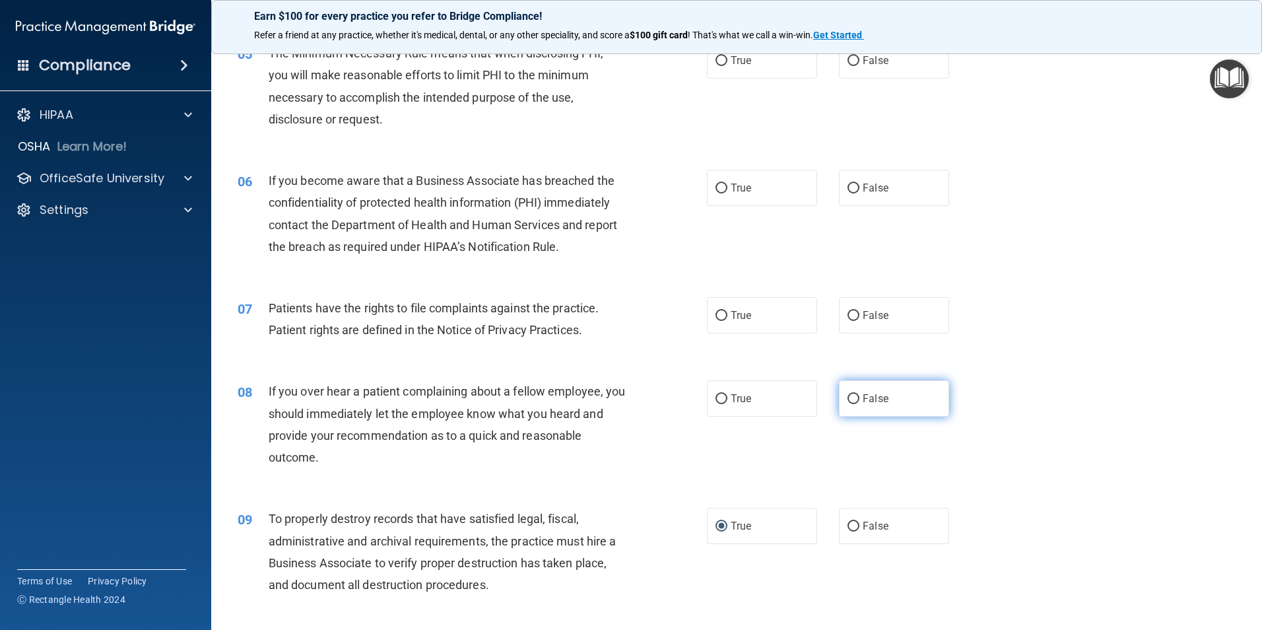
click at [853, 393] on label "False" at bounding box center [894, 398] width 110 height 36
click at [853, 394] on input "False" at bounding box center [853, 399] width 12 height 10
click at [715, 312] on input "True" at bounding box center [721, 316] width 12 height 10
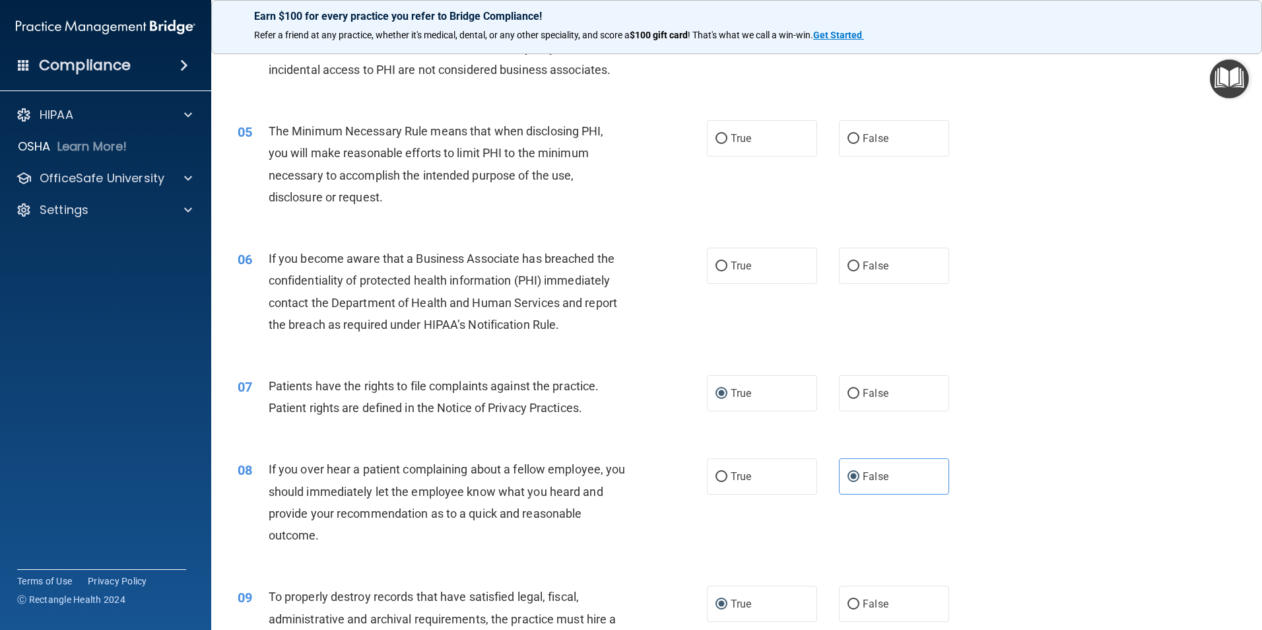
scroll to position [374, 0]
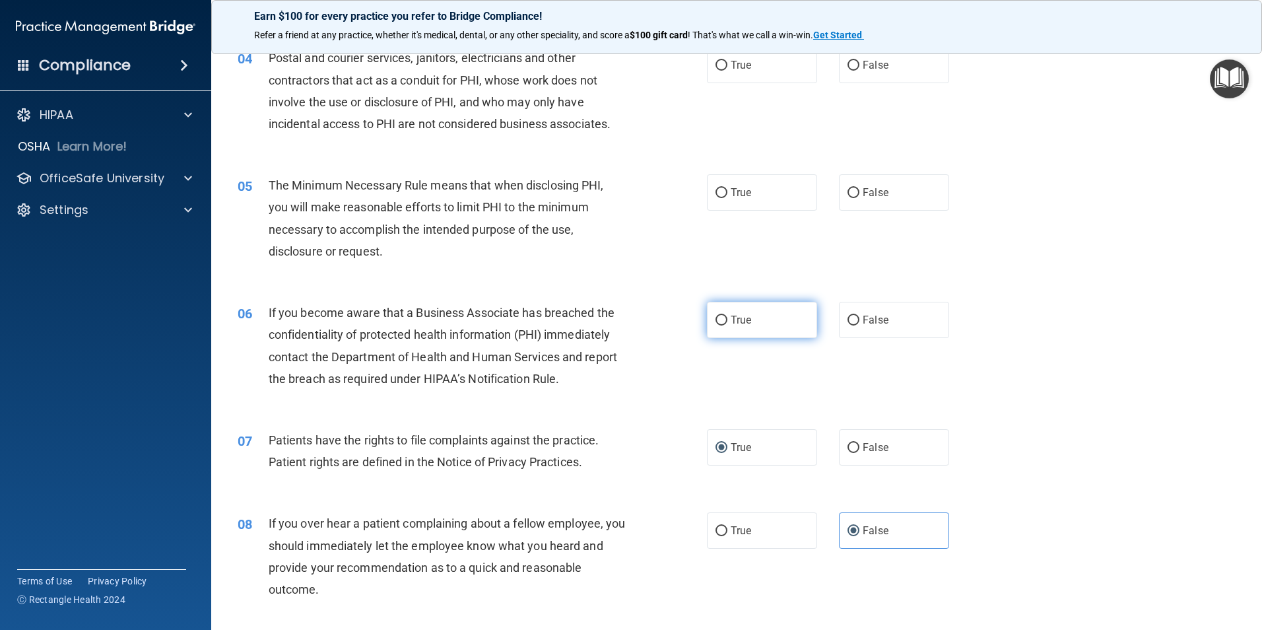
click at [717, 317] on input "True" at bounding box center [721, 320] width 12 height 10
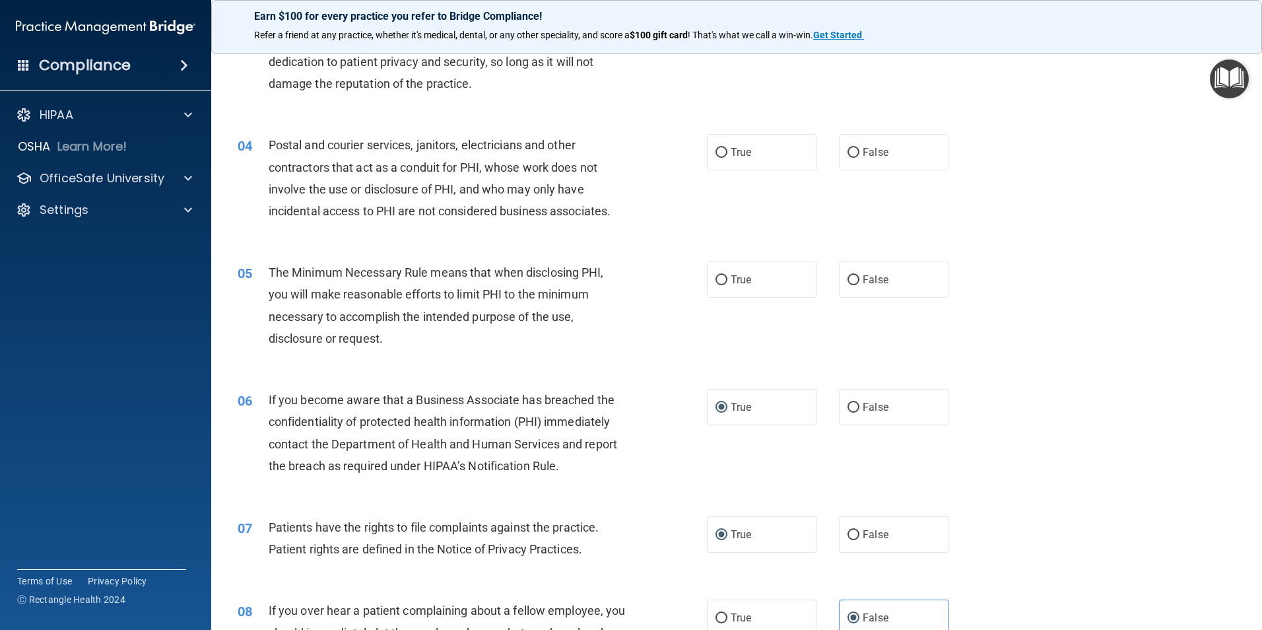
scroll to position [176, 0]
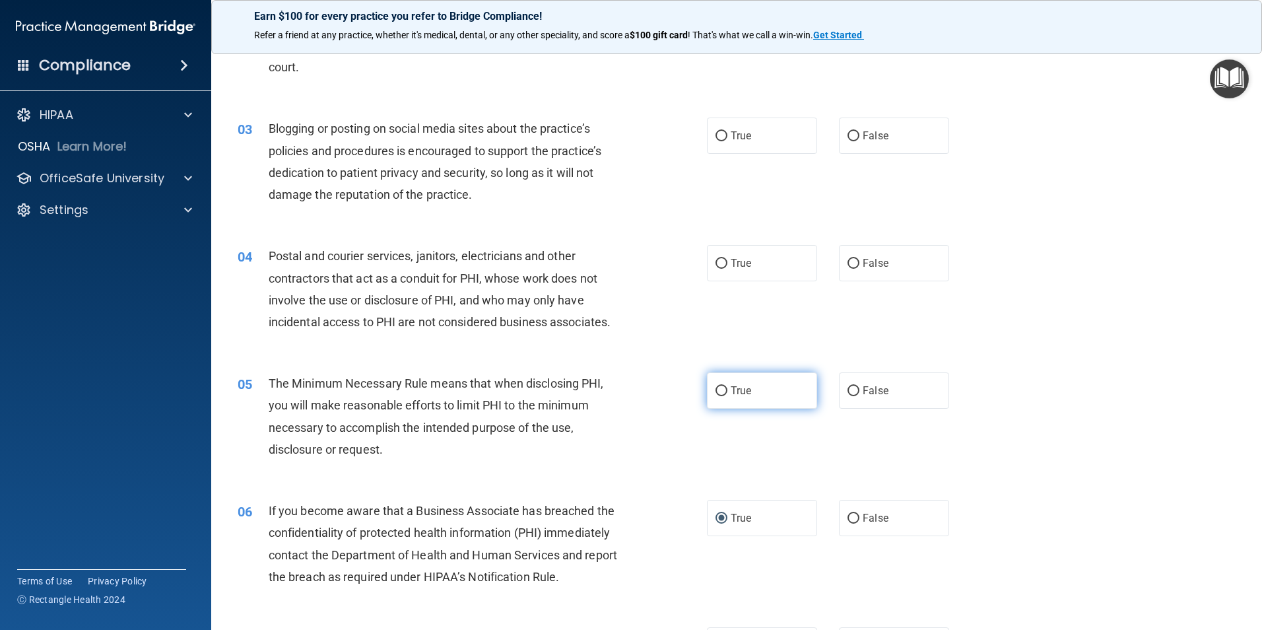
click at [723, 389] on label "True" at bounding box center [762, 390] width 110 height 36
click at [723, 389] on input "True" at bounding box center [721, 391] width 12 height 10
click at [721, 265] on input "True" at bounding box center [721, 264] width 12 height 10
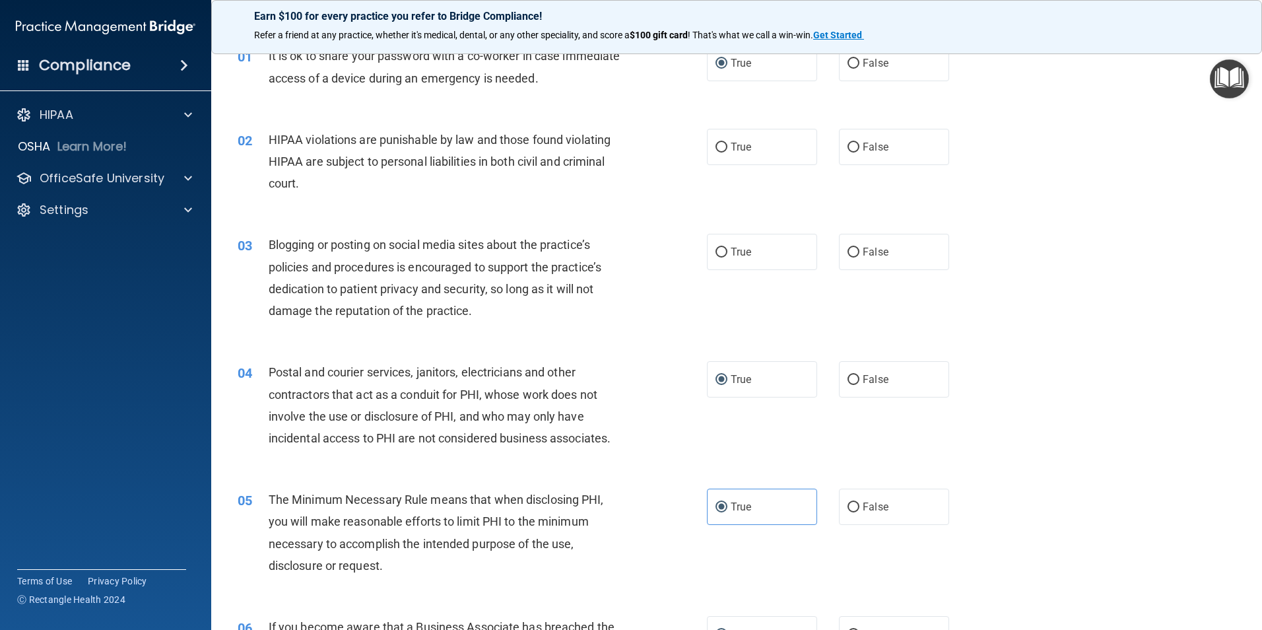
scroll to position [44, 0]
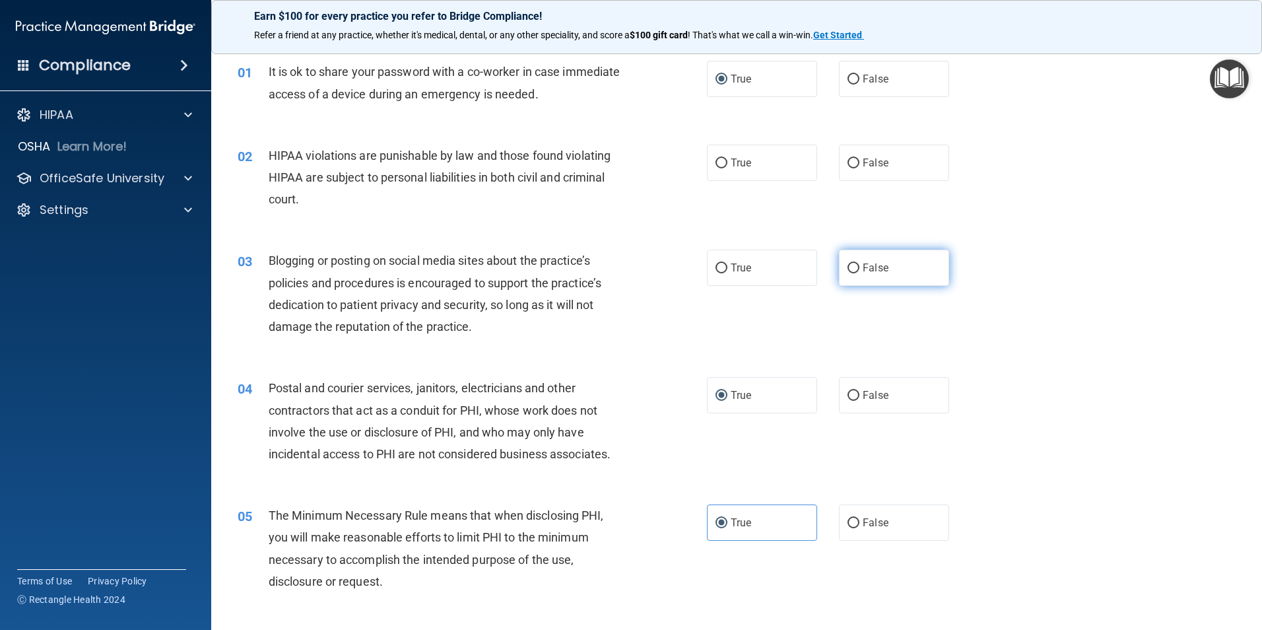
click at [851, 267] on input "False" at bounding box center [853, 268] width 12 height 10
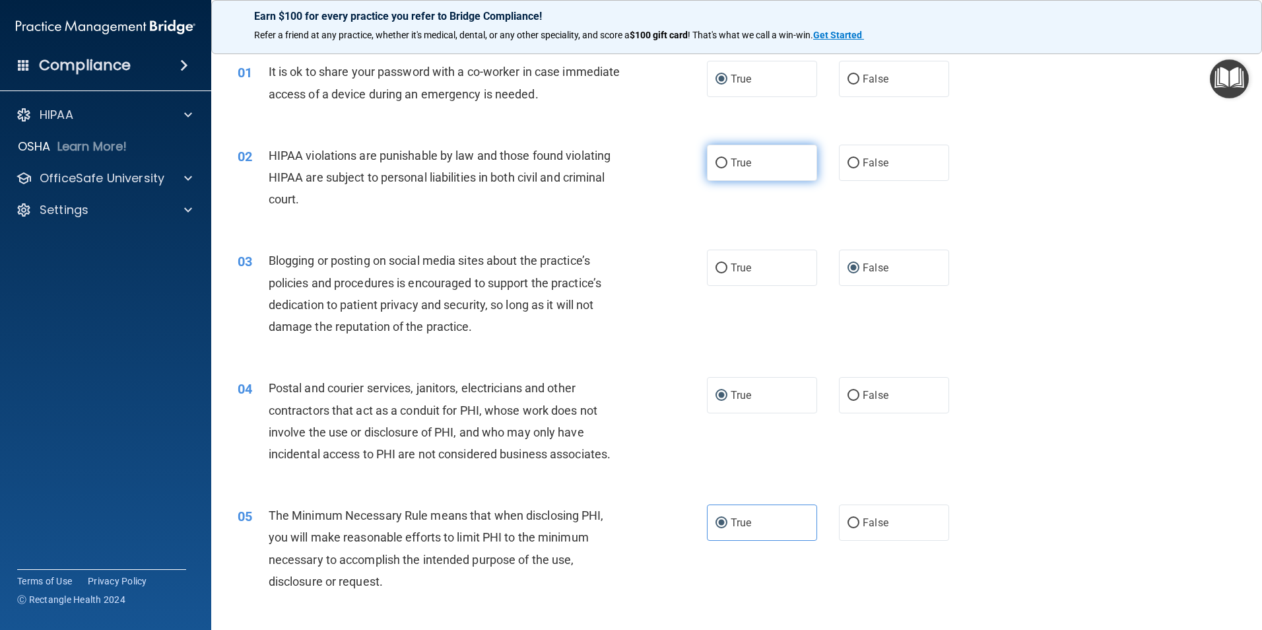
click at [721, 166] on input "True" at bounding box center [721, 163] width 12 height 10
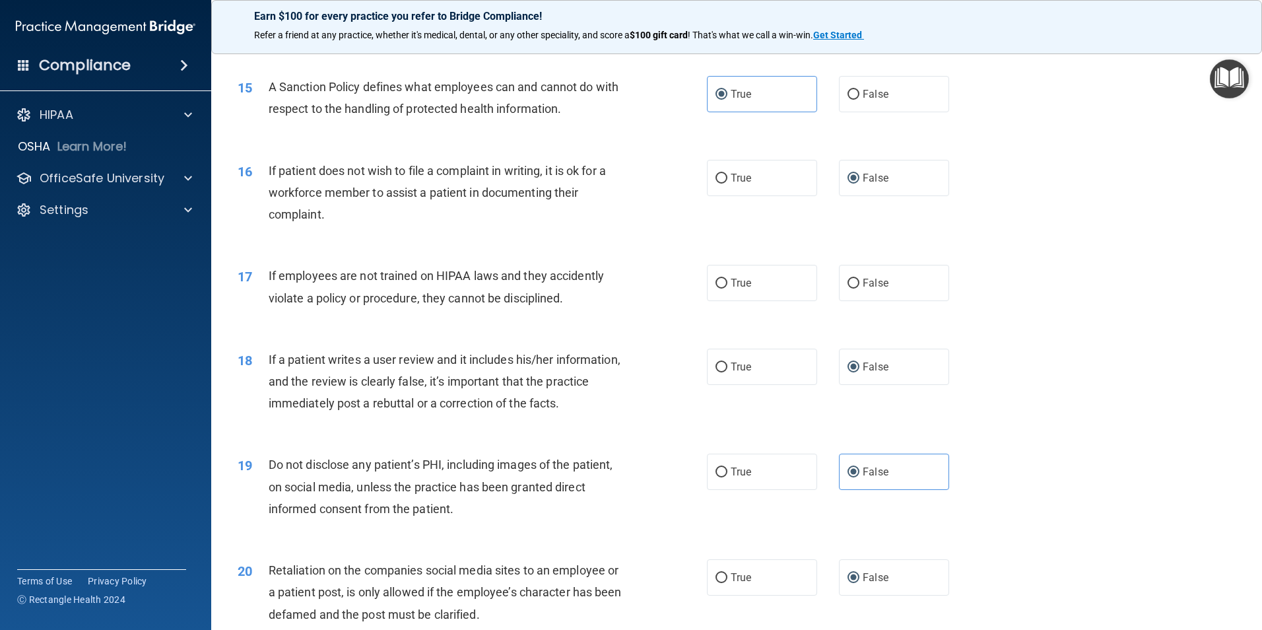
scroll to position [1495, 0]
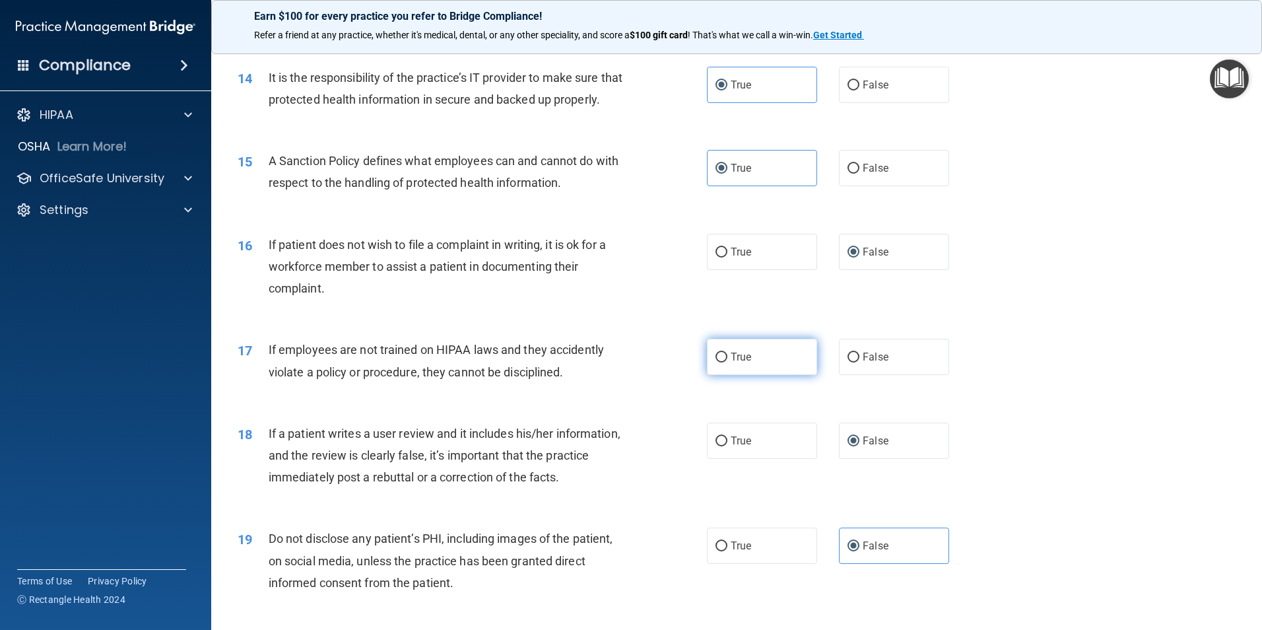
click at [719, 375] on label "True" at bounding box center [762, 357] width 110 height 36
click at [719, 362] on input "True" at bounding box center [721, 357] width 12 height 10
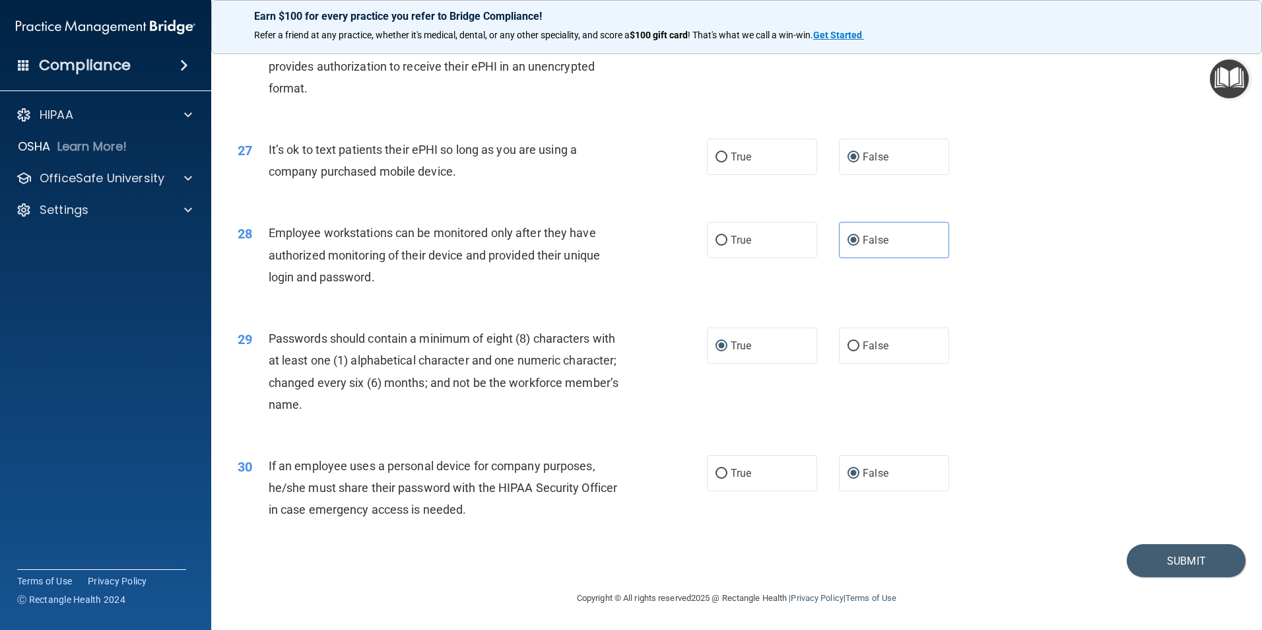
scroll to position [2683, 0]
drag, startPoint x: 1172, startPoint y: 560, endPoint x: 1183, endPoint y: 543, distance: 20.0
click at [1173, 559] on button "Submit" at bounding box center [1185, 561] width 119 height 34
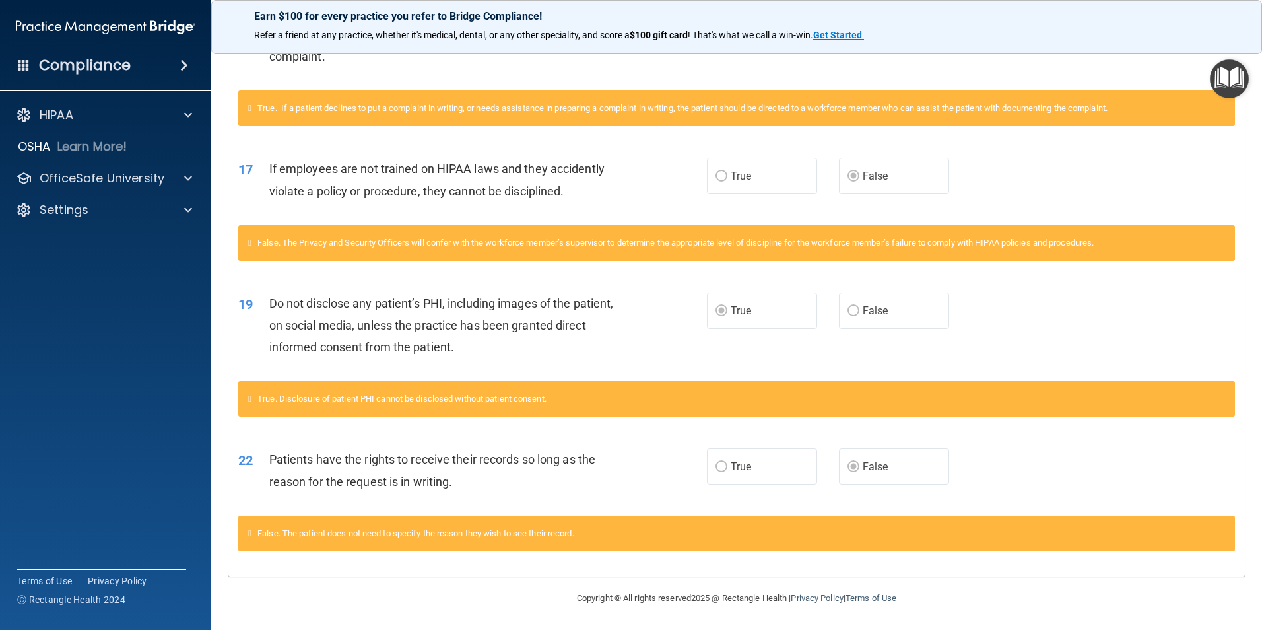
scroll to position [1150, 0]
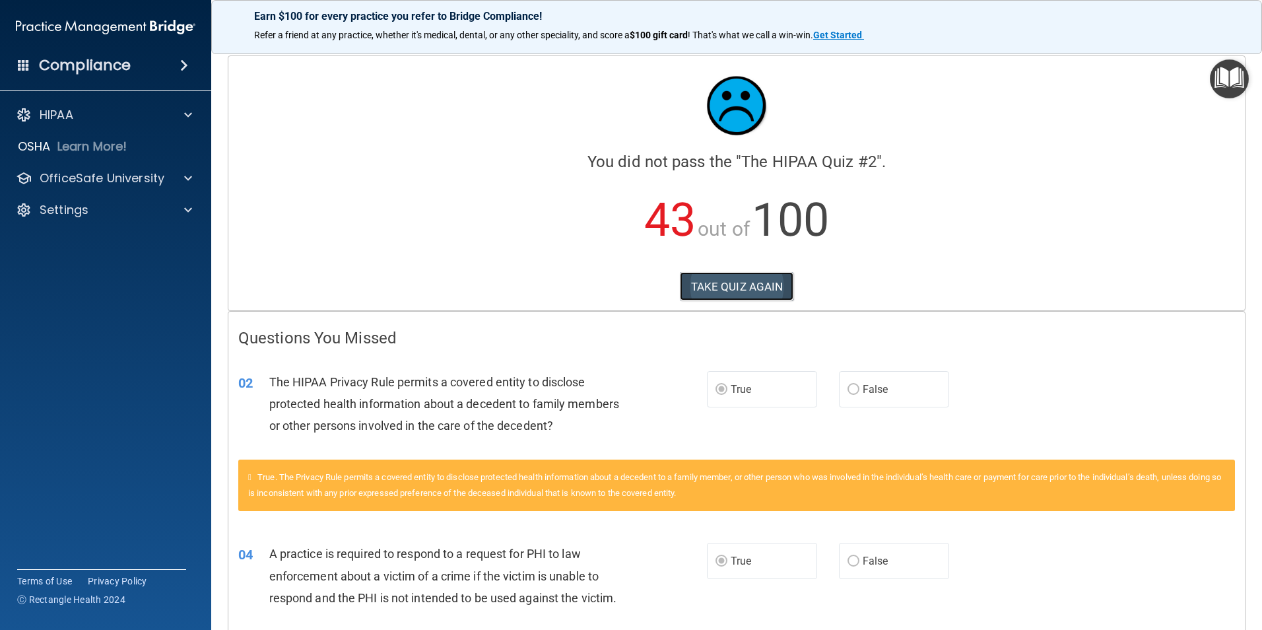
click at [721, 283] on button "TAKE QUIZ AGAIN" at bounding box center [737, 286] width 114 height 29
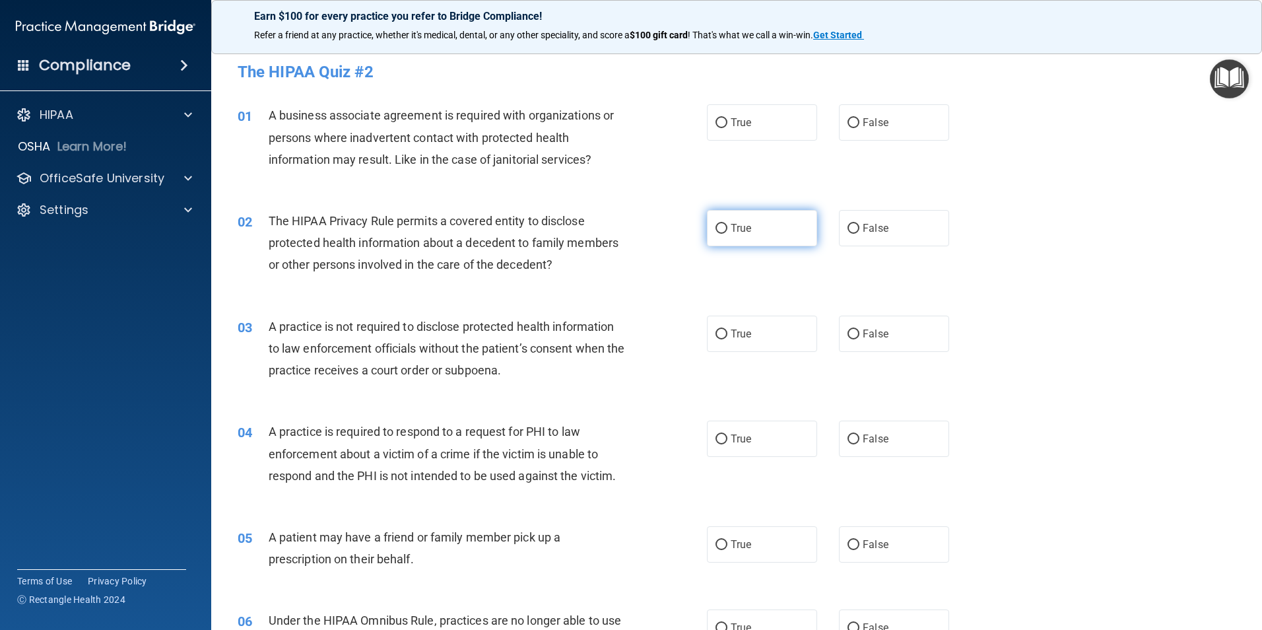
click at [715, 232] on input "True" at bounding box center [721, 229] width 12 height 10
radio input "true"
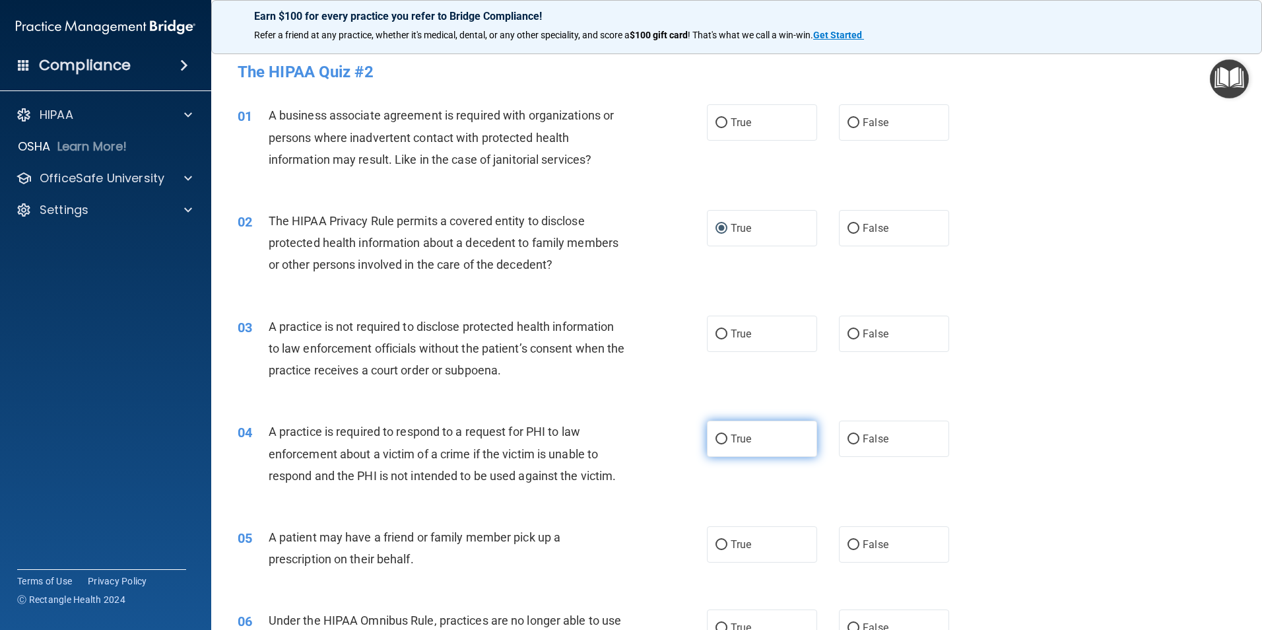
click at [717, 432] on label "True" at bounding box center [762, 438] width 110 height 36
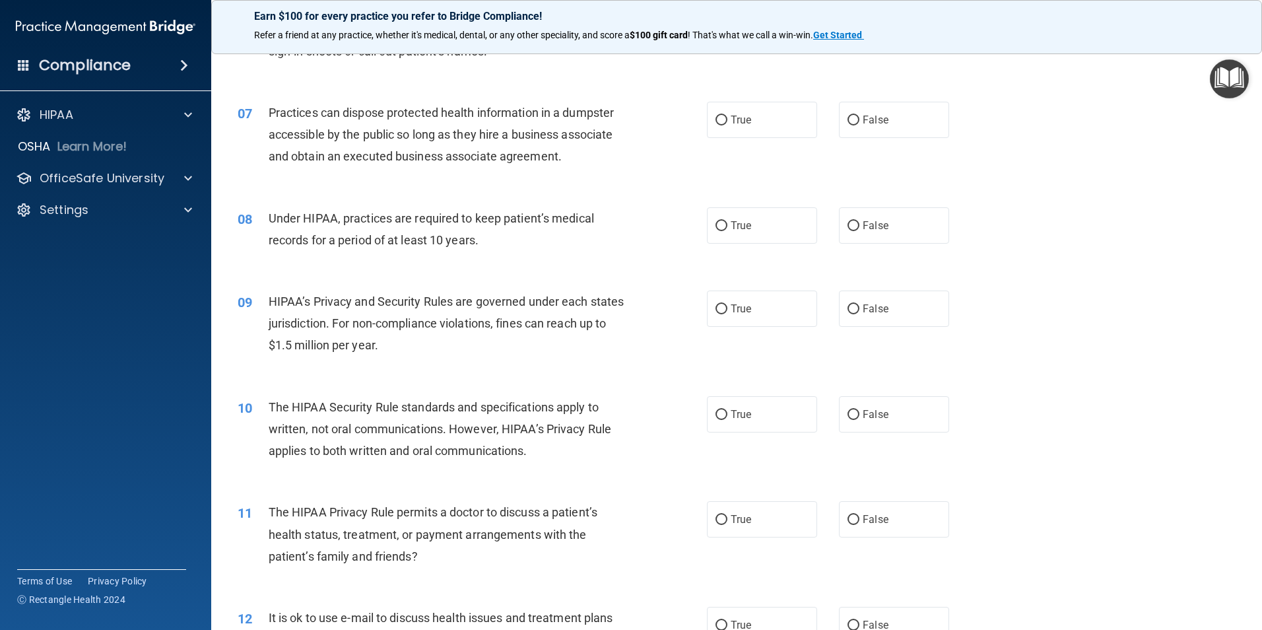
scroll to position [594, 0]
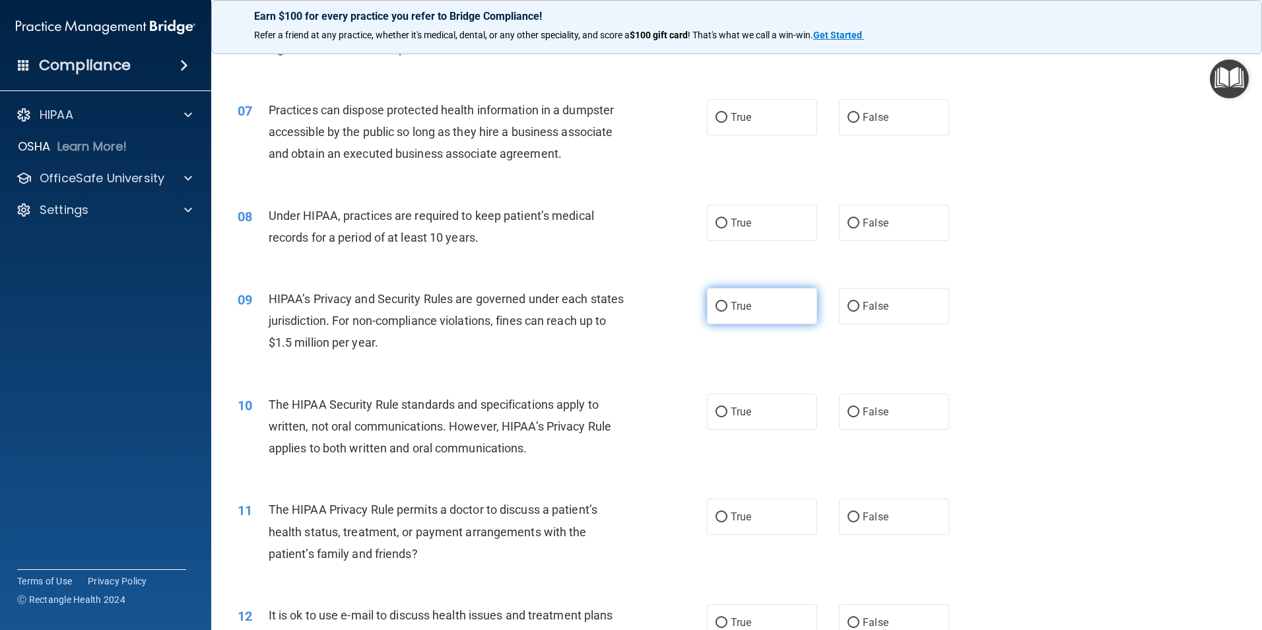
click at [717, 303] on input "True" at bounding box center [721, 307] width 12 height 10
radio input "true"
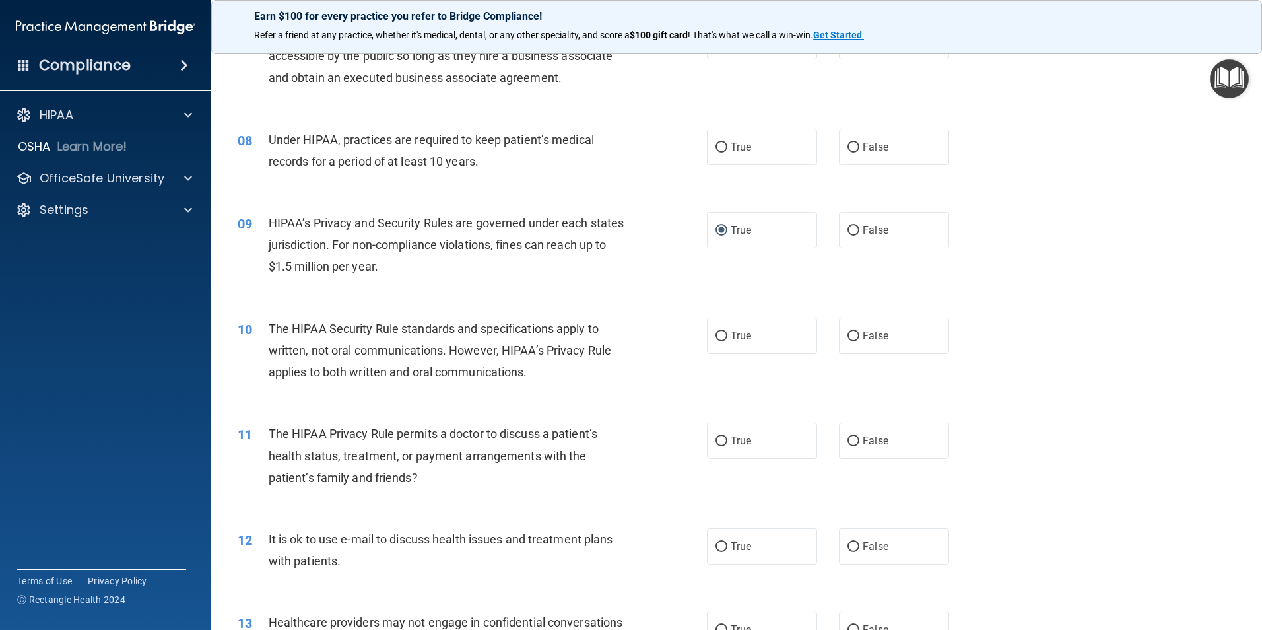
scroll to position [726, 0]
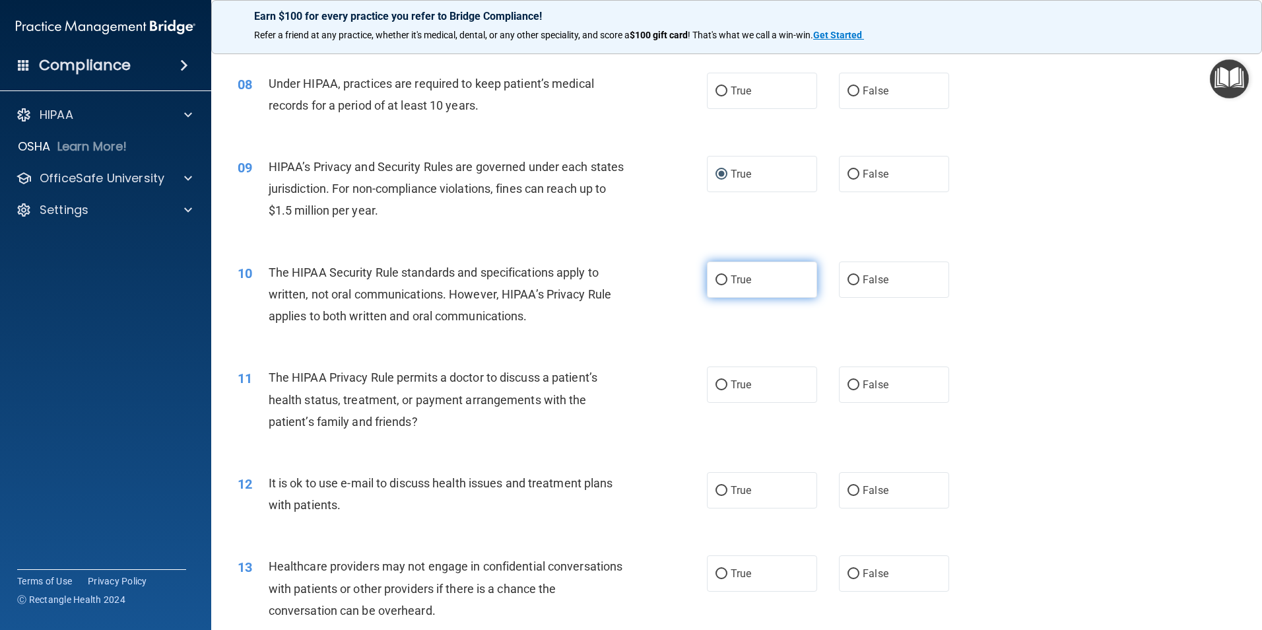
click at [715, 278] on input "True" at bounding box center [721, 280] width 12 height 10
radio input "true"
click at [717, 383] on input "True" at bounding box center [721, 385] width 12 height 10
radio input "true"
click at [721, 490] on input "True" at bounding box center [721, 491] width 12 height 10
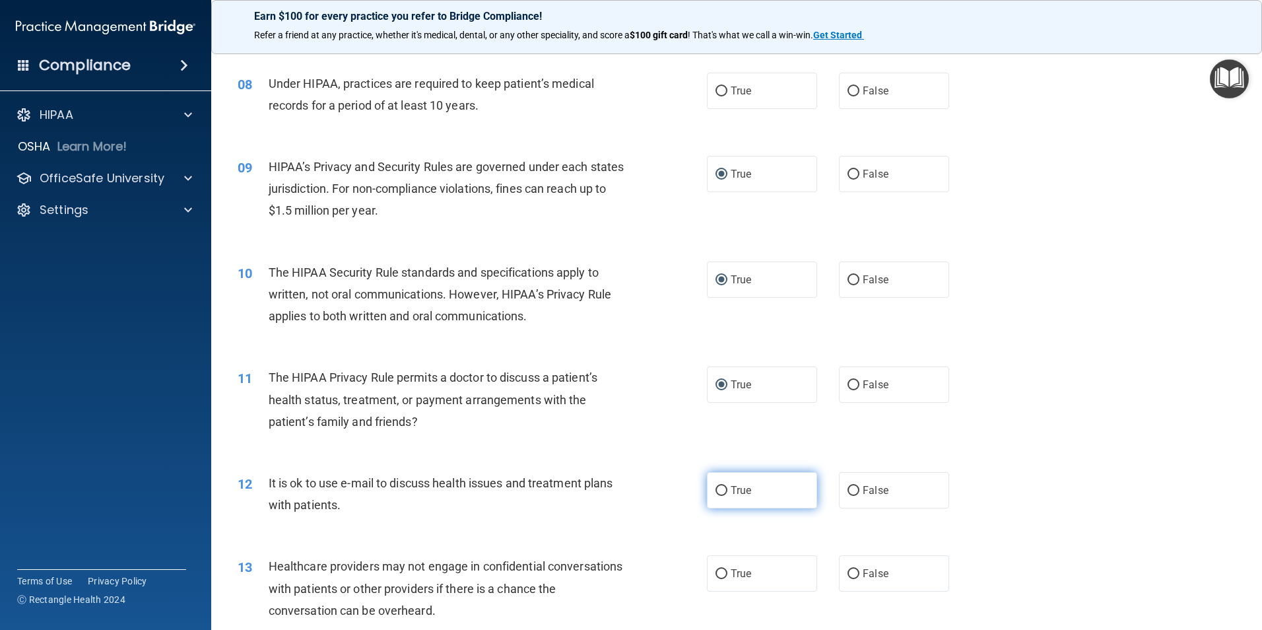
radio input "true"
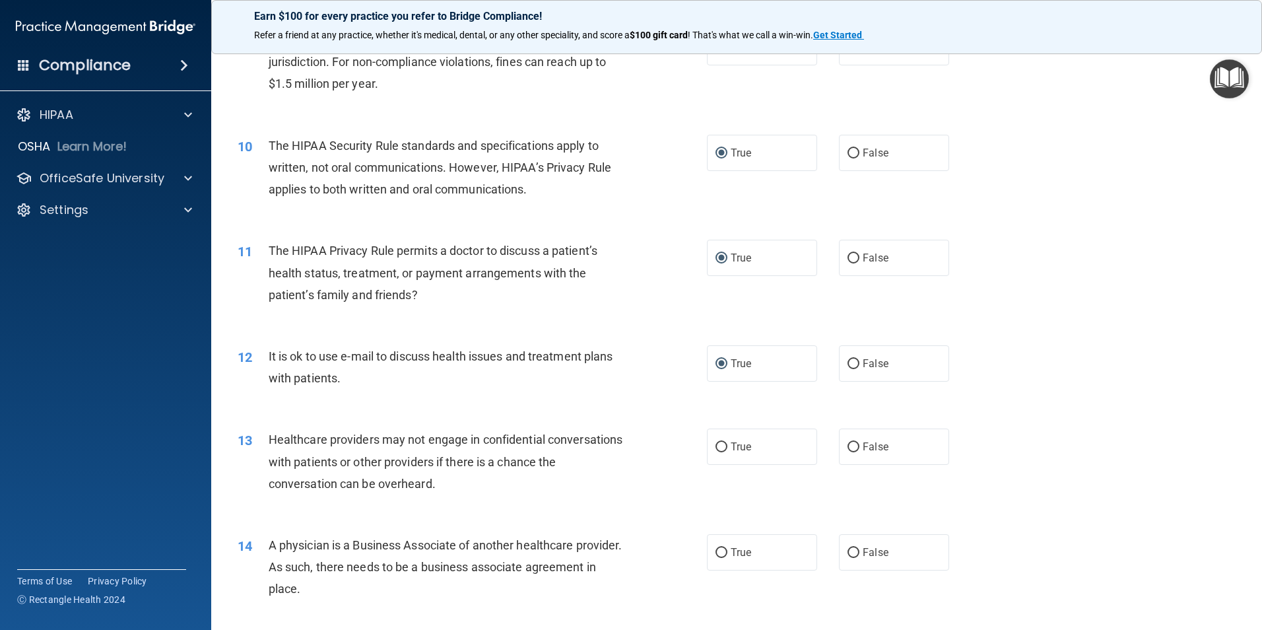
scroll to position [858, 0]
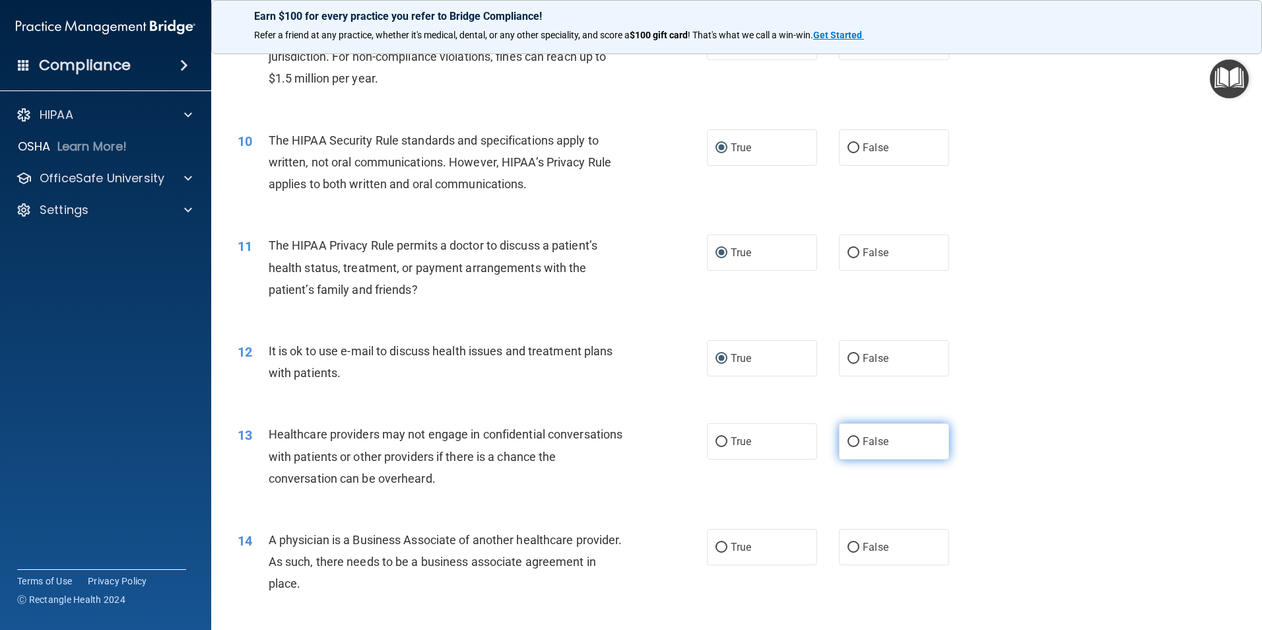
click at [847, 438] on input "False" at bounding box center [853, 442] width 12 height 10
radio input "true"
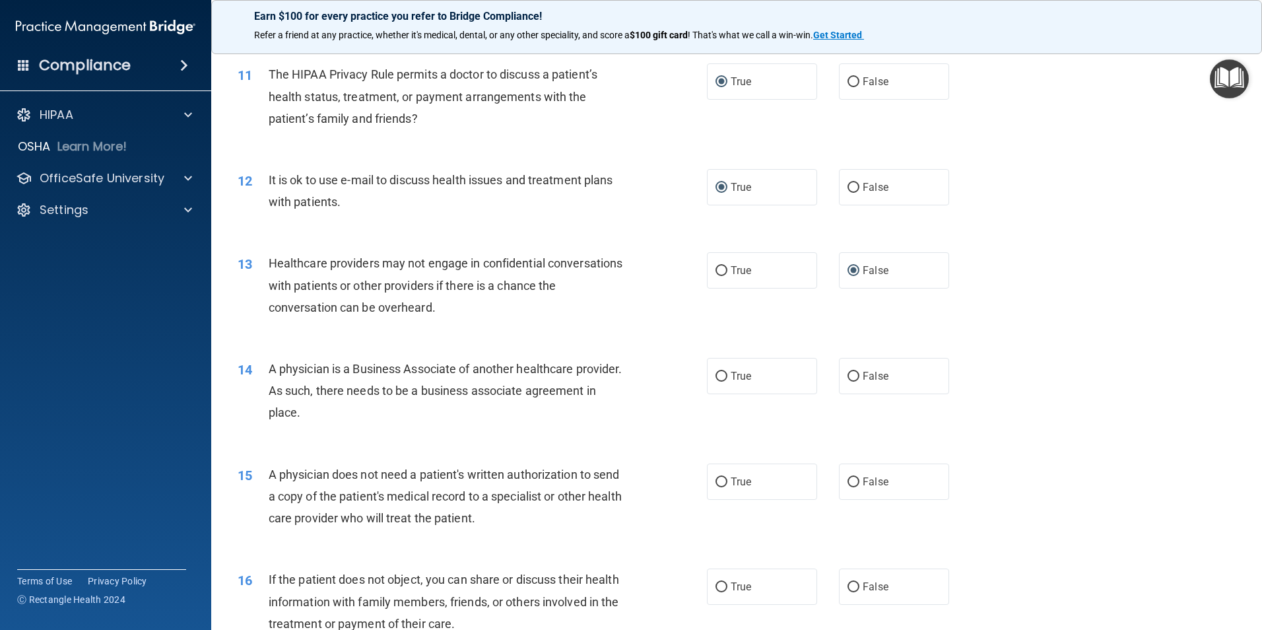
scroll to position [1056, 0]
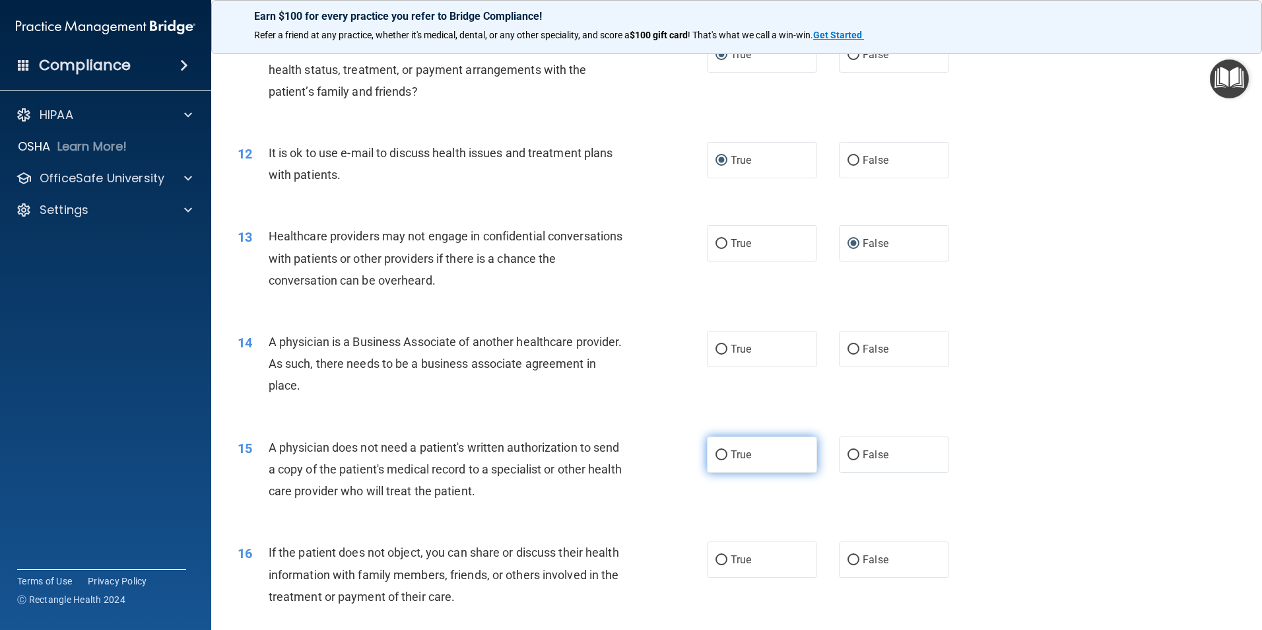
click at [718, 453] on input "True" at bounding box center [721, 455] width 12 height 10
radio input "true"
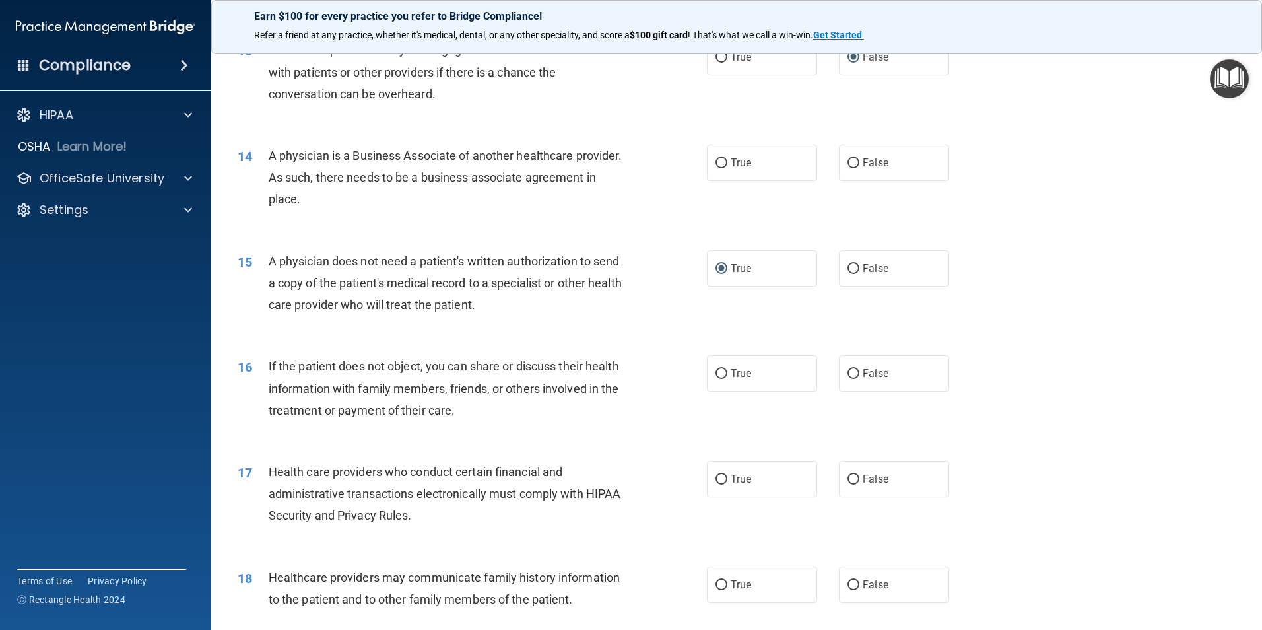
scroll to position [1254, 0]
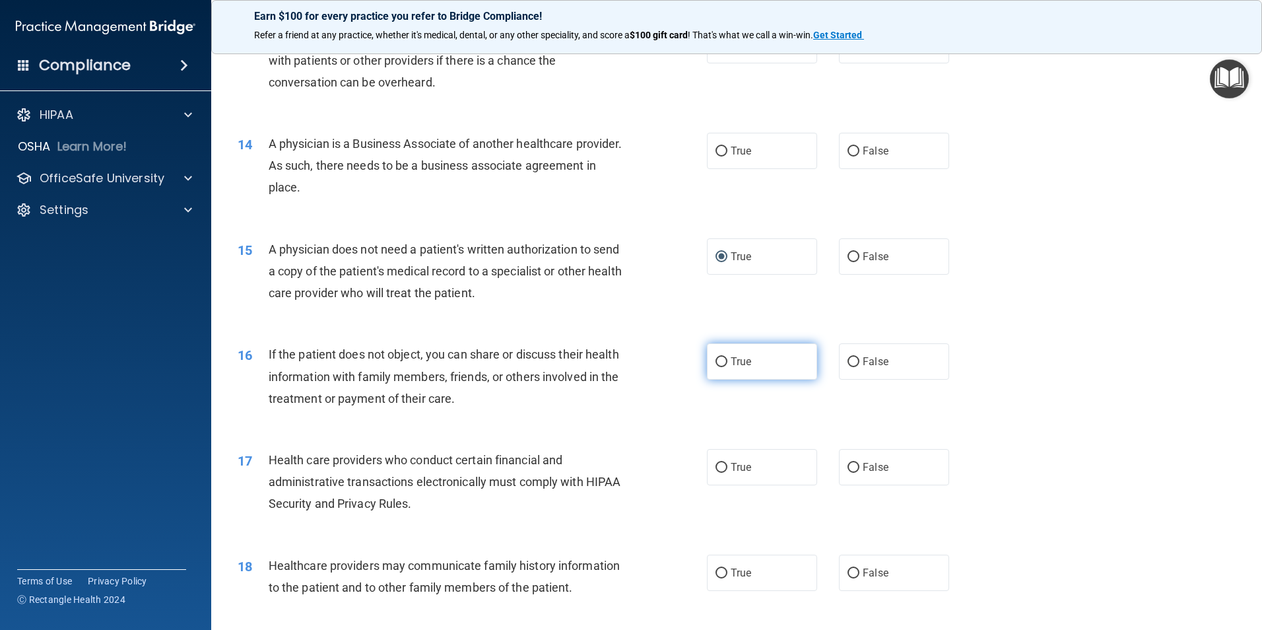
click at [715, 358] on input "True" at bounding box center [721, 362] width 12 height 10
radio input "true"
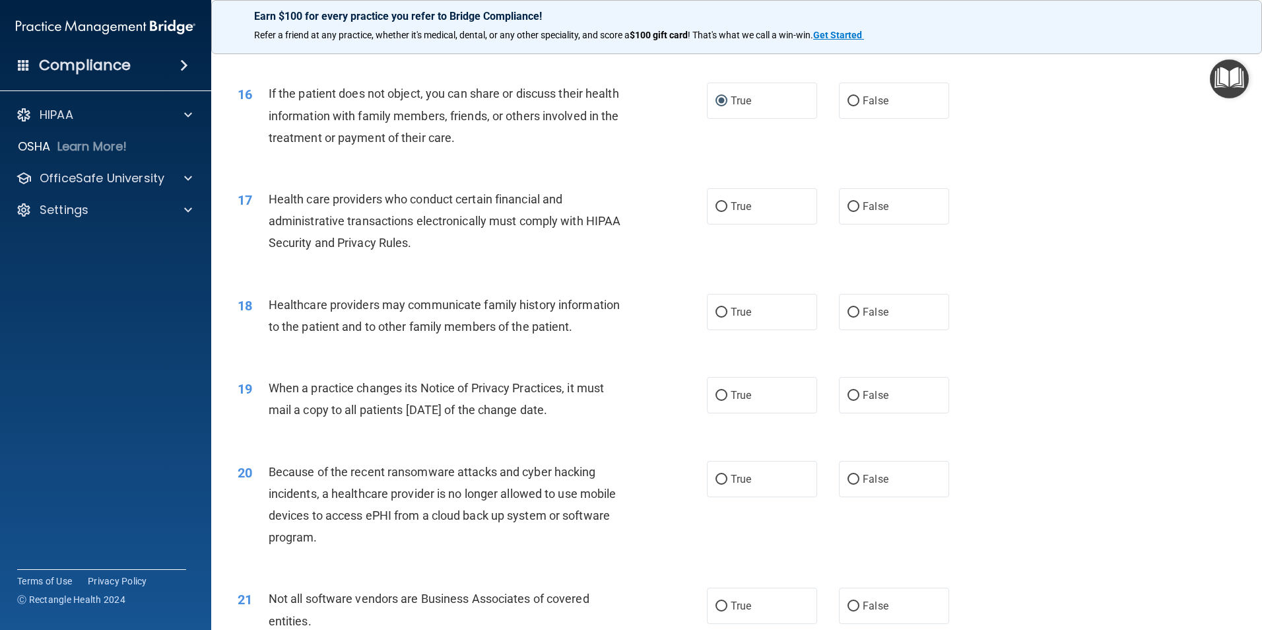
scroll to position [1518, 0]
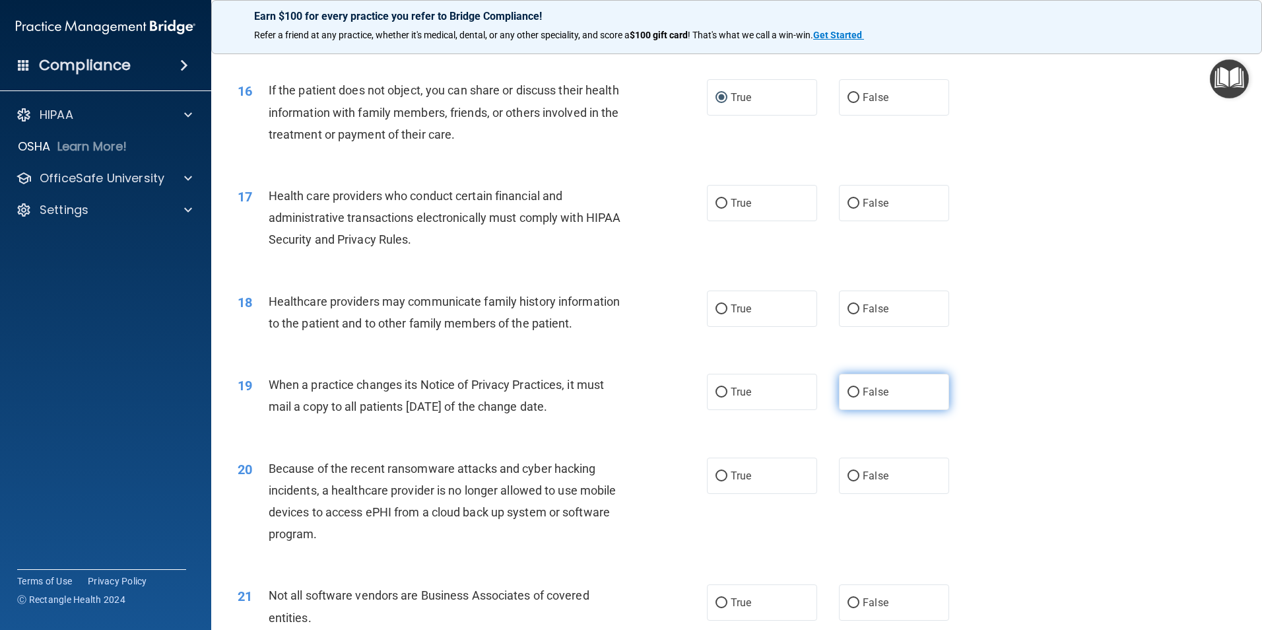
click at [847, 391] on input "False" at bounding box center [853, 392] width 12 height 10
radio input "true"
click at [862, 472] on span "False" at bounding box center [875, 475] width 26 height 13
click at [857, 472] on input "False" at bounding box center [853, 476] width 12 height 10
radio input "true"
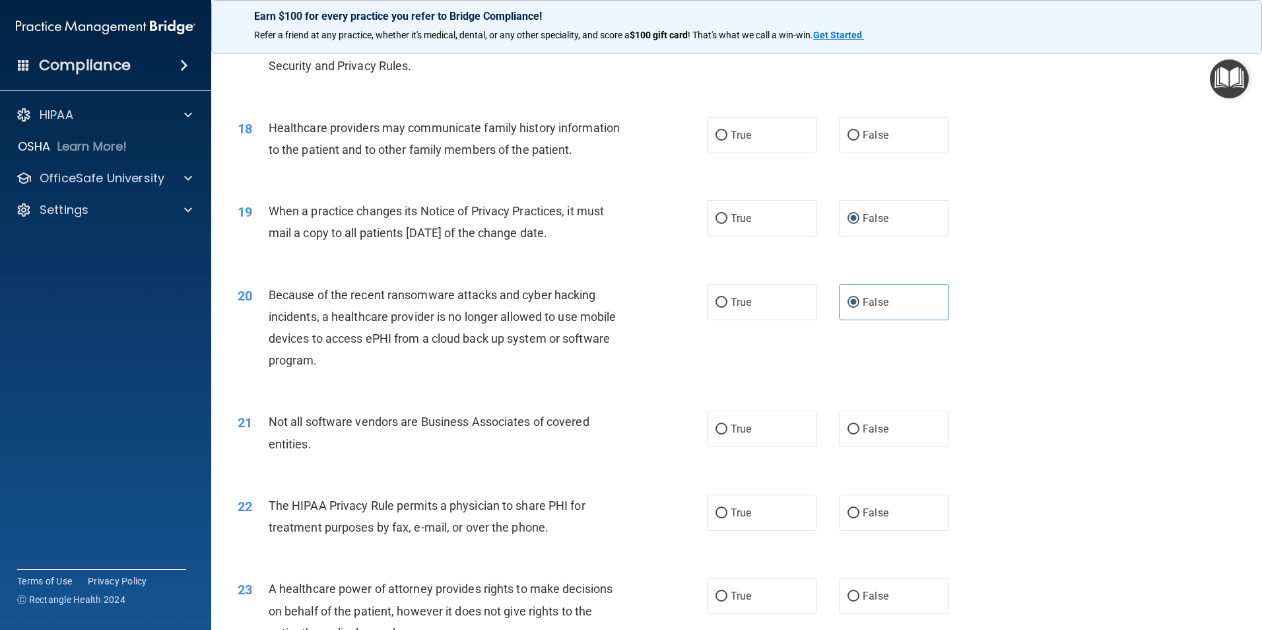
scroll to position [1716, 0]
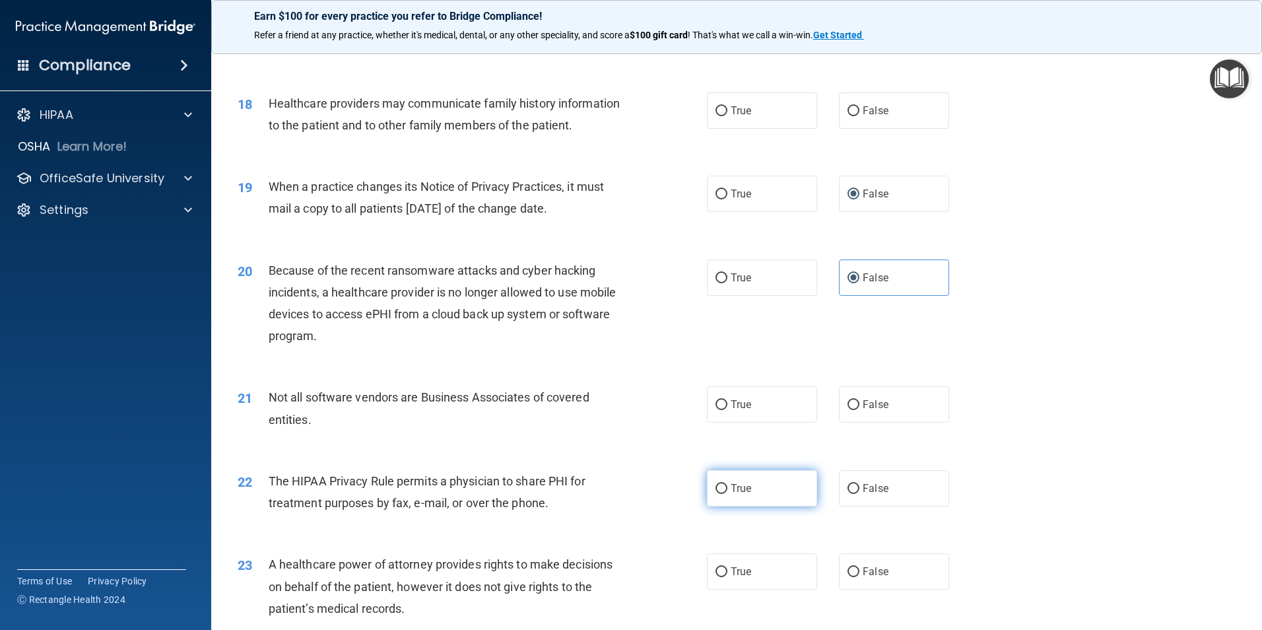
click at [715, 488] on input "True" at bounding box center [721, 489] width 12 height 10
radio input "true"
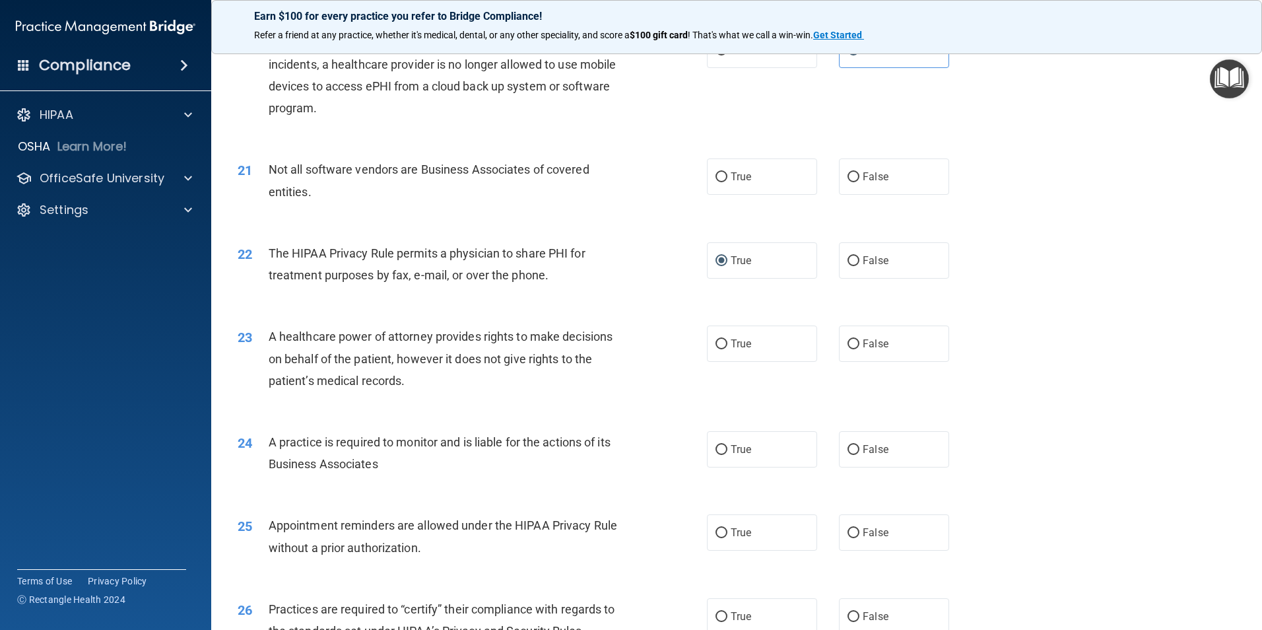
scroll to position [2046, 0]
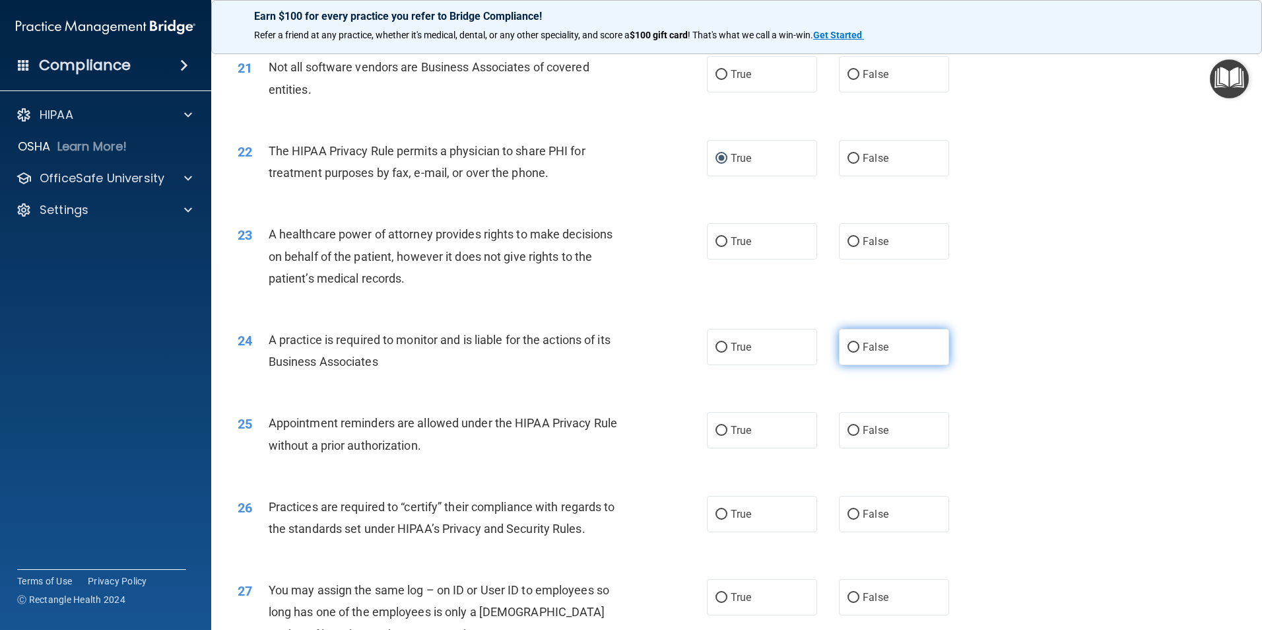
click at [850, 356] on label "False" at bounding box center [894, 347] width 110 height 36
click at [850, 352] on input "False" at bounding box center [853, 347] width 12 height 10
radio input "true"
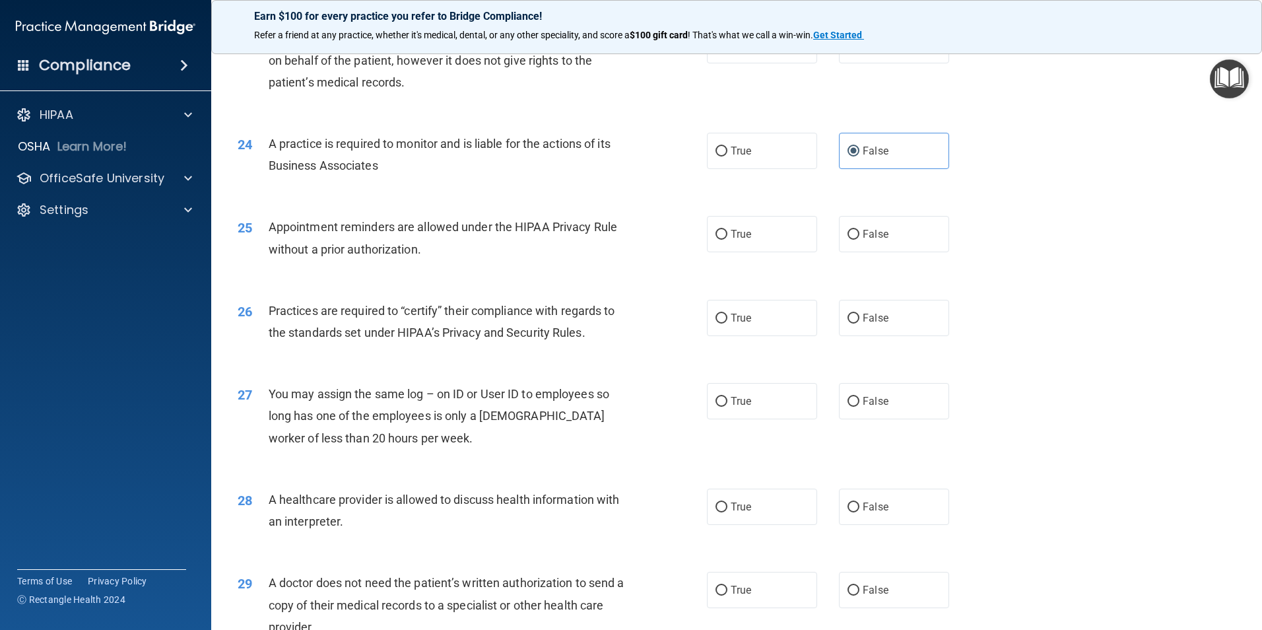
scroll to position [2244, 0]
click at [724, 232] on label "True" at bounding box center [762, 232] width 110 height 36
click at [724, 232] on input "True" at bounding box center [721, 233] width 12 height 10
radio input "true"
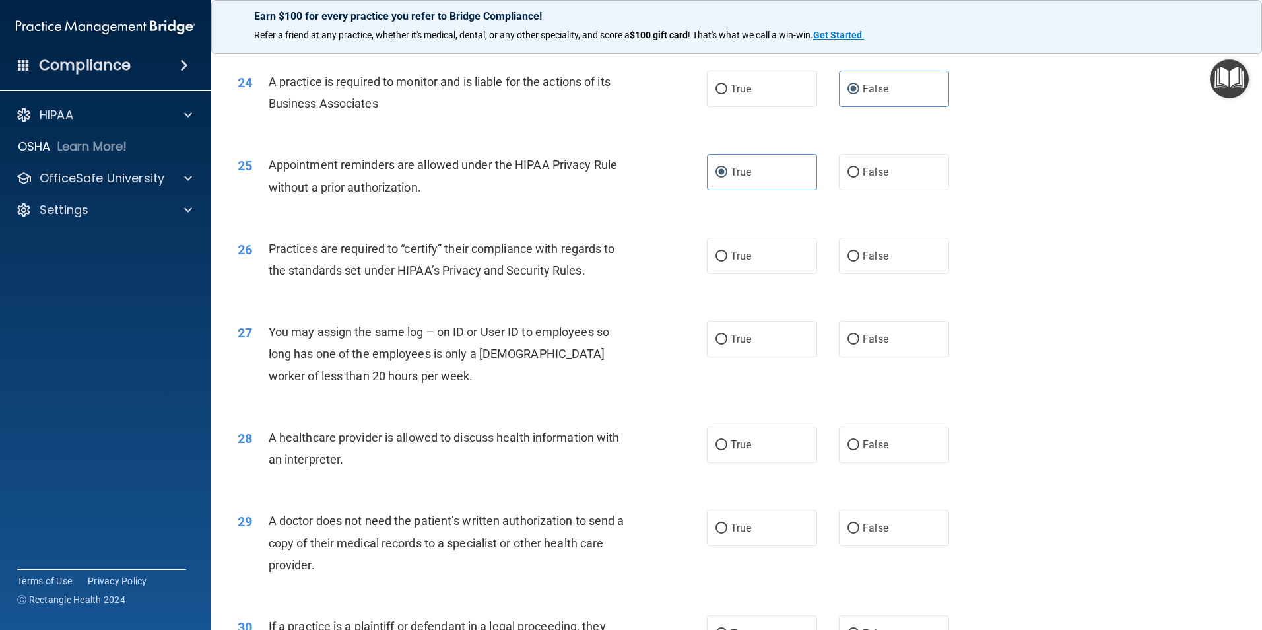
scroll to position [2310, 0]
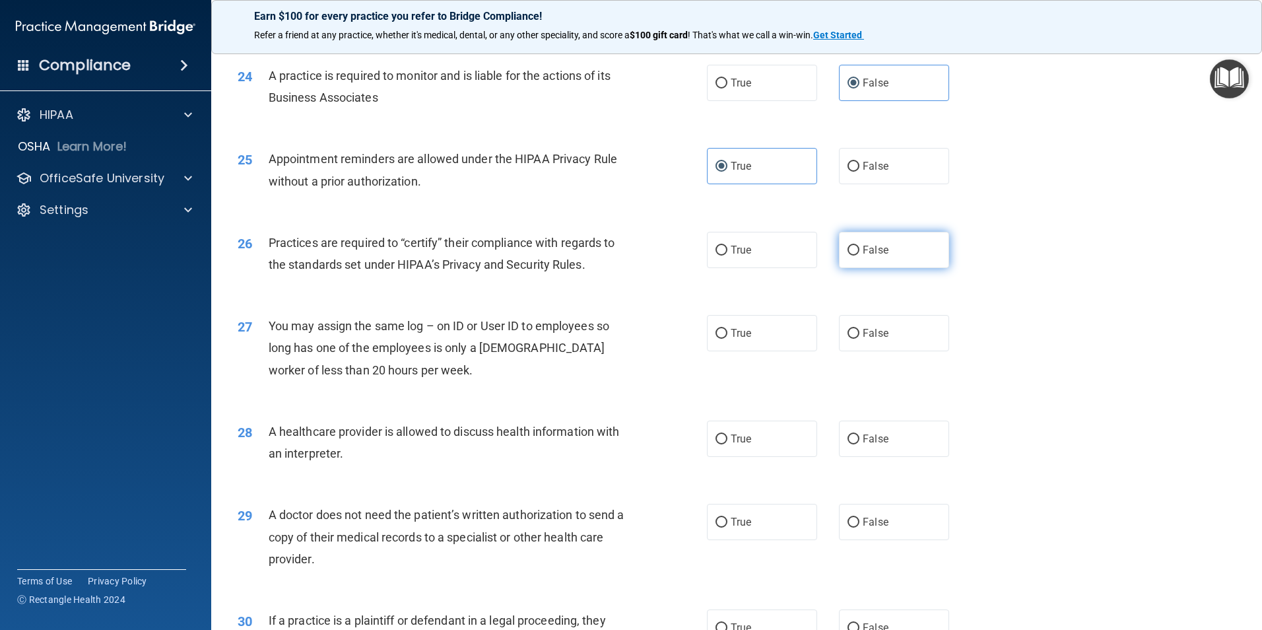
click at [855, 244] on label "False" at bounding box center [894, 250] width 110 height 36
click at [855, 245] on input "False" at bounding box center [853, 250] width 12 height 10
radio input "true"
click at [716, 434] on input "True" at bounding box center [721, 439] width 12 height 10
radio input "true"
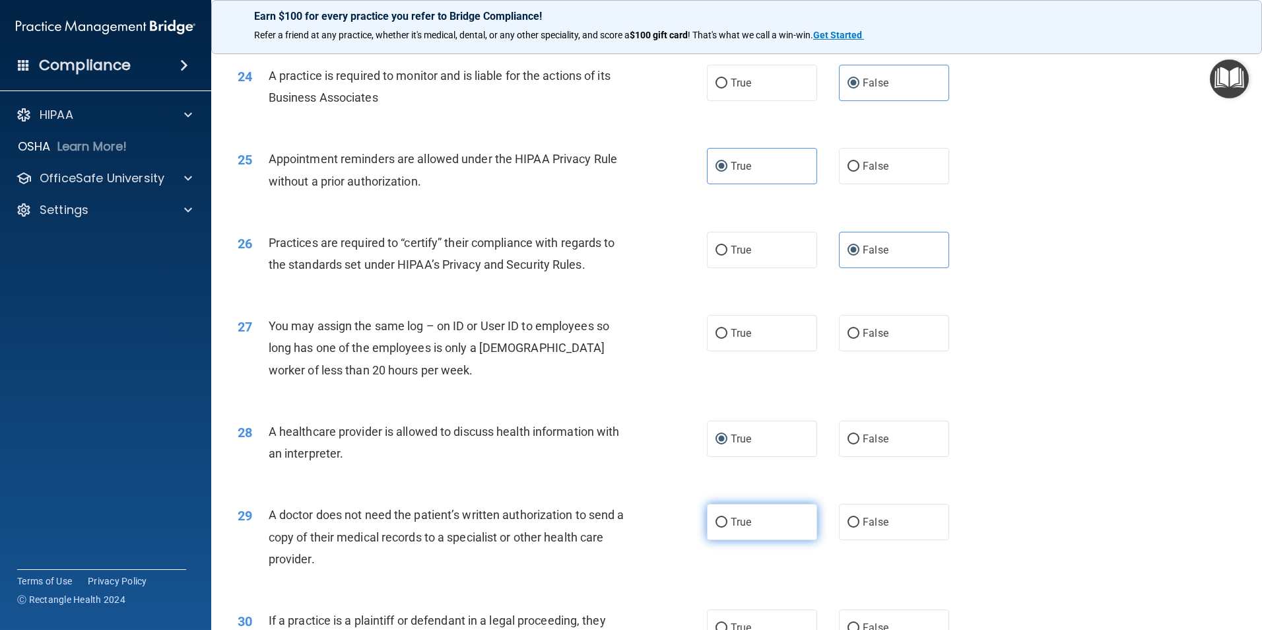
click at [725, 521] on label "True" at bounding box center [762, 522] width 110 height 36
click at [725, 521] on input "True" at bounding box center [721, 522] width 12 height 10
radio input "true"
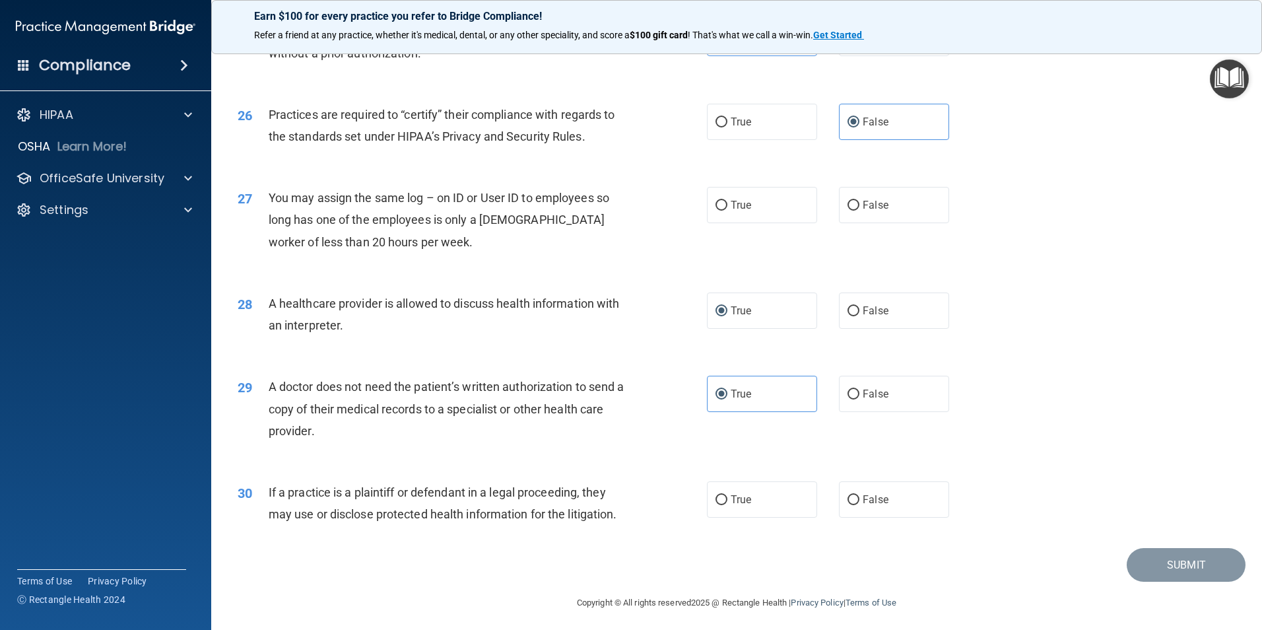
scroll to position [2442, 0]
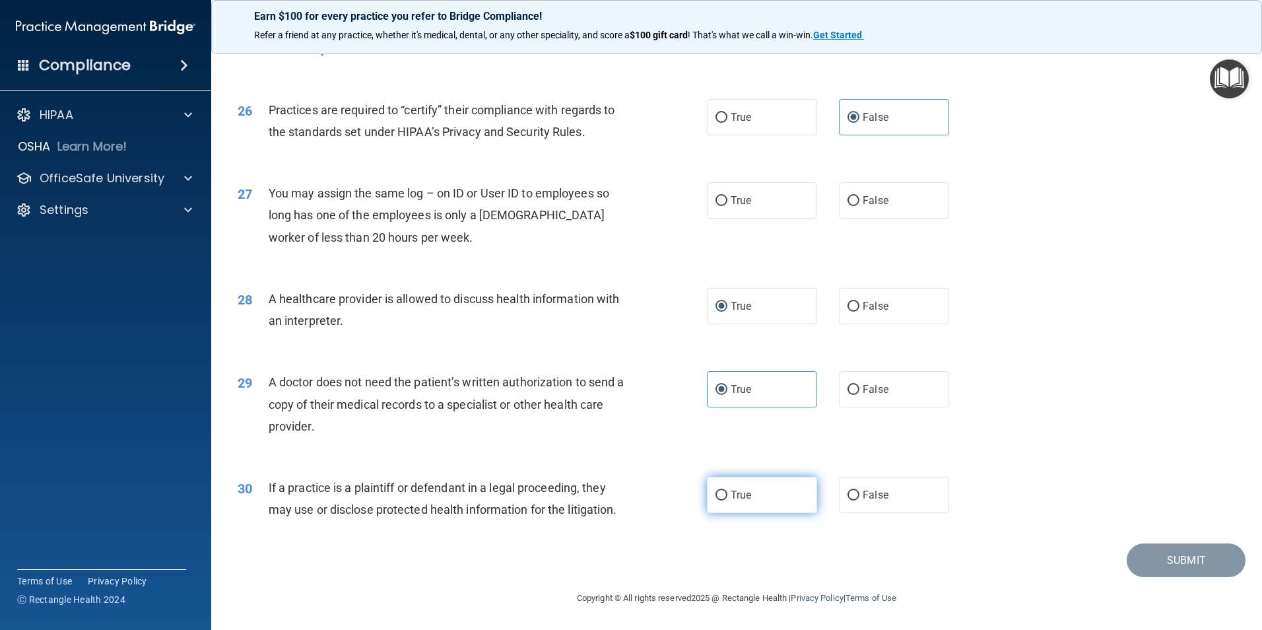
click at [719, 494] on input "True" at bounding box center [721, 495] width 12 height 10
radio input "true"
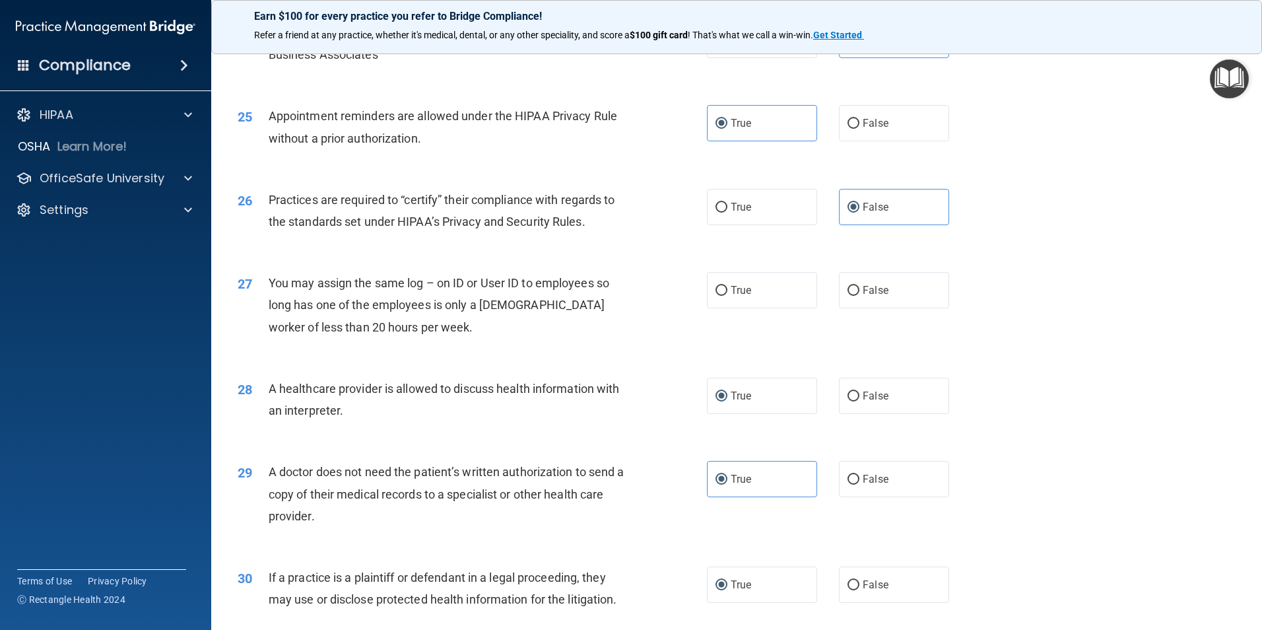
scroll to position [2310, 0]
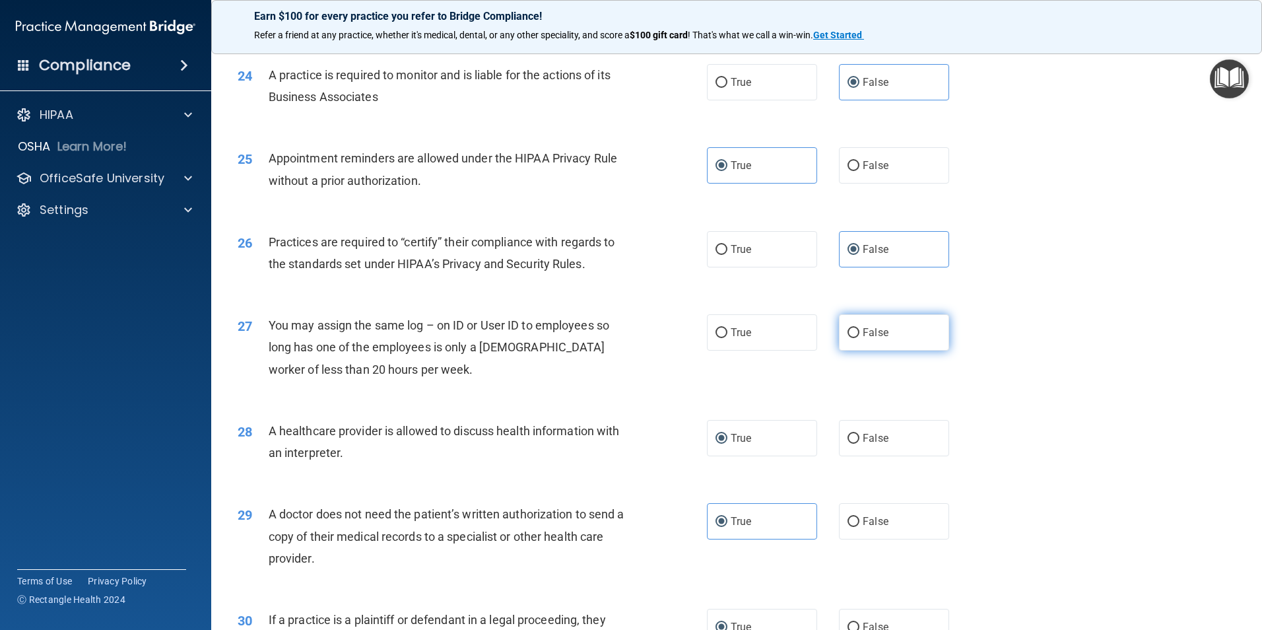
click at [847, 328] on input "False" at bounding box center [853, 333] width 12 height 10
radio input "true"
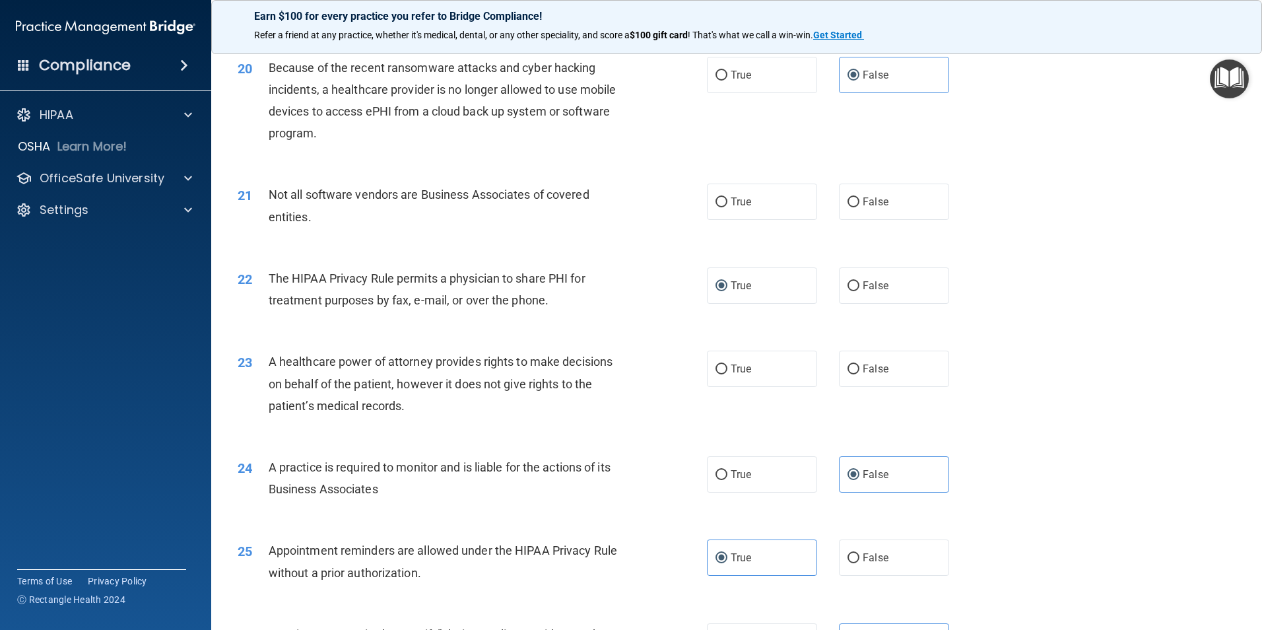
scroll to position [1914, 0]
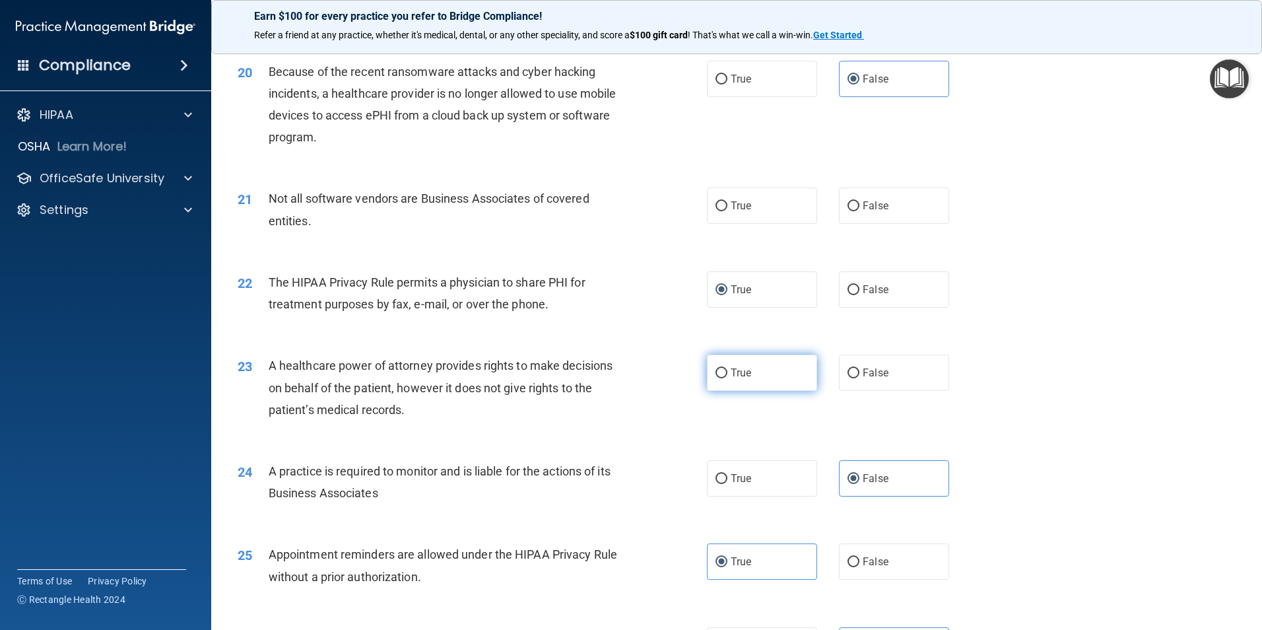
click at [716, 376] on input "True" at bounding box center [721, 373] width 12 height 10
radio input "true"
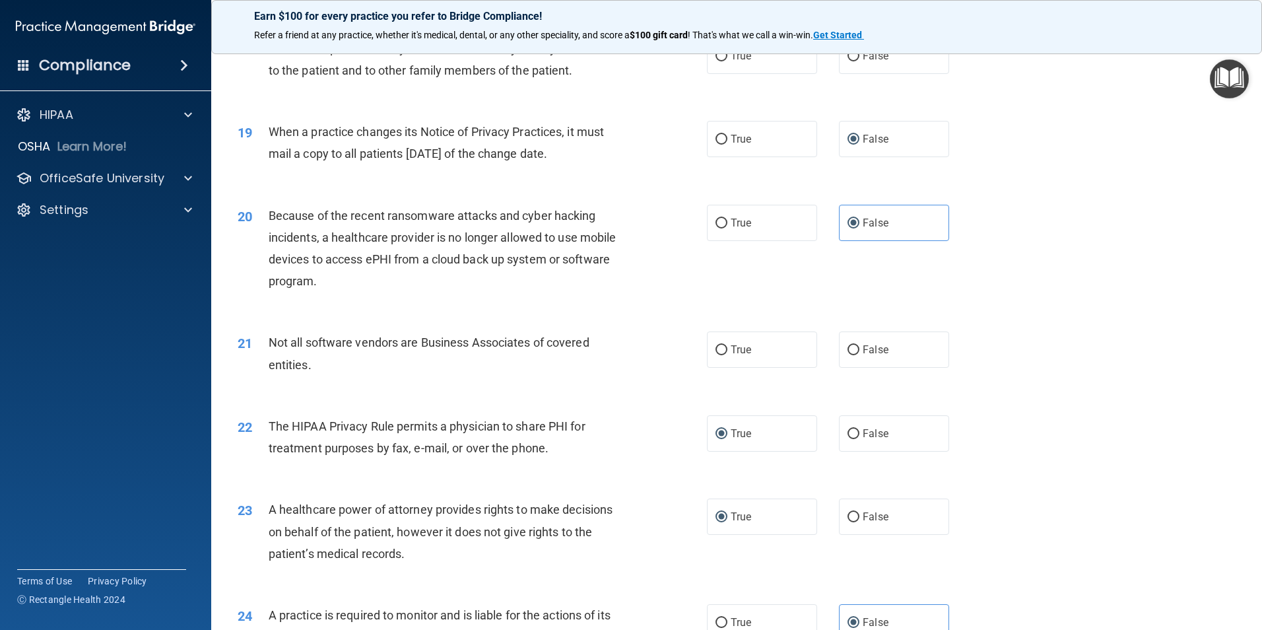
scroll to position [1716, 0]
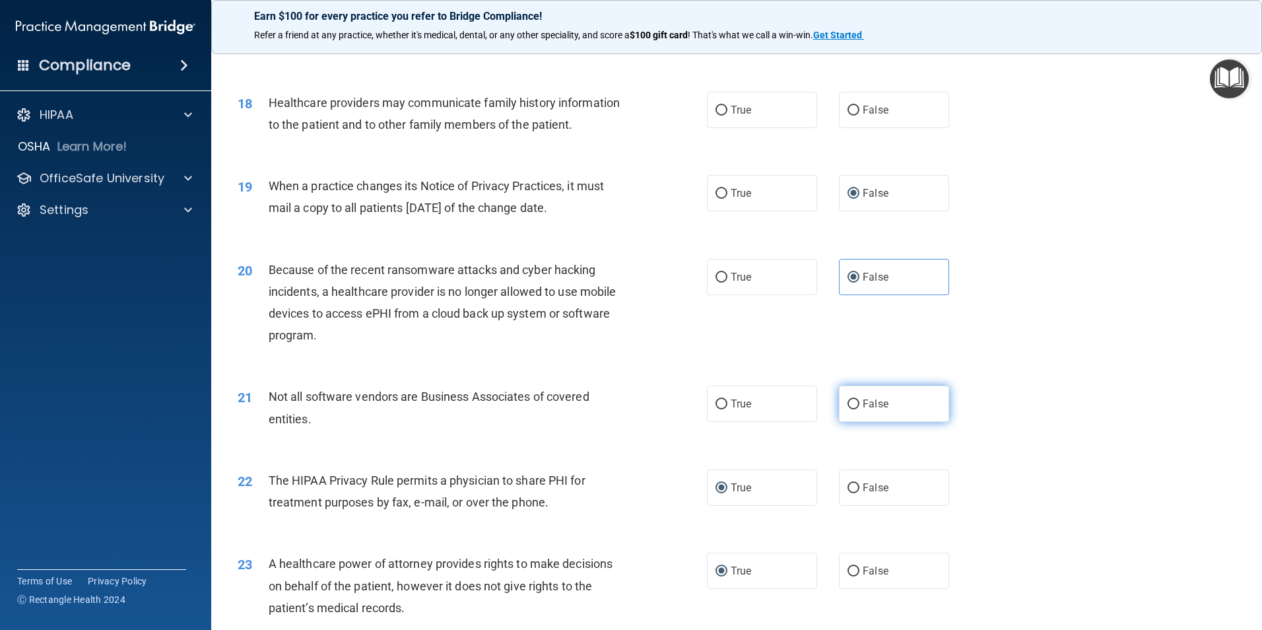
click at [862, 405] on span "False" at bounding box center [875, 403] width 26 height 13
click at [859, 405] on input "False" at bounding box center [853, 404] width 12 height 10
radio input "true"
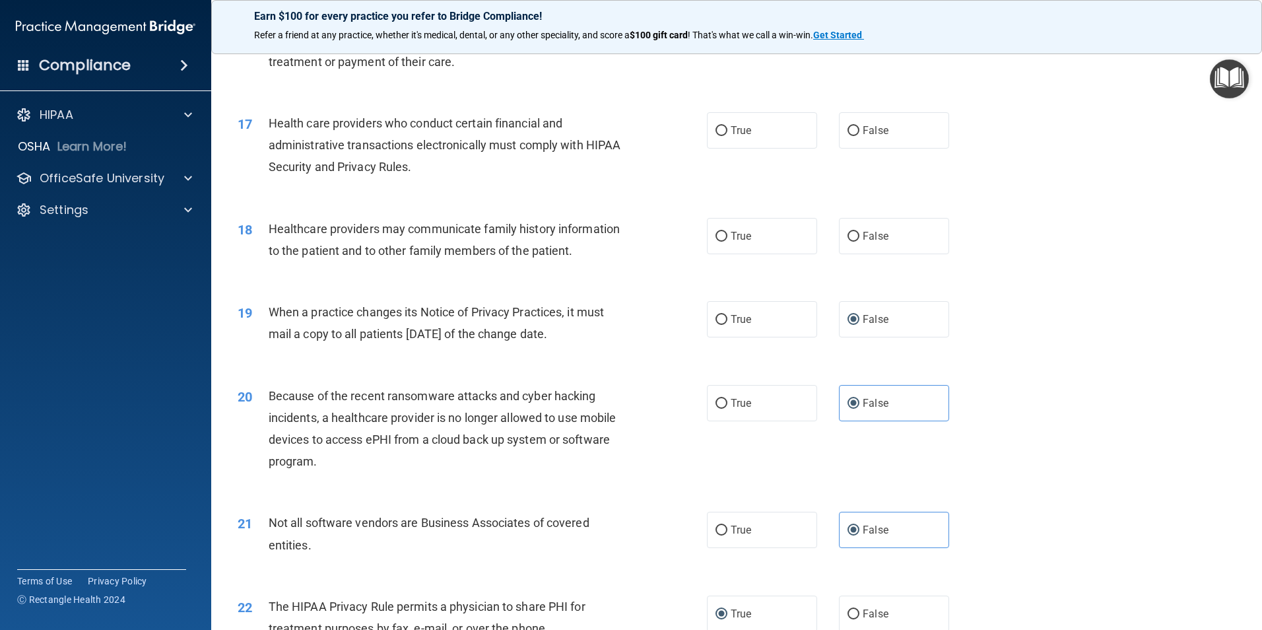
scroll to position [1584, 0]
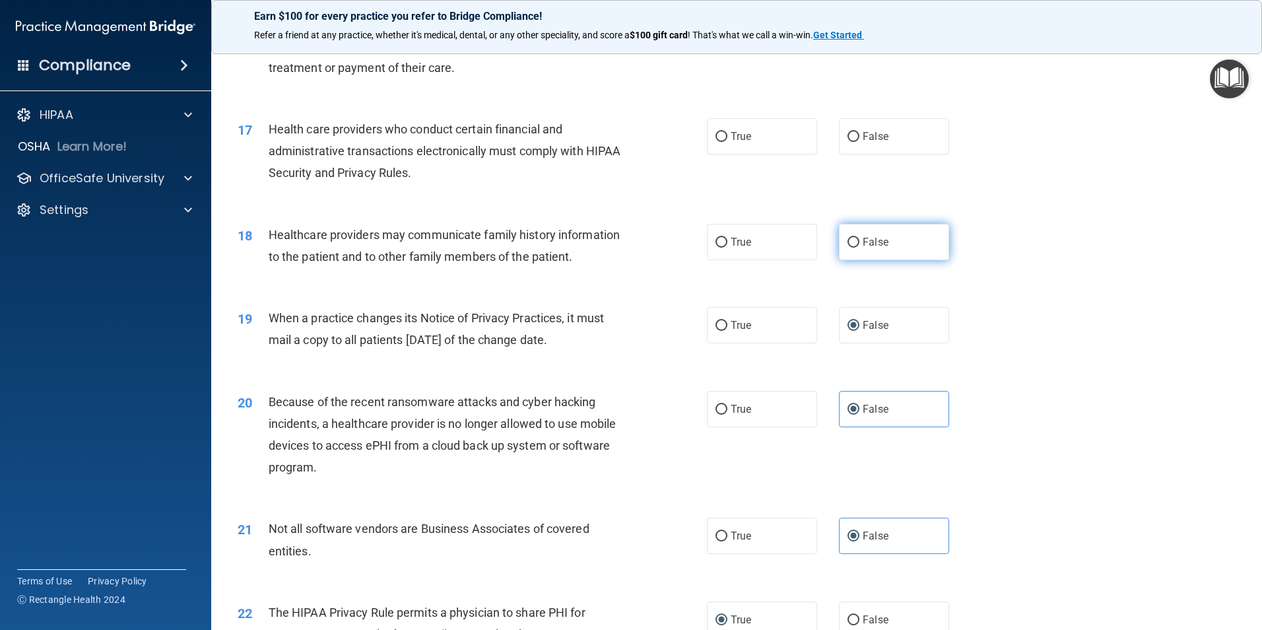
click at [848, 242] on input "False" at bounding box center [853, 243] width 12 height 10
radio input "true"
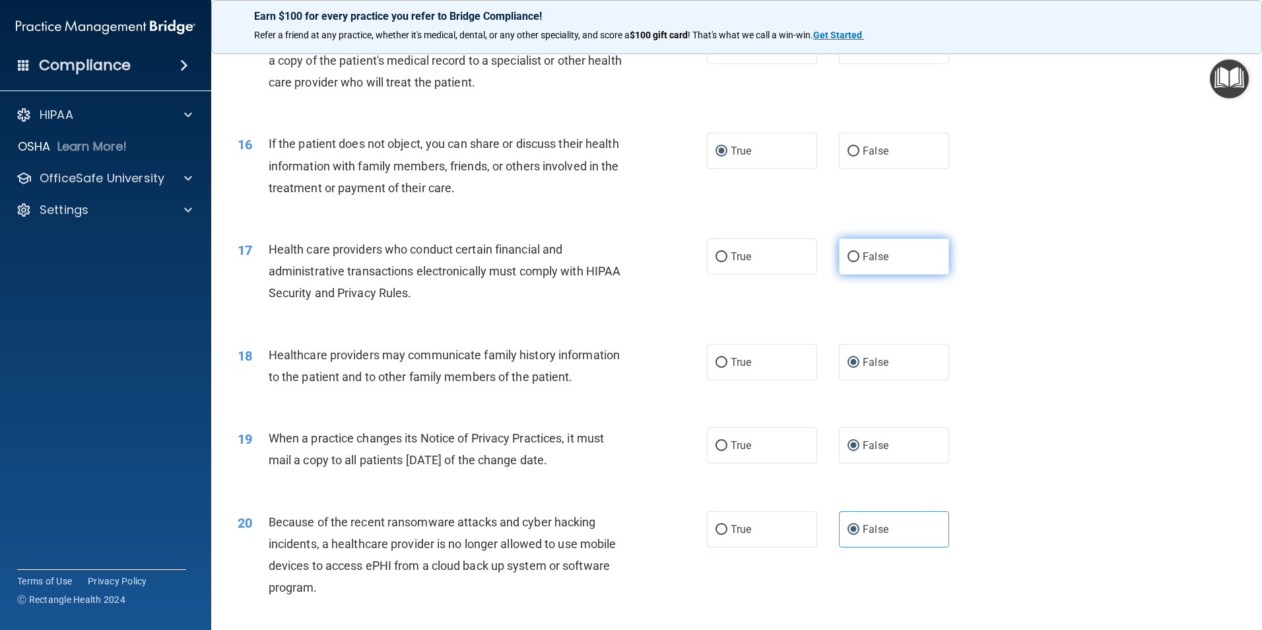
scroll to position [1452, 0]
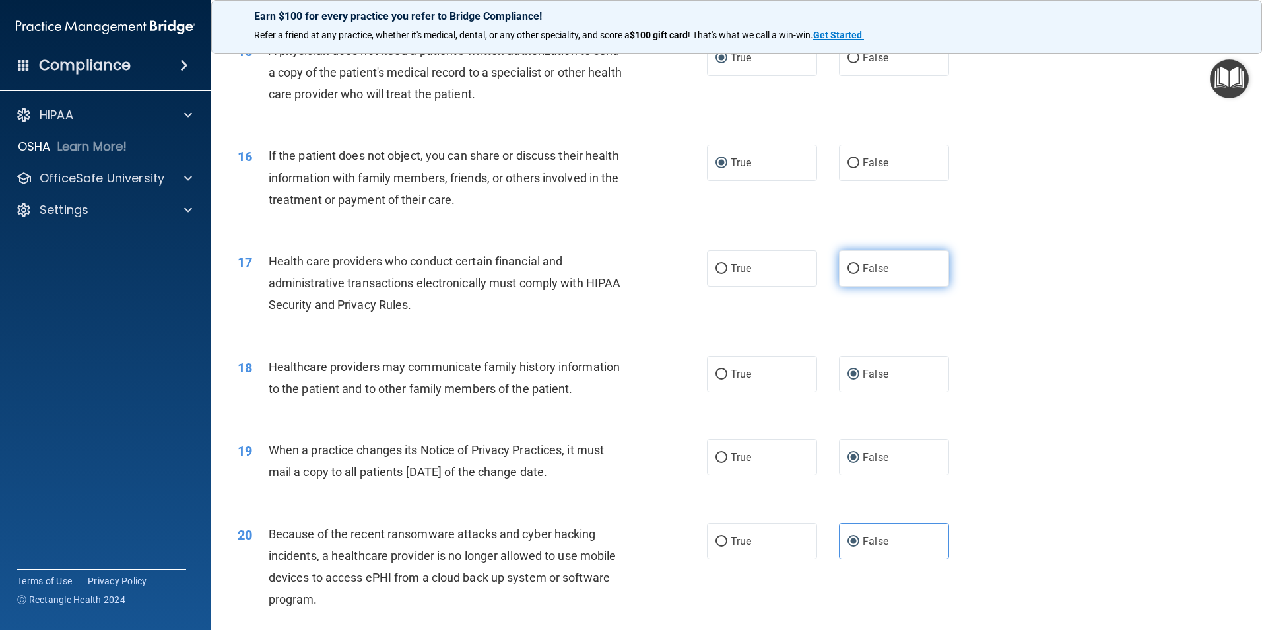
click at [847, 265] on input "False" at bounding box center [853, 269] width 12 height 10
radio input "true"
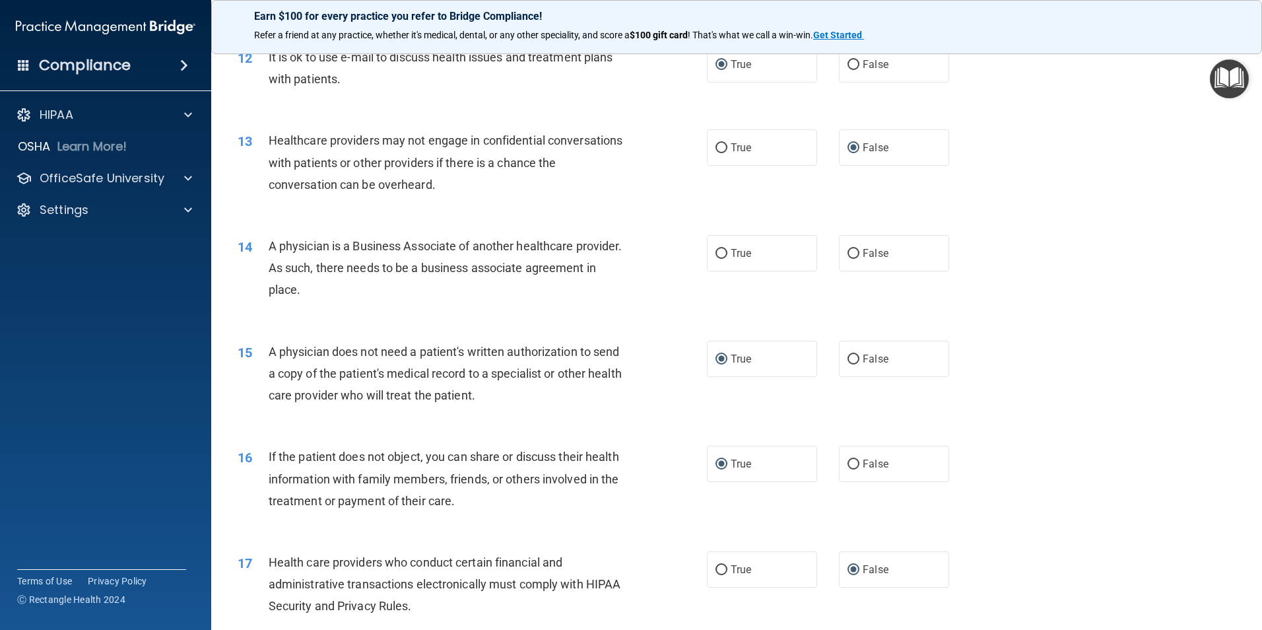
scroll to position [1122, 0]
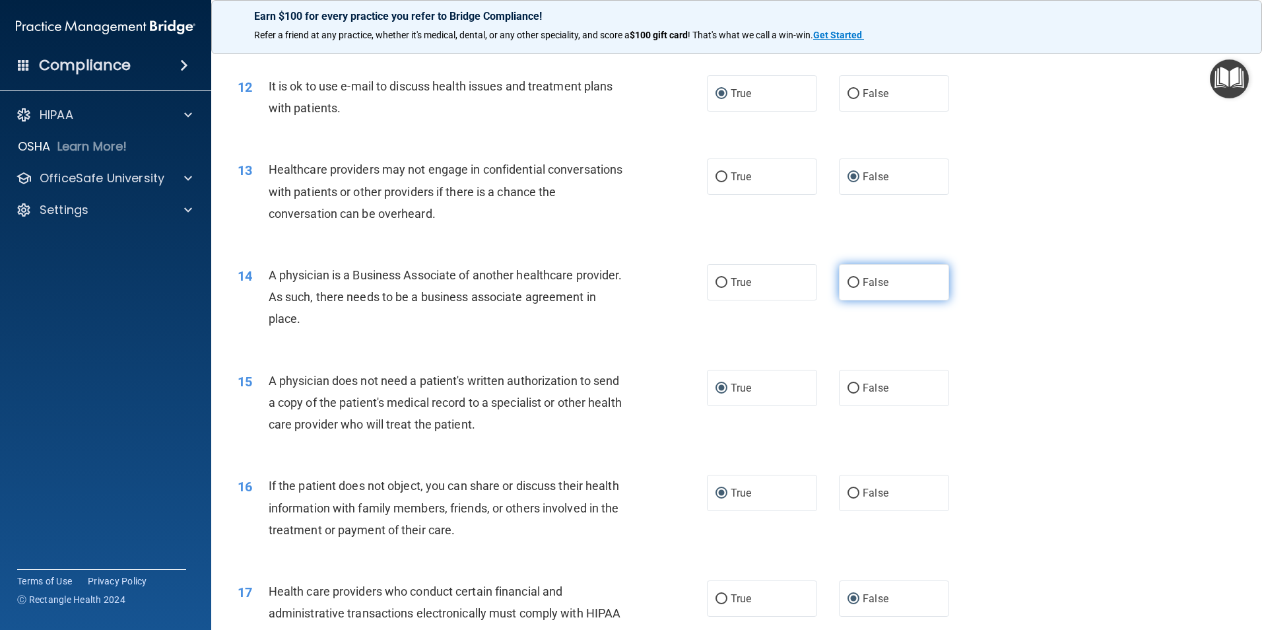
click at [847, 280] on input "False" at bounding box center [853, 283] width 12 height 10
radio input "true"
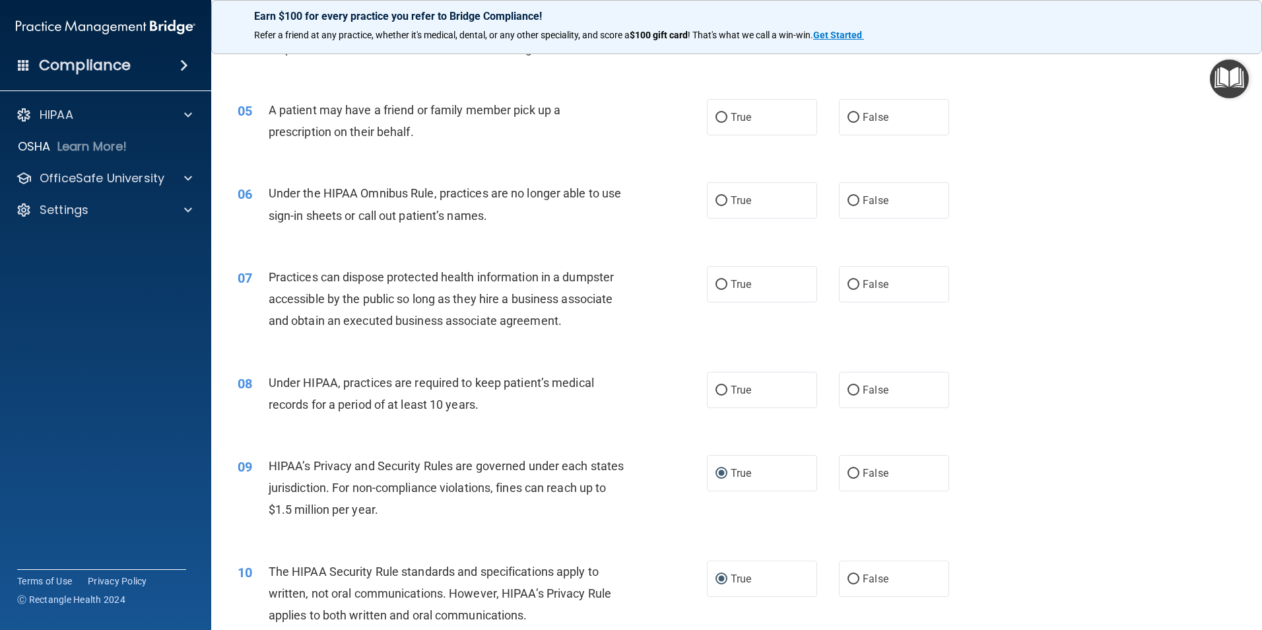
scroll to position [397, 0]
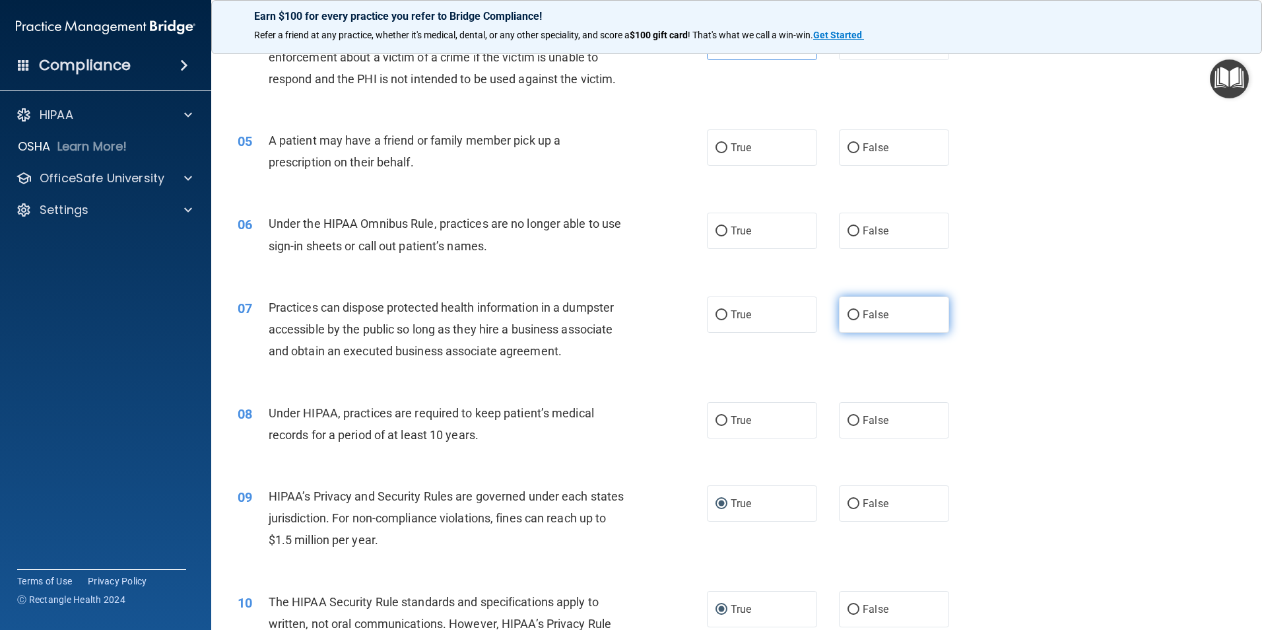
click at [849, 311] on input "False" at bounding box center [853, 315] width 12 height 10
radio input "true"
click at [866, 226] on span "False" at bounding box center [875, 230] width 26 height 13
click at [859, 226] on input "False" at bounding box center [853, 231] width 12 height 10
radio input "true"
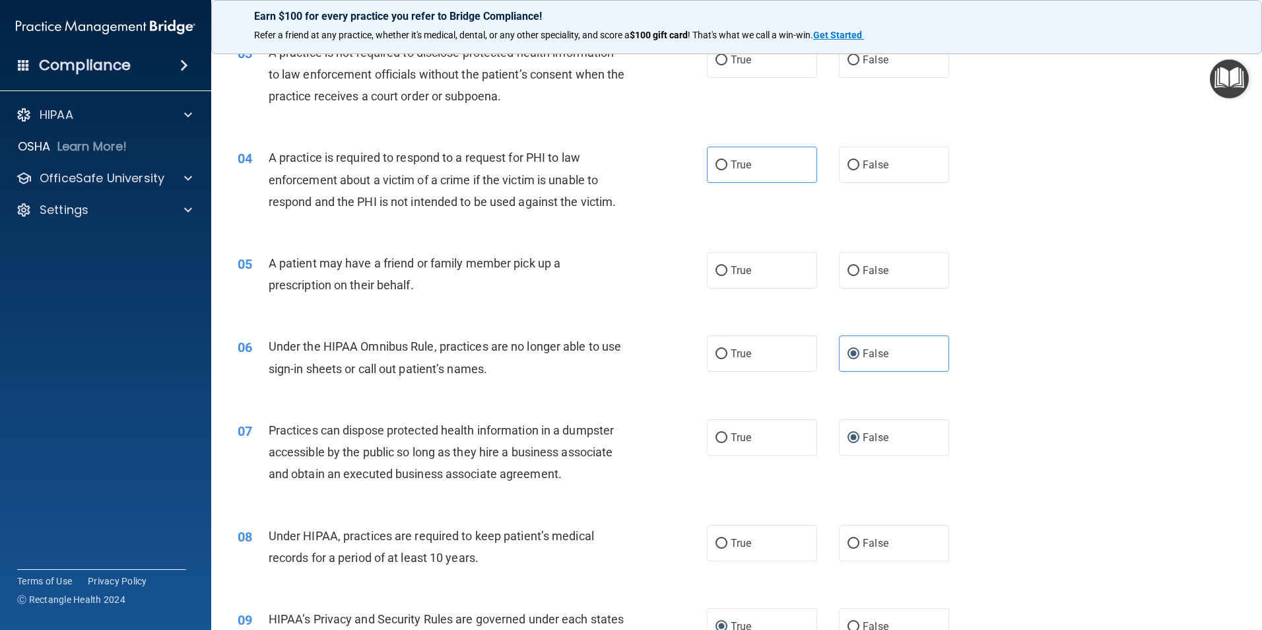
scroll to position [265, 0]
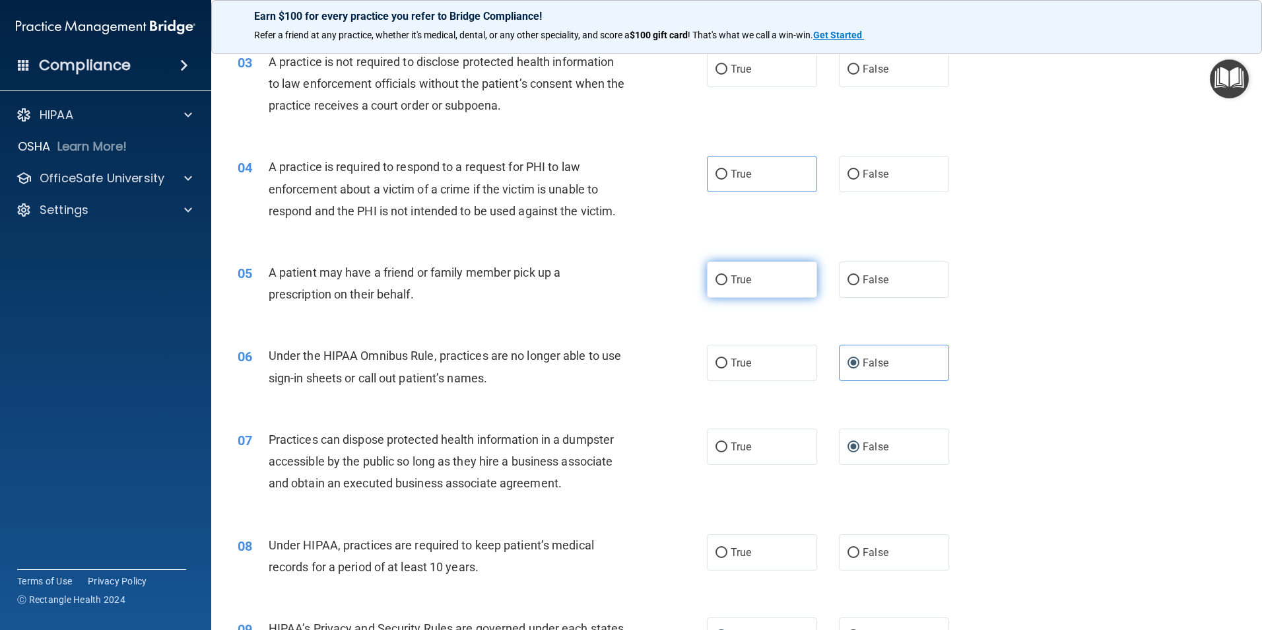
click at [716, 278] on input "True" at bounding box center [721, 280] width 12 height 10
radio input "true"
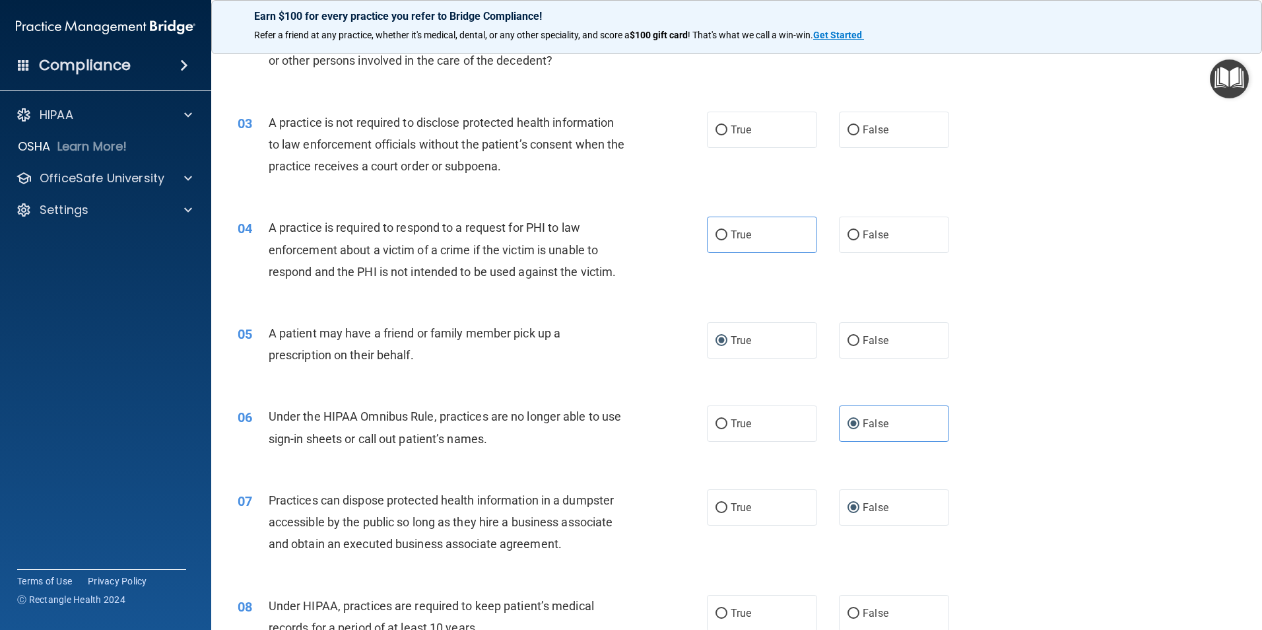
scroll to position [199, 0]
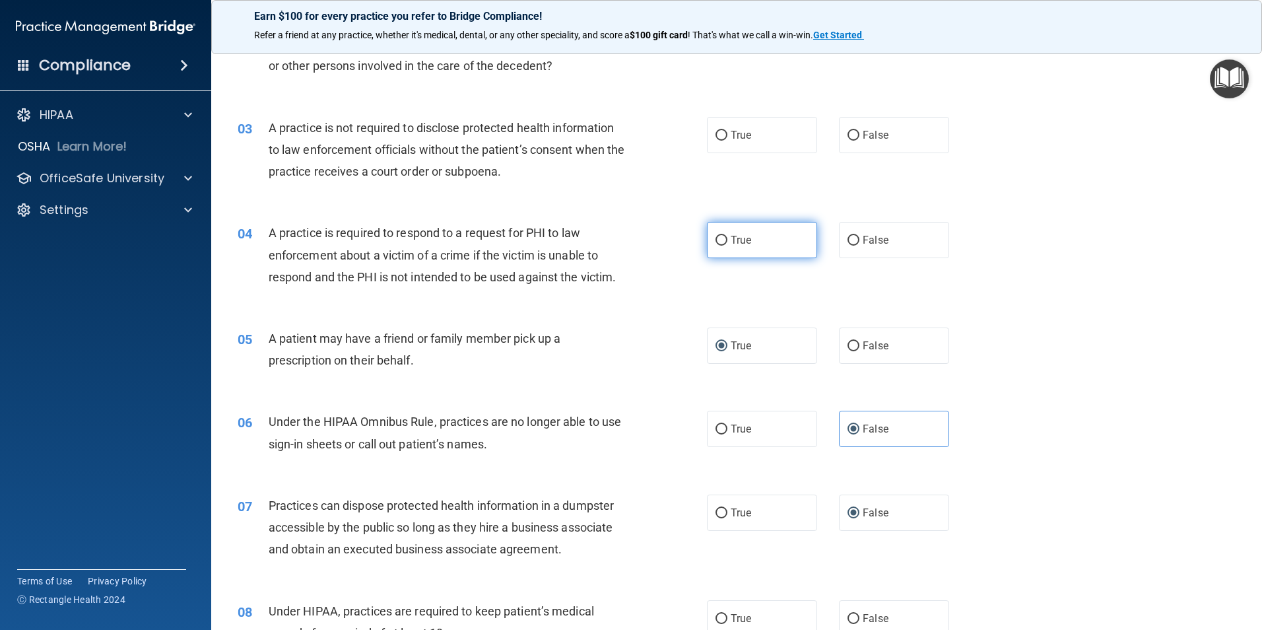
click at [721, 239] on input "True" at bounding box center [721, 241] width 12 height 10
radio input "true"
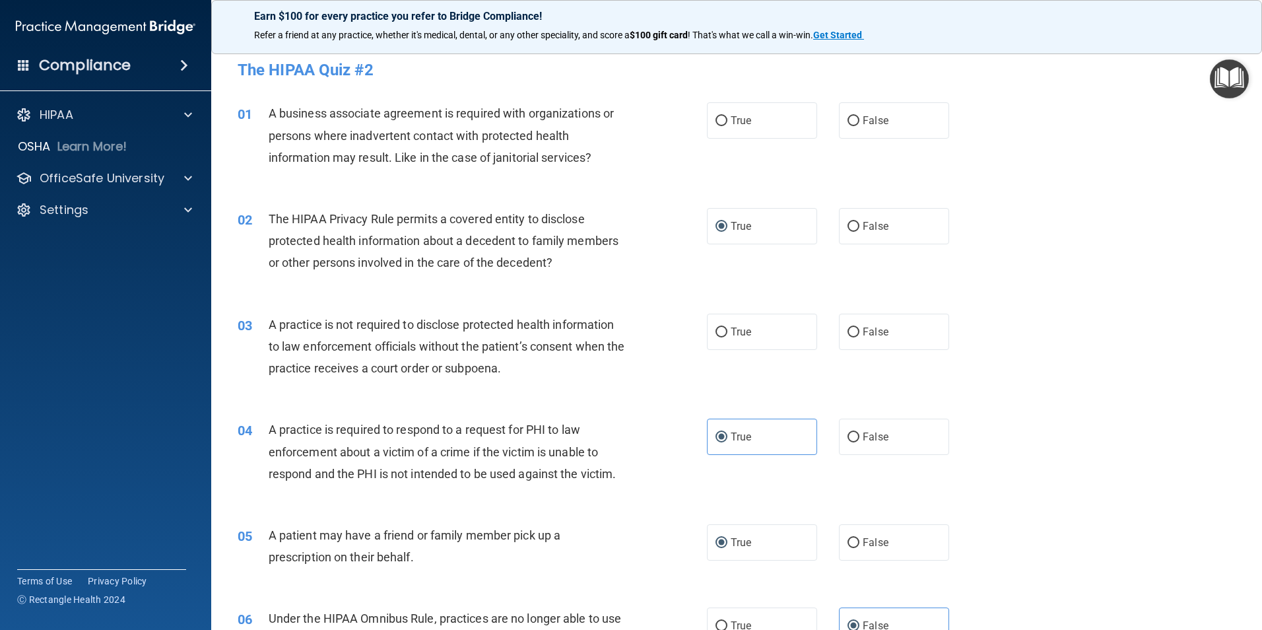
scroll to position [1, 0]
click at [715, 329] on input "True" at bounding box center [721, 334] width 12 height 10
radio input "true"
click at [722, 129] on label "True" at bounding box center [762, 122] width 110 height 36
click at [722, 127] on input "True" at bounding box center [721, 122] width 12 height 10
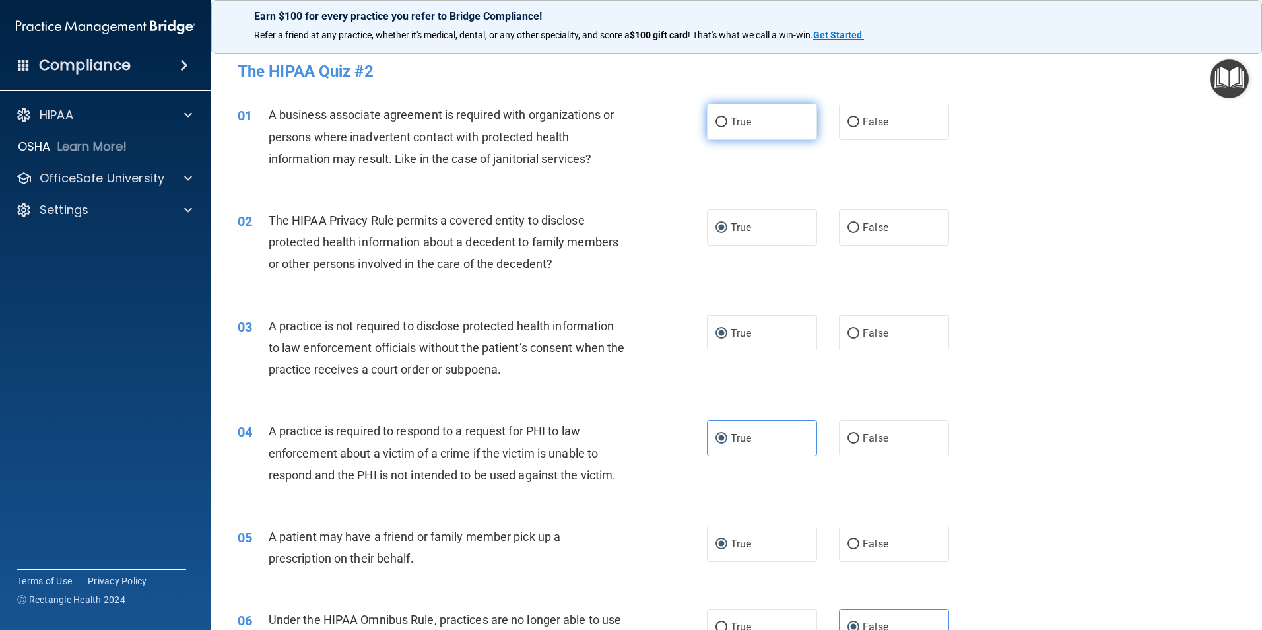
radio input "true"
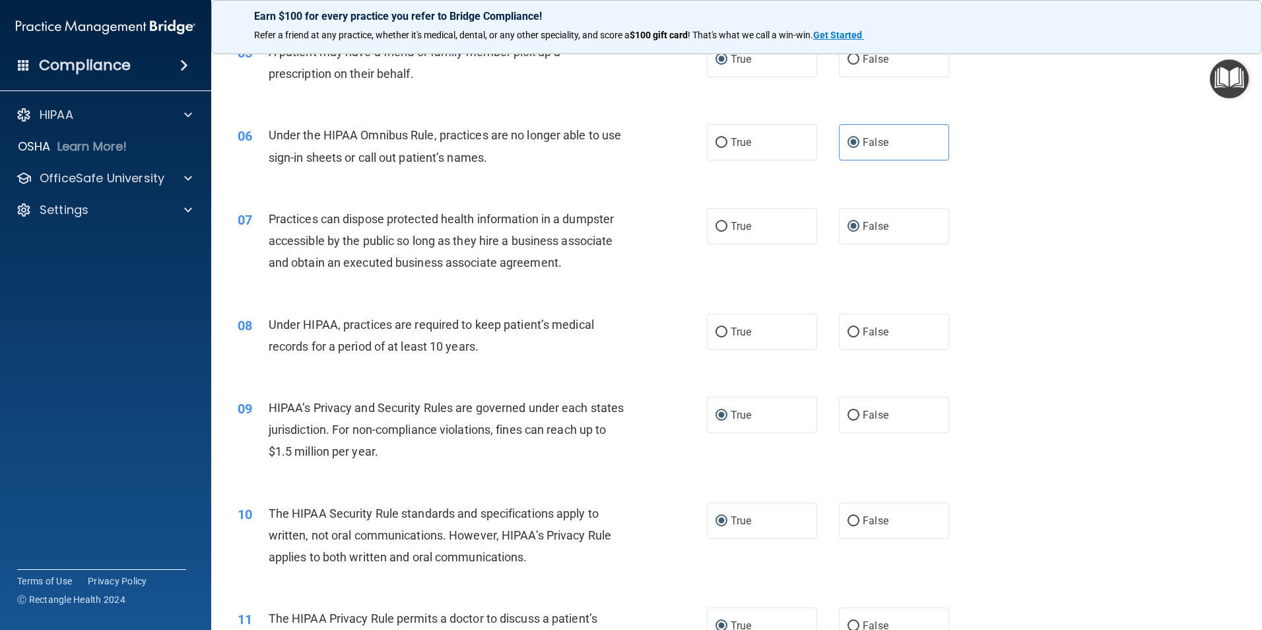
scroll to position [529, 0]
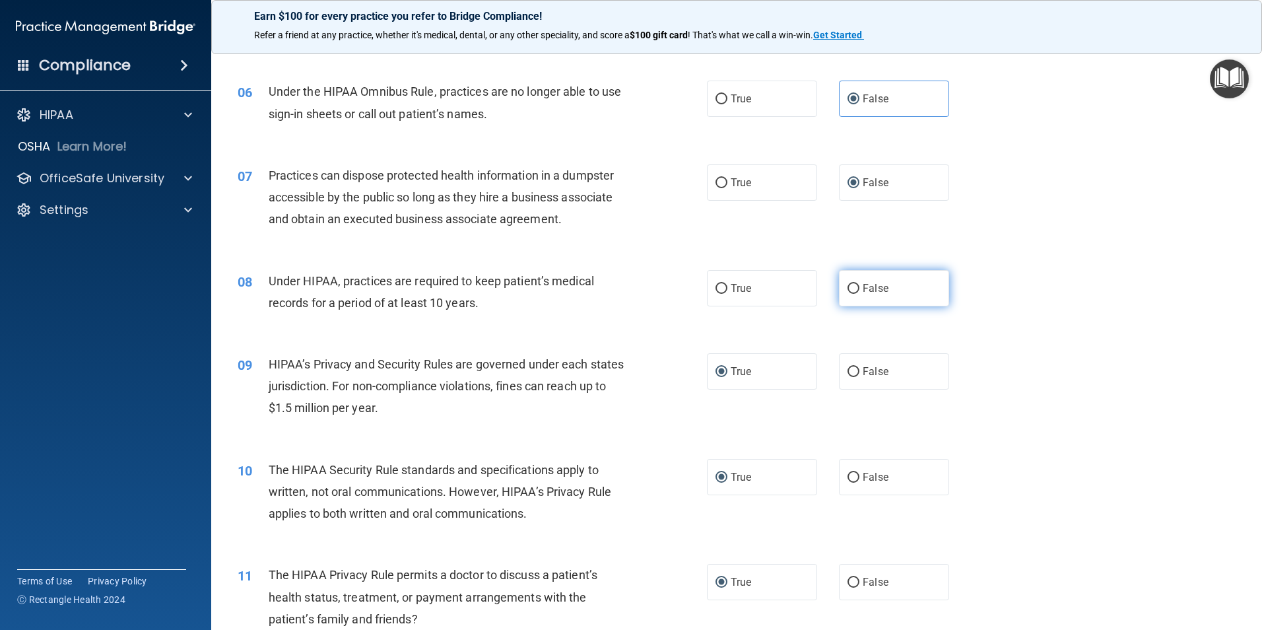
click at [847, 288] on input "False" at bounding box center [853, 289] width 12 height 10
radio input "true"
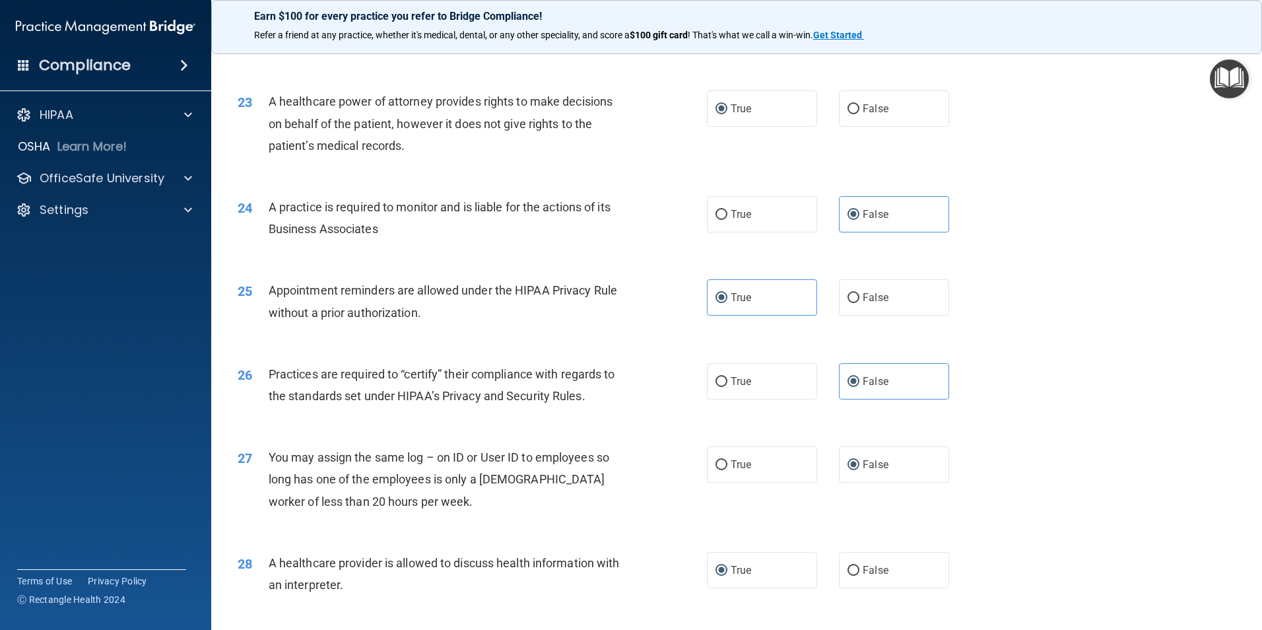
scroll to position [2442, 0]
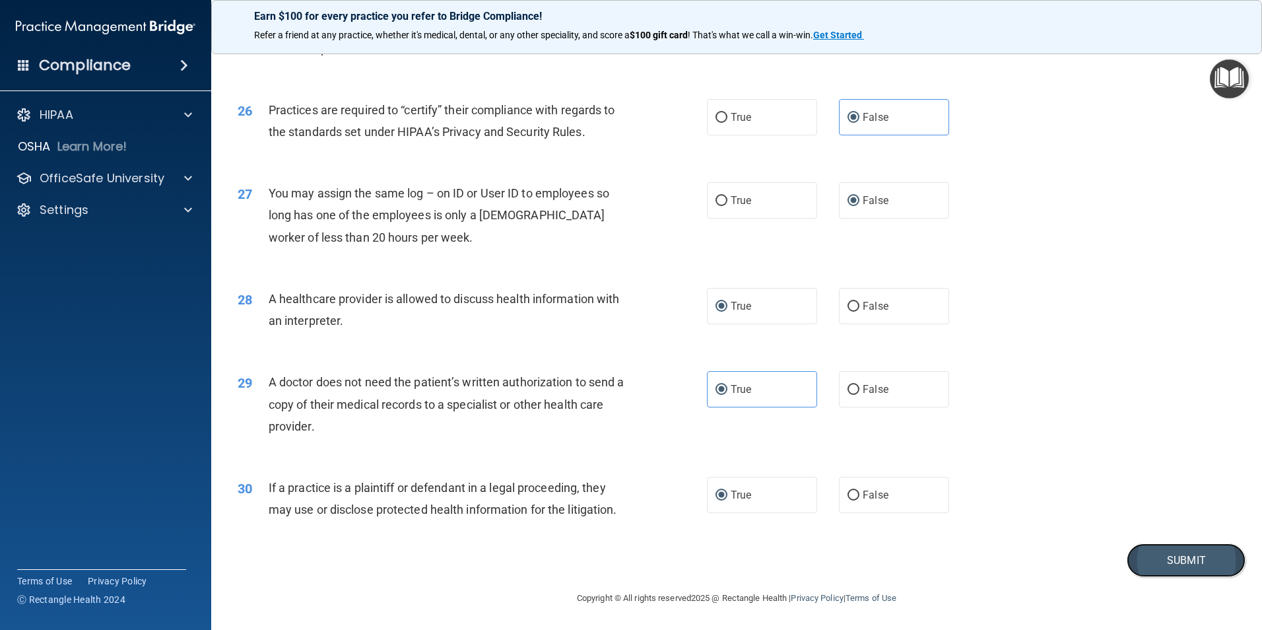
click at [1188, 556] on button "Submit" at bounding box center [1185, 560] width 119 height 34
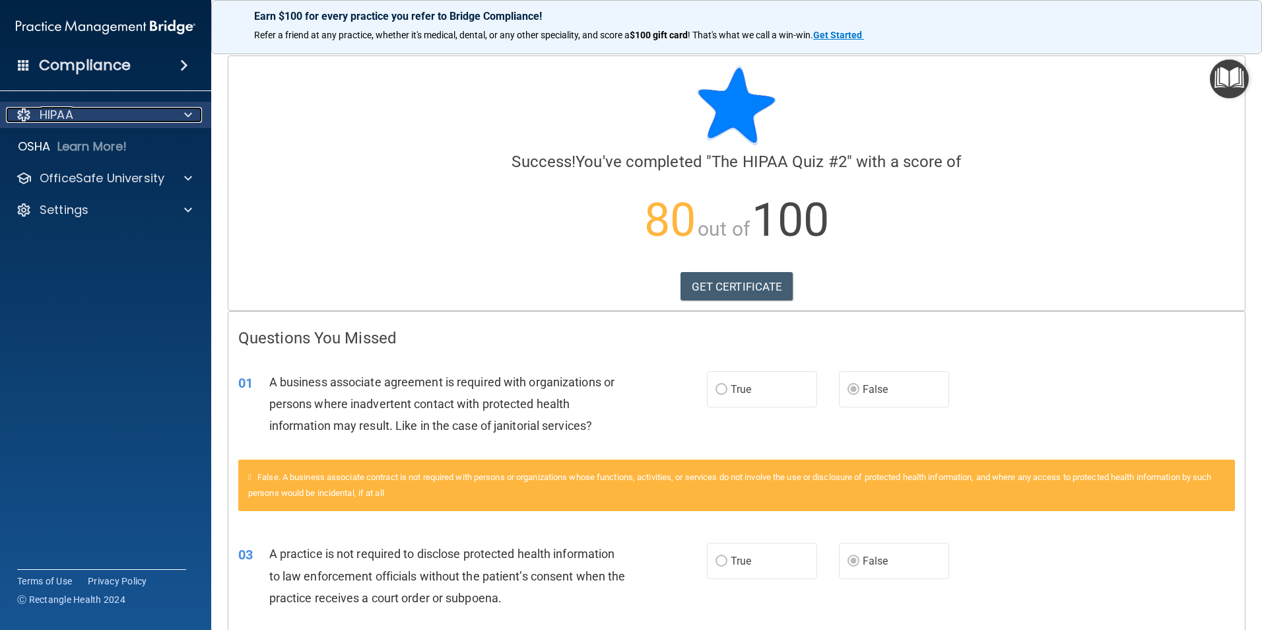
click at [43, 116] on p "HIPAA" at bounding box center [57, 115] width 34 height 16
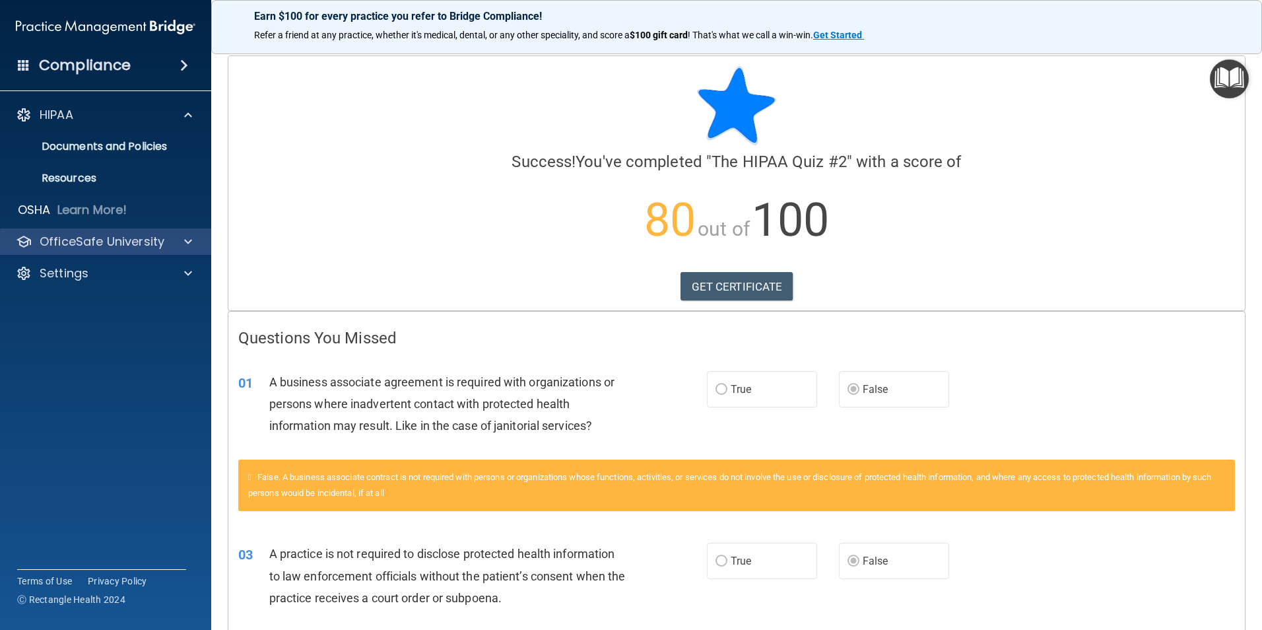
click at [119, 250] on div "OfficeSafe University" at bounding box center [106, 241] width 212 height 26
click at [196, 244] on div at bounding box center [186, 242] width 33 height 16
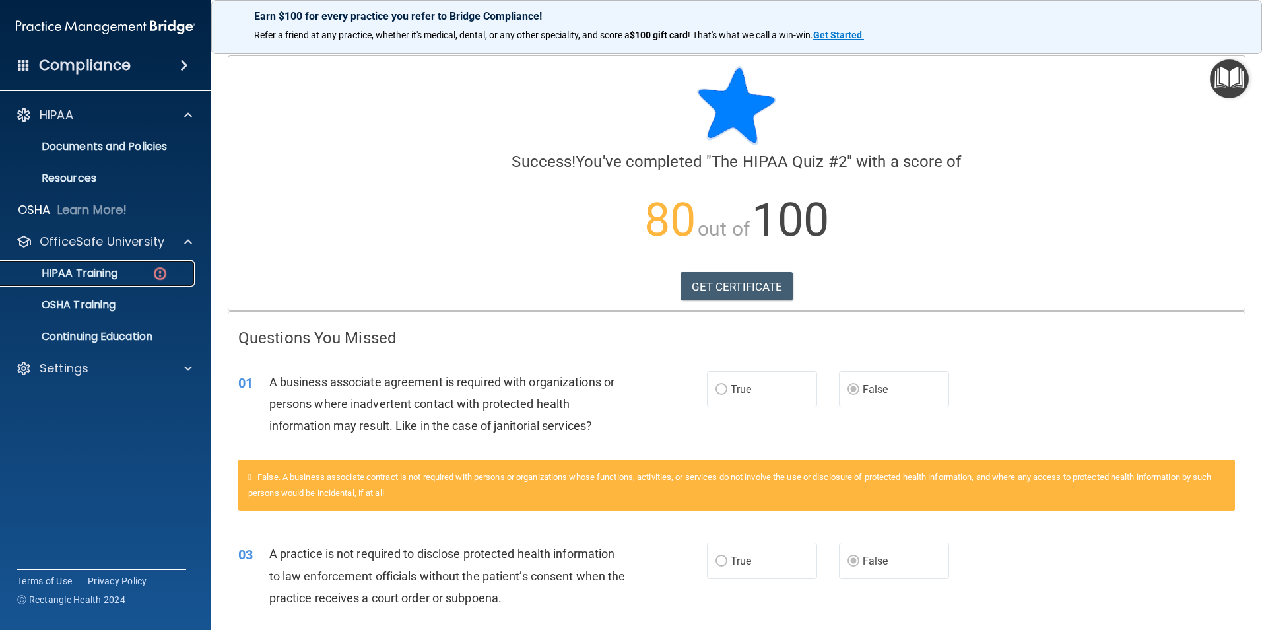
click at [155, 272] on img at bounding box center [160, 273] width 16 height 16
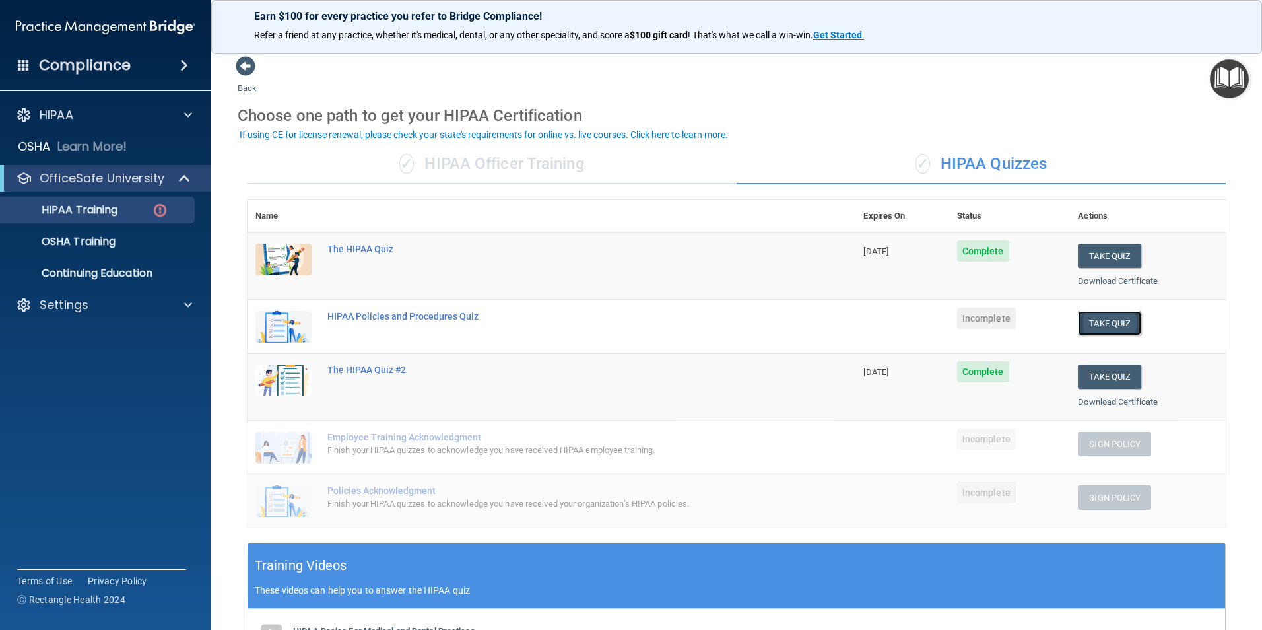
click at [1094, 322] on button "Take Quiz" at bounding box center [1109, 323] width 63 height 24
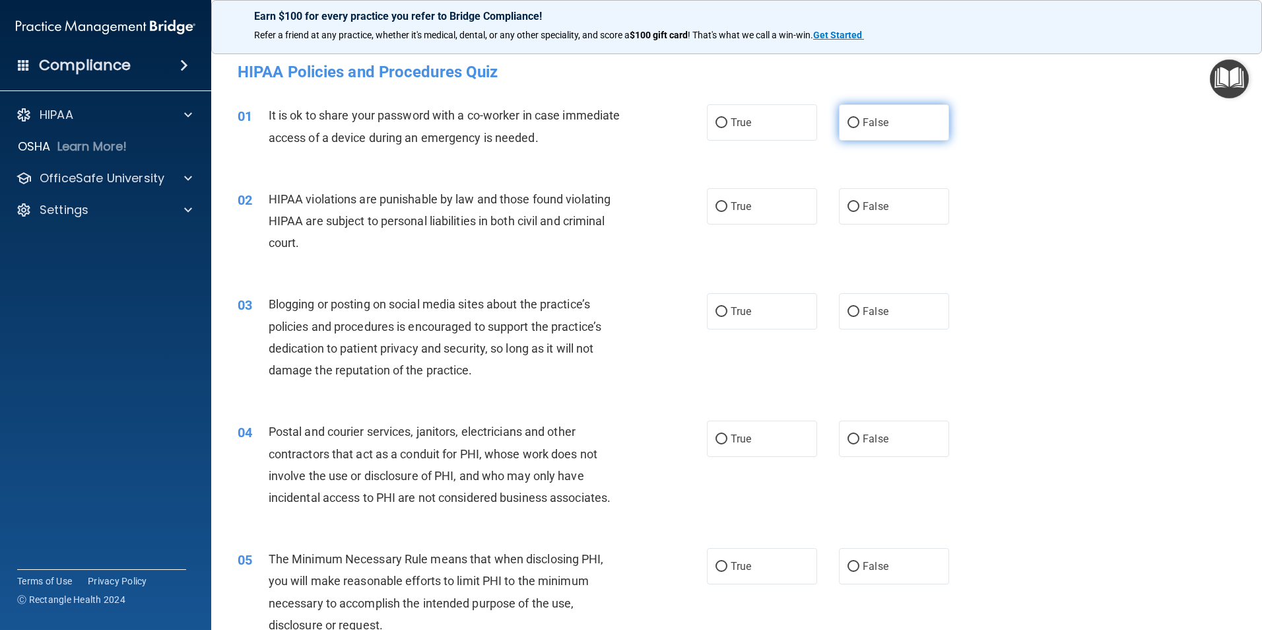
click at [862, 117] on span "False" at bounding box center [875, 122] width 26 height 13
click at [858, 118] on input "False" at bounding box center [853, 123] width 12 height 10
radio input "true"
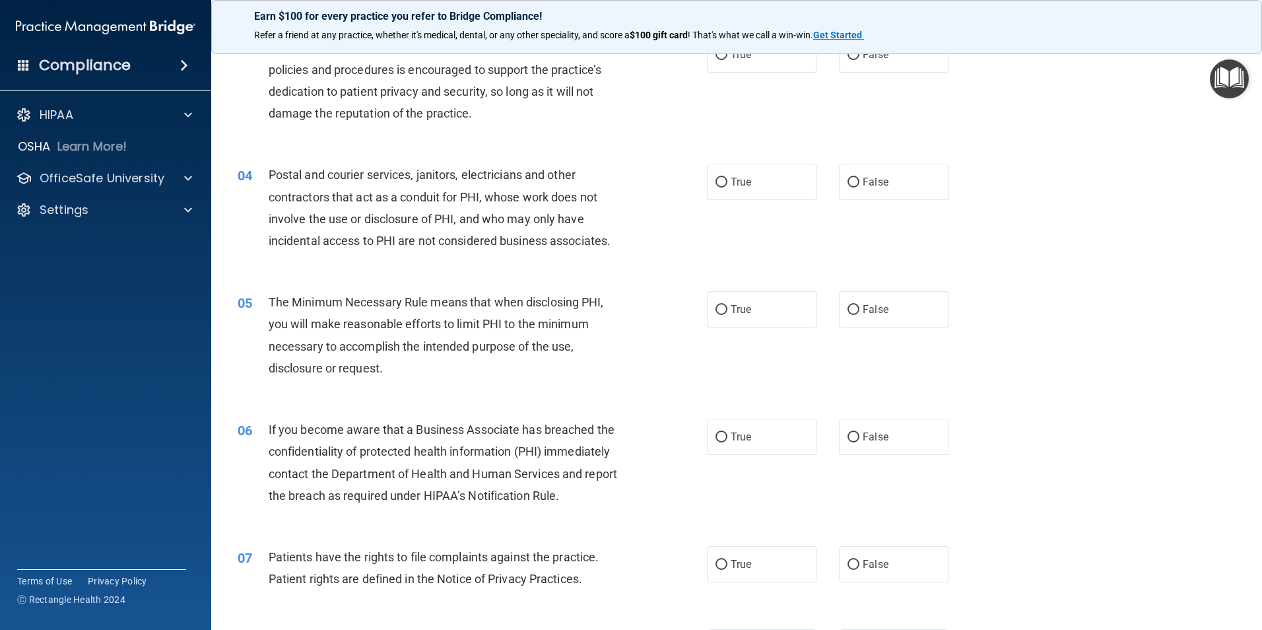
scroll to position [264, 0]
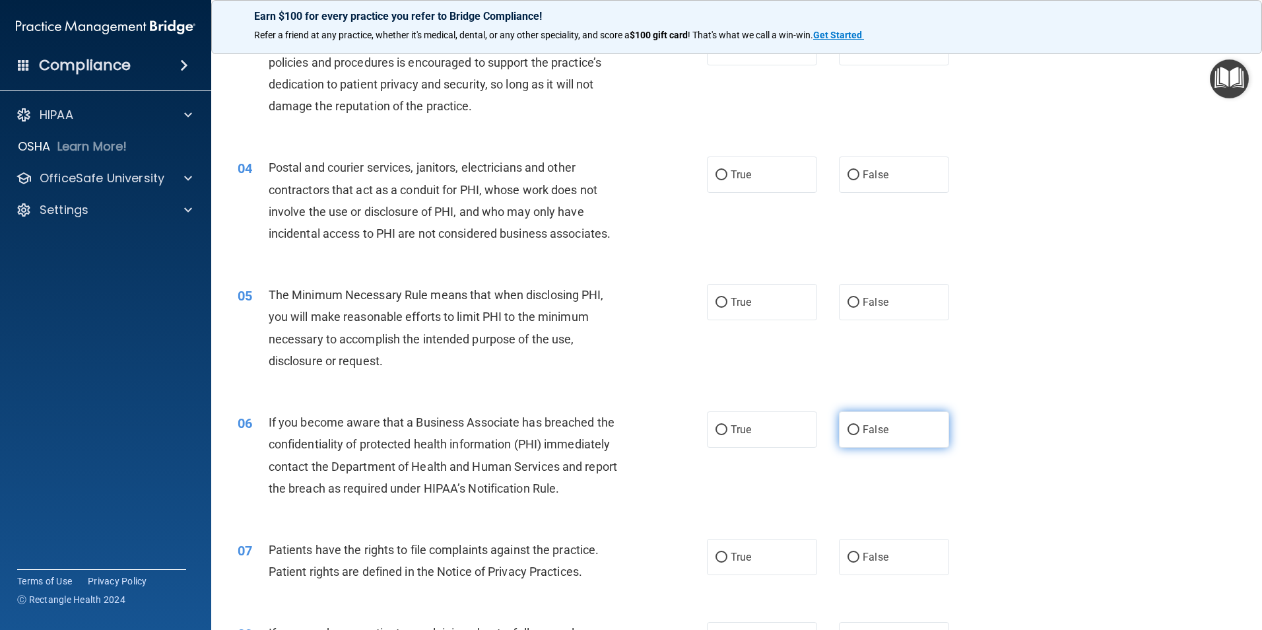
click at [851, 426] on input "False" at bounding box center [853, 430] width 12 height 10
radio input "true"
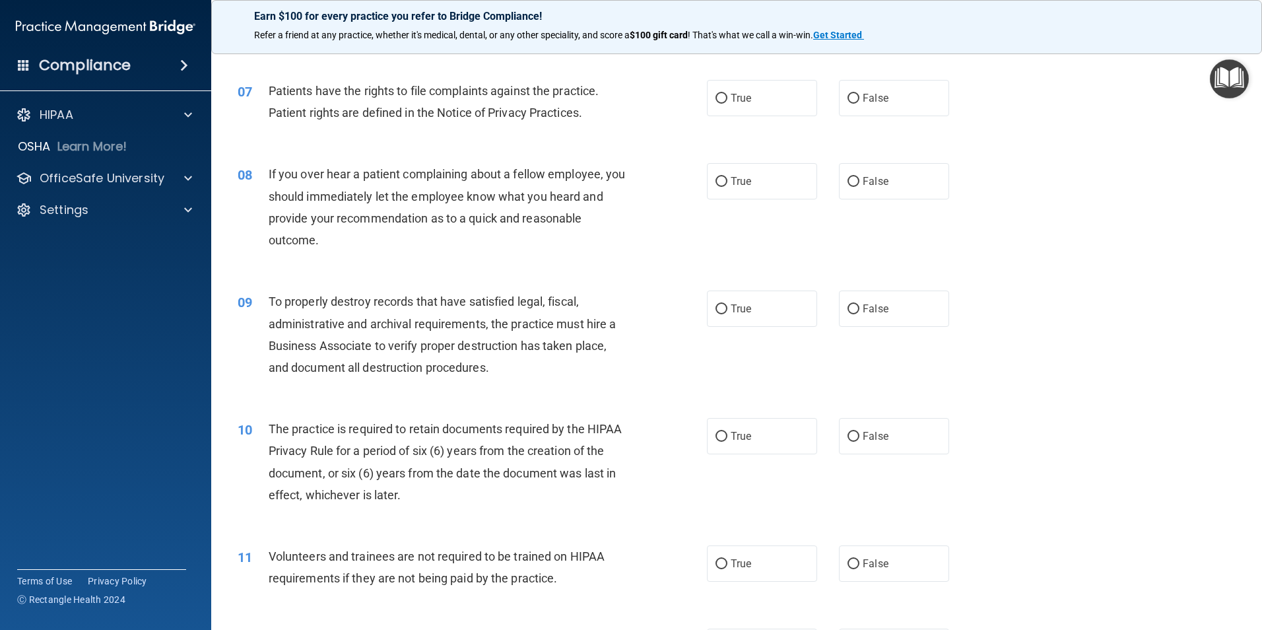
scroll to position [726, 0]
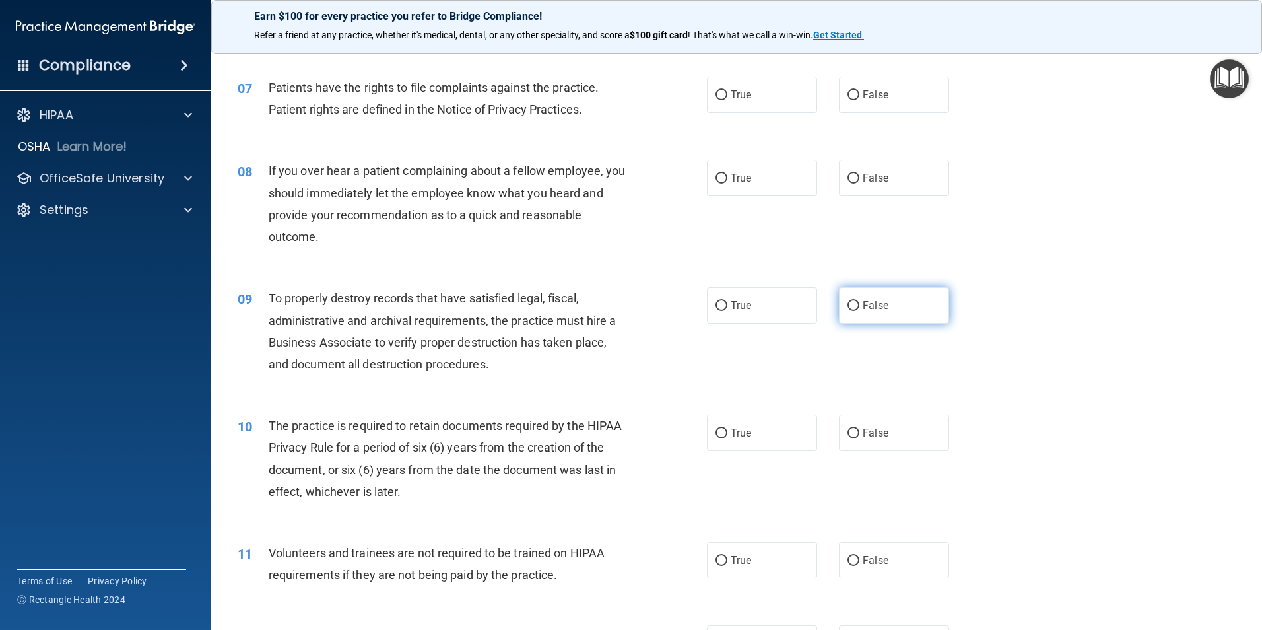
click at [847, 304] on input "False" at bounding box center [853, 306] width 12 height 10
radio input "true"
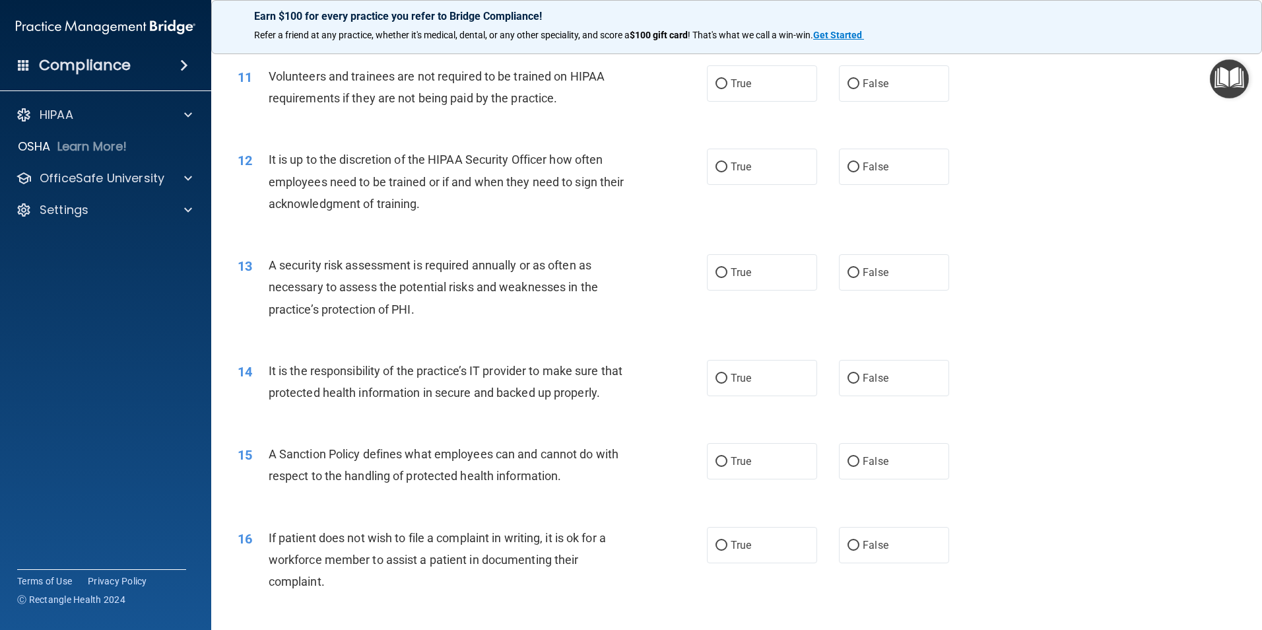
scroll to position [1254, 0]
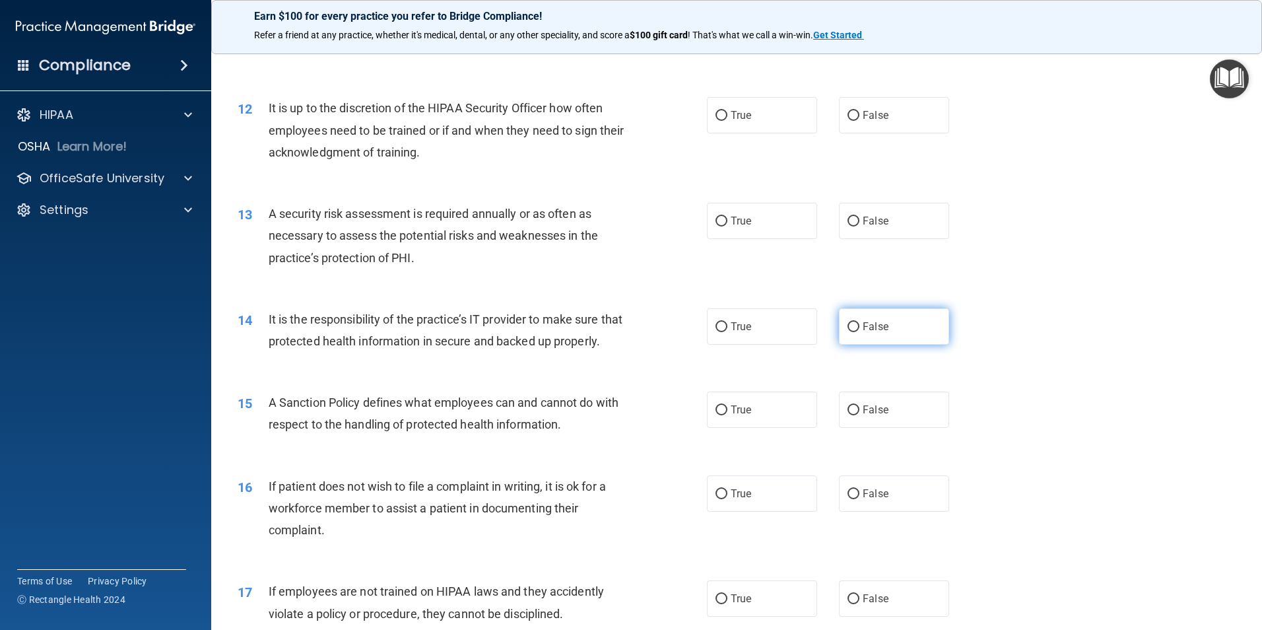
click at [850, 322] on input "False" at bounding box center [853, 327] width 12 height 10
radio input "true"
click at [856, 428] on label "False" at bounding box center [894, 409] width 110 height 36
click at [856, 415] on input "False" at bounding box center [853, 410] width 12 height 10
radio input "true"
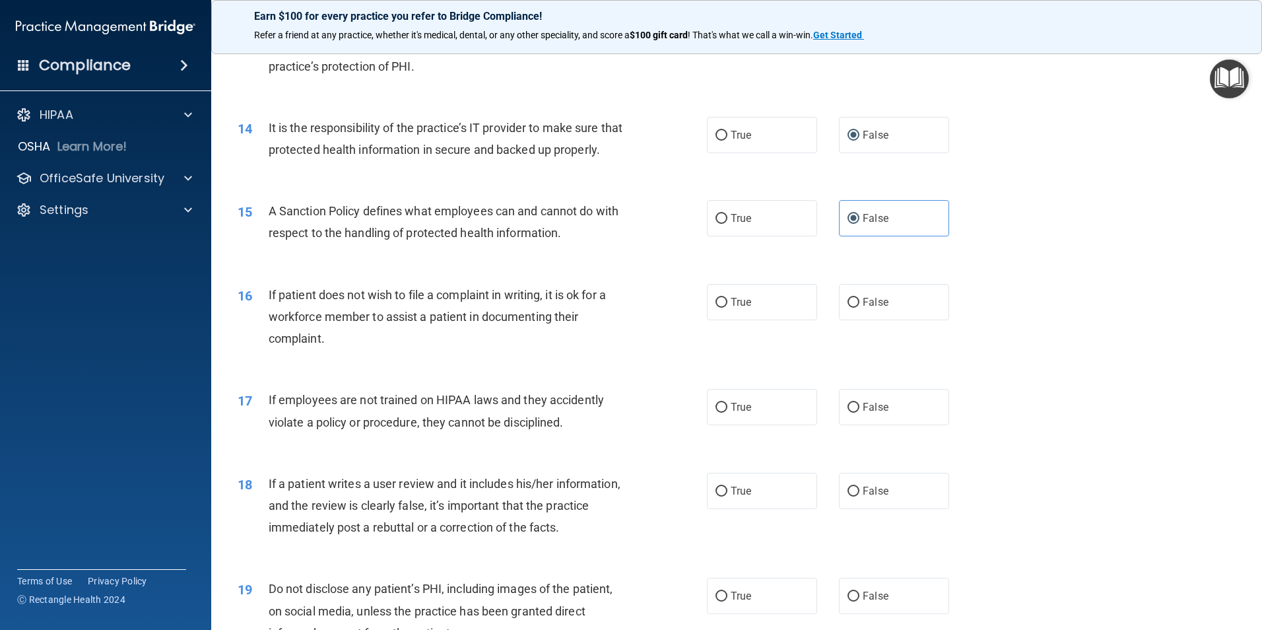
scroll to position [1452, 0]
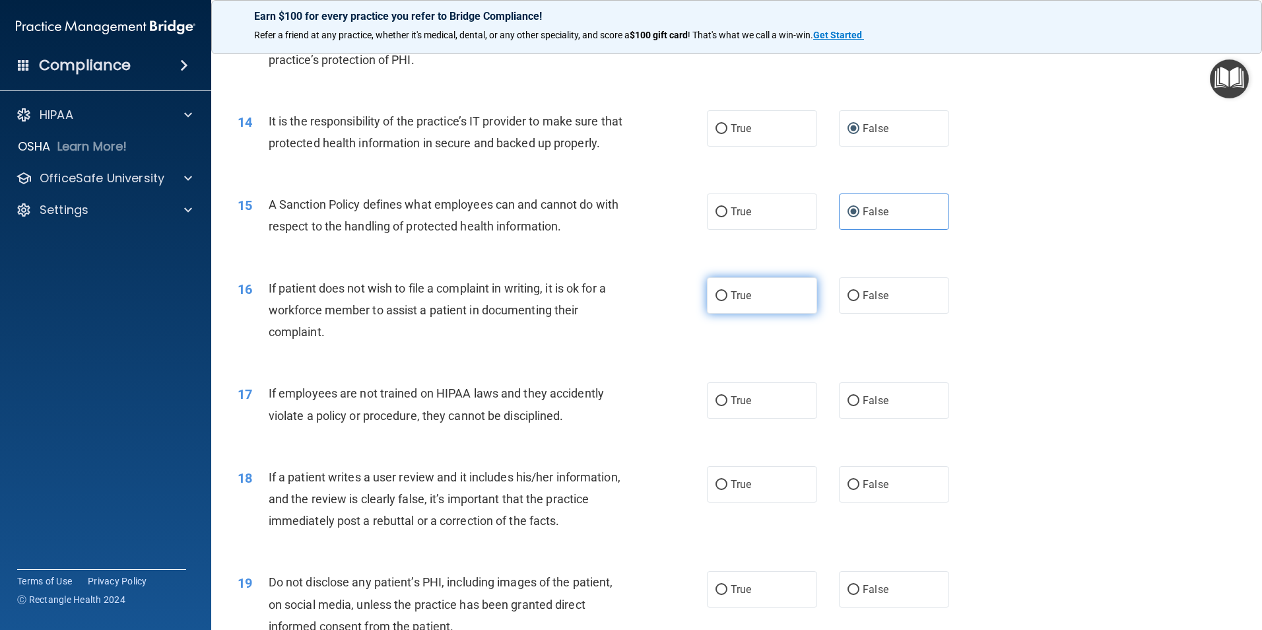
click at [721, 313] on label "True" at bounding box center [762, 295] width 110 height 36
click at [721, 301] on input "True" at bounding box center [721, 296] width 12 height 10
radio input "true"
click at [849, 406] on input "False" at bounding box center [853, 401] width 12 height 10
radio input "true"
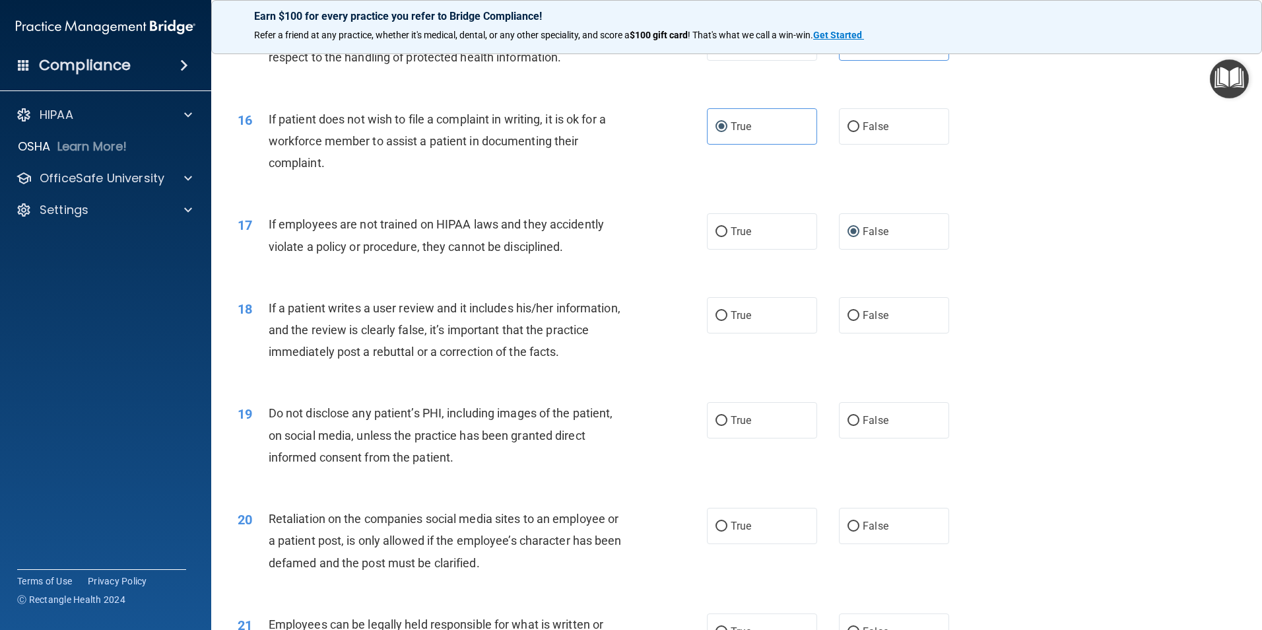
scroll to position [1650, 0]
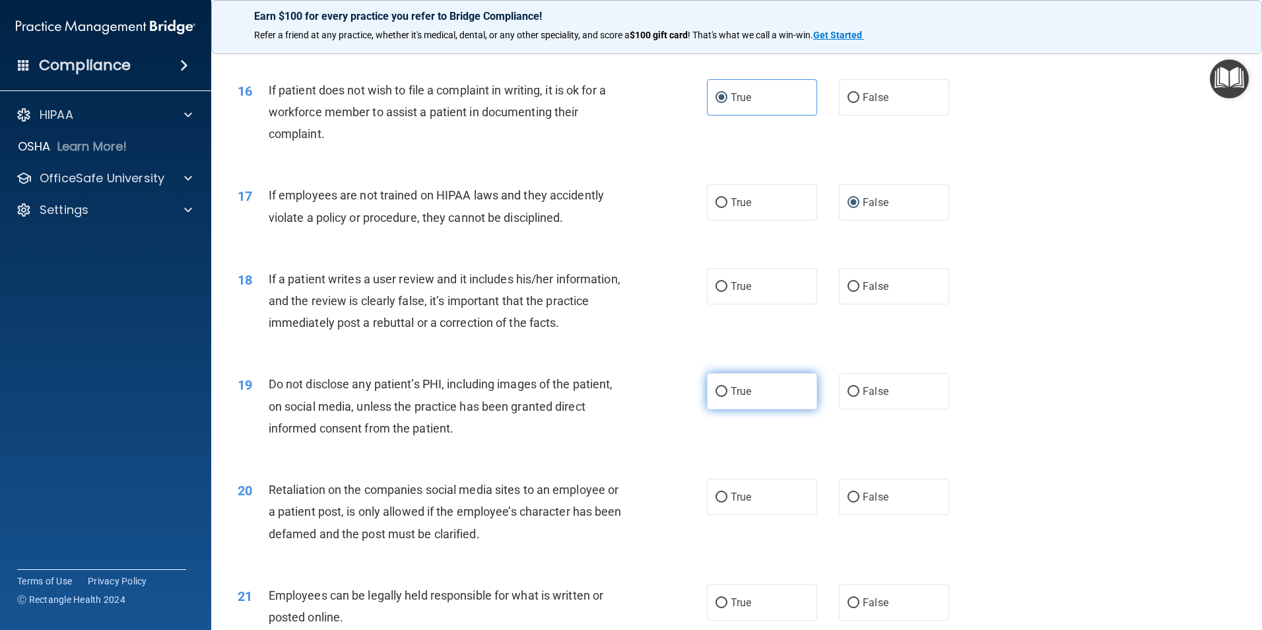
click at [709, 407] on label "True" at bounding box center [762, 391] width 110 height 36
click at [715, 397] on input "True" at bounding box center [721, 392] width 12 height 10
radio input "true"
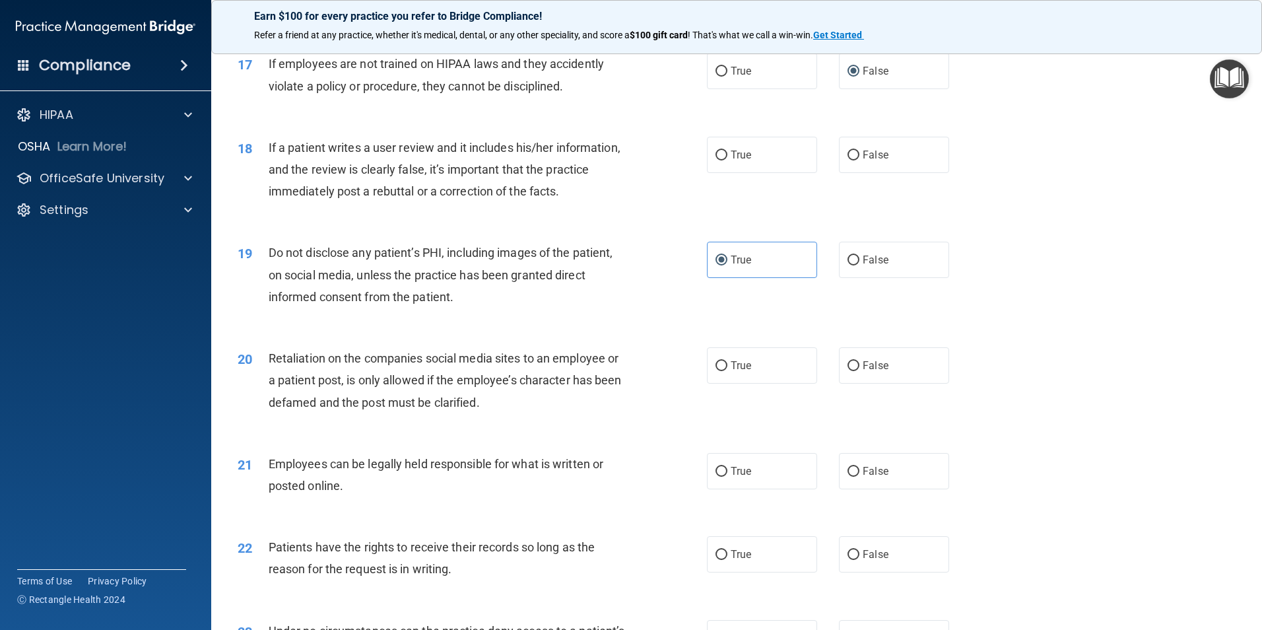
scroll to position [1782, 0]
click at [855, 571] on label "False" at bounding box center [894, 553] width 110 height 36
click at [855, 559] on input "False" at bounding box center [853, 554] width 12 height 10
radio input "true"
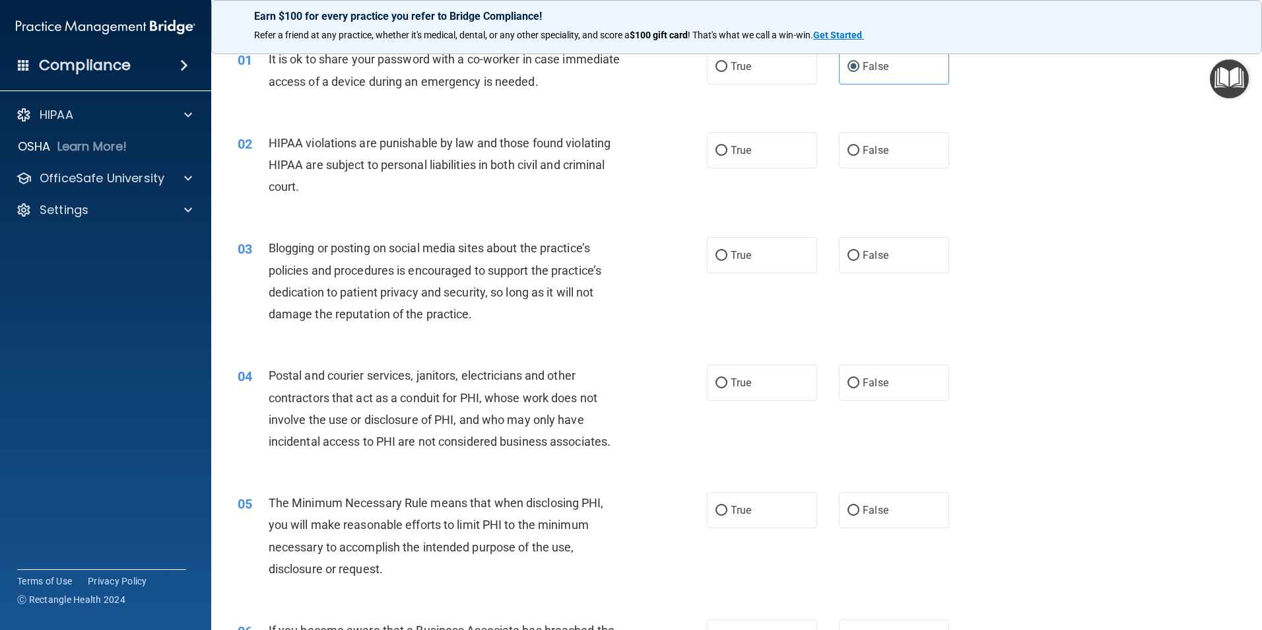
scroll to position [0, 0]
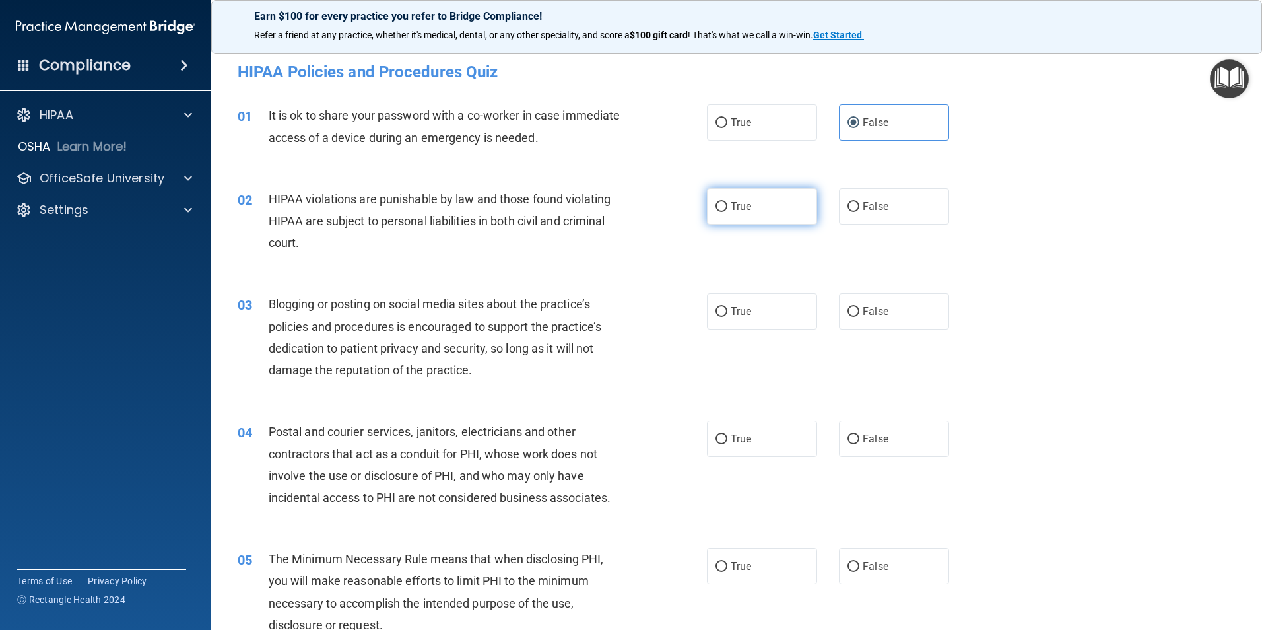
click at [712, 200] on label "True" at bounding box center [762, 206] width 110 height 36
click at [715, 202] on input "True" at bounding box center [721, 207] width 12 height 10
radio input "true"
click at [717, 313] on input "True" at bounding box center [721, 312] width 12 height 10
radio input "true"
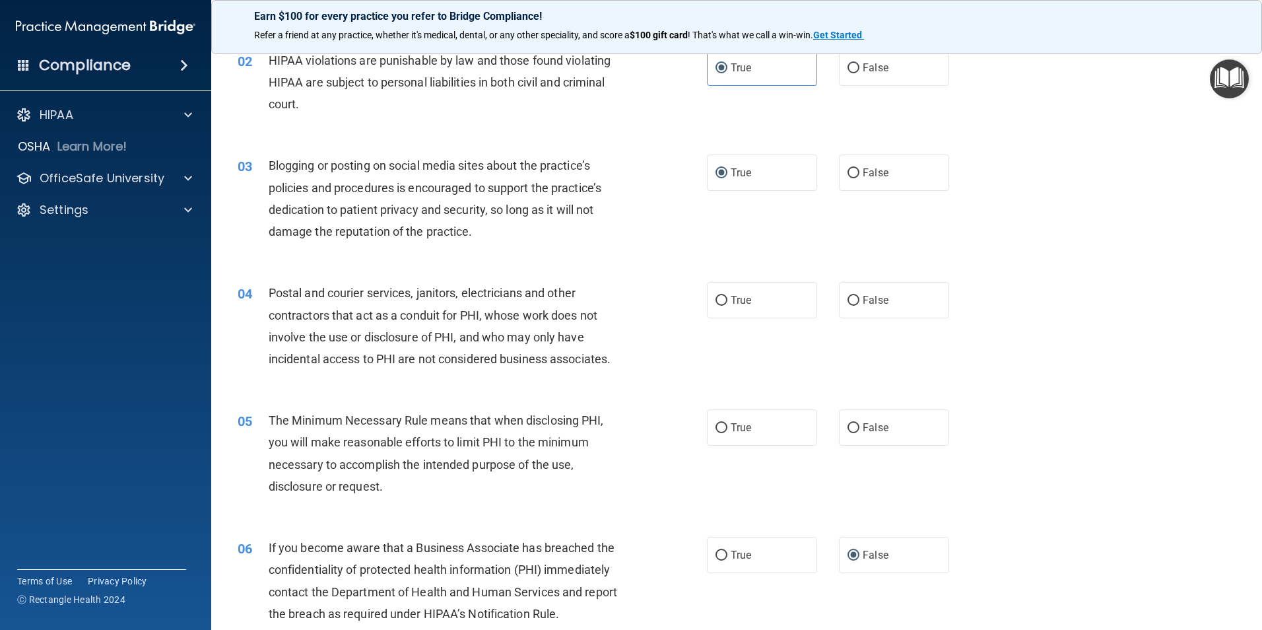
scroll to position [198, 0]
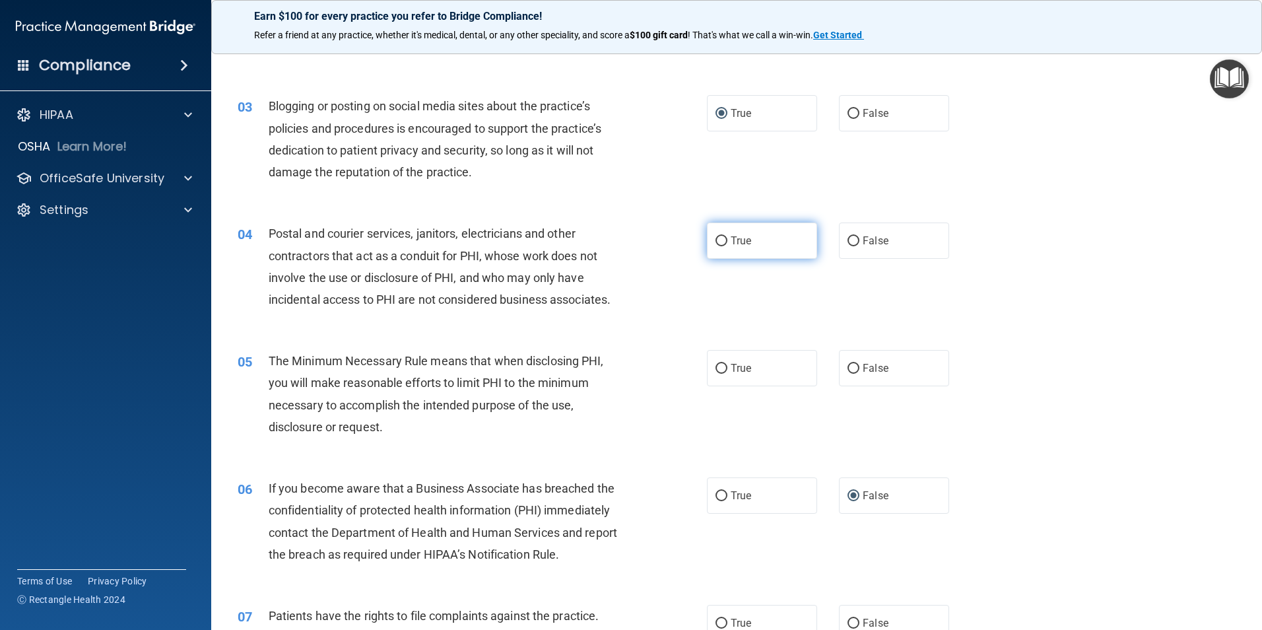
click at [725, 244] on label "True" at bounding box center [762, 240] width 110 height 36
click at [725, 244] on input "True" at bounding box center [721, 241] width 12 height 10
radio input "true"
click at [720, 370] on input "True" at bounding box center [721, 369] width 12 height 10
radio input "true"
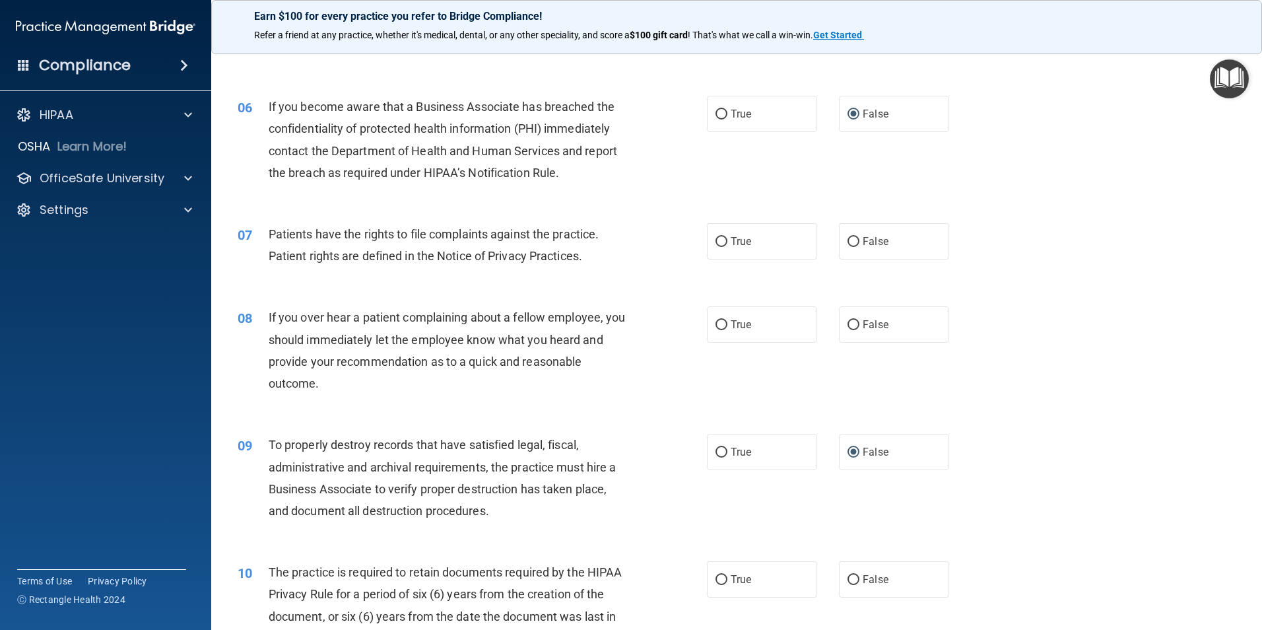
scroll to position [594, 0]
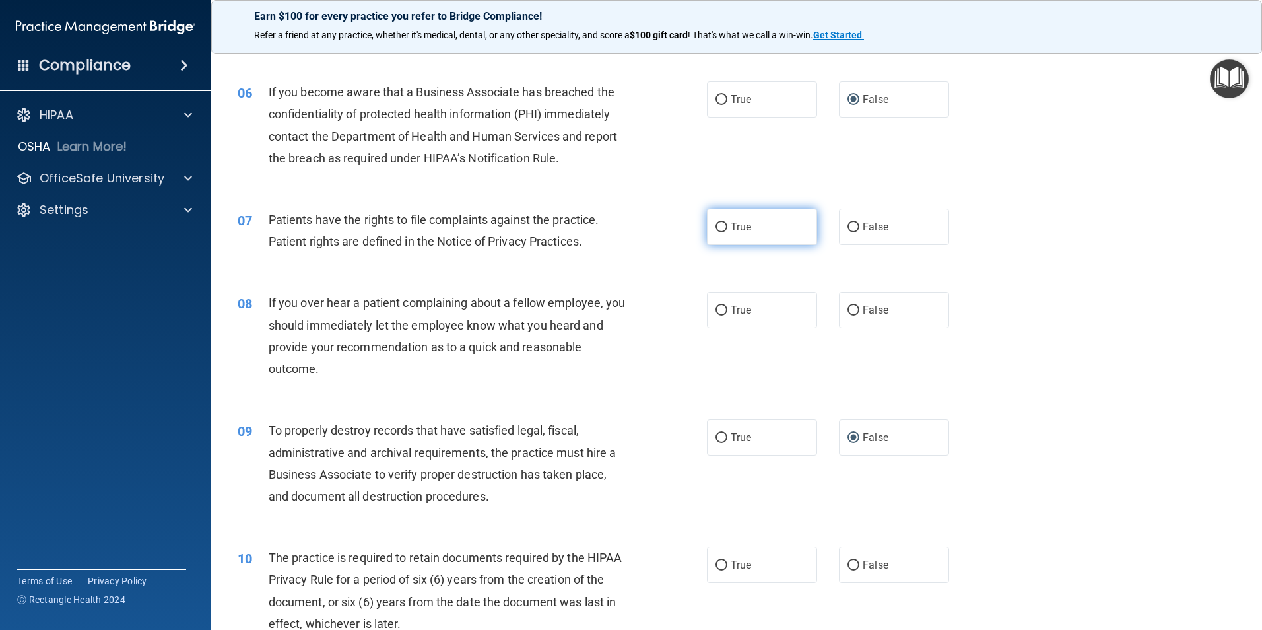
click at [715, 227] on input "True" at bounding box center [721, 227] width 12 height 10
radio input "true"
click at [856, 312] on label "False" at bounding box center [894, 310] width 110 height 36
click at [856, 312] on input "False" at bounding box center [853, 311] width 12 height 10
radio input "true"
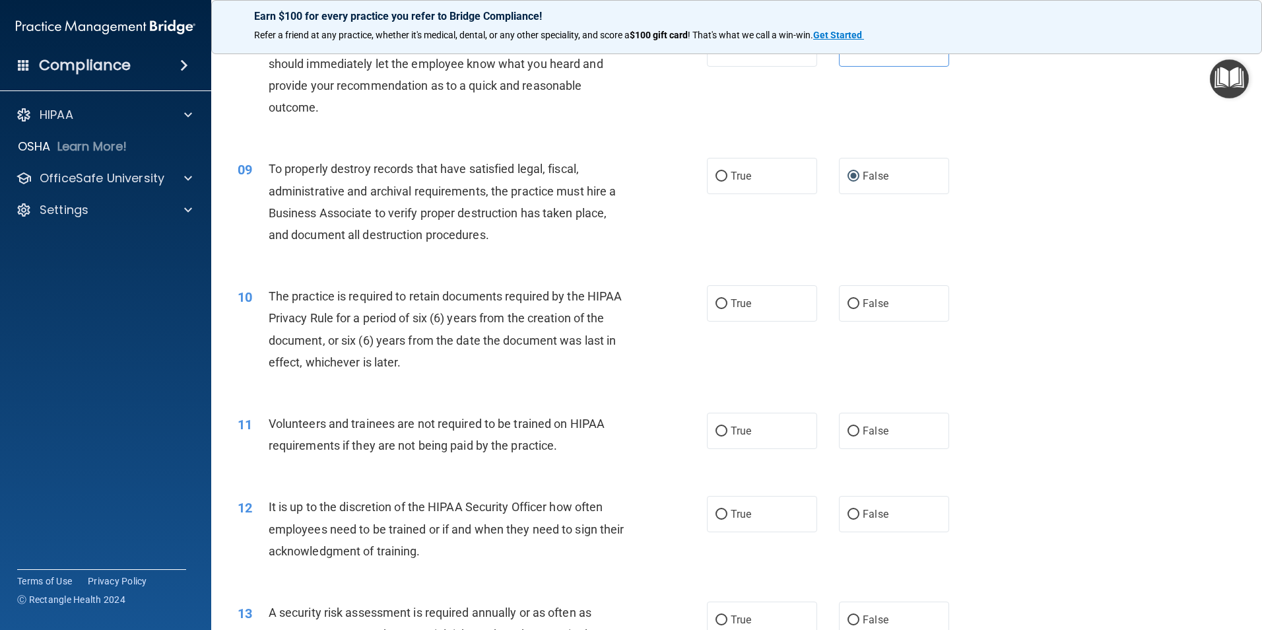
scroll to position [858, 0]
click at [731, 302] on span "True" at bounding box center [741, 300] width 20 height 13
click at [726, 302] on input "True" at bounding box center [721, 301] width 12 height 10
radio input "true"
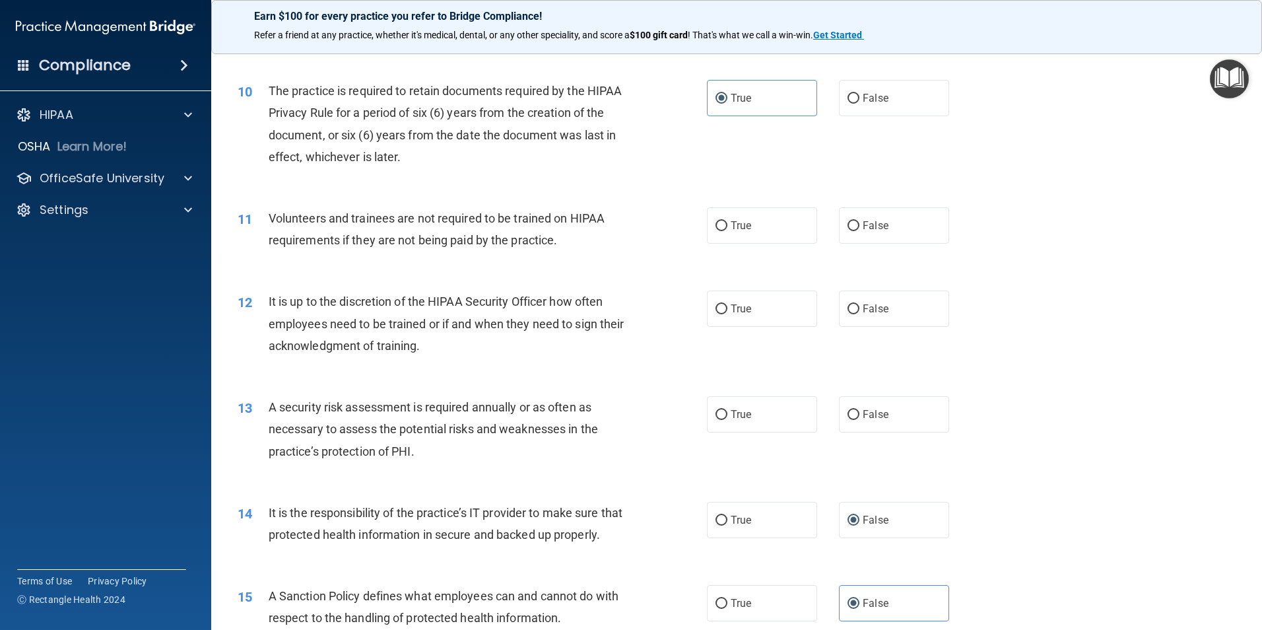
scroll to position [1122, 0]
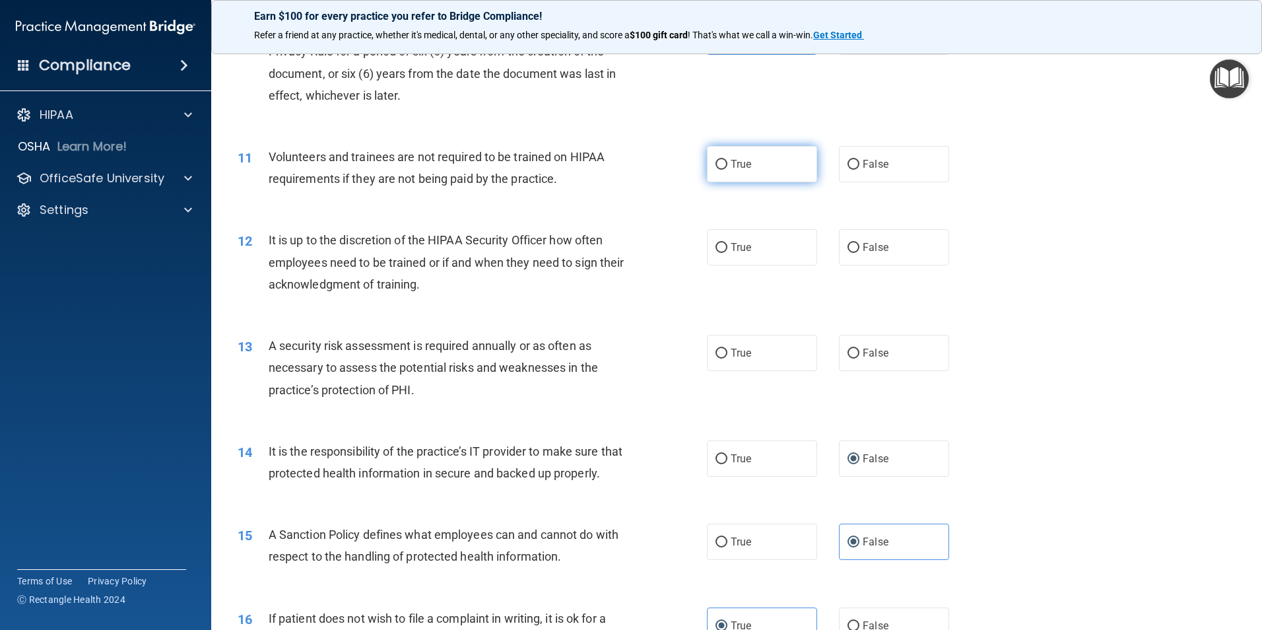
click at [717, 164] on input "True" at bounding box center [721, 165] width 12 height 10
radio input "true"
click at [854, 251] on label "False" at bounding box center [894, 247] width 110 height 36
click at [854, 251] on input "False" at bounding box center [853, 248] width 12 height 10
radio input "true"
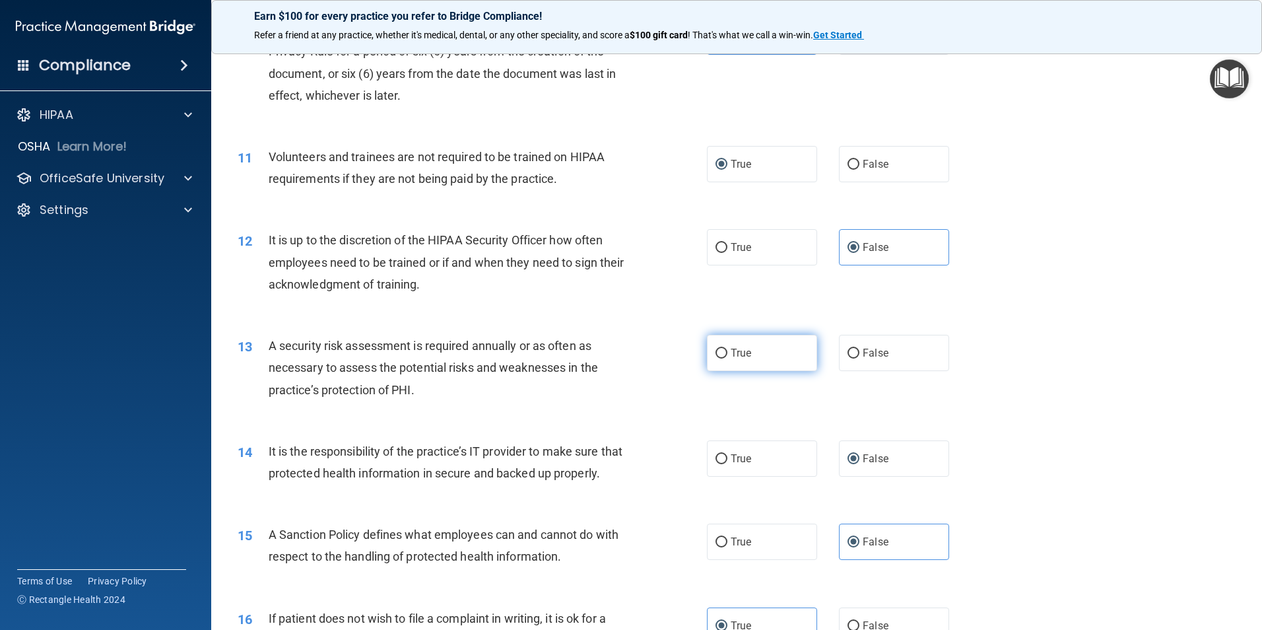
click at [717, 352] on input "True" at bounding box center [721, 353] width 12 height 10
radio input "true"
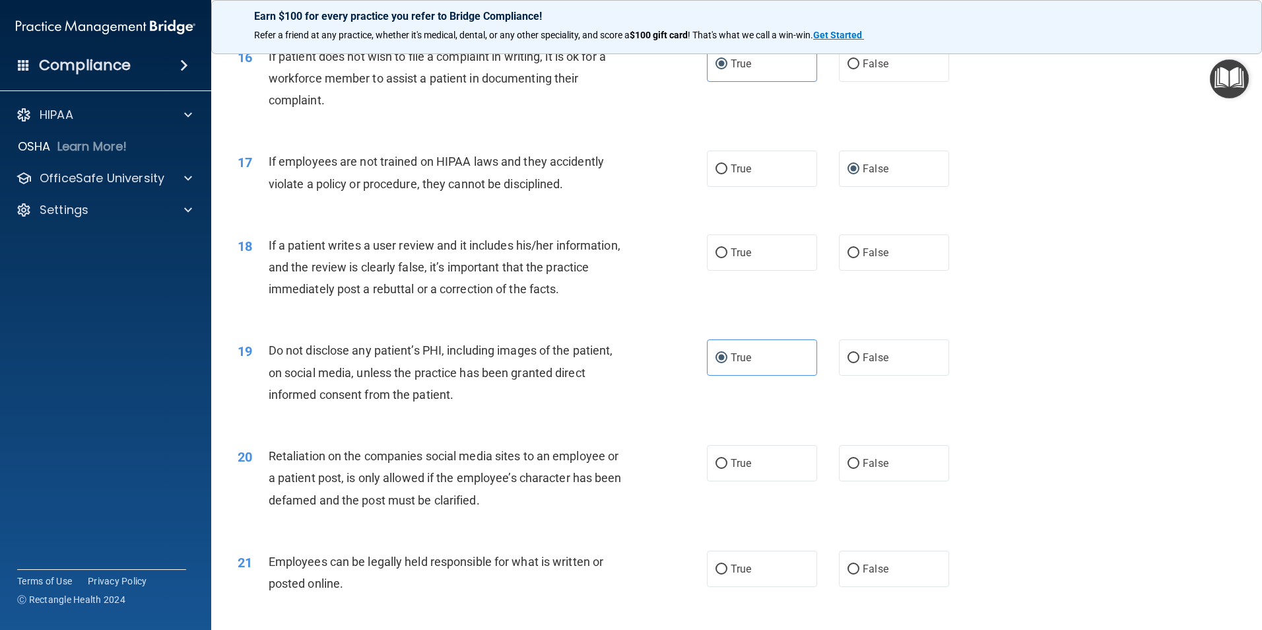
scroll to position [1848, 0]
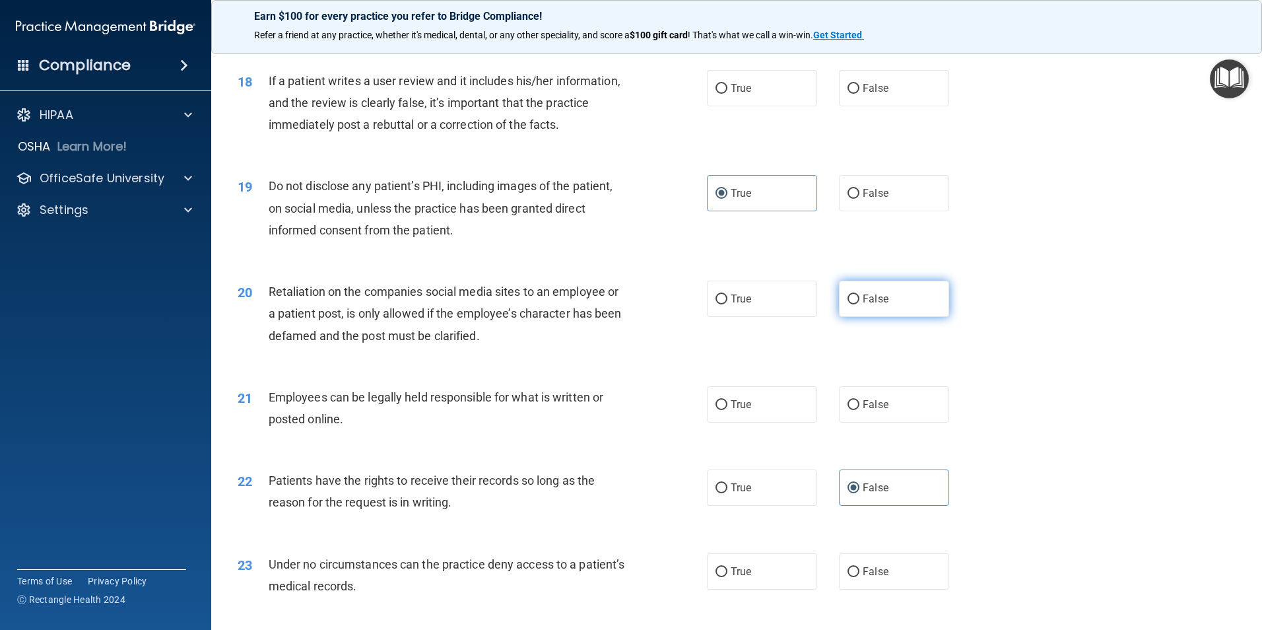
click at [847, 304] on input "False" at bounding box center [853, 299] width 12 height 10
radio input "true"
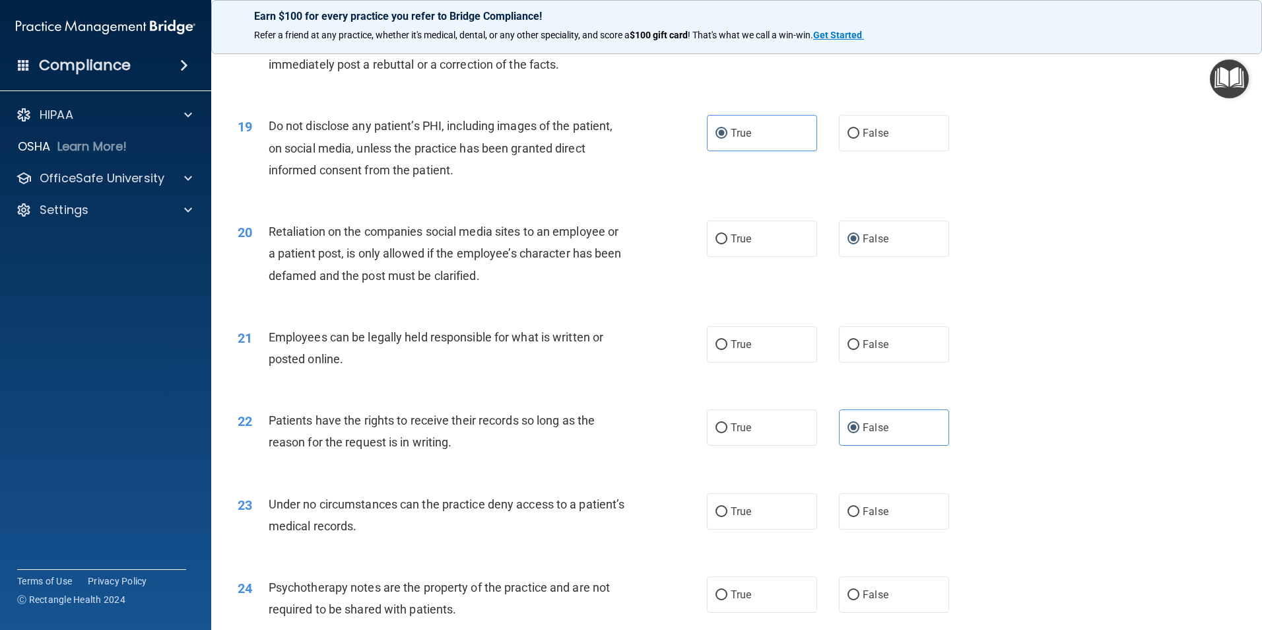
scroll to position [1914, 0]
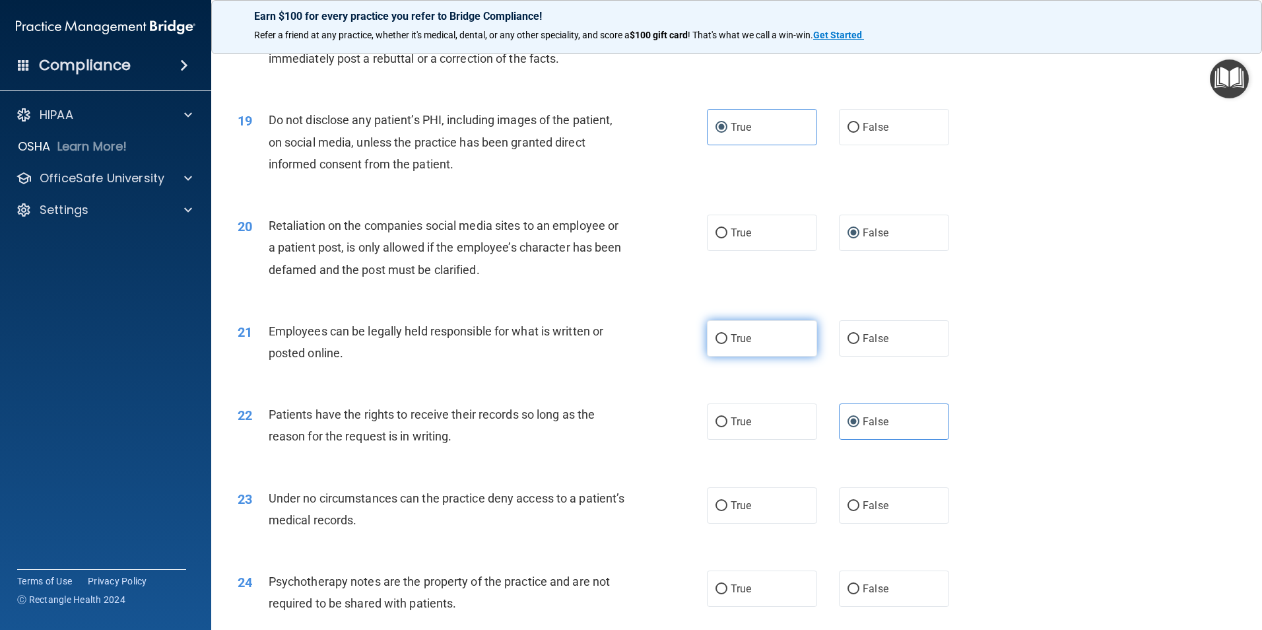
click at [716, 344] on input "True" at bounding box center [721, 339] width 12 height 10
radio input "true"
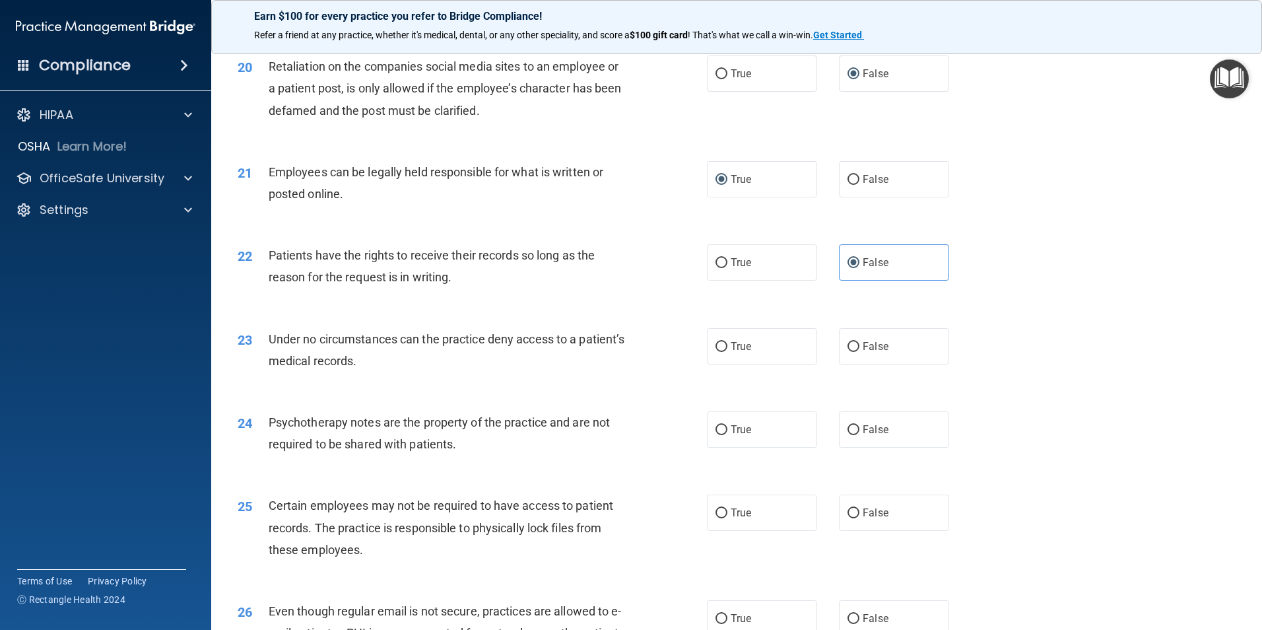
scroll to position [2178, 0]
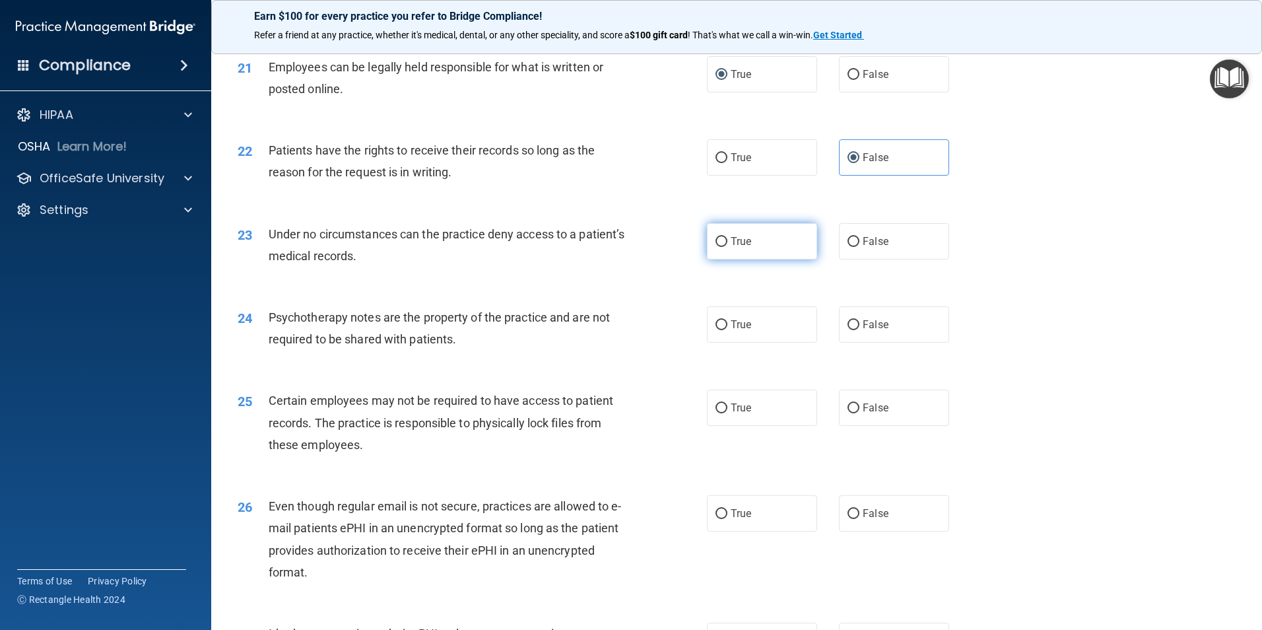
click at [723, 259] on label "True" at bounding box center [762, 241] width 110 height 36
click at [723, 247] on input "True" at bounding box center [721, 242] width 12 height 10
radio input "true"
click at [715, 330] on input "True" at bounding box center [721, 325] width 12 height 10
radio input "true"
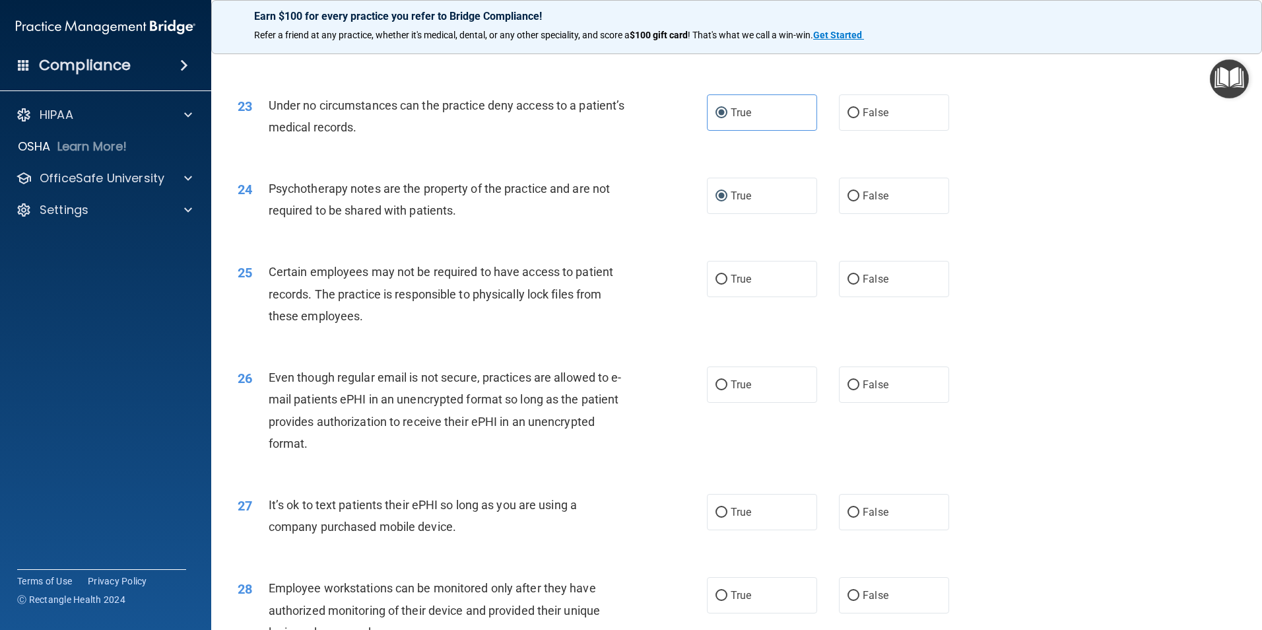
scroll to position [2310, 0]
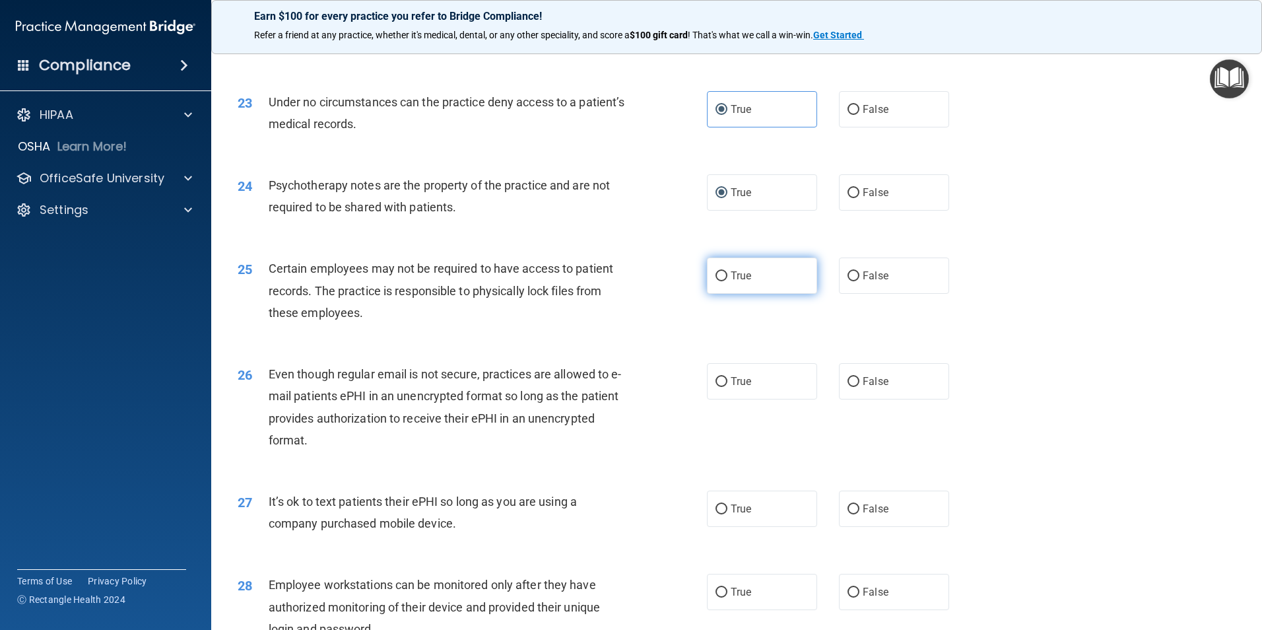
click at [721, 281] on input "True" at bounding box center [721, 276] width 12 height 10
radio input "true"
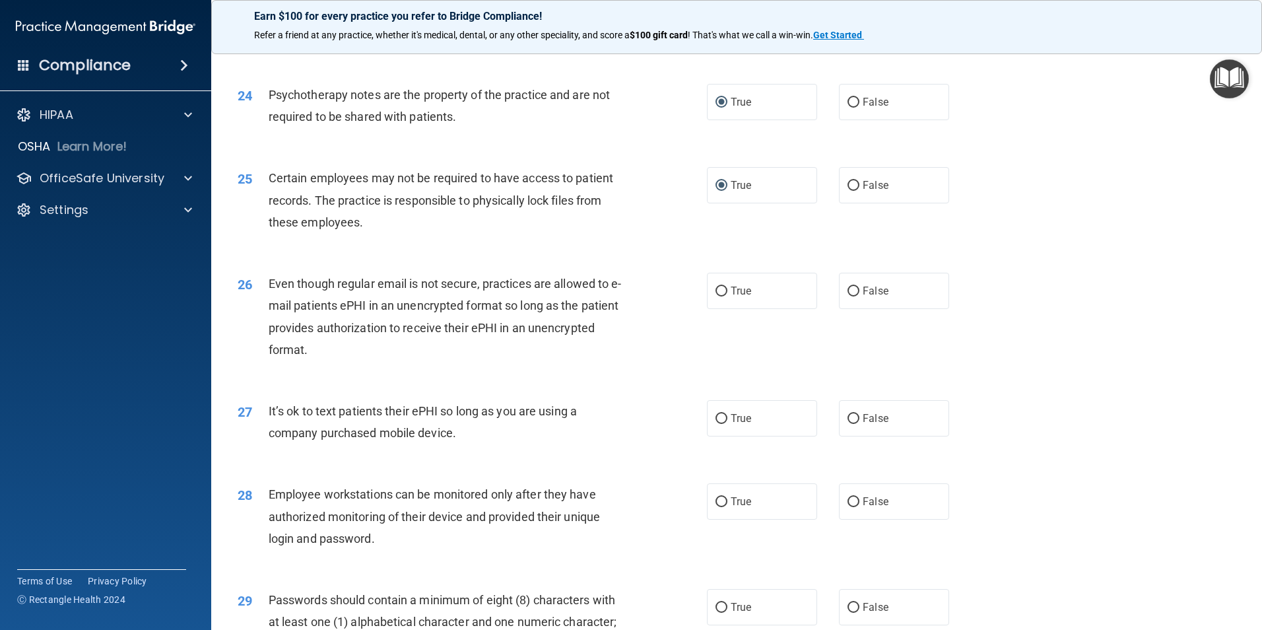
scroll to position [2442, 0]
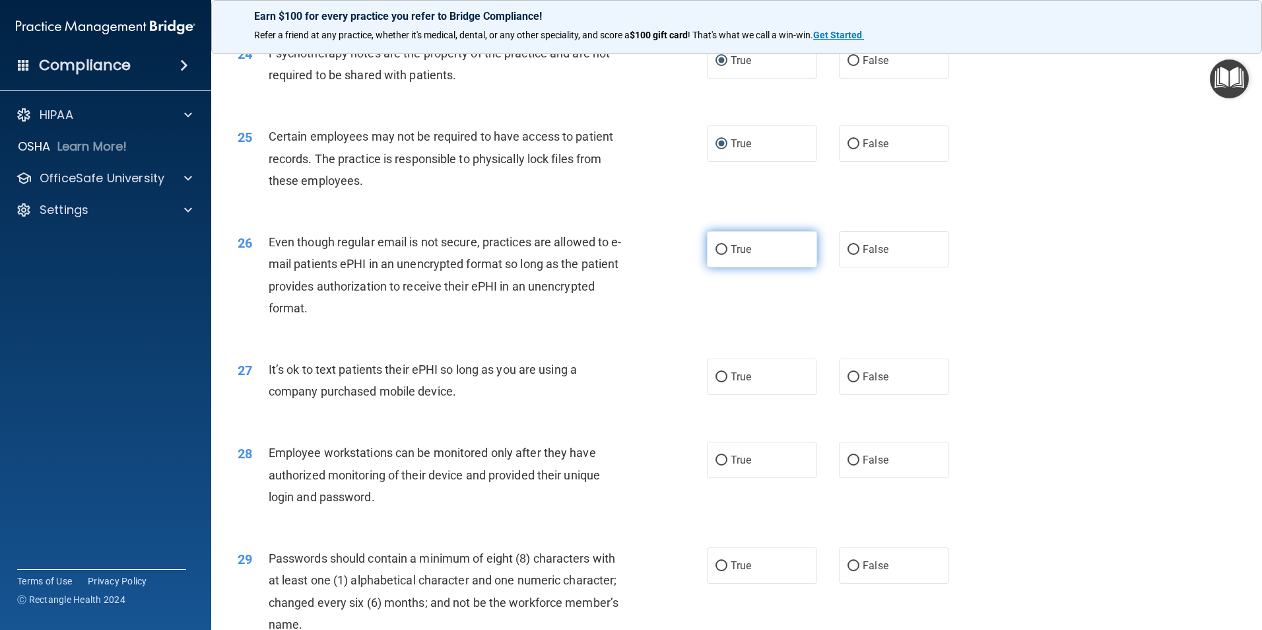
click at [715, 267] on label "True" at bounding box center [762, 249] width 110 height 36
click at [715, 255] on input "True" at bounding box center [721, 250] width 12 height 10
radio input "true"
click at [717, 382] on input "True" at bounding box center [721, 377] width 12 height 10
radio input "true"
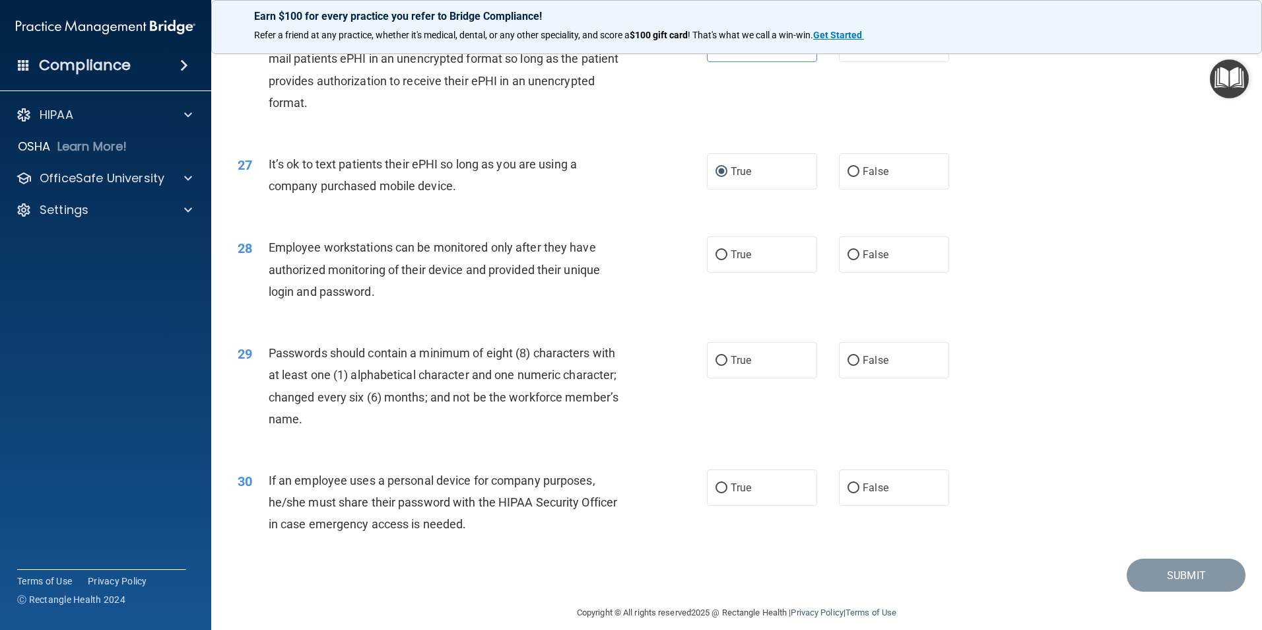
scroll to position [2683, 0]
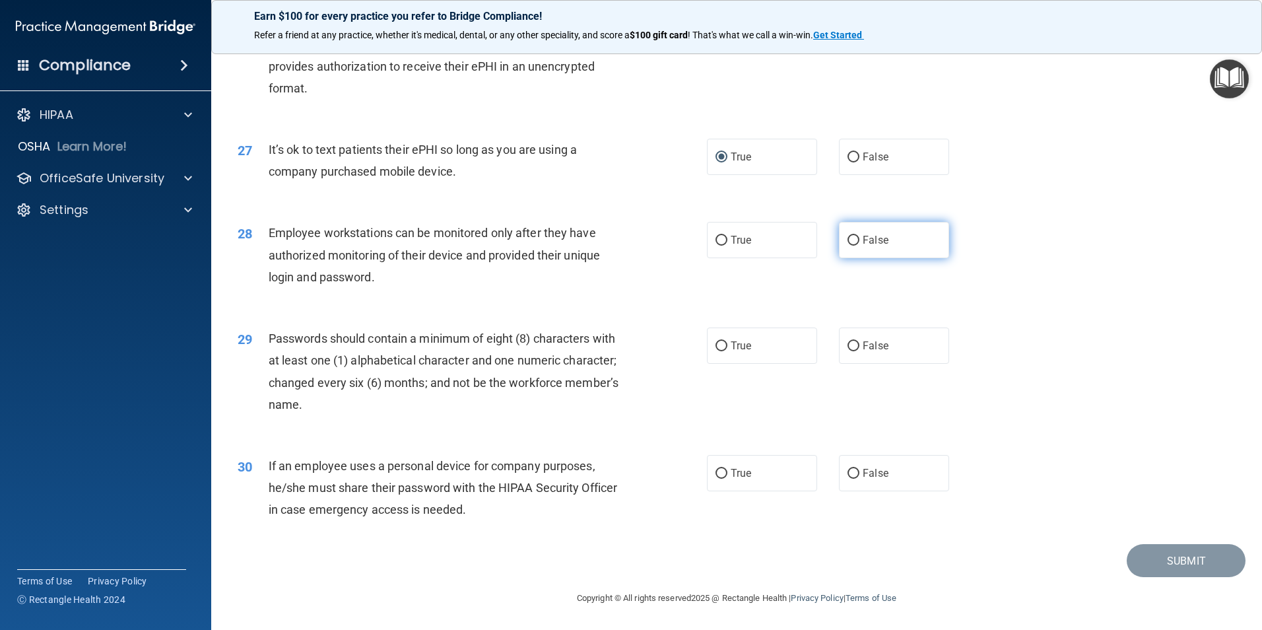
click at [855, 245] on label "False" at bounding box center [894, 240] width 110 height 36
click at [855, 245] on input "False" at bounding box center [853, 241] width 12 height 10
radio input "true"
click at [723, 348] on label "True" at bounding box center [762, 345] width 110 height 36
click at [723, 348] on input "True" at bounding box center [721, 346] width 12 height 10
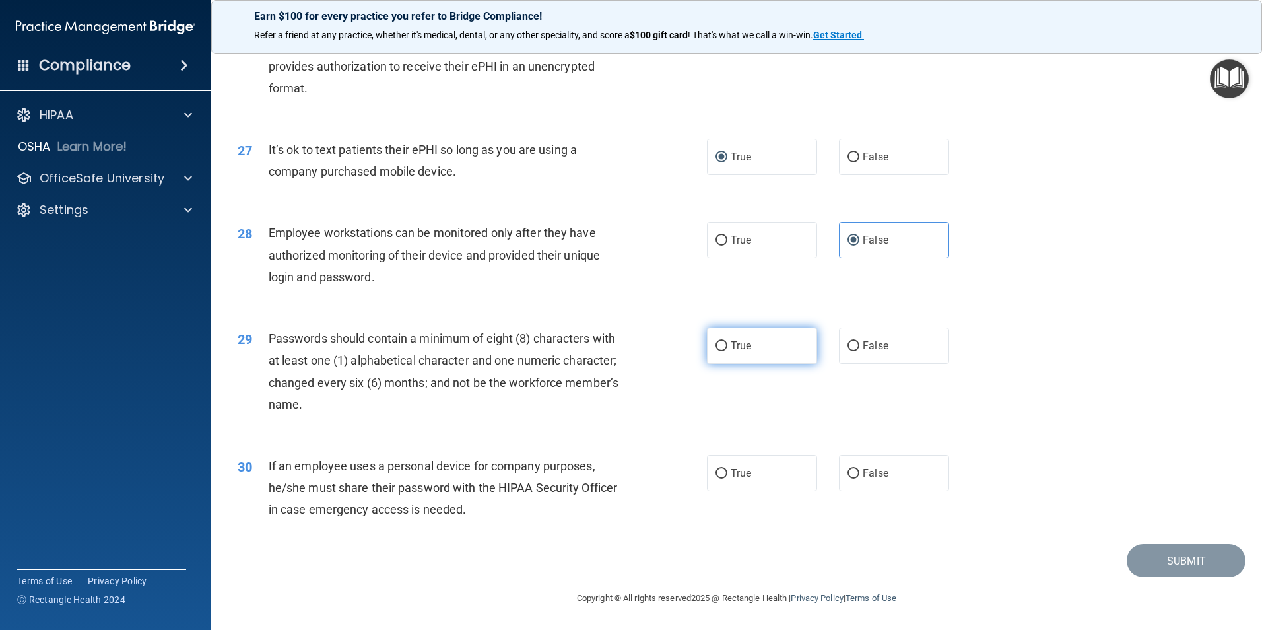
radio input "true"
drag, startPoint x: 847, startPoint y: 474, endPoint x: 853, endPoint y: 484, distance: 11.5
click at [853, 484] on label "False" at bounding box center [894, 473] width 110 height 36
click at [853, 478] on input "False" at bounding box center [853, 474] width 12 height 10
radio input "true"
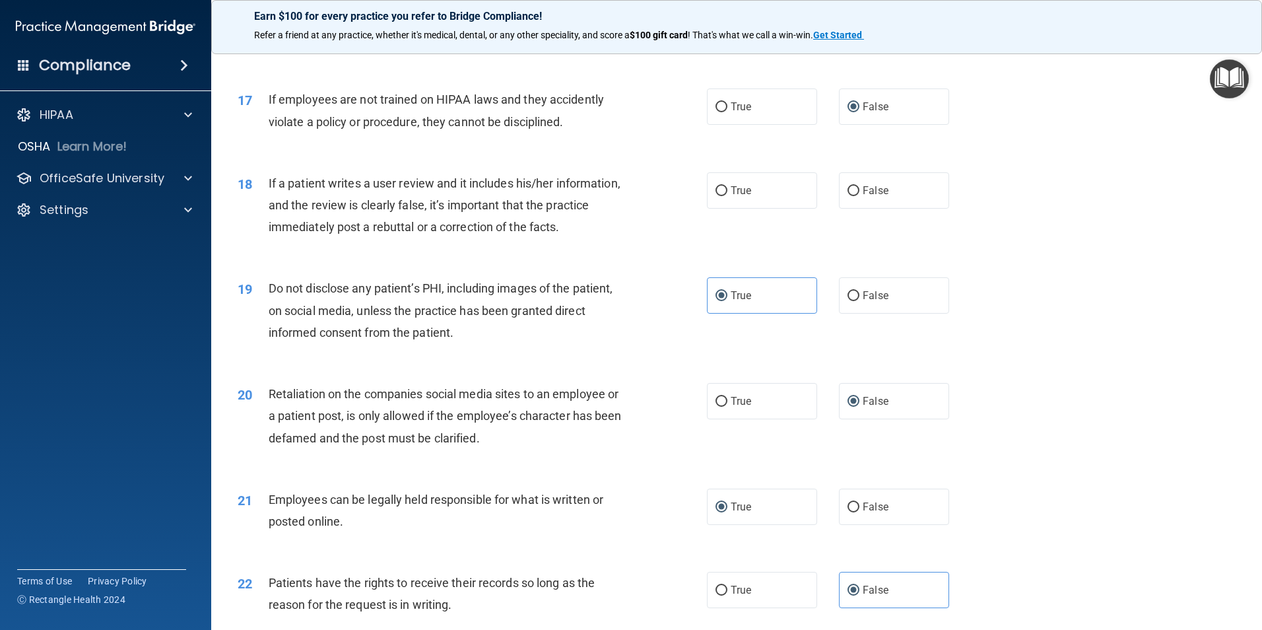
scroll to position [1693, 0]
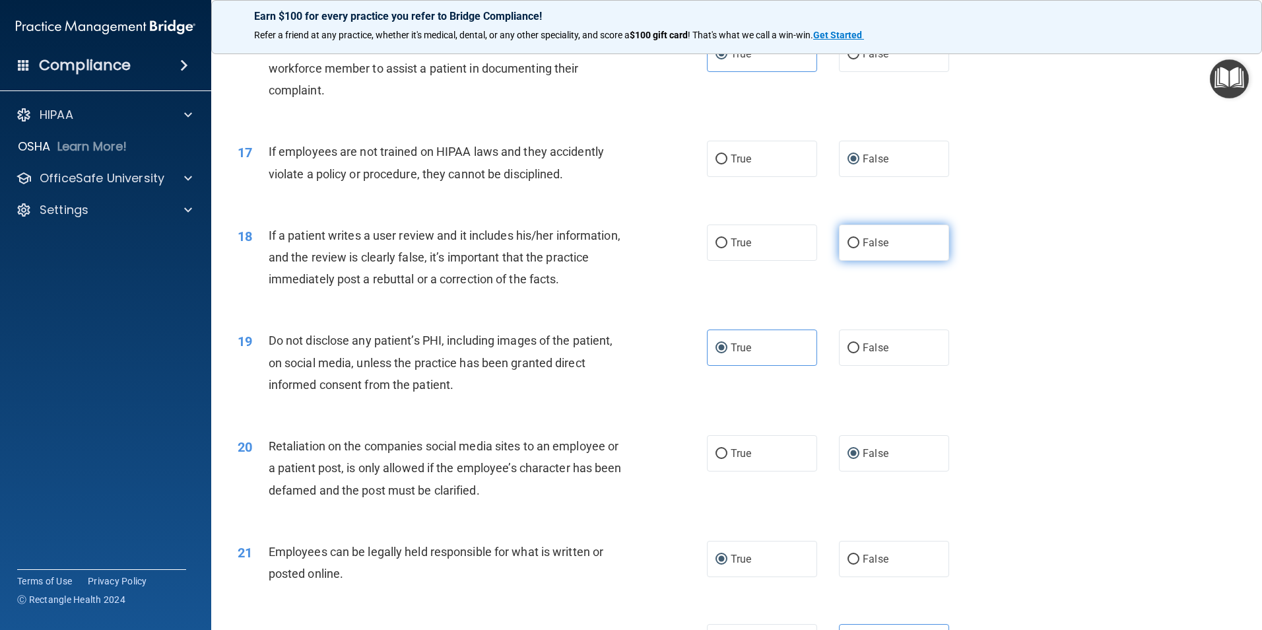
click at [847, 248] on input "False" at bounding box center [853, 243] width 12 height 10
radio input "true"
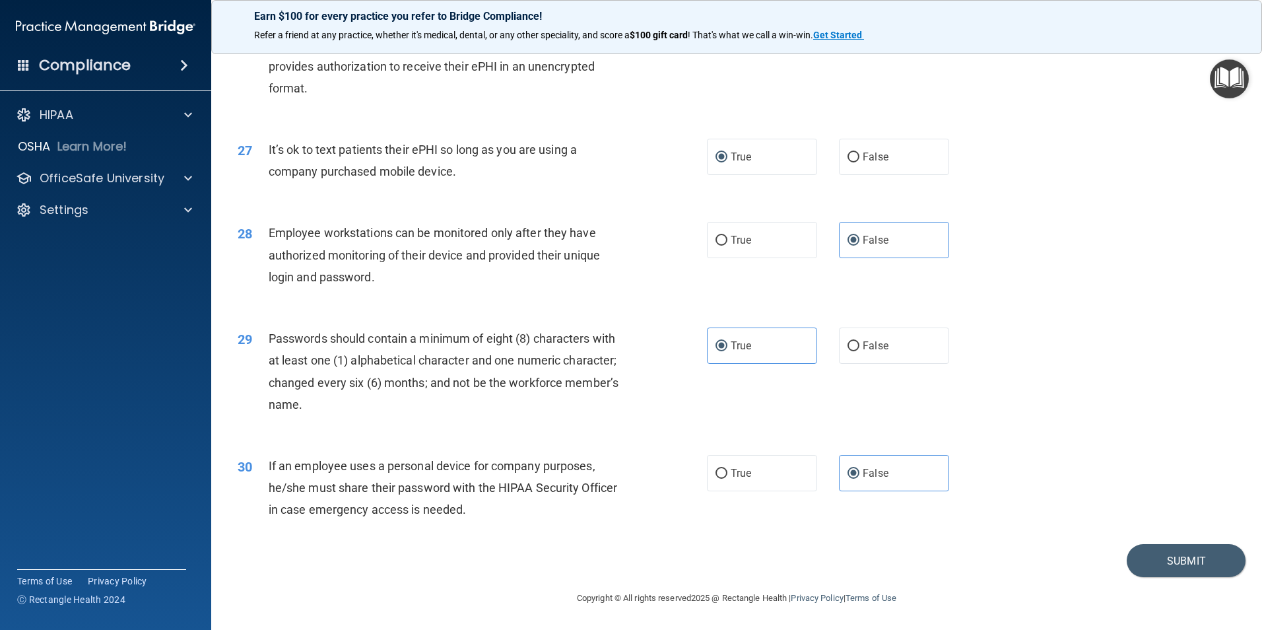
scroll to position [2683, 0]
click at [1130, 543] on div "30 If an employee uses a personal device for company purposes, he/she must shar…" at bounding box center [737, 491] width 1018 height 106
click at [1164, 560] on button "Submit" at bounding box center [1185, 561] width 119 height 34
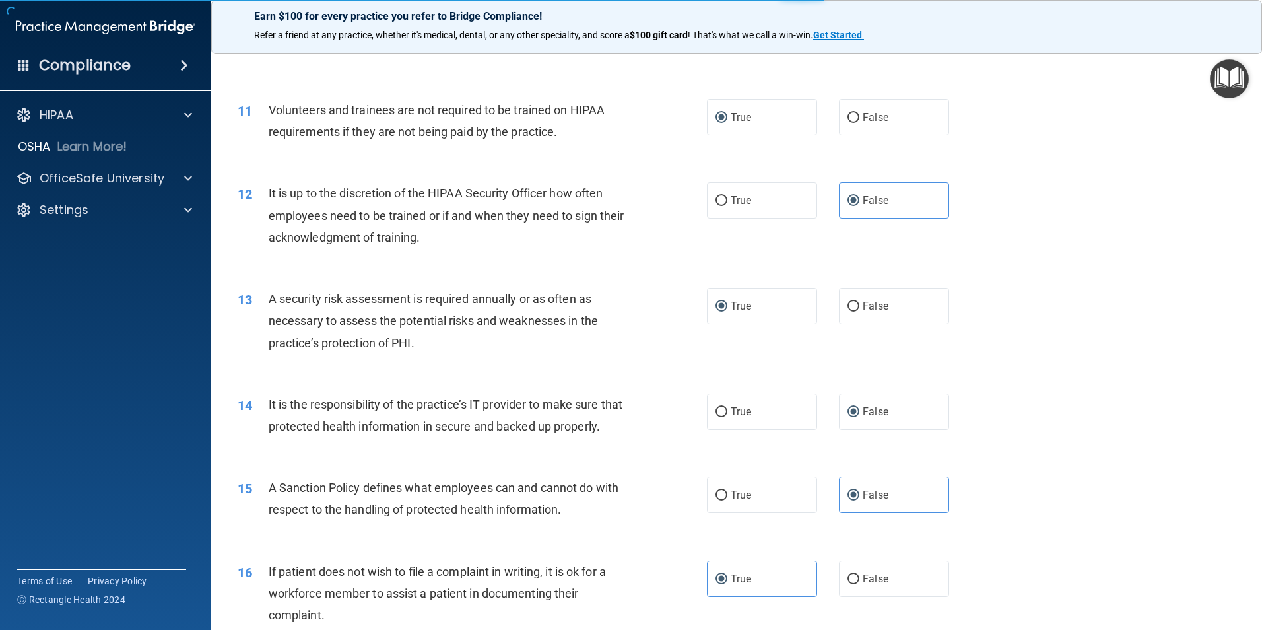
scroll to position [1033, 0]
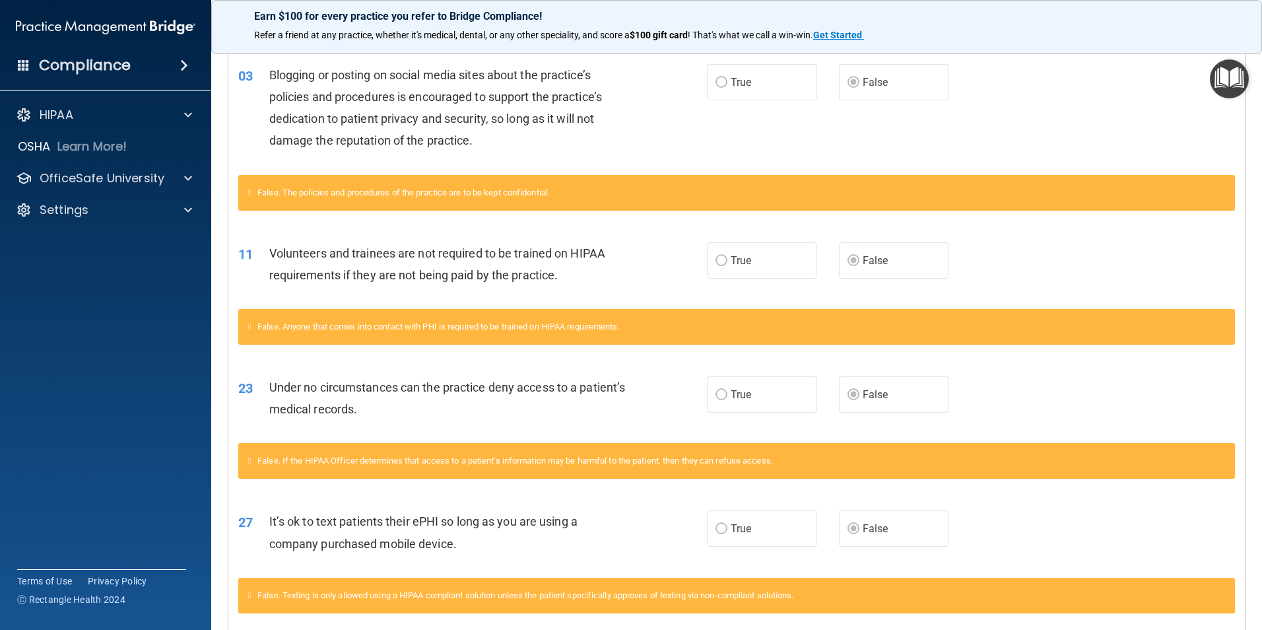
scroll to position [369, 0]
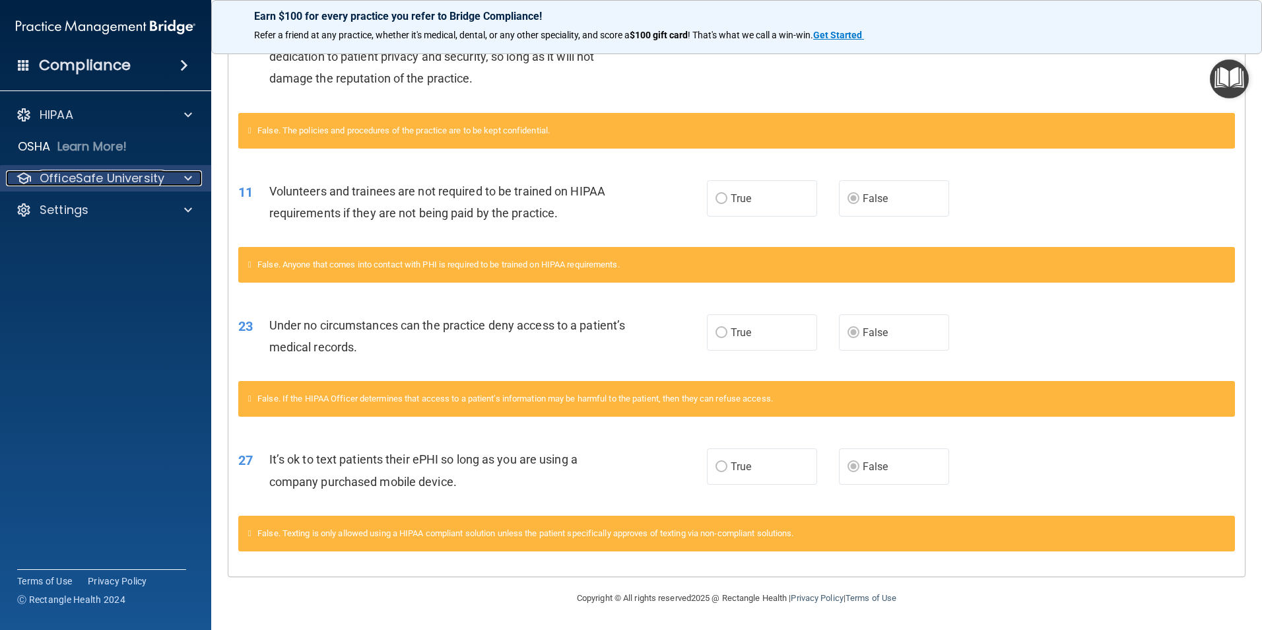
click at [138, 176] on p "OfficeSafe University" at bounding box center [102, 178] width 125 height 16
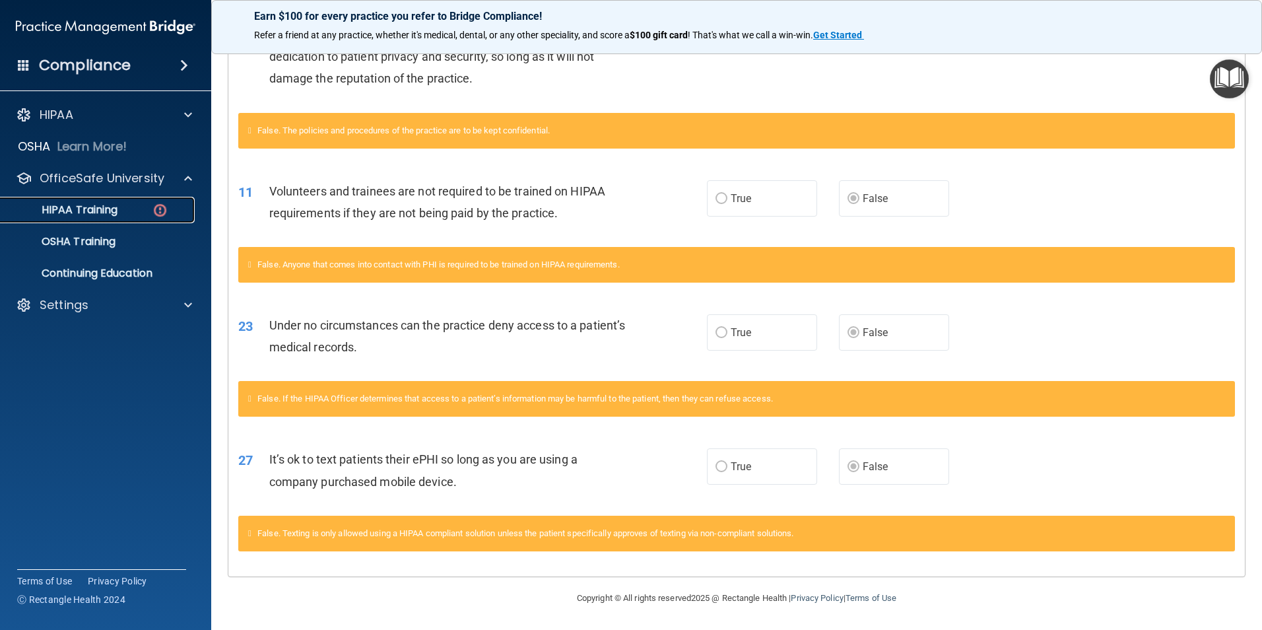
click at [103, 201] on link "HIPAA Training" at bounding box center [91, 210] width 208 height 26
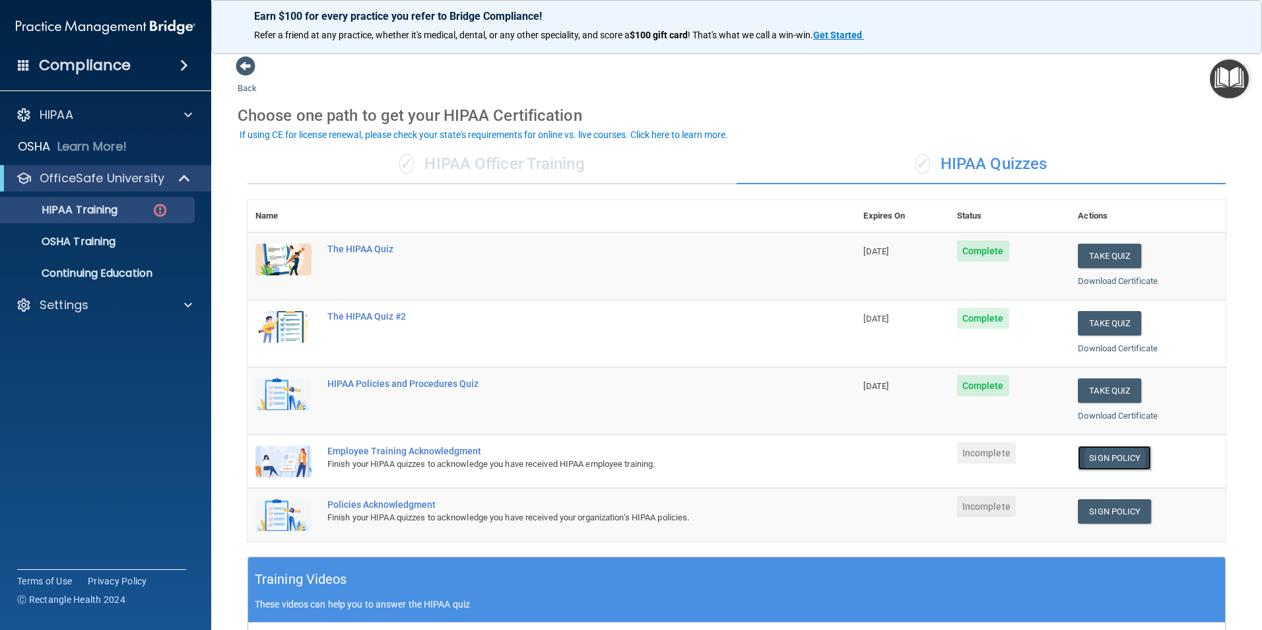
click at [1096, 457] on link "Sign Policy" at bounding box center [1114, 457] width 73 height 24
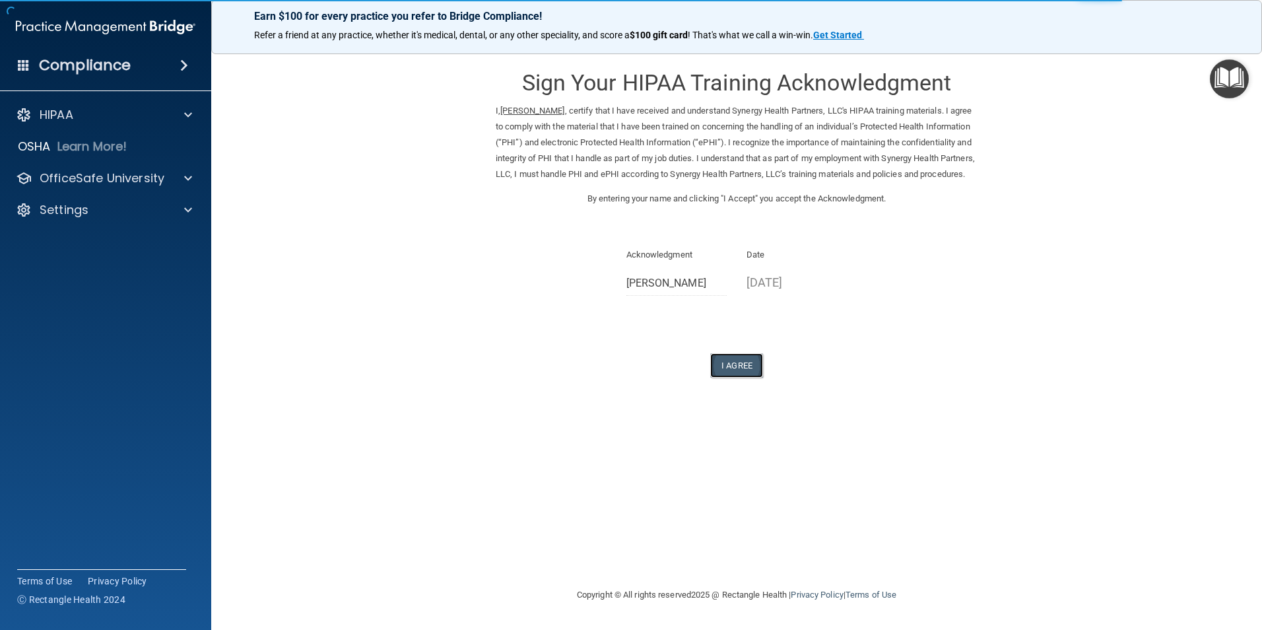
drag, startPoint x: 732, startPoint y: 385, endPoint x: 731, endPoint y: 393, distance: 7.4
click at [731, 377] on button "I Agree" at bounding box center [736, 365] width 53 height 24
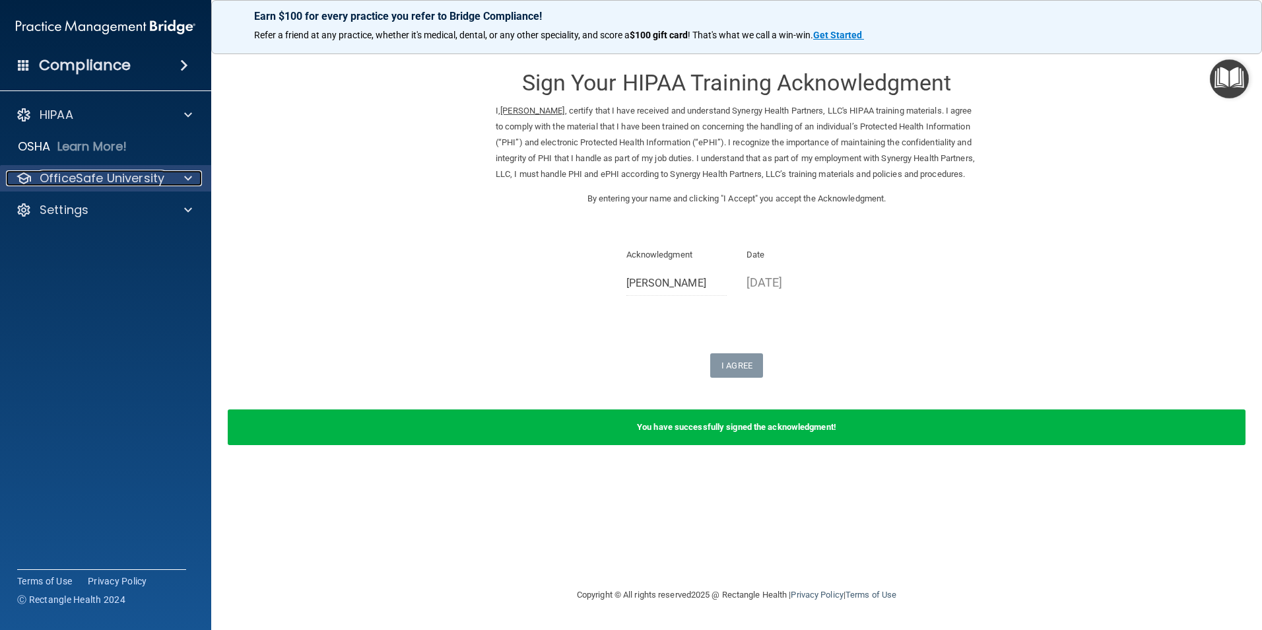
click at [117, 182] on p "OfficeSafe University" at bounding box center [102, 178] width 125 height 16
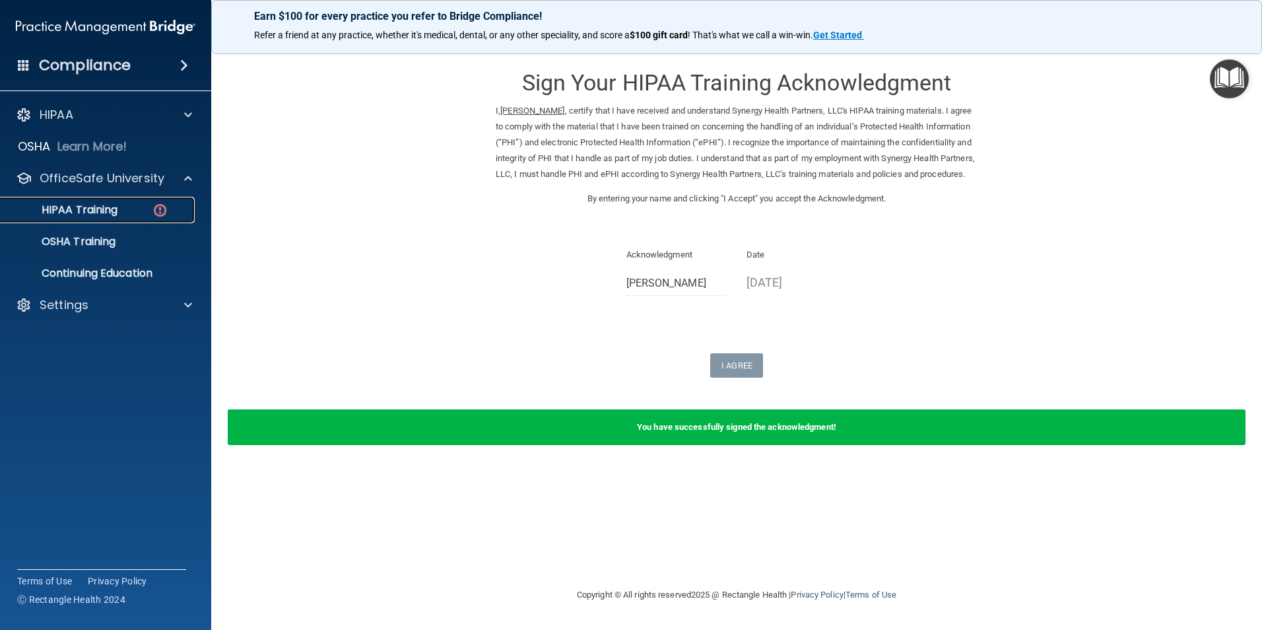
click at [113, 213] on p "HIPAA Training" at bounding box center [63, 209] width 109 height 13
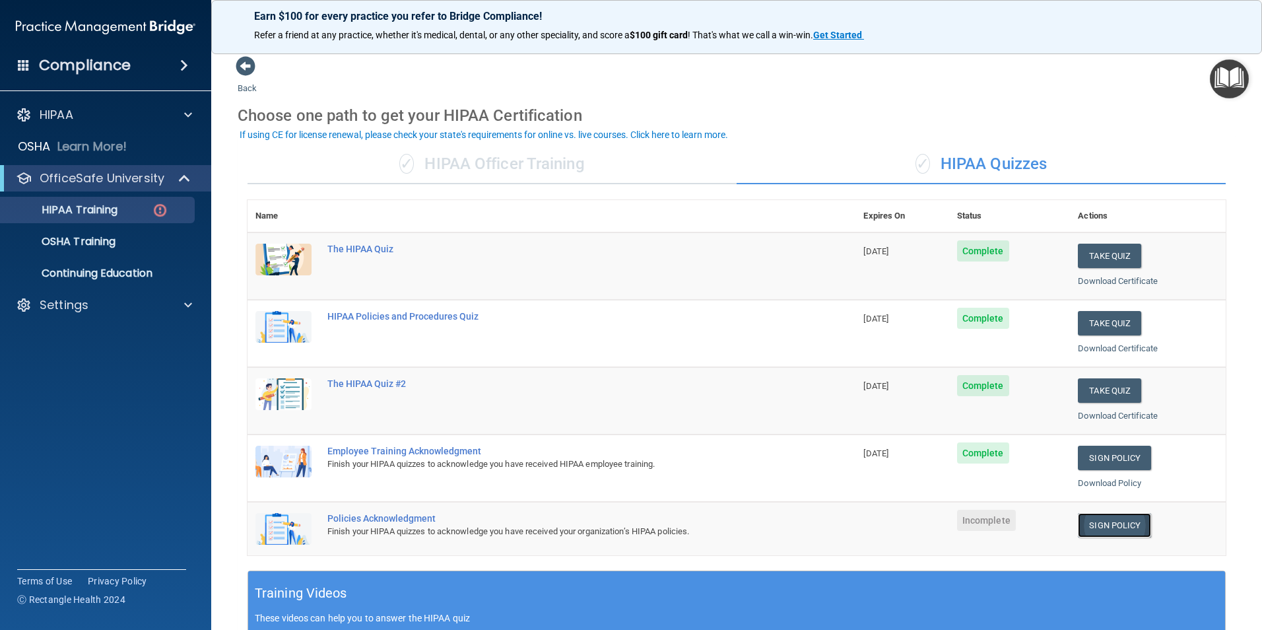
click at [1088, 533] on link "Sign Policy" at bounding box center [1114, 525] width 73 height 24
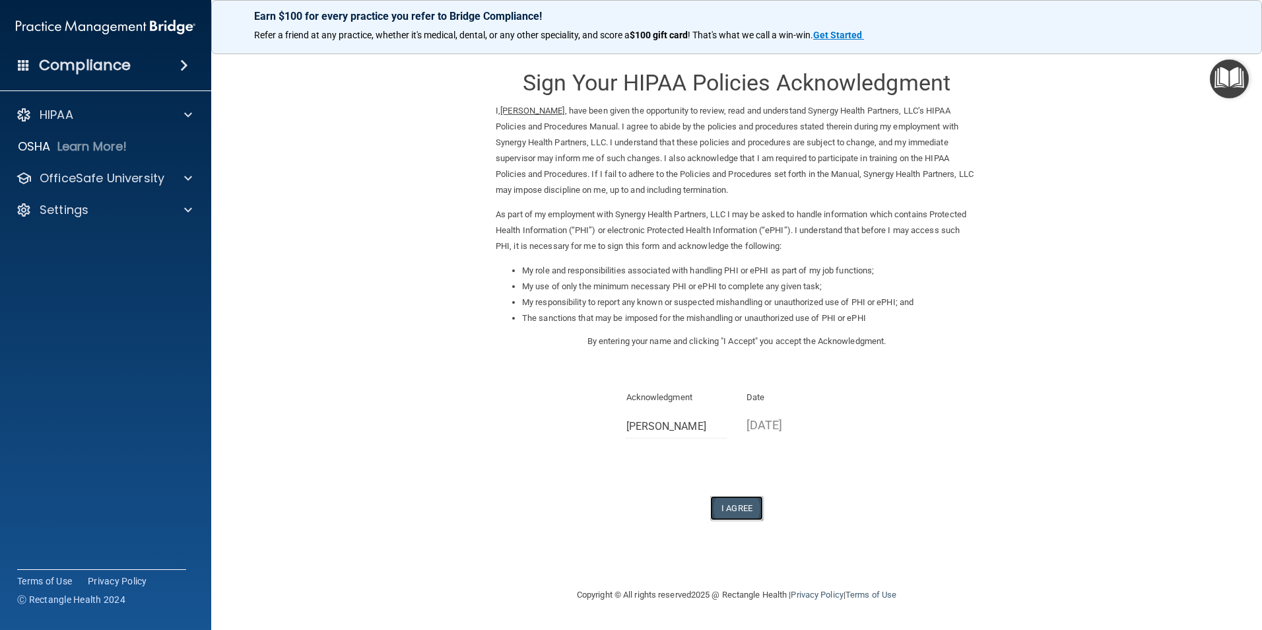
click at [738, 502] on button "I Agree" at bounding box center [736, 508] width 53 height 24
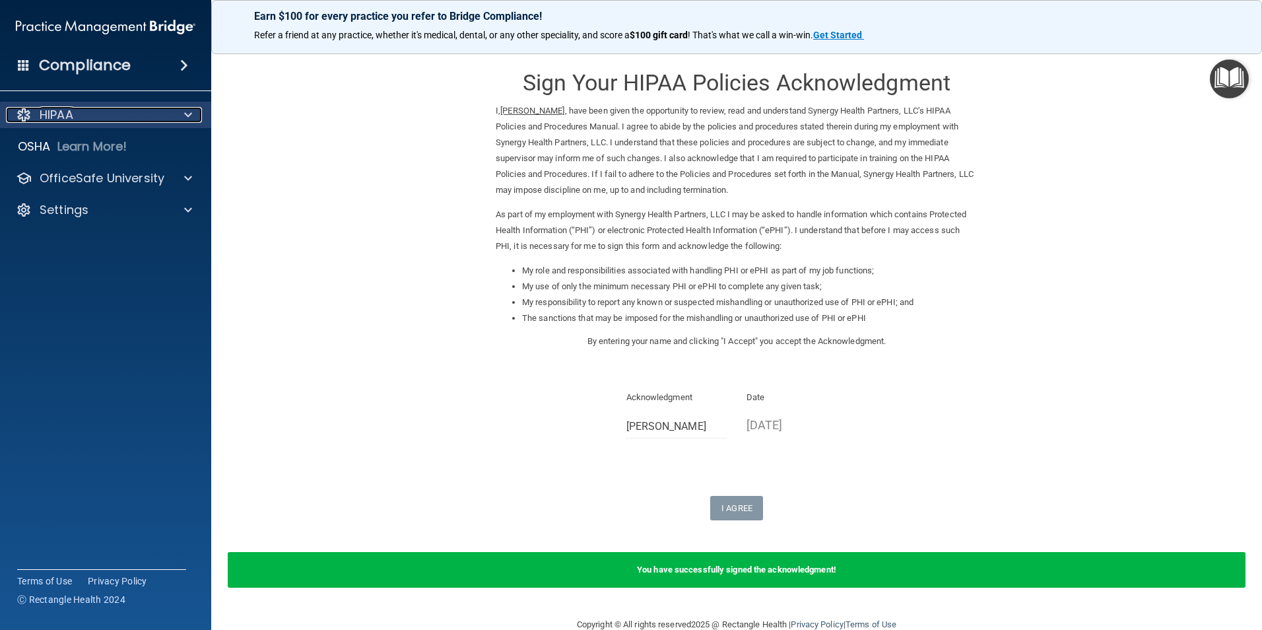
click at [65, 114] on p "HIPAA" at bounding box center [57, 115] width 34 height 16
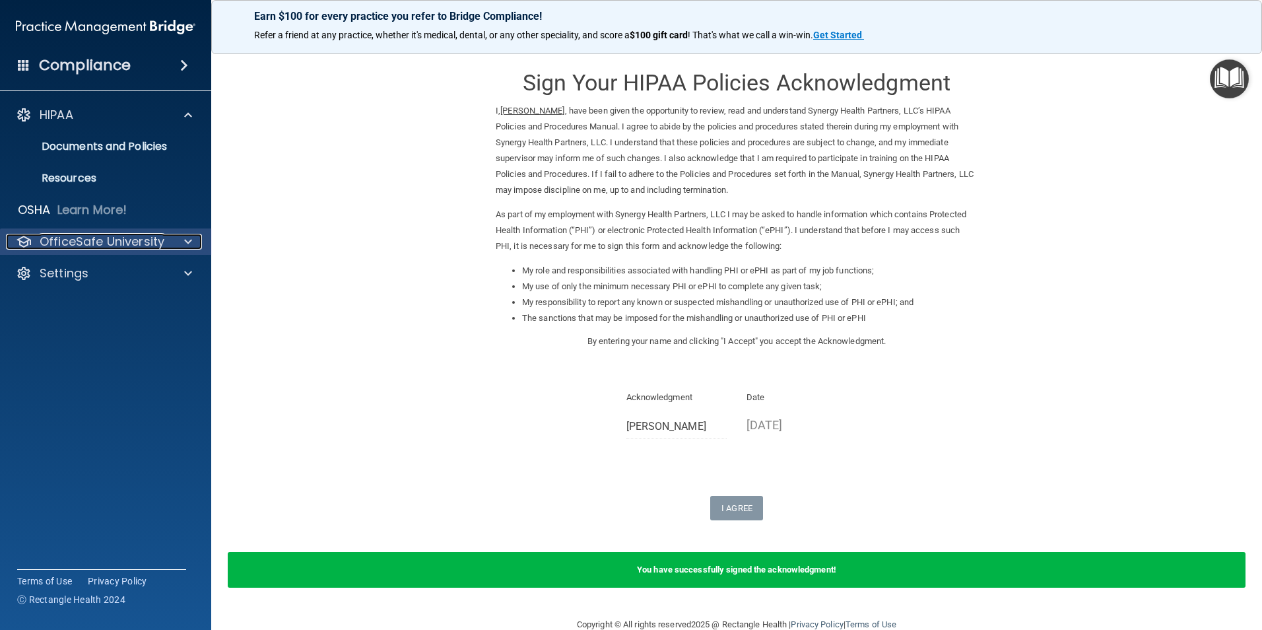
click at [88, 240] on p "OfficeSafe University" at bounding box center [102, 242] width 125 height 16
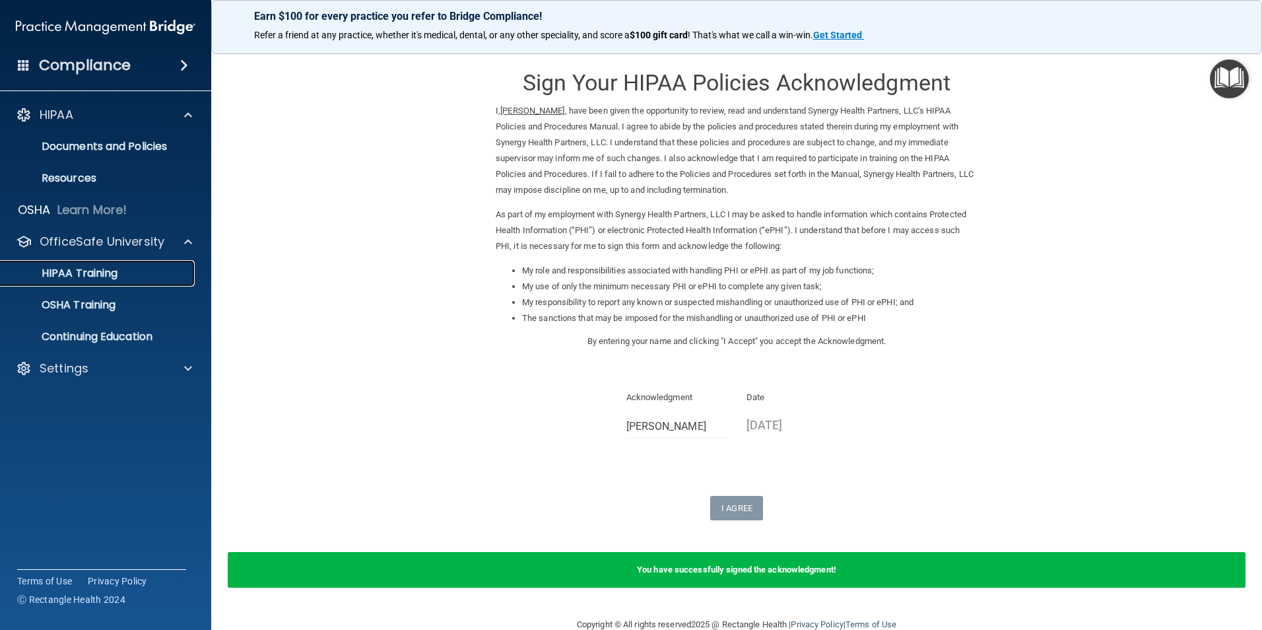
click at [86, 275] on p "HIPAA Training" at bounding box center [63, 273] width 109 height 13
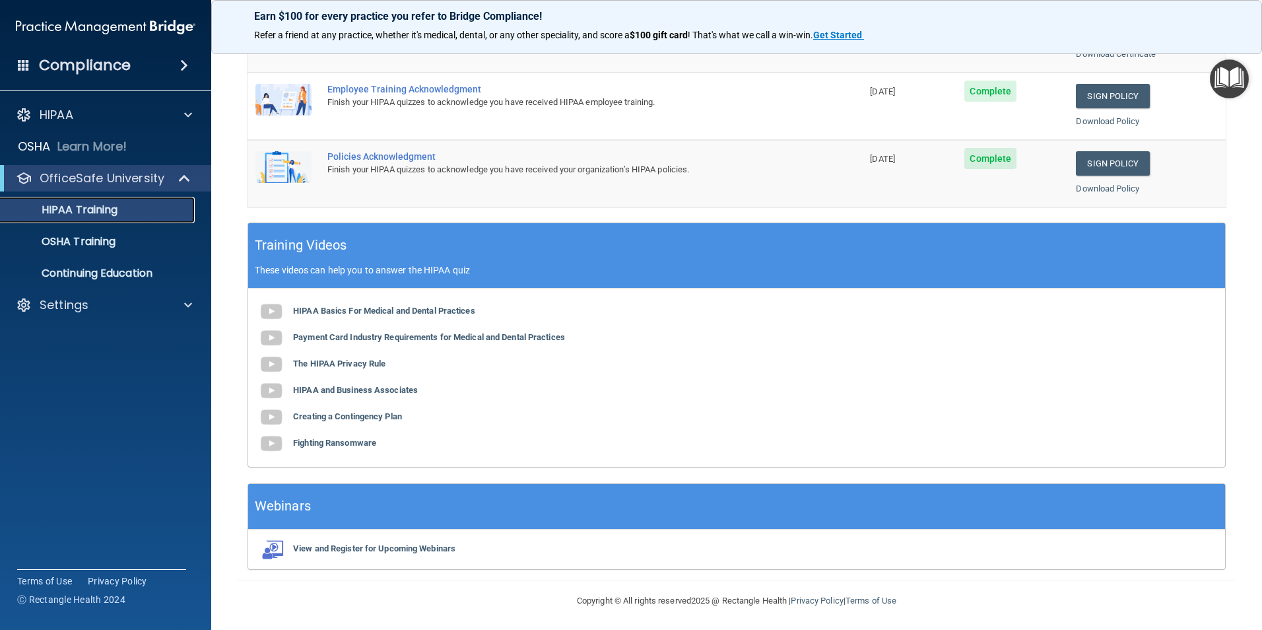
scroll to position [364, 0]
